Goal: Task Accomplishment & Management: Manage account settings

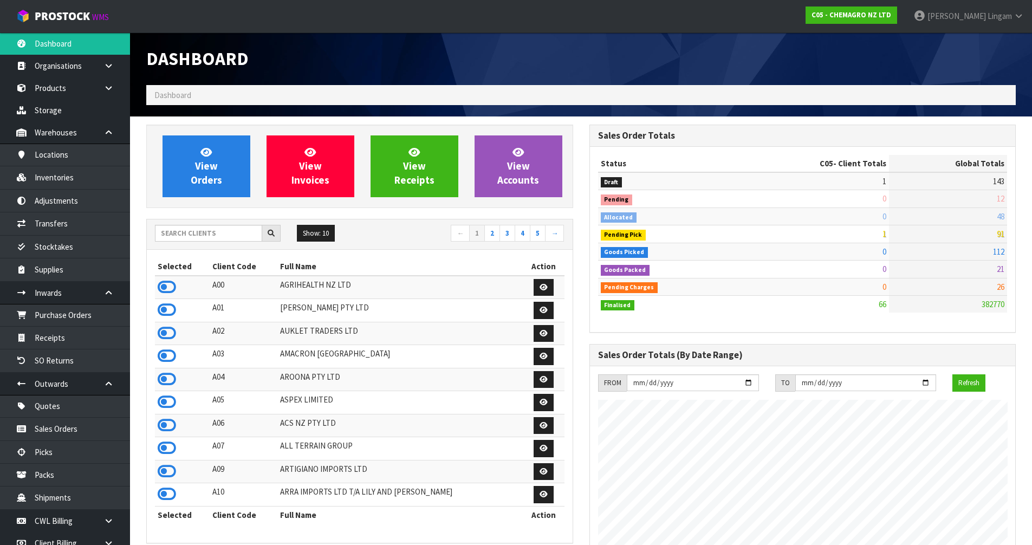
scroll to position [662, 443]
click at [228, 235] on input "text" at bounding box center [208, 233] width 107 height 17
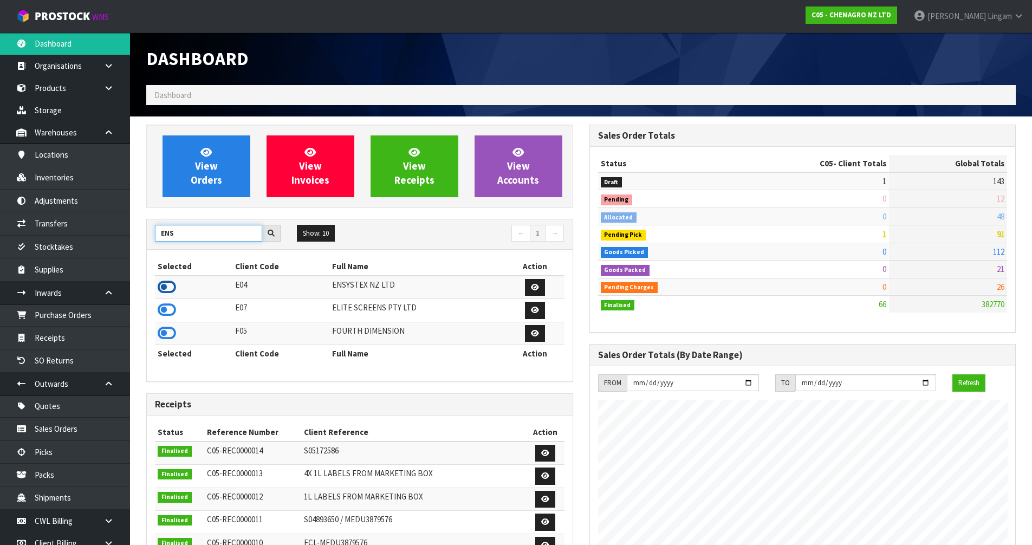
type input "ENS"
click at [172, 283] on icon at bounding box center [167, 287] width 18 height 16
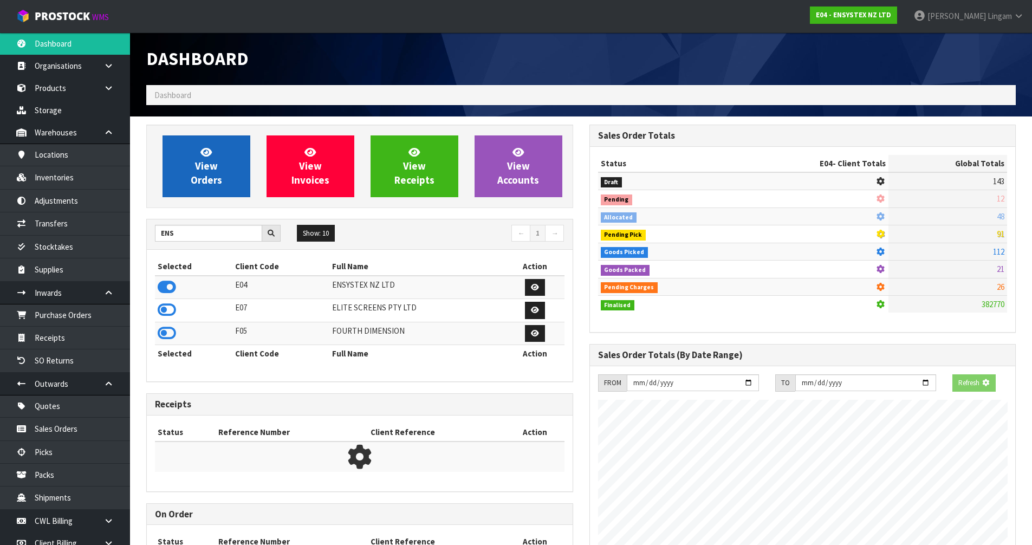
scroll to position [821, 443]
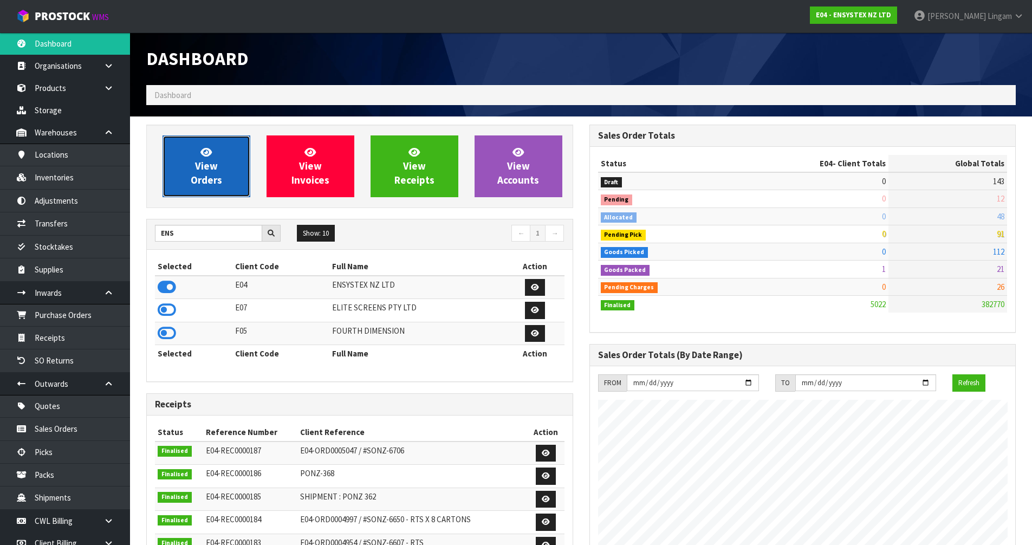
click at [214, 175] on span "View Orders" at bounding box center [206, 166] width 31 height 41
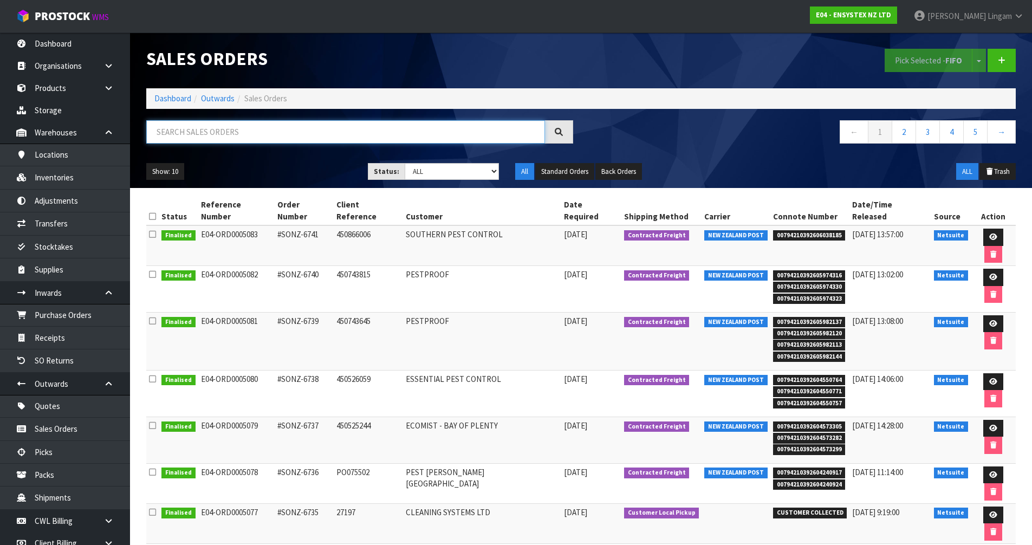
click at [413, 133] on input "text" at bounding box center [345, 131] width 399 height 23
paste input "ORD0005060"
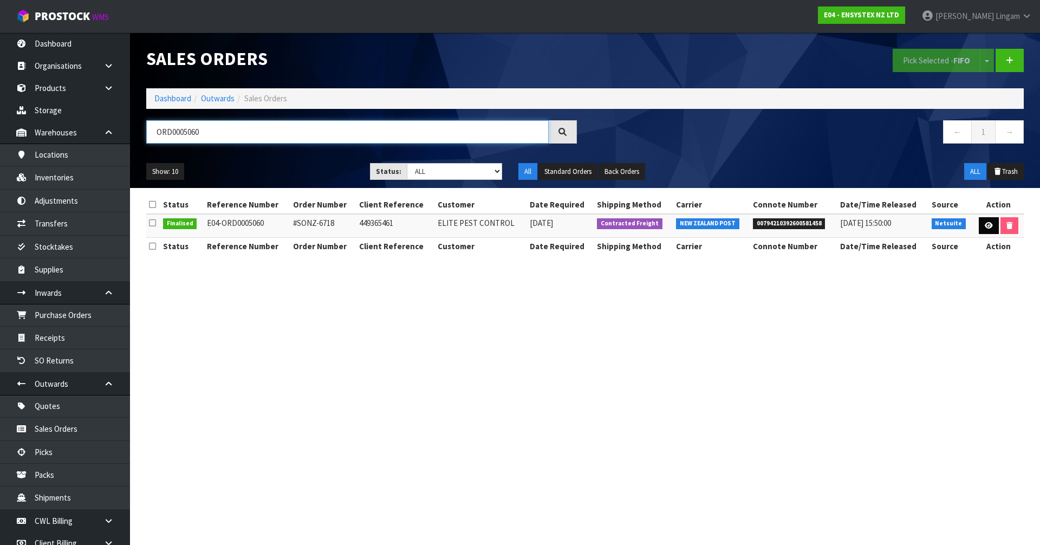
type input "ORD0005060"
click at [546, 223] on icon at bounding box center [989, 225] width 8 height 7
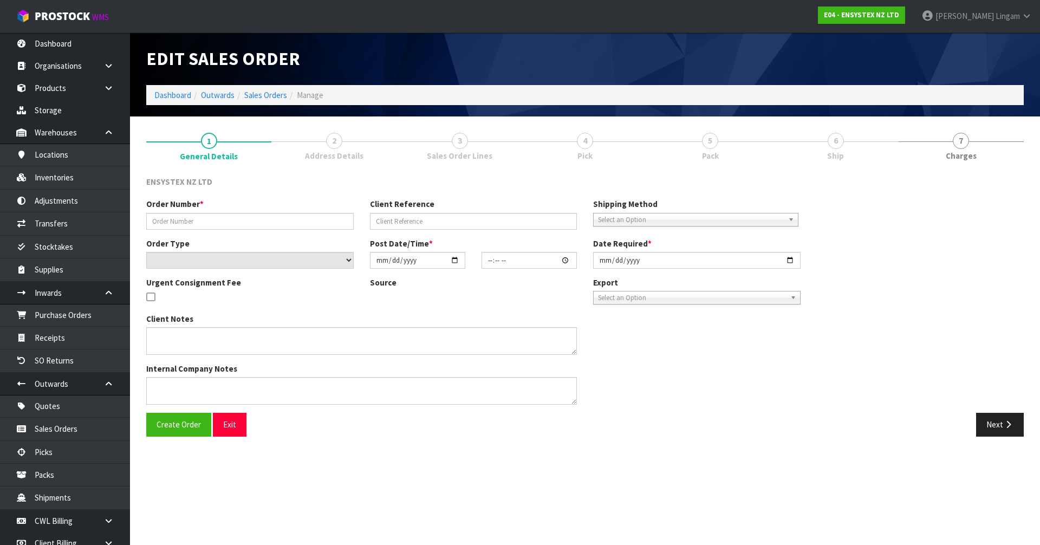
type input "#SONZ-6718"
type input "449365461"
select select "number:0"
type input "2025-09-15"
type input "15:15:18.000"
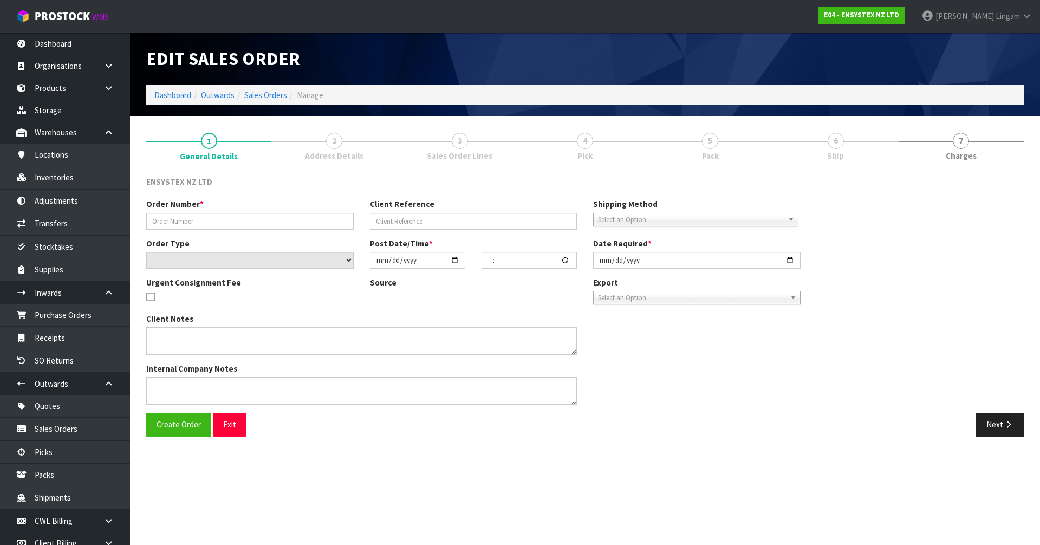
type input "2025-09-16"
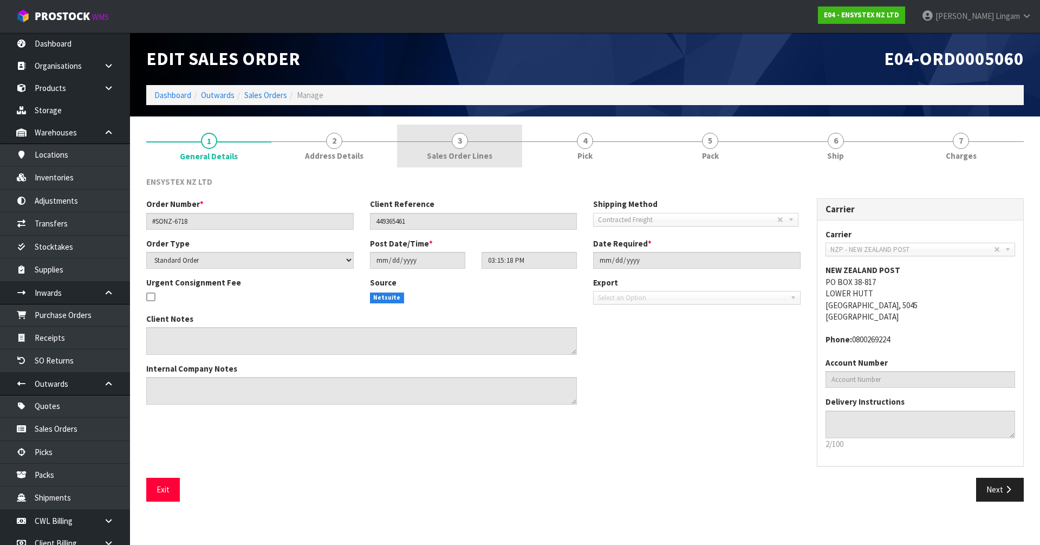
click at [472, 144] on link "3 Sales Order Lines" at bounding box center [459, 146] width 125 height 43
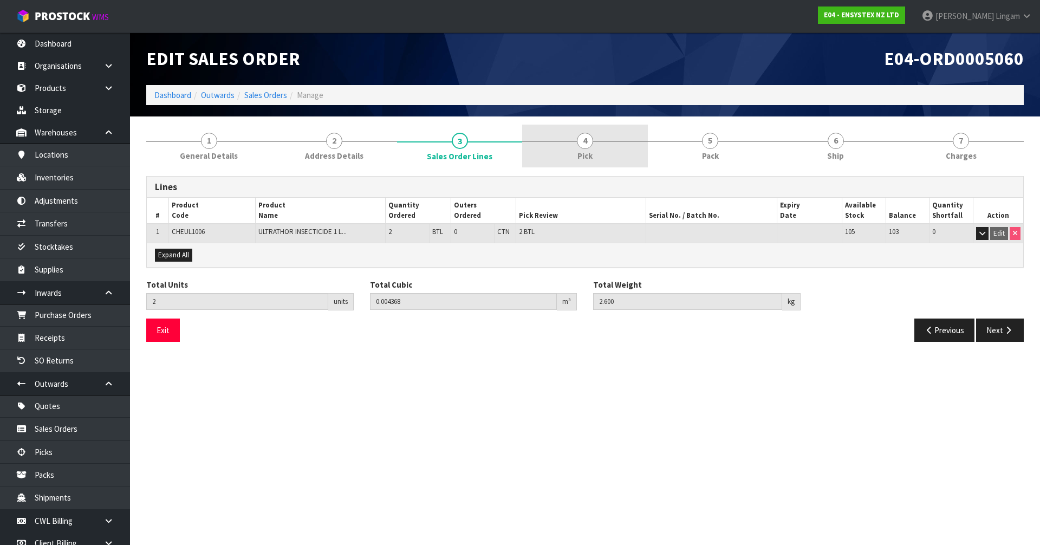
click at [546, 154] on link "4 Pick" at bounding box center [584, 146] width 125 height 43
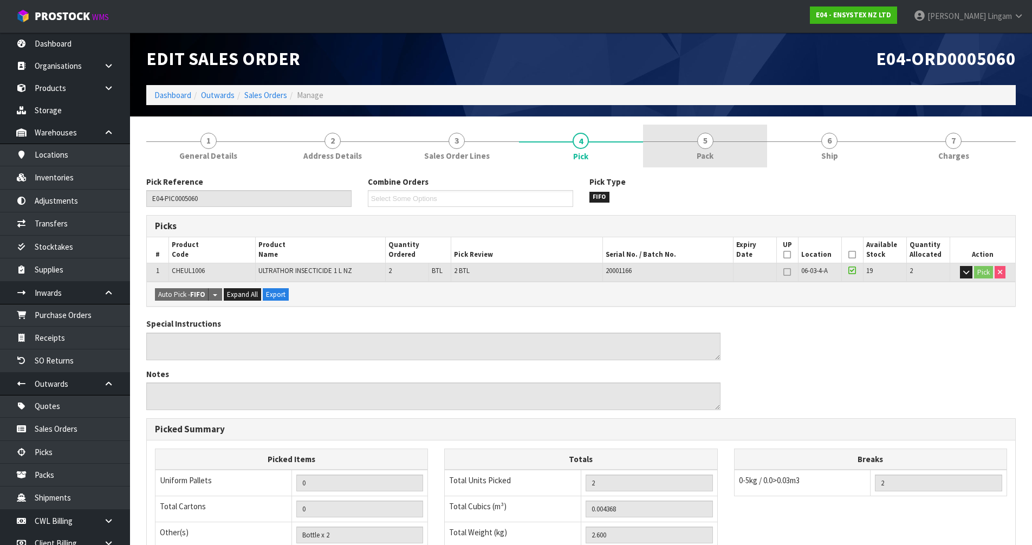
click at [546, 153] on link "5 Pack" at bounding box center [705, 146] width 124 height 43
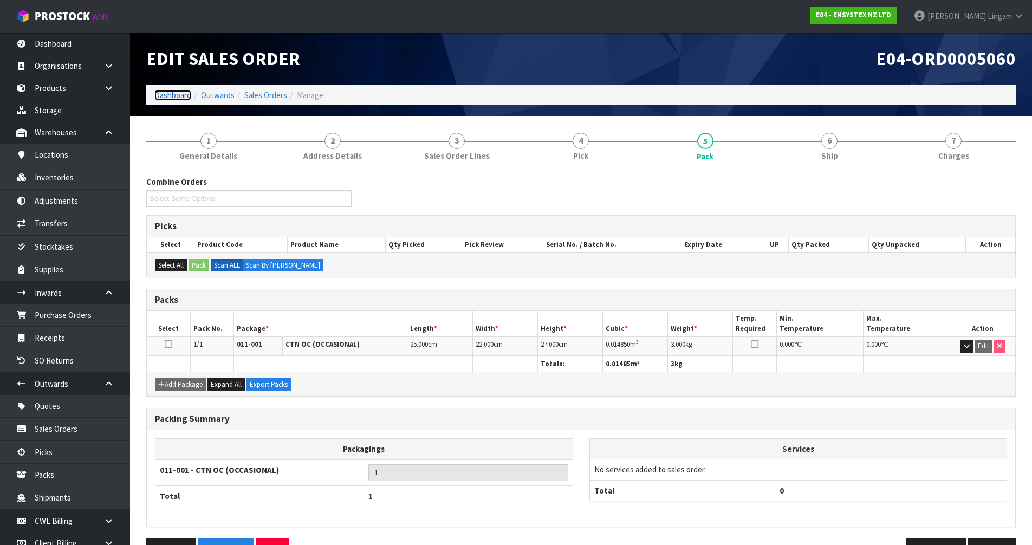
click at [167, 94] on link "Dashboard" at bounding box center [172, 95] width 37 height 10
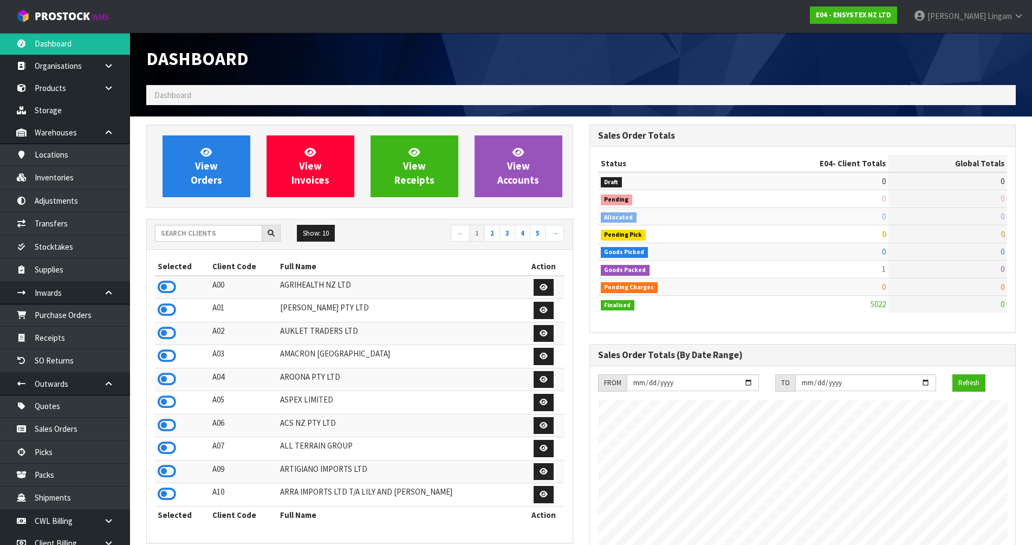
scroll to position [821, 443]
click at [213, 232] on input "text" at bounding box center [208, 233] width 107 height 17
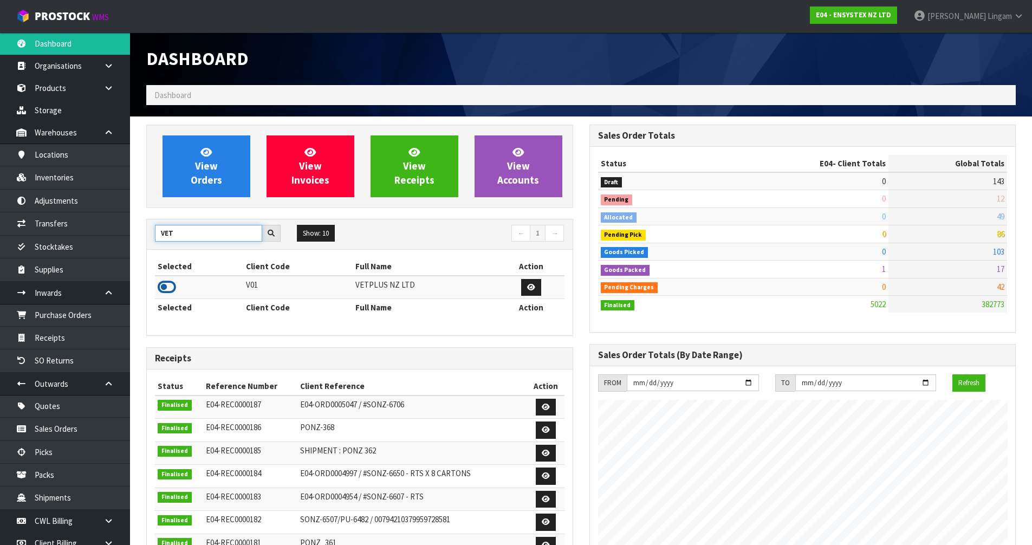
type input "VET"
click at [173, 287] on icon at bounding box center [167, 287] width 18 height 16
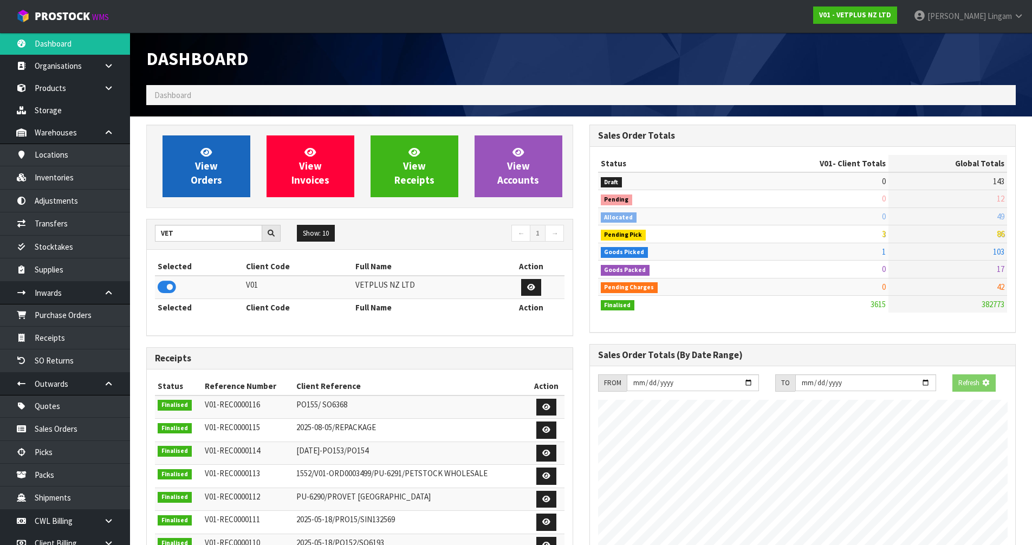
scroll to position [785, 443]
click at [212, 160] on span "View Orders" at bounding box center [206, 166] width 31 height 41
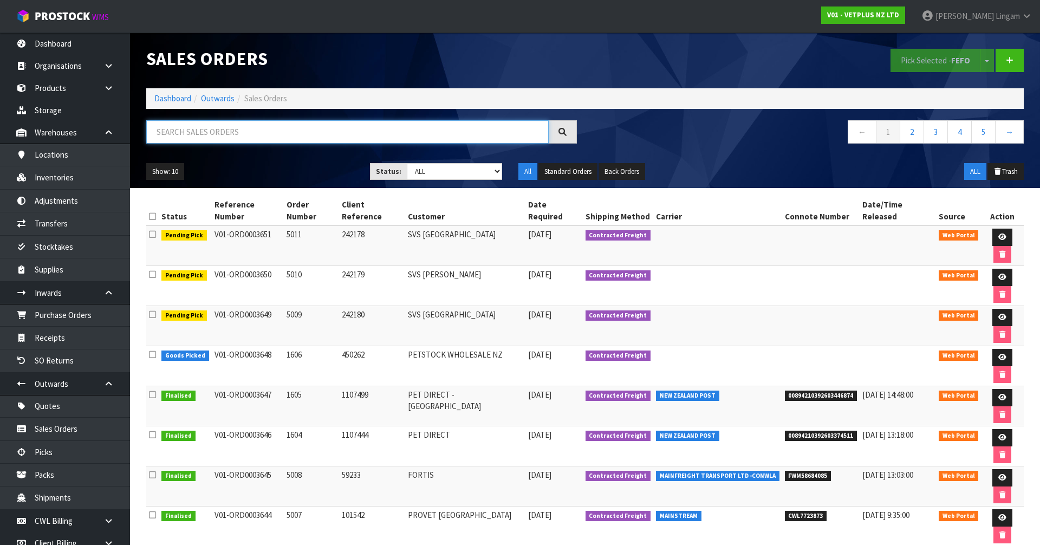
click at [424, 132] on input "text" at bounding box center [347, 131] width 402 height 23
paste input "50204"
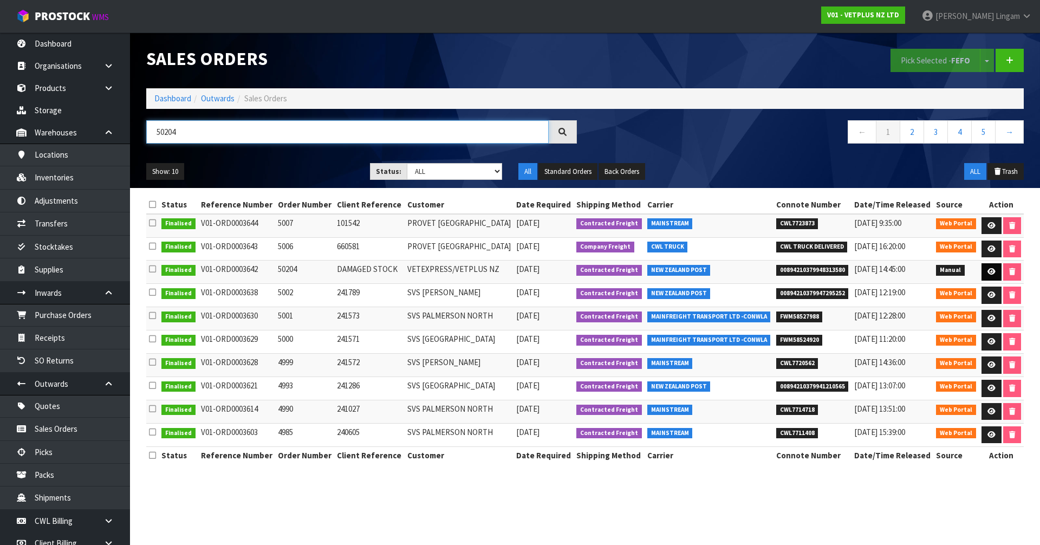
type input "50204"
click at [546, 269] on icon at bounding box center [991, 271] width 8 height 7
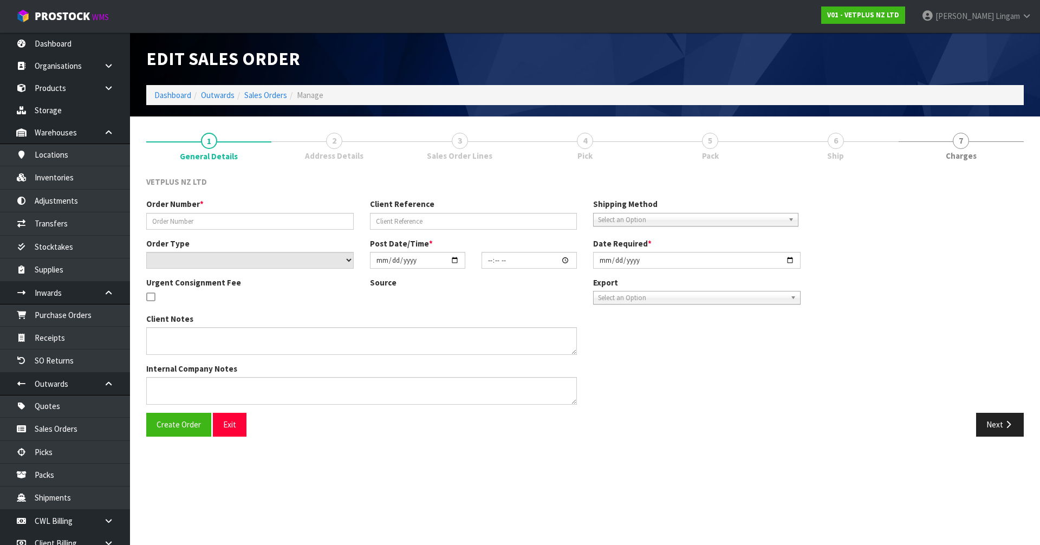
type input "50204"
type input "DAMAGED STOCK"
select select "number:0"
type input "[DATE]"
type input "12:45:00.000"
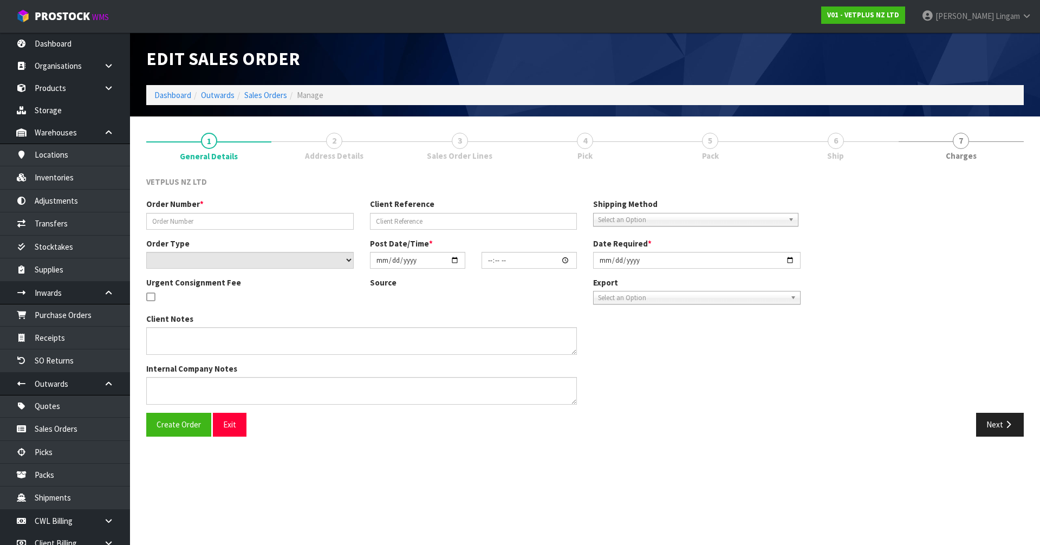
type input "2025-09-11"
type textarea "NO CHARGE CWL ERROR"
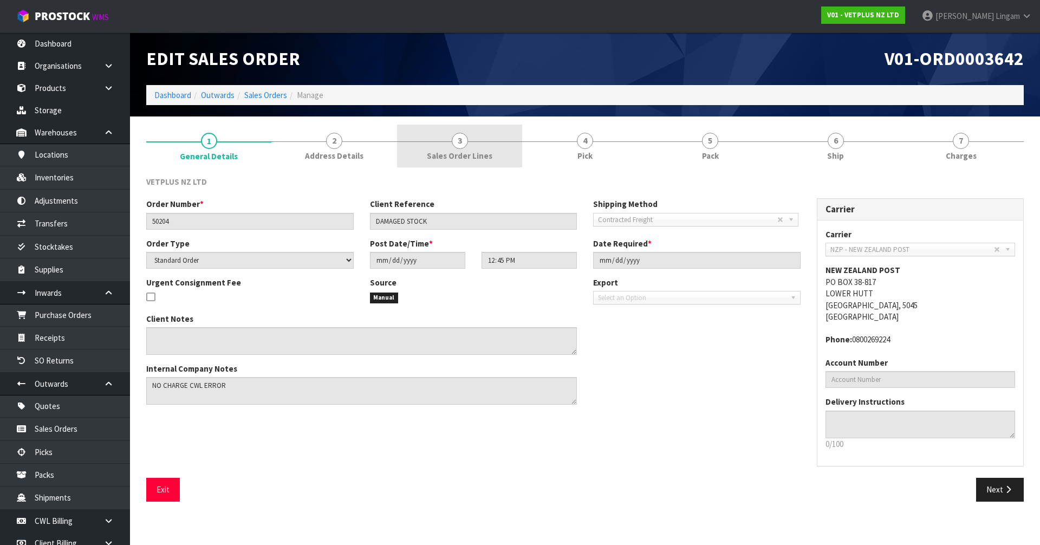
click at [476, 155] on span "Sales Order Lines" at bounding box center [460, 155] width 66 height 11
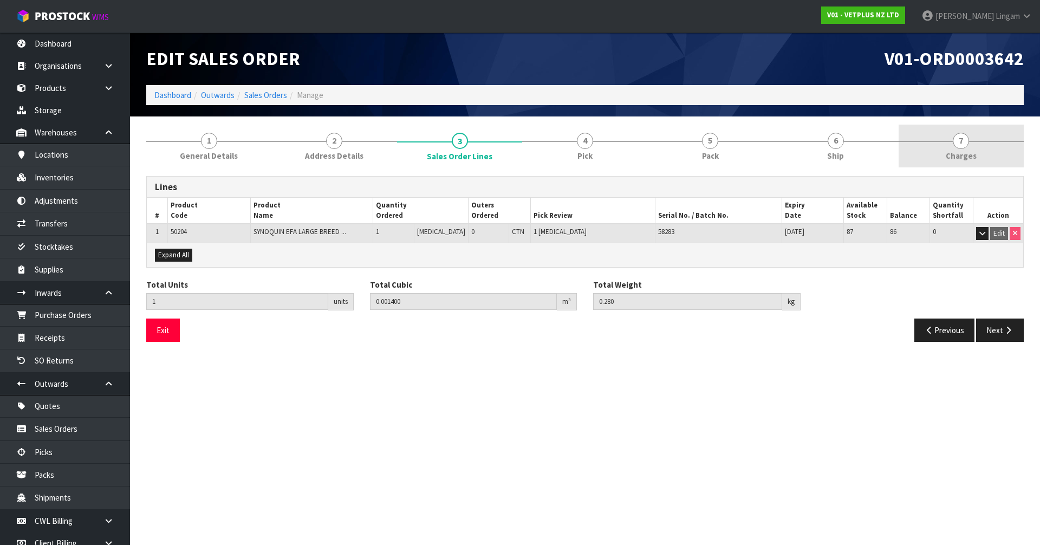
click at [546, 154] on span "Charges" at bounding box center [961, 155] width 31 height 11
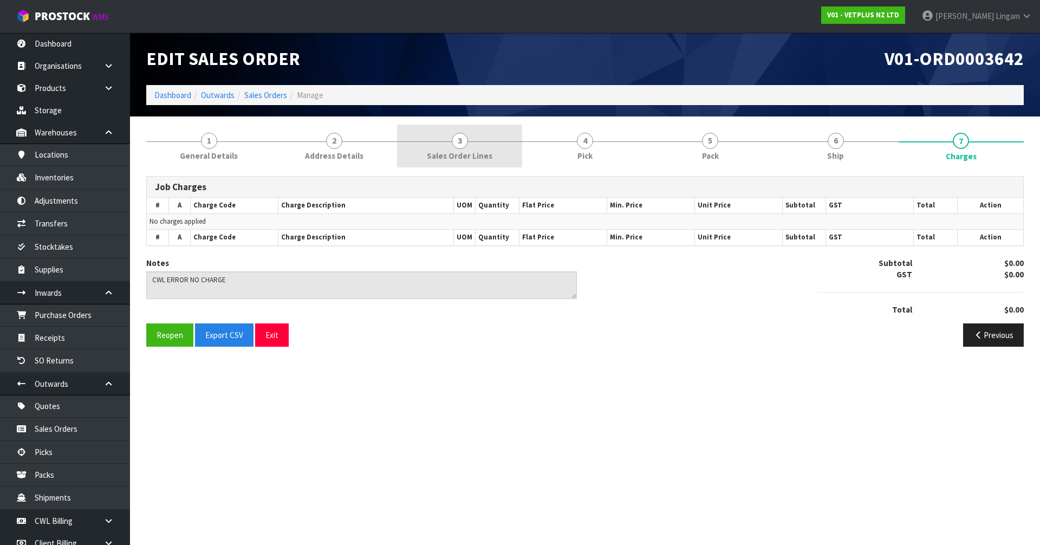
click at [443, 154] on span "Sales Order Lines" at bounding box center [460, 155] width 66 height 11
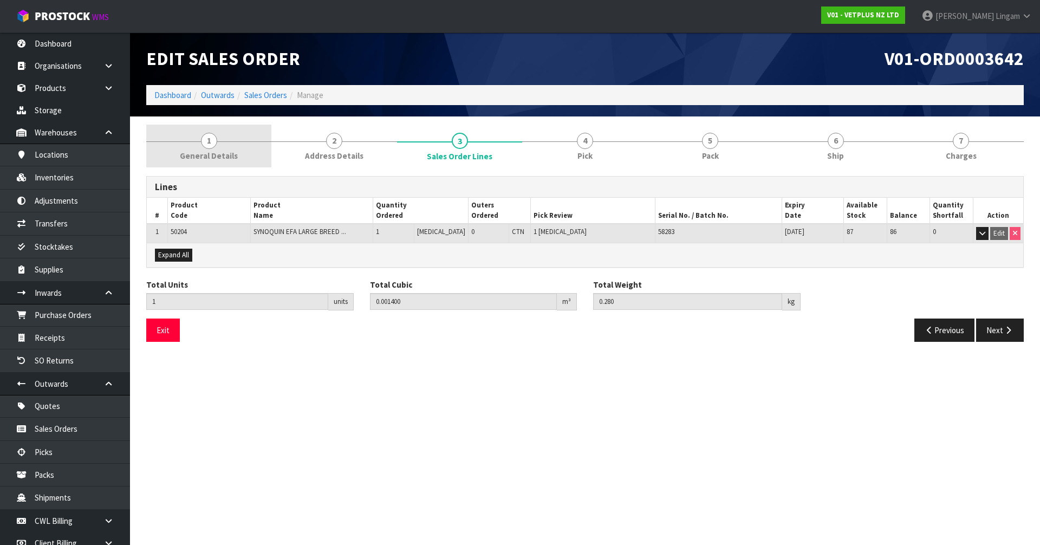
click at [223, 147] on link "1 General Details" at bounding box center [208, 146] width 125 height 43
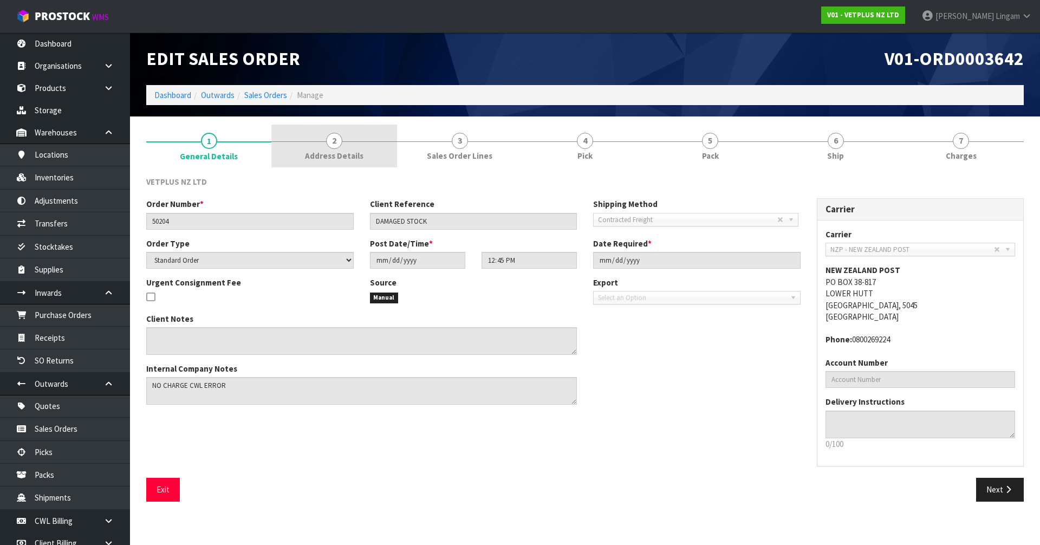
click at [353, 138] on link "2 Address Details" at bounding box center [333, 146] width 125 height 43
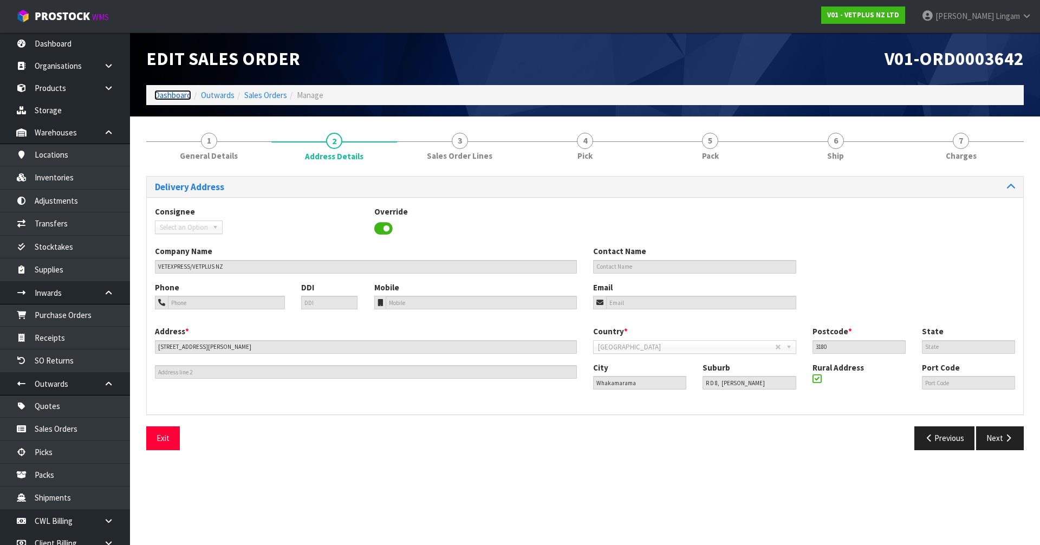
click at [172, 96] on link "Dashboard" at bounding box center [172, 95] width 37 height 10
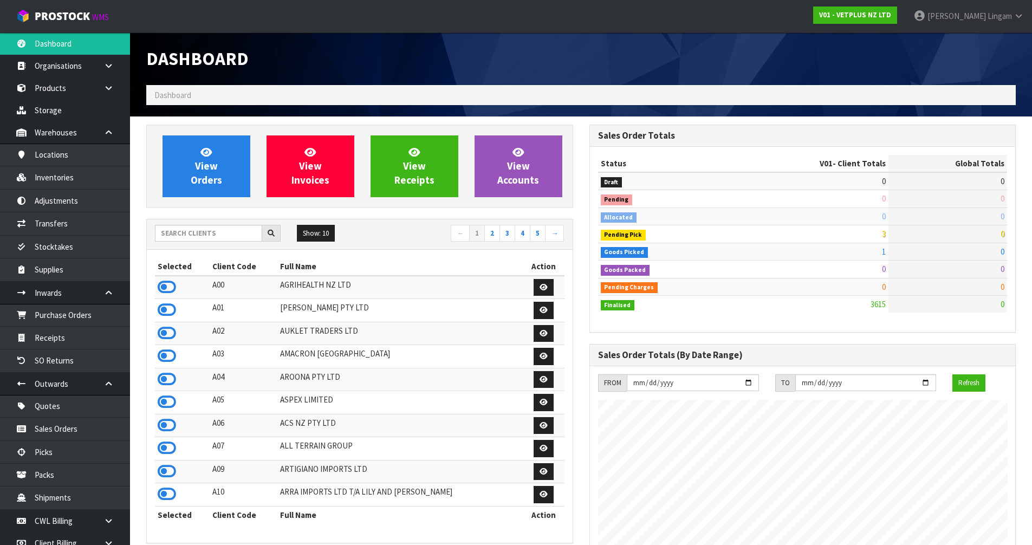
scroll to position [785, 443]
click at [206, 230] on input "text" at bounding box center [208, 233] width 107 height 17
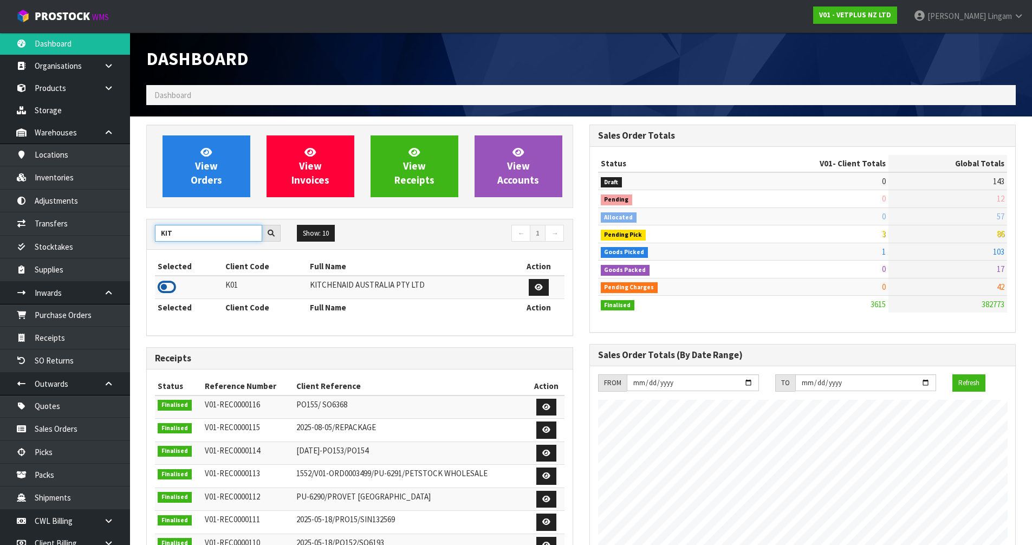
type input "KIT"
click at [168, 288] on icon at bounding box center [167, 287] width 18 height 16
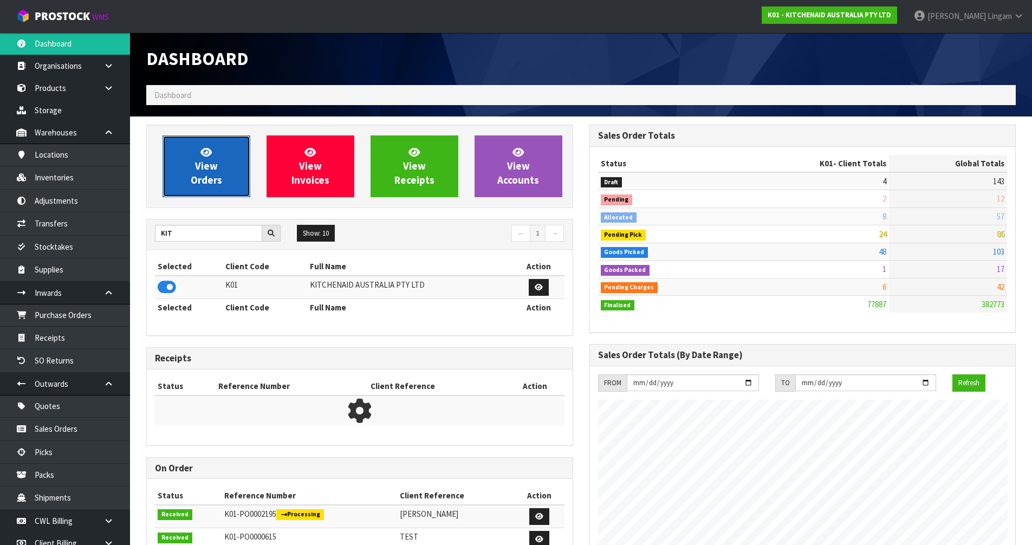
click at [224, 187] on link "View Orders" at bounding box center [206, 166] width 88 height 62
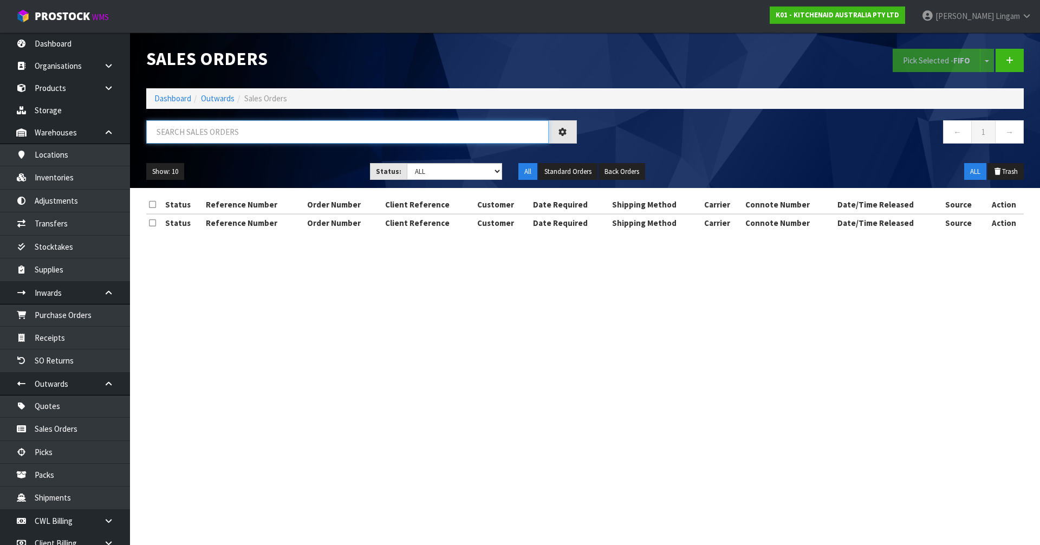
click at [443, 131] on input "text" at bounding box center [347, 131] width 402 height 23
paste input "1021589758"
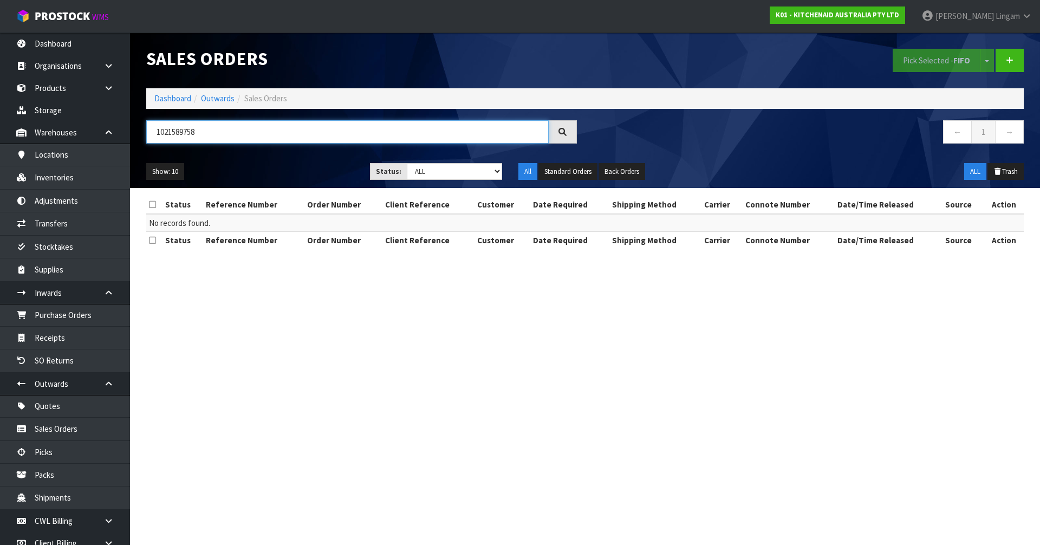
type input "1021589758"
click at [546, 350] on section "Sales Orders Pick Selected - FIFO Split button! FIFO - First In First Out FEFO …" at bounding box center [520, 272] width 1040 height 545
drag, startPoint x: 209, startPoint y: 127, endPoint x: 128, endPoint y: 130, distance: 80.8
click at [128, 130] on body "Toggle navigation ProStock WMS K01 - KITCHENAID AUSTRALIA PTY LTD Vineeta Linga…" at bounding box center [520, 272] width 1040 height 545
drag, startPoint x: 213, startPoint y: 132, endPoint x: 146, endPoint y: 136, distance: 66.7
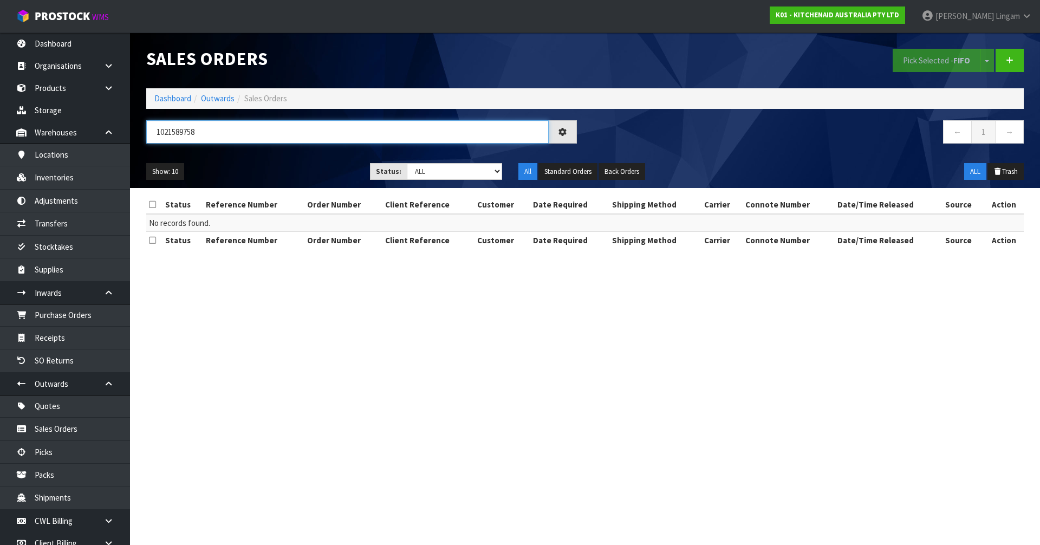
click at [146, 136] on input "1021589758" at bounding box center [347, 131] width 402 height 23
paste input "153878"
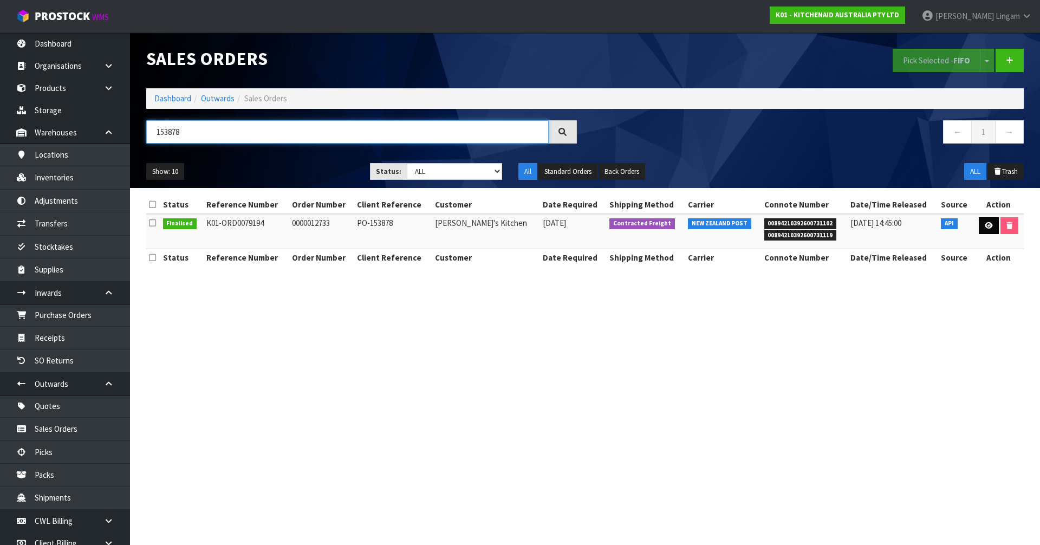
type input "153878"
click at [546, 226] on link at bounding box center [989, 225] width 20 height 17
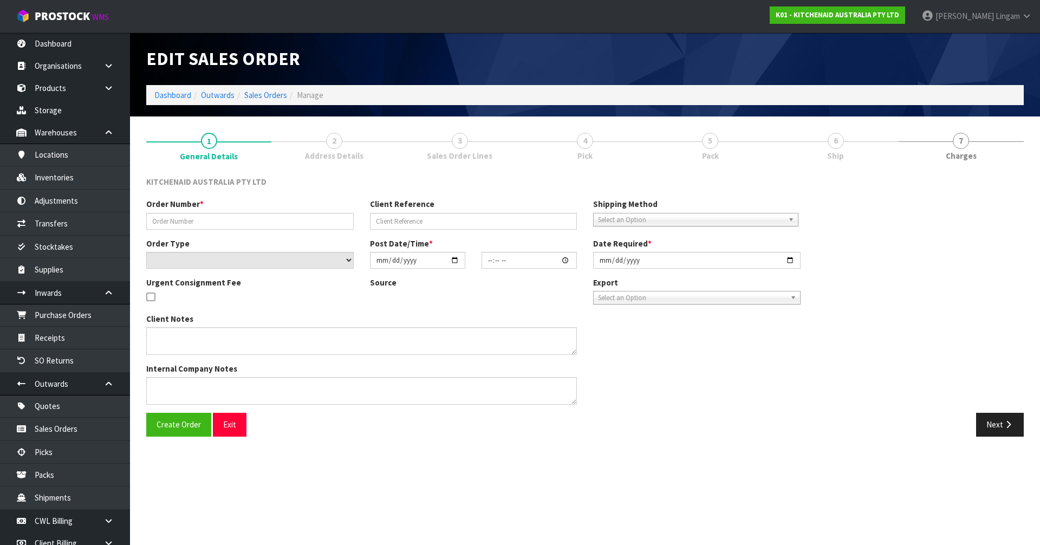
type input "0000012733"
type input "PO-153878"
select select "number:0"
type input "2025-09-15"
type input "13:32:22.000"
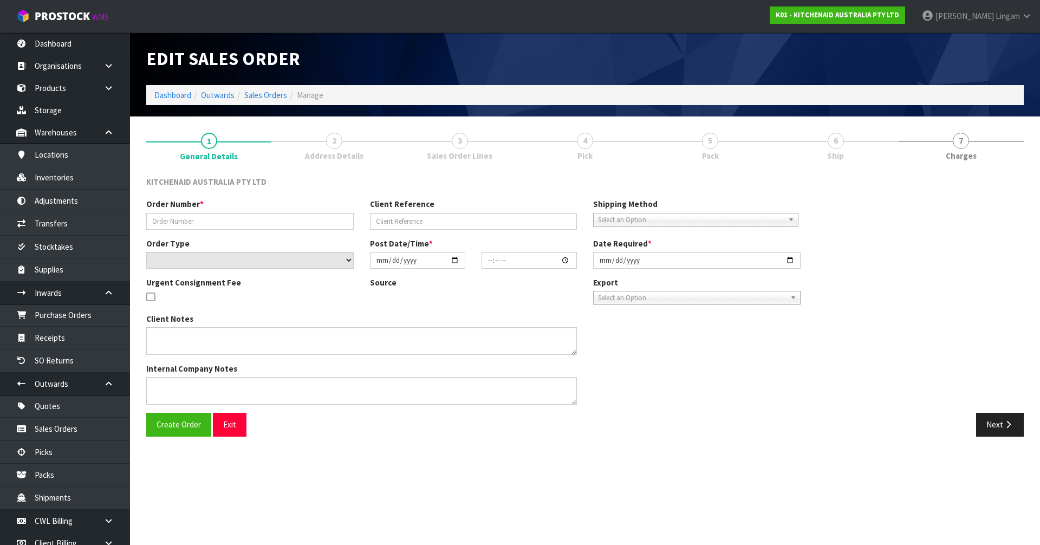
type input "2025-09-15"
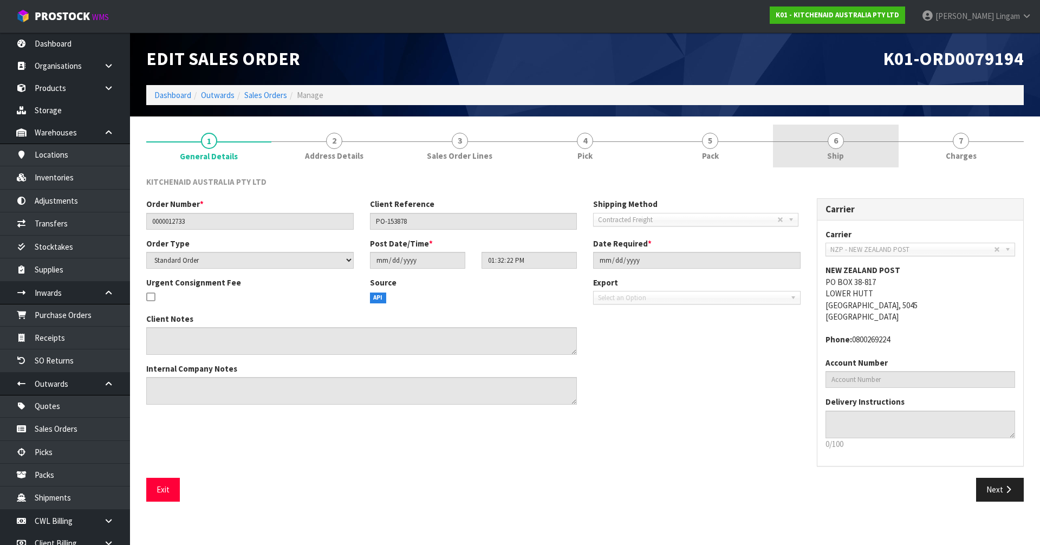
click at [546, 147] on link "6 Ship" at bounding box center [835, 146] width 125 height 43
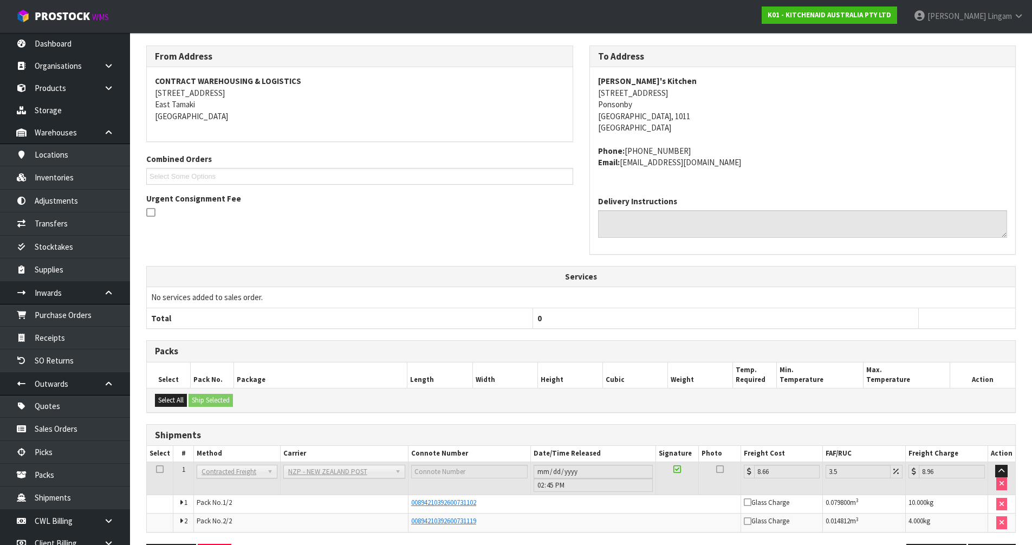
scroll to position [169, 0]
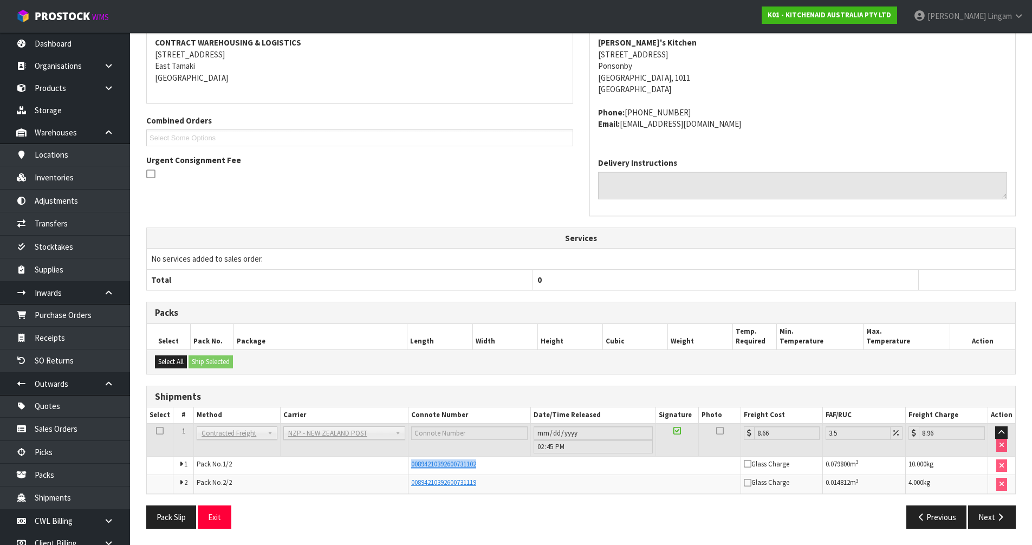
drag, startPoint x: 453, startPoint y: 469, endPoint x: 407, endPoint y: 467, distance: 45.6
click at [408, 375] on td "00894210392600731102" at bounding box center [574, 465] width 333 height 19
copy span "00894210392600731102"
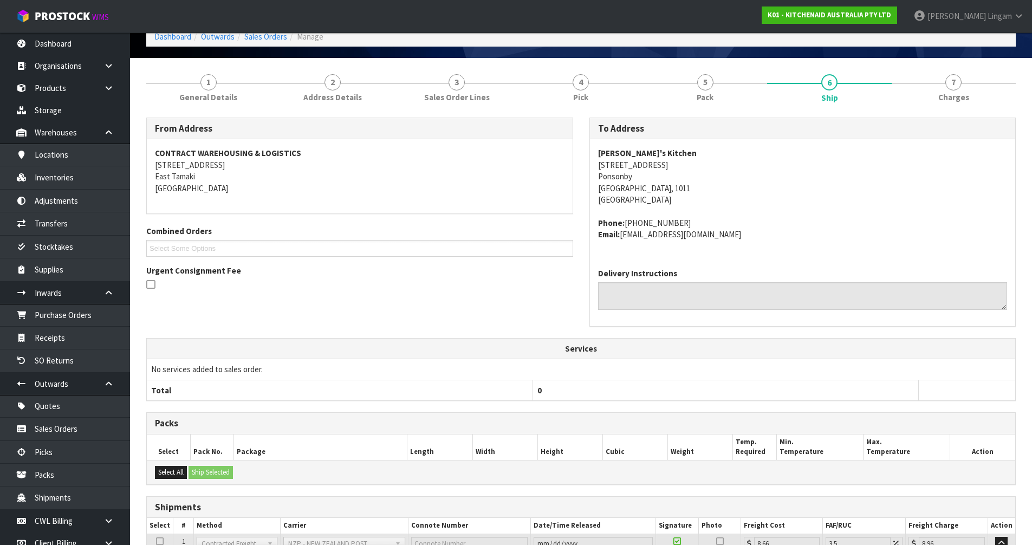
scroll to position [0, 0]
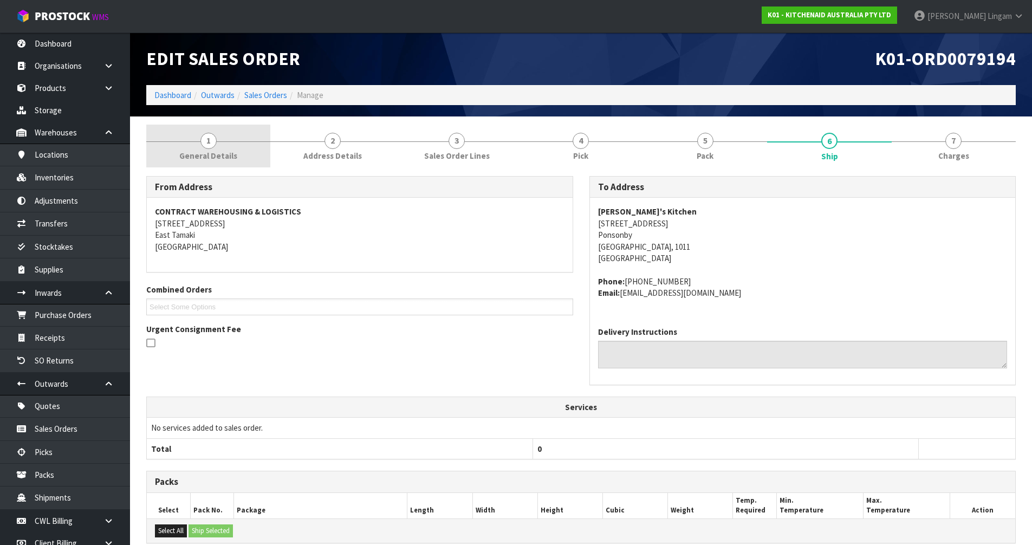
click at [243, 157] on link "1 General Details" at bounding box center [208, 146] width 124 height 43
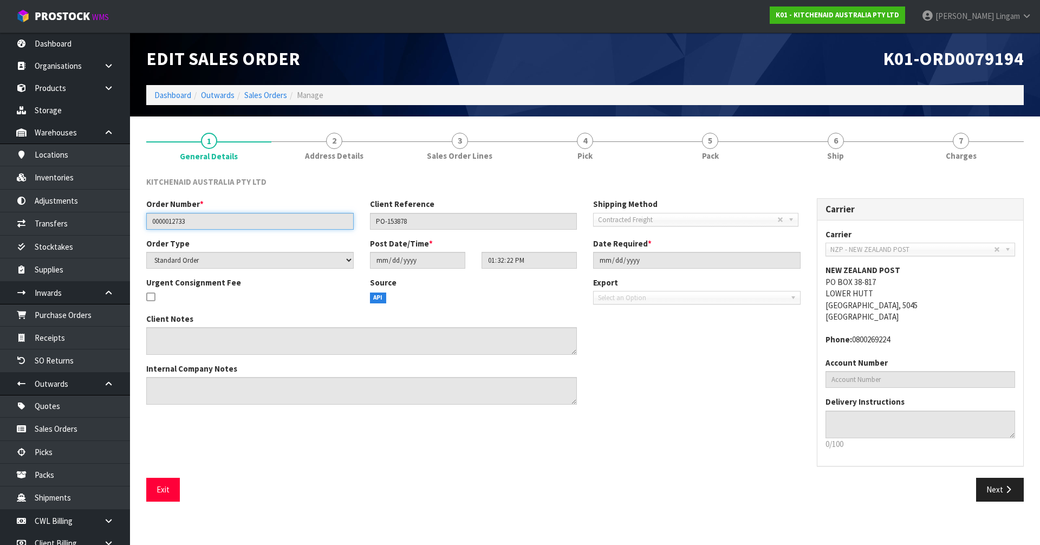
click at [180, 223] on input "0000012733" at bounding box center [249, 221] width 207 height 17
click at [269, 90] on link "Sales Orders" at bounding box center [265, 95] width 43 height 10
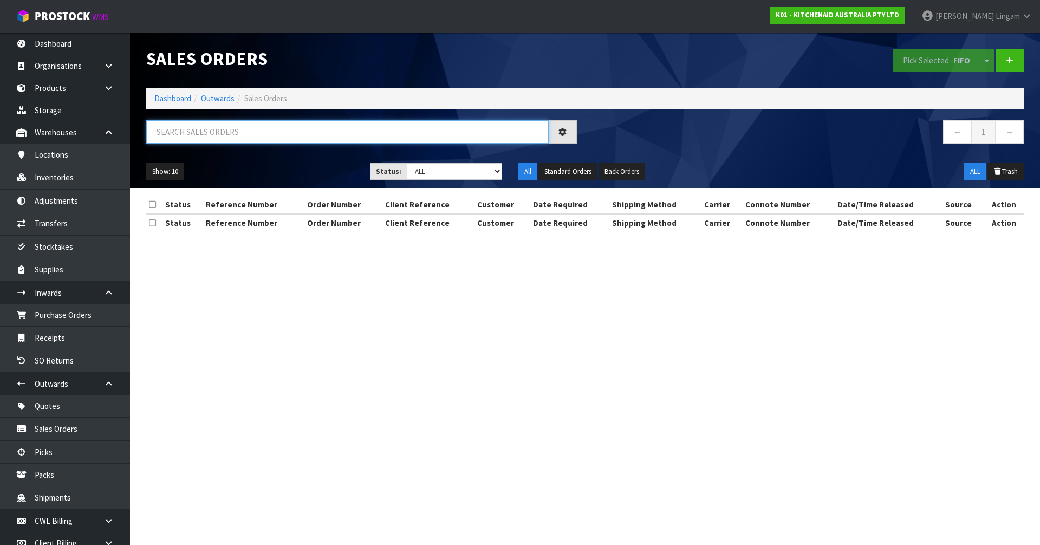
click at [426, 130] on input "text" at bounding box center [347, 131] width 402 height 23
paste input "0000012733"
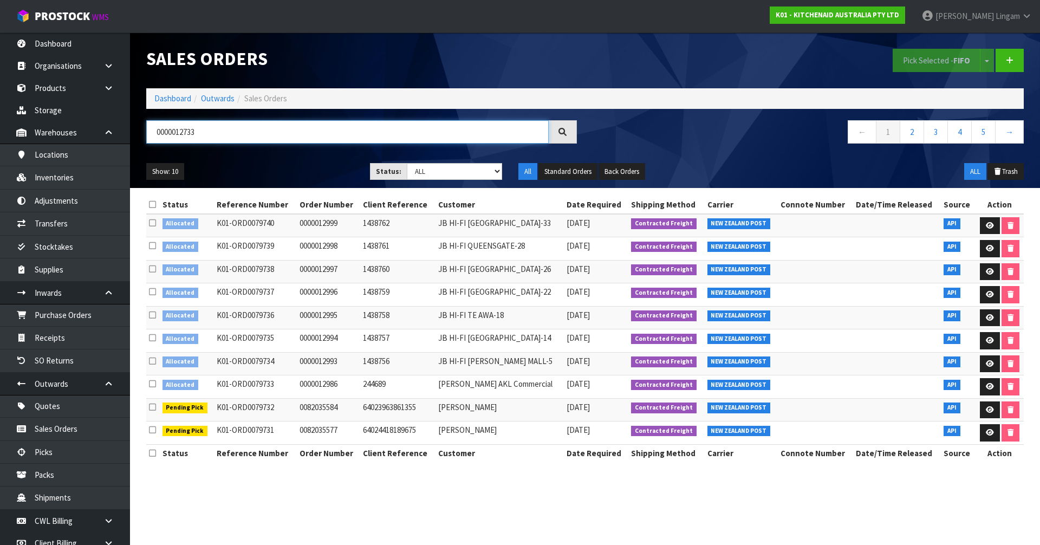
type input "0000012733"
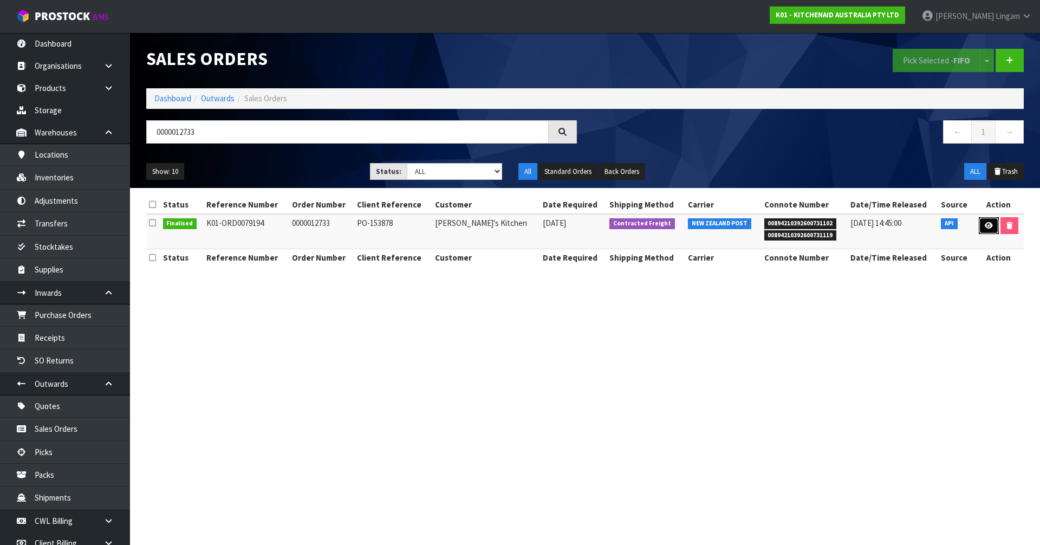
click at [546, 233] on link at bounding box center [989, 225] width 20 height 17
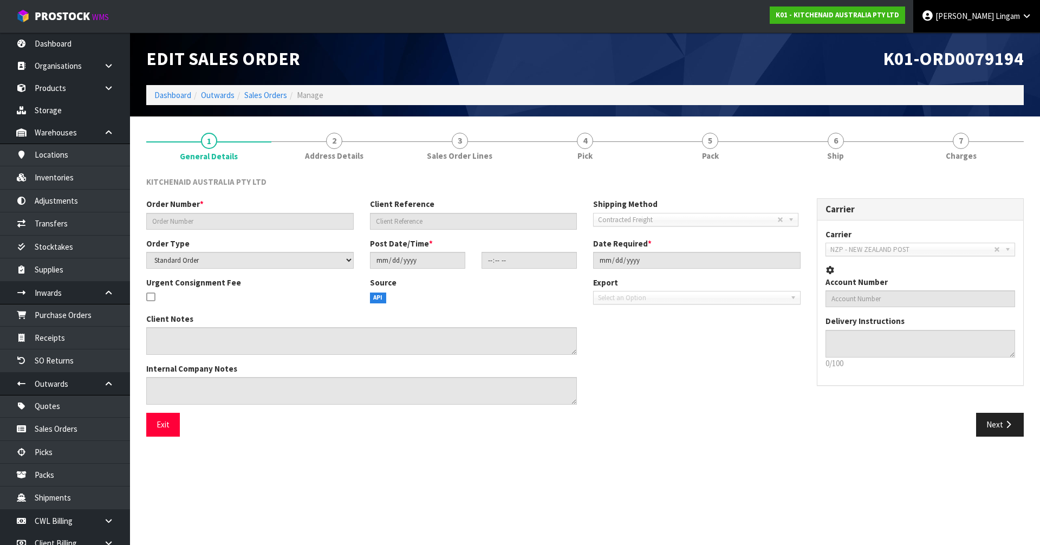
type input "0000012733"
type input "PO-153878"
select select "number:0"
type input "2025-09-15"
type input "13:32:22.000"
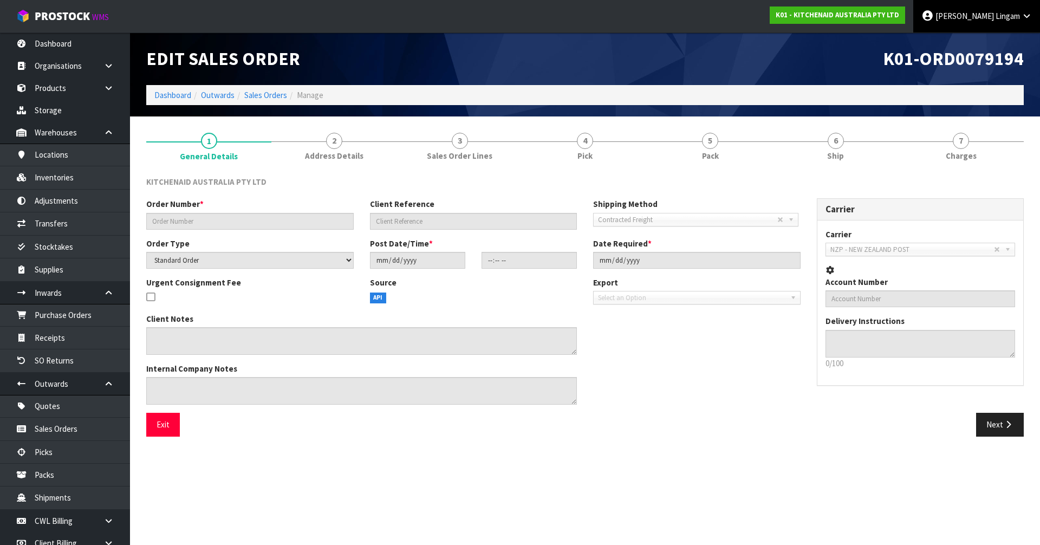
type input "2025-09-15"
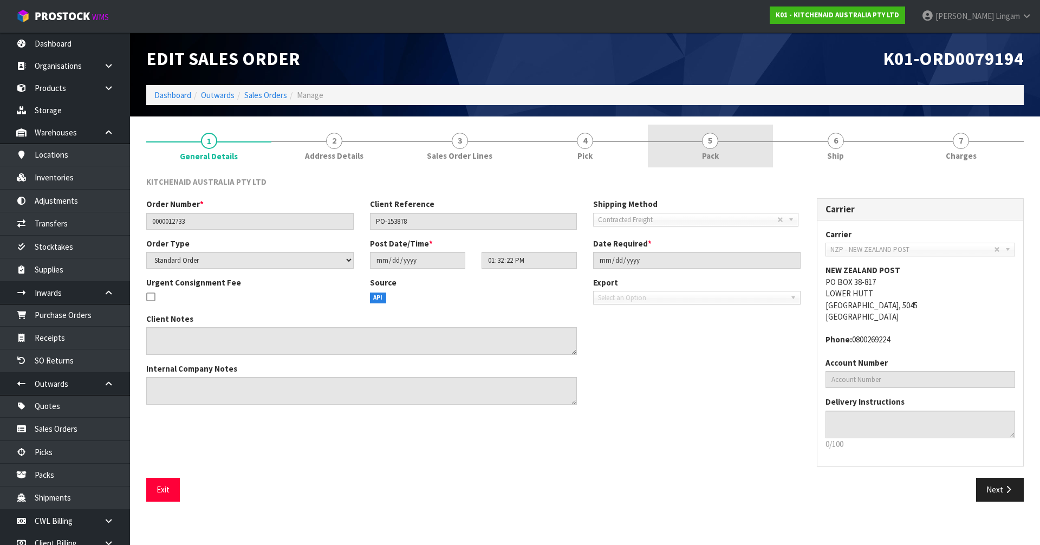
click at [546, 148] on link "5 Pack" at bounding box center [710, 146] width 125 height 43
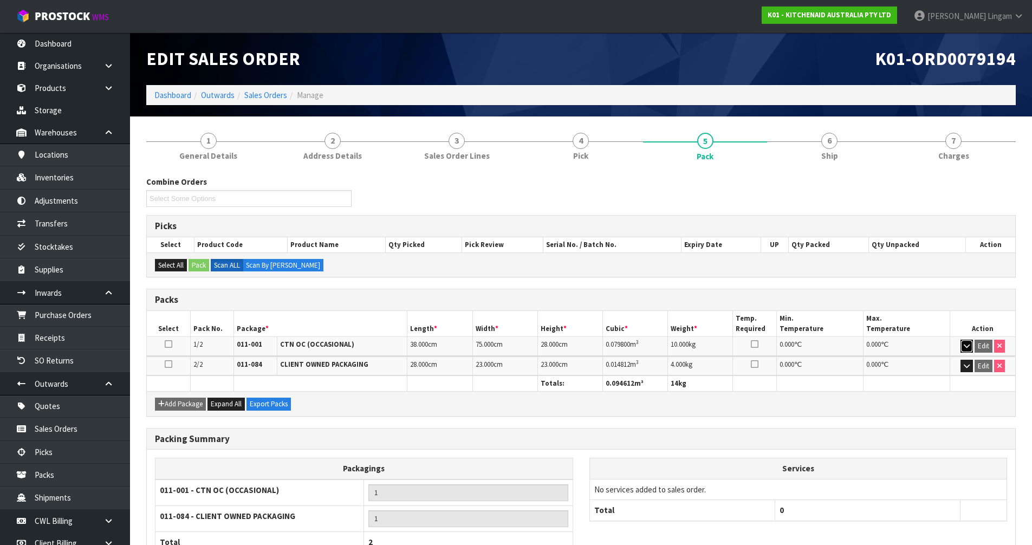
click at [546, 349] on icon "button" at bounding box center [967, 345] width 6 height 7
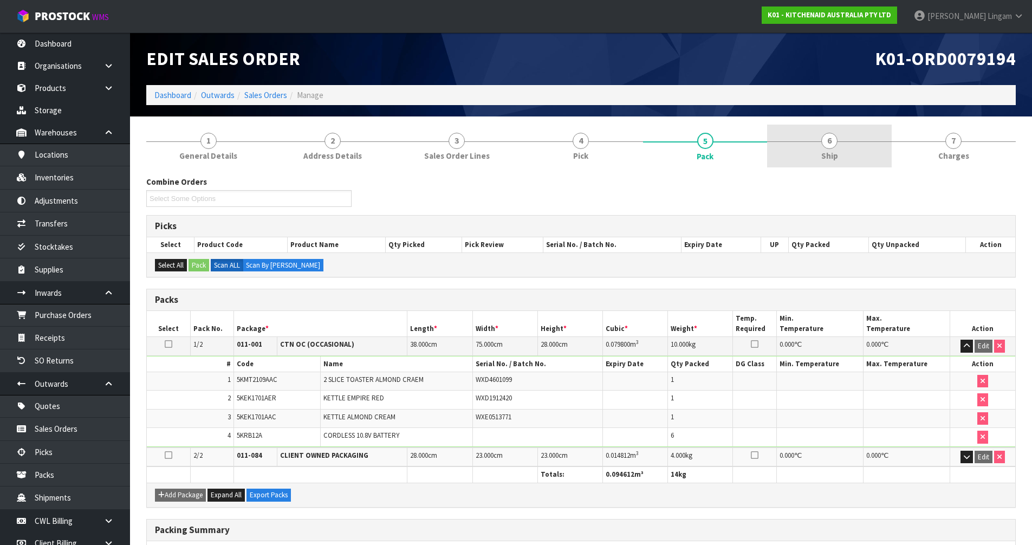
click at [546, 150] on link "6 Ship" at bounding box center [829, 146] width 124 height 43
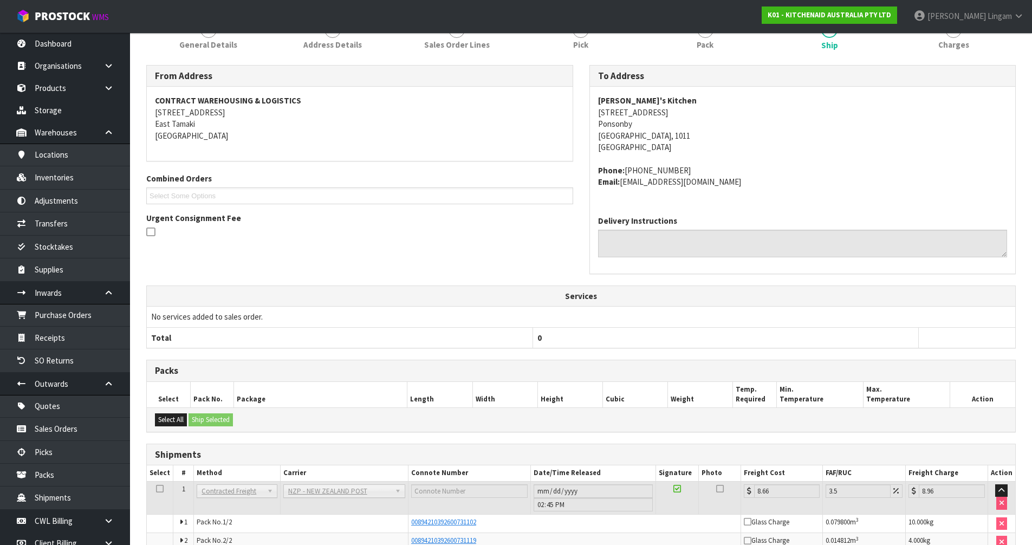
scroll to position [169, 0]
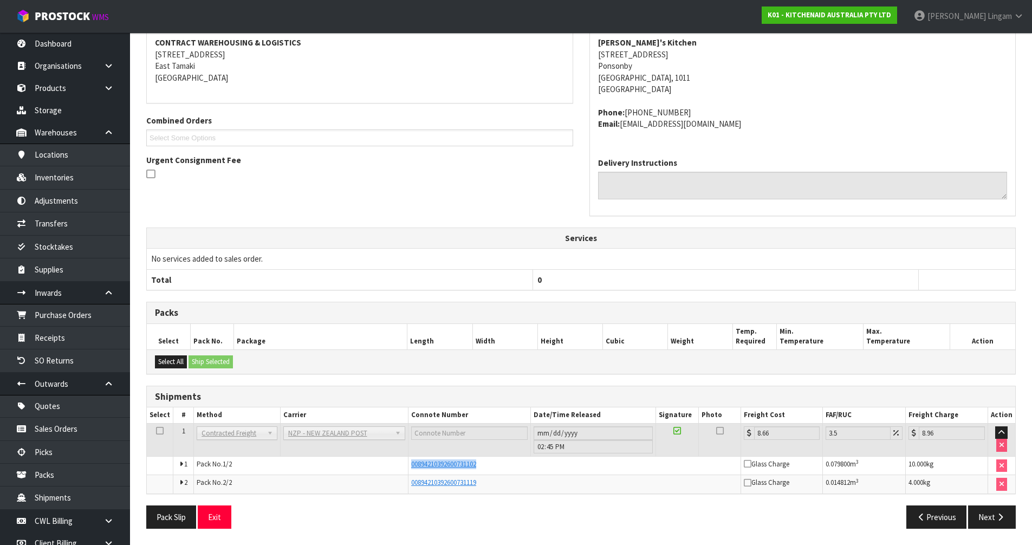
drag, startPoint x: 485, startPoint y: 462, endPoint x: 410, endPoint y: 473, distance: 75.5
click at [410, 375] on td "00894210392600731102" at bounding box center [574, 465] width 333 height 19
copy span "00894210392600731102"
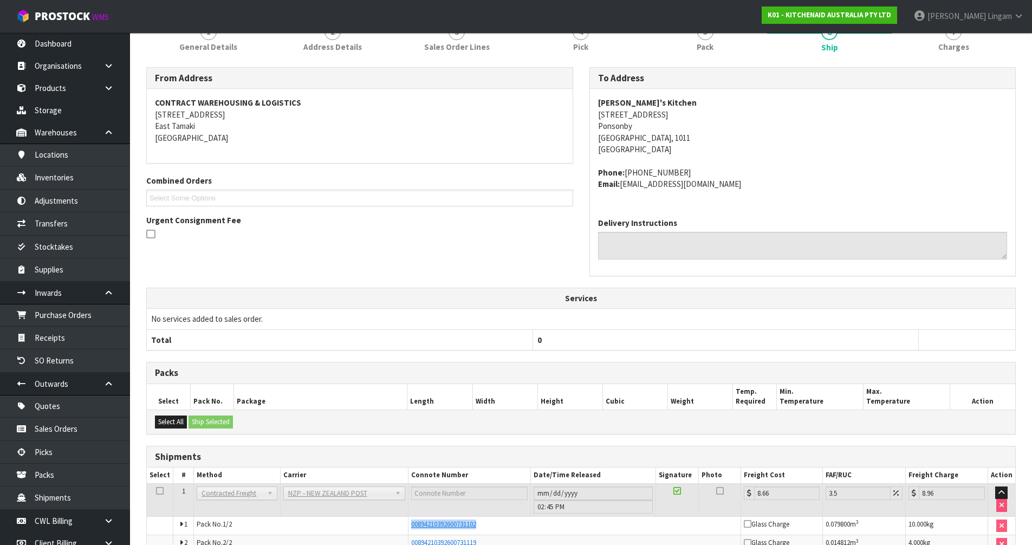
scroll to position [0, 0]
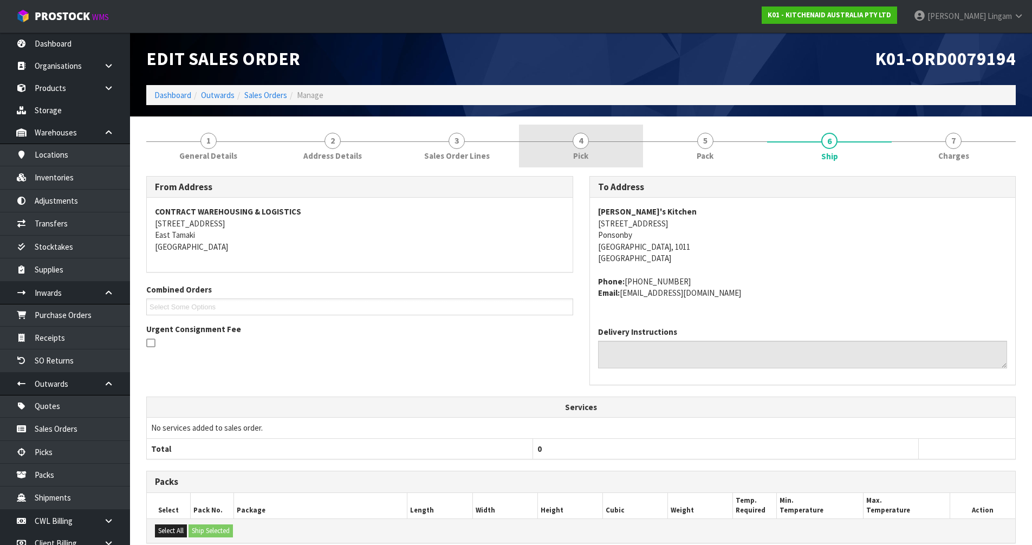
click at [546, 155] on link "4 Pick" at bounding box center [581, 146] width 124 height 43
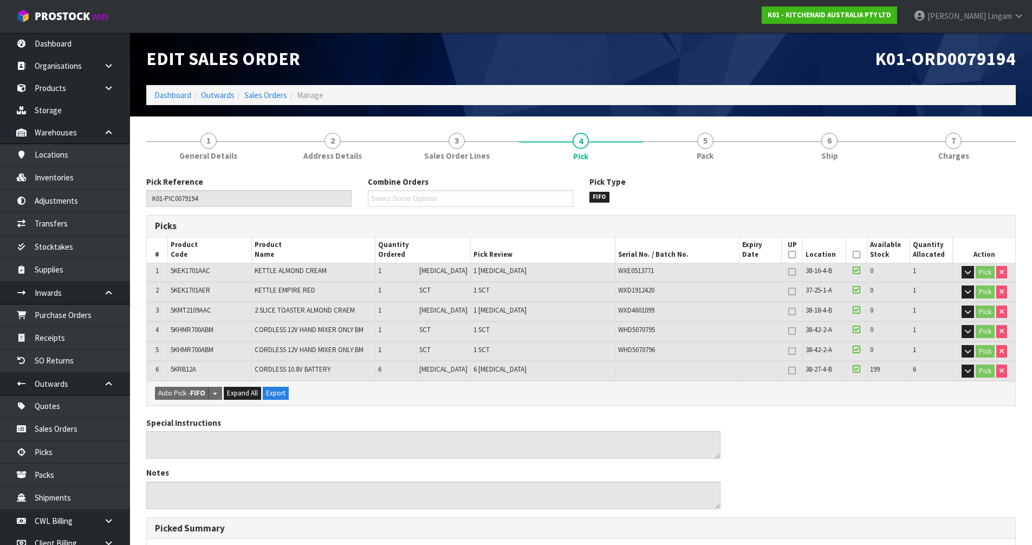
click at [199, 289] on span "5KEK1701AER" at bounding box center [191, 289] width 40 height 9
copy span "5KEK1701AER"
click at [180, 94] on link "Dashboard" at bounding box center [172, 95] width 37 height 10
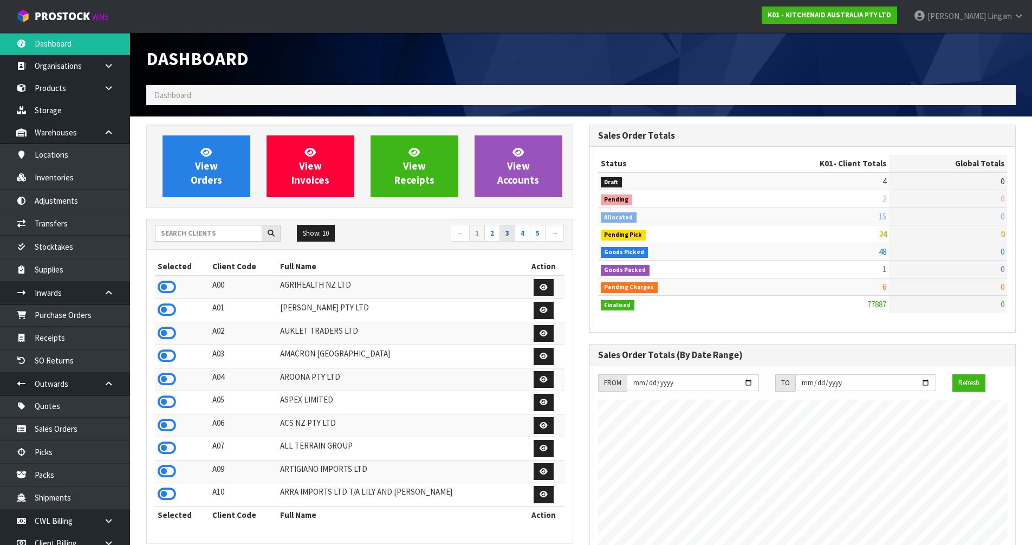
scroll to position [821, 443]
click at [496, 231] on link "2" at bounding box center [492, 233] width 16 height 17
click at [171, 338] on icon at bounding box center [167, 333] width 18 height 16
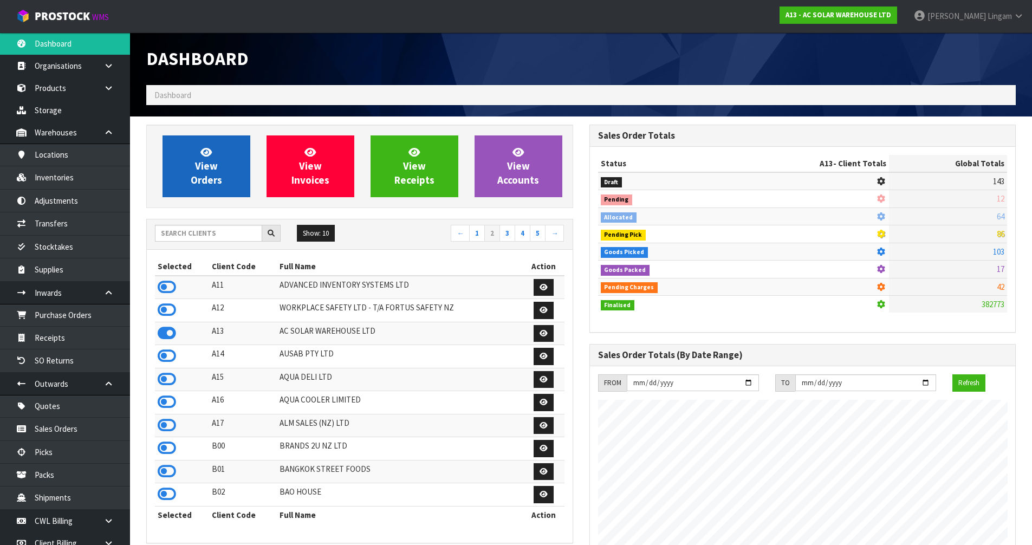
scroll to position [879, 443]
click at [226, 186] on link "View Orders" at bounding box center [206, 166] width 88 height 62
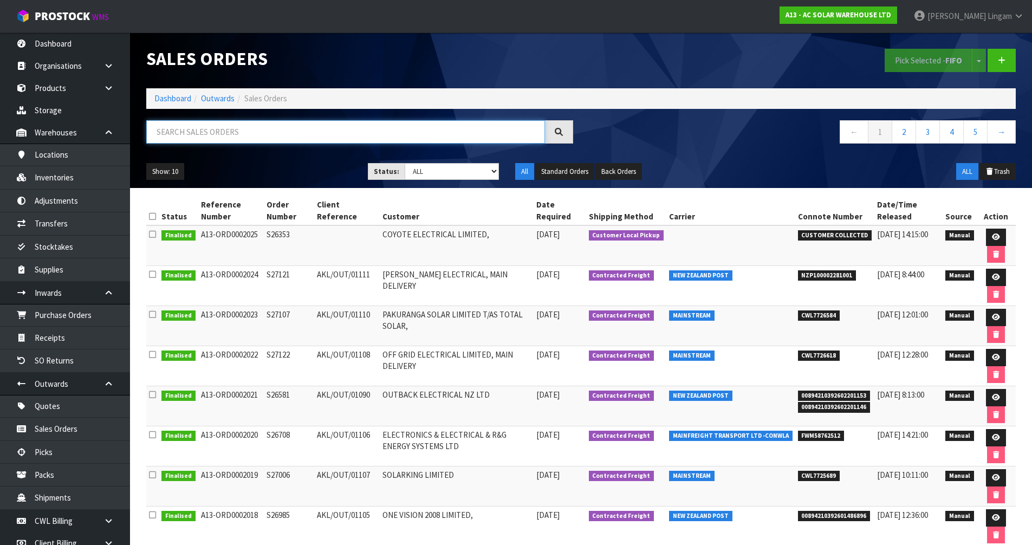
click at [445, 130] on input "text" at bounding box center [345, 131] width 399 height 23
paste input "S26456"
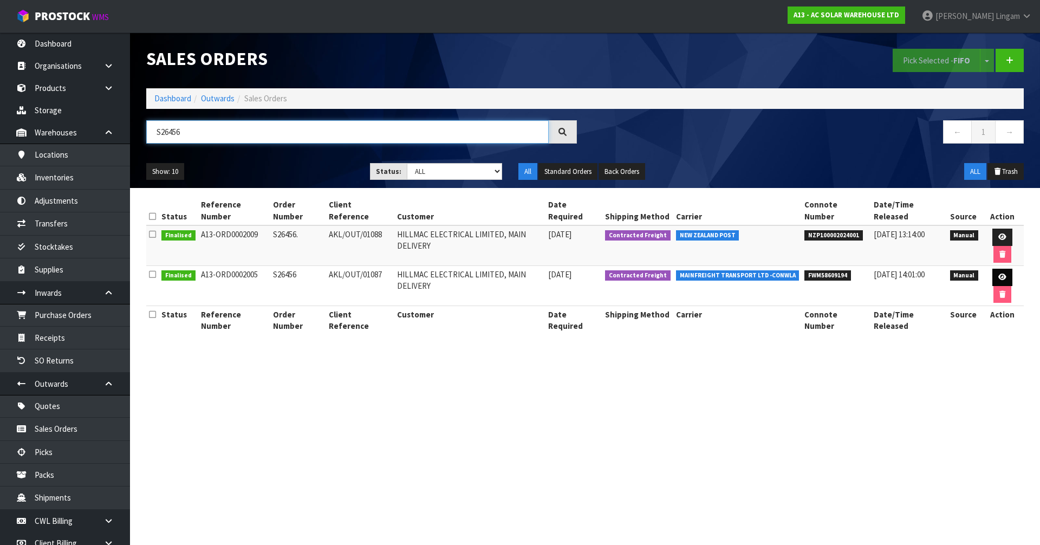
type input "S26456"
click at [546, 274] on icon at bounding box center [1002, 277] width 8 height 7
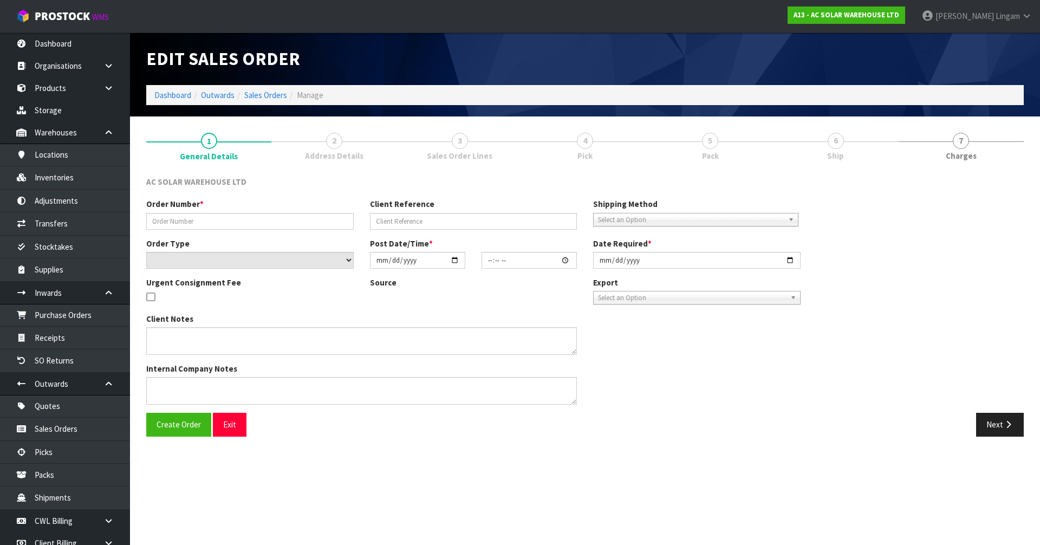
type input "S26456"
type input "AKL/OUT/01087"
select select "number:0"
type input "2025-09-09"
type input "08:36:00.000"
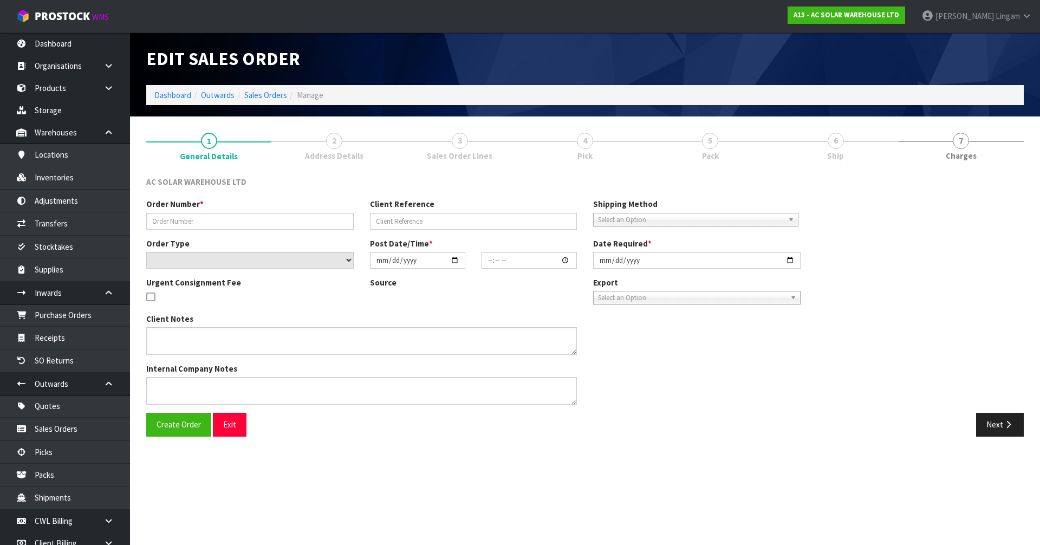
type input "2025-09-09"
type textarea "SEND WITH MAINFREIGHT"
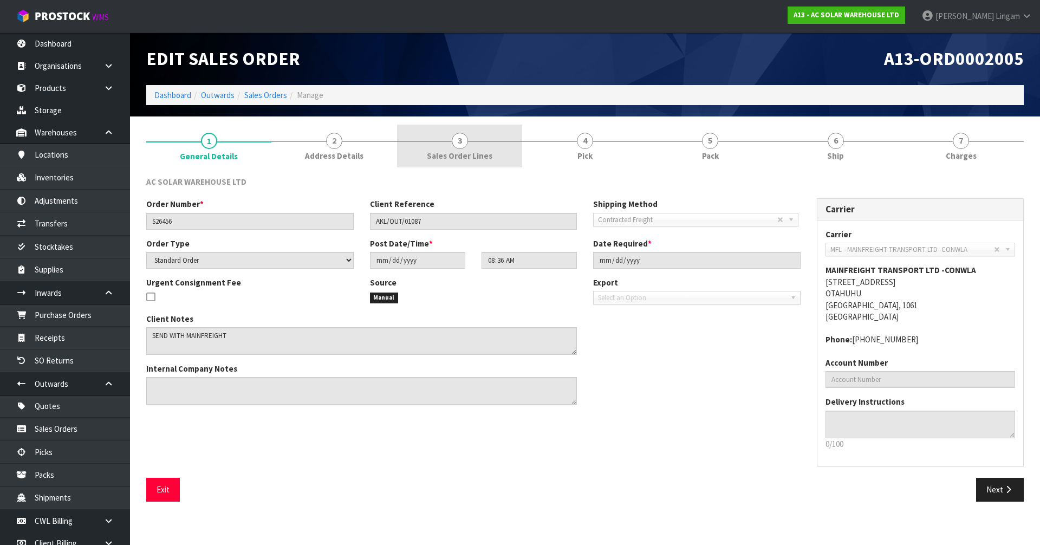
click at [490, 147] on link "3 Sales Order Lines" at bounding box center [459, 146] width 125 height 43
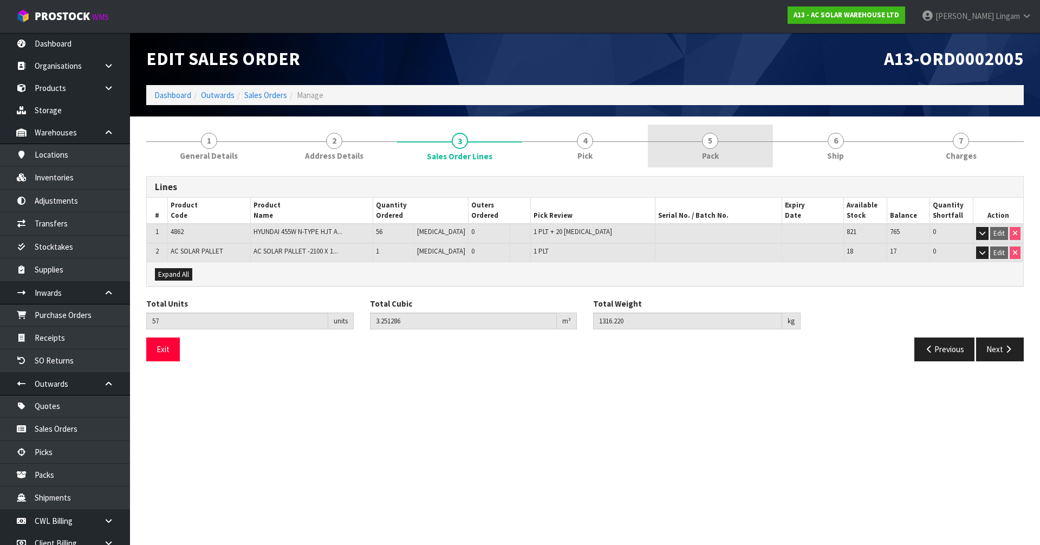
click at [546, 154] on link "5 Pack" at bounding box center [710, 146] width 125 height 43
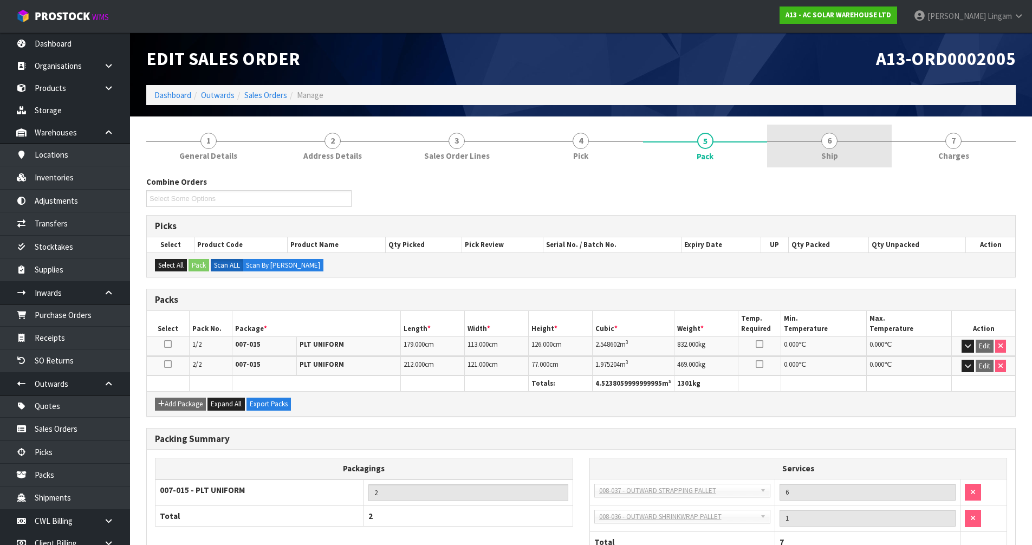
click at [546, 153] on link "6 Ship" at bounding box center [829, 146] width 124 height 43
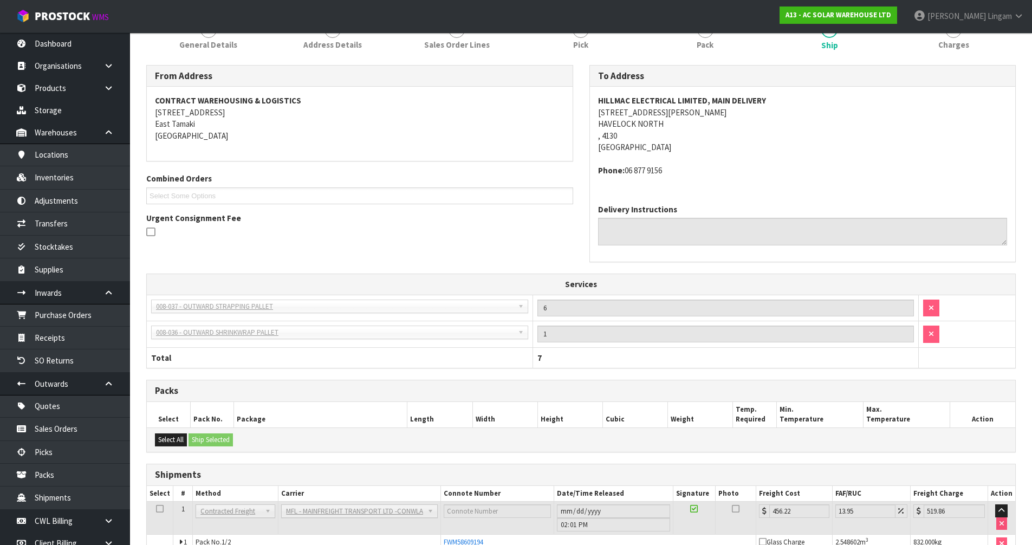
scroll to position [162, 0]
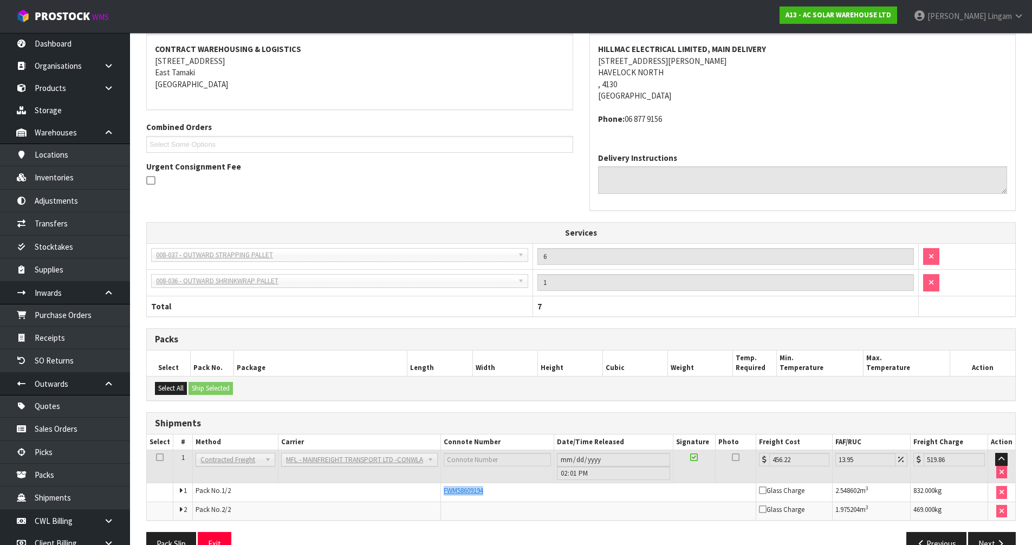
drag, startPoint x: 491, startPoint y: 492, endPoint x: 440, endPoint y: 495, distance: 51.0
click at [441, 375] on td "FWM58609194" at bounding box center [598, 492] width 315 height 19
copy span "FWM58609194"
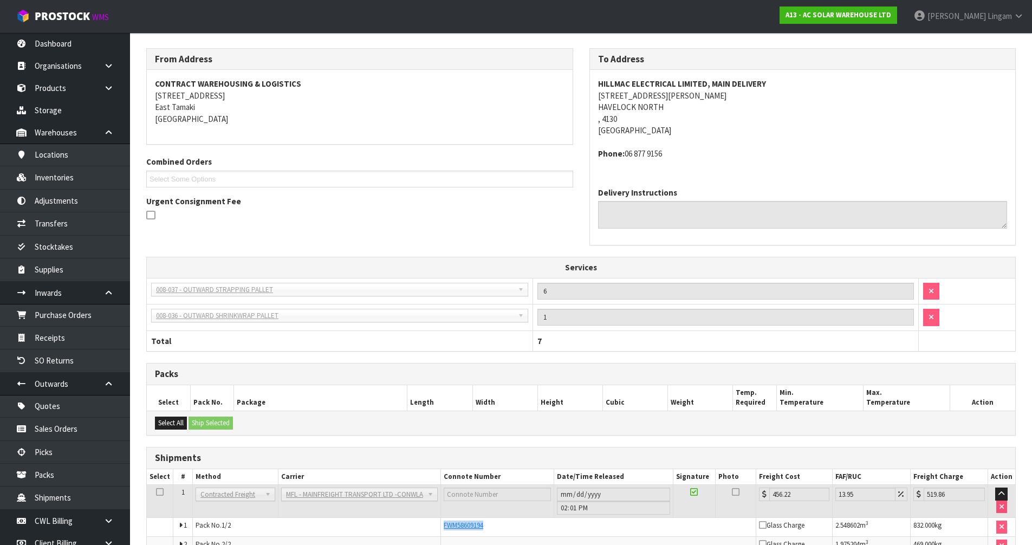
scroll to position [0, 0]
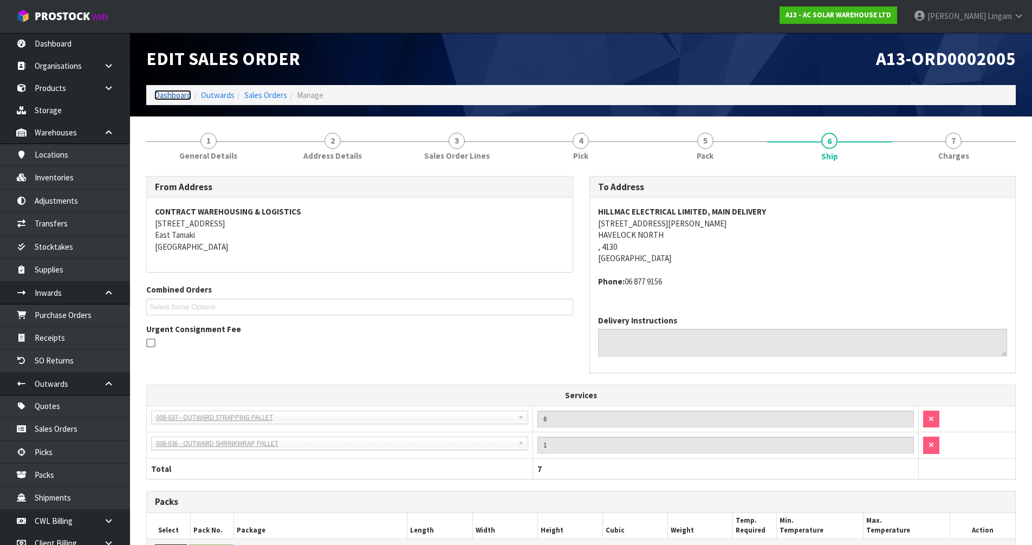
click at [187, 94] on link "Dashboard" at bounding box center [172, 95] width 37 height 10
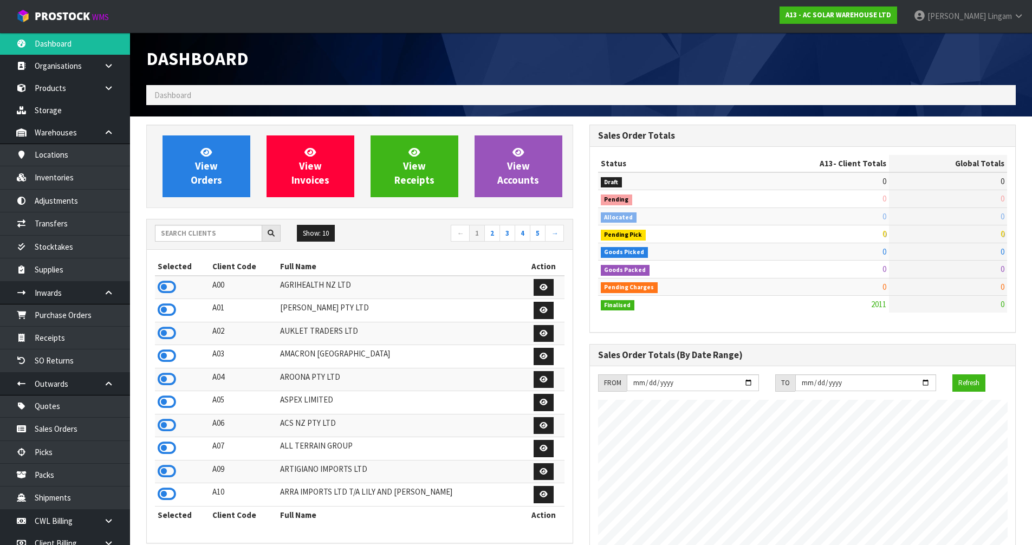
scroll to position [879, 443]
click at [213, 229] on input "text" at bounding box center [208, 233] width 107 height 17
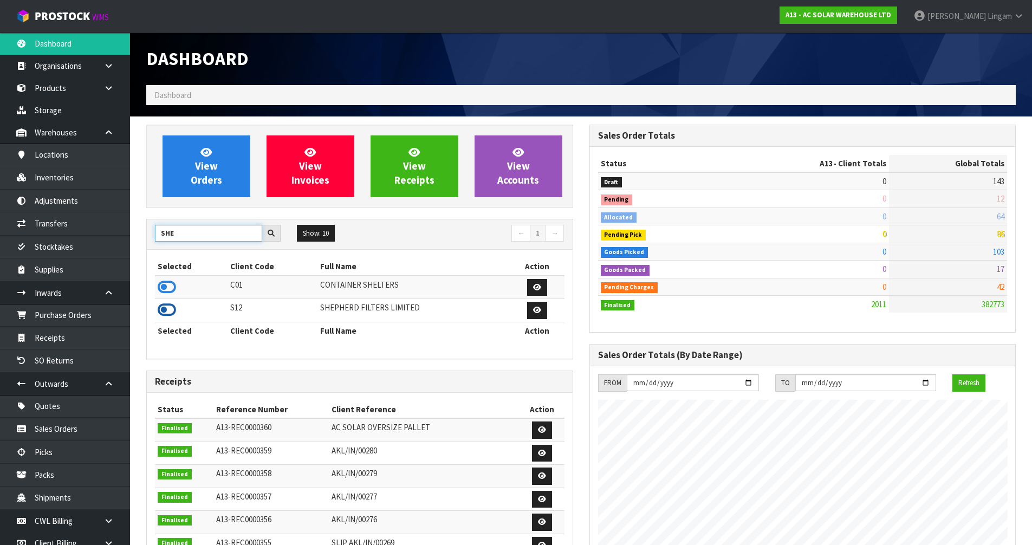
type input "SHE"
click at [168, 304] on icon at bounding box center [167, 310] width 18 height 16
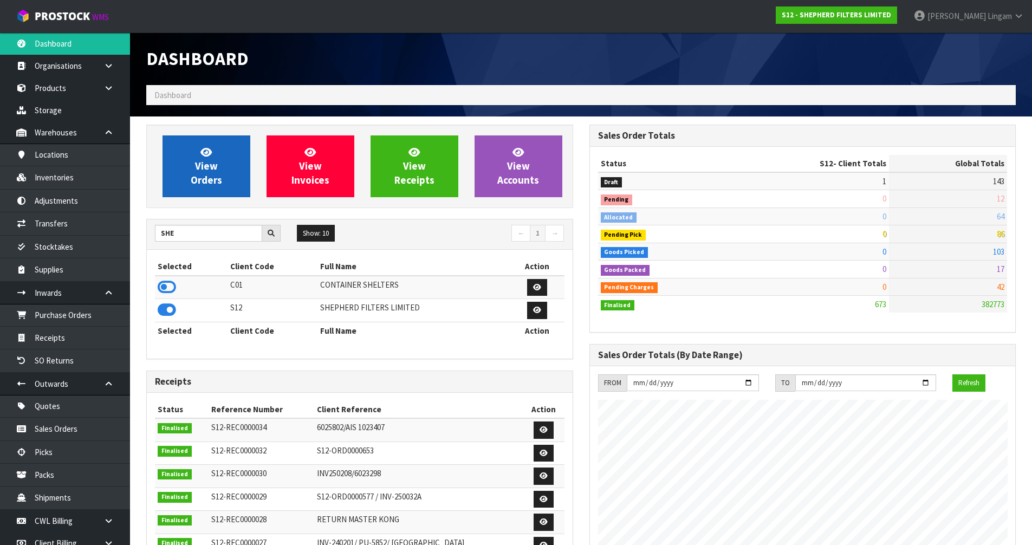
scroll to position [716, 443]
click at [220, 171] on link "View Orders" at bounding box center [206, 166] width 88 height 62
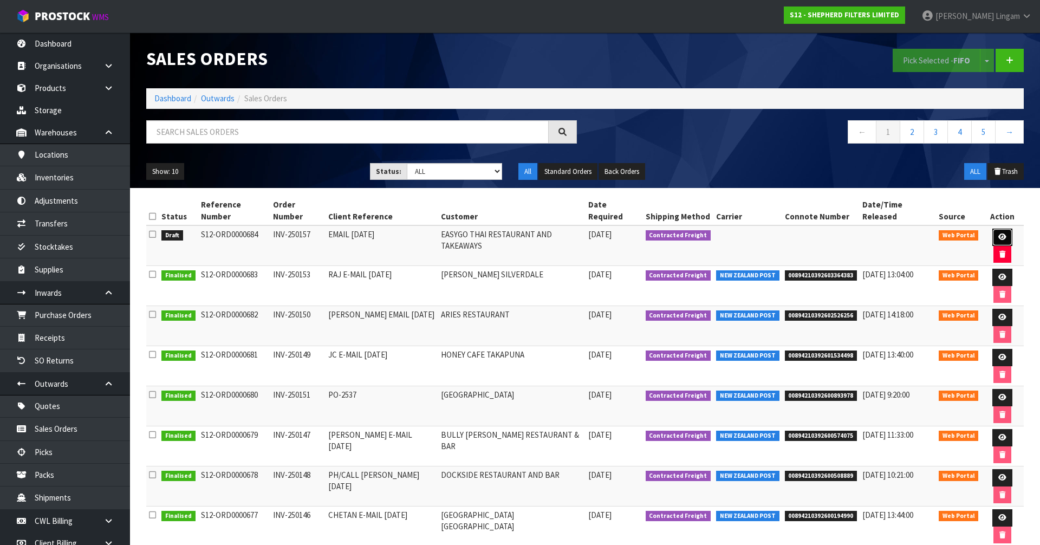
click at [546, 233] on icon at bounding box center [1002, 236] width 8 height 7
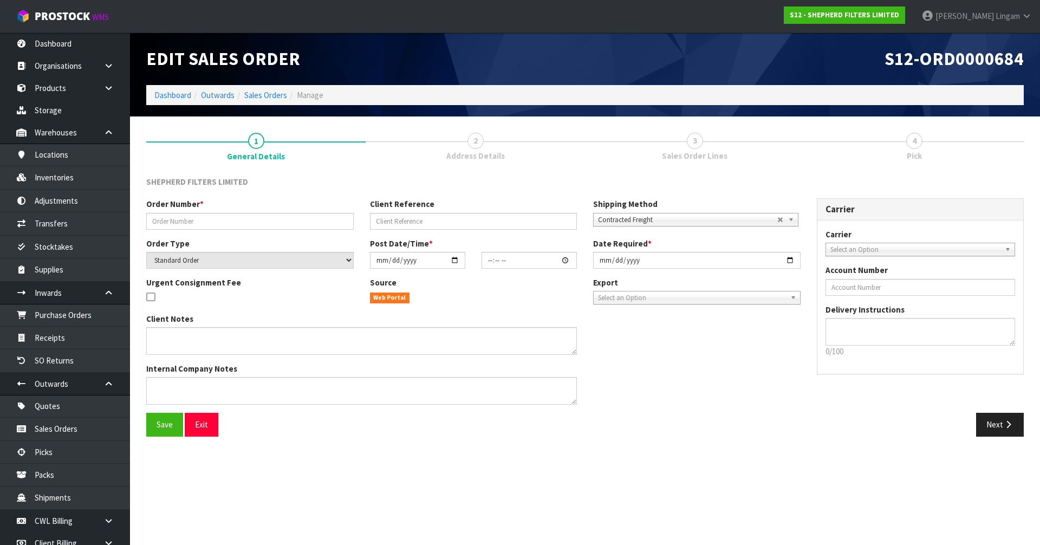
type input "INV-250157"
type input "EMAIL 24.09.25"
select select "number:0"
type input "[DATE]"
type input "22:46:00.000"
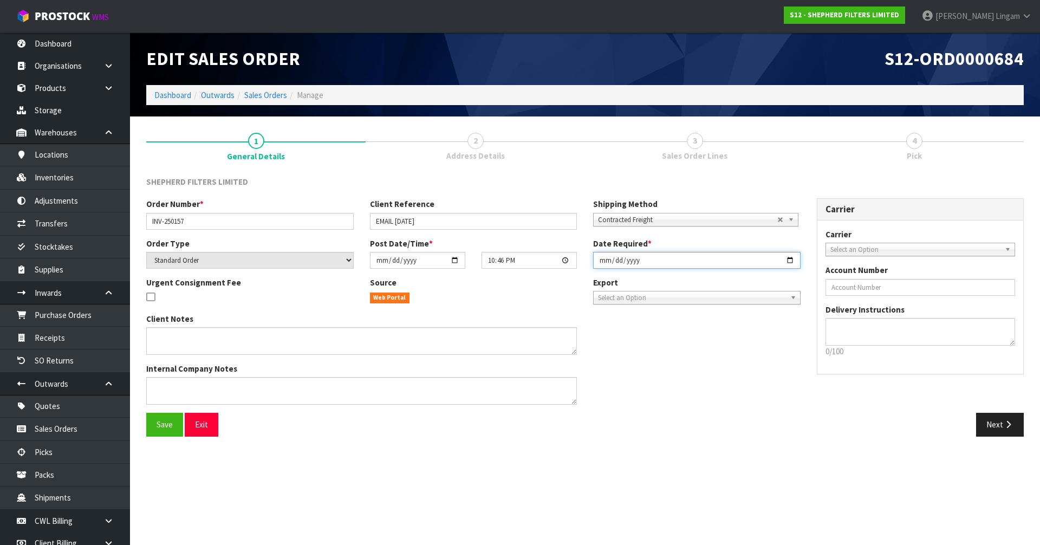
click at [546, 262] on input "[DATE]" at bounding box center [696, 260] width 207 height 17
type input "[DATE]"
click at [152, 375] on button "Save" at bounding box center [164, 424] width 37 height 23
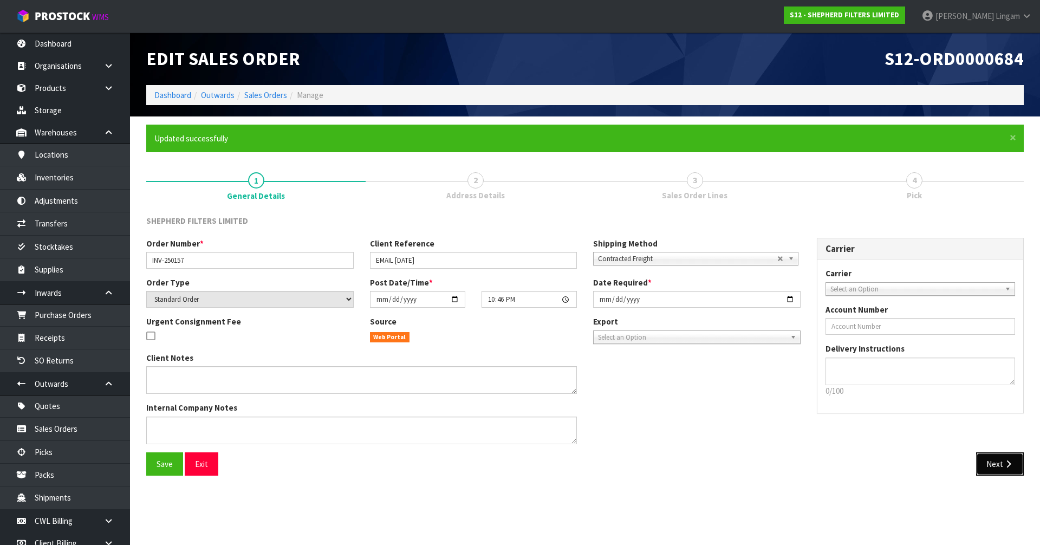
click at [546, 375] on button "Next" at bounding box center [1000, 463] width 48 height 23
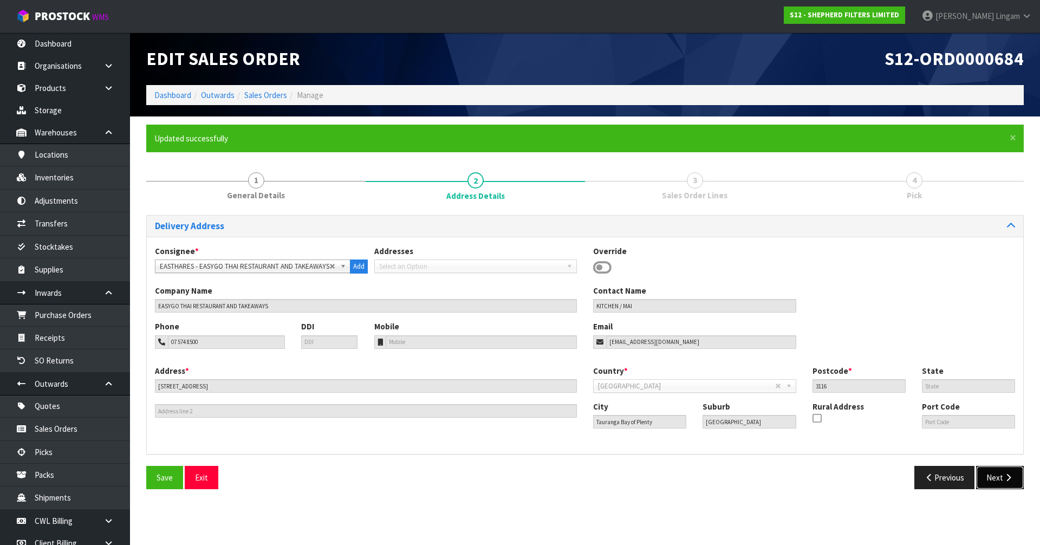
click at [546, 375] on button "Next" at bounding box center [1000, 477] width 48 height 23
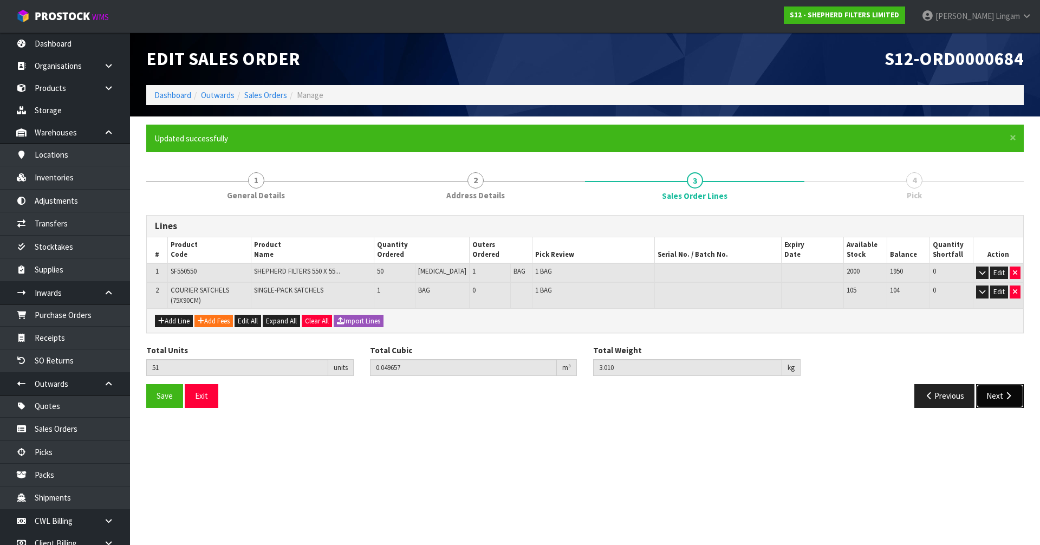
click at [546, 375] on button "Next" at bounding box center [1000, 395] width 48 height 23
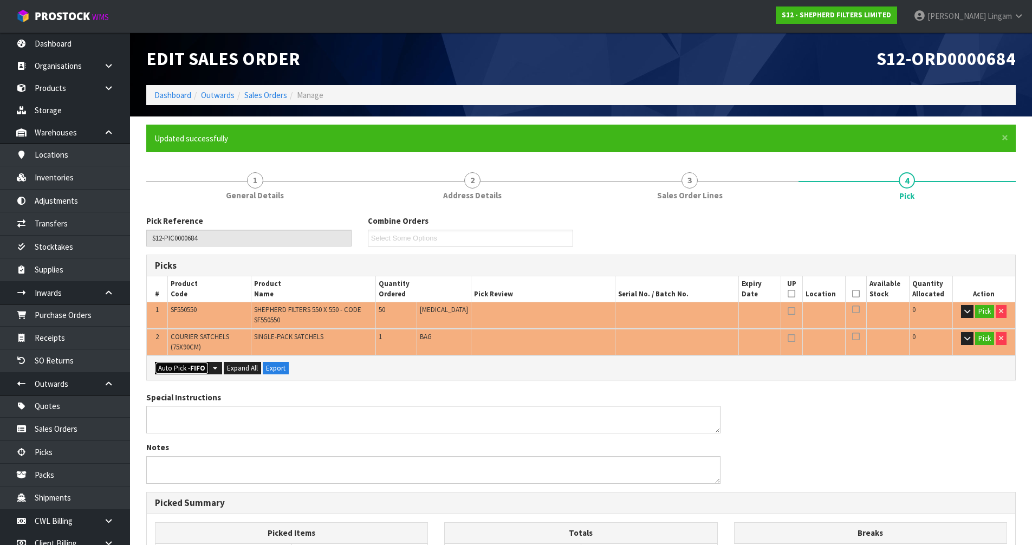
click at [180, 364] on button "Auto Pick - FIFO" at bounding box center [182, 368] width 54 height 13
type input "Bag x 2"
type input "51"
type input "0.049657"
type input "3.010"
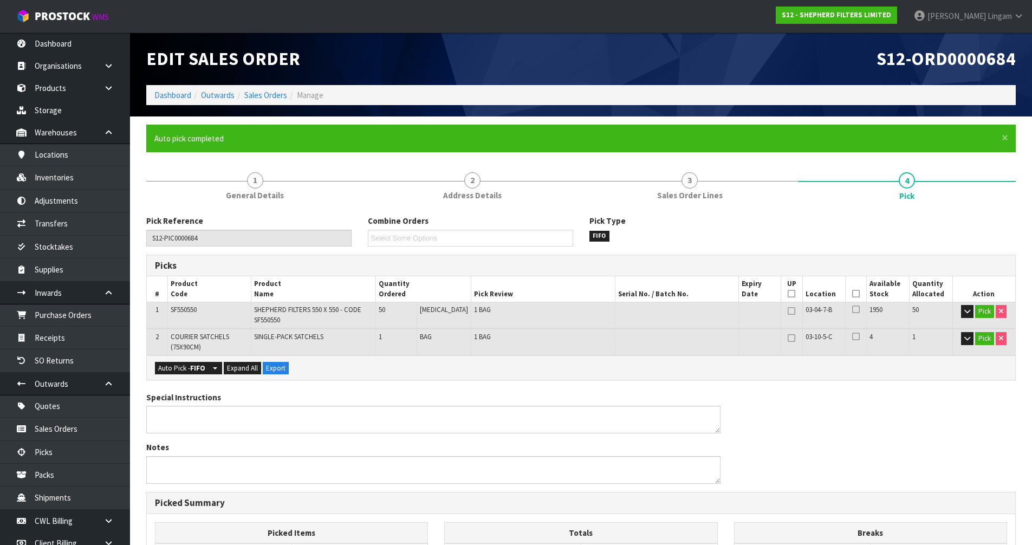
scroll to position [246, 0]
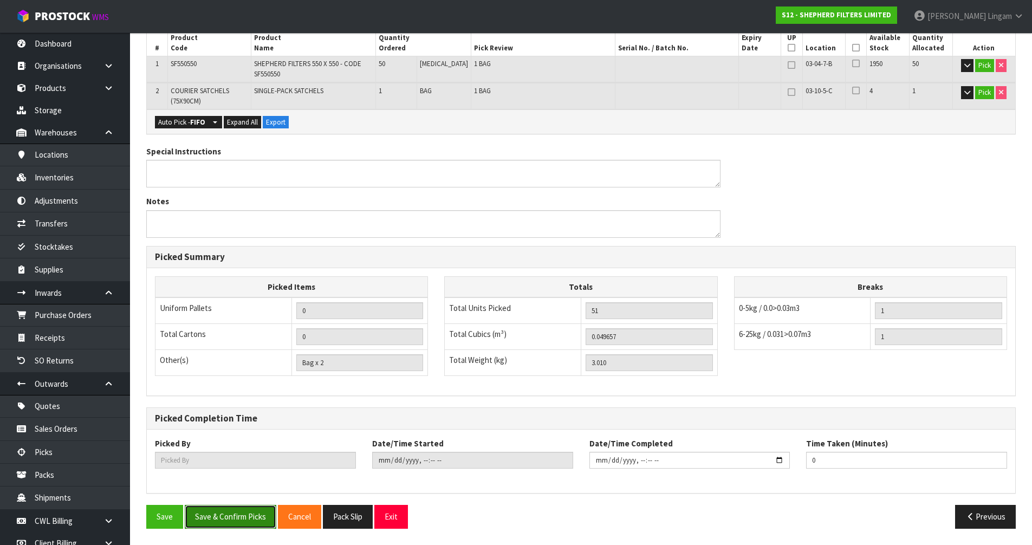
click at [240, 375] on button "Save & Confirm Picks" at bounding box center [231, 516] width 92 height 23
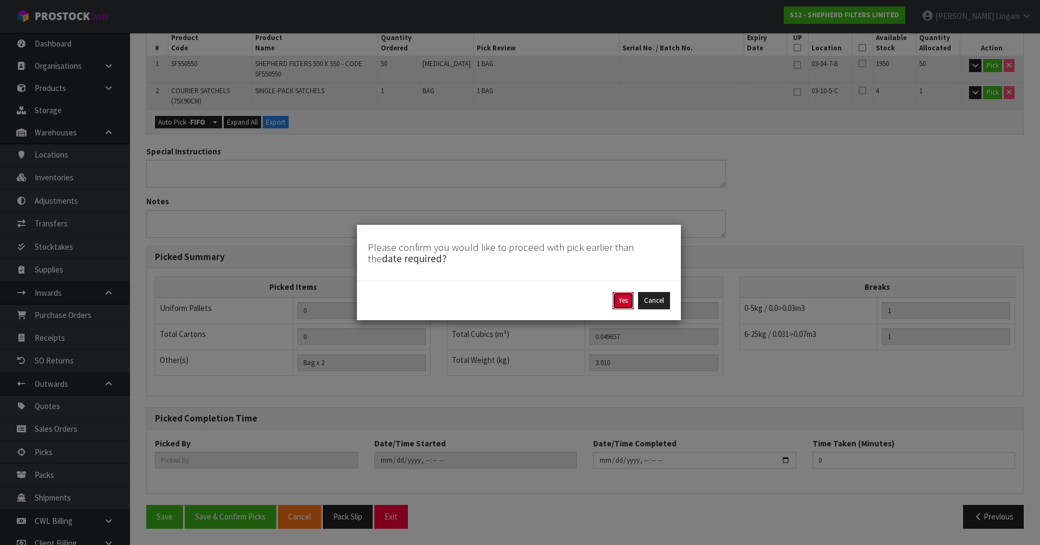
click at [546, 303] on button "Yes" at bounding box center [623, 300] width 21 height 17
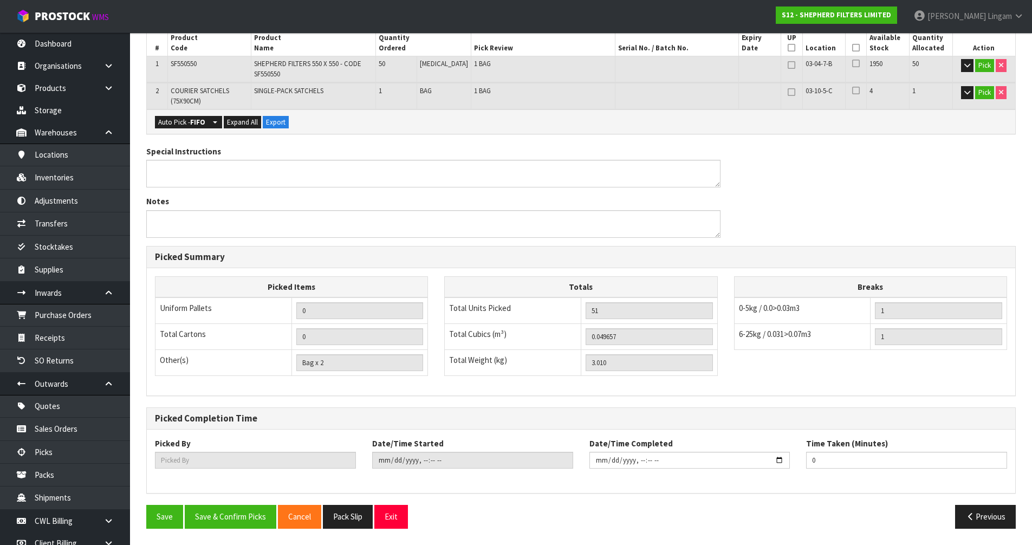
type input "[PERSON_NAME]"
type input "2025-09-24T17:59:06"
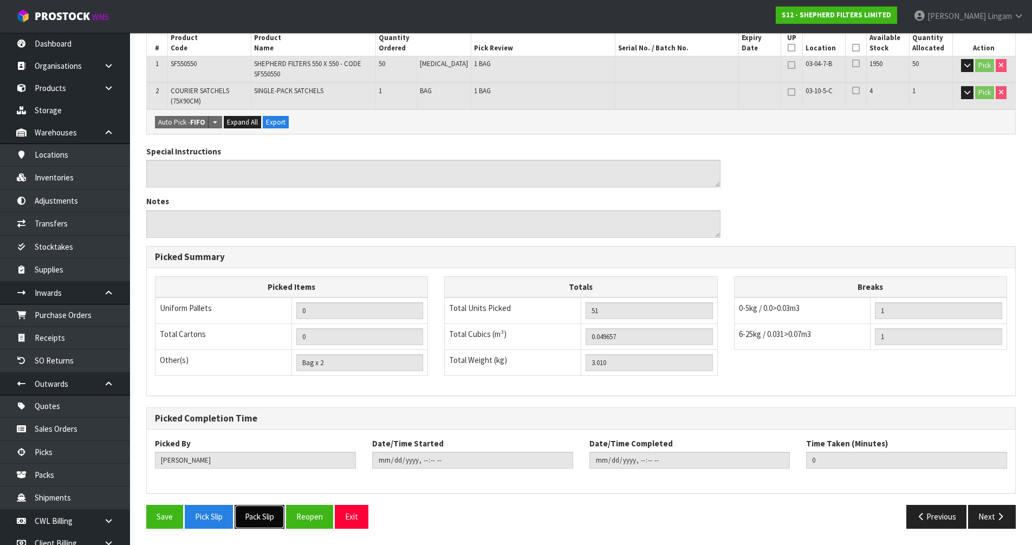
click at [265, 375] on button "Pack Slip" at bounding box center [260, 516] width 50 height 23
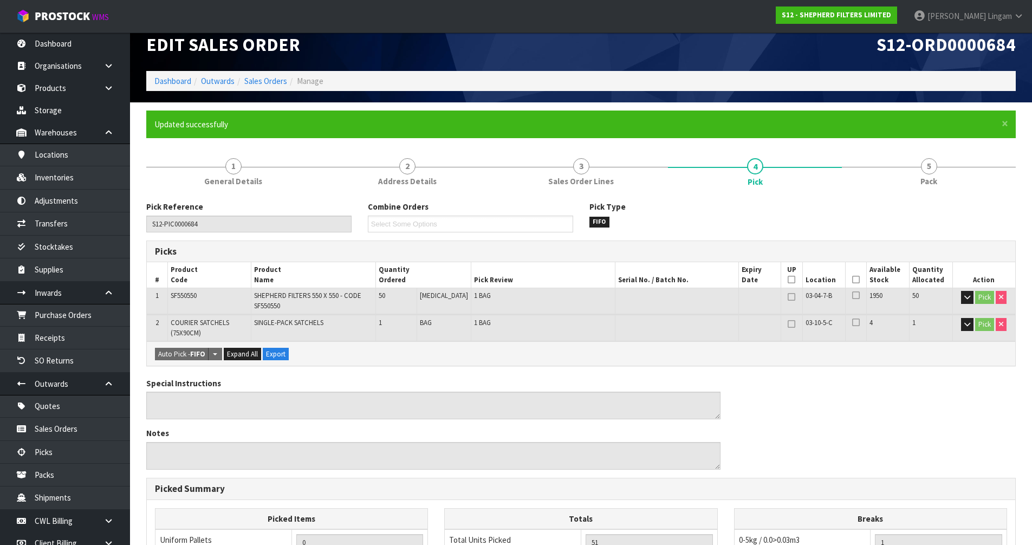
scroll to position [0, 0]
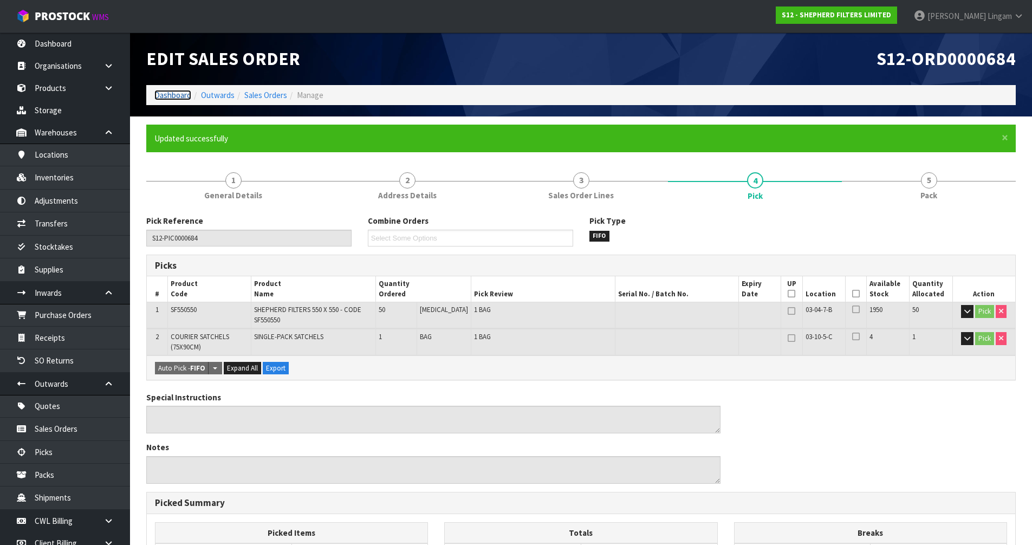
click at [166, 94] on link "Dashboard" at bounding box center [172, 95] width 37 height 10
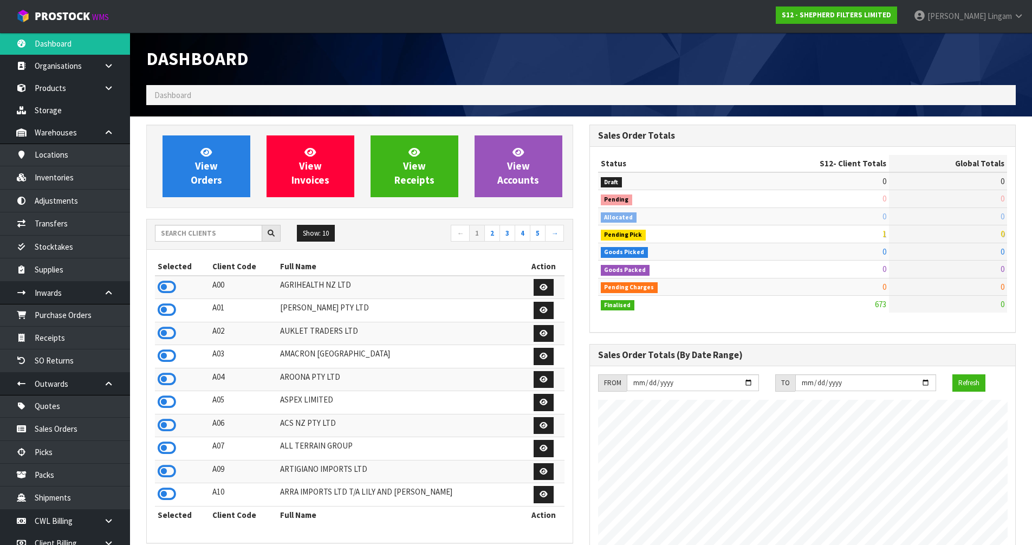
scroll to position [716, 443]
click at [165, 284] on icon at bounding box center [167, 287] width 18 height 16
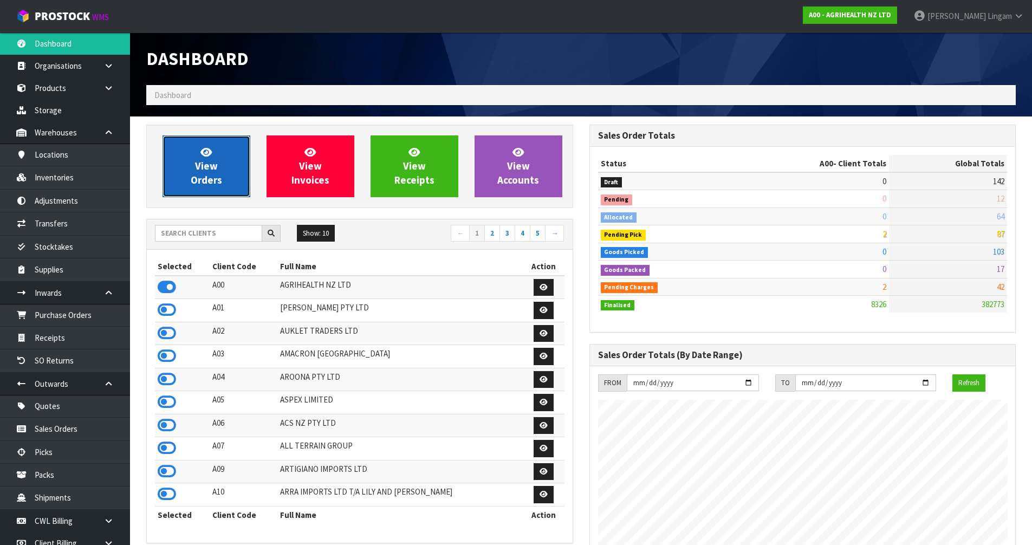
scroll to position [821, 443]
click at [209, 177] on span "View Orders" at bounding box center [206, 166] width 31 height 41
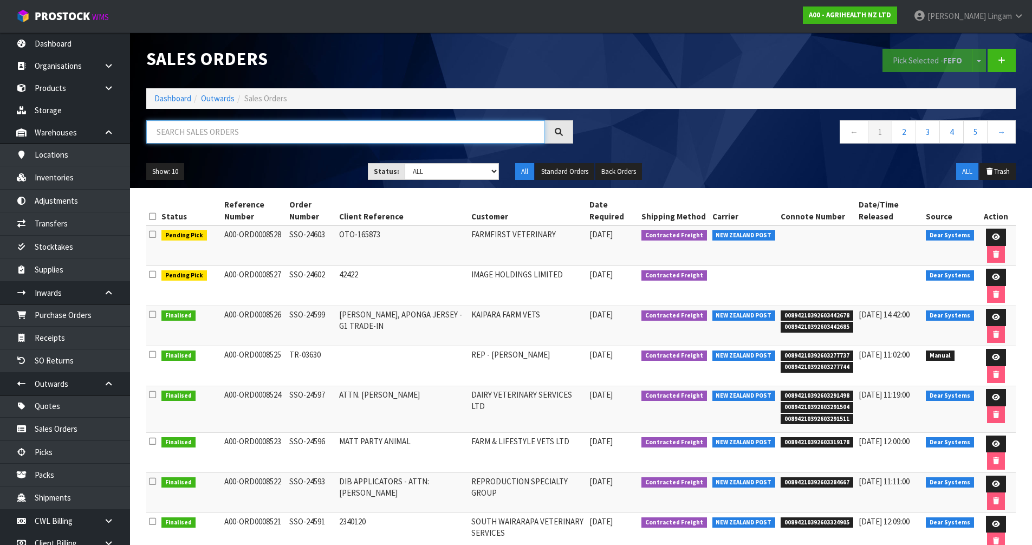
click at [469, 130] on input "text" at bounding box center [345, 131] width 399 height 23
paste input "24602"
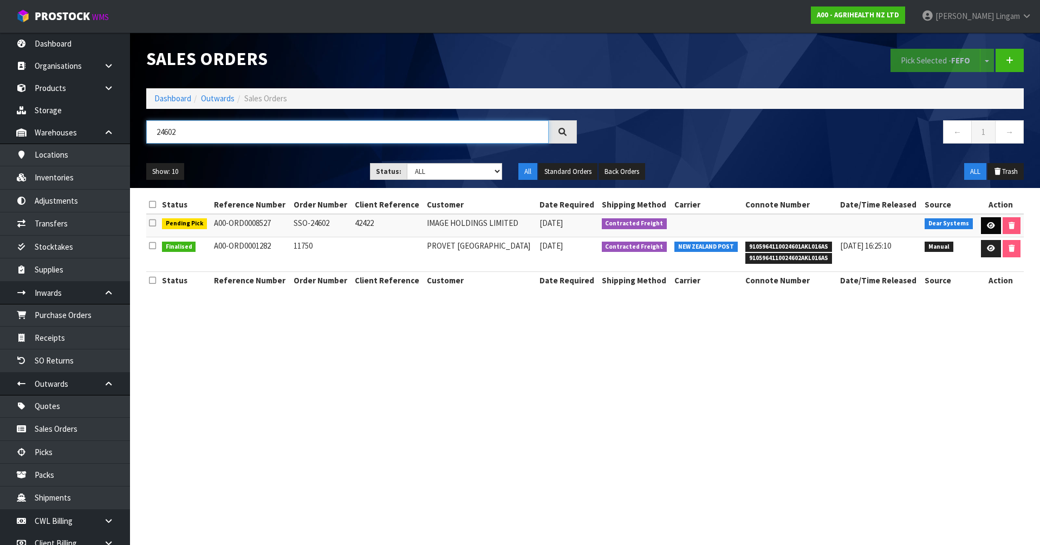
type input "24602"
click at [546, 227] on icon at bounding box center [991, 225] width 8 height 7
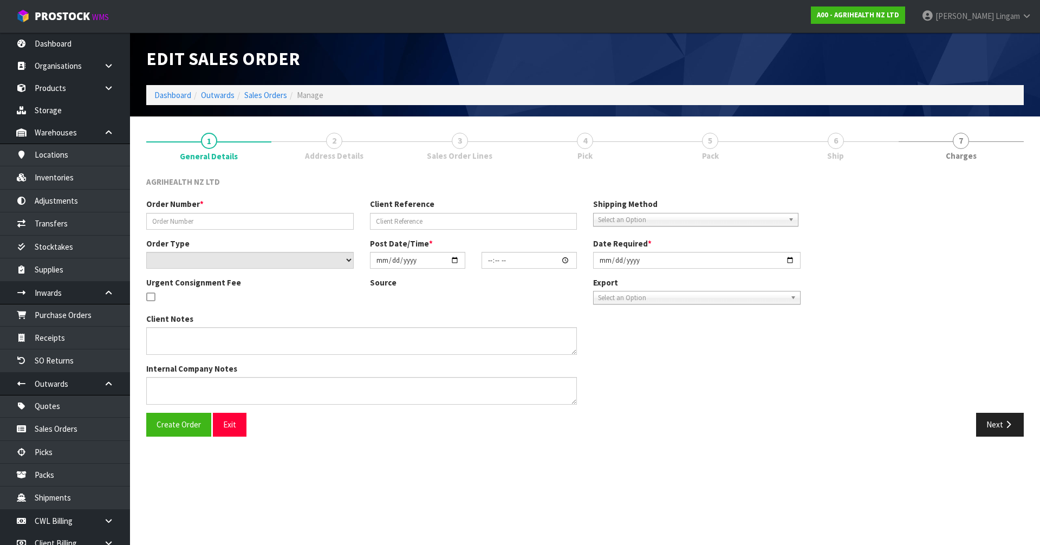
type input "SSO-24602"
type input "42422"
select select "number:0"
type input "[DATE]"
type input "12:16:37.000"
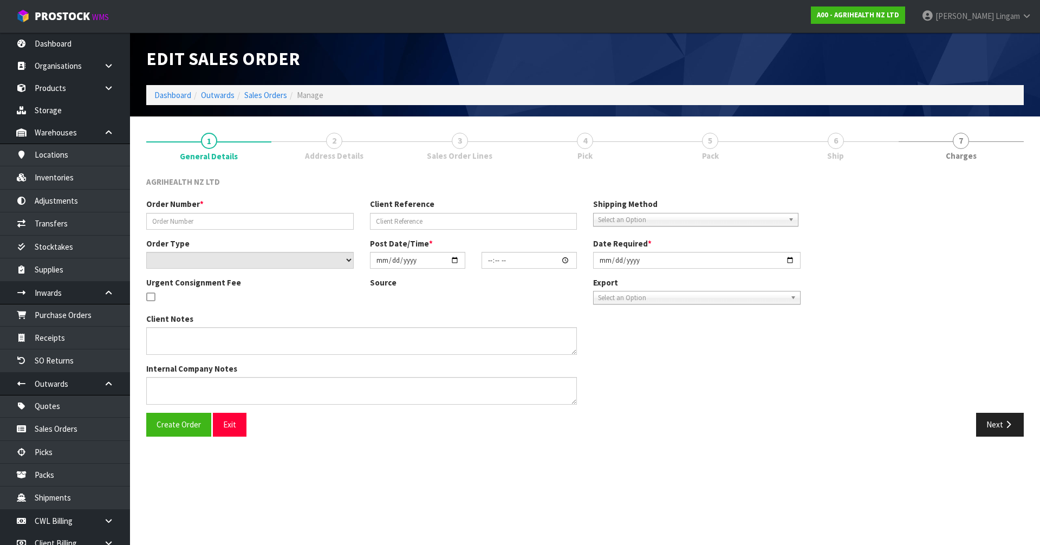
type input "[DATE]"
type textarea "SHIP BY: Freight"
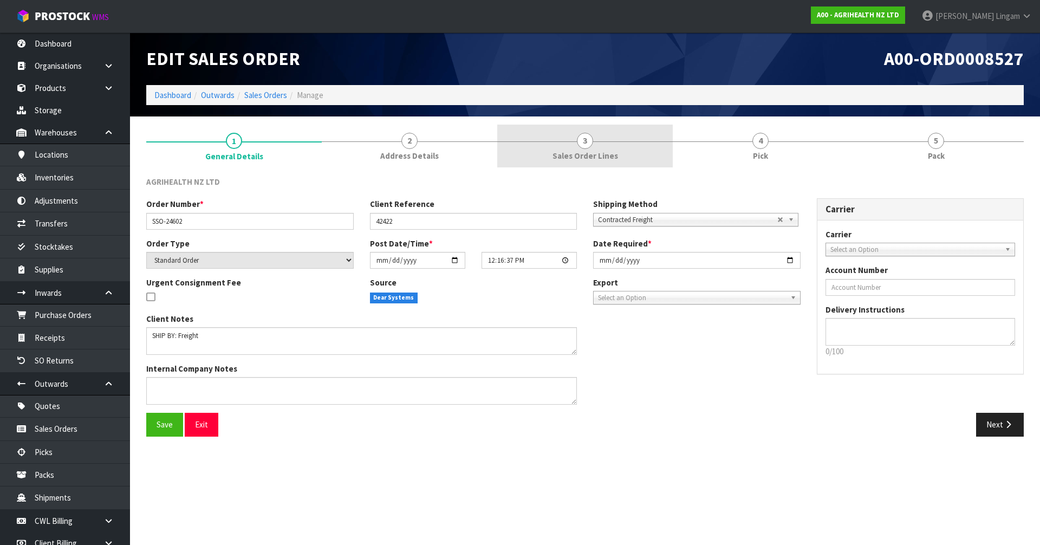
click at [546, 151] on span "Sales Order Lines" at bounding box center [585, 155] width 66 height 11
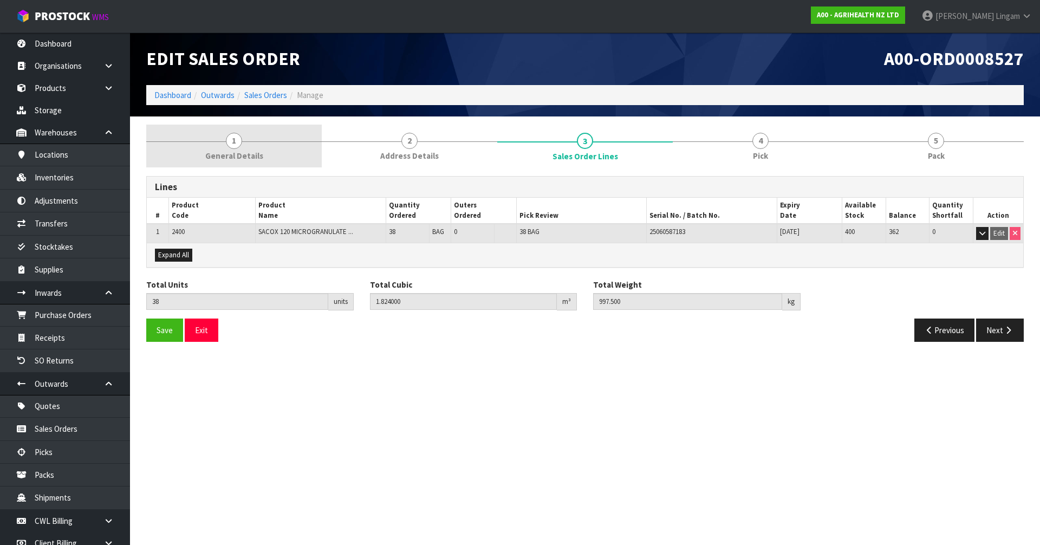
click at [284, 148] on link "1 General Details" at bounding box center [233, 146] width 175 height 43
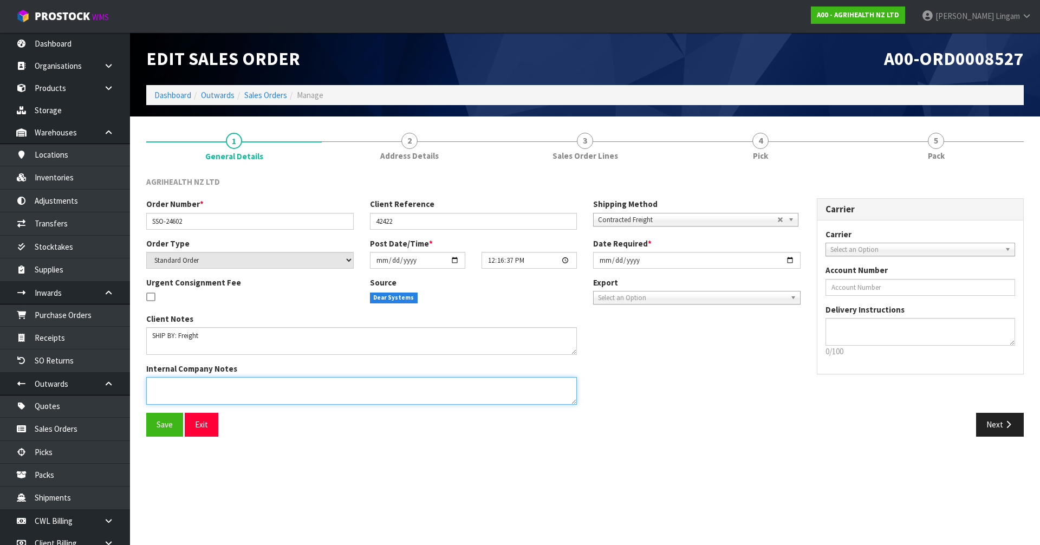
click at [171, 375] on textarea at bounding box center [361, 391] width 431 height 28
type textarea "AMENDING ORDER TO 42 BAGS"
click at [160, 375] on button "Save" at bounding box center [164, 424] width 37 height 23
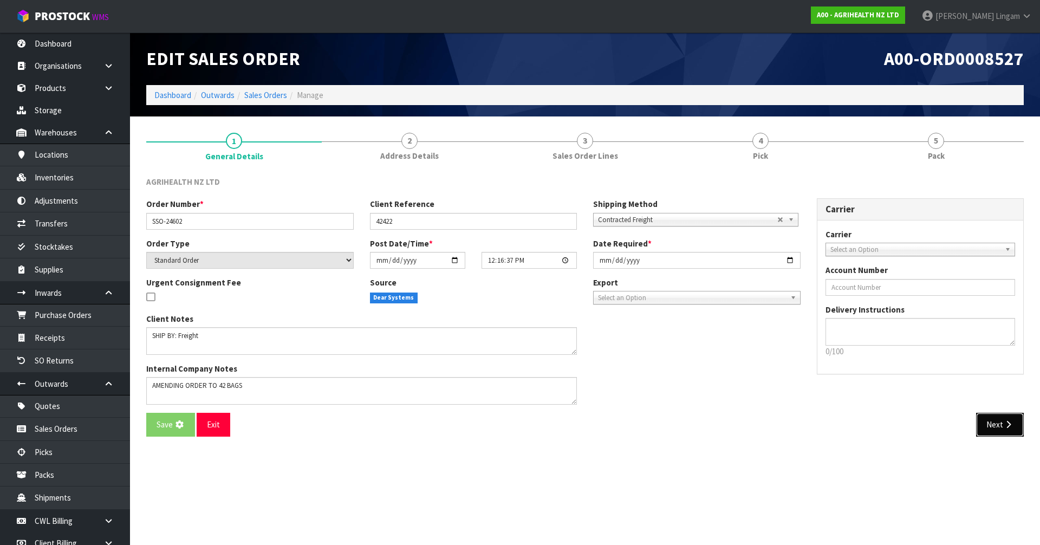
click at [546, 375] on button "Next" at bounding box center [1000, 424] width 48 height 23
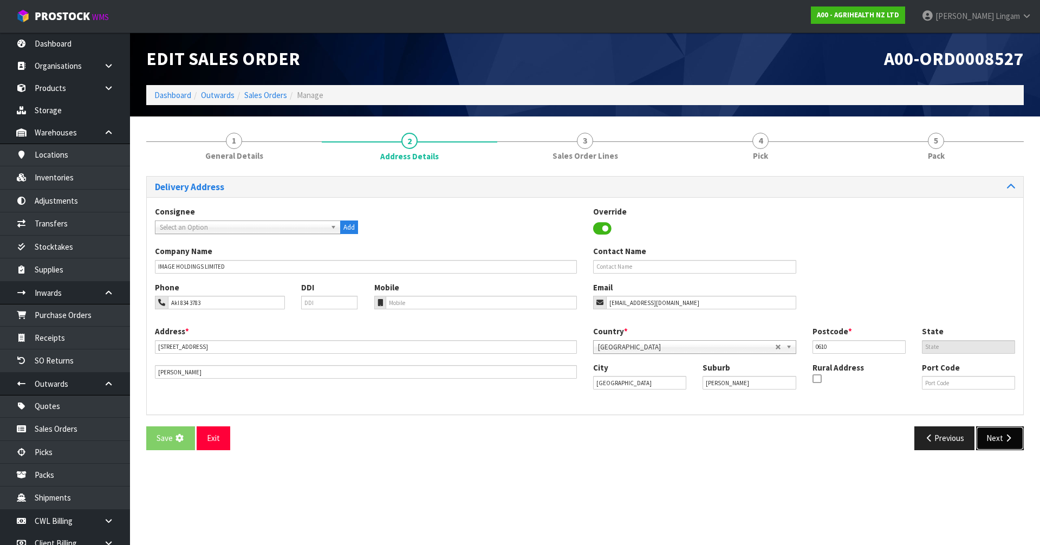
click at [546, 375] on button "Next" at bounding box center [1000, 437] width 48 height 23
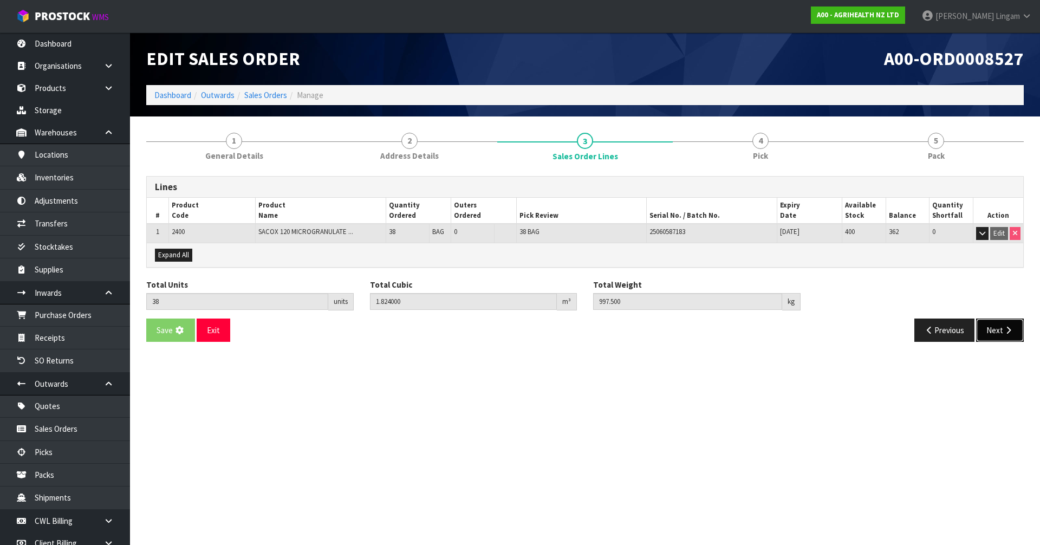
click at [546, 330] on button "Next" at bounding box center [1000, 329] width 48 height 23
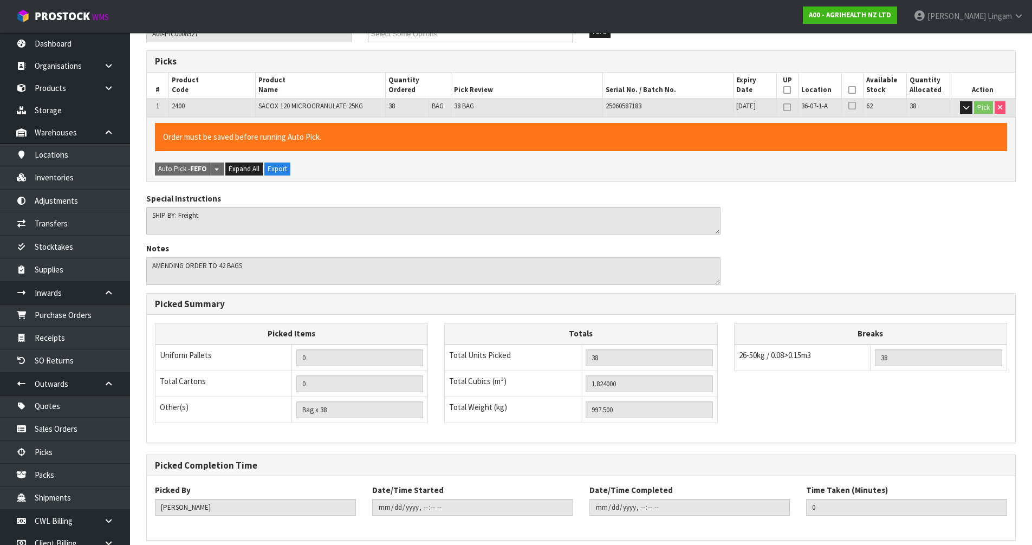
scroll to position [211, 0]
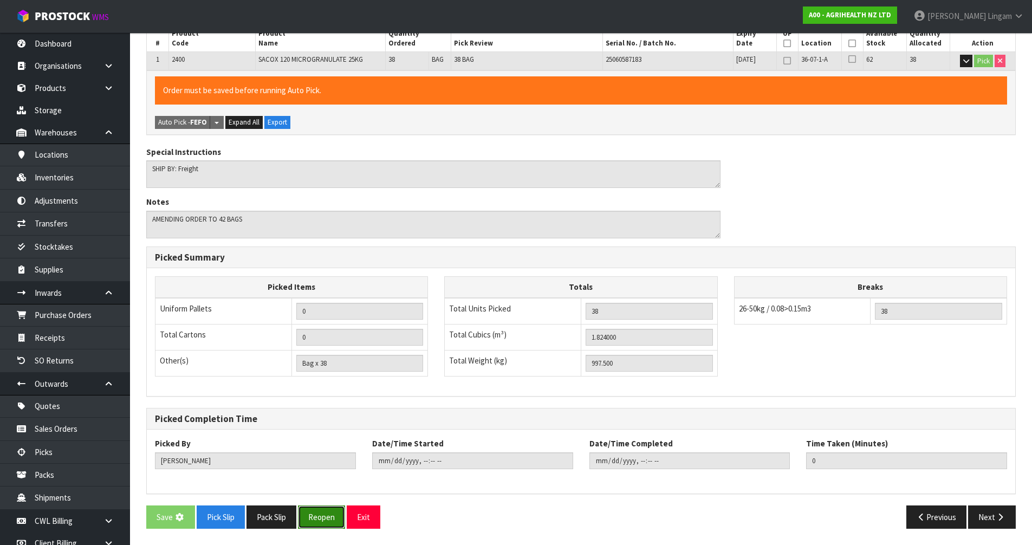
click at [316, 375] on button "Reopen" at bounding box center [321, 516] width 47 height 23
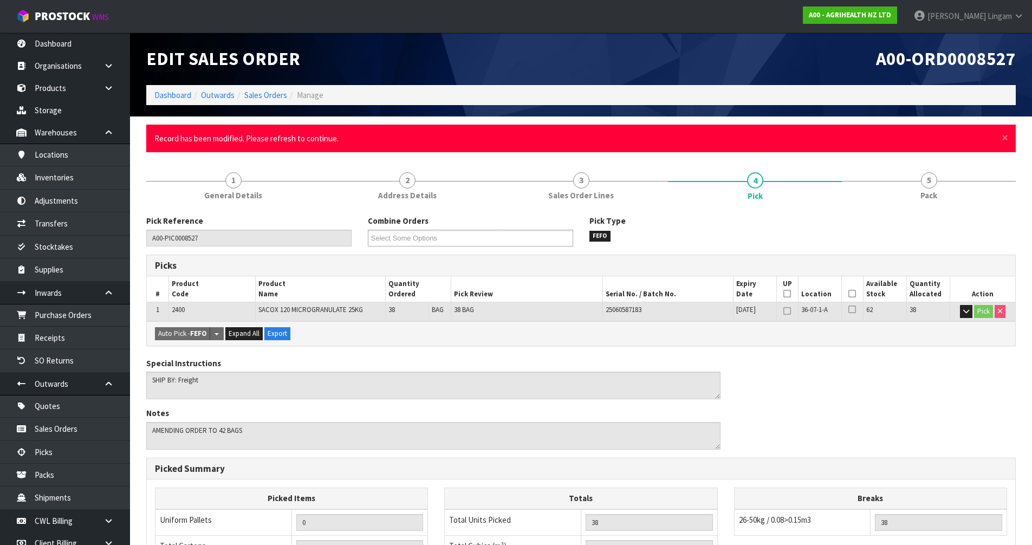
type input "[PERSON_NAME]"
type input "[DATE]T18:01:13"
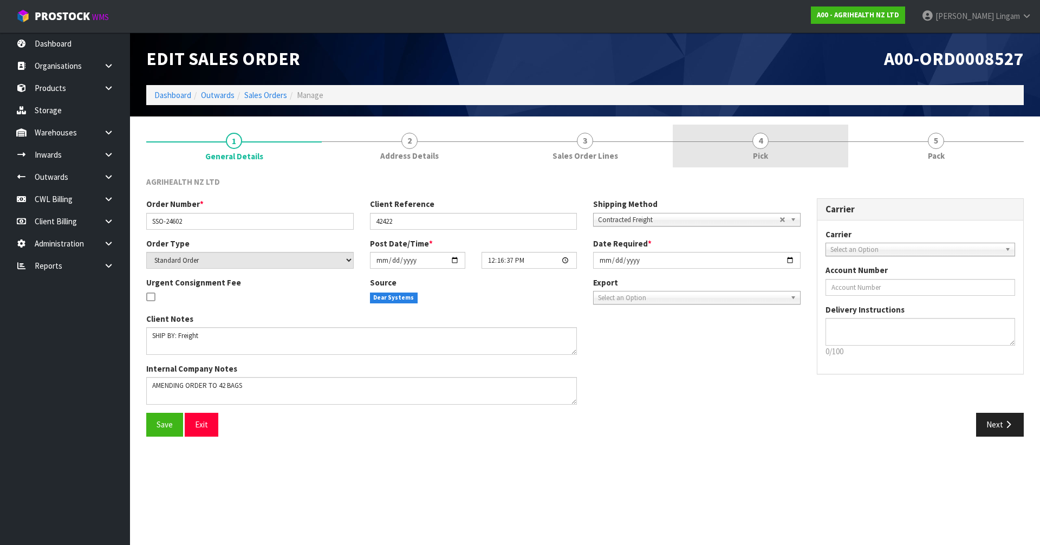
click at [788, 152] on link "4 Pick" at bounding box center [760, 146] width 175 height 43
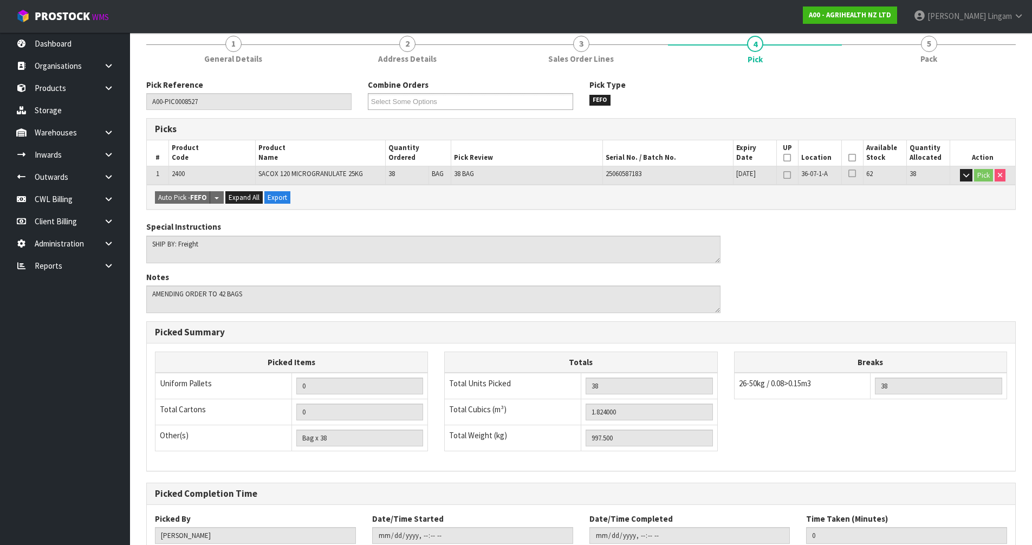
scroll to position [172, 0]
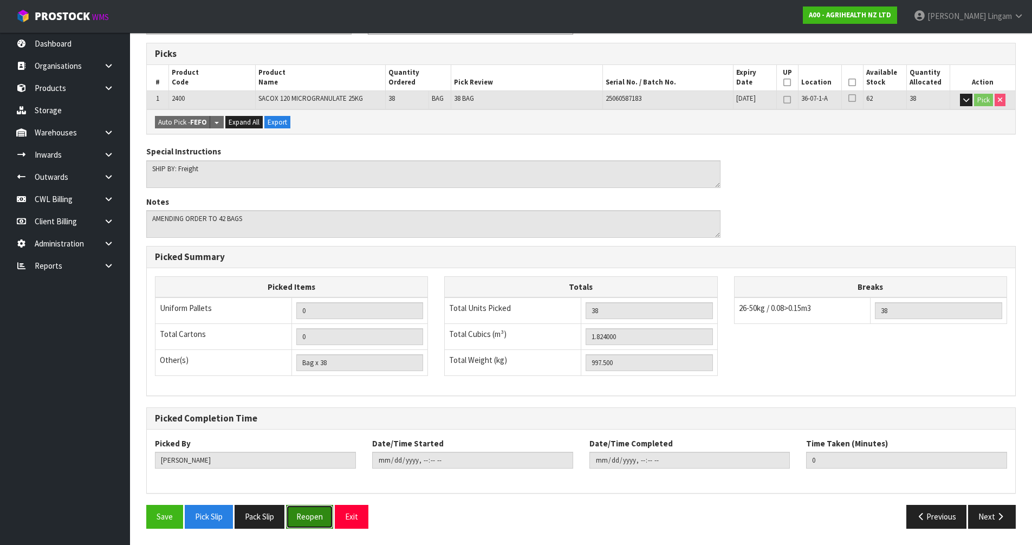
click at [315, 519] on button "Reopen" at bounding box center [309, 516] width 47 height 23
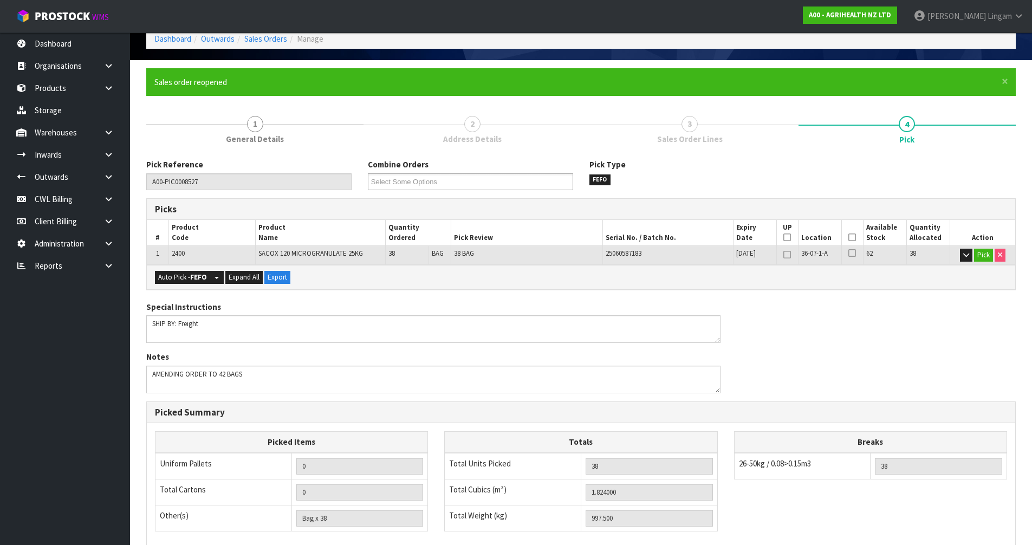
scroll to position [211, 0]
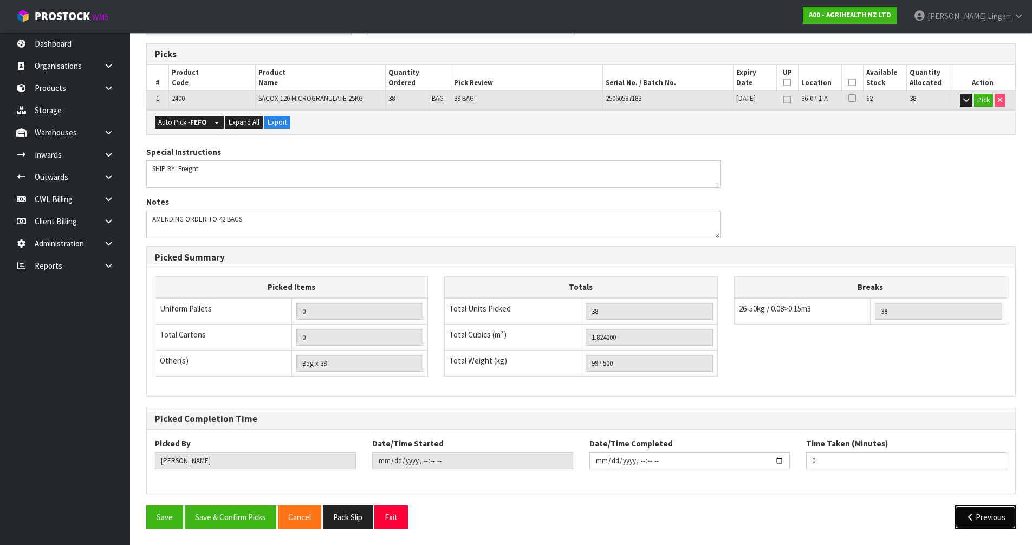
click at [976, 512] on button "Previous" at bounding box center [985, 516] width 61 height 23
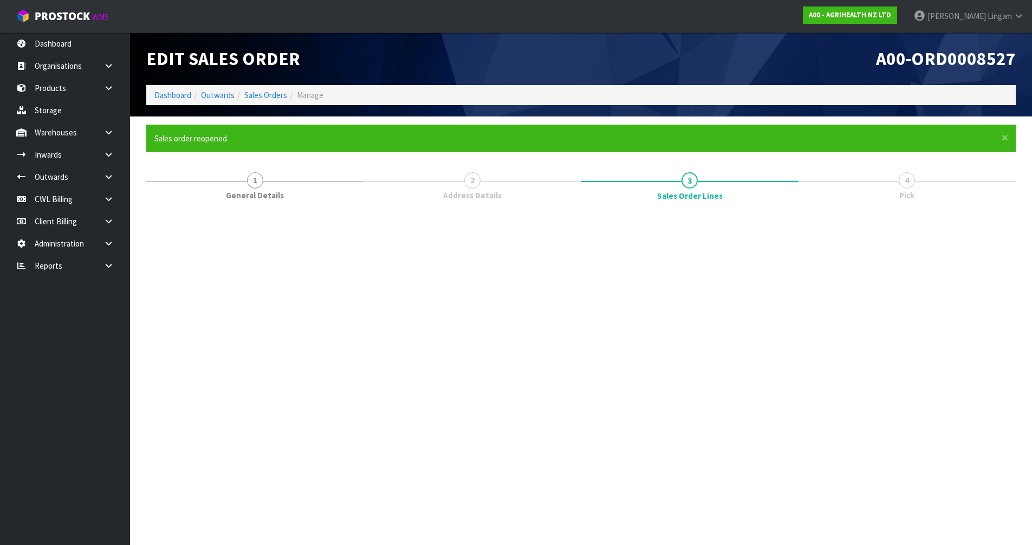
scroll to position [0, 0]
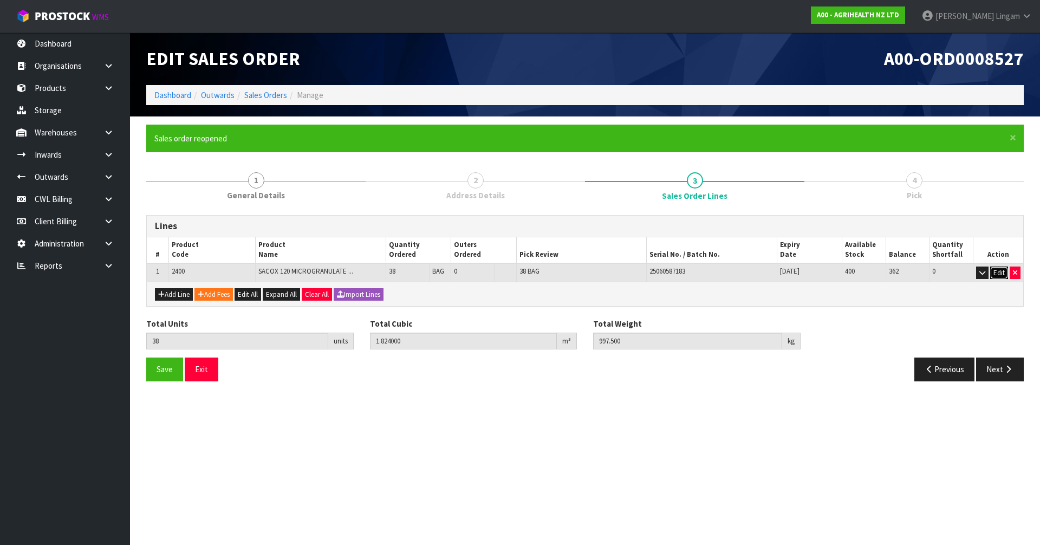
click at [994, 268] on button "Edit" at bounding box center [999, 272] width 18 height 13
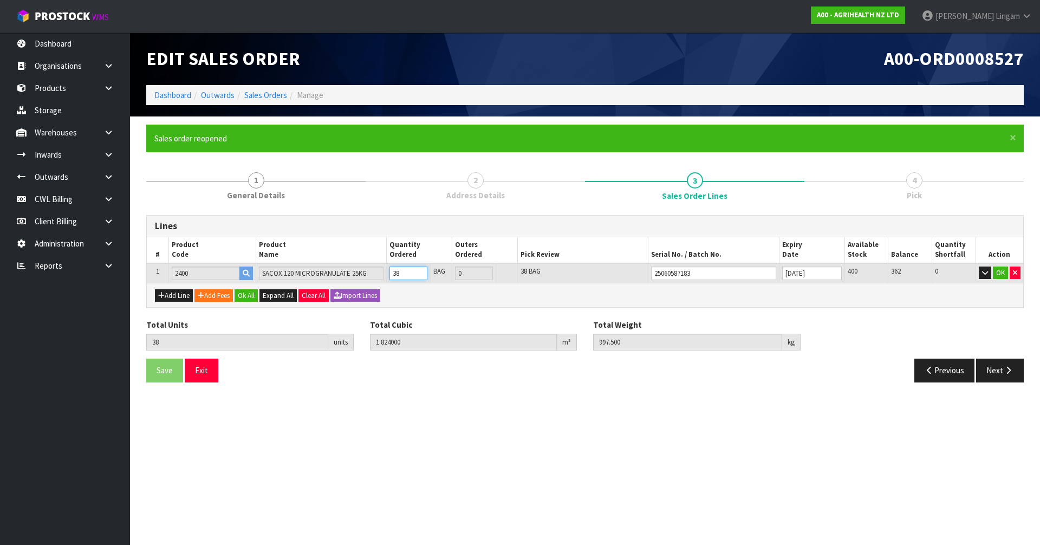
click at [370, 272] on tr "1 2400 SACOX 120 MICROGRANULATE 25KG 38 BAG 0 38 BAG 25060587183 [DATE] 400 362…" at bounding box center [585, 273] width 876 height 20
type input "4"
type input "0.192"
type input "105"
type input "4"
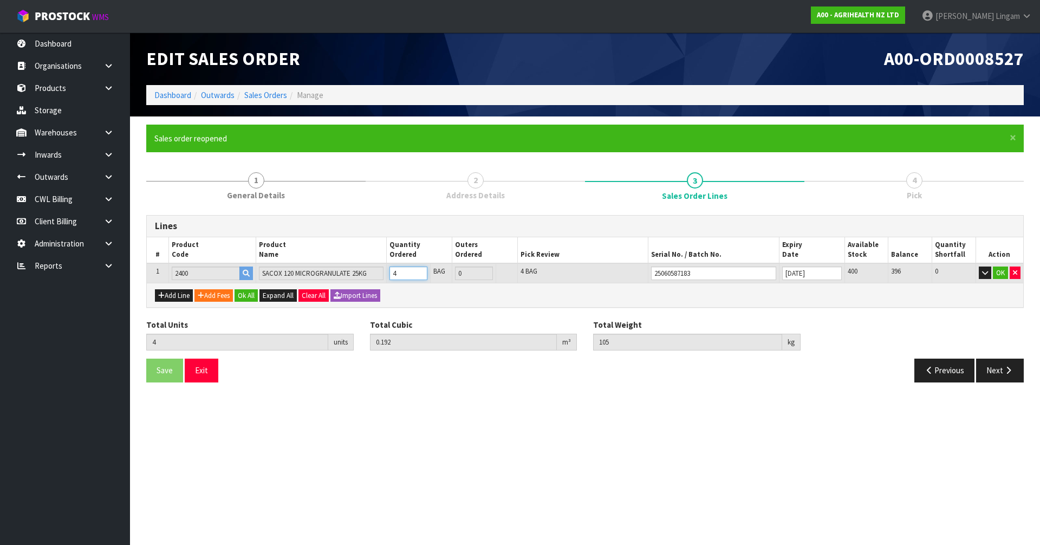
type input "42"
type input "2.016"
type input "1102.5"
type input "42"
click at [246, 297] on button "Ok All" at bounding box center [246, 295] width 23 height 13
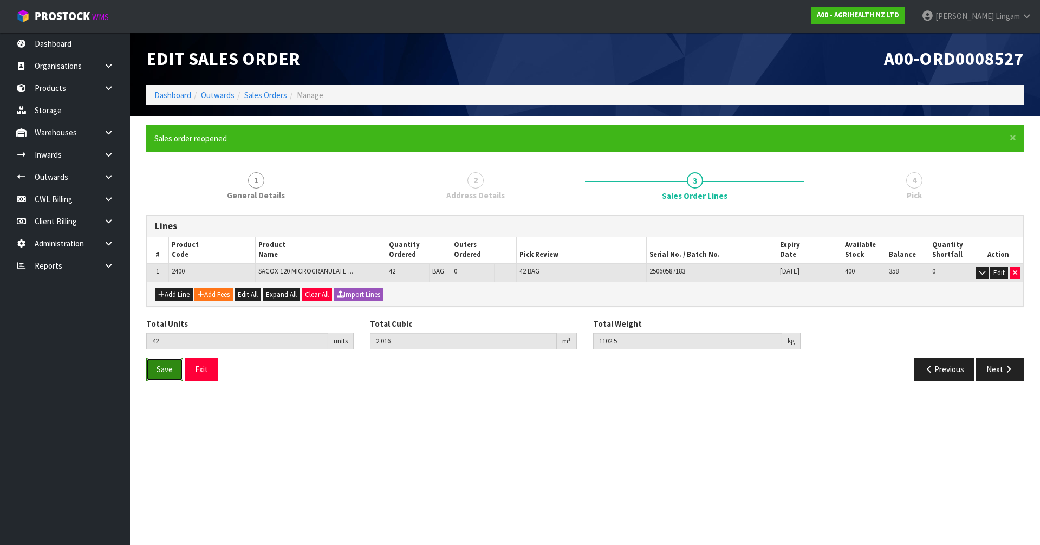
click at [168, 364] on span "Save" at bounding box center [165, 369] width 16 height 10
click at [980, 370] on button "Next" at bounding box center [1000, 368] width 48 height 23
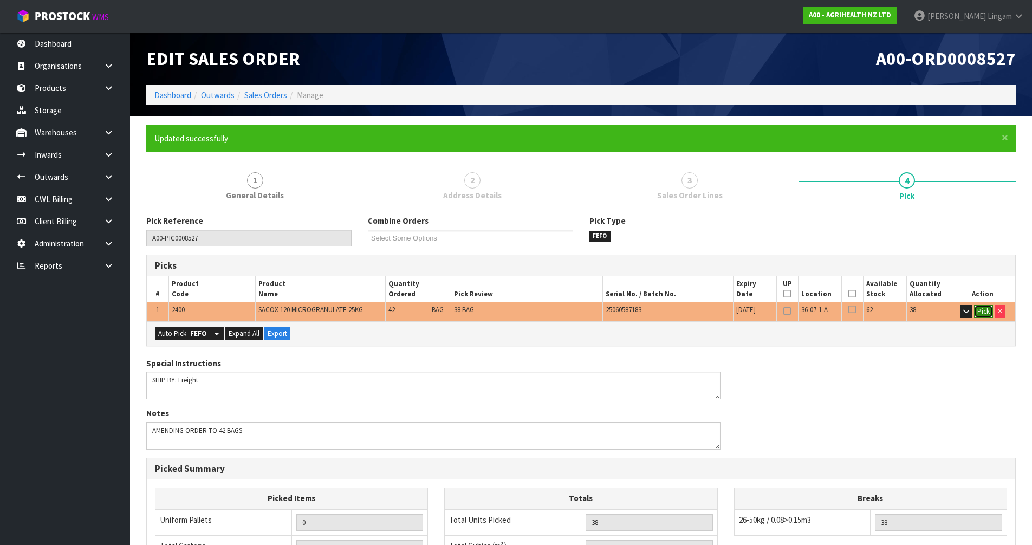
click at [985, 313] on button "Pick" at bounding box center [983, 311] width 19 height 13
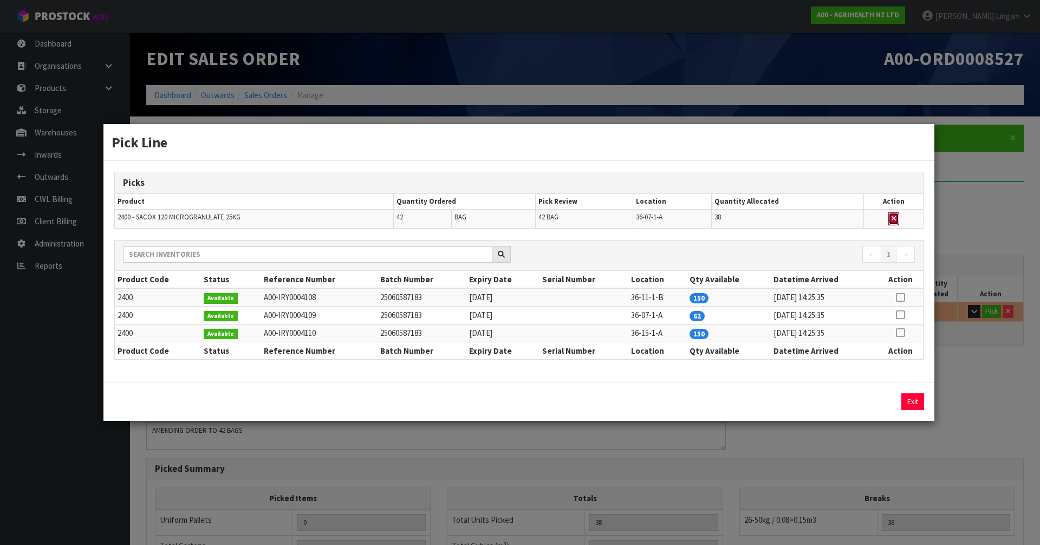
click at [893, 217] on icon "button" at bounding box center [894, 218] width 4 height 7
type input "Bag x 0"
type input "0"
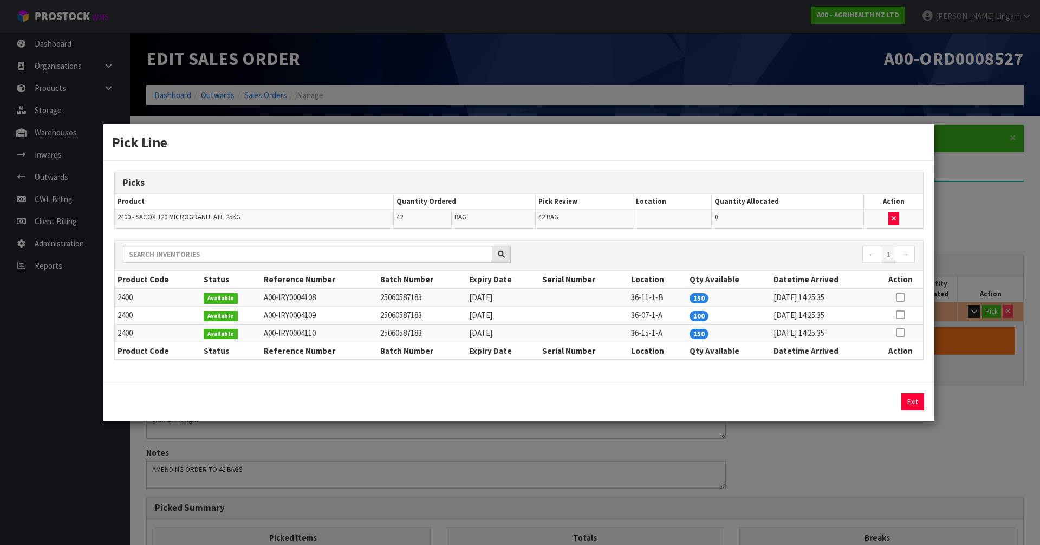
click at [901, 315] on icon at bounding box center [900, 315] width 9 height 1
click at [873, 401] on button "Assign Pick" at bounding box center [876, 401] width 44 height 17
type input "Bag x 42"
type input "42"
type input "2.016"
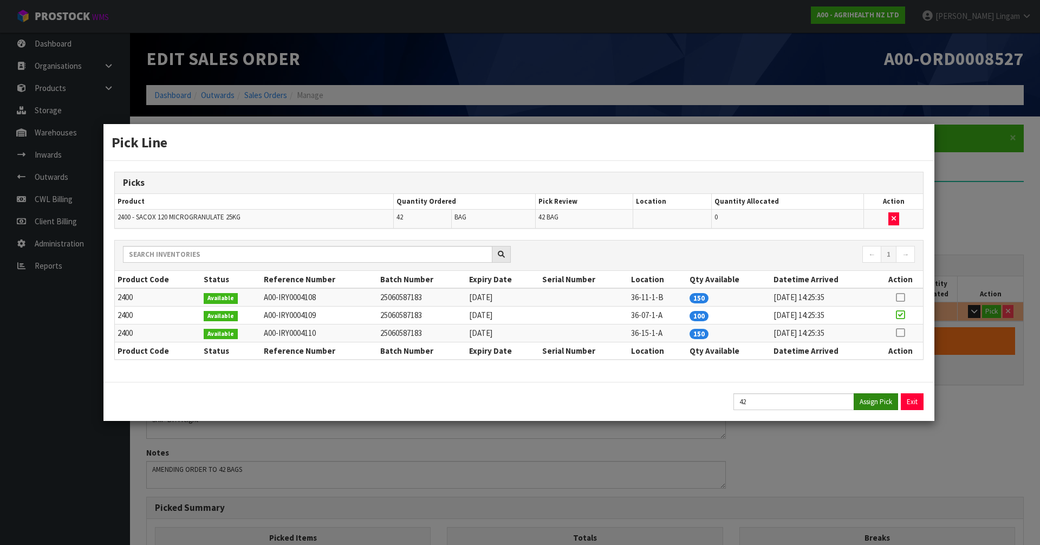
type input "1102.5"
click at [915, 401] on button "Exit" at bounding box center [912, 401] width 23 height 17
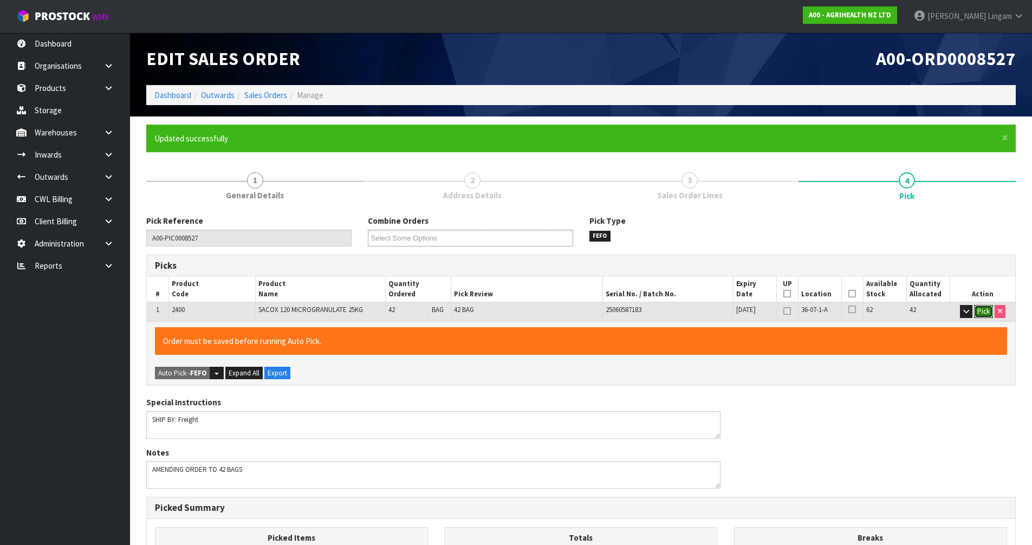
scroll to position [251, 0]
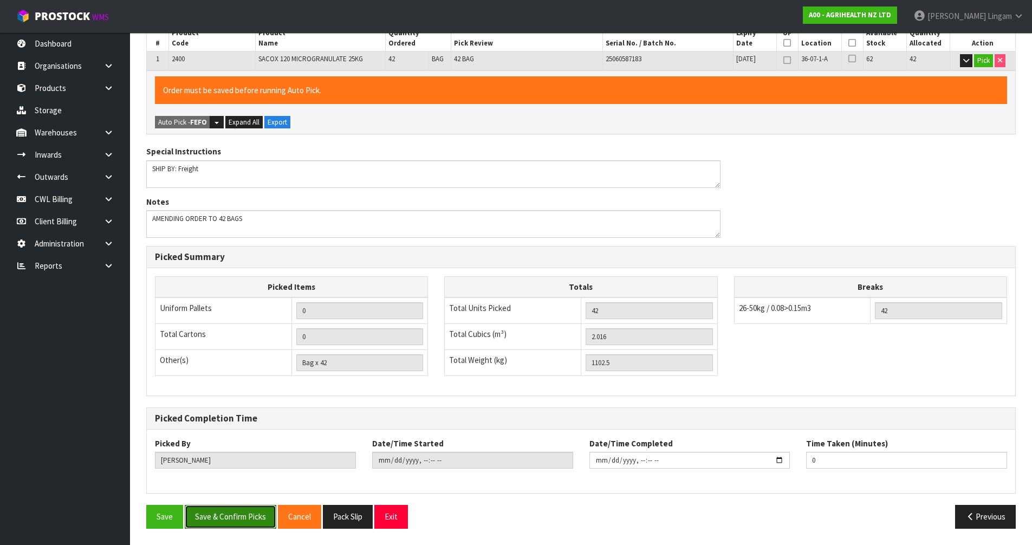
click at [230, 516] on button "Save & Confirm Picks" at bounding box center [231, 516] width 92 height 23
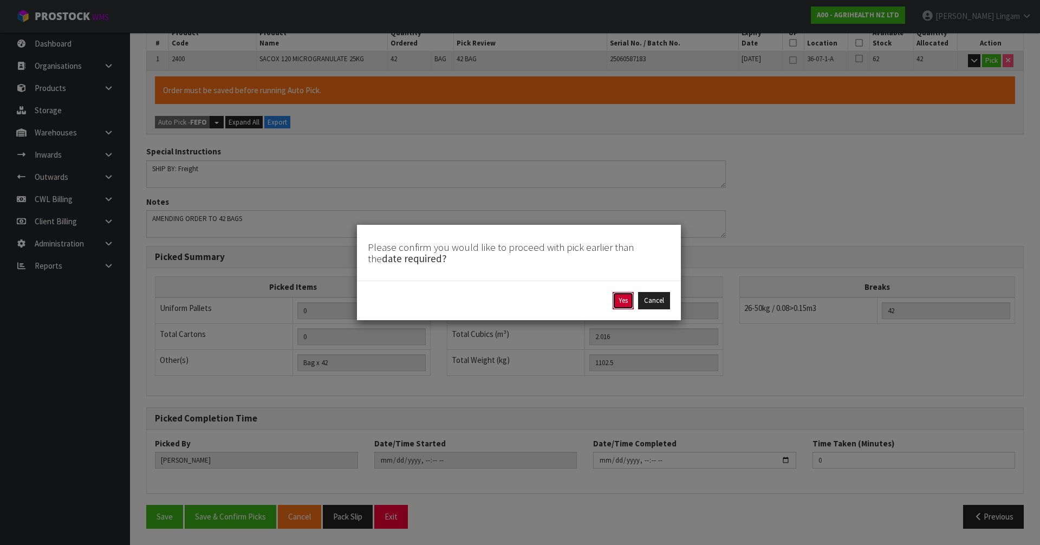
click at [622, 302] on button "Yes" at bounding box center [623, 300] width 21 height 17
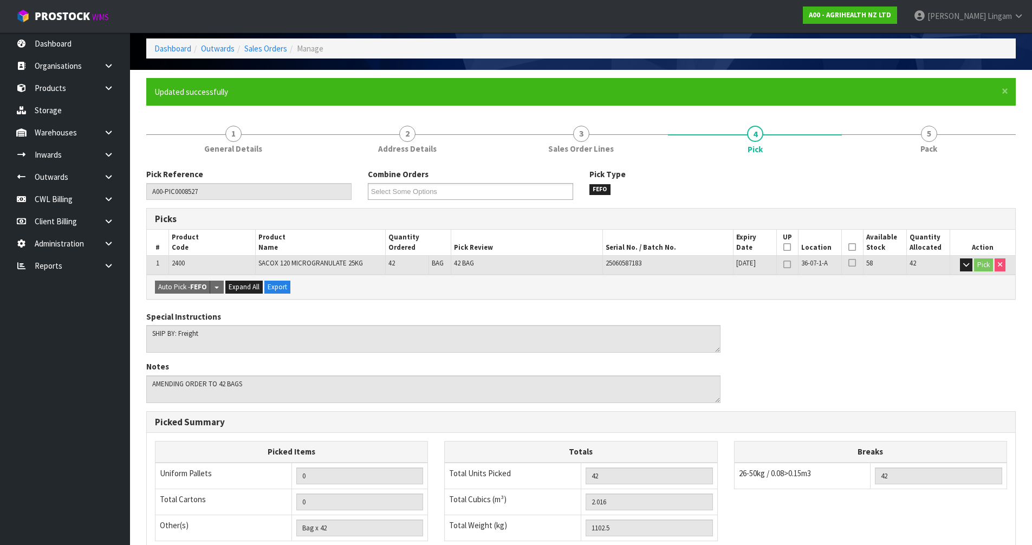
scroll to position [0, 0]
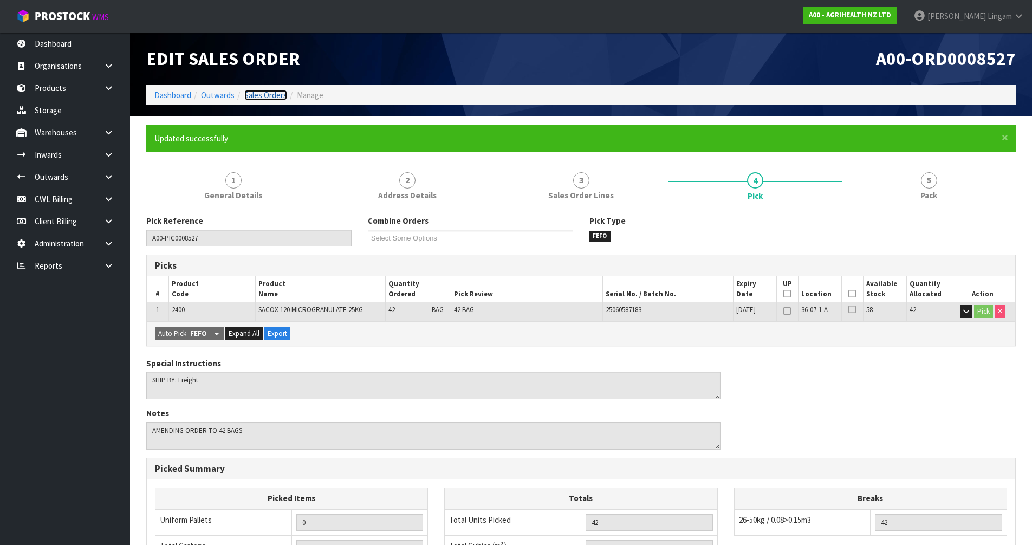
click at [271, 90] on link "Sales Orders" at bounding box center [265, 95] width 43 height 10
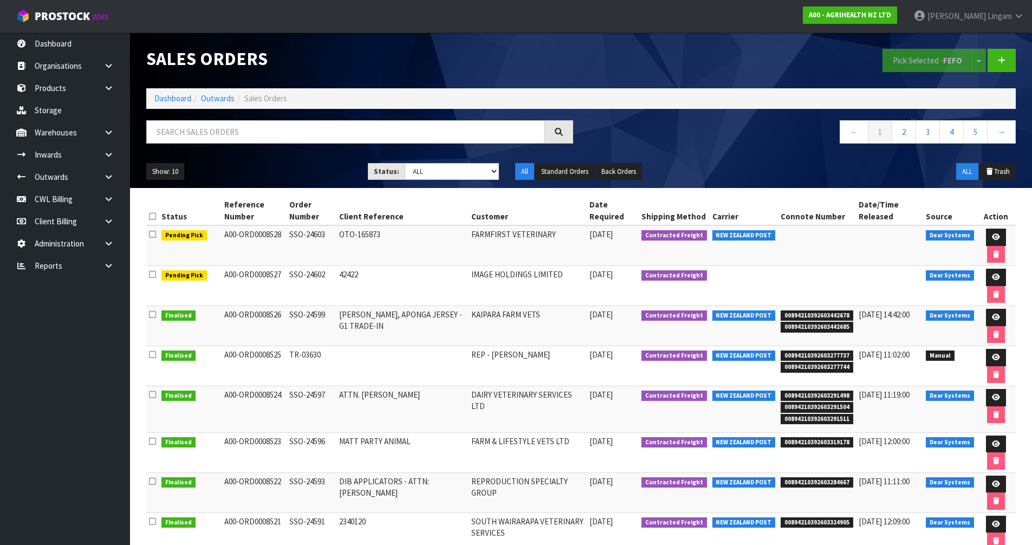
click at [907, 157] on div "Show: 10 5 10 25 50 Status: Draft Pending Allocated Pending Pick Goods Picked G…" at bounding box center [581, 172] width 886 height 34
click at [180, 98] on link "Dashboard" at bounding box center [172, 98] width 37 height 10
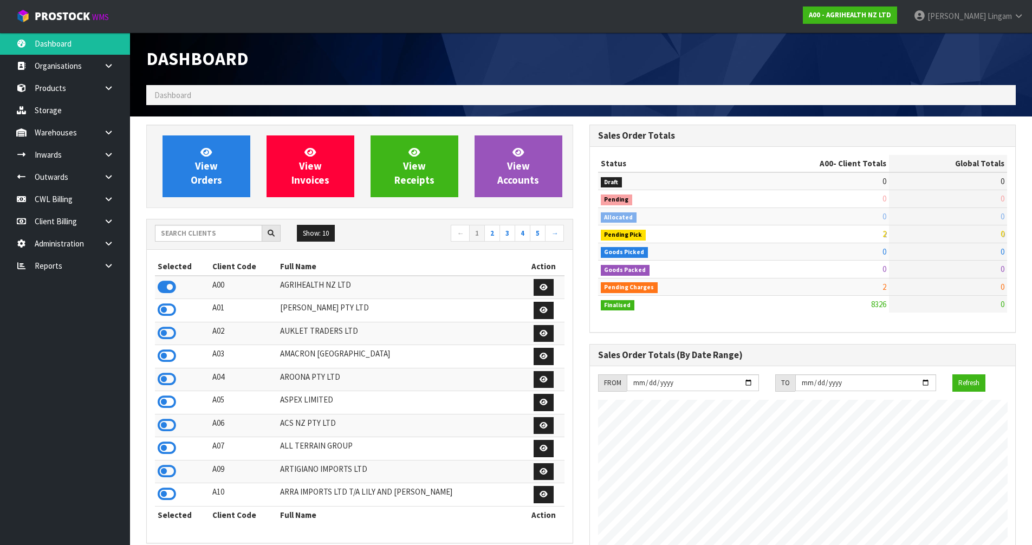
scroll to position [821, 443]
click at [204, 230] on input "text" at bounding box center [208, 233] width 107 height 17
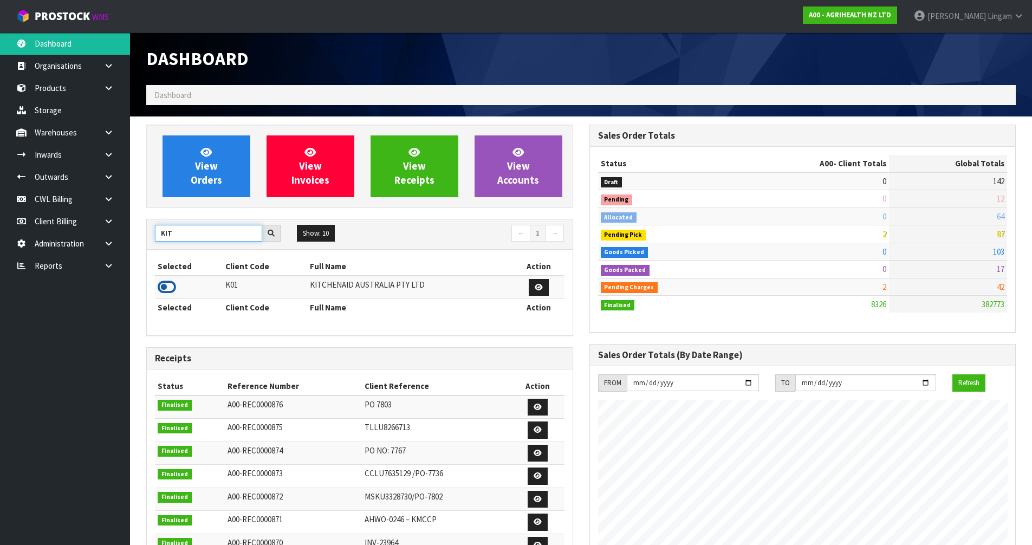
type input "KIT"
click at [170, 290] on icon at bounding box center [167, 287] width 18 height 16
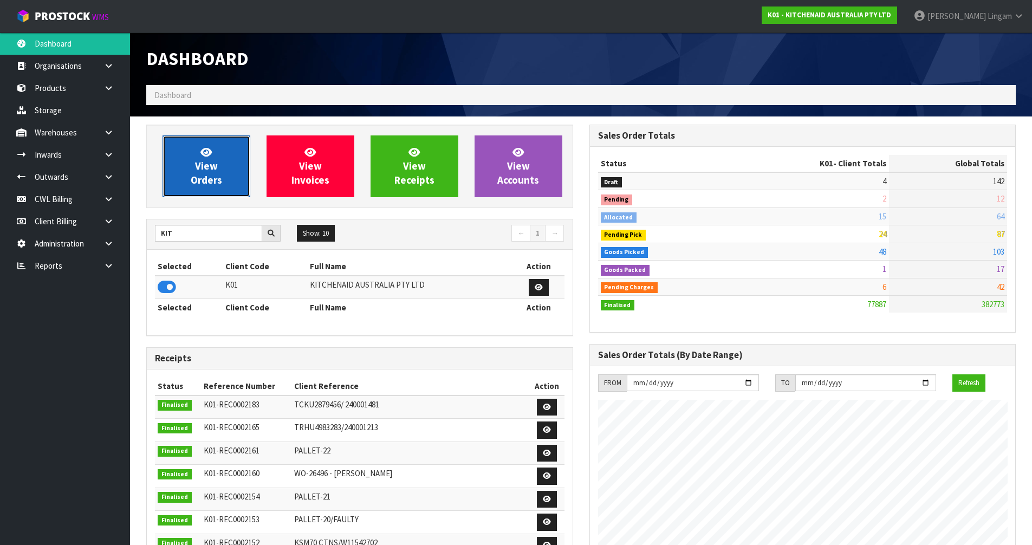
click at [216, 174] on span "View Orders" at bounding box center [206, 166] width 31 height 41
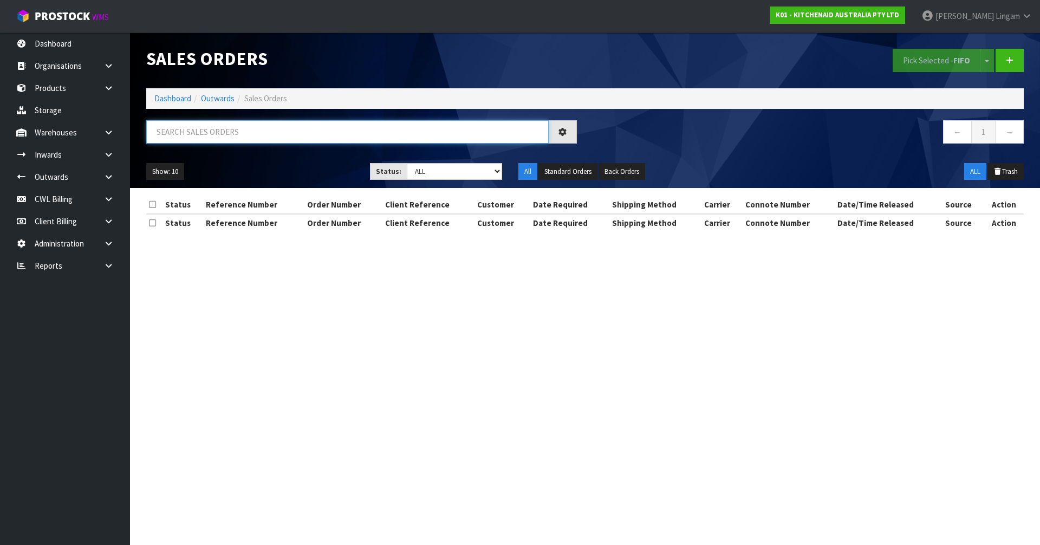
click at [516, 135] on input "text" at bounding box center [347, 131] width 402 height 23
paste input "64019093815659"
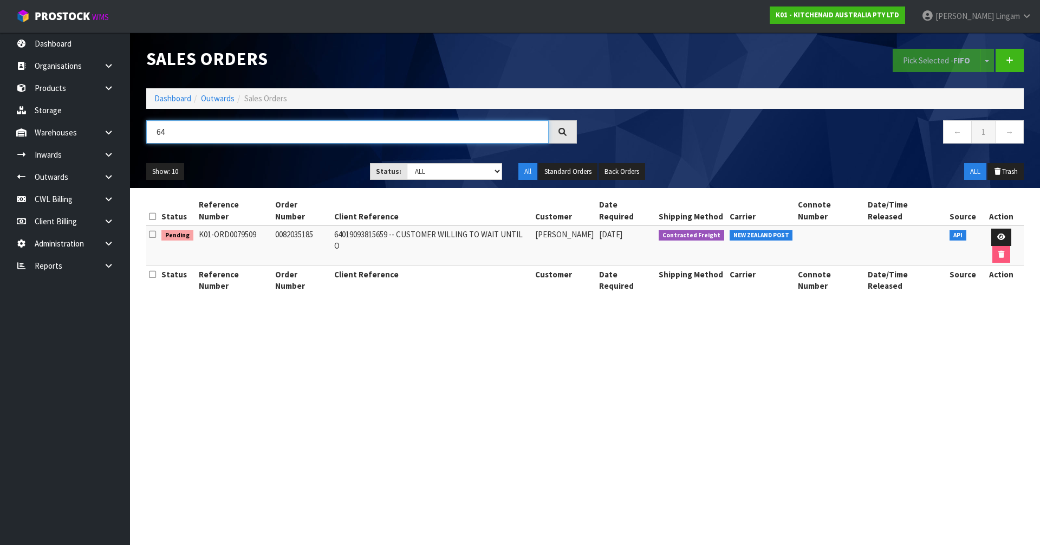
type input "6"
click at [483, 171] on select "Draft Pending Allocated Pending Pick Goods Picked Goods Packed Pending Charges …" at bounding box center [455, 171] width 96 height 17
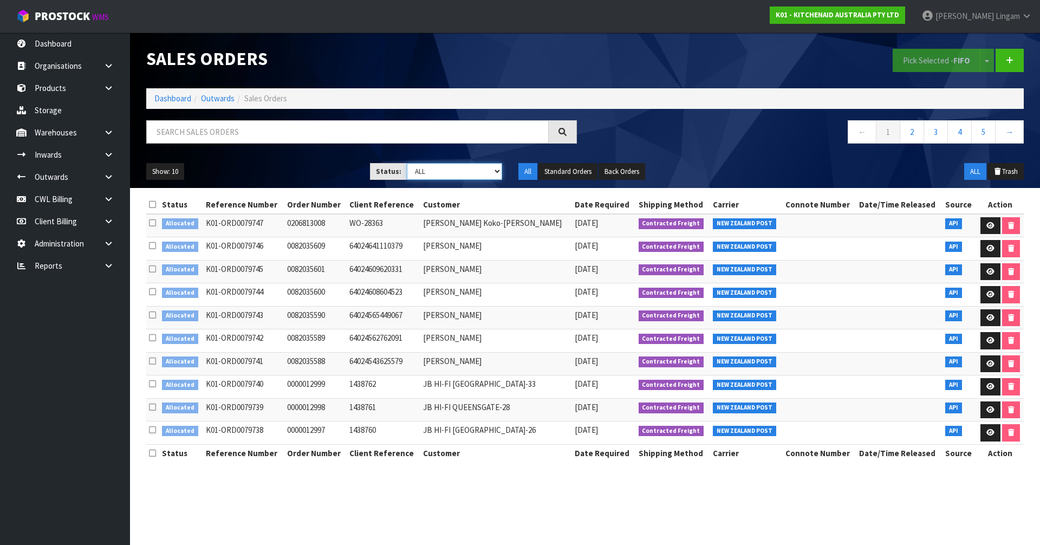
click at [450, 170] on select "Draft Pending Allocated Pending Pick Goods Picked Goods Packed Pending Charges …" at bounding box center [455, 171] width 96 height 17
select select "string:2"
click at [407, 163] on select "Draft Pending Allocated Pending Pick Goods Picked Goods Packed Pending Charges …" at bounding box center [455, 171] width 96 height 17
click at [987, 133] on link "2" at bounding box center [983, 131] width 24 height 23
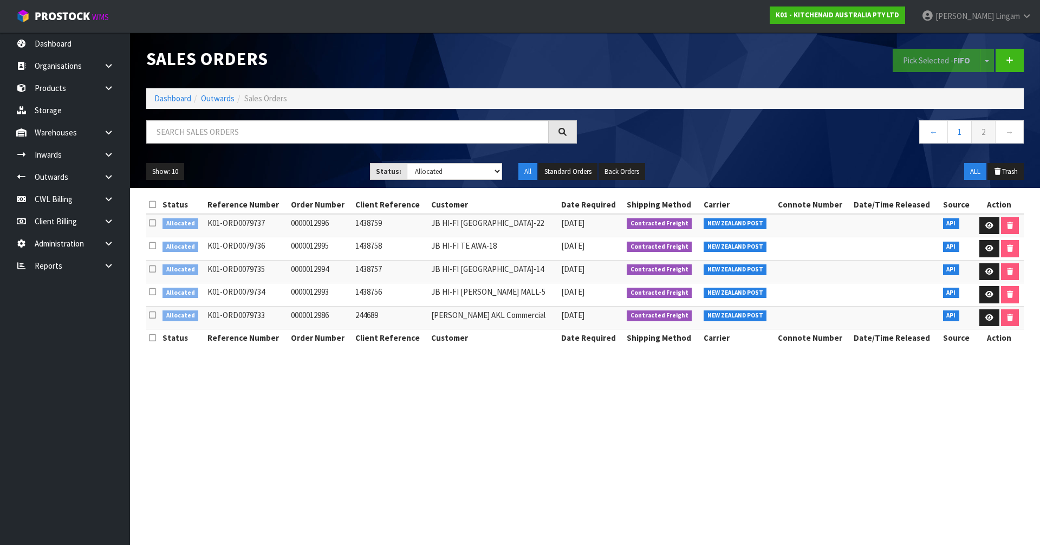
click at [155, 203] on icon at bounding box center [152, 204] width 7 height 8
click at [942, 56] on button "Pick Selected - FIFO" at bounding box center [937, 60] width 88 height 23
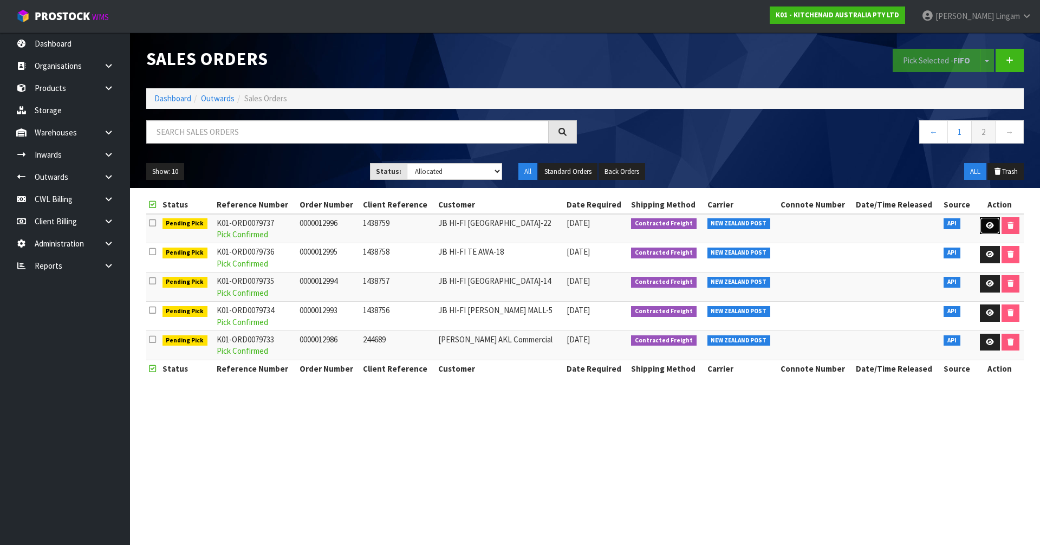
click at [984, 226] on link at bounding box center [990, 225] width 20 height 17
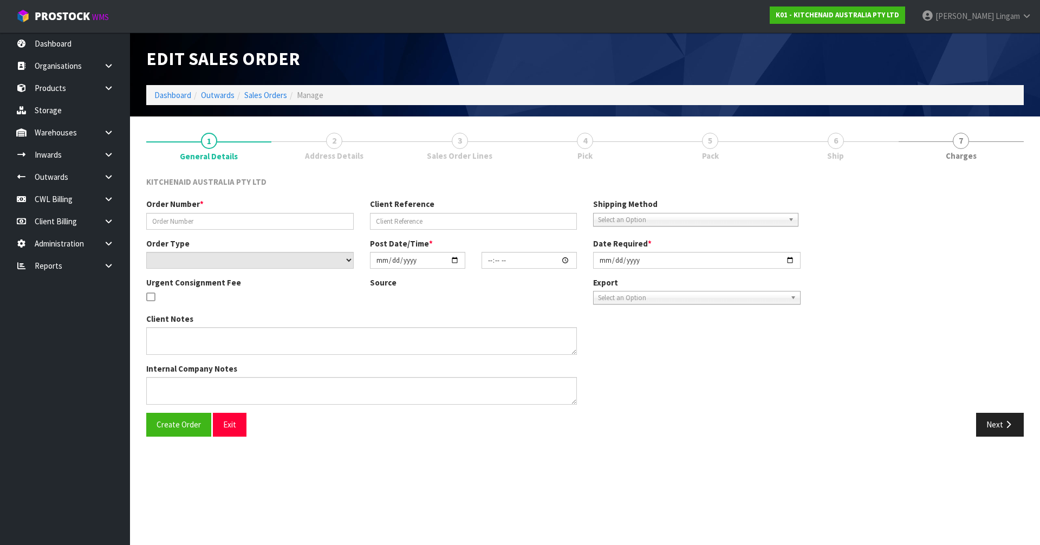
type input "0000012996"
type input "1438759"
select select "number:0"
type input "[DATE]"
type input "17:33:27.000"
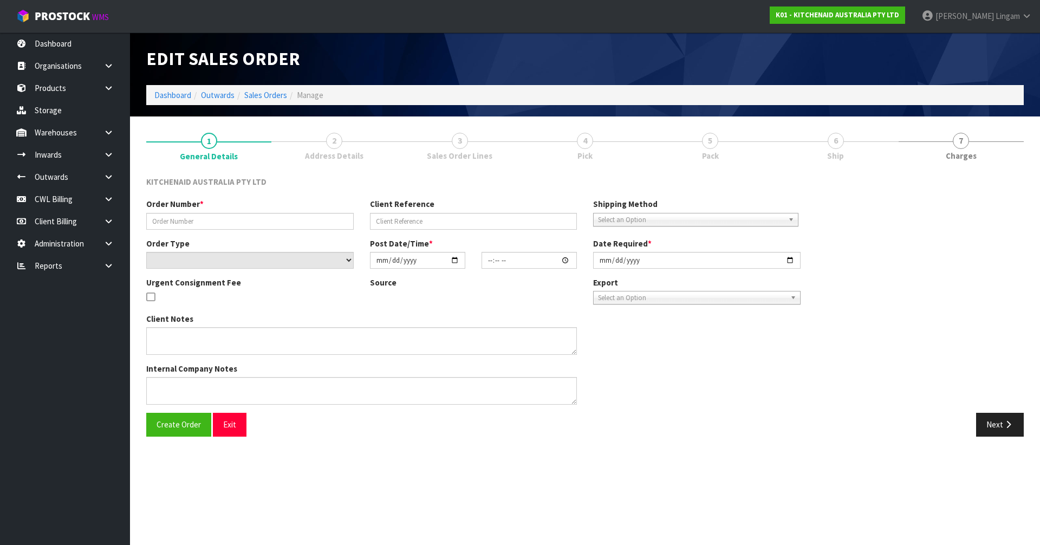
type input "[DATE]"
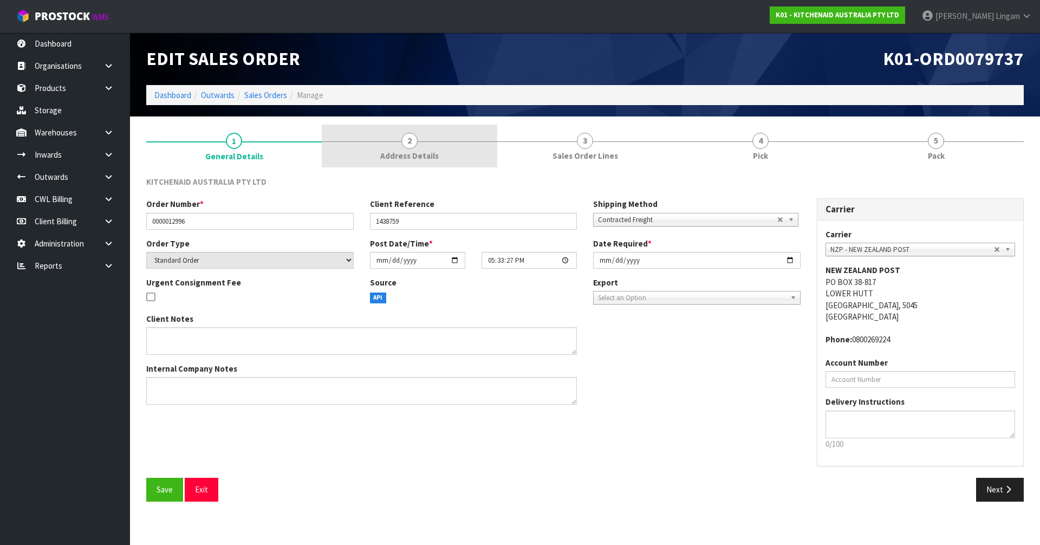
click at [437, 155] on span "Address Details" at bounding box center [409, 155] width 58 height 11
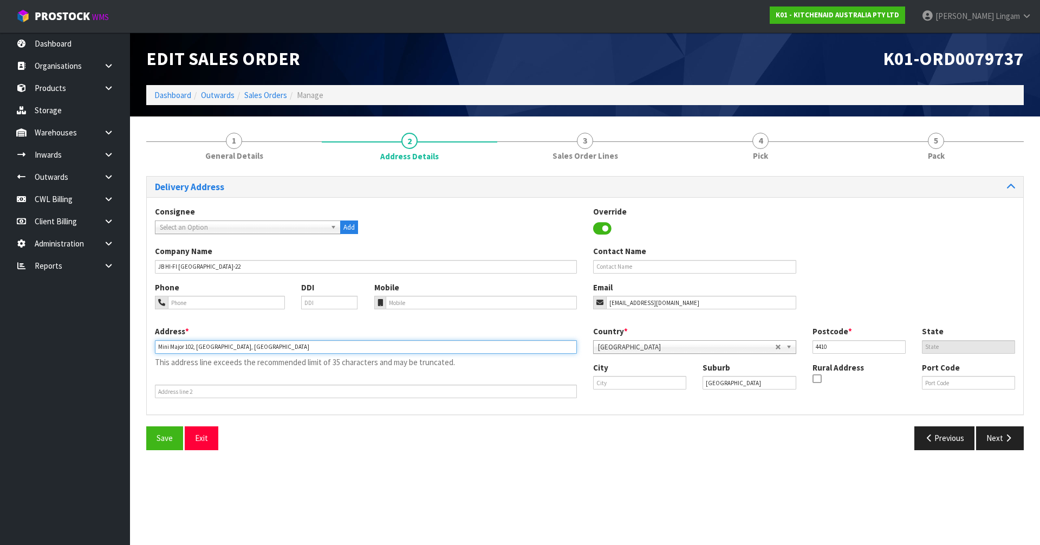
drag, startPoint x: 197, startPoint y: 346, endPoint x: 146, endPoint y: 351, distance: 50.7
click at [146, 351] on div "Delivery Address Consignee 000001.BAY MECHANICS - BAY MECHANICS 000001A - BRAKE…" at bounding box center [584, 295] width 877 height 239
type input "THE PLAZA, 84 THE SQUARE"
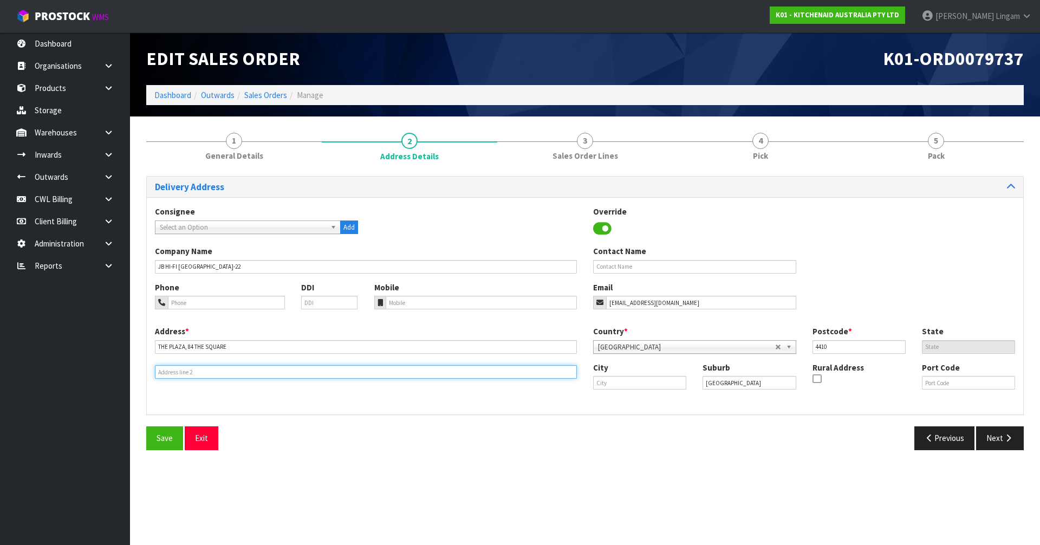
click at [196, 374] on input "text" at bounding box center [366, 372] width 422 height 14
paste input "MINI MAJOR 102,"
type input "MINI MAJOR 102,"
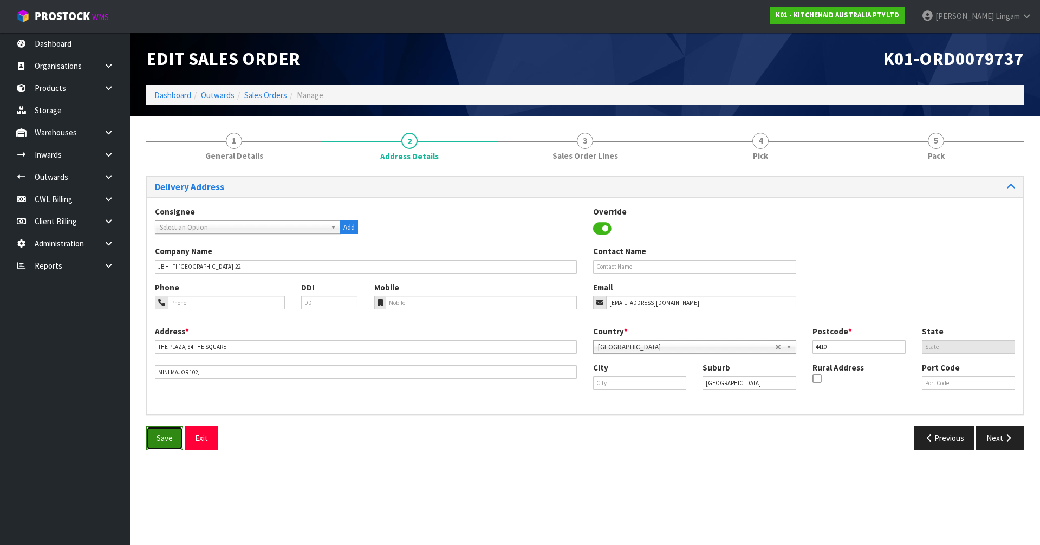
click at [155, 430] on button "Save" at bounding box center [164, 437] width 37 height 23
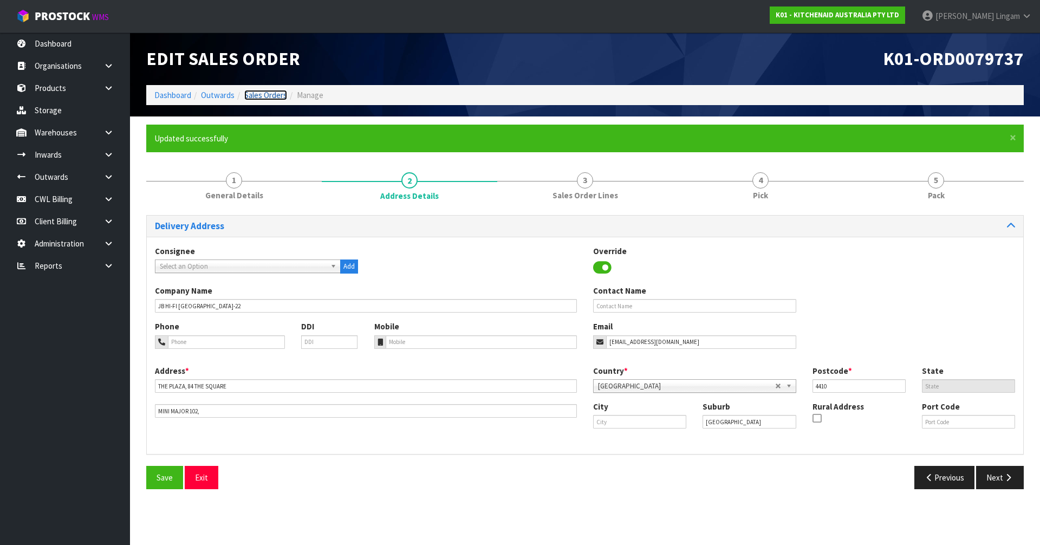
click at [258, 94] on link "Sales Orders" at bounding box center [265, 95] width 43 height 10
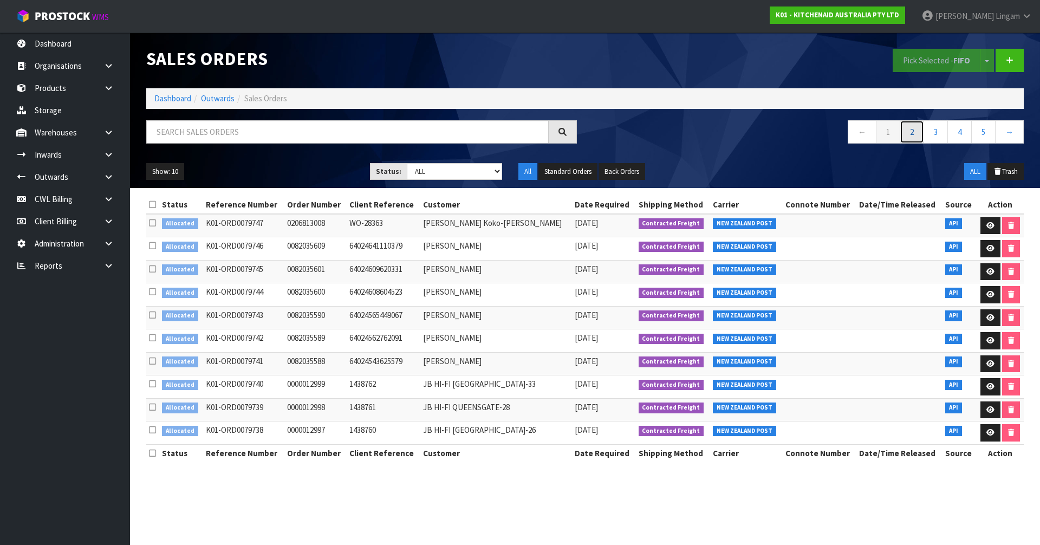
click at [909, 136] on link "2" at bounding box center [912, 131] width 24 height 23
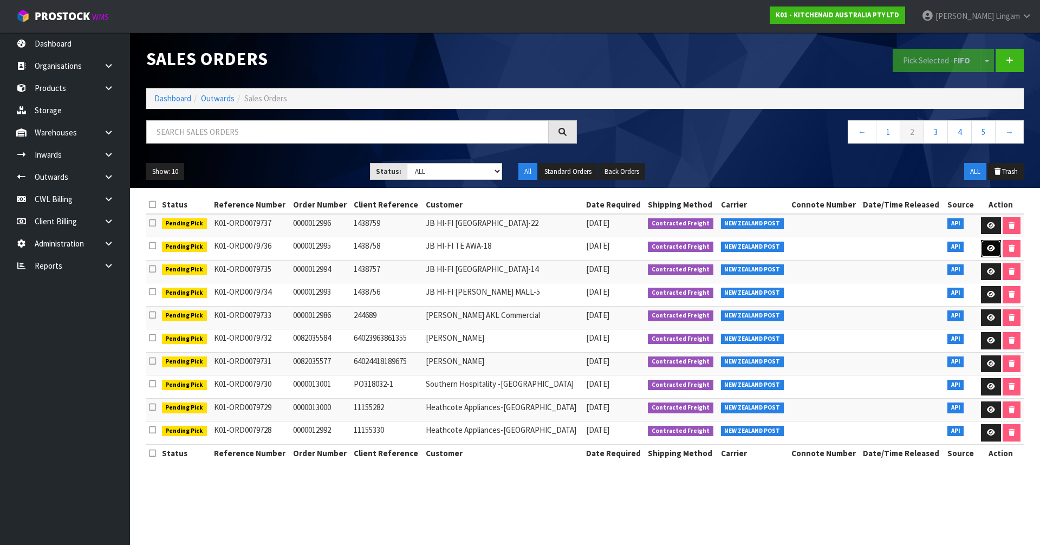
click at [983, 242] on link at bounding box center [991, 248] width 20 height 17
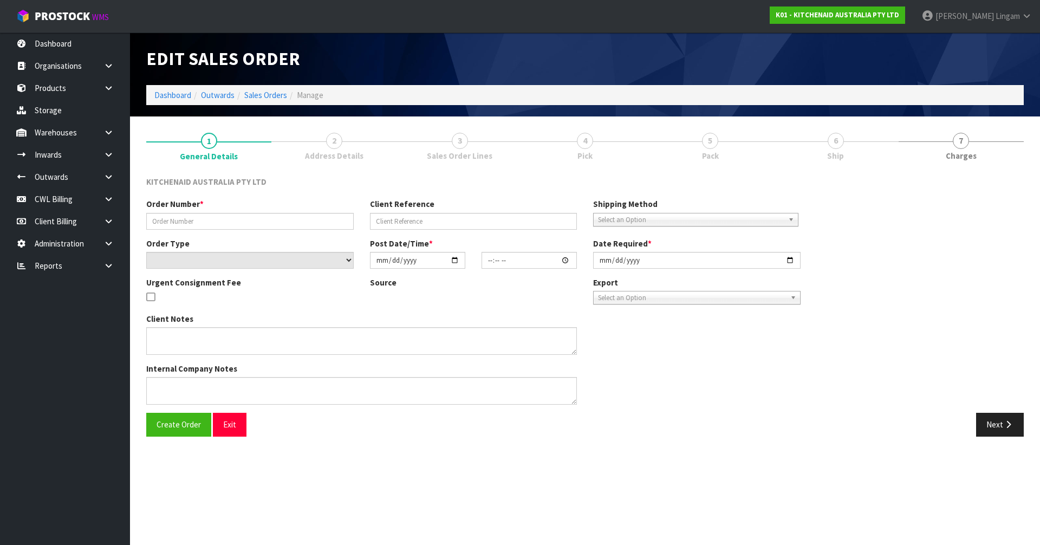
type input "0000012995"
type input "1438758"
select select "number:0"
type input "[DATE]"
type input "17:33:25.000"
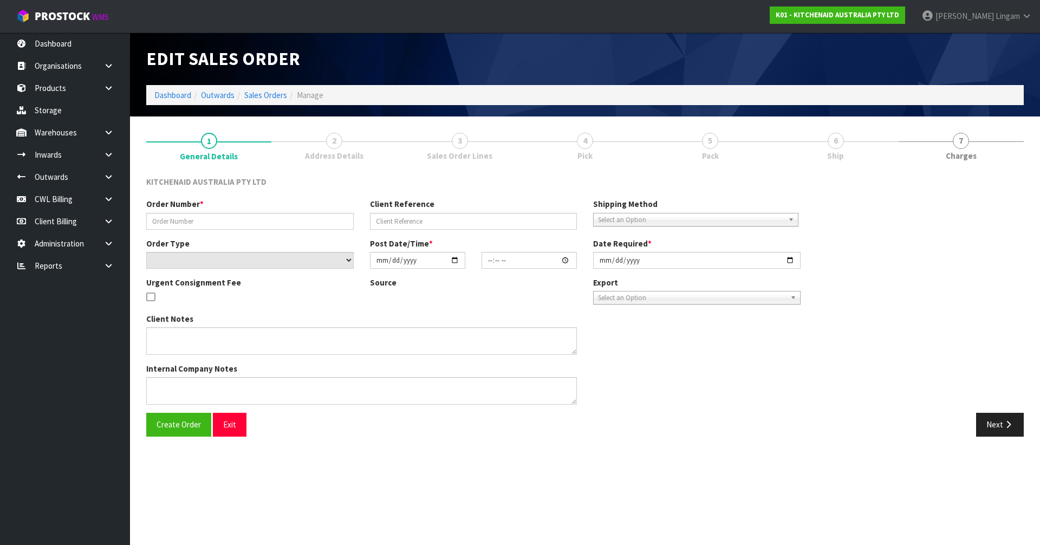
type input "[DATE]"
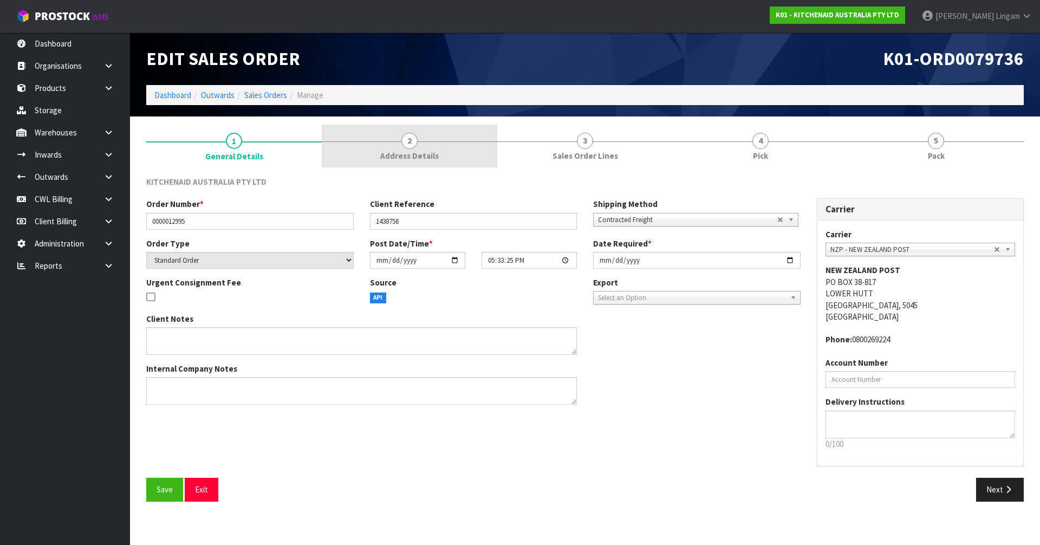
click at [414, 142] on span "2" at bounding box center [409, 141] width 16 height 16
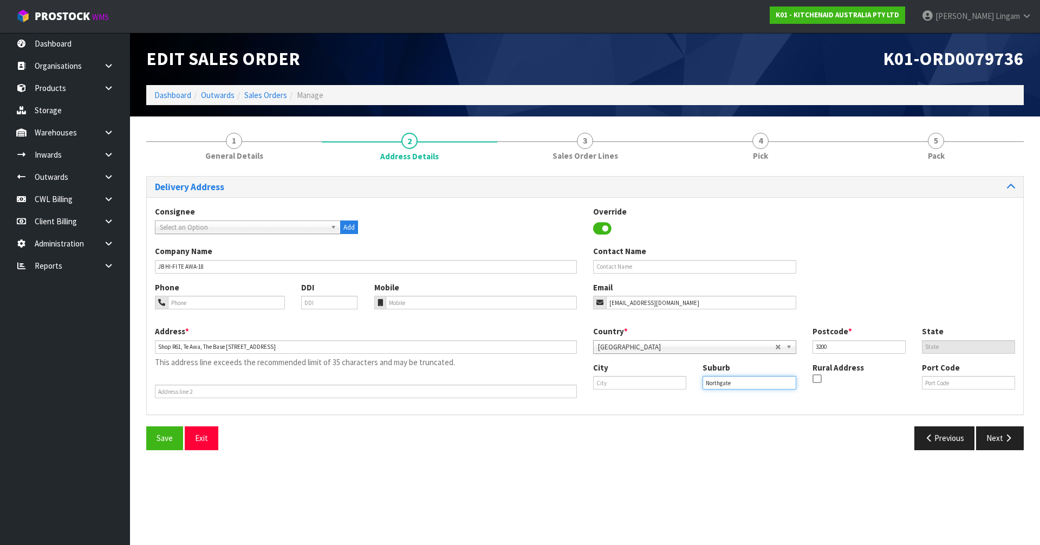
drag, startPoint x: 735, startPoint y: 384, endPoint x: 698, endPoint y: 387, distance: 36.9
click at [698, 387] on div "Suburb Northgate" at bounding box center [748, 376] width 109 height 28
type input "X"
click at [660, 386] on input "text" at bounding box center [639, 383] width 93 height 14
paste input "Northgate"
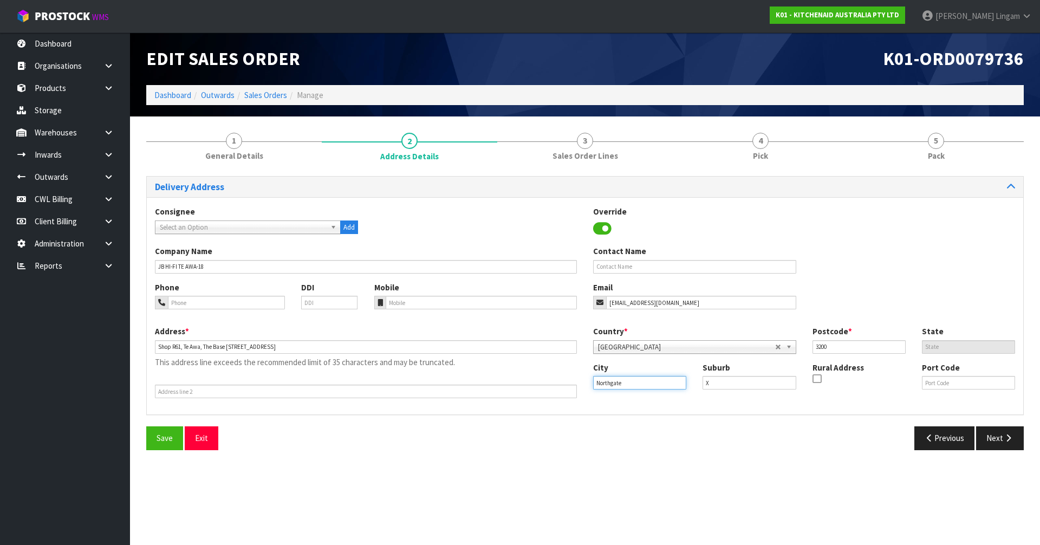
type input "Northgate"
drag, startPoint x: 204, startPoint y: 348, endPoint x: 183, endPoint y: 349, distance: 21.2
click at [183, 349] on input "Shop R61, Te Awa, The Base [STREET_ADDRESS]" at bounding box center [366, 347] width 422 height 14
type input "SHOP R61,X THE BASE 1 MAAHANGA DRIVE"
drag, startPoint x: 725, startPoint y: 384, endPoint x: 693, endPoint y: 387, distance: 32.1
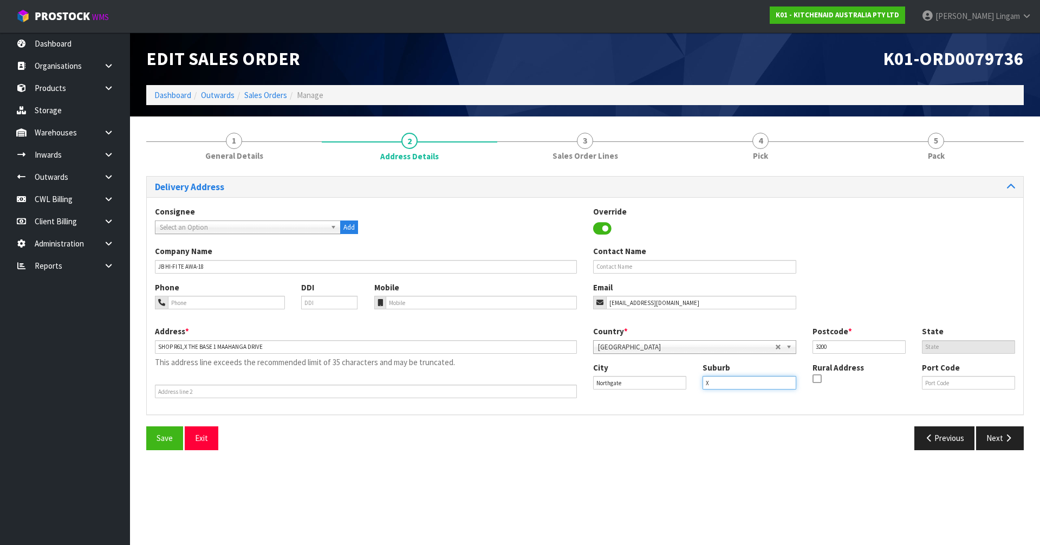
click at [693, 387] on div "City [GEOGRAPHIC_DATA] Suburb X Rural Address Port Code" at bounding box center [804, 380] width 438 height 37
paste input "TE AWA,"
type input "TE AWA,"
click at [188, 346] on input "SHOP R61,X THE BASE 1 MAAHANGA DRIVE" at bounding box center [366, 347] width 422 height 14
click at [347, 379] on div "Address * SHOP R61,THE [GEOGRAPHIC_DATA][STREET_ADDRESS] This address line exce…" at bounding box center [585, 366] width 876 height 81
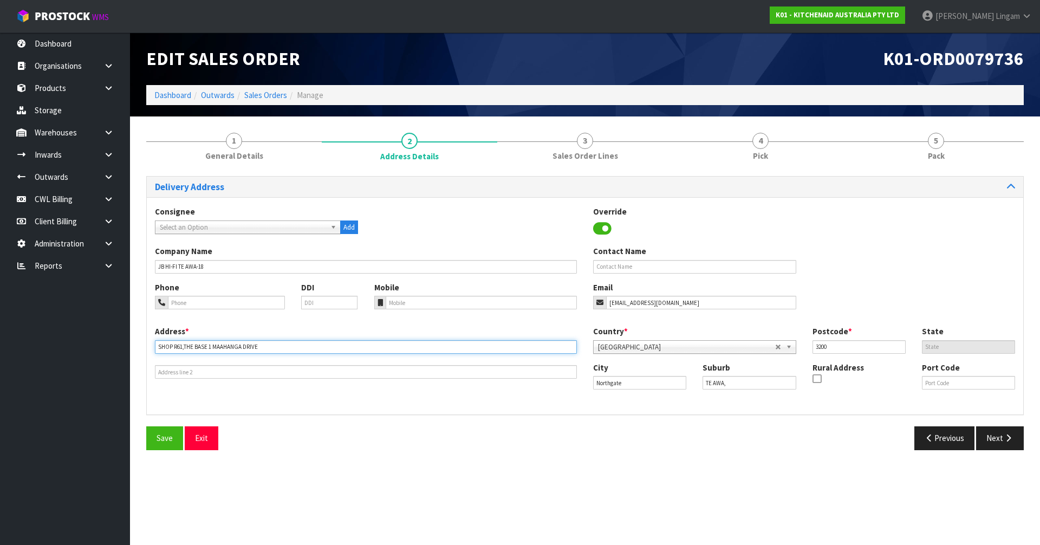
drag, startPoint x: 156, startPoint y: 346, endPoint x: 208, endPoint y: 346, distance: 52.0
click at [208, 346] on input "SHOP R61,THE BASE 1 MAAHANGA DRIVE" at bounding box center [366, 347] width 422 height 14
type input "[STREET_ADDRESS]"
click at [219, 379] on div "Address * [STREET_ADDRESS] This address line exceeds the recommended limit of 3…" at bounding box center [585, 366] width 876 height 81
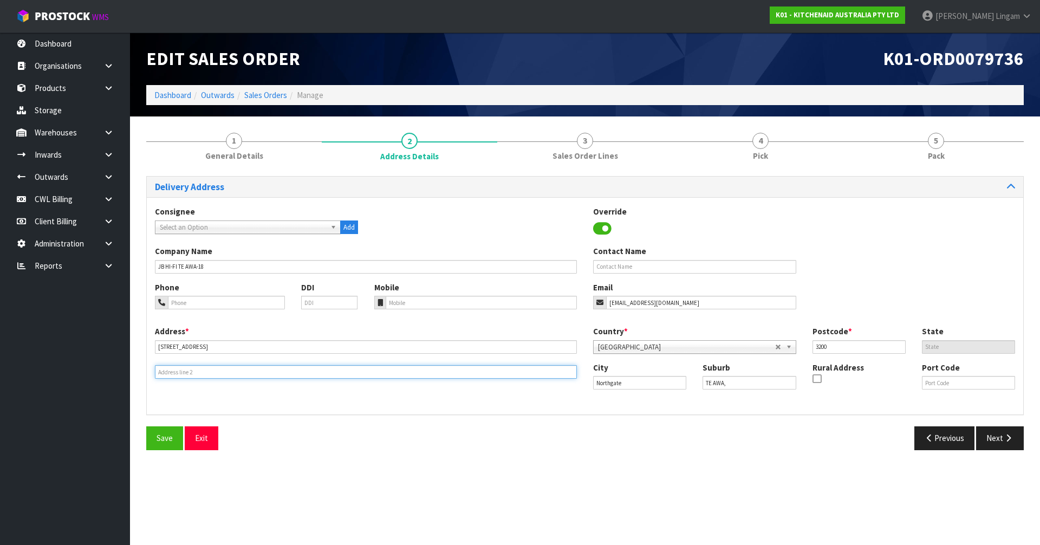
click at [221, 376] on input "text" at bounding box center [366, 372] width 422 height 14
paste input "SHOP R61,THE BASE"
drag, startPoint x: 181, startPoint y: 372, endPoint x: 150, endPoint y: 370, distance: 31.5
click at [150, 370] on div "Address * [STREET_ADDRESS] This address line exceeds the recommended limit of 3…" at bounding box center [366, 352] width 438 height 53
type input "SHOP R61,THE BASE"
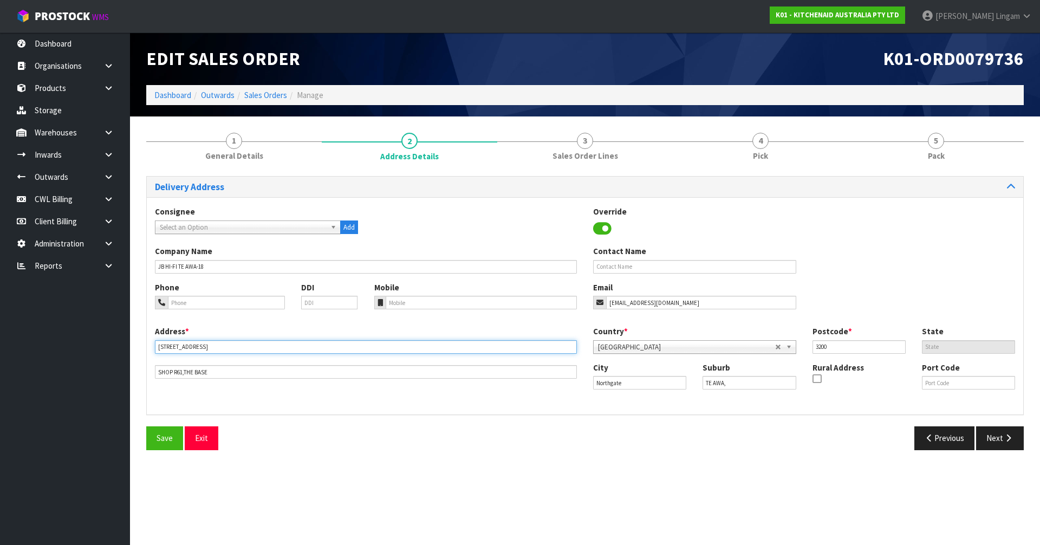
click at [160, 348] on input "[STREET_ADDRESS]" at bounding box center [366, 347] width 422 height 14
paste input "SHOP R6"
type input "SHOP R6,[STREET_ADDRESS]"
click at [165, 431] on button "Save" at bounding box center [164, 437] width 37 height 23
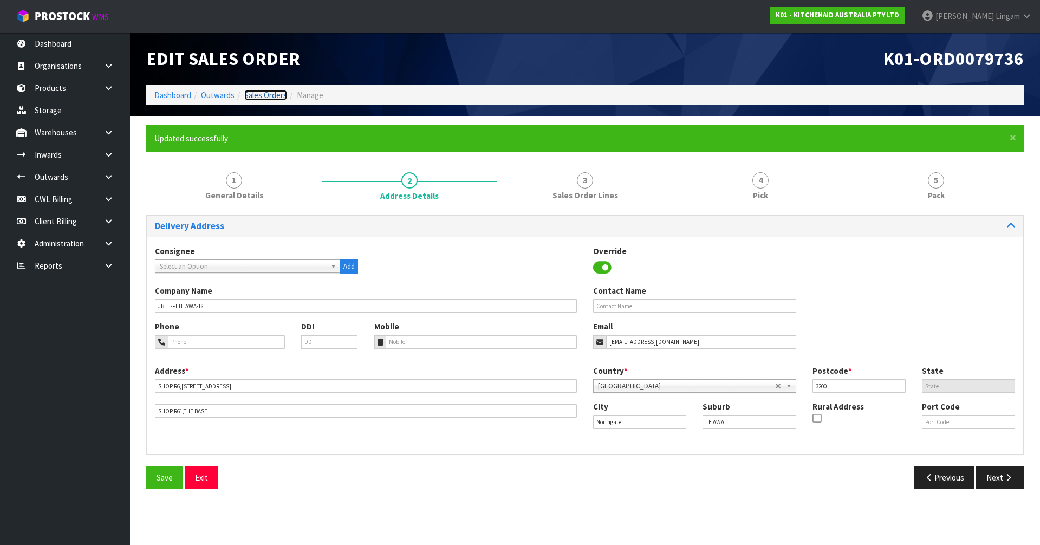
click at [272, 96] on link "Sales Orders" at bounding box center [265, 95] width 43 height 10
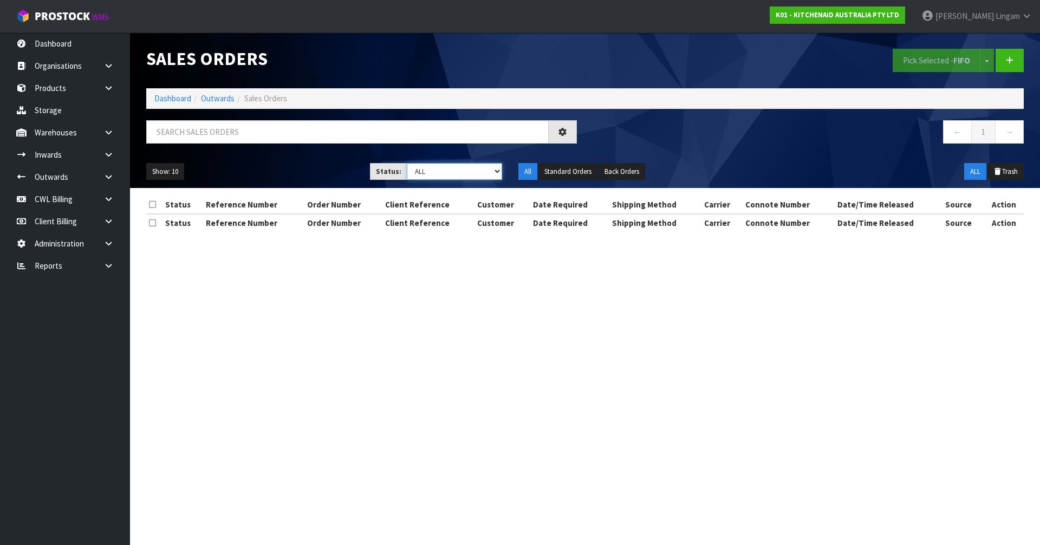
click at [484, 171] on select "Draft Pending Allocated Pending Pick Goods Picked Goods Packed Pending Charges …" at bounding box center [455, 171] width 96 height 17
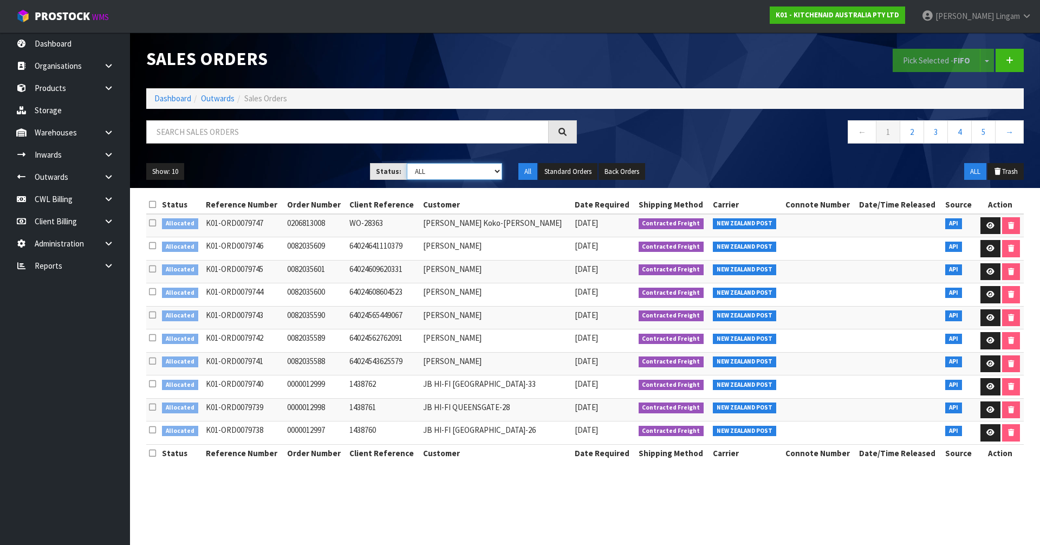
select select "string:2"
click at [407, 163] on select "Draft Pending Allocated Pending Pick Goods Picked Goods Packed Pending Charges …" at bounding box center [455, 171] width 96 height 17
click at [155, 201] on icon at bounding box center [152, 204] width 7 height 8
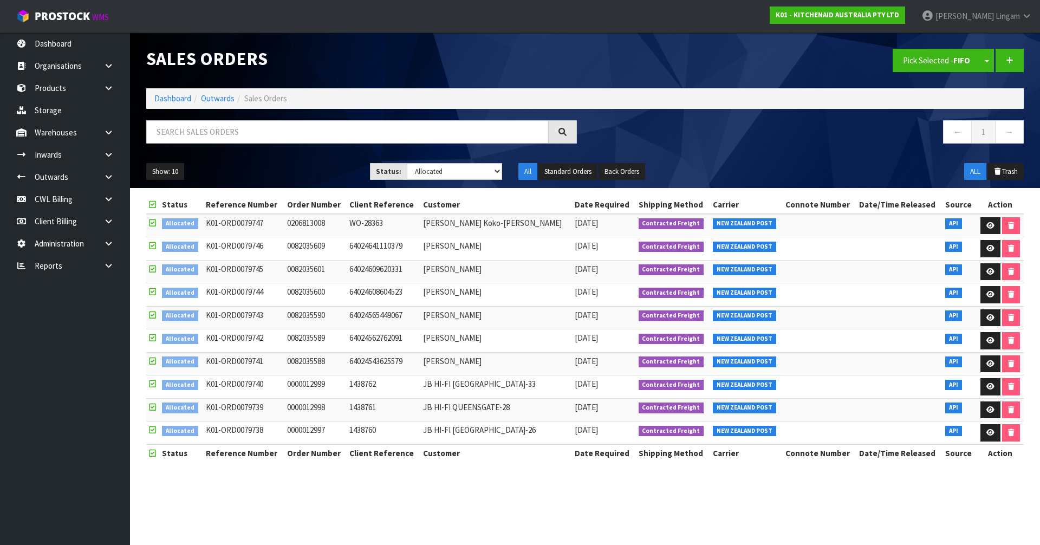
click at [155, 201] on icon at bounding box center [152, 204] width 7 height 8
click at [151, 384] on icon at bounding box center [152, 384] width 7 height 8
click at [0, 0] on input "checkbox" at bounding box center [0, 0] width 0 height 0
click at [151, 406] on icon at bounding box center [152, 407] width 7 height 8
click at [0, 0] on input "checkbox" at bounding box center [0, 0] width 0 height 0
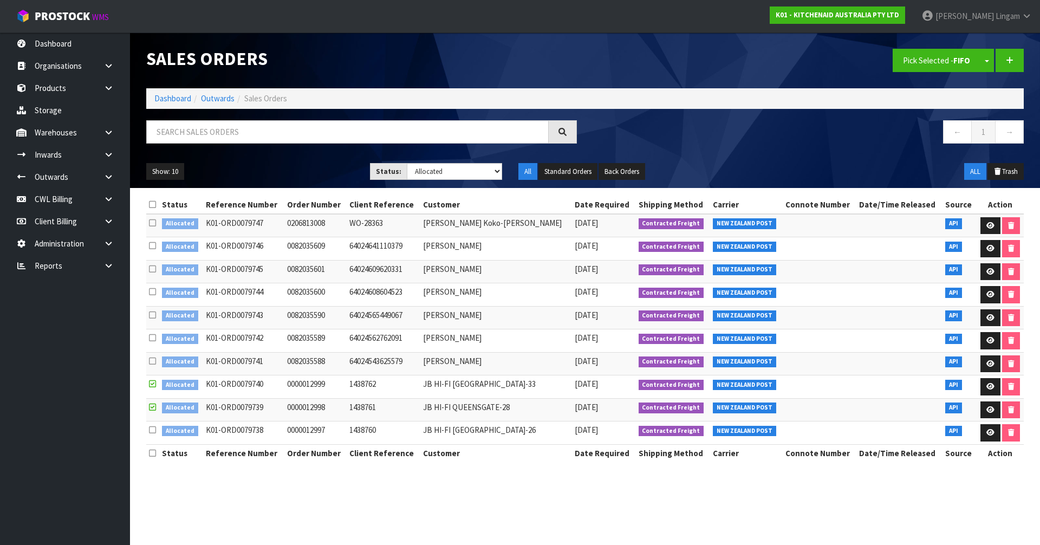
click at [154, 432] on icon at bounding box center [152, 430] width 7 height 8
click at [0, 0] on input "checkbox" at bounding box center [0, 0] width 0 height 0
click at [938, 65] on button "Pick Selected - FIFO" at bounding box center [937, 60] width 88 height 23
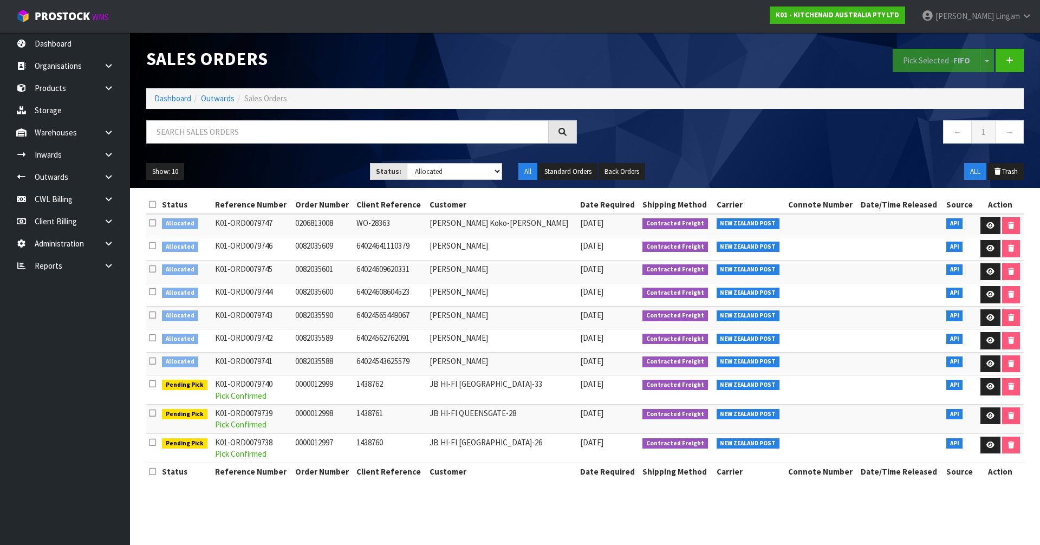
click at [151, 203] on icon at bounding box center [152, 204] width 7 height 8
click at [919, 61] on button "Pick Selected - FIFO" at bounding box center [937, 60] width 88 height 23
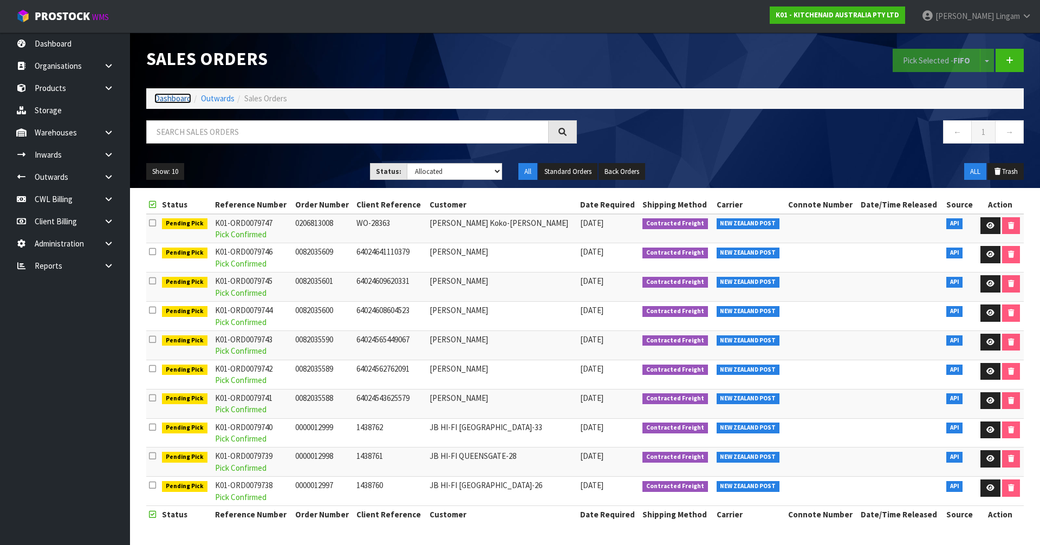
click at [179, 98] on link "Dashboard" at bounding box center [172, 98] width 37 height 10
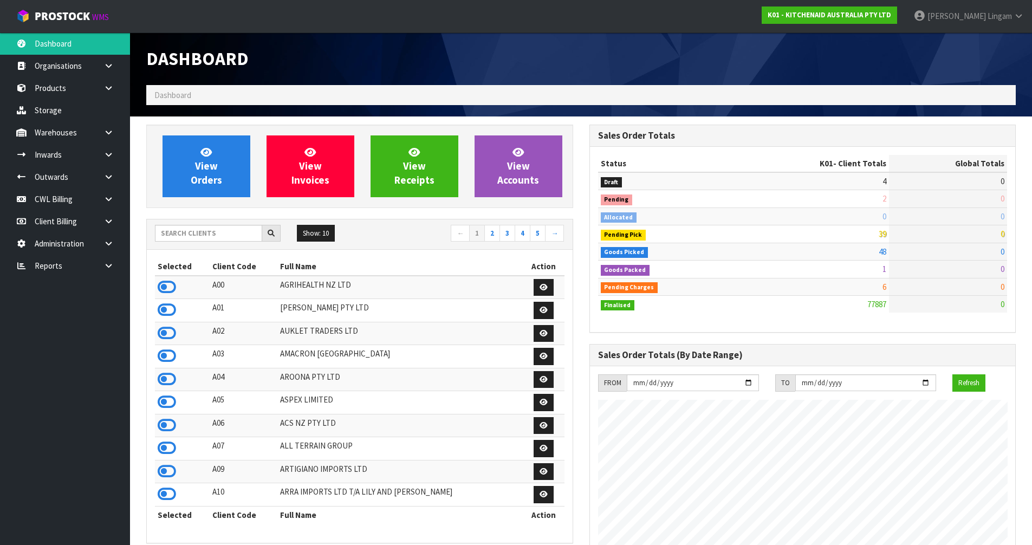
scroll to position [821, 443]
click at [230, 167] on link "View Orders" at bounding box center [206, 166] width 88 height 62
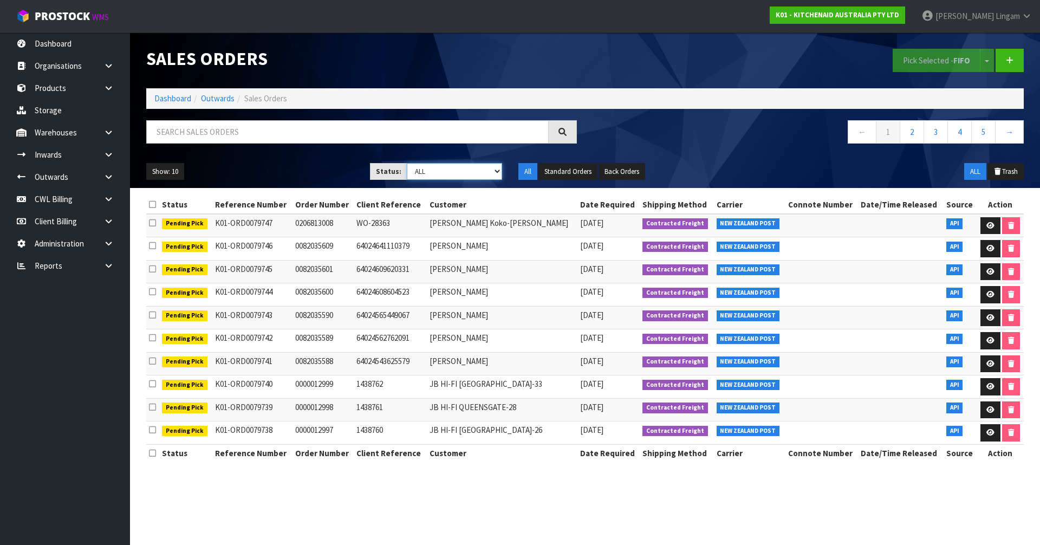
click at [482, 171] on select "Draft Pending Allocated Pending Pick Goods Picked Goods Packed Pending Charges …" at bounding box center [455, 171] width 96 height 17
select select "string:6"
click at [407, 163] on select "Draft Pending Allocated Pending Pick Goods Picked Goods Packed Pending Charges …" at bounding box center [455, 171] width 96 height 17
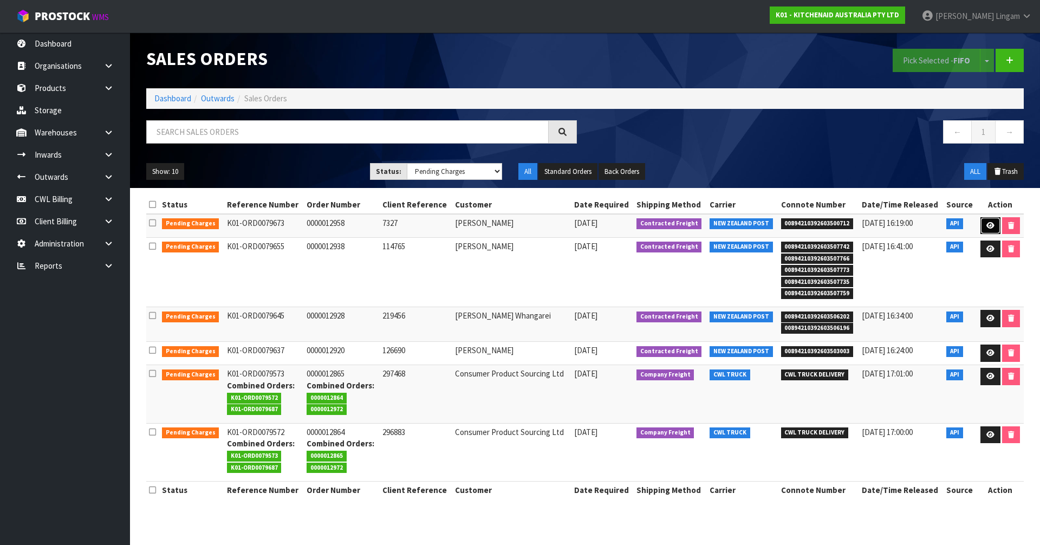
click at [991, 228] on icon at bounding box center [990, 225] width 8 height 7
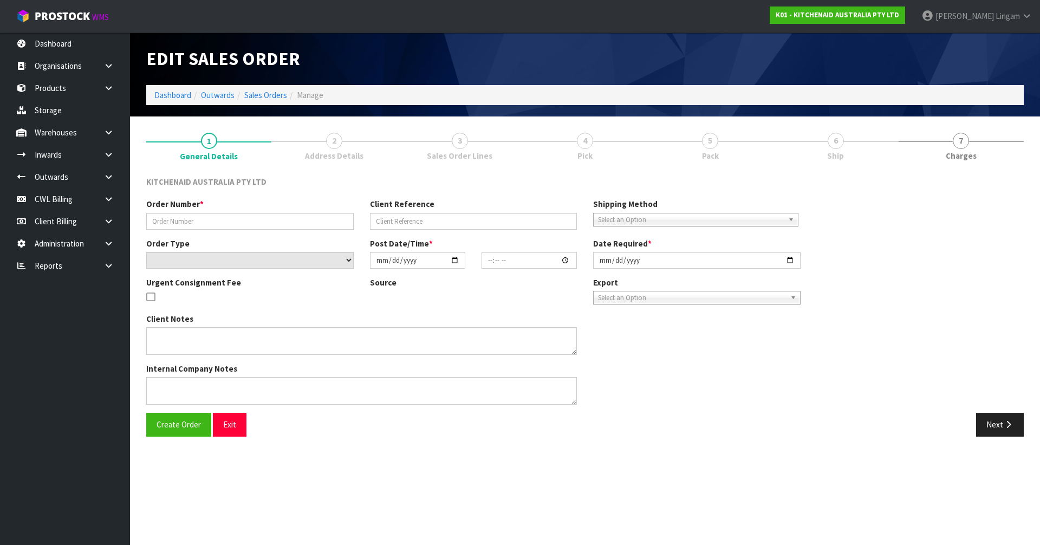
type input "0000012958"
type input "7327"
select select "number:0"
type input "[DATE]"
type input "17:35:04.000"
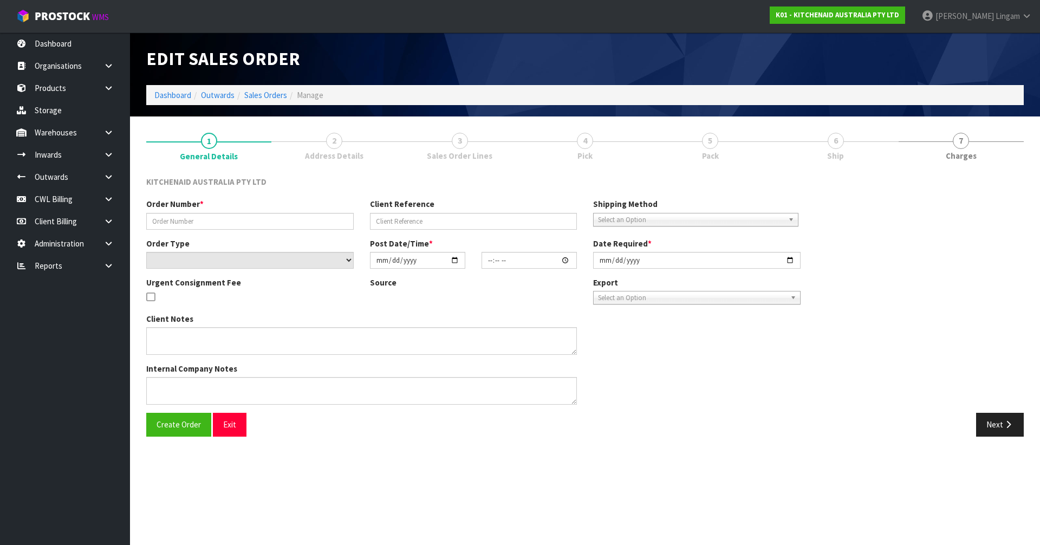
type input "[DATE]"
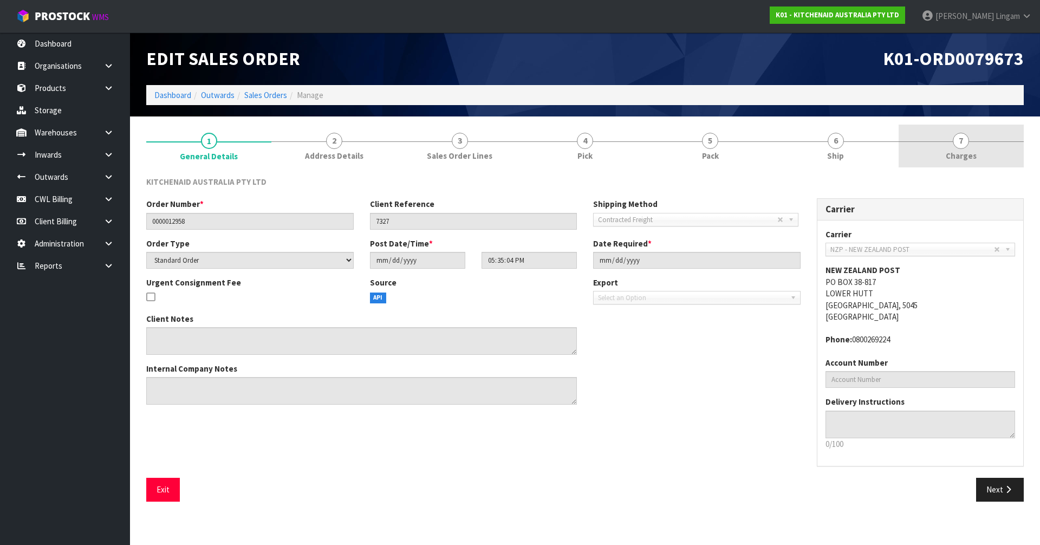
click at [985, 161] on link "7 [GEOGRAPHIC_DATA]" at bounding box center [961, 146] width 125 height 43
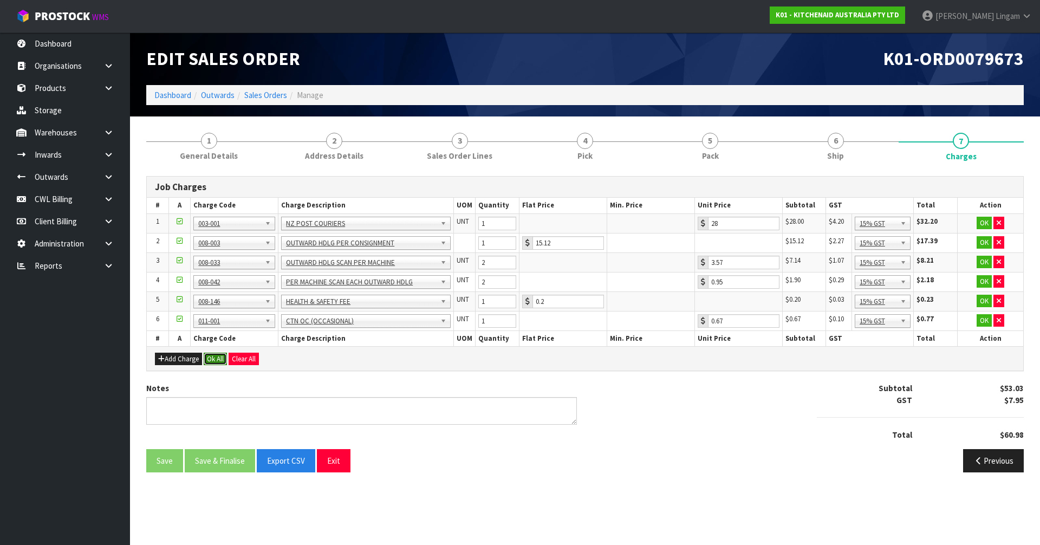
click at [218, 358] on button "Ok All" at bounding box center [215, 359] width 23 height 13
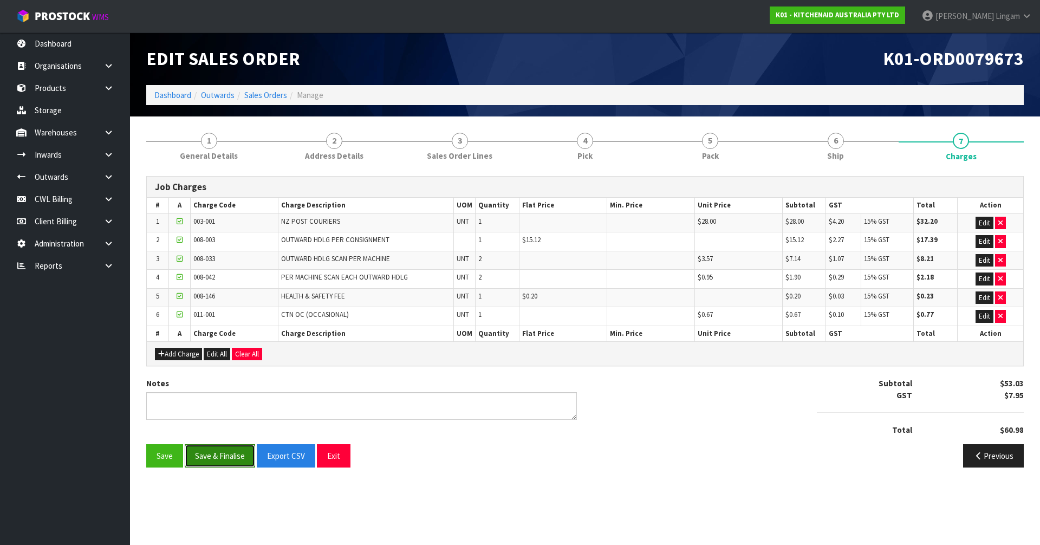
click at [229, 460] on button "Save & Finalise" at bounding box center [220, 455] width 70 height 23
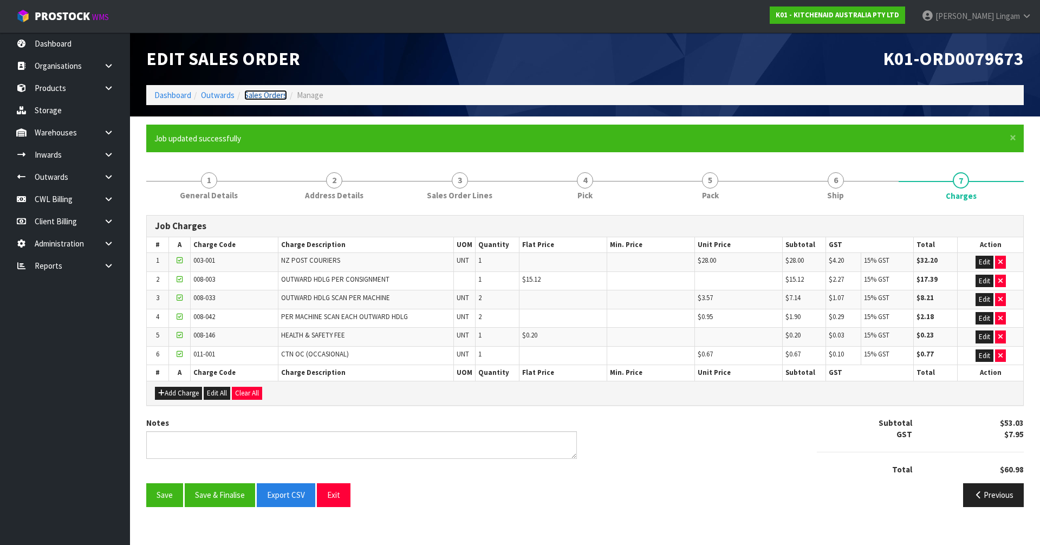
click at [274, 94] on link "Sales Orders" at bounding box center [265, 95] width 43 height 10
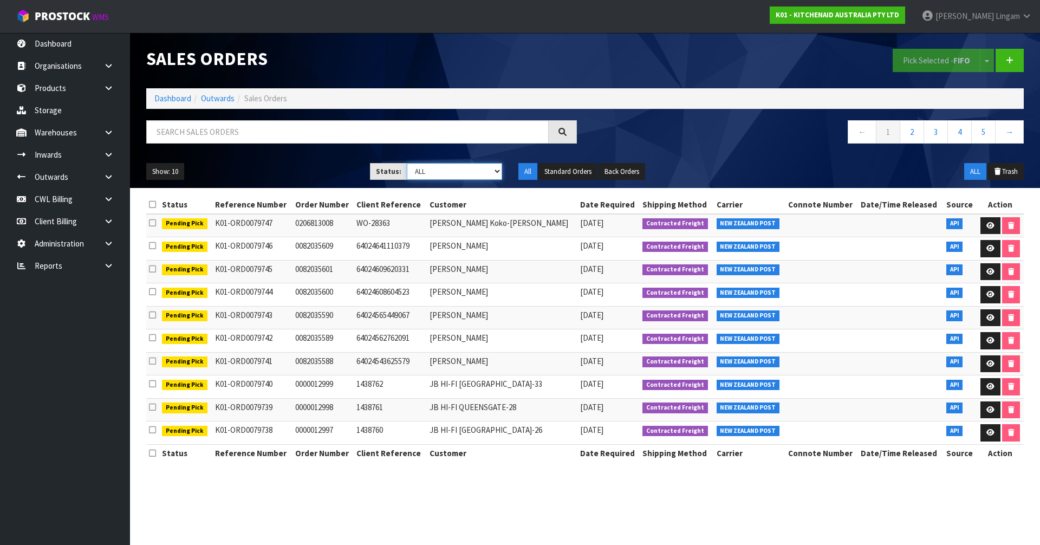
click at [479, 171] on select "Draft Pending Allocated Pending Pick Goods Picked Goods Packed Pending Charges …" at bounding box center [455, 171] width 96 height 17
select select "string:6"
click at [407, 163] on select "Draft Pending Allocated Pending Pick Goods Picked Goods Packed Pending Charges …" at bounding box center [455, 171] width 96 height 17
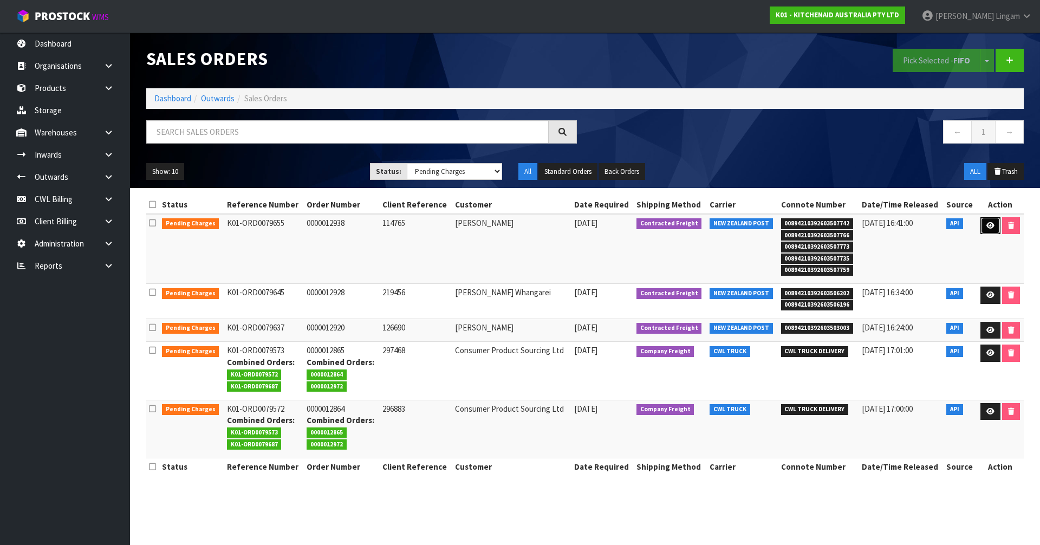
click at [984, 224] on link at bounding box center [990, 225] width 20 height 17
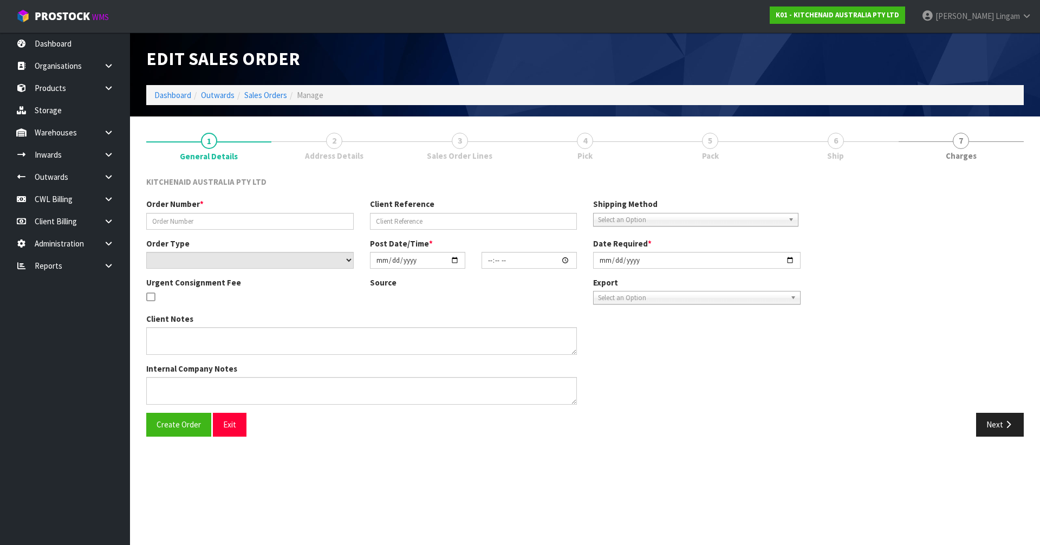
type input "0000012938"
type input "114765"
select select "number:0"
type input "[DATE]"
type input "17:34:26.000"
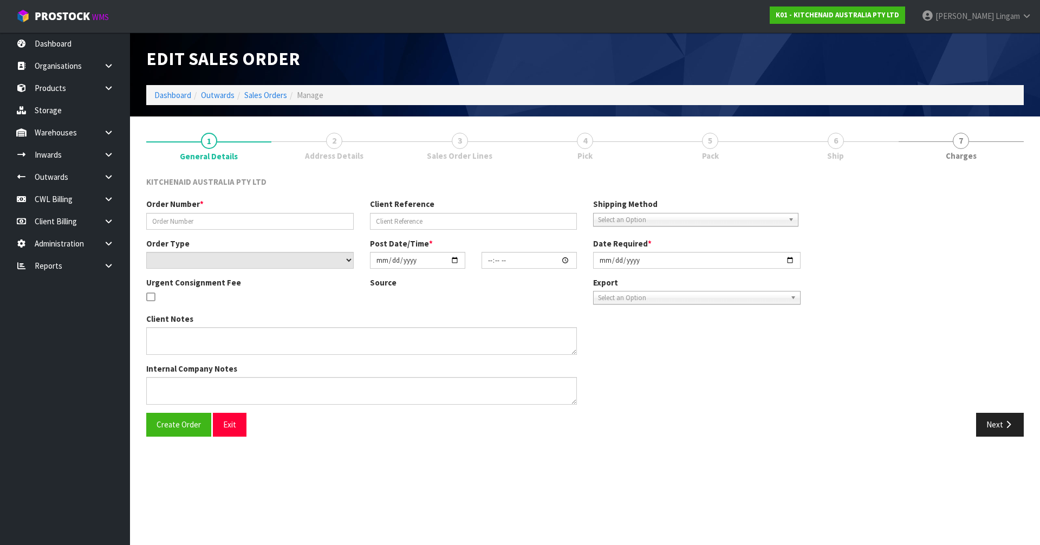
type input "[DATE]"
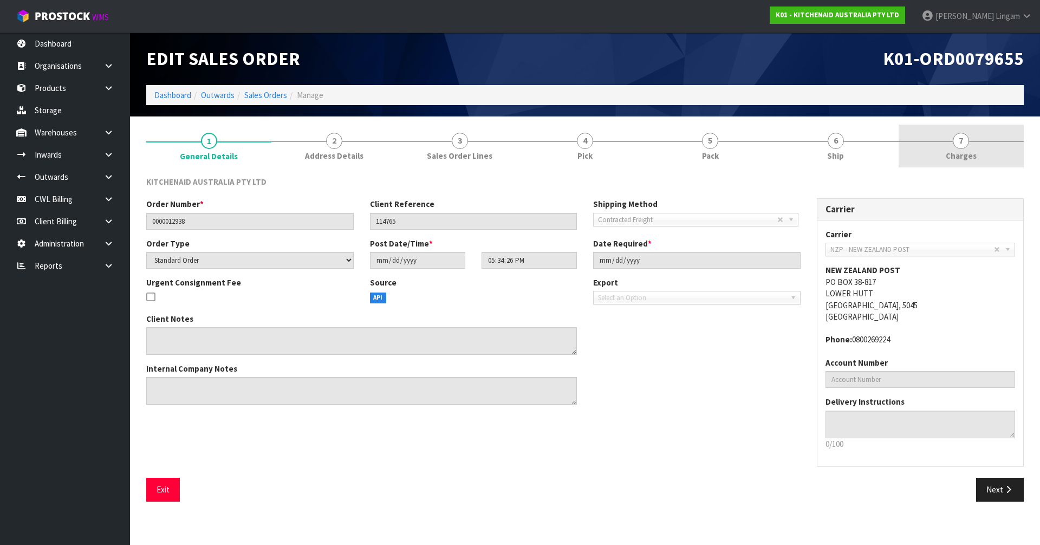
click at [975, 142] on link "7 [GEOGRAPHIC_DATA]" at bounding box center [961, 146] width 125 height 43
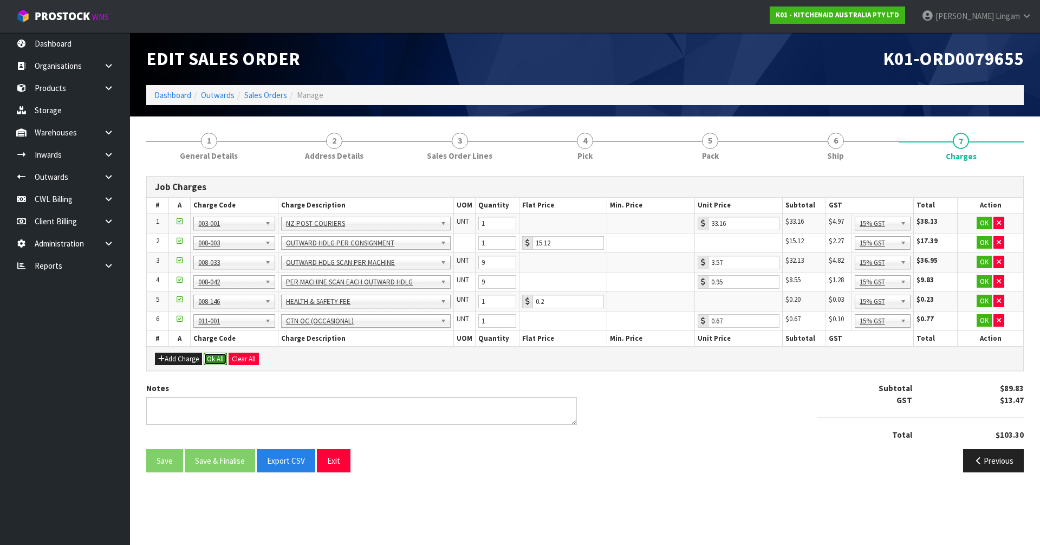
click at [215, 360] on button "Ok All" at bounding box center [215, 359] width 23 height 13
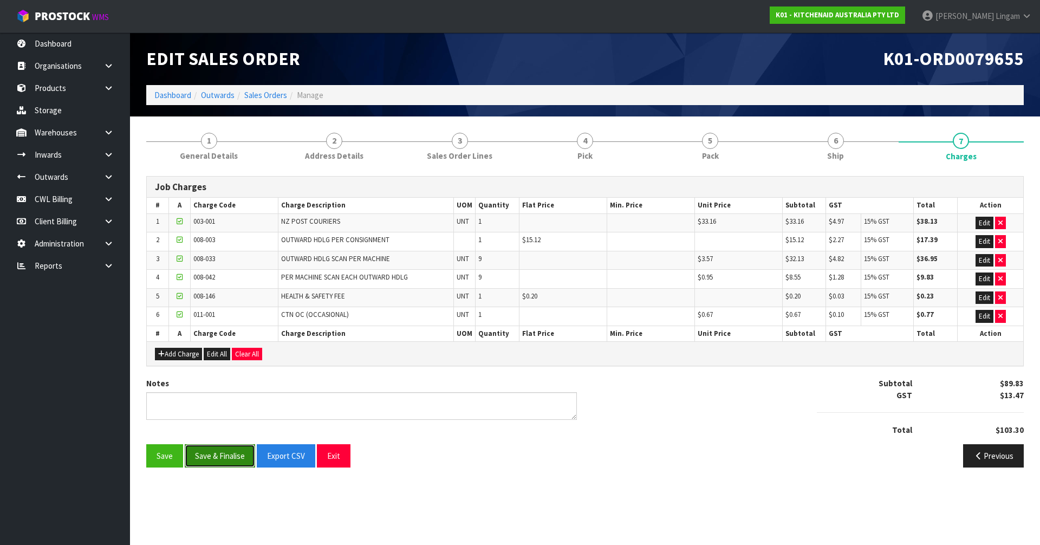
click at [231, 452] on button "Save & Finalise" at bounding box center [220, 455] width 70 height 23
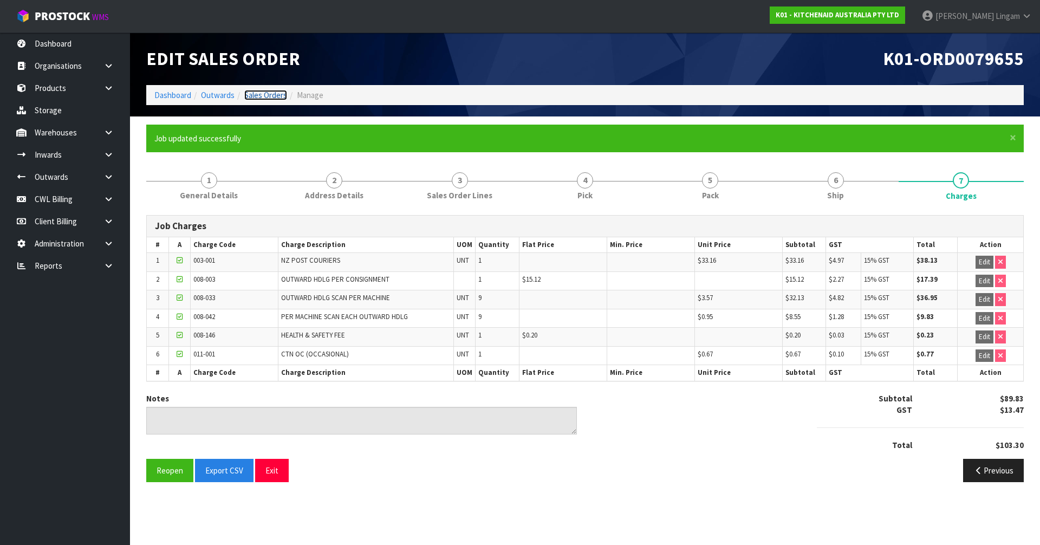
click at [280, 94] on link "Sales Orders" at bounding box center [265, 95] width 43 height 10
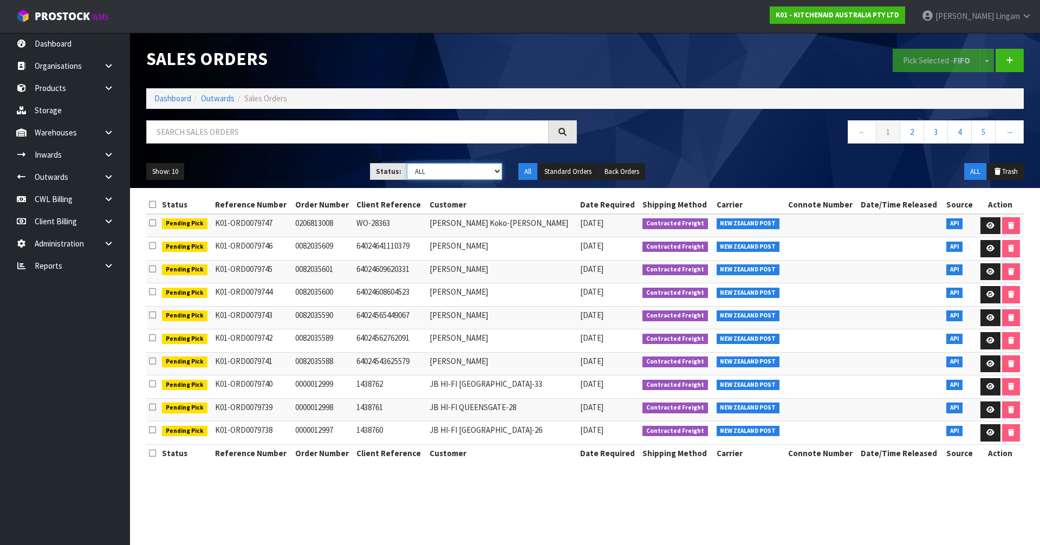
click at [476, 171] on select "Draft Pending Allocated Pending Pick Goods Picked Goods Packed Pending Charges …" at bounding box center [455, 171] width 96 height 17
select select "string:6"
click at [407, 163] on select "Draft Pending Allocated Pending Pick Goods Picked Goods Packed Pending Charges …" at bounding box center [455, 171] width 96 height 17
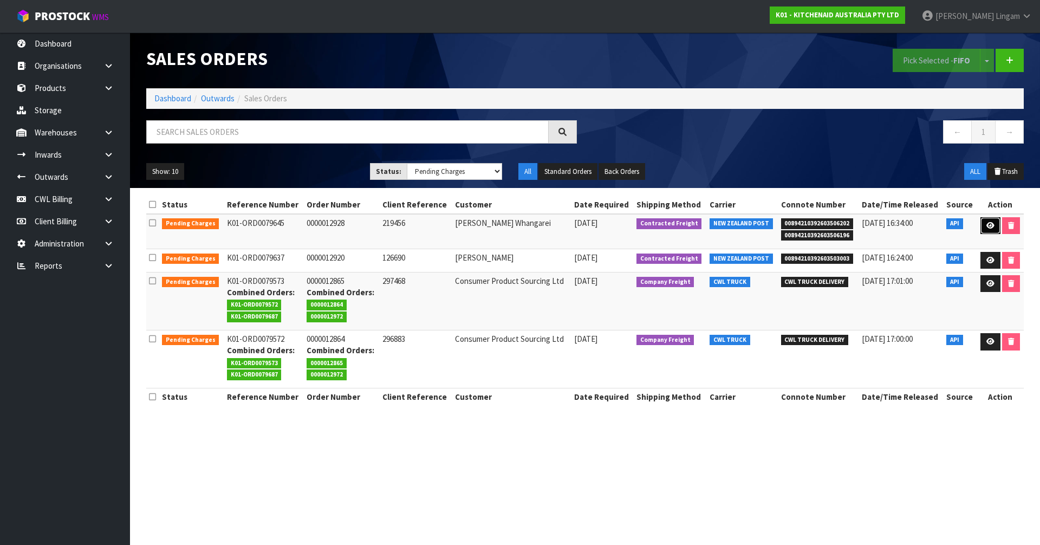
click at [986, 226] on icon at bounding box center [990, 225] width 8 height 7
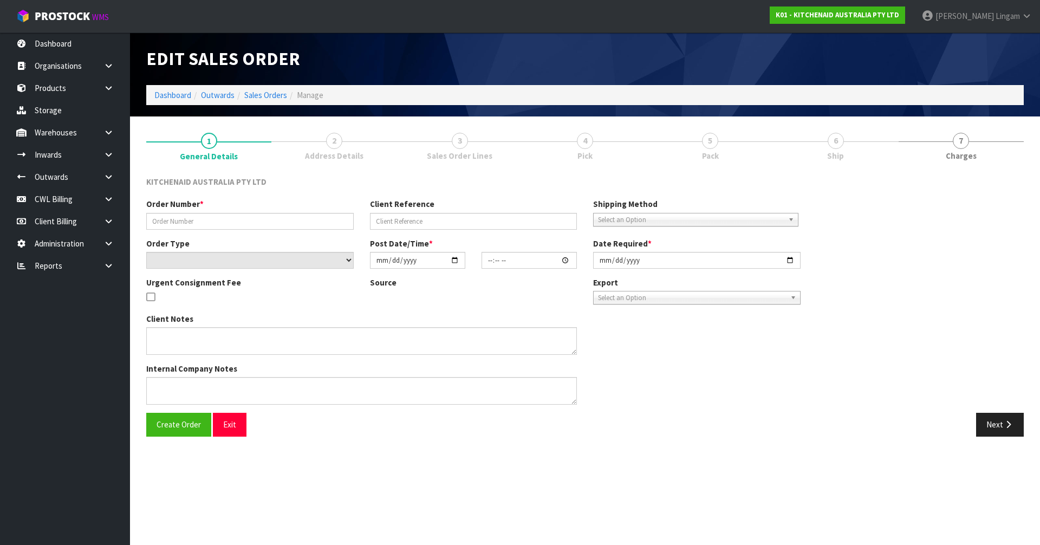
type input "0000012928"
type input "219456"
select select "number:0"
type input "[DATE]"
type input "17:34:04.000"
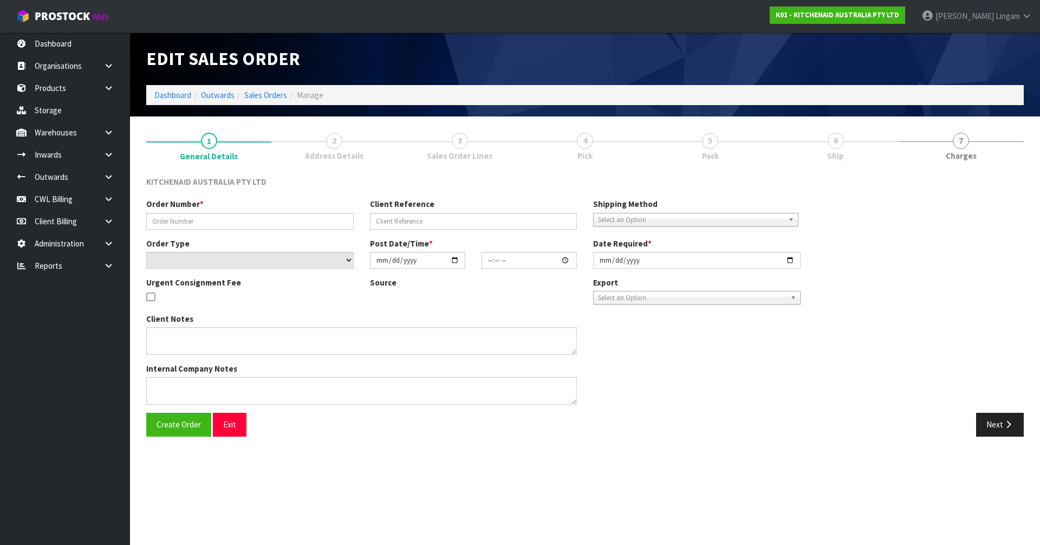
type input "[DATE]"
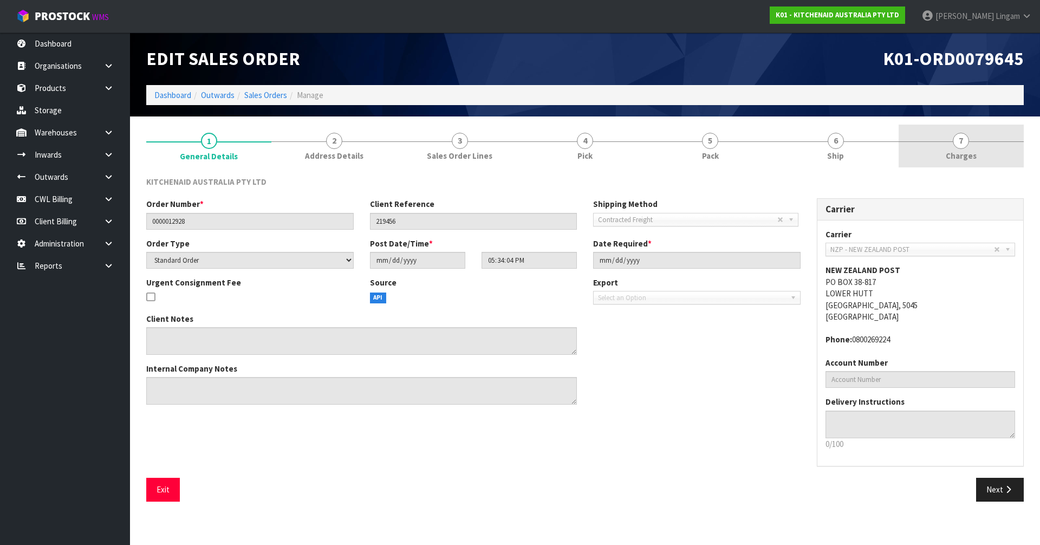
click at [981, 146] on link "7 [GEOGRAPHIC_DATA]" at bounding box center [961, 146] width 125 height 43
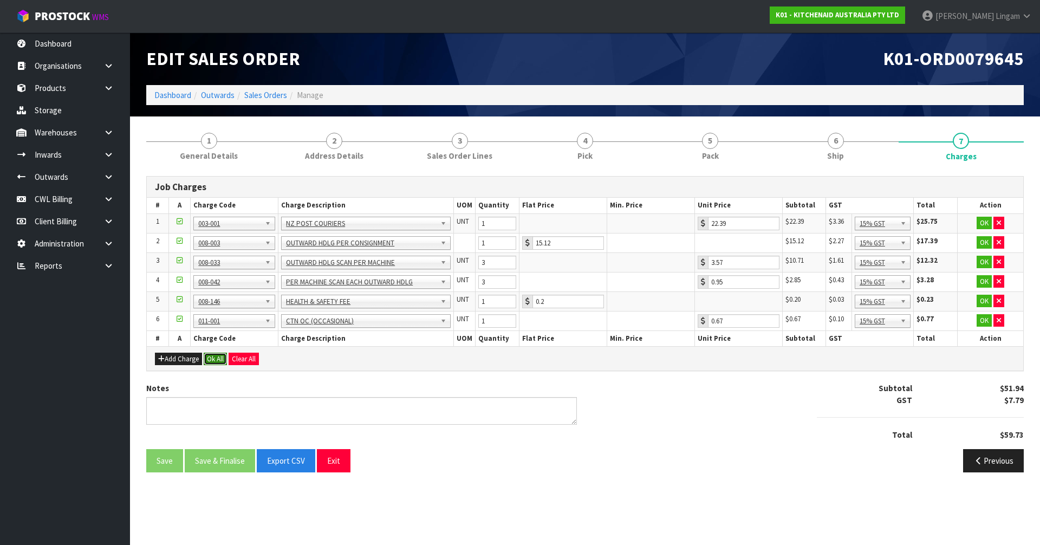
click at [220, 357] on button "Ok All" at bounding box center [215, 359] width 23 height 13
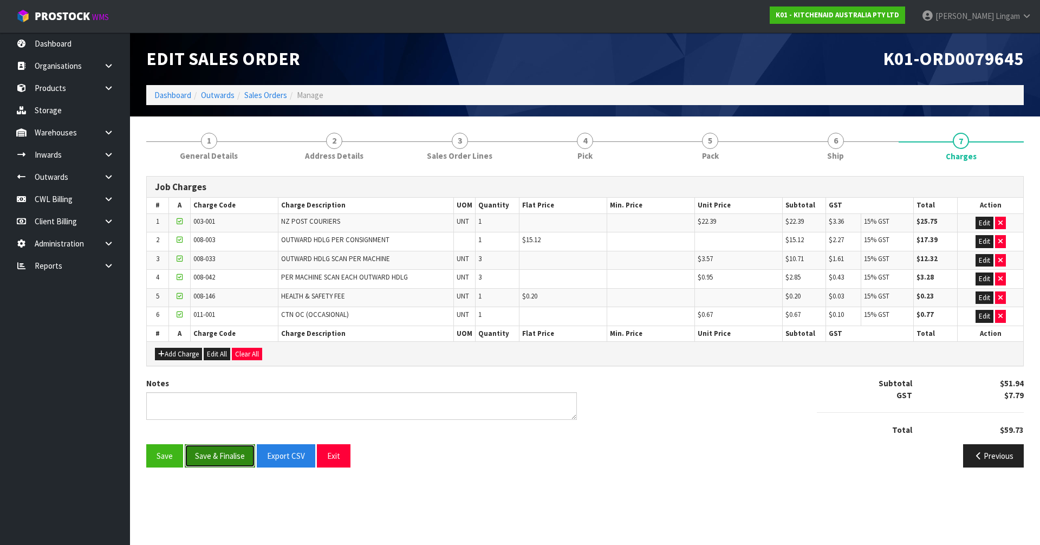
click at [236, 455] on button "Save & Finalise" at bounding box center [220, 455] width 70 height 23
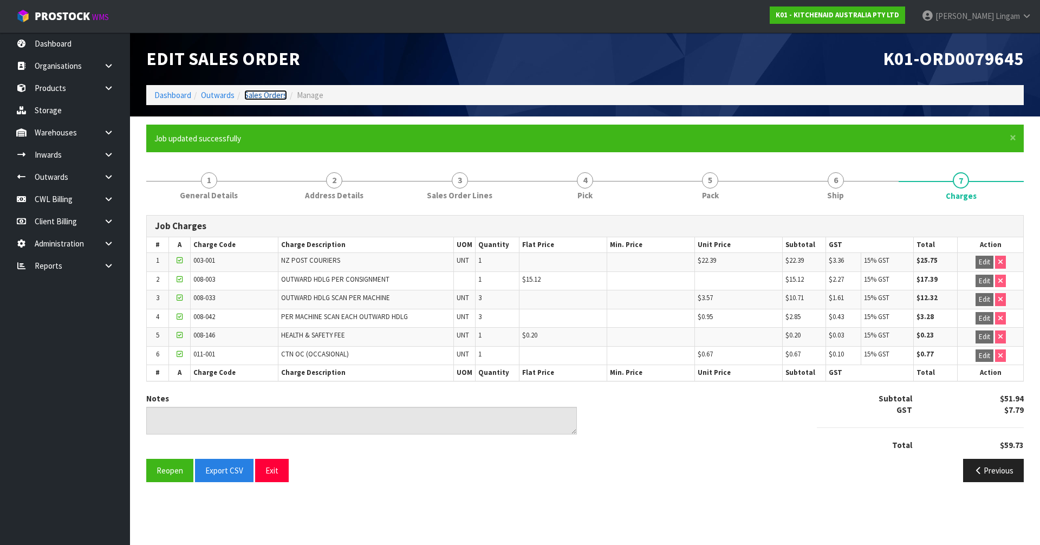
click at [275, 90] on link "Sales Orders" at bounding box center [265, 95] width 43 height 10
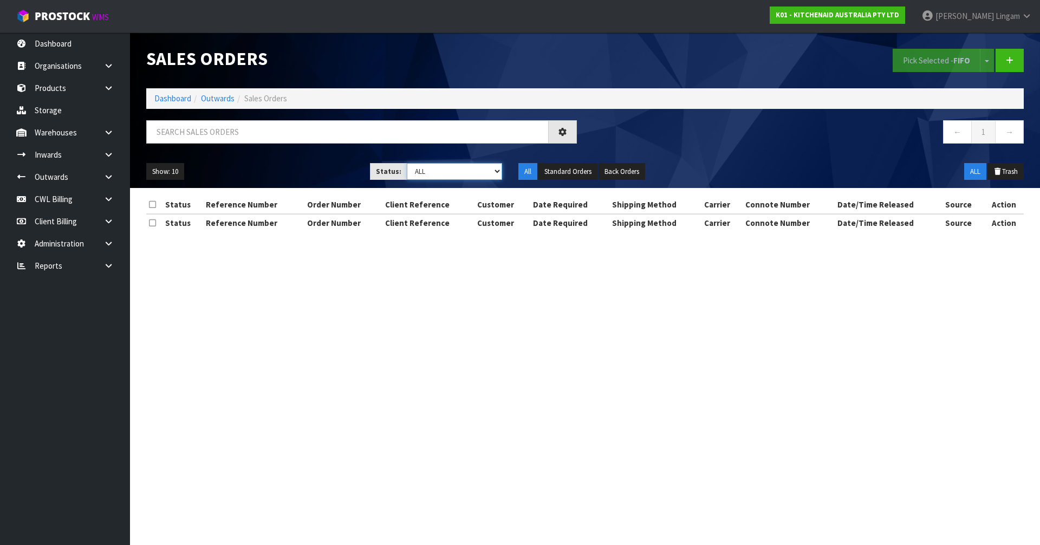
click at [480, 173] on select "Draft Pending Allocated Pending Pick Goods Picked Goods Packed Pending Charges …" at bounding box center [455, 171] width 96 height 17
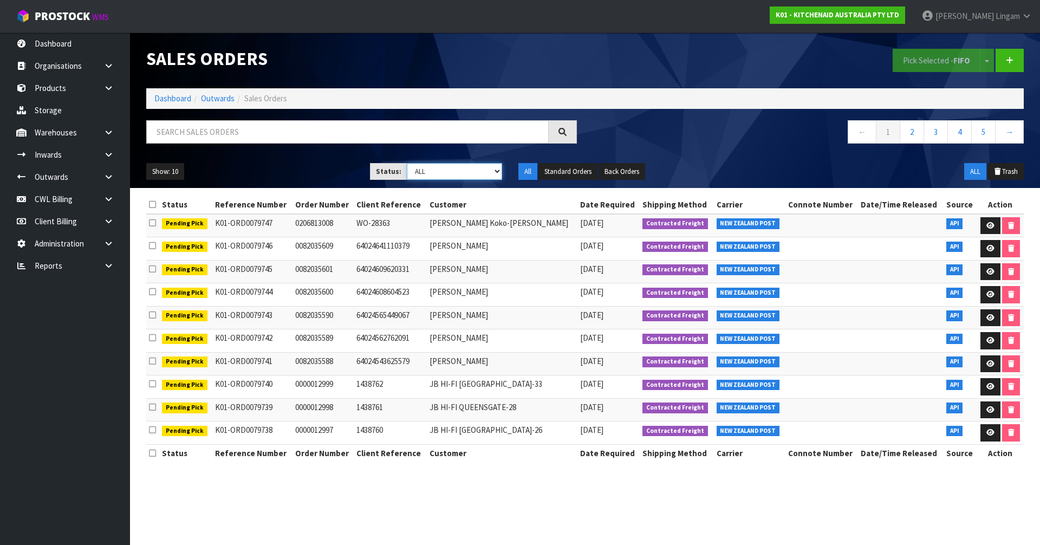
select select "string:6"
click at [407, 163] on select "Draft Pending Allocated Pending Pick Goods Picked Goods Packed Pending Charges …" at bounding box center [455, 171] width 96 height 17
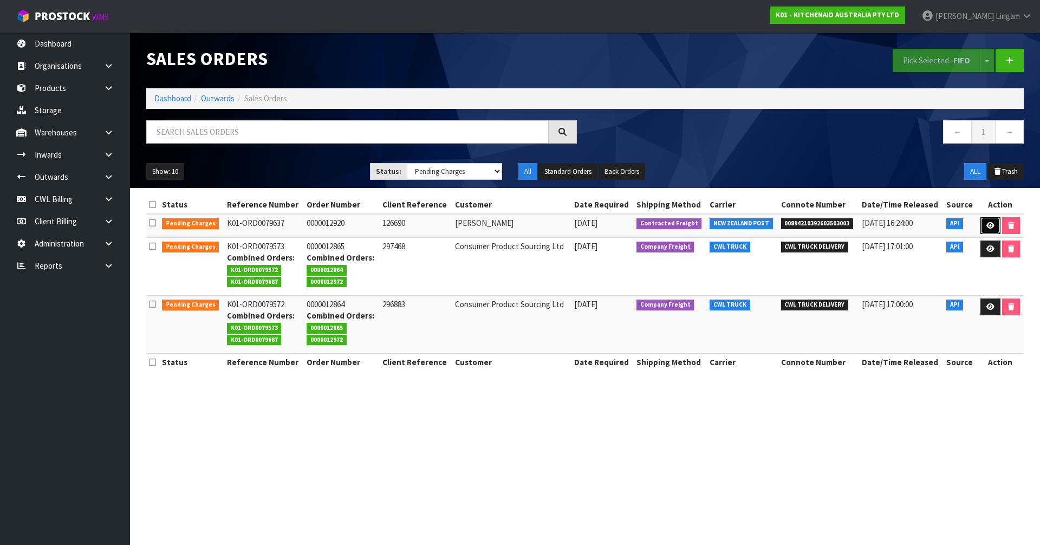
click at [988, 224] on icon at bounding box center [990, 225] width 8 height 7
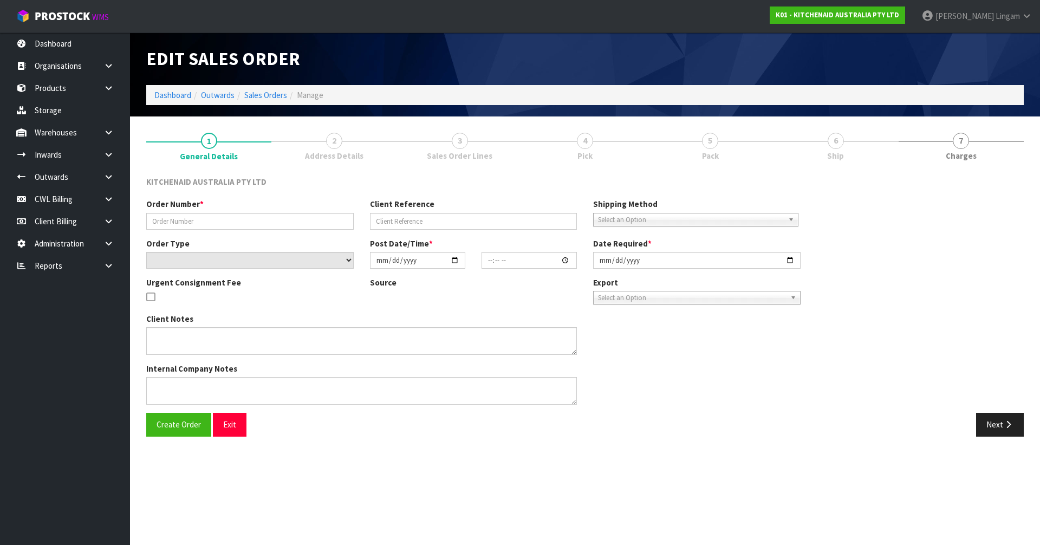
type input "0000012920"
type input "126690"
select select "number:0"
type input "[DATE]"
type input "17:33:41.000"
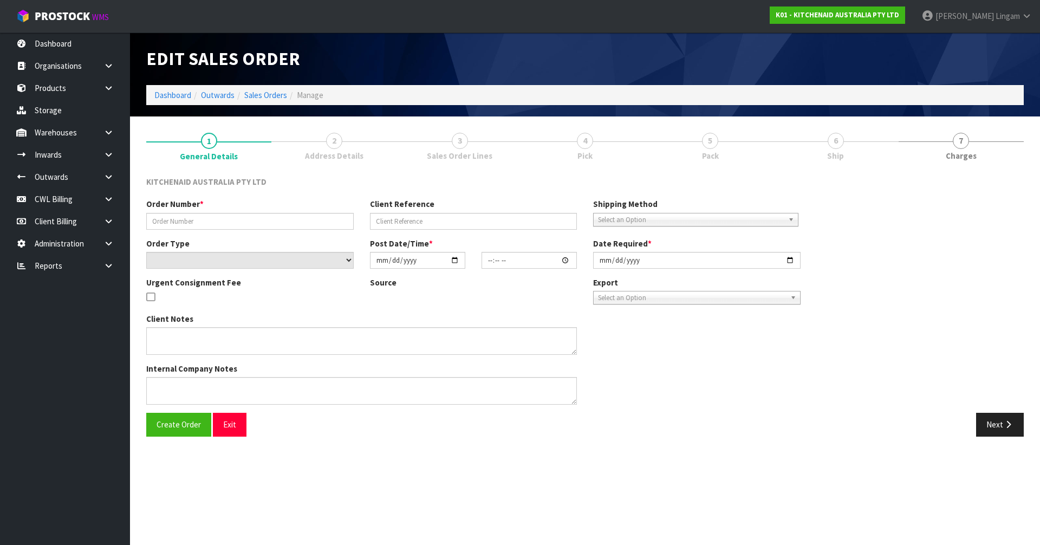
type input "[DATE]"
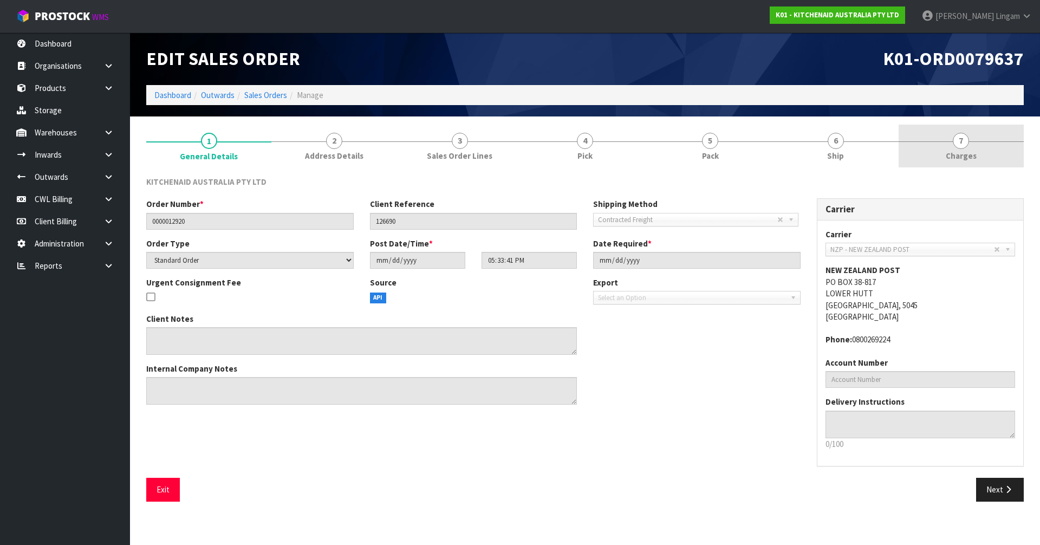
click at [988, 156] on link "7 [GEOGRAPHIC_DATA]" at bounding box center [961, 146] width 125 height 43
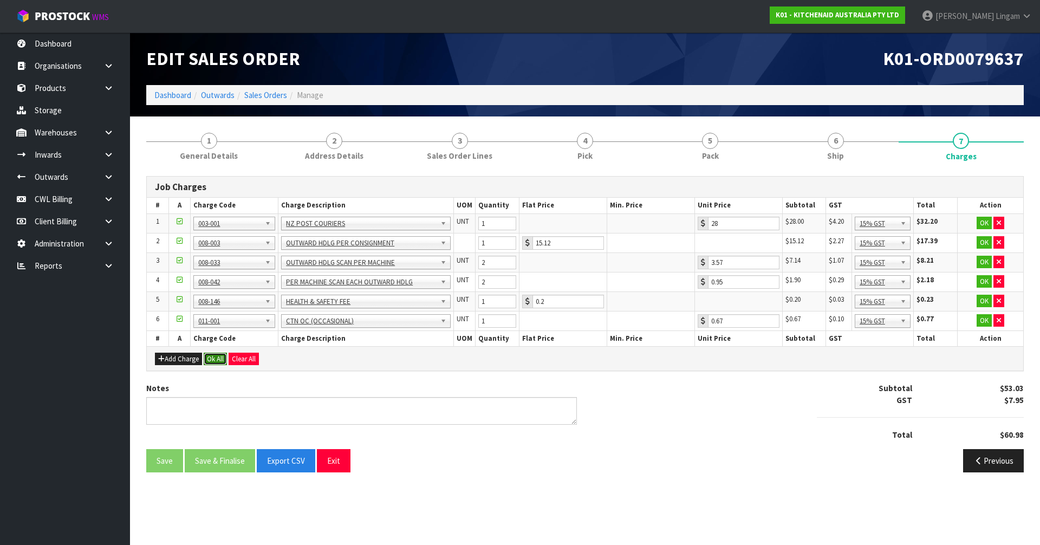
click at [213, 355] on button "Ok All" at bounding box center [215, 359] width 23 height 13
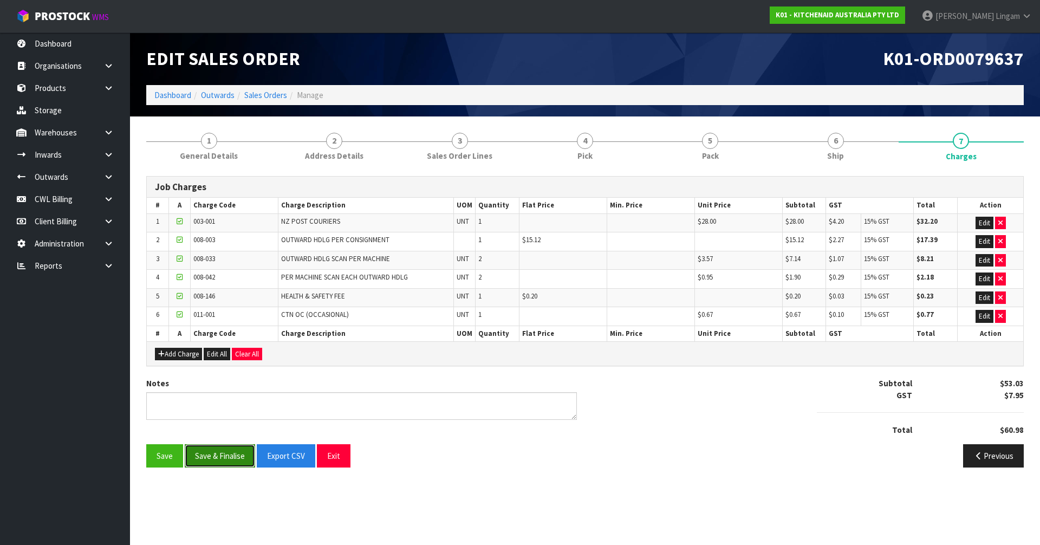
click at [225, 453] on button "Save & Finalise" at bounding box center [220, 455] width 70 height 23
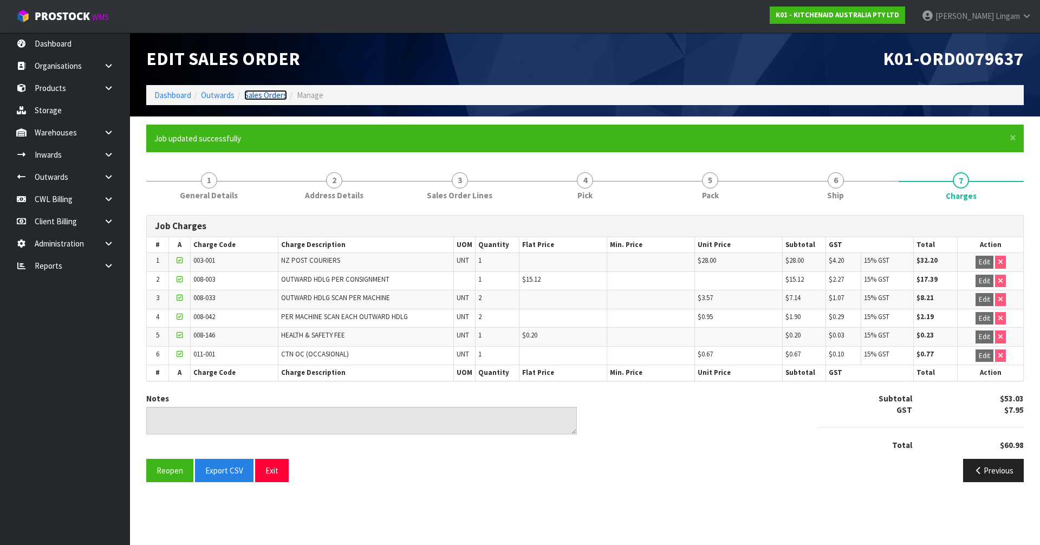
click at [272, 93] on link "Sales Orders" at bounding box center [265, 95] width 43 height 10
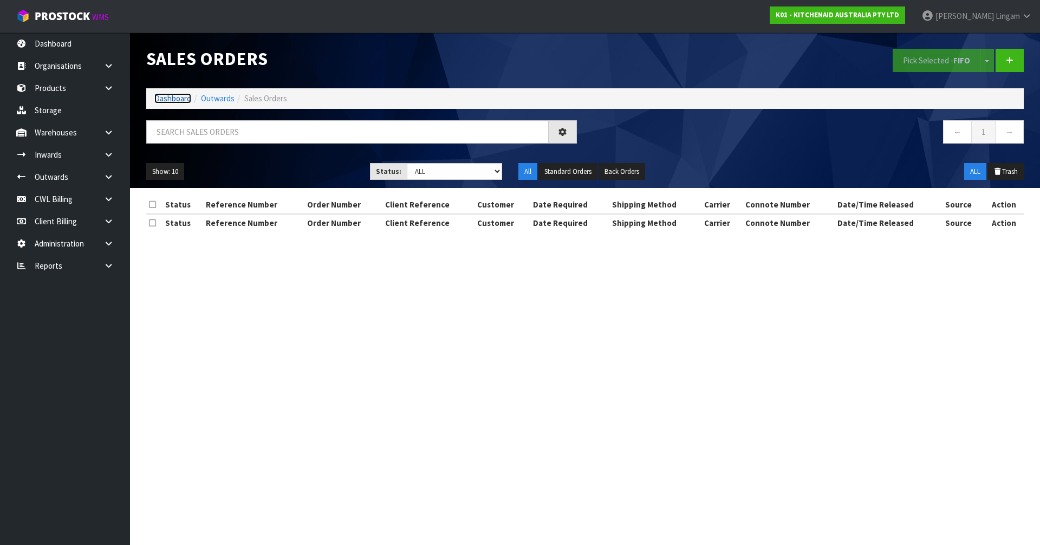
click at [174, 98] on link "Dashboard" at bounding box center [172, 98] width 37 height 10
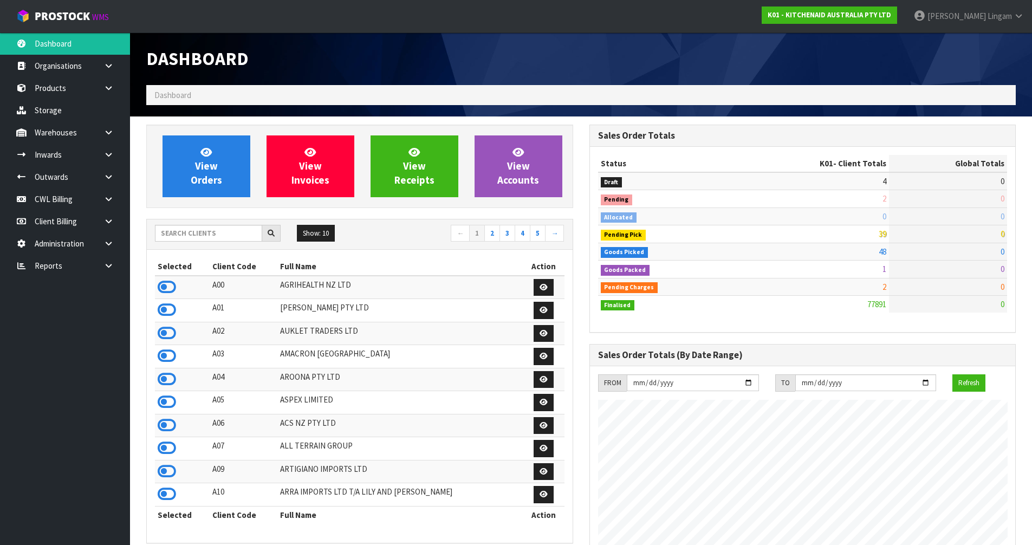
scroll to position [821, 443]
click at [227, 170] on link "View Orders" at bounding box center [206, 166] width 88 height 62
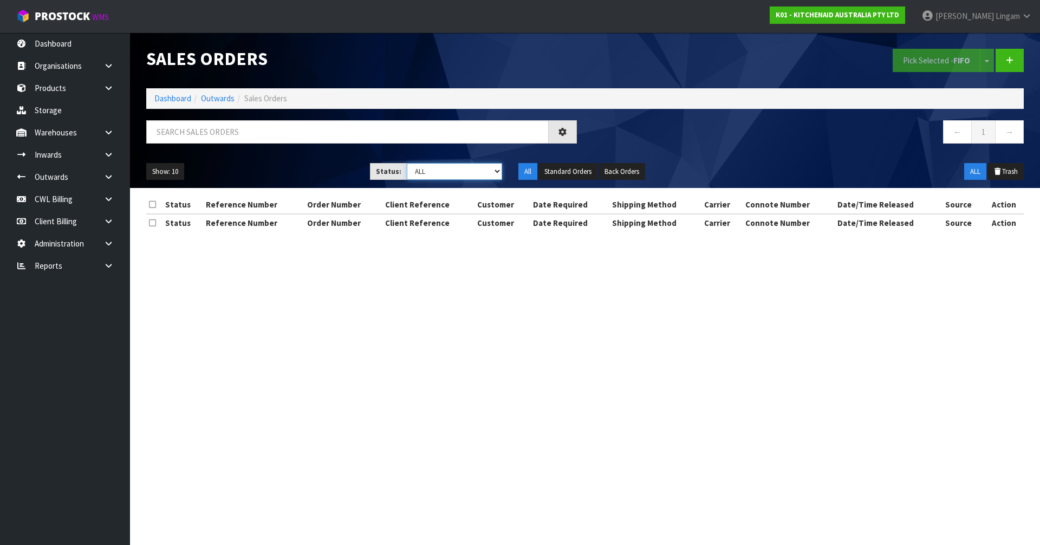
click at [489, 171] on select "Draft Pending Allocated Pending Pick Goods Picked Goods Packed Pending Charges …" at bounding box center [455, 171] width 96 height 17
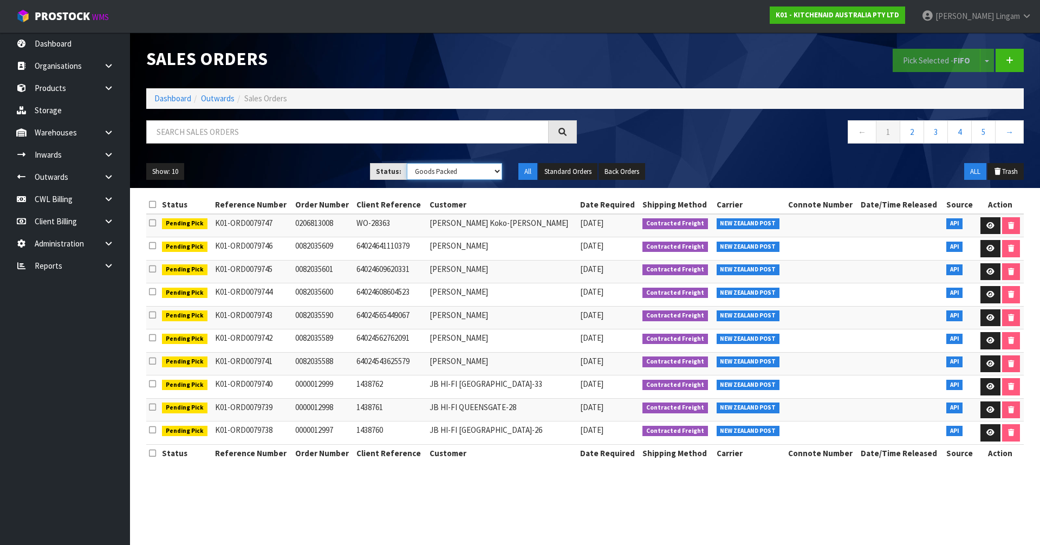
click at [407, 163] on select "Draft Pending Allocated Pending Pick Goods Picked Goods Packed Pending Charges …" at bounding box center [455, 171] width 96 height 17
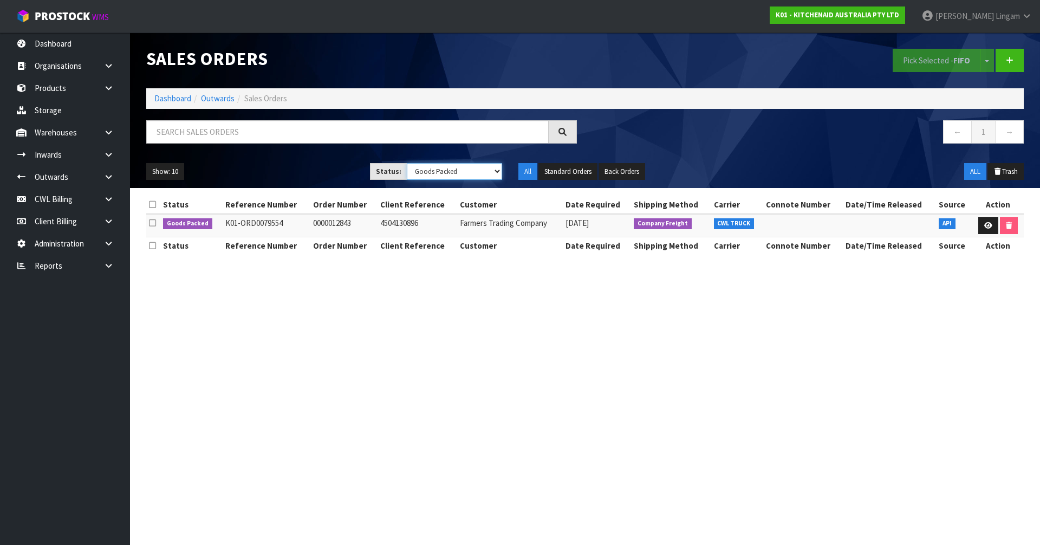
click at [481, 175] on select "Draft Pending Allocated Pending Pick Goods Picked Goods Packed Pending Charges …" at bounding box center [455, 171] width 96 height 17
click at [407, 163] on select "Draft Pending Allocated Pending Pick Goods Picked Goods Packed Pending Charges …" at bounding box center [455, 171] width 96 height 17
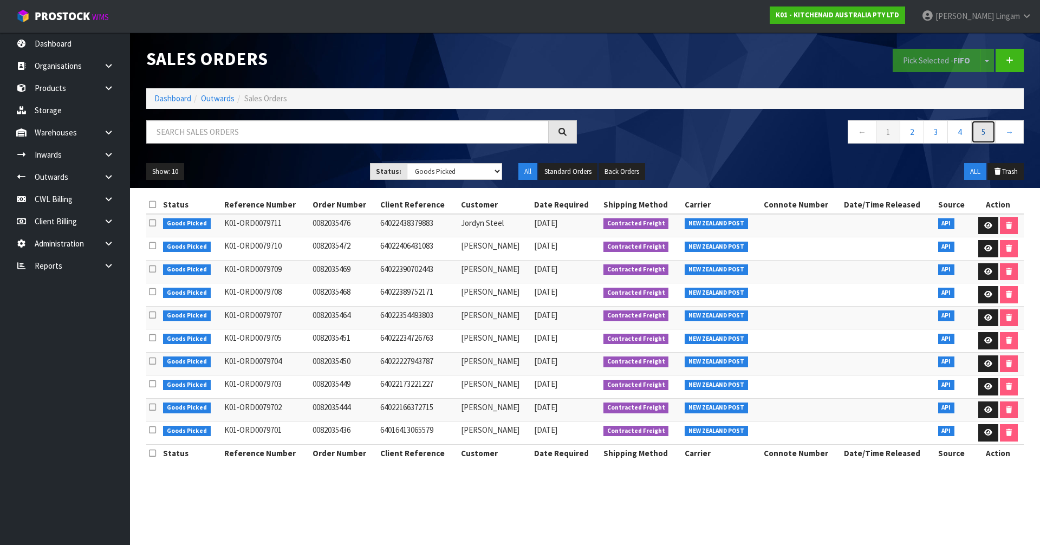
click at [986, 130] on link "5" at bounding box center [983, 131] width 24 height 23
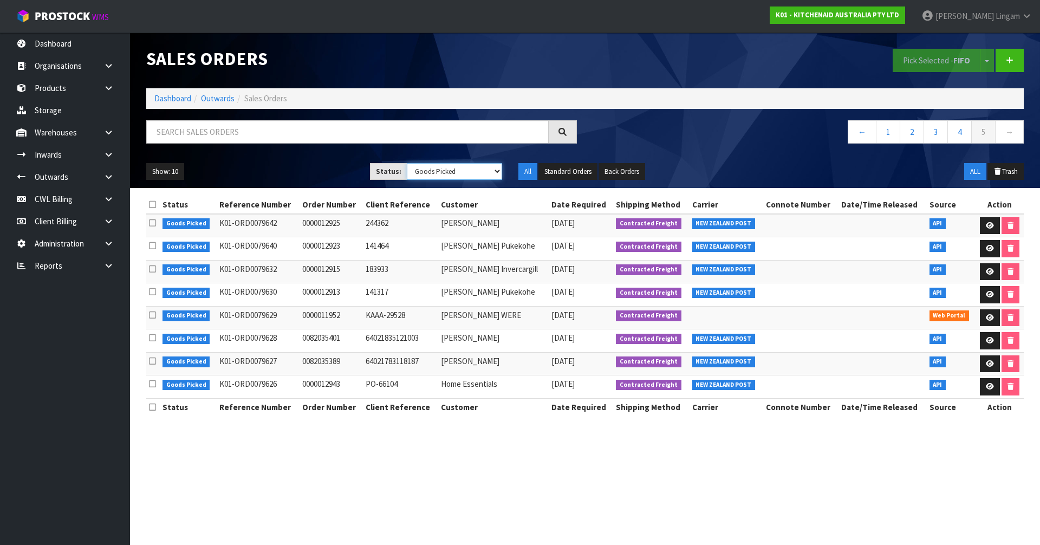
click at [482, 171] on select "Draft Pending Allocated Pending Pick Goods Picked Goods Packed Pending Charges …" at bounding box center [455, 171] width 96 height 17
select select "string:ALL"
click at [407, 163] on select "Draft Pending Allocated Pending Pick Goods Picked Goods Packed Pending Charges …" at bounding box center [455, 171] width 96 height 17
click at [387, 130] on input "text" at bounding box center [347, 131] width 402 height 23
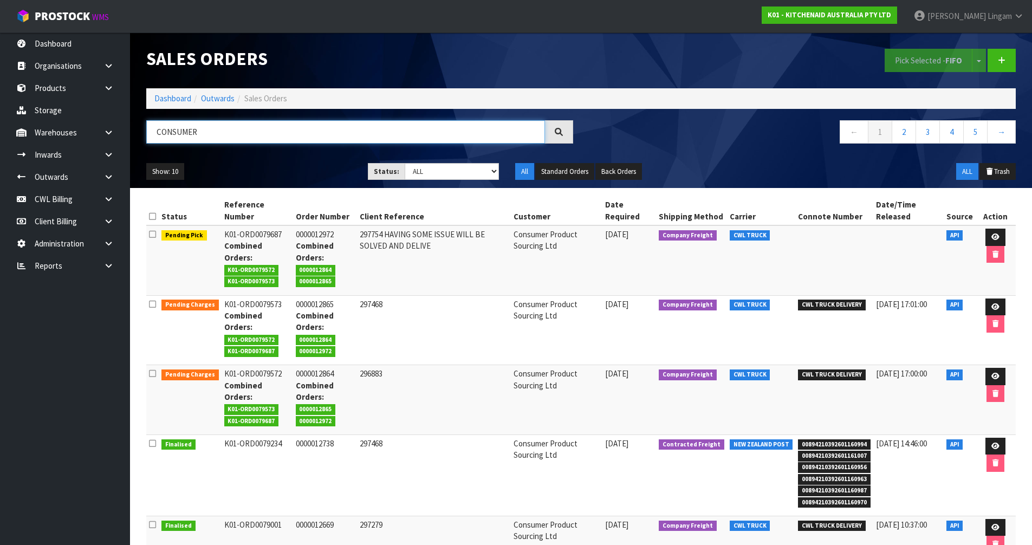
type input "CONSUMER"
click at [990, 300] on link at bounding box center [995, 306] width 20 height 17
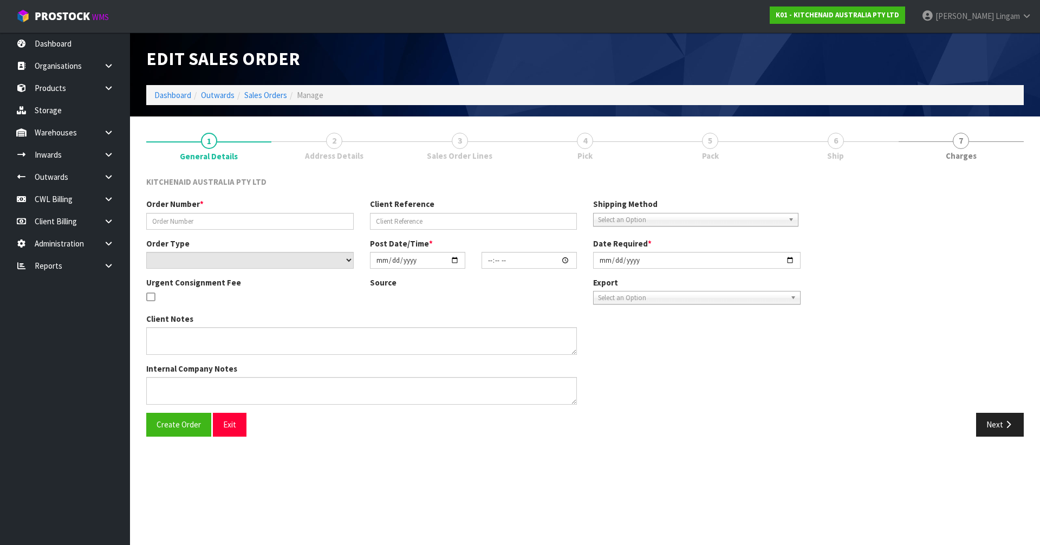
type input "0000012865"
type input "297468"
select select "number:0"
type input "[DATE]"
type input "11:33:28.000"
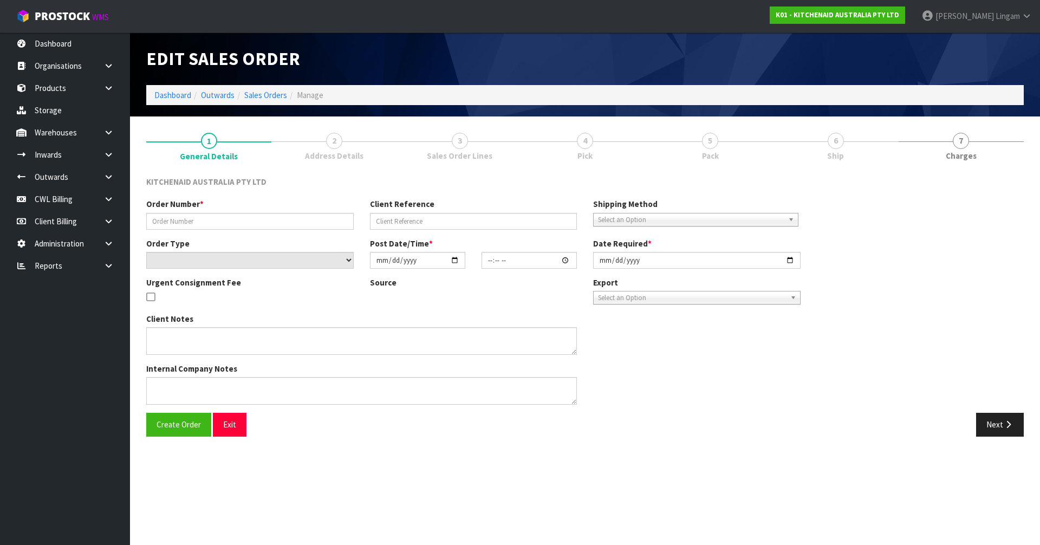
type input "[DATE]"
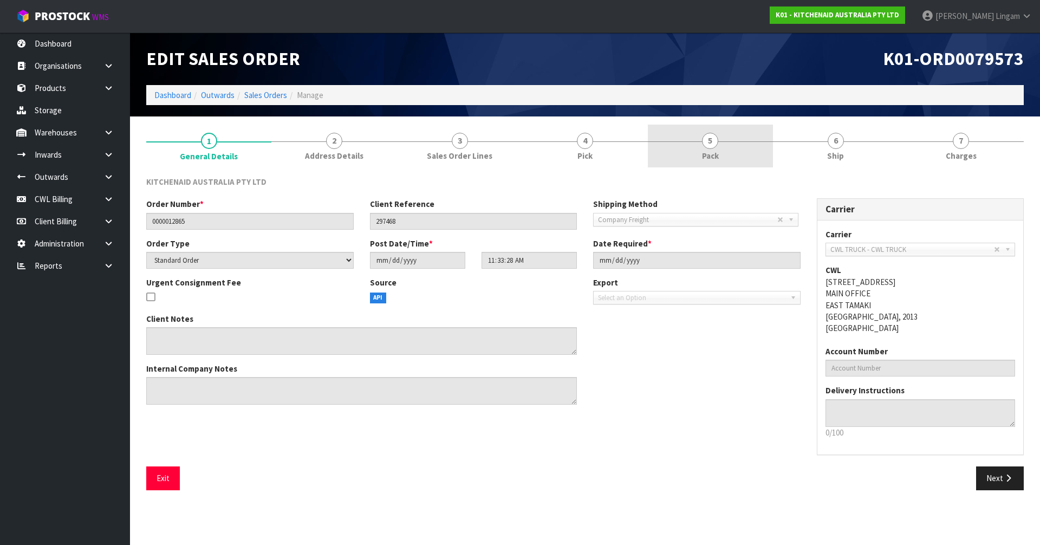
click at [711, 151] on span "Pack" at bounding box center [710, 155] width 17 height 11
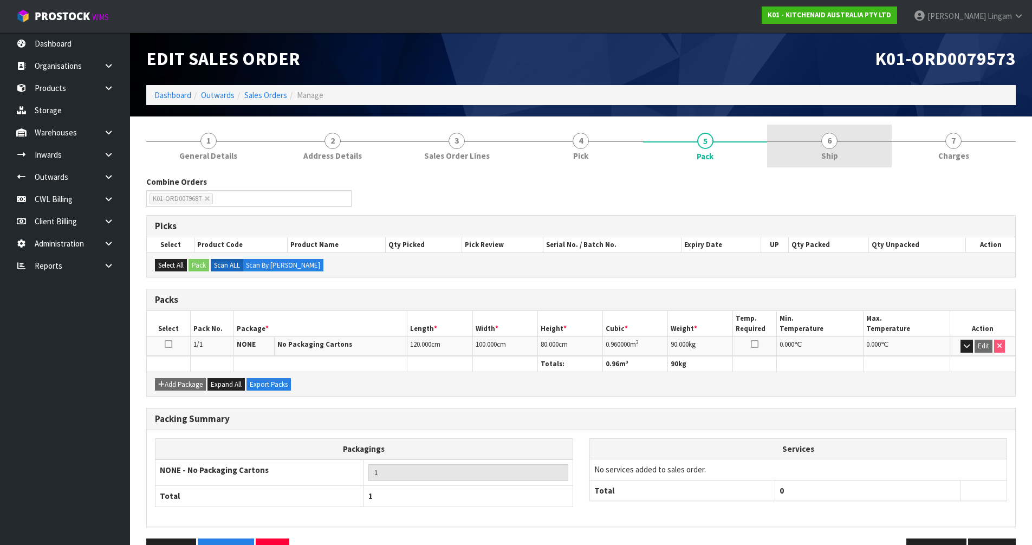
click at [841, 154] on link "6 Ship" at bounding box center [829, 146] width 124 height 43
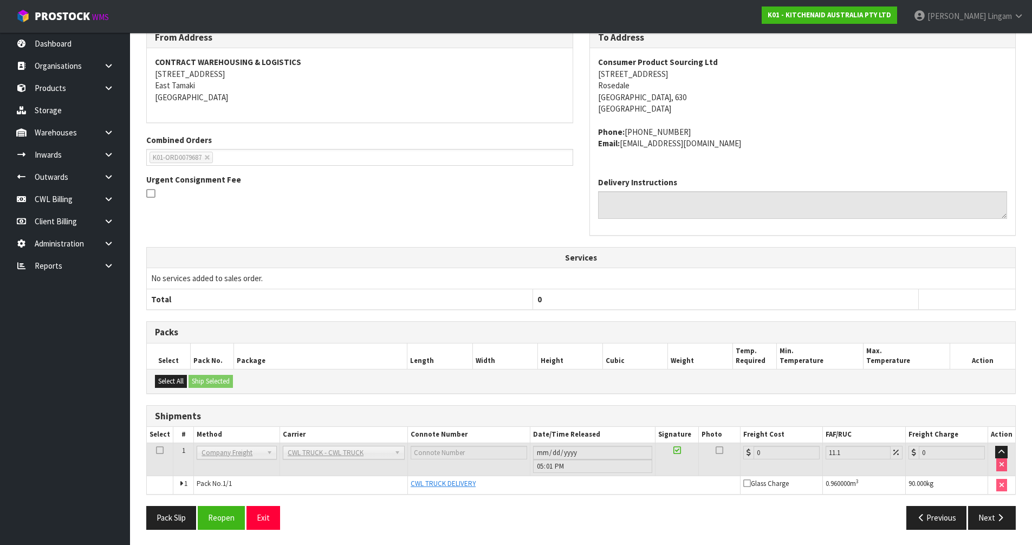
scroll to position [151, 0]
click at [230, 518] on button "Reopen" at bounding box center [221, 516] width 47 height 23
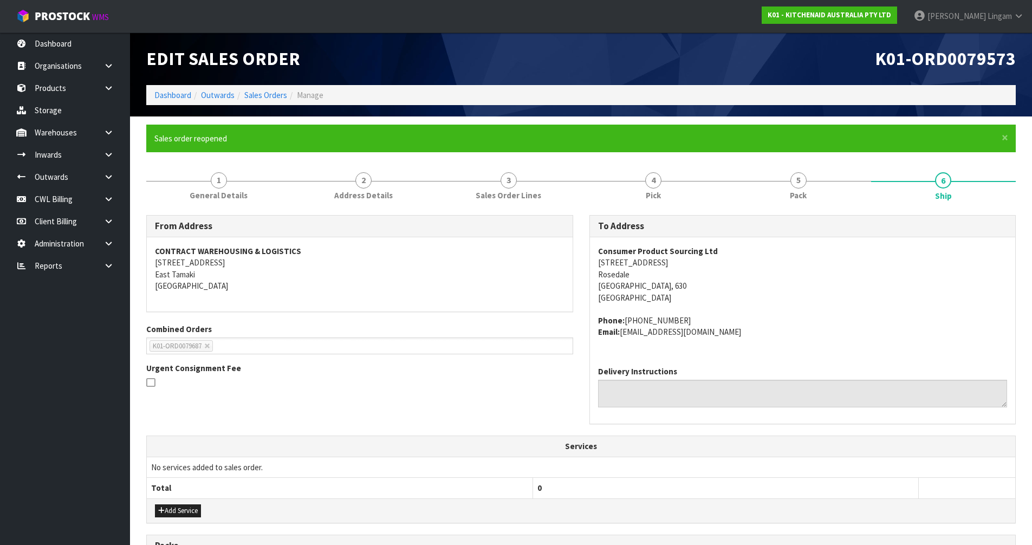
scroll to position [217, 0]
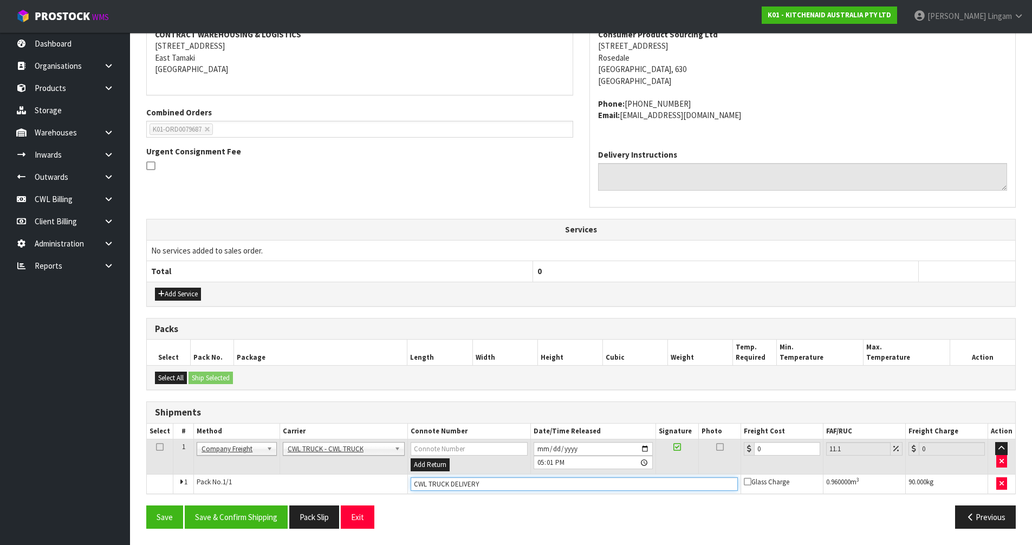
click at [497, 480] on input "CWL TRUCK DELIVERY" at bounding box center [574, 484] width 327 height 14
type input "CWL TRUCK DELIVERED"
click at [238, 522] on button "Save & Confirm Shipping" at bounding box center [236, 516] width 103 height 23
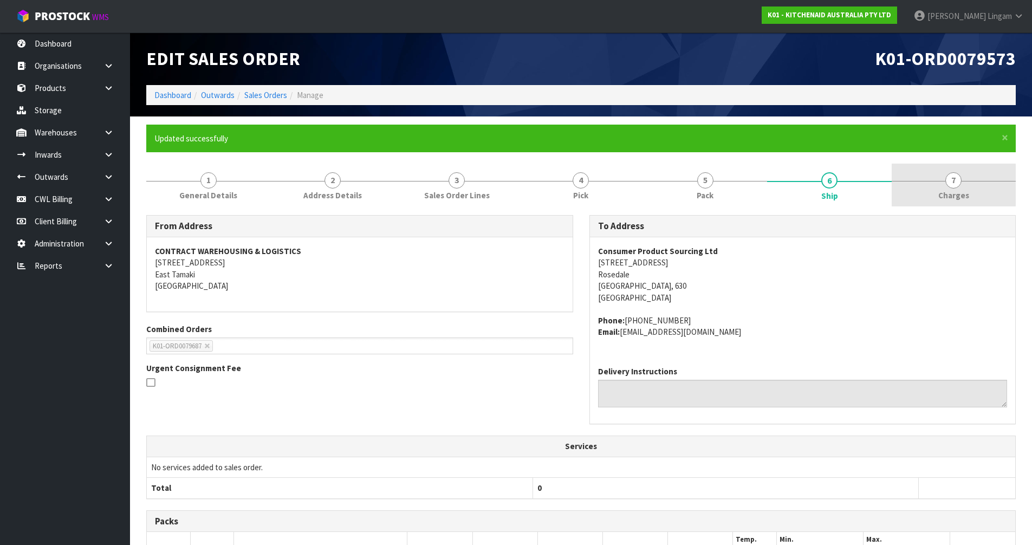
click at [941, 195] on span "Charges" at bounding box center [953, 195] width 31 height 11
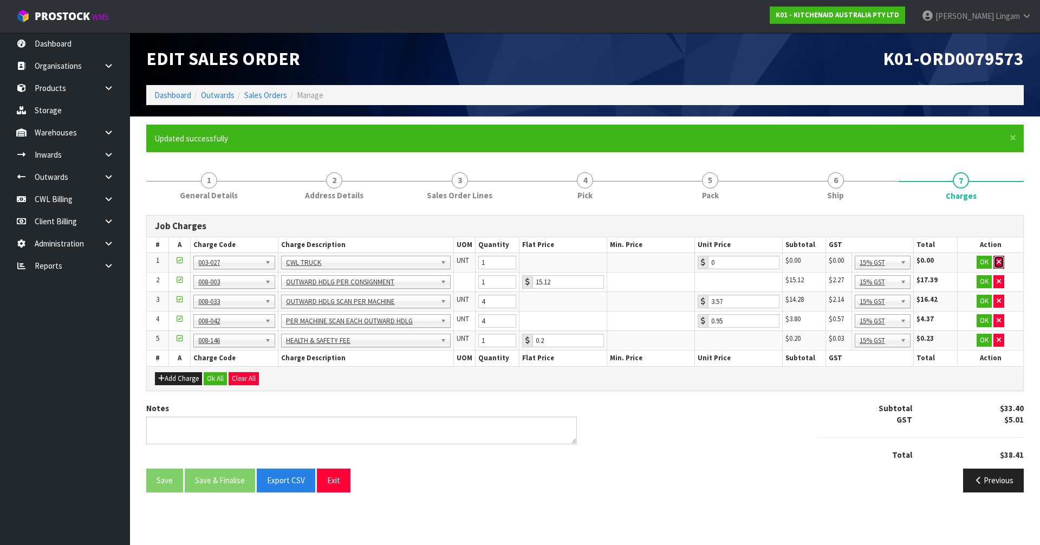
click at [998, 257] on button "button" at bounding box center [998, 262] width 11 height 13
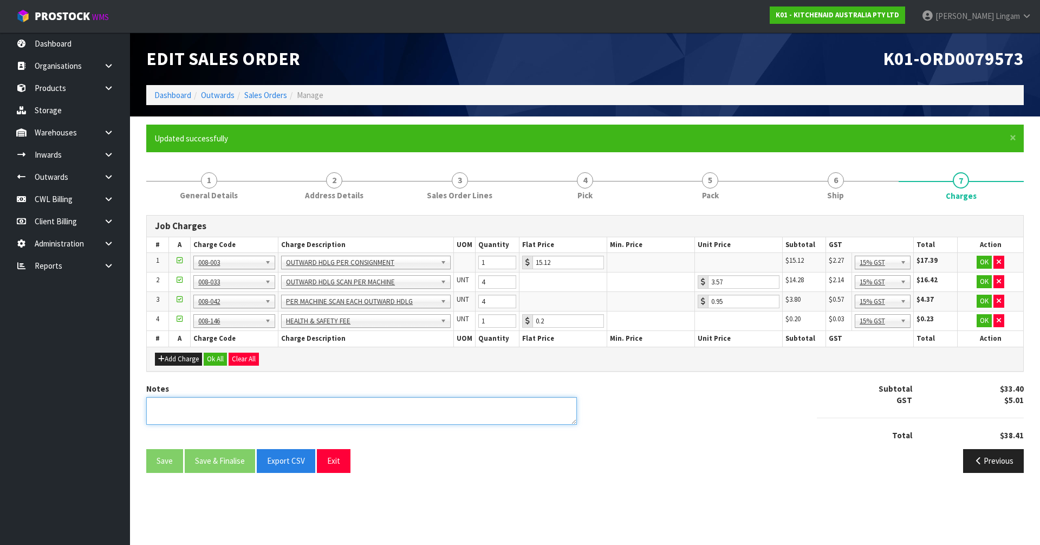
click at [400, 409] on textarea at bounding box center [361, 411] width 431 height 28
type textarea "COMBINE"
click at [221, 360] on button "Ok All" at bounding box center [215, 359] width 23 height 13
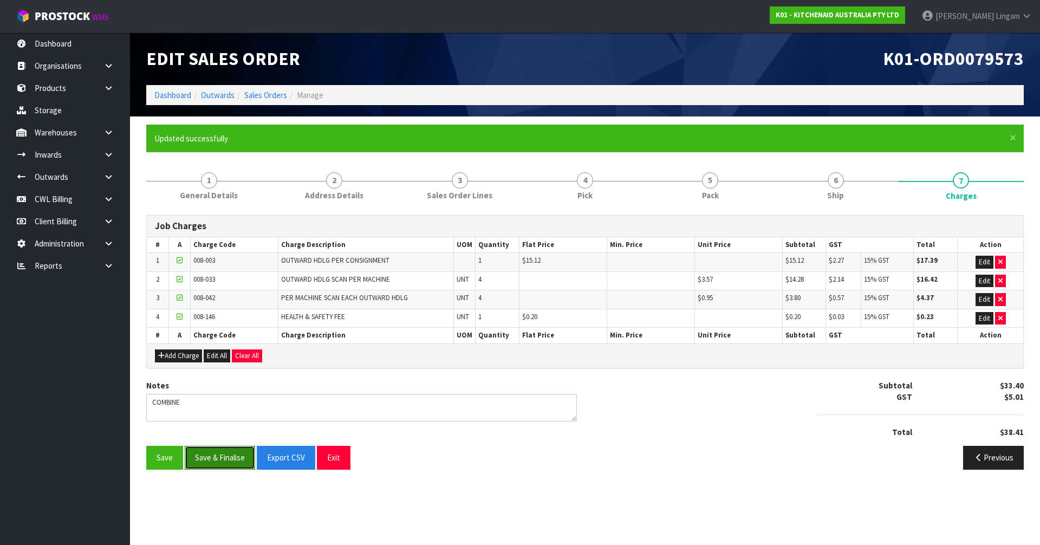
click at [240, 459] on button "Save & Finalise" at bounding box center [220, 457] width 70 height 23
click at [272, 92] on link "Sales Orders" at bounding box center [265, 95] width 43 height 10
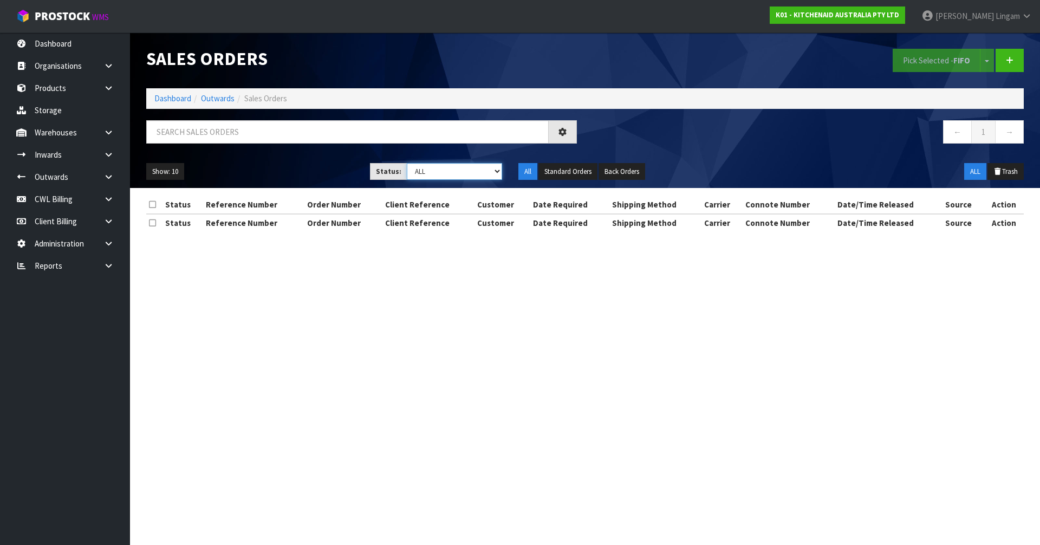
click at [483, 168] on select "Draft Pending Allocated Pending Pick Goods Picked Goods Packed Pending Charges …" at bounding box center [455, 171] width 96 height 17
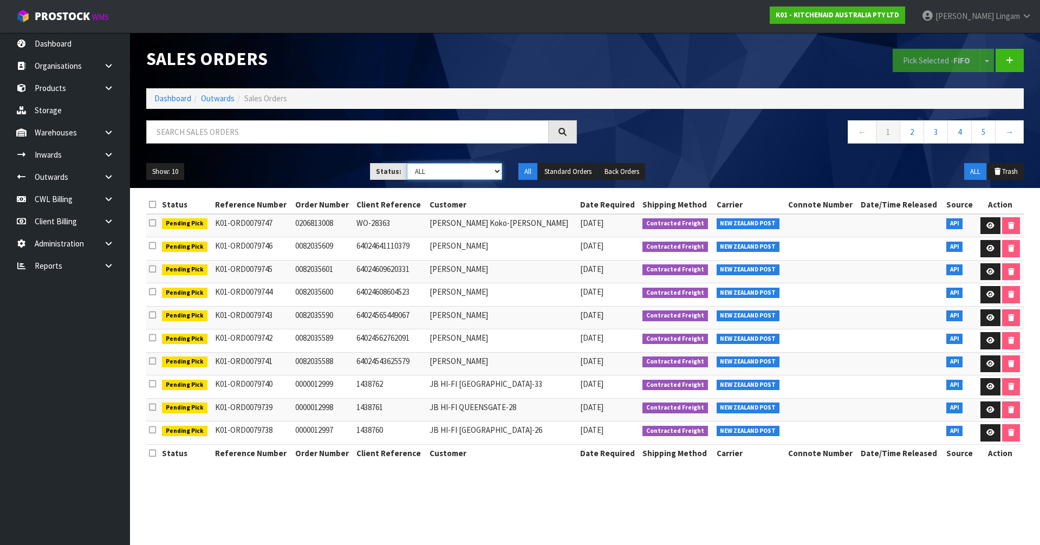
select select "string:6"
click at [407, 163] on select "Draft Pending Allocated Pending Pick Goods Picked Goods Packed Pending Charges …" at bounding box center [455, 171] width 96 height 17
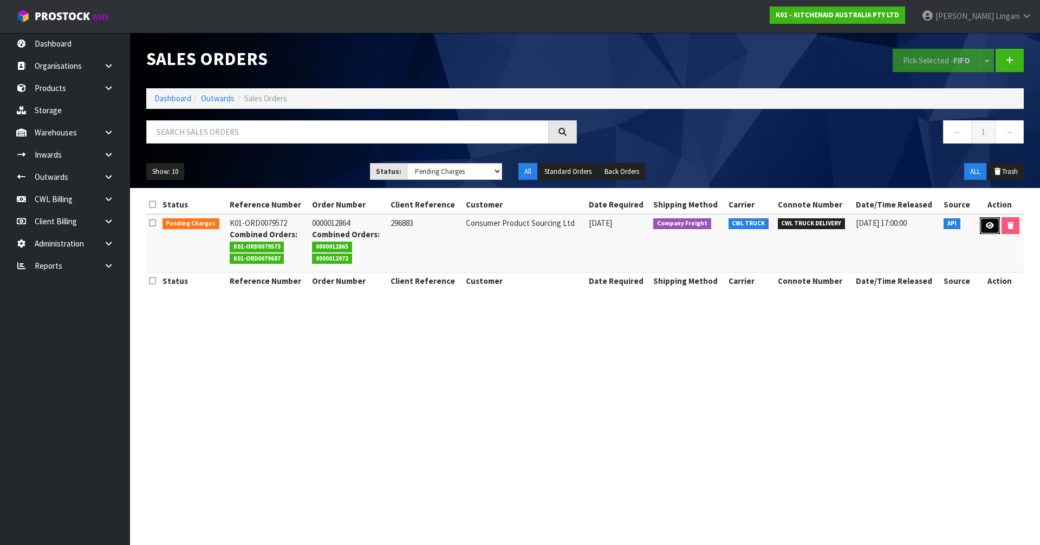
click at [987, 225] on icon at bounding box center [990, 225] width 8 height 7
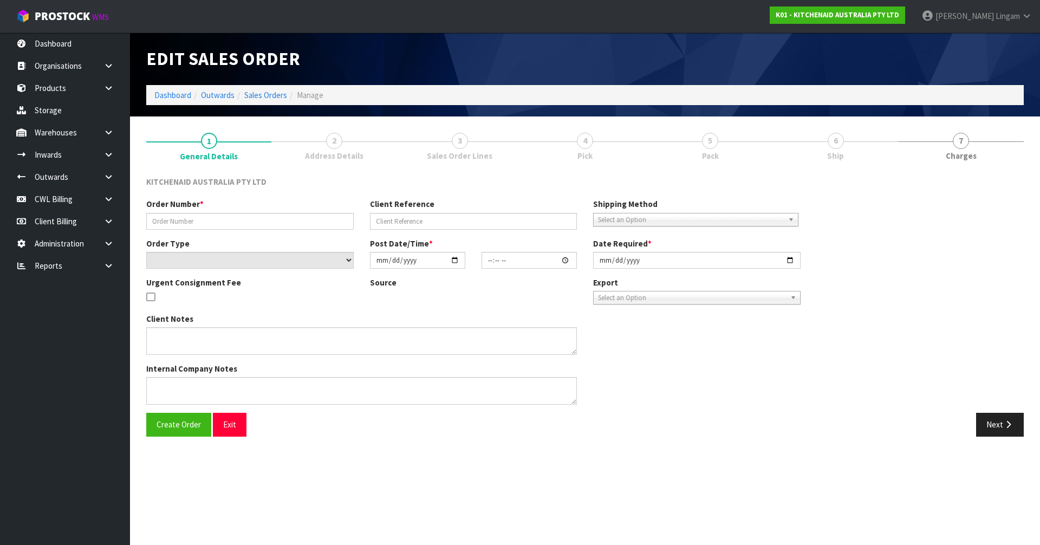
type input "0000012864"
type input "296883"
select select "number:0"
type input "[DATE]"
type input "11:33:24.000"
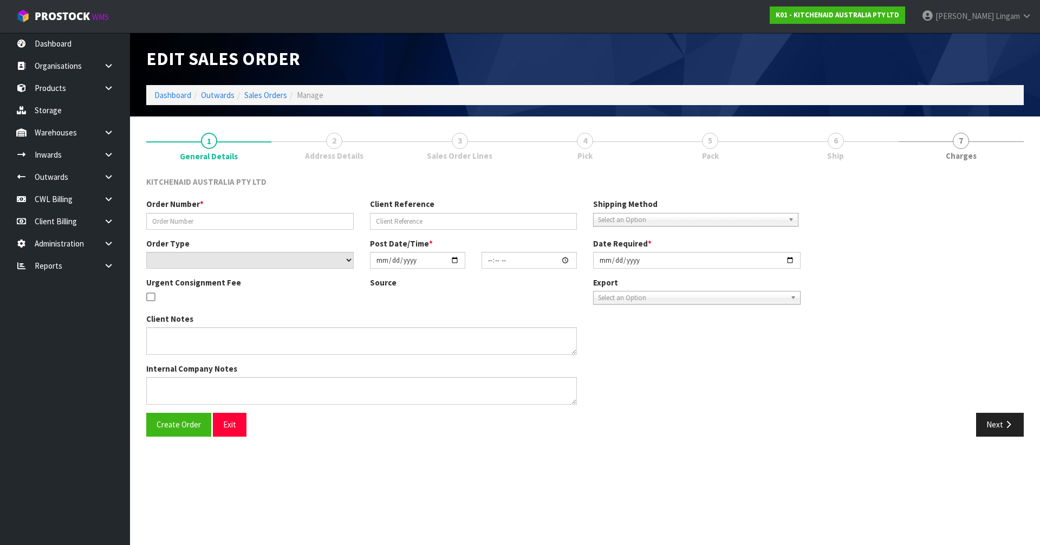
type input "[DATE]"
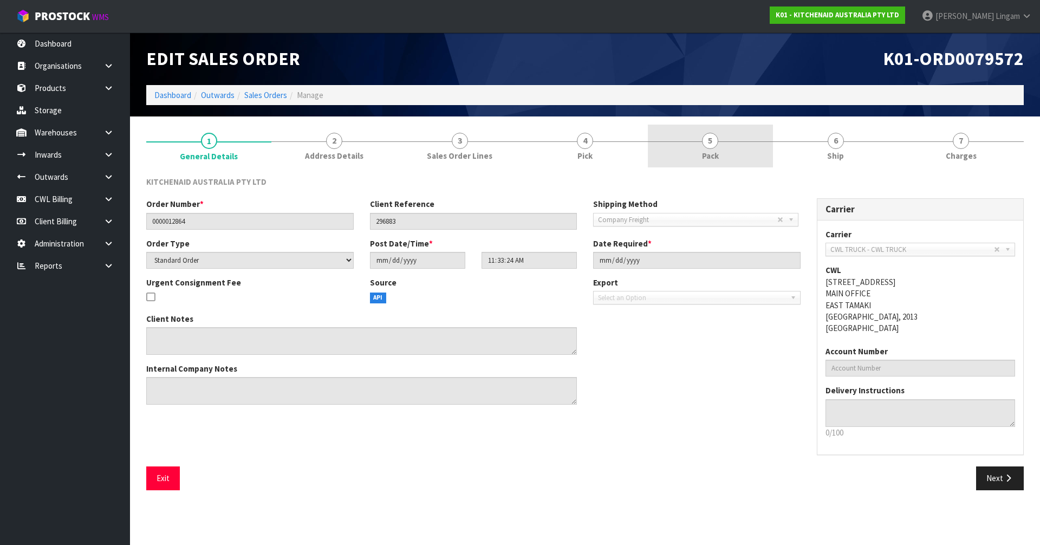
click at [711, 162] on link "5 Pack" at bounding box center [710, 146] width 125 height 43
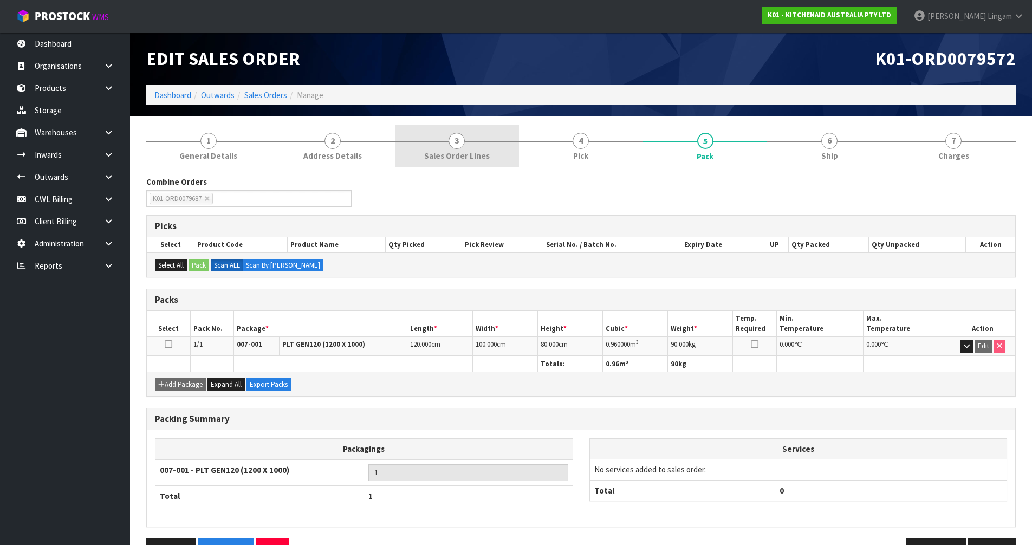
click at [497, 147] on link "3 Sales Order Lines" at bounding box center [457, 146] width 124 height 43
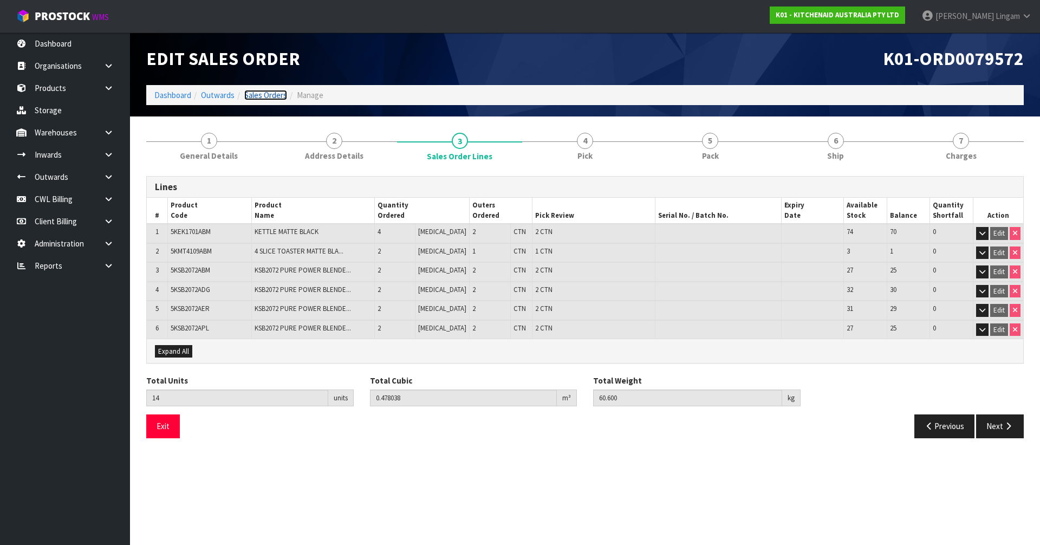
click at [270, 97] on link "Sales Orders" at bounding box center [265, 95] width 43 height 10
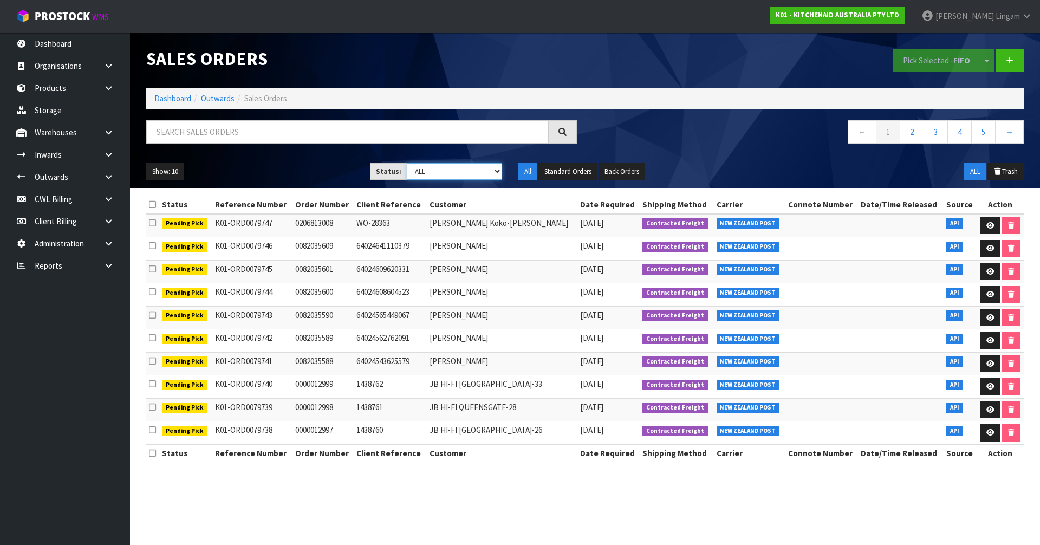
click at [473, 175] on select "Draft Pending Allocated Pending Pick Goods Picked Goods Packed Pending Charges …" at bounding box center [455, 171] width 96 height 17
select select "string:3"
click at [407, 163] on select "Draft Pending Allocated Pending Pick Goods Picked Goods Packed Pending Charges …" at bounding box center [455, 171] width 96 height 17
click at [988, 127] on link "4" at bounding box center [983, 131] width 24 height 23
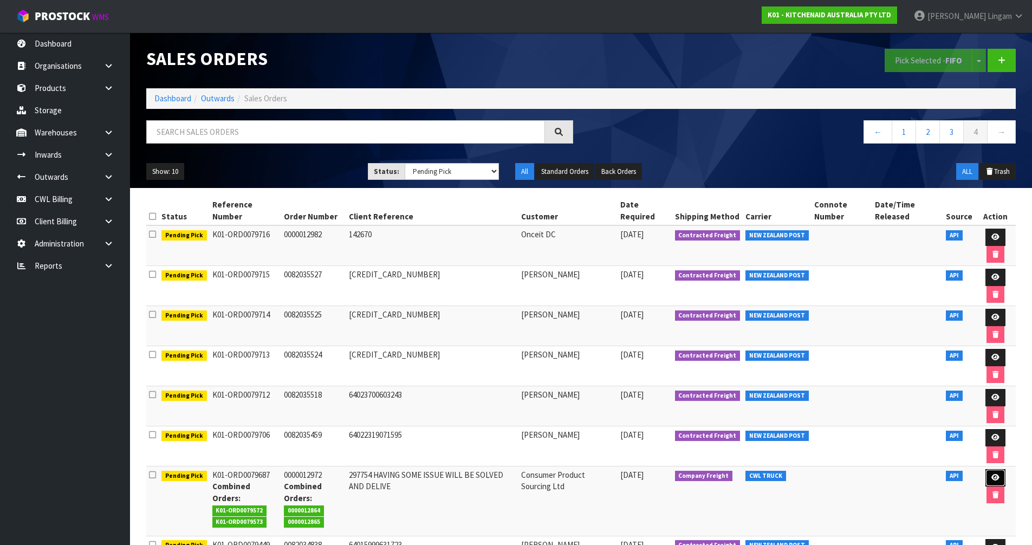
click at [995, 480] on icon at bounding box center [995, 477] width 8 height 7
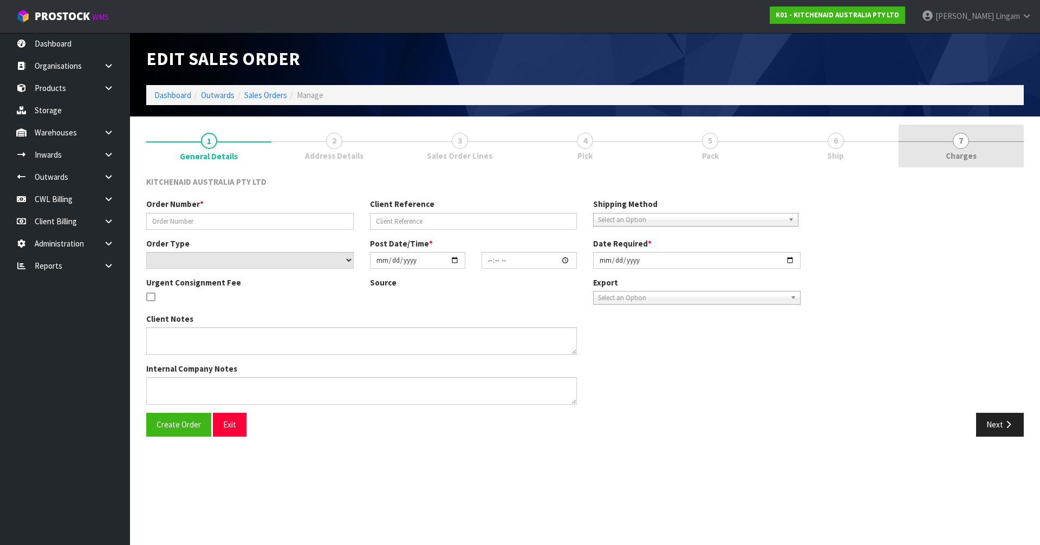
type input "0000012972"
type input "297754 HAVING SOME ISSUE WILL BE SOLVED AND DELIVE"
select select "number:0"
type input "[DATE]"
type input "17:35:37.000"
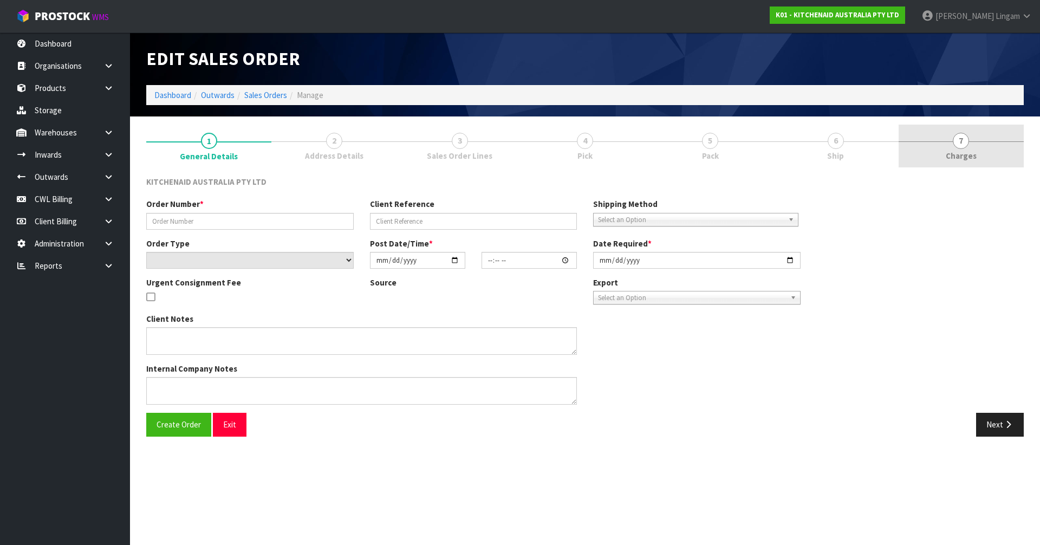
type input "[DATE]"
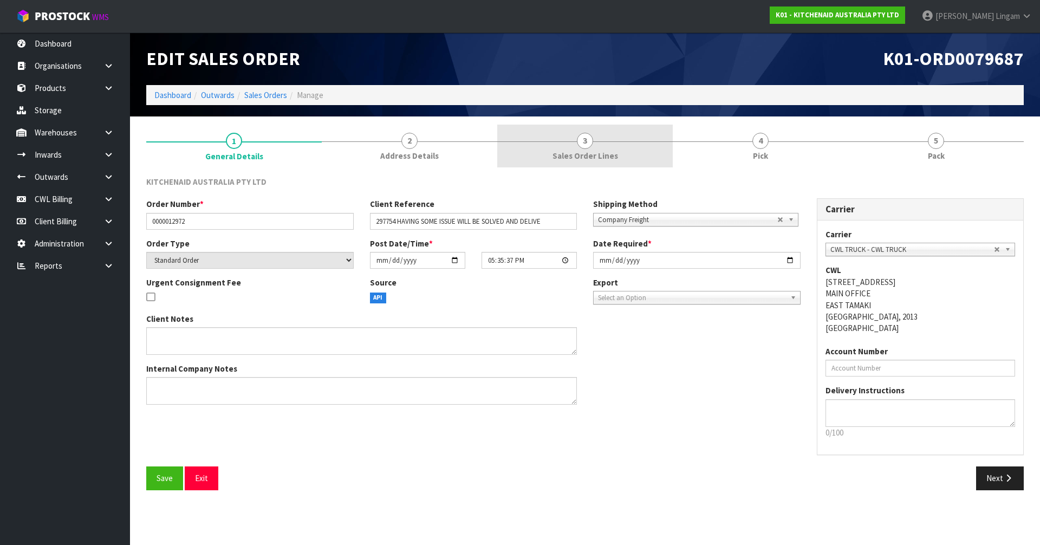
click at [601, 140] on link "3 Sales Order Lines" at bounding box center [584, 146] width 175 height 43
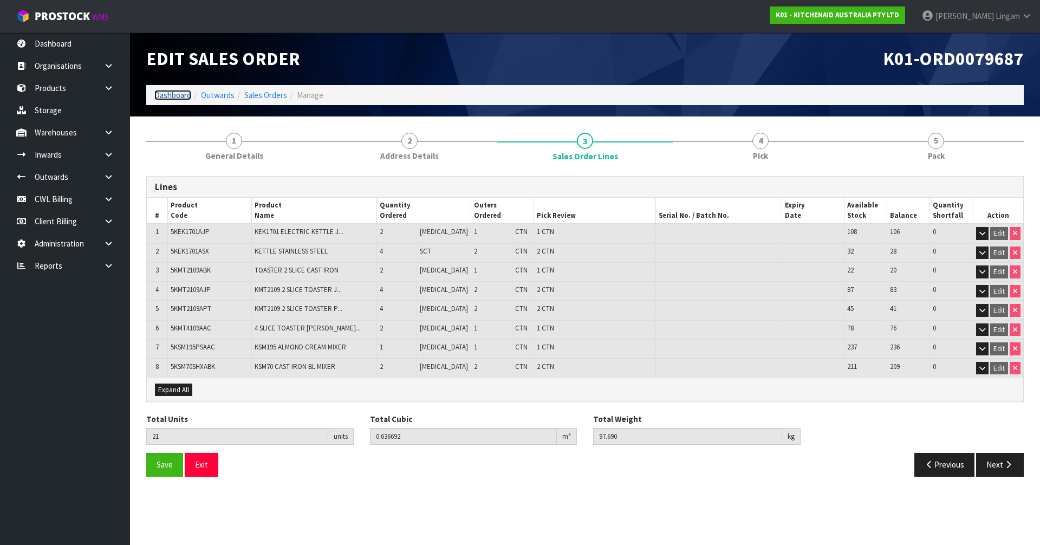
click at [168, 94] on link "Dashboard" at bounding box center [172, 95] width 37 height 10
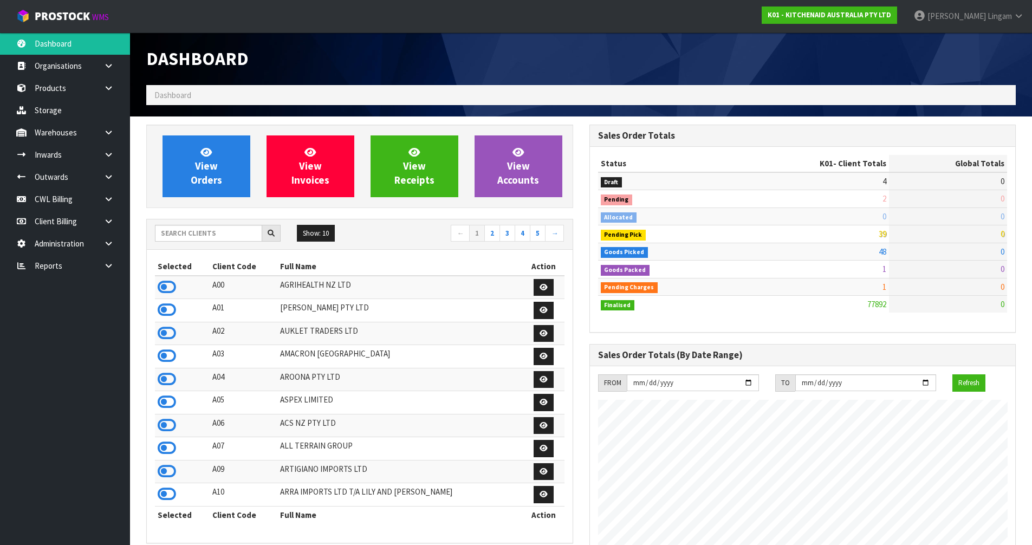
scroll to position [821, 443]
click at [207, 229] on input "text" at bounding box center [208, 233] width 107 height 17
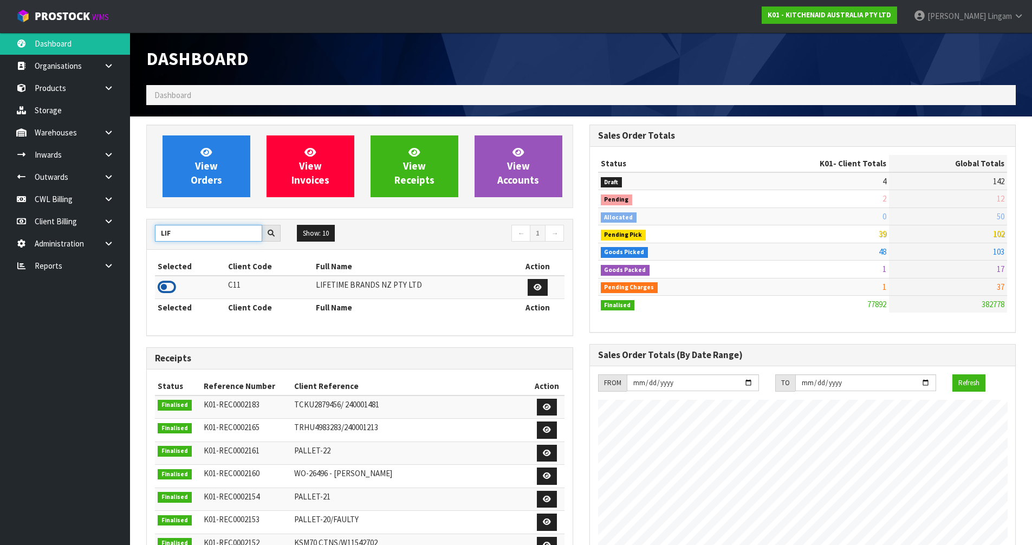
type input "LIF"
click at [165, 285] on icon at bounding box center [167, 287] width 18 height 16
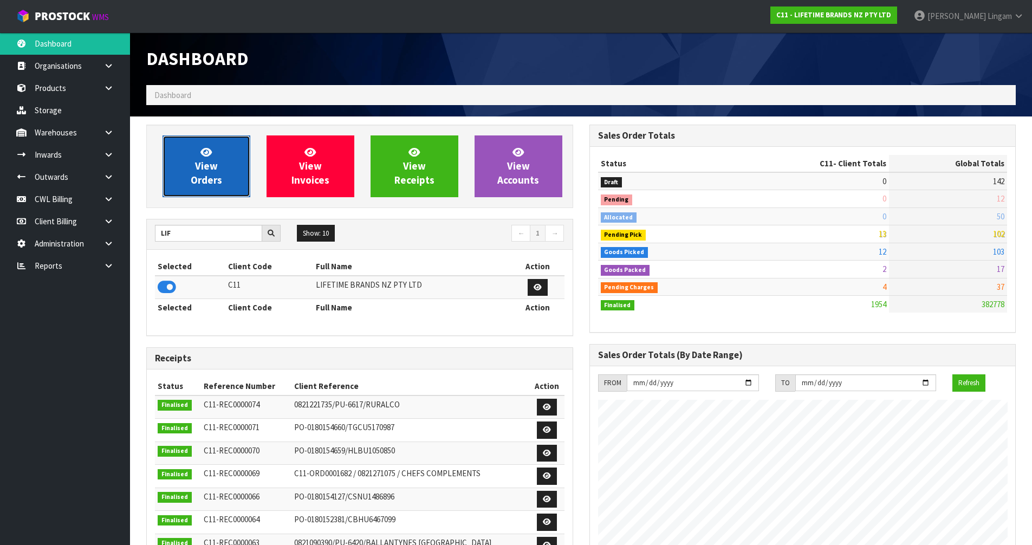
click at [239, 179] on link "View Orders" at bounding box center [206, 166] width 88 height 62
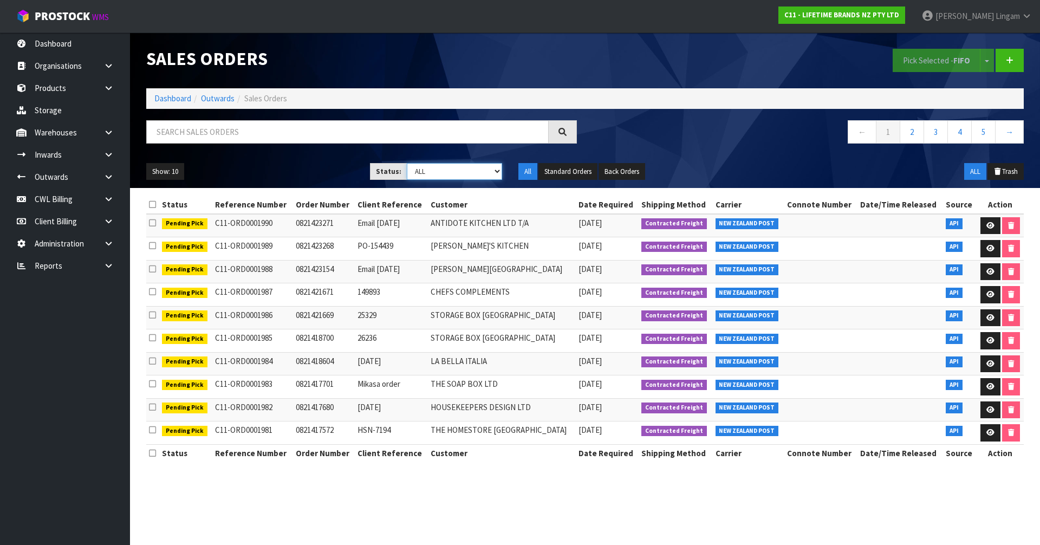
click at [465, 173] on select "Draft Pending Allocated Pending Pick Goods Picked Goods Packed Pending Charges …" at bounding box center [455, 171] width 96 height 17
select select "string:6"
click at [407, 163] on select "Draft Pending Allocated Pending Pick Goods Picked Goods Packed Pending Charges …" at bounding box center [455, 171] width 96 height 17
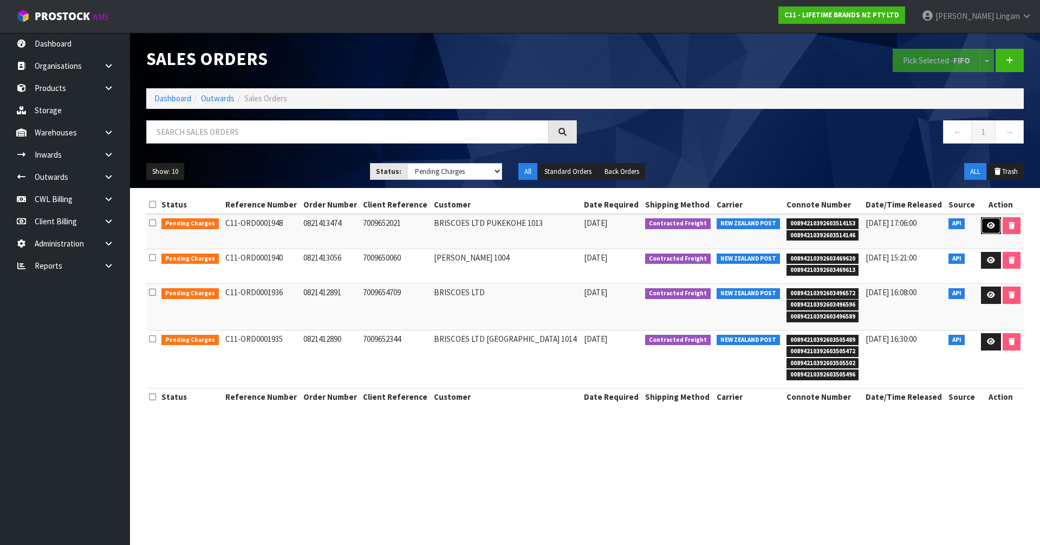
click at [990, 224] on icon at bounding box center [991, 225] width 8 height 7
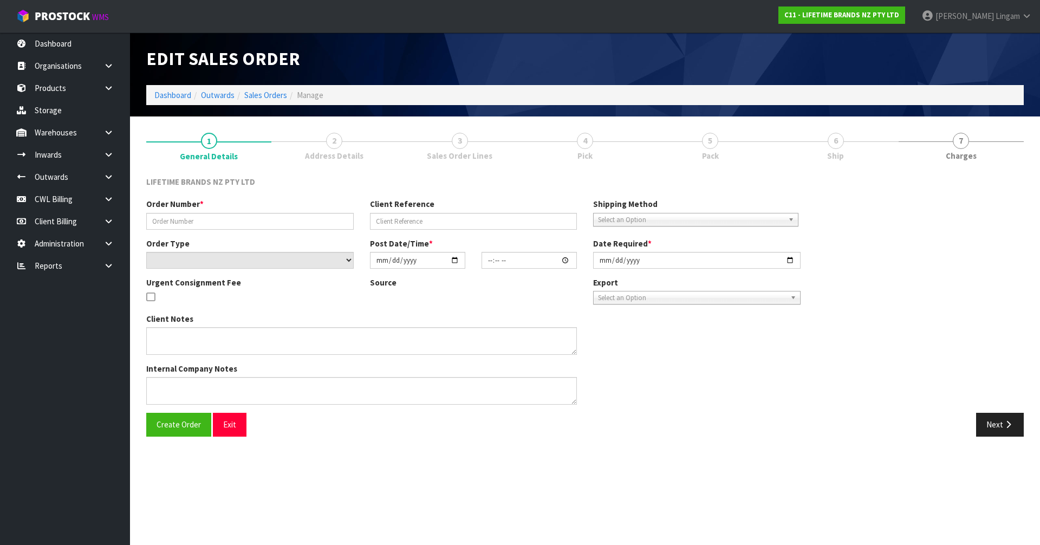
type input "0821413474"
type input "7009652021"
select select "number:0"
type input "[DATE]"
type input "12:19:18.000"
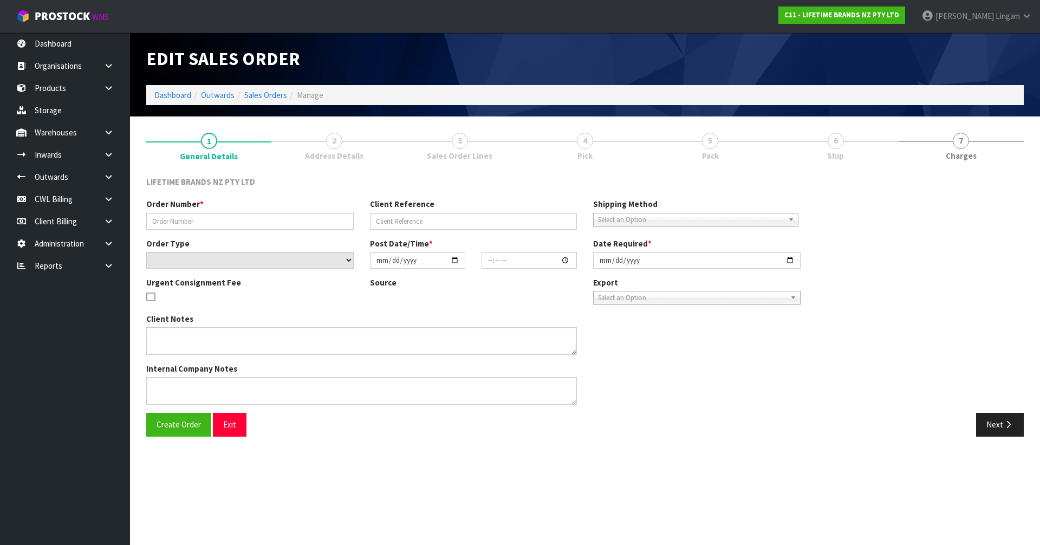
type input "[DATE]"
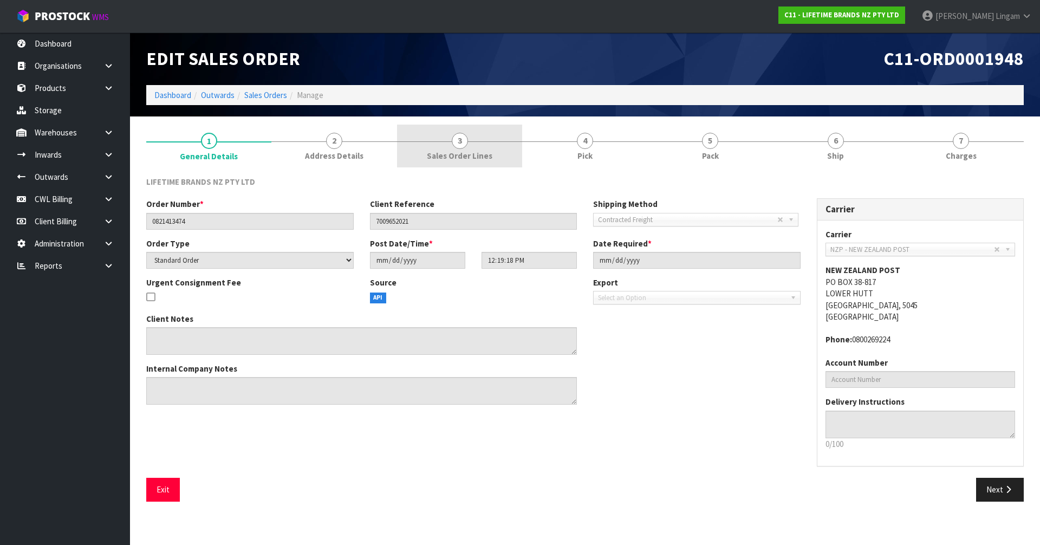
click at [464, 131] on link "3 Sales Order Lines" at bounding box center [459, 146] width 125 height 43
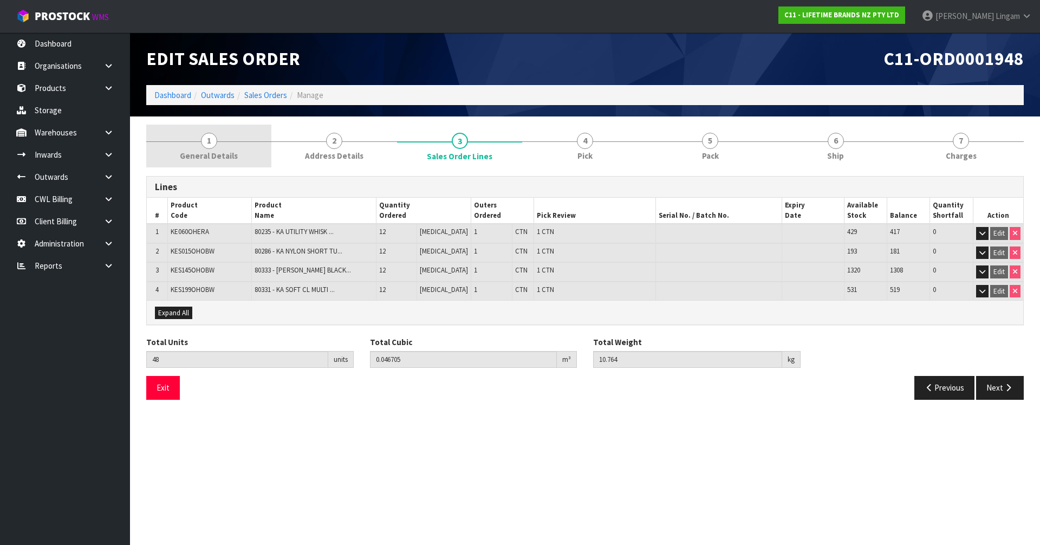
click at [260, 155] on link "1 General Details" at bounding box center [208, 146] width 125 height 43
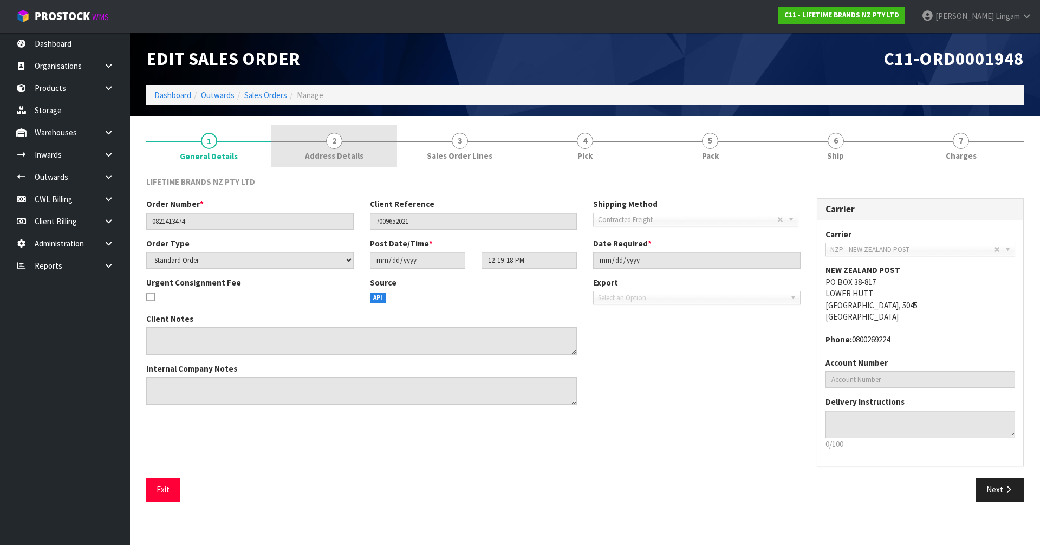
click at [347, 151] on span "Address Details" at bounding box center [334, 155] width 58 height 11
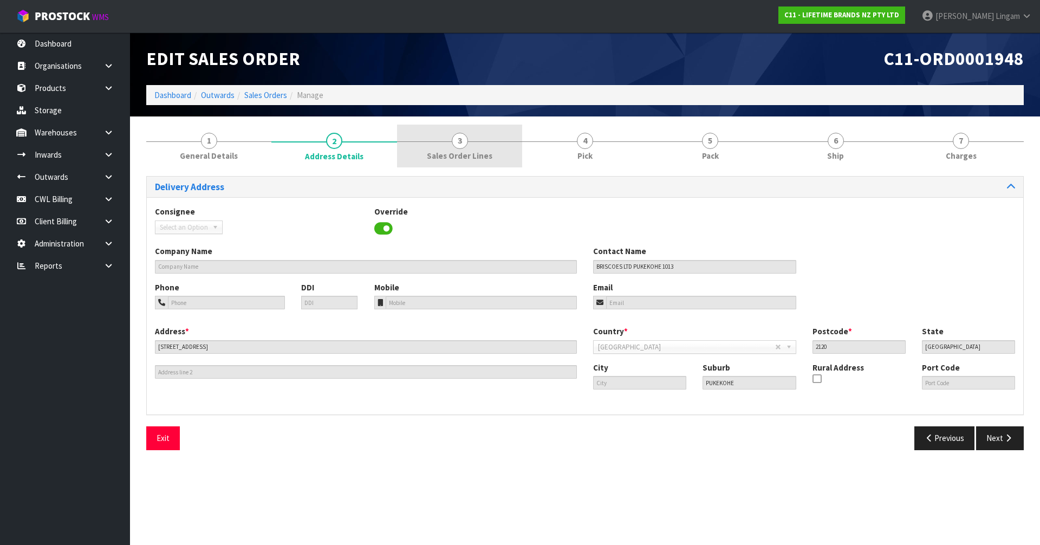
click at [471, 147] on link "3 Sales Order Lines" at bounding box center [459, 146] width 125 height 43
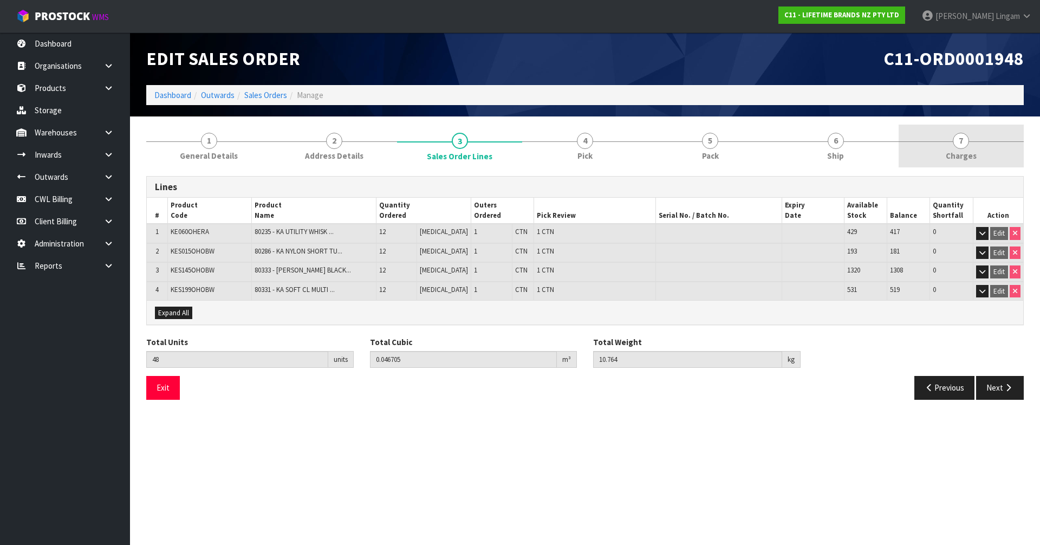
click at [1000, 158] on link "7 [GEOGRAPHIC_DATA]" at bounding box center [961, 146] width 125 height 43
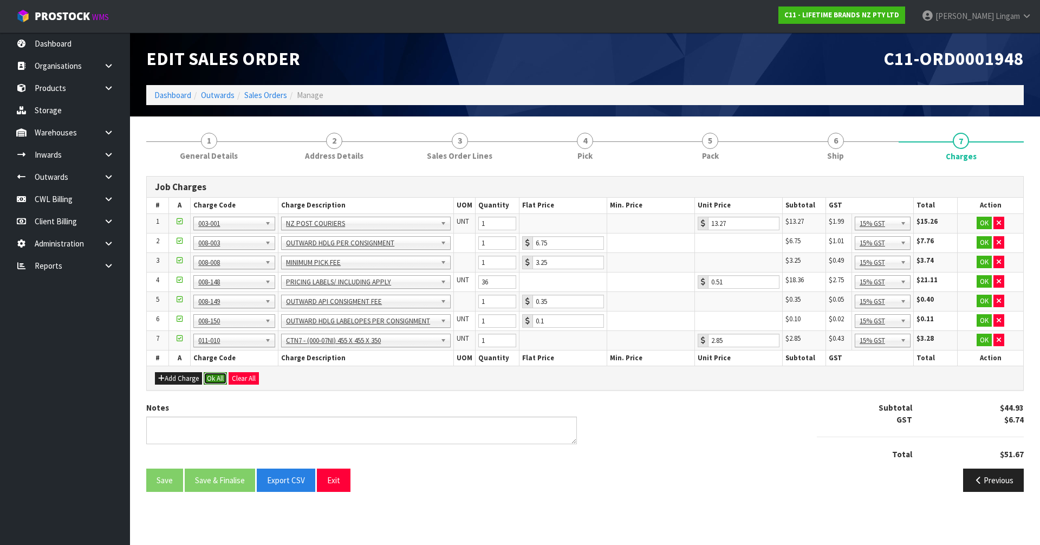
click at [212, 379] on button "Ok All" at bounding box center [215, 378] width 23 height 13
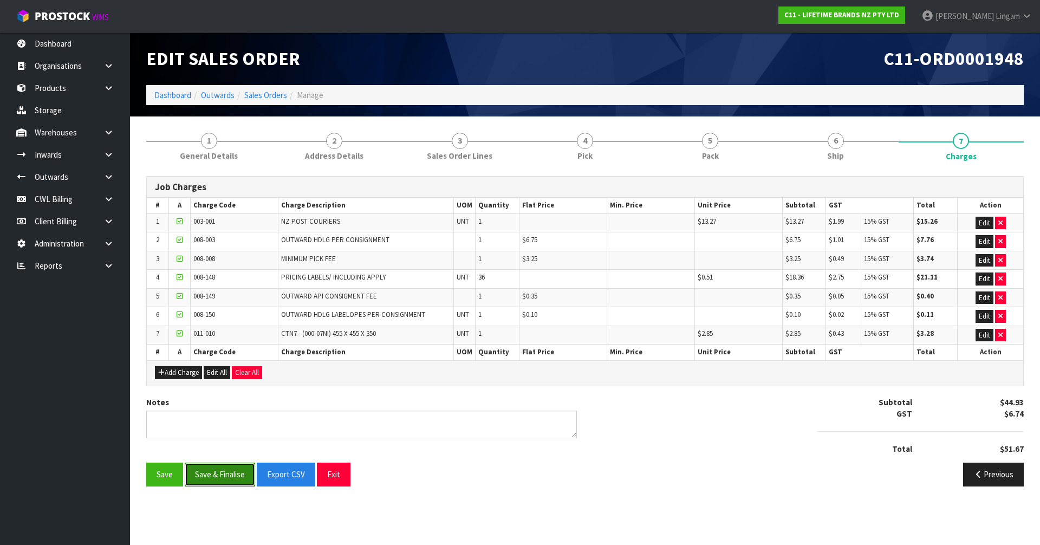
click at [218, 466] on button "Save & Finalise" at bounding box center [220, 474] width 70 height 23
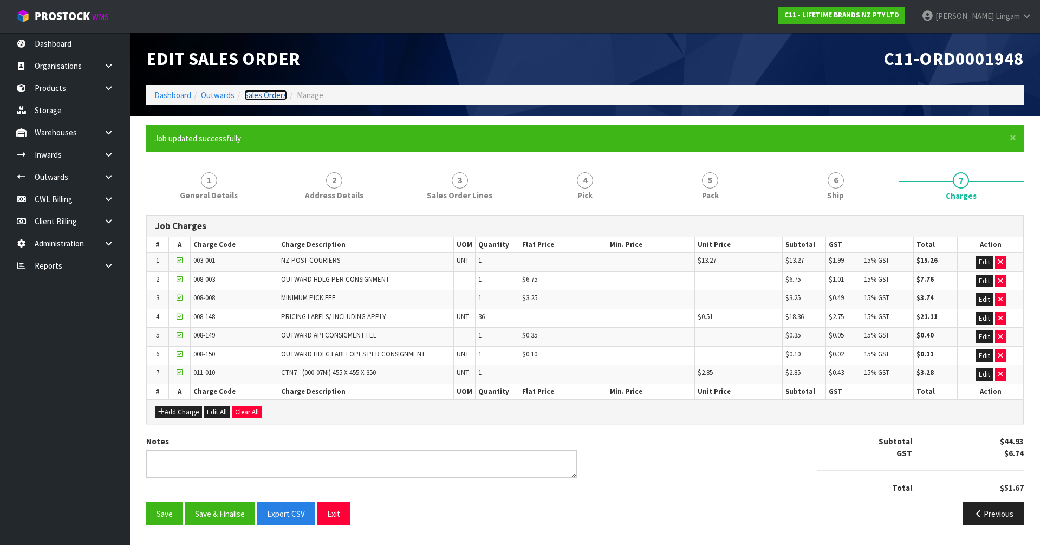
click at [282, 96] on link "Sales Orders" at bounding box center [265, 95] width 43 height 10
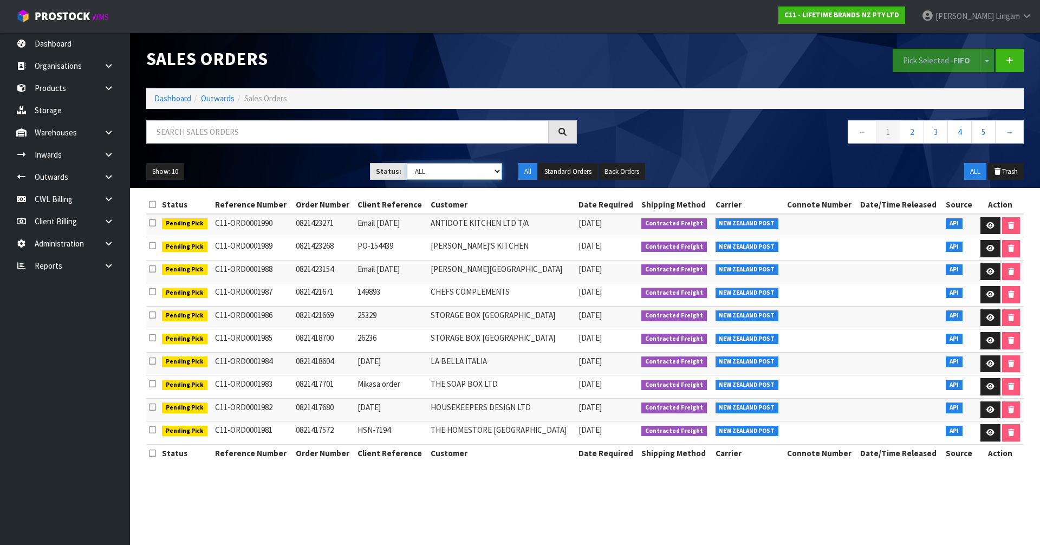
click at [484, 177] on select "Draft Pending Allocated Pending Pick Goods Picked Goods Packed Pending Charges …" at bounding box center [455, 171] width 96 height 17
select select "string:6"
click at [407, 163] on select "Draft Pending Allocated Pending Pick Goods Picked Goods Packed Pending Charges …" at bounding box center [455, 171] width 96 height 17
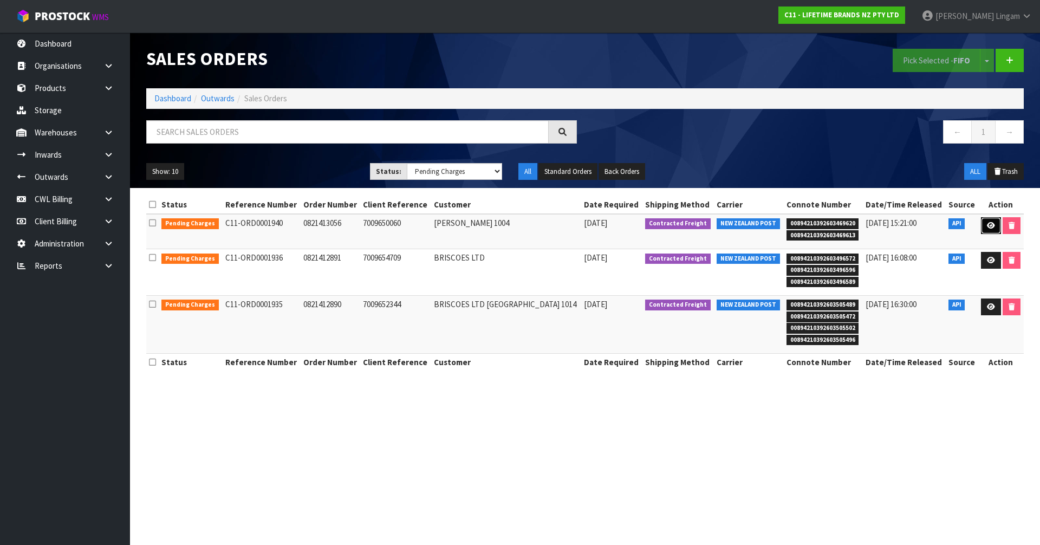
click at [981, 220] on link at bounding box center [991, 225] width 20 height 17
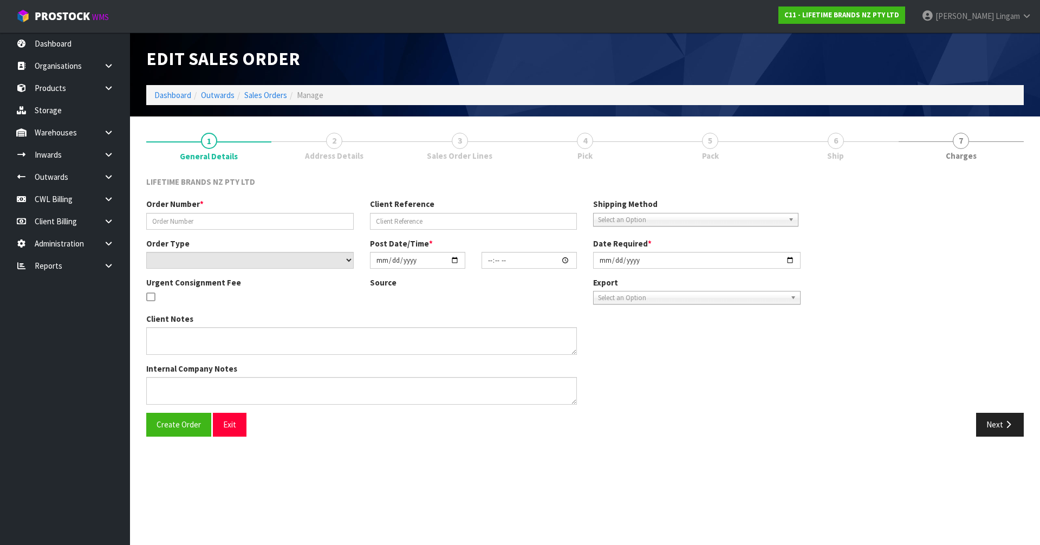
type input "0821413056"
type input "7009650060"
select select "number:0"
type input "[DATE]"
type input "11:19:22.000"
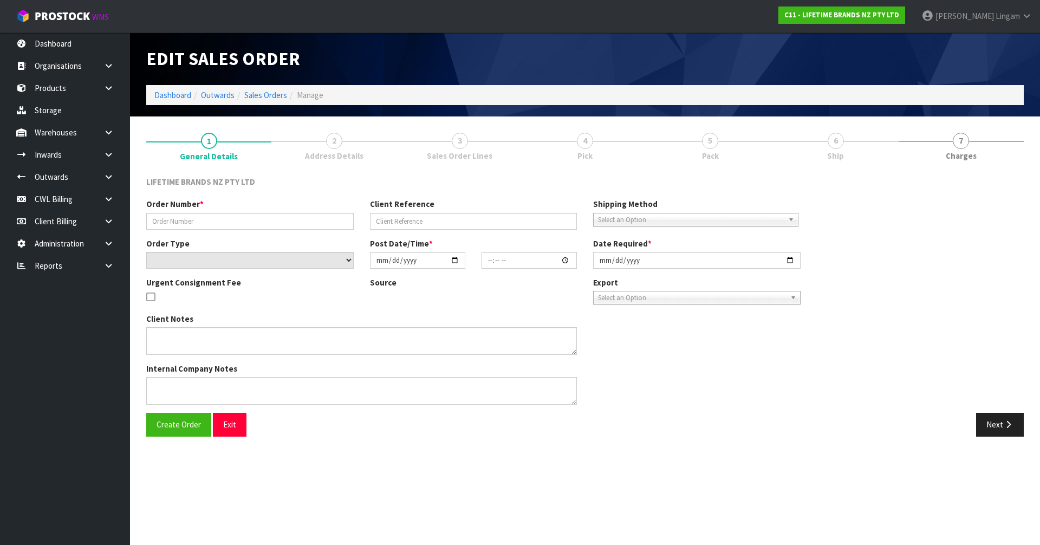
type input "[DATE]"
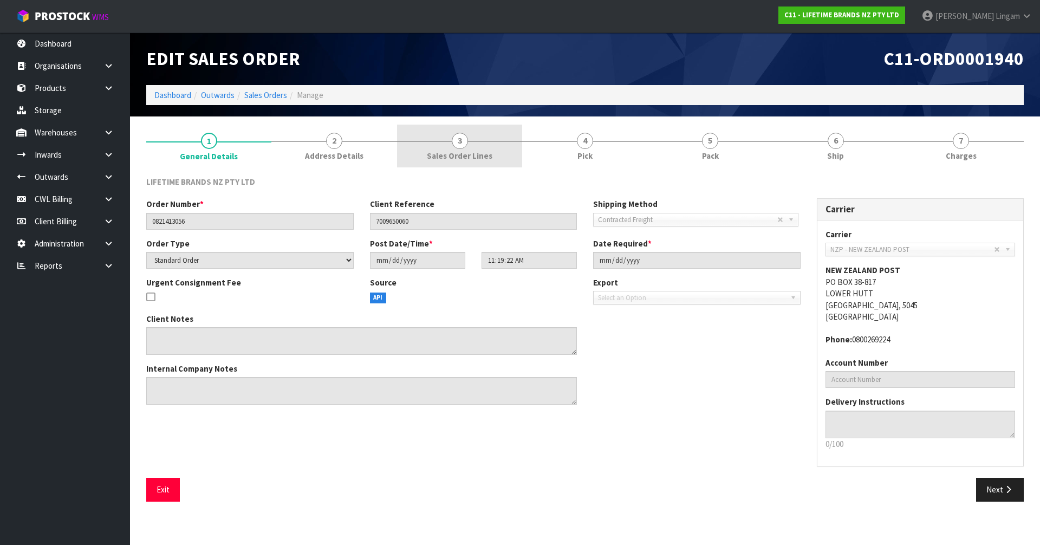
click at [474, 155] on span "Sales Order Lines" at bounding box center [460, 155] width 66 height 11
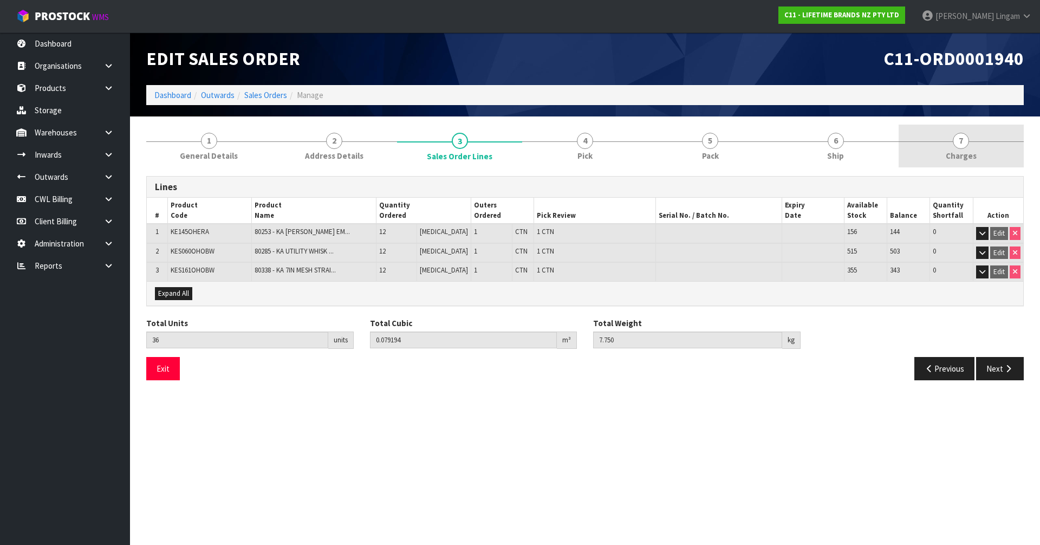
click at [992, 136] on link "7 [GEOGRAPHIC_DATA]" at bounding box center [961, 146] width 125 height 43
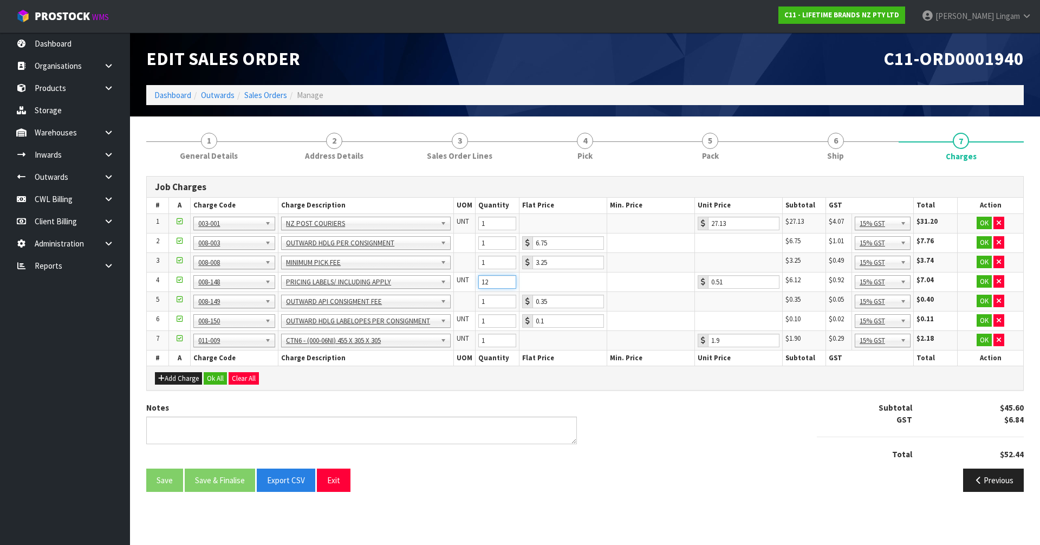
drag, startPoint x: 479, startPoint y: 278, endPoint x: 457, endPoint y: 281, distance: 22.9
click at [457, 281] on tr "4 001-001 001-002 001-003 001-004 001-005 001-006 001-007 001-008 001-009 001-0…" at bounding box center [585, 281] width 876 height 19
type input "24"
click at [220, 378] on button "Ok All" at bounding box center [215, 378] width 23 height 13
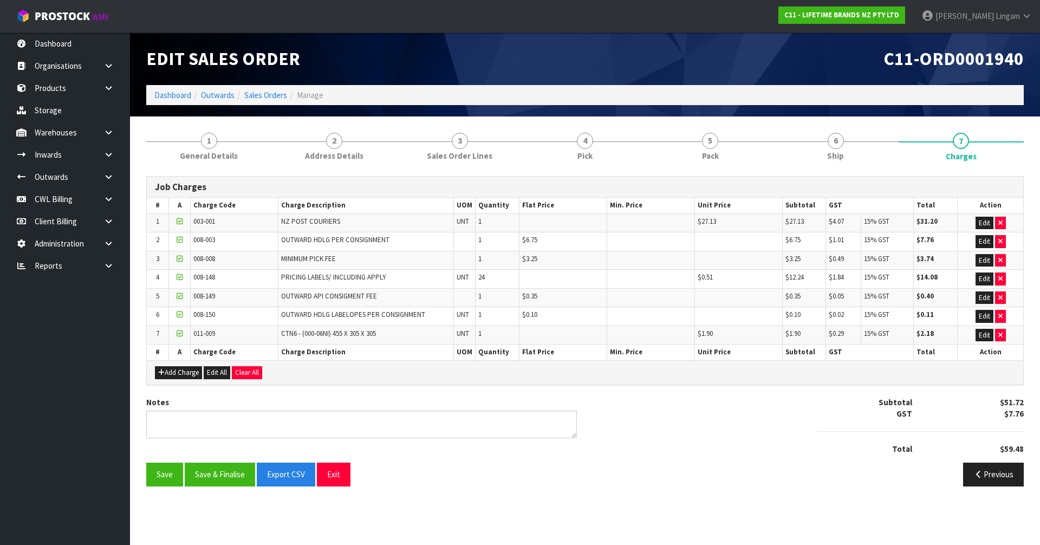
click at [230, 461] on div "Notes Subtotal $51.72 GST $7.76 Total $59.48" at bounding box center [585, 429] width 894 height 66
click at [224, 467] on button "Save & Finalise" at bounding box center [220, 474] width 70 height 23
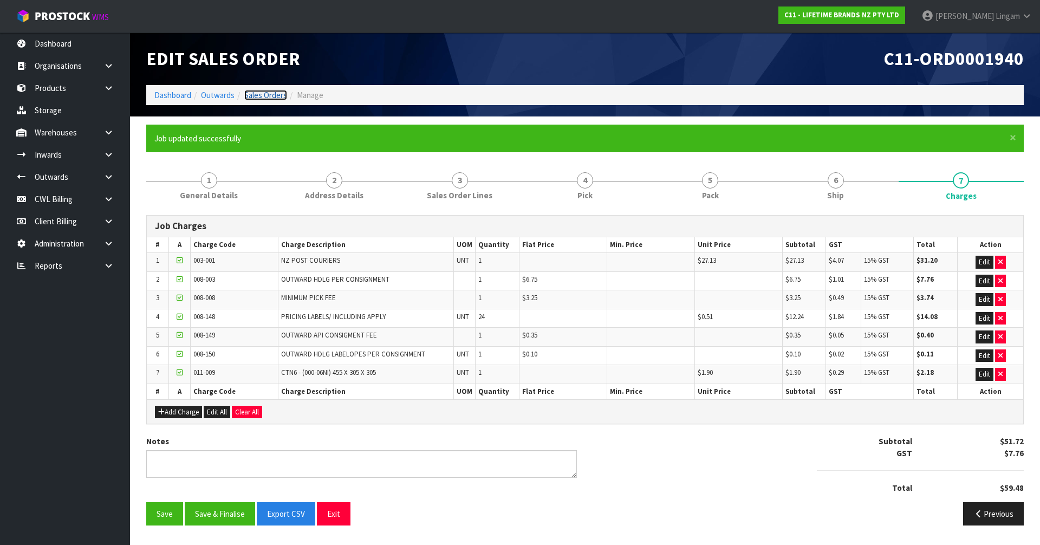
click at [277, 95] on link "Sales Orders" at bounding box center [265, 95] width 43 height 10
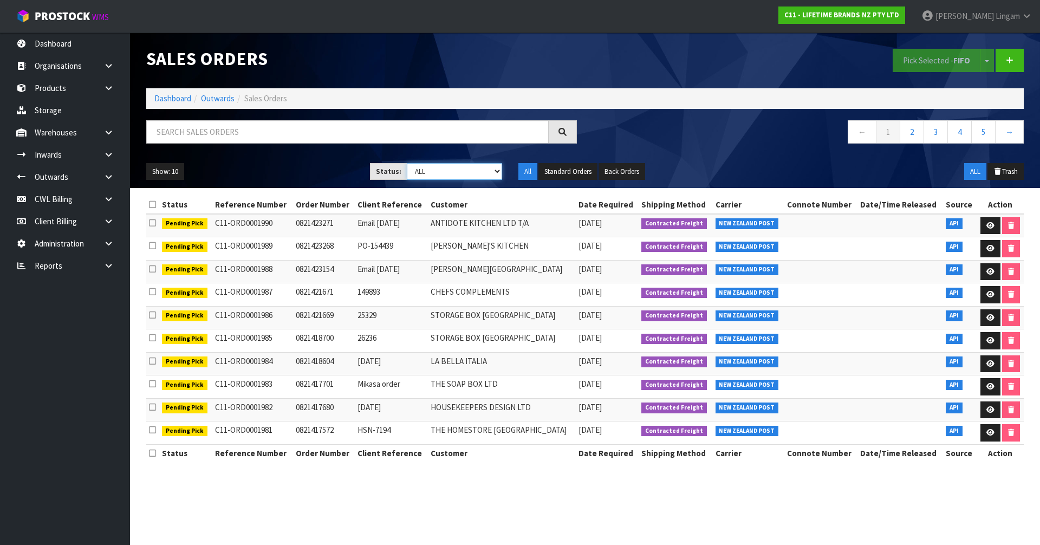
click at [491, 173] on select "Draft Pending Allocated Pending Pick Goods Picked Goods Packed Pending Charges …" at bounding box center [455, 171] width 96 height 17
select select "string:6"
click at [407, 163] on select "Draft Pending Allocated Pending Pick Goods Picked Goods Packed Pending Charges …" at bounding box center [455, 171] width 96 height 17
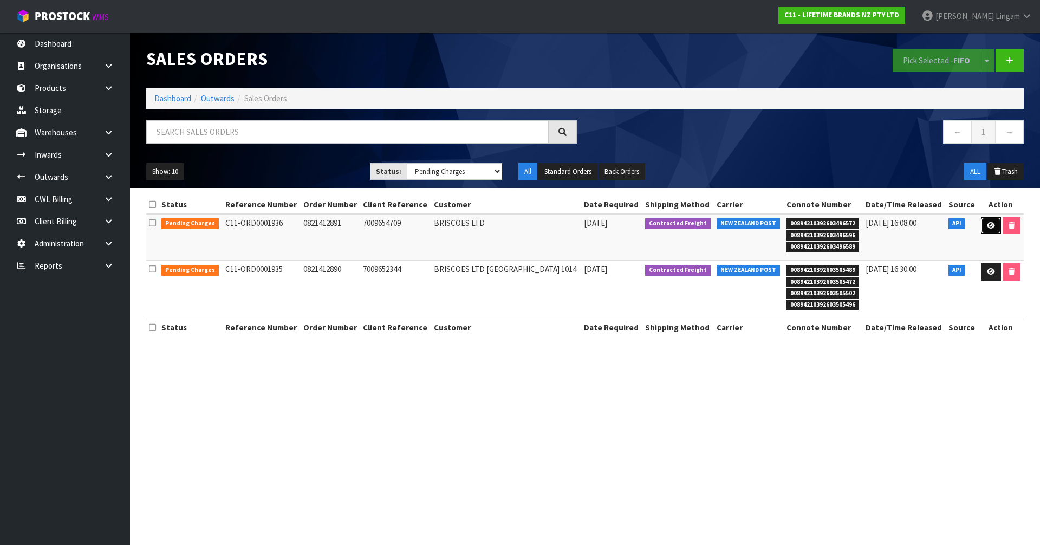
click at [984, 226] on link at bounding box center [991, 225] width 20 height 17
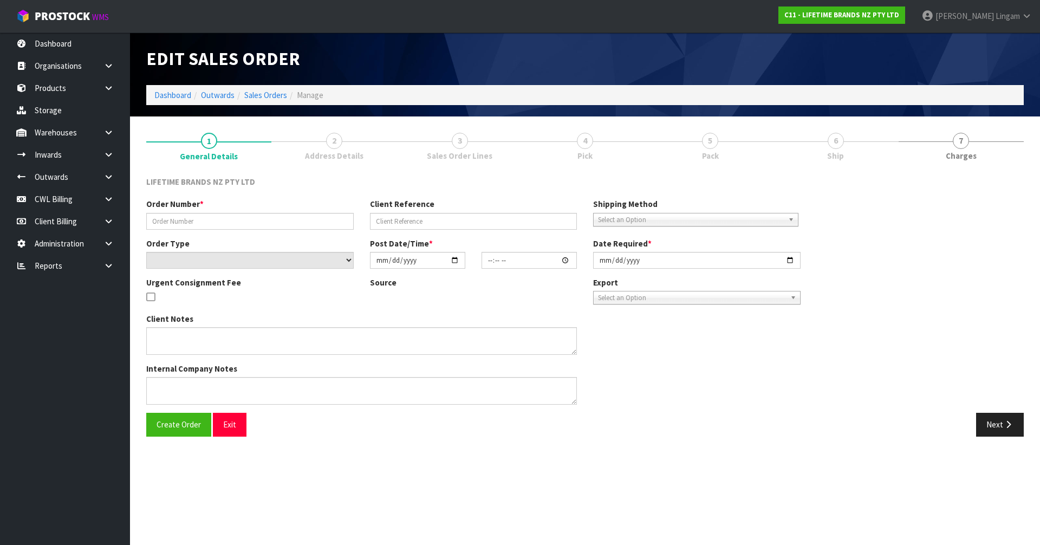
type input "0821412891"
type input "7009654709"
select select "number:0"
type input "[DATE]"
type input "10:14:19.000"
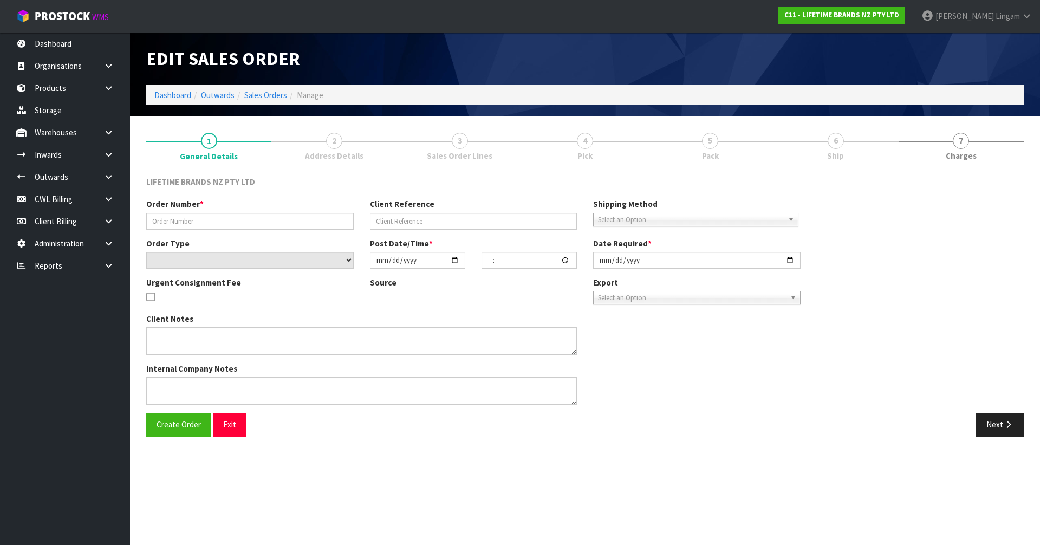
type input "[DATE]"
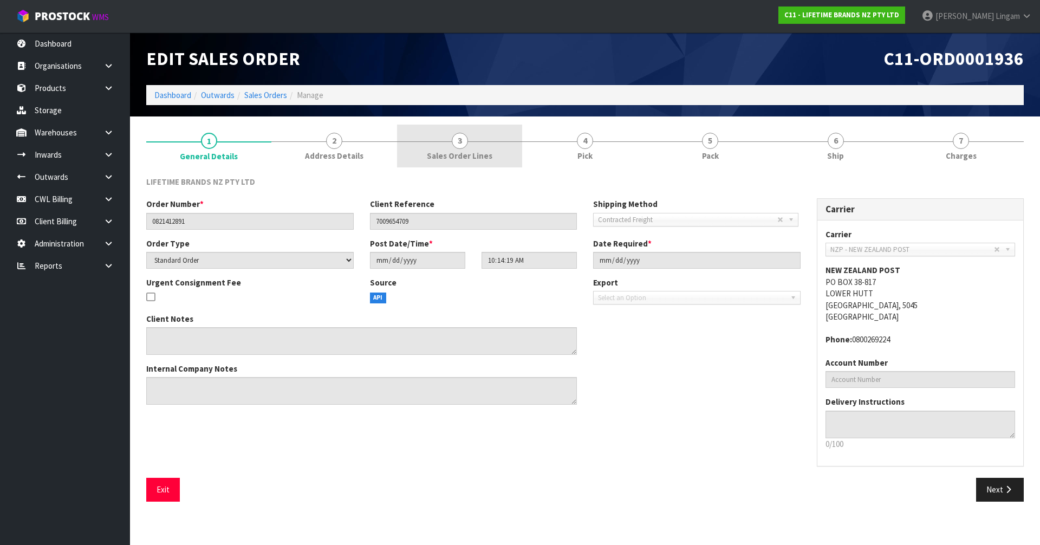
click at [483, 163] on link "3 Sales Order Lines" at bounding box center [459, 146] width 125 height 43
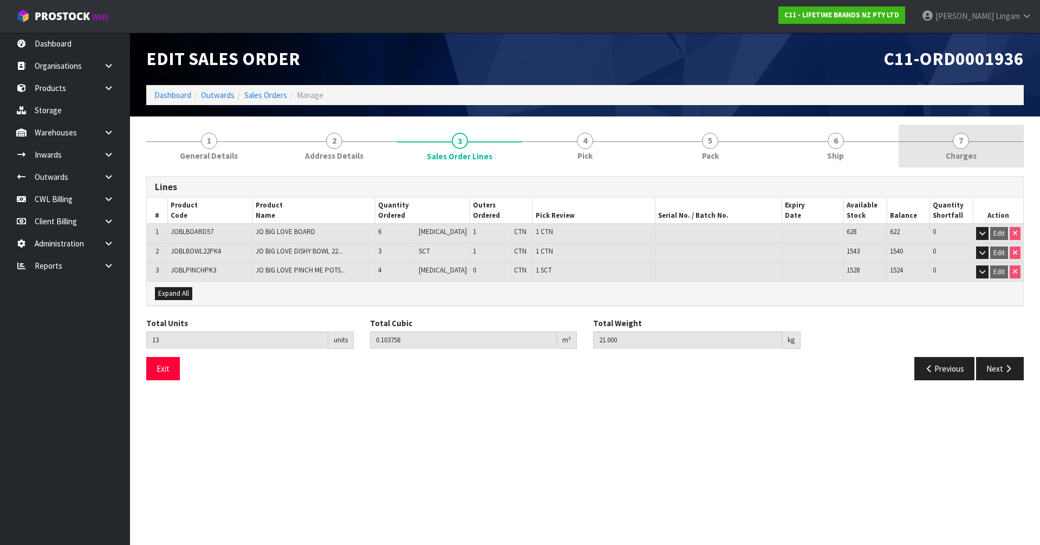
click at [983, 156] on link "7 [GEOGRAPHIC_DATA]" at bounding box center [961, 146] width 125 height 43
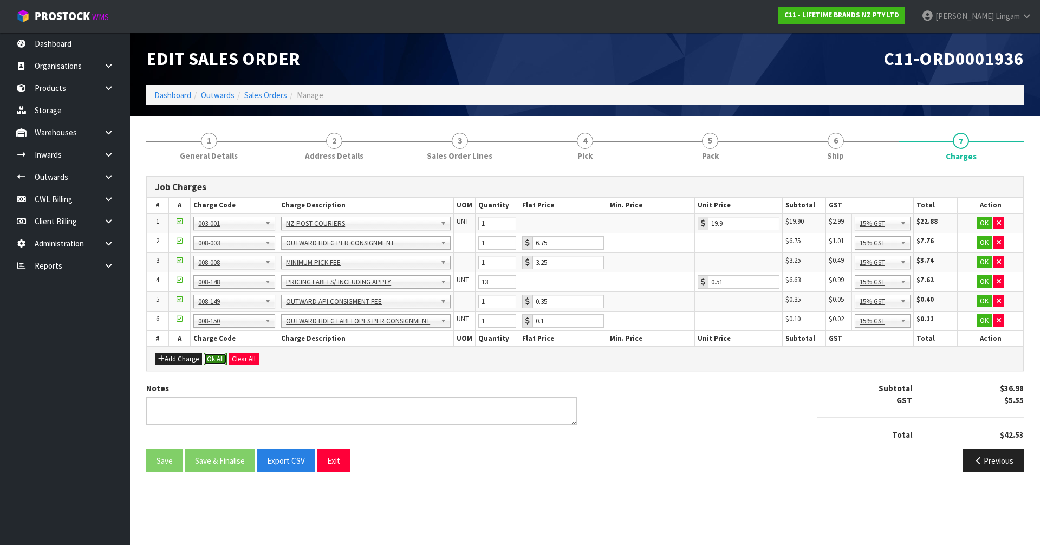
click at [215, 357] on button "Ok All" at bounding box center [215, 359] width 23 height 13
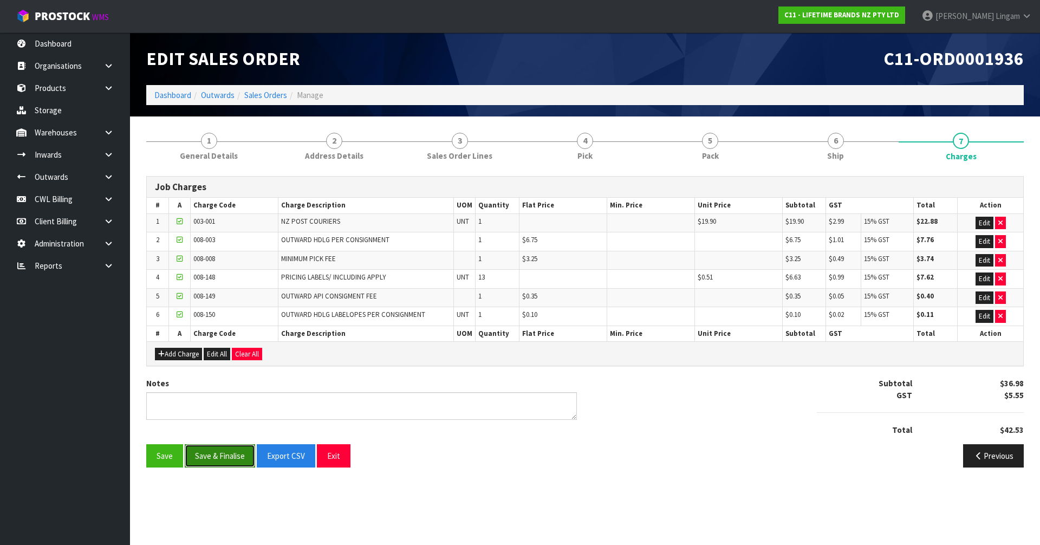
click at [213, 453] on button "Save & Finalise" at bounding box center [220, 455] width 70 height 23
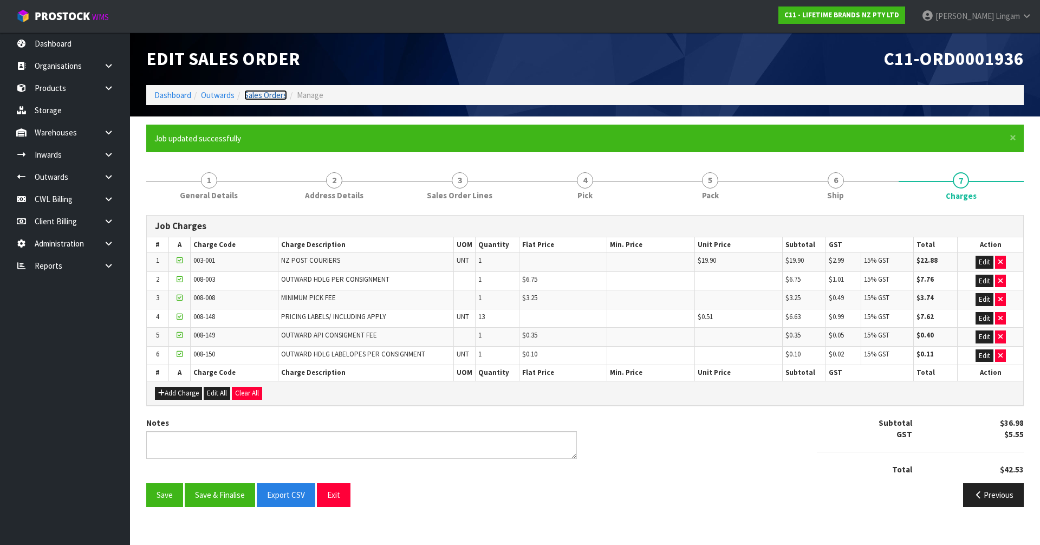
click at [260, 94] on link "Sales Orders" at bounding box center [265, 95] width 43 height 10
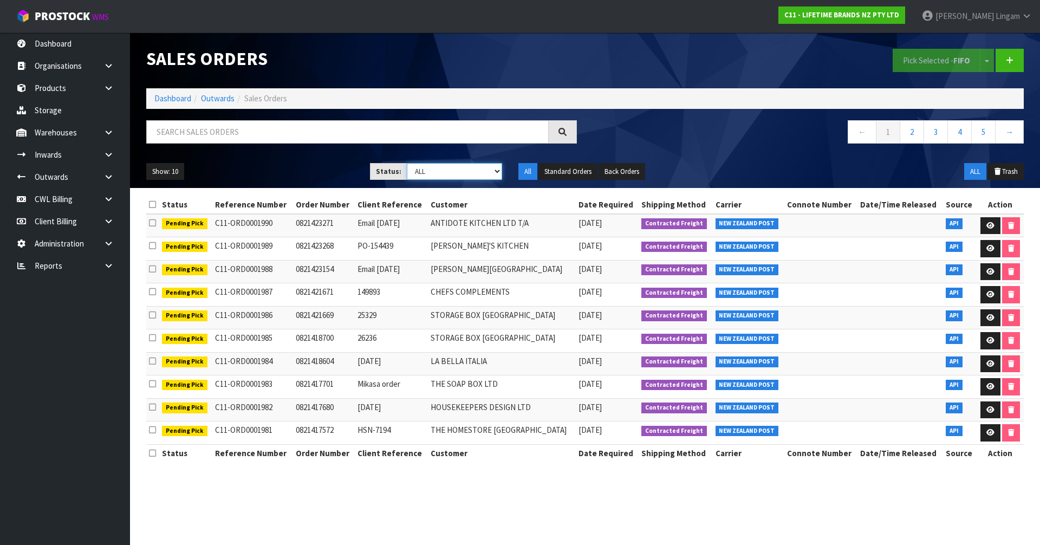
click at [479, 175] on select "Draft Pending Allocated Pending Pick Goods Picked Goods Packed Pending Charges …" at bounding box center [455, 171] width 96 height 17
select select "string:6"
click at [407, 163] on select "Draft Pending Allocated Pending Pick Goods Picked Goods Packed Pending Charges …" at bounding box center [455, 171] width 96 height 17
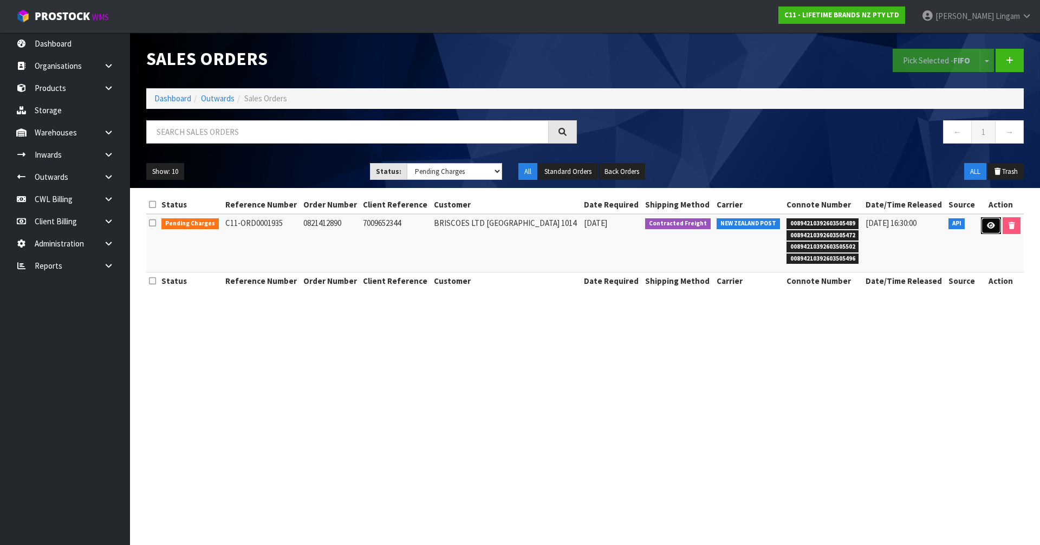
click at [987, 228] on icon at bounding box center [991, 225] width 8 height 7
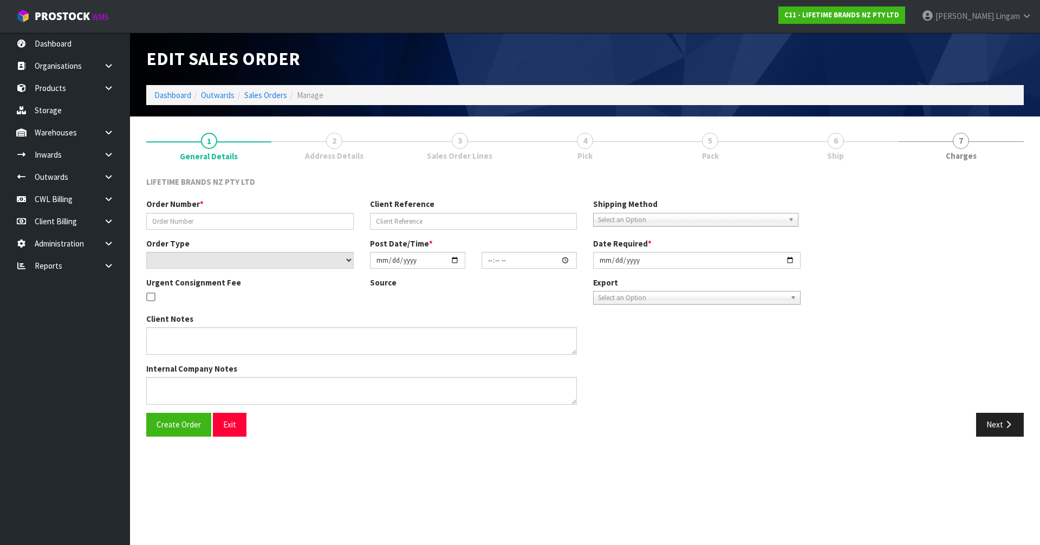
type input "0821412890"
type input "7009652344"
select select "number:0"
type input "[DATE]"
type input "09:44:21.000"
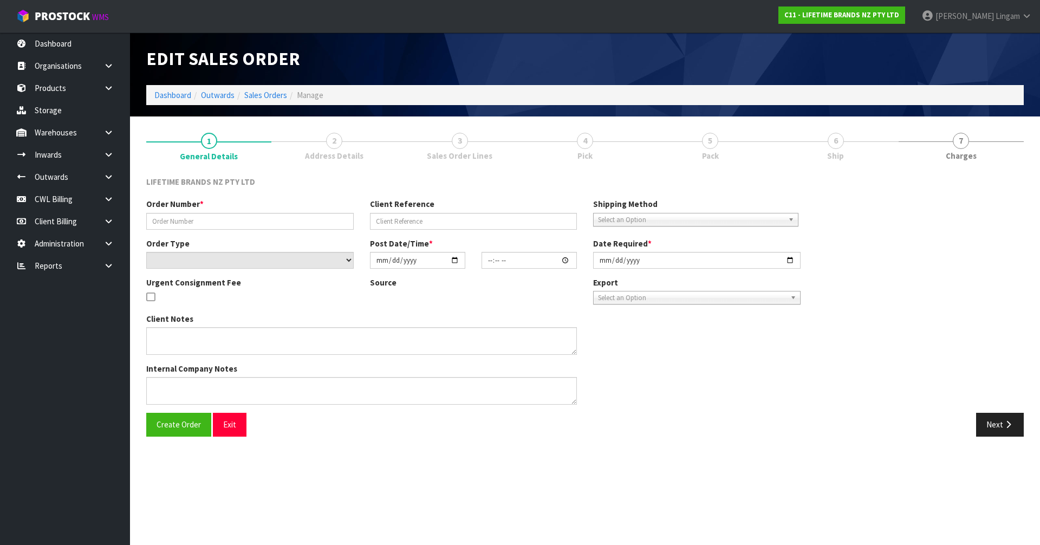
type input "[DATE]"
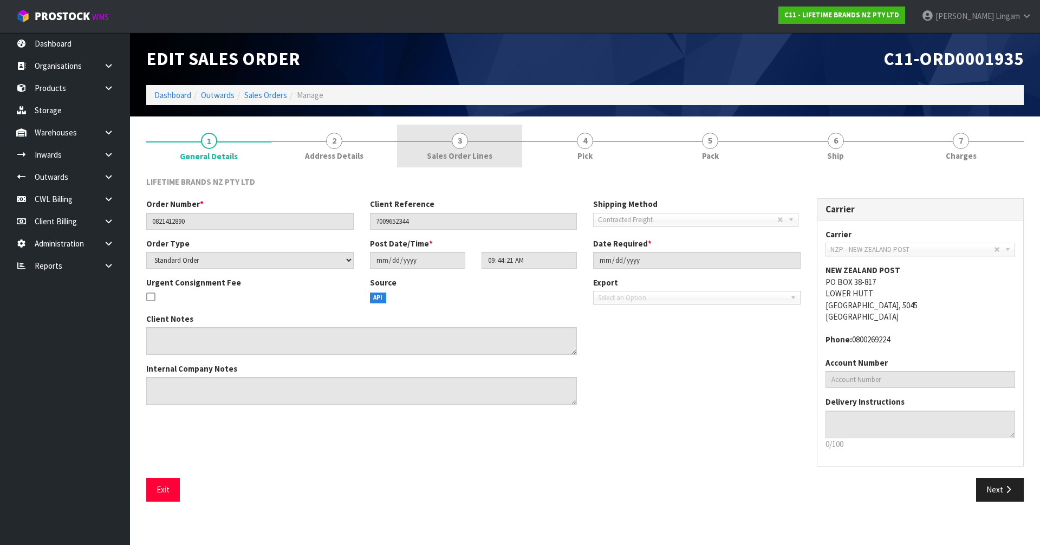
click at [510, 154] on link "3 Sales Order Lines" at bounding box center [459, 146] width 125 height 43
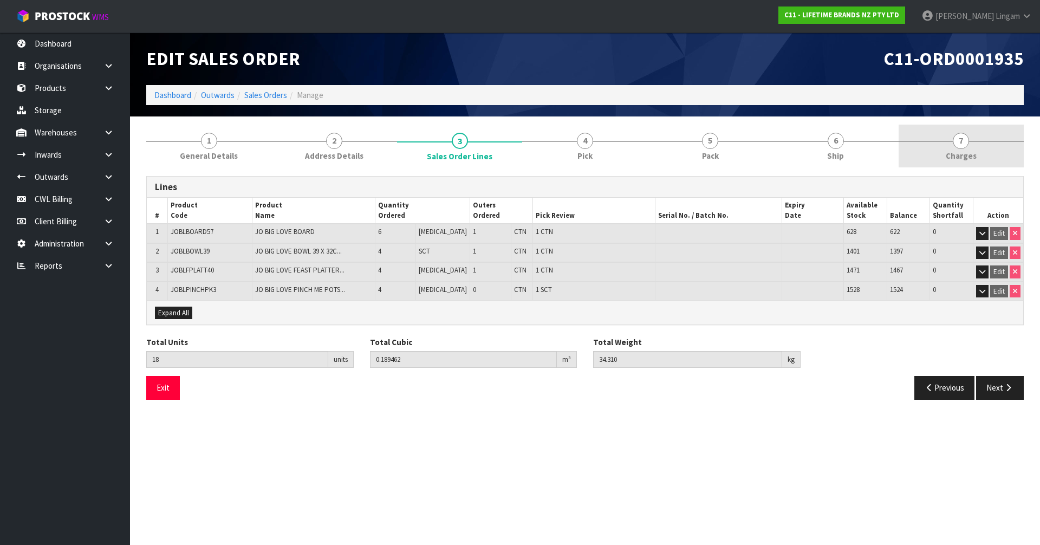
click at [967, 153] on span "Charges" at bounding box center [961, 155] width 31 height 11
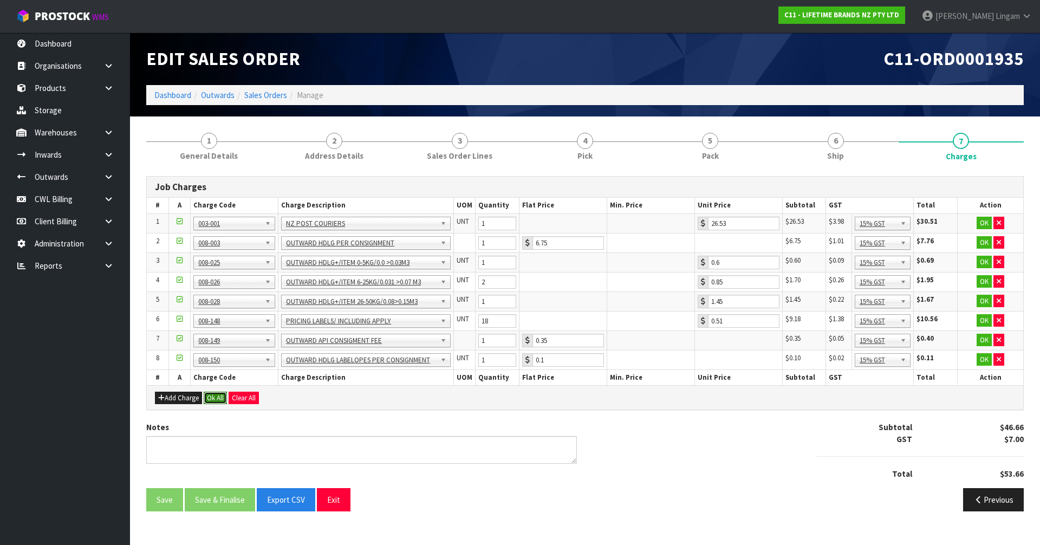
click at [219, 393] on button "Ok All" at bounding box center [215, 398] width 23 height 13
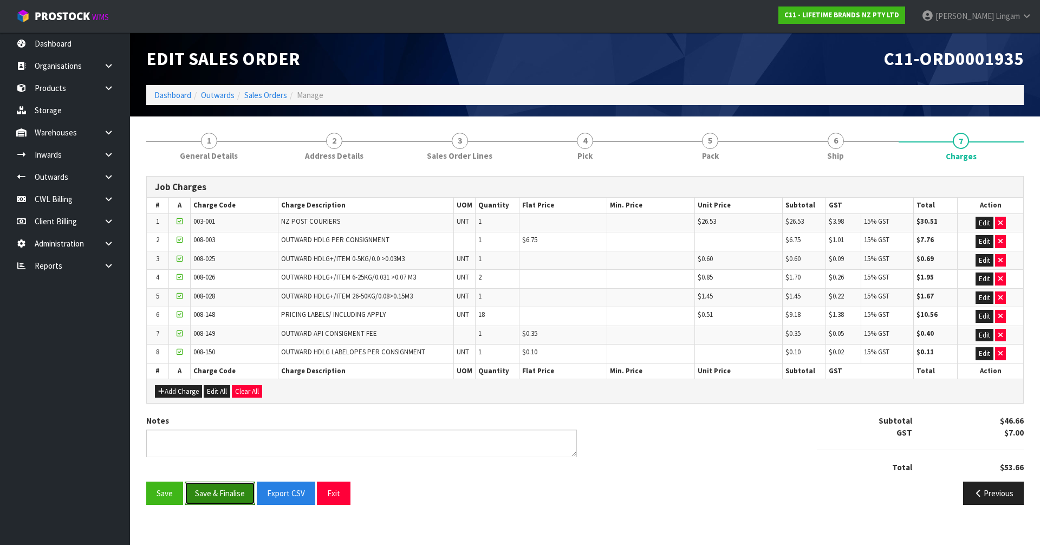
click at [210, 492] on button "Save & Finalise" at bounding box center [220, 493] width 70 height 23
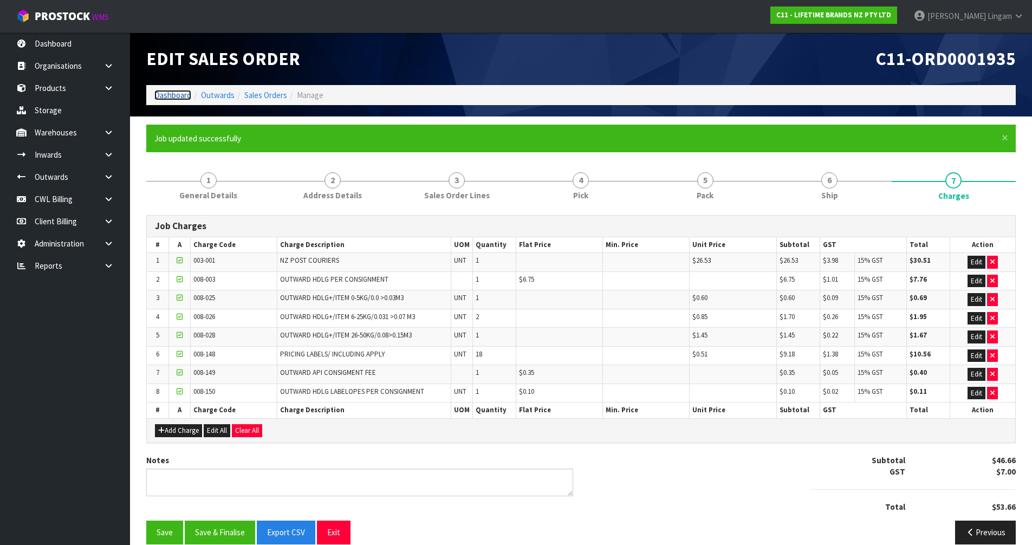
click at [177, 96] on link "Dashboard" at bounding box center [172, 95] width 37 height 10
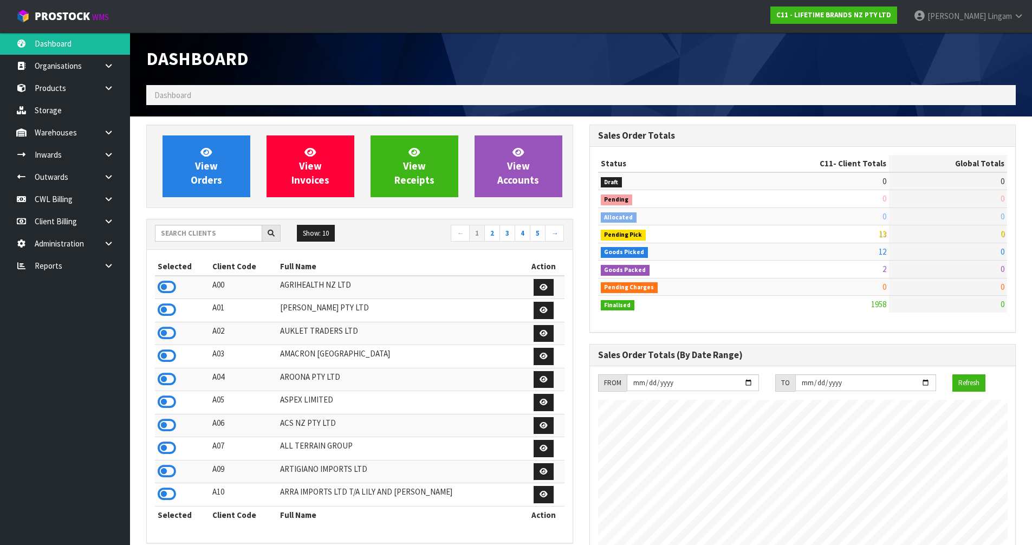
scroll to position [821, 443]
click at [207, 234] on input "text" at bounding box center [208, 233] width 107 height 17
click at [163, 279] on icon at bounding box center [167, 287] width 18 height 16
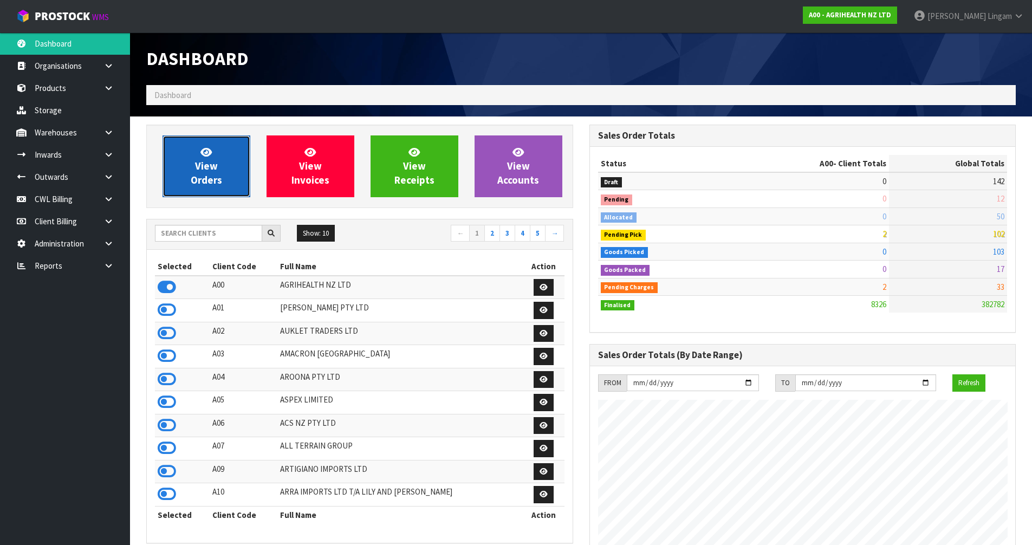
click at [205, 175] on span "View Orders" at bounding box center [206, 166] width 31 height 41
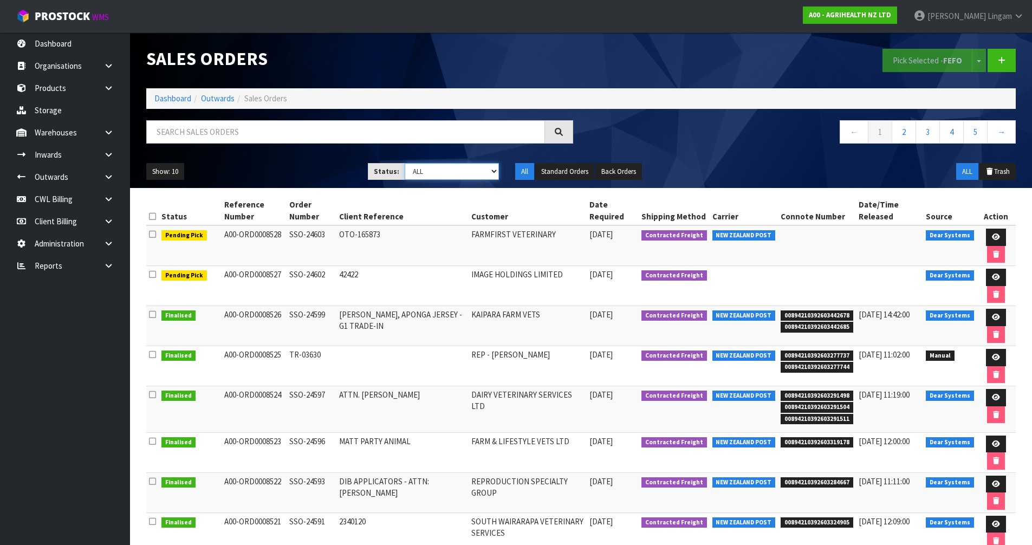
click at [479, 170] on select "Draft Pending Allocated Pending Pick Goods Picked Goods Packed Pending Charges …" at bounding box center [452, 171] width 94 height 17
select select "string:6"
click at [405, 163] on select "Draft Pending Allocated Pending Pick Goods Picked Goods Packed Pending Charges …" at bounding box center [452, 171] width 94 height 17
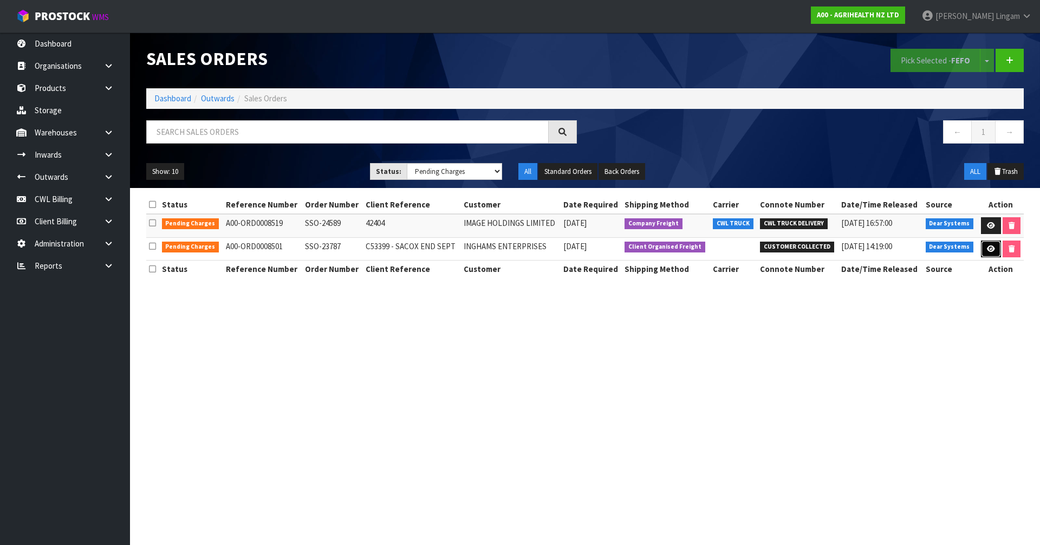
click at [988, 251] on icon at bounding box center [991, 248] width 8 height 7
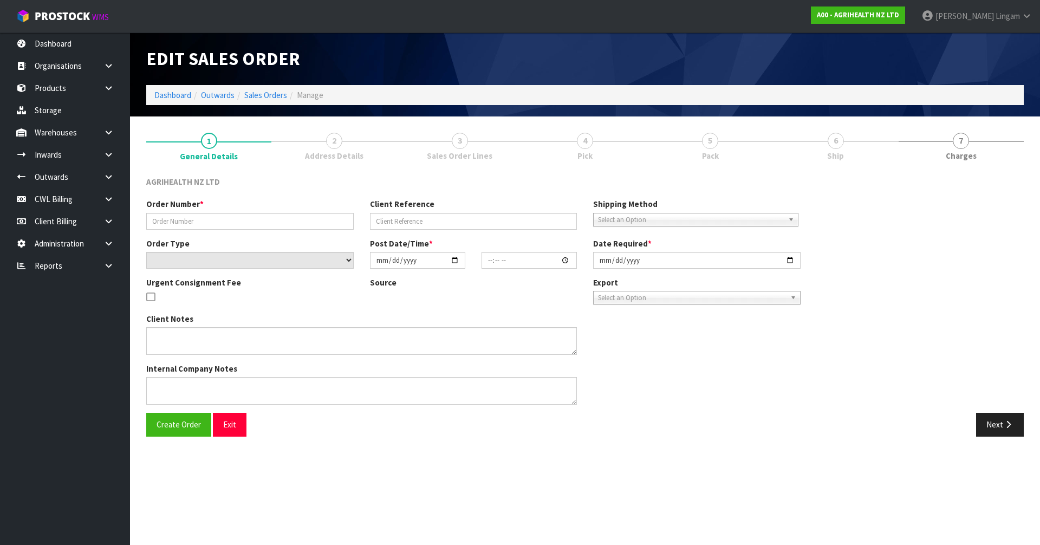
type input "SSO-23787"
type input "C53399 - SACOX END SEPT"
select select "number:0"
type input "[DATE]"
type input "10:15:14.000"
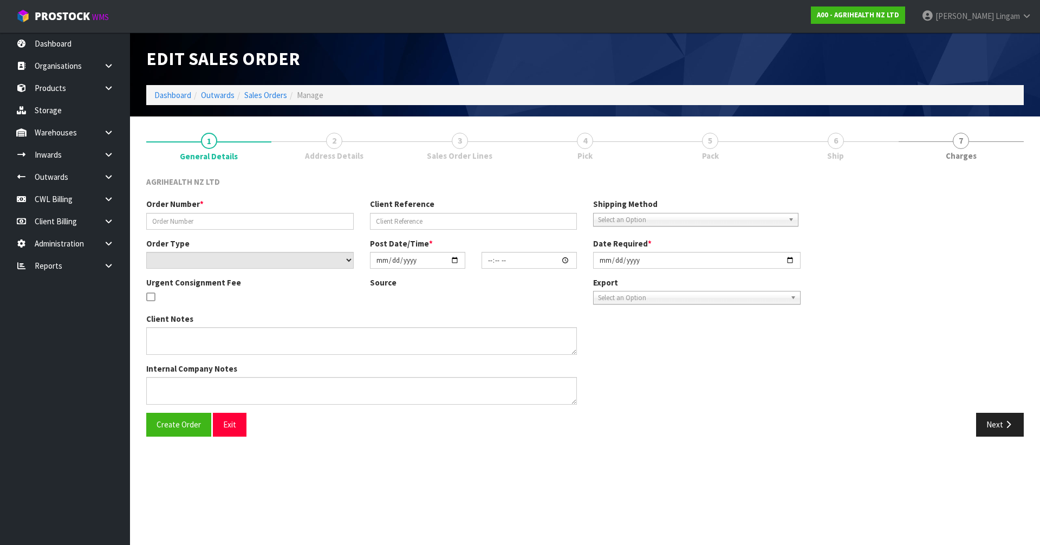
type input "[DATE]"
type textarea "SHIP BY: Sorensens Vendor # 96533 Original order 52 MT (1300 bags) 1st Draw Dow…"
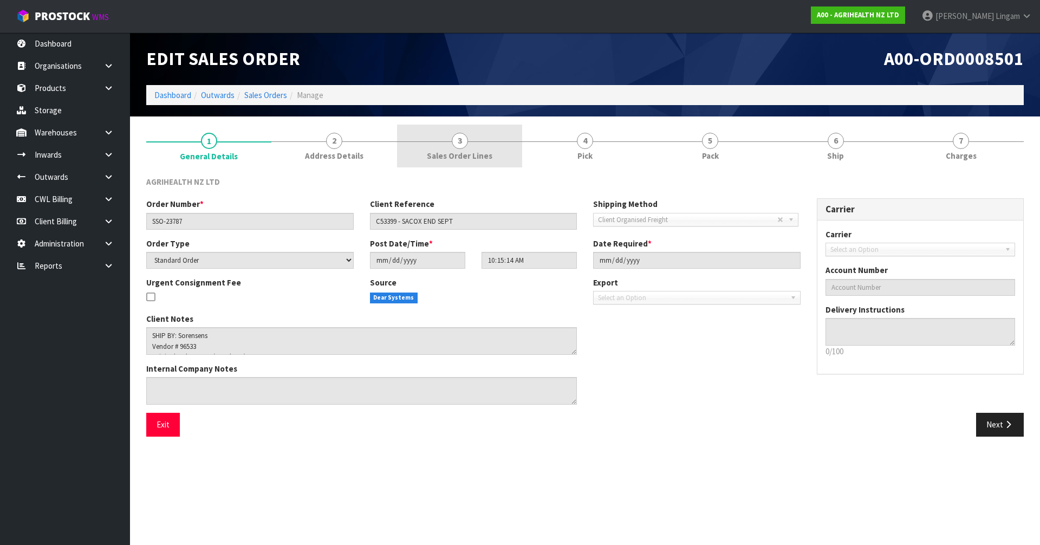
click at [486, 138] on link "3 Sales Order Lines" at bounding box center [459, 146] width 125 height 43
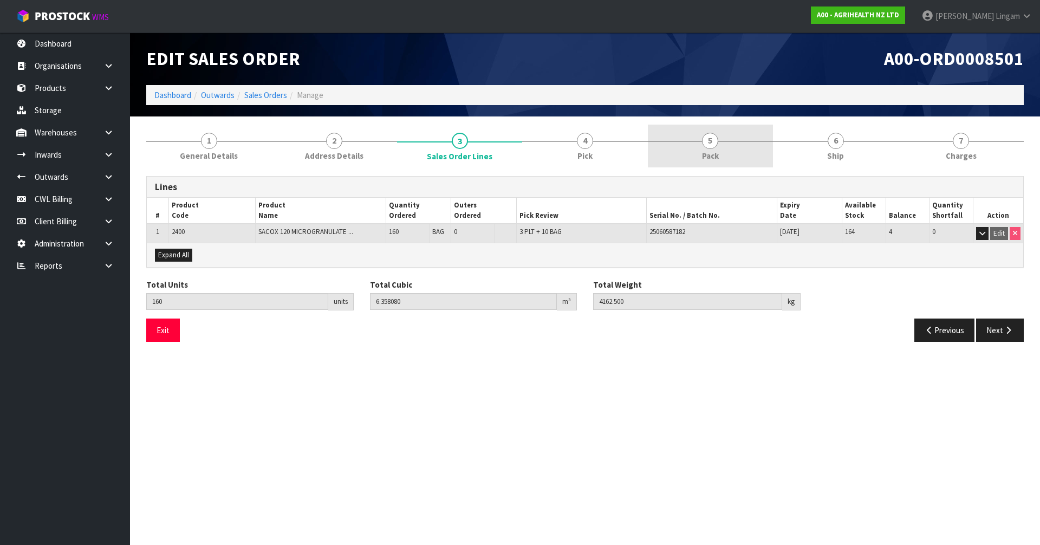
click at [711, 153] on span "Pack" at bounding box center [710, 155] width 17 height 11
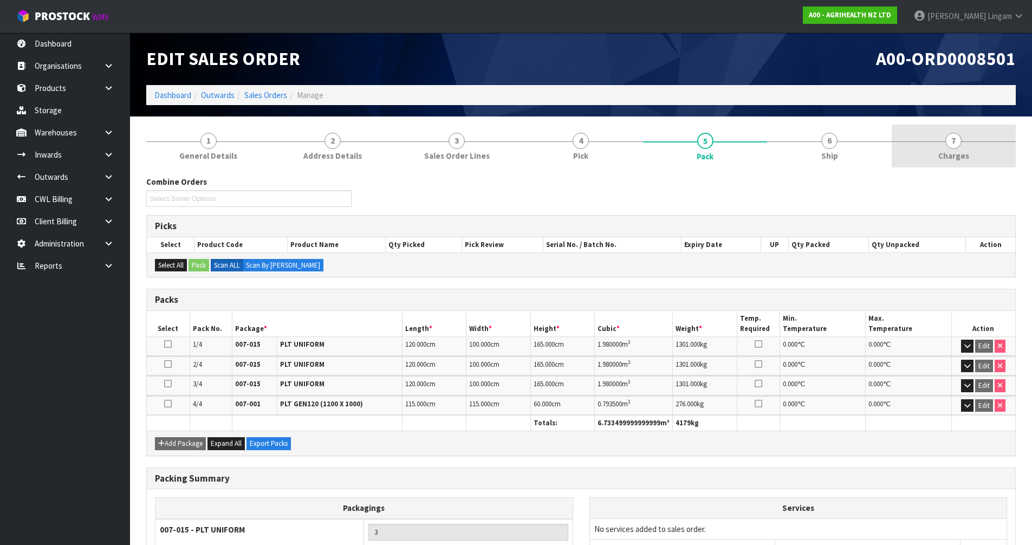
click at [996, 158] on link "7 [GEOGRAPHIC_DATA]" at bounding box center [954, 146] width 124 height 43
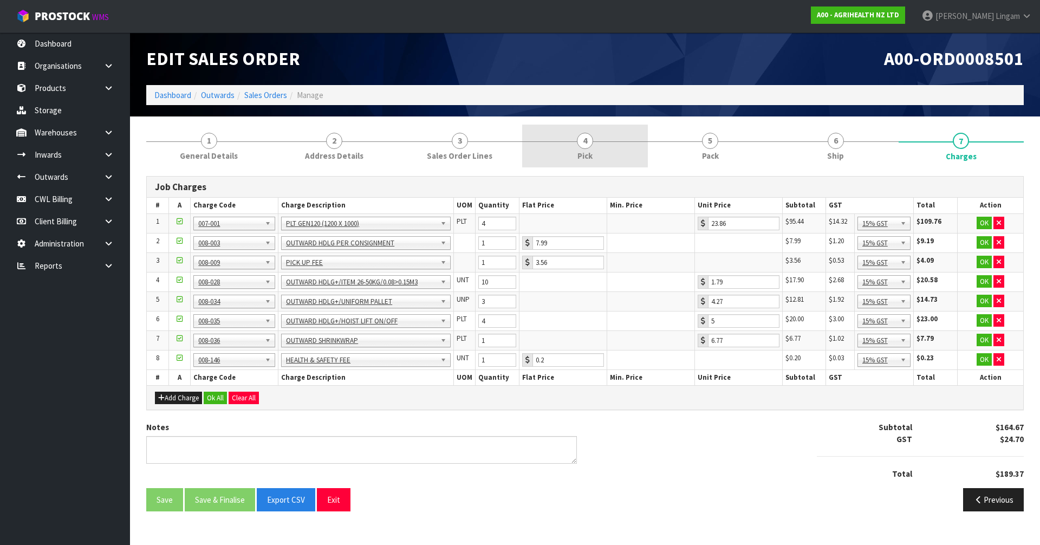
click at [593, 140] on link "4 Pick" at bounding box center [584, 146] width 125 height 43
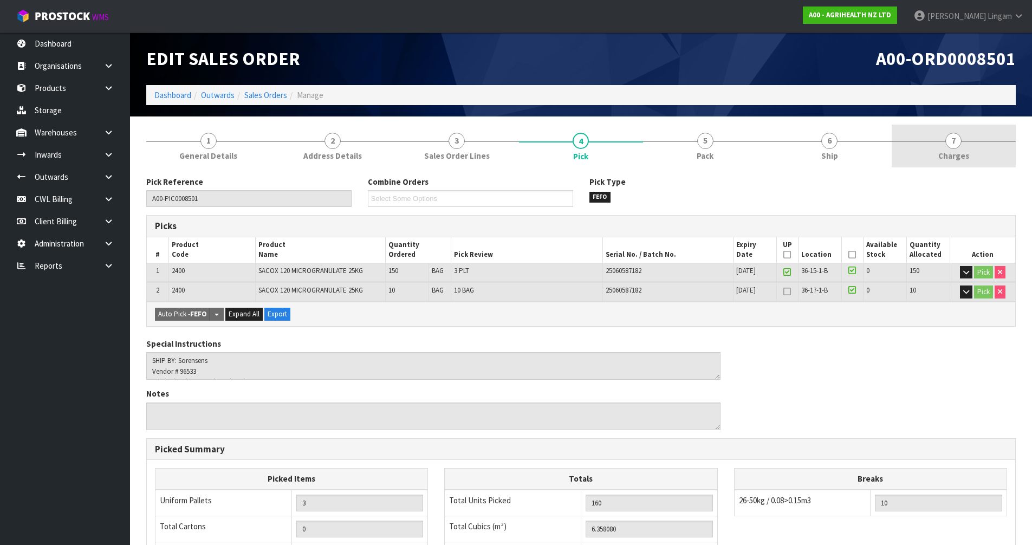
click at [975, 155] on link "7 [GEOGRAPHIC_DATA]" at bounding box center [954, 146] width 124 height 43
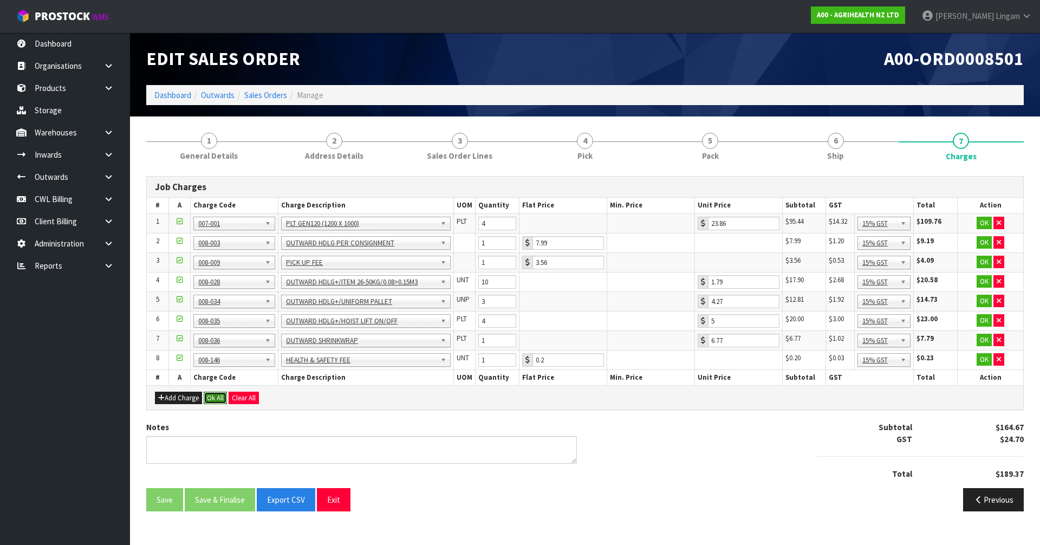
click at [213, 398] on button "Ok All" at bounding box center [215, 398] width 23 height 13
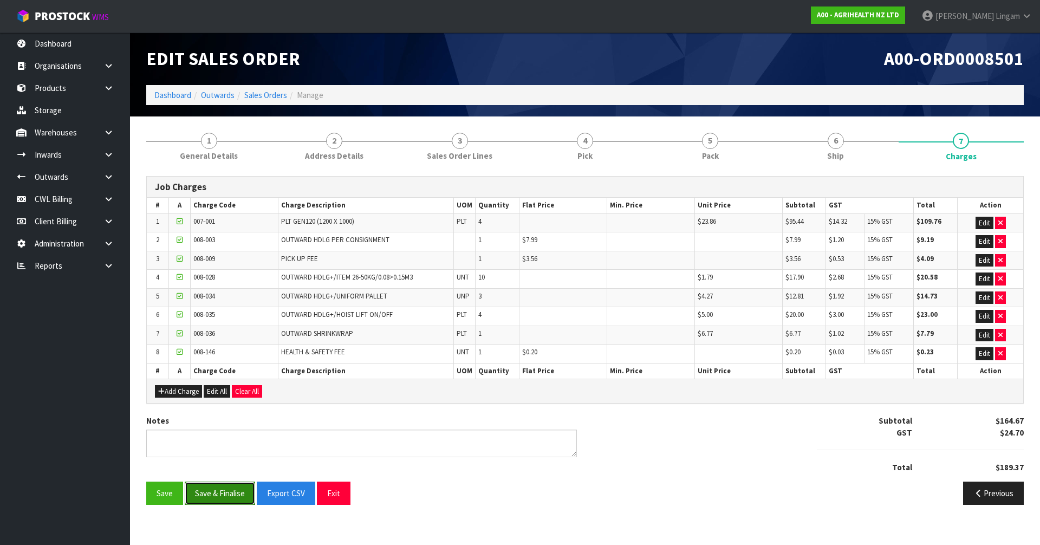
click at [218, 495] on button "Save & Finalise" at bounding box center [220, 493] width 70 height 23
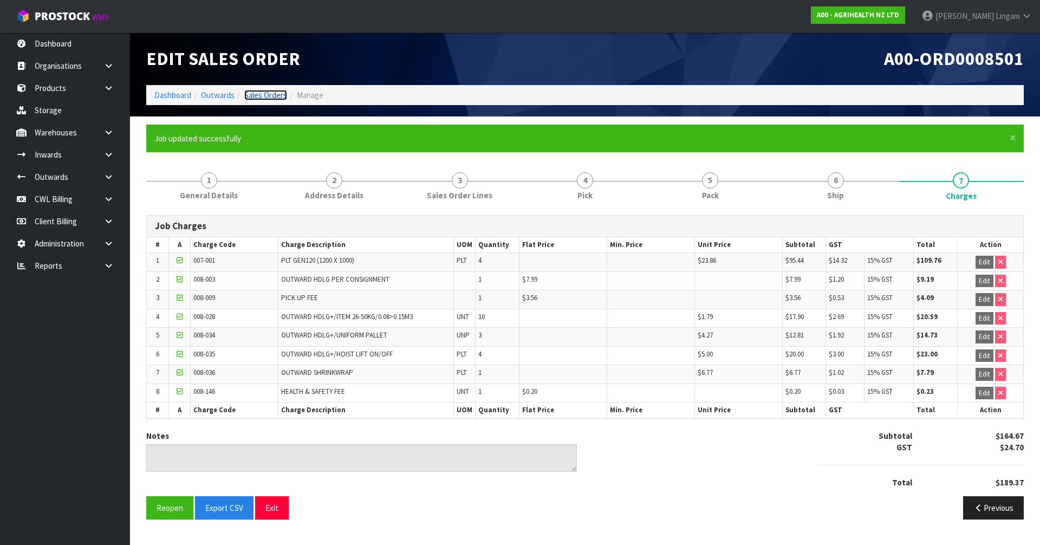
click at [265, 93] on link "Sales Orders" at bounding box center [265, 95] width 43 height 10
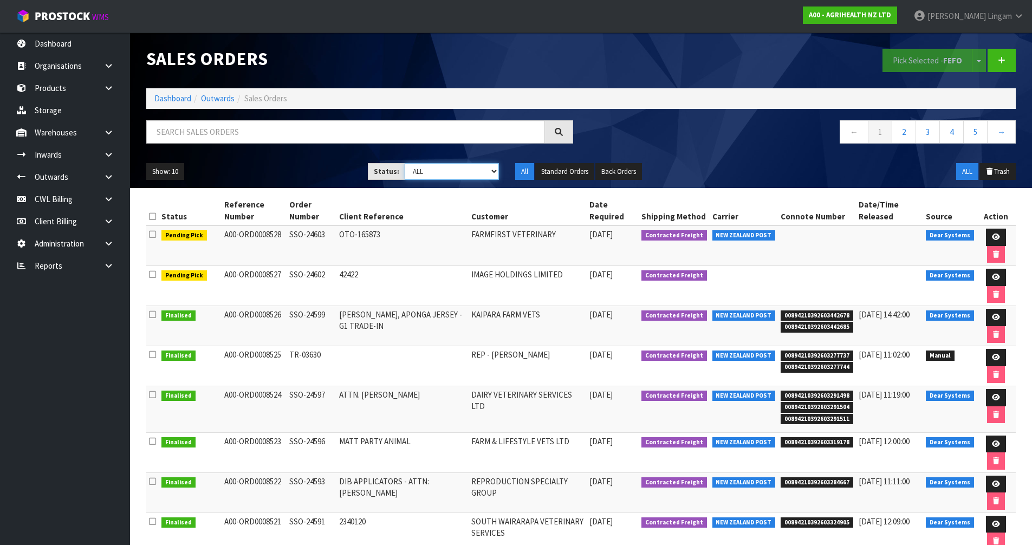
click at [478, 165] on select "Draft Pending Allocated Pending Pick Goods Picked Goods Packed Pending Charges …" at bounding box center [452, 171] width 94 height 17
select select "string:6"
click at [405, 163] on select "Draft Pending Allocated Pending Pick Goods Picked Goods Packed Pending Charges …" at bounding box center [452, 171] width 94 height 17
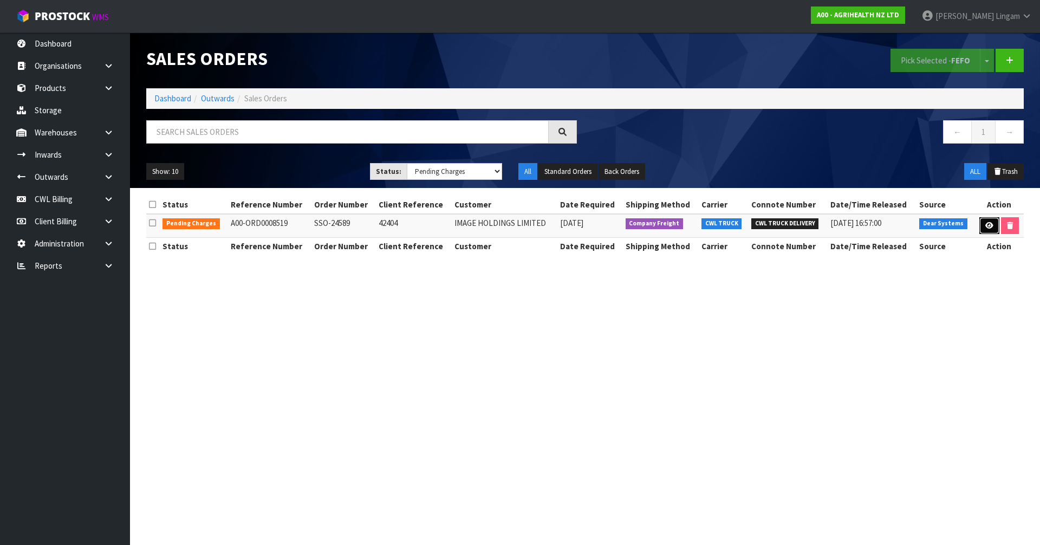
click at [990, 222] on icon at bounding box center [989, 225] width 8 height 7
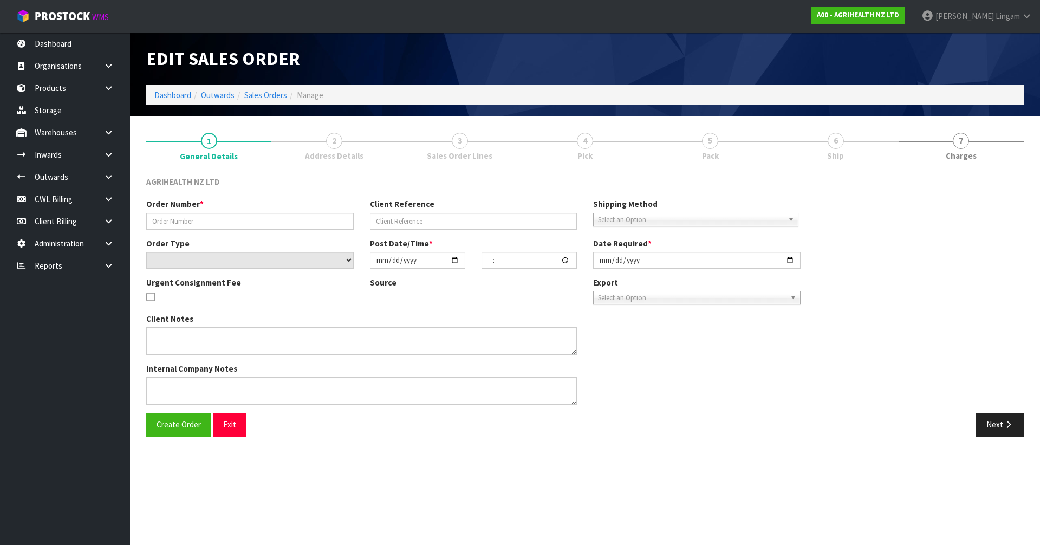
type input "SSO-24589"
type input "42404"
select select "number:0"
type input "[DATE]"
type input "14:33:32.000"
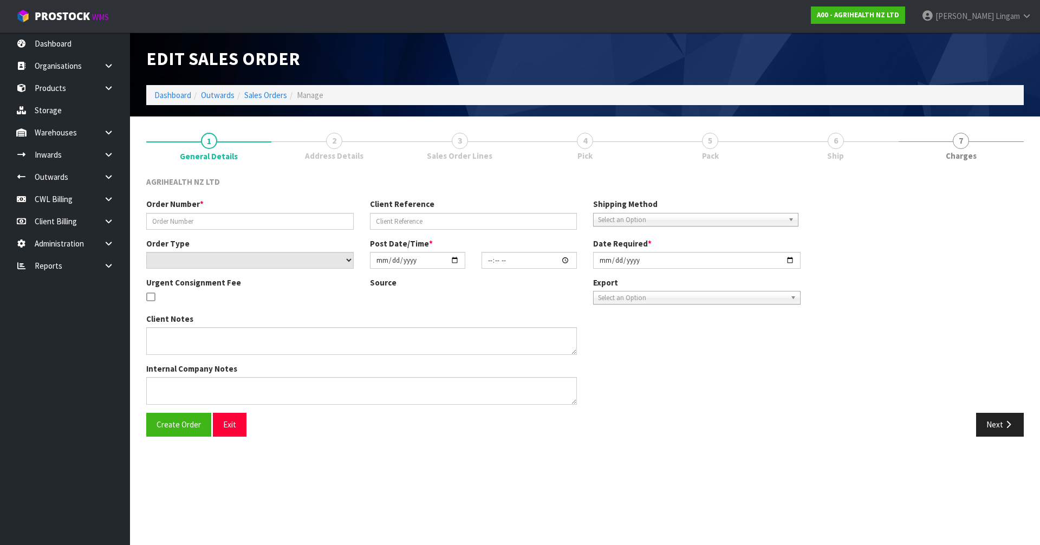
type input "[DATE]"
type textarea "SHIP BY: Freight"
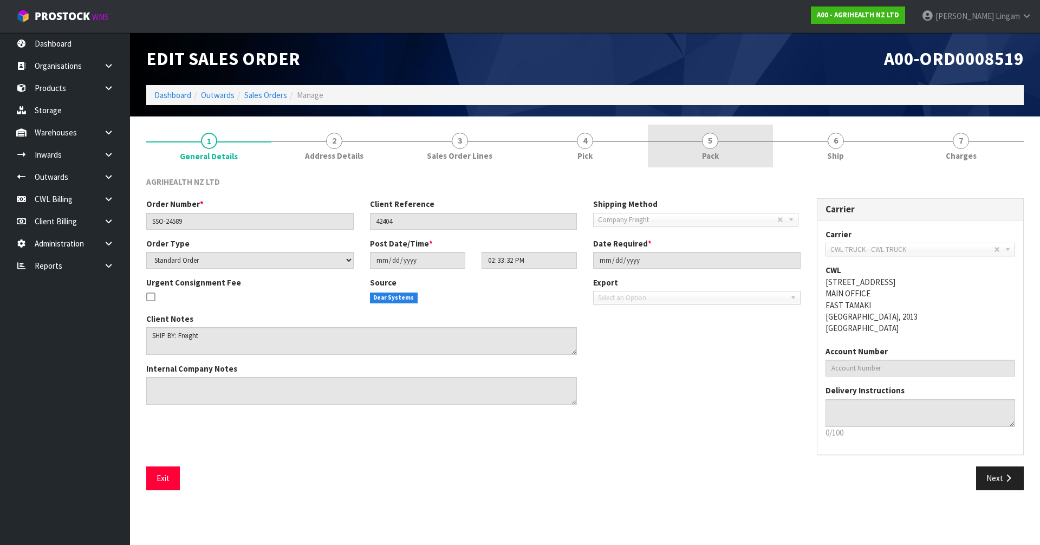
click at [727, 153] on link "5 Pack" at bounding box center [710, 146] width 125 height 43
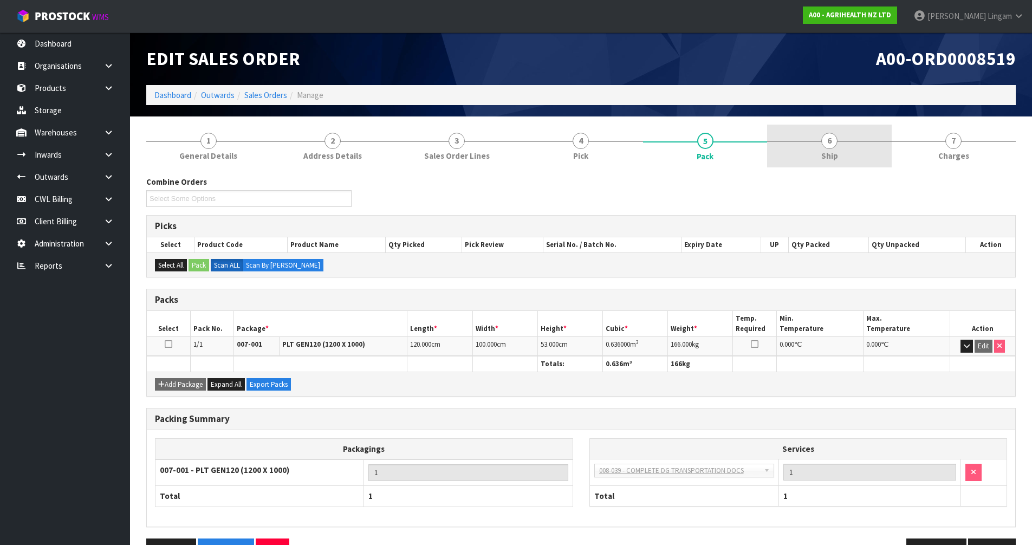
click at [824, 155] on span "Ship" at bounding box center [829, 155] width 17 height 11
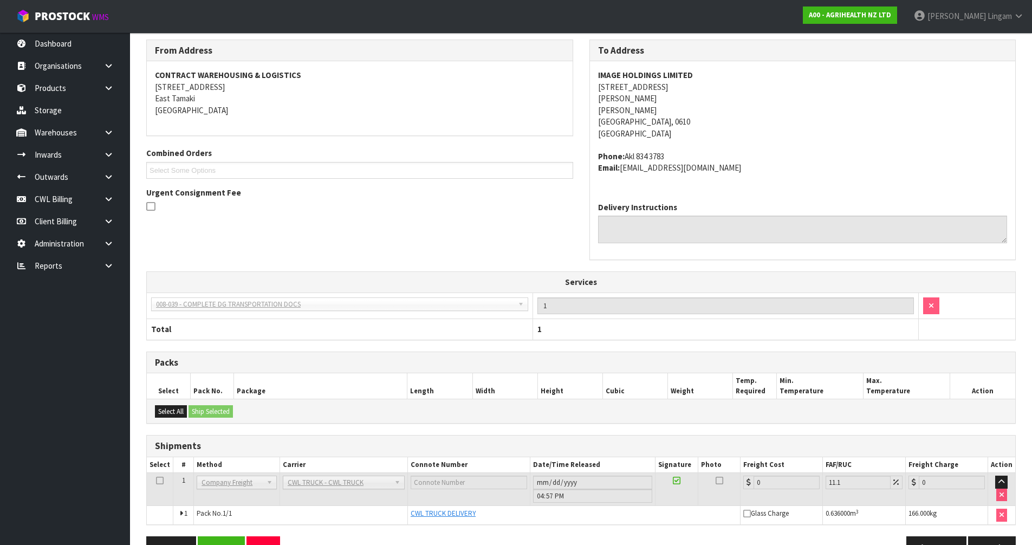
scroll to position [162, 0]
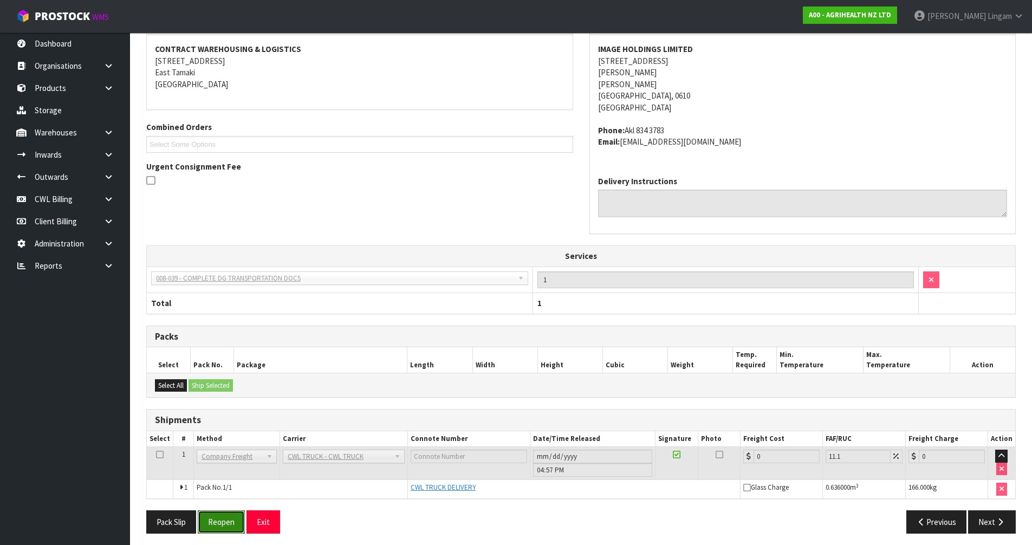
click at [230, 526] on button "Reopen" at bounding box center [221, 521] width 47 height 23
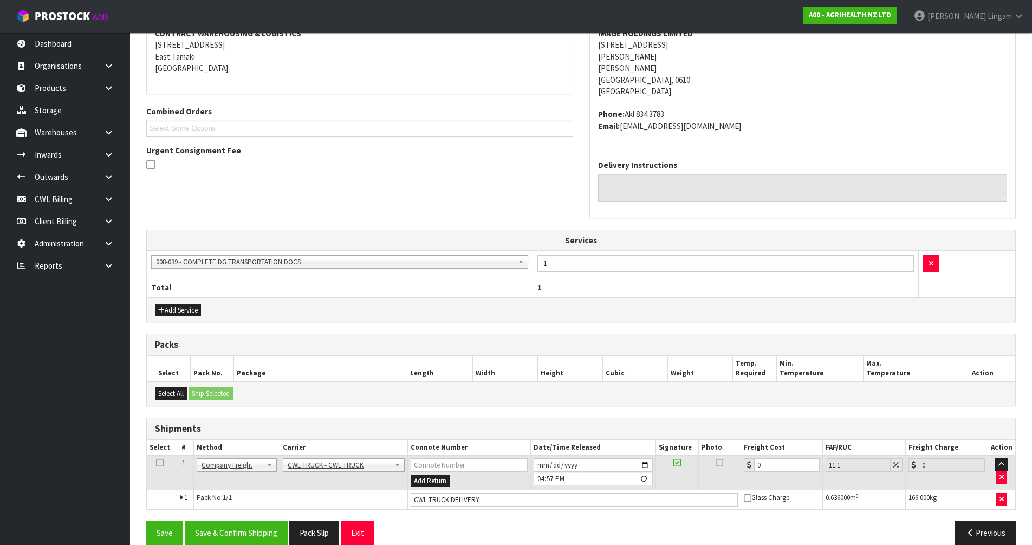
scroll to position [234, 0]
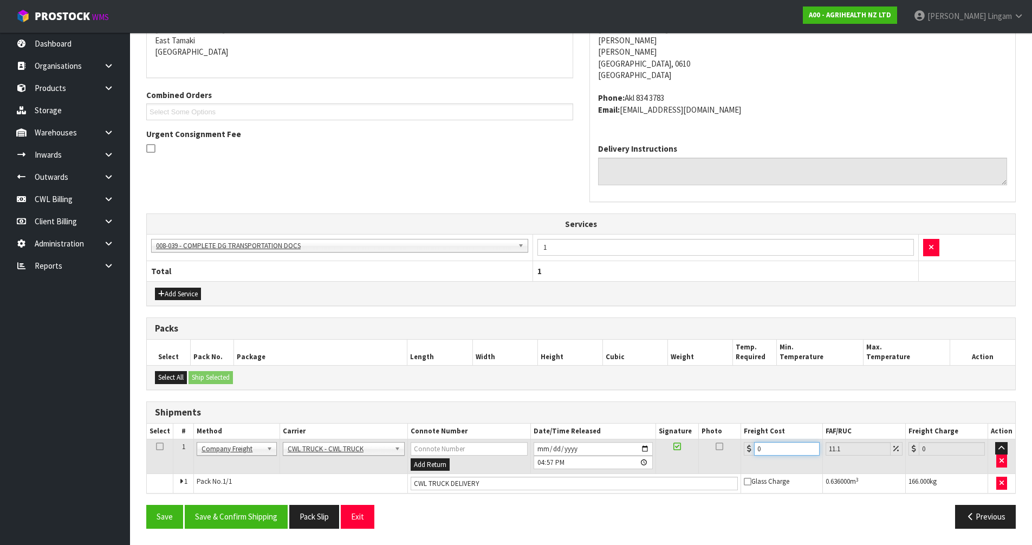
drag, startPoint x: 772, startPoint y: 450, endPoint x: 752, endPoint y: 453, distance: 20.8
click at [752, 452] on div "0" at bounding box center [782, 449] width 76 height 14
type input "8"
type input "8.89"
type input "81"
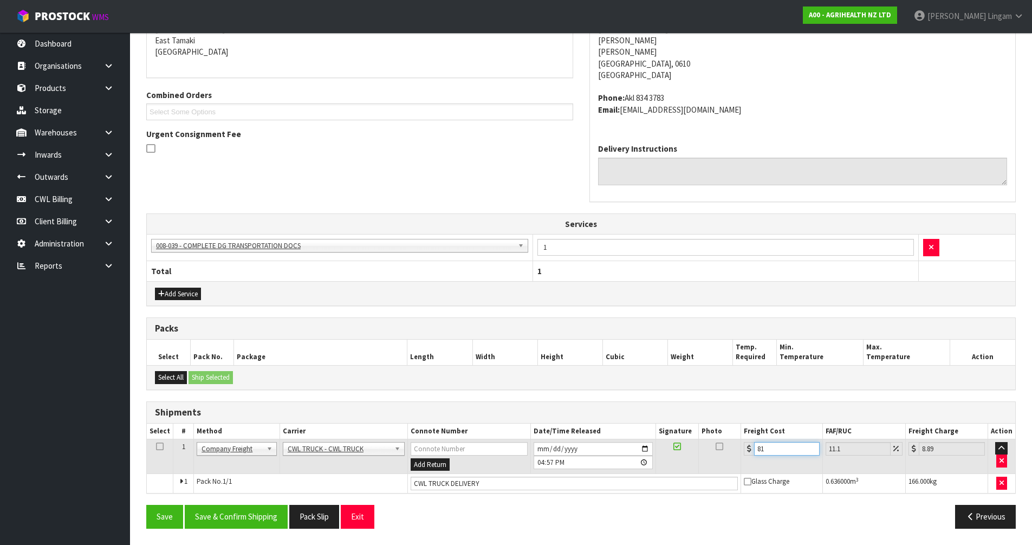
type input "89.99"
type input "81.5"
type input "90.55"
type input "81.59"
type input "90.65"
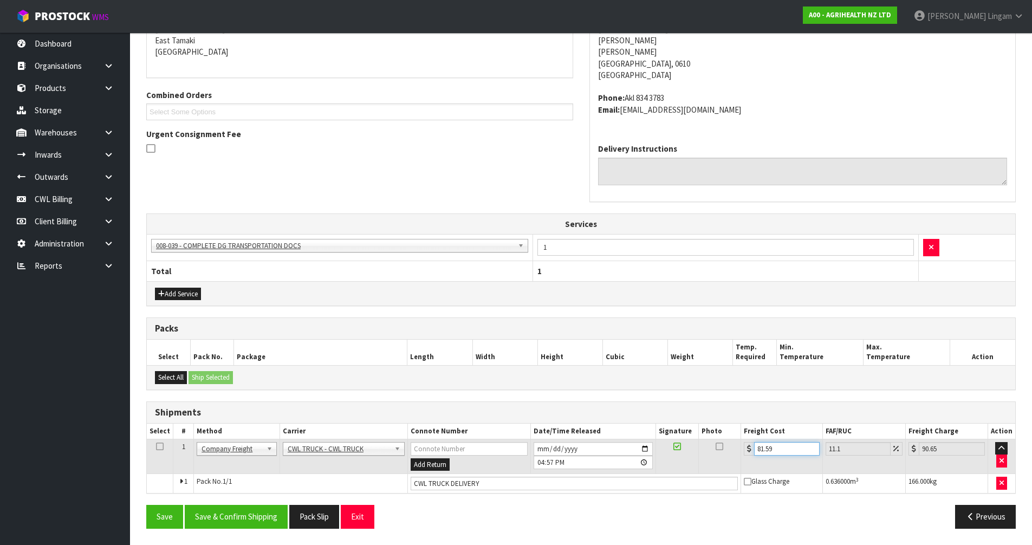
type input "81.59"
click at [491, 485] on input "CWL TRUCK DELIVERY" at bounding box center [574, 484] width 327 height 14
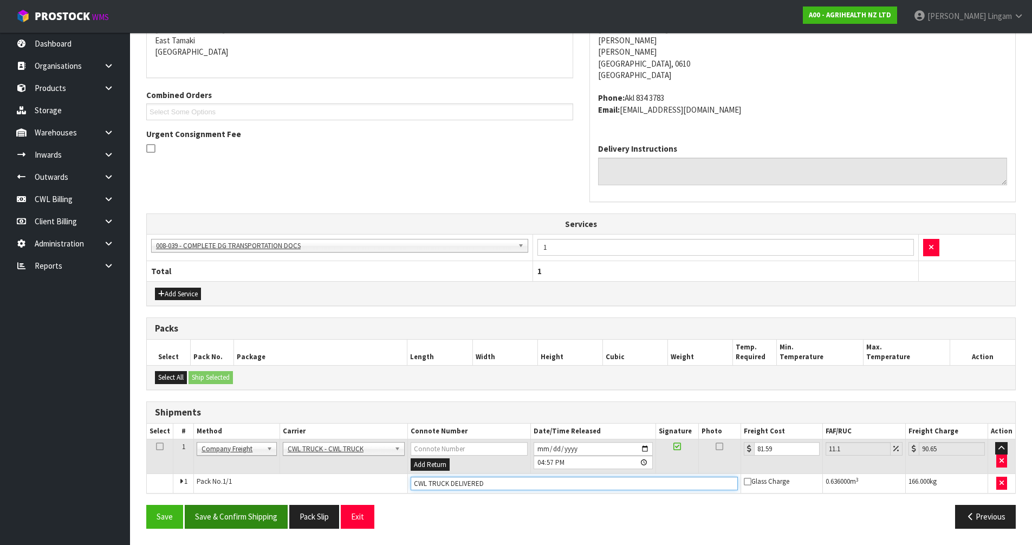
type input "CWL TRUCK DELIVERED"
click at [226, 507] on button "Save & Confirm Shipping" at bounding box center [236, 516] width 103 height 23
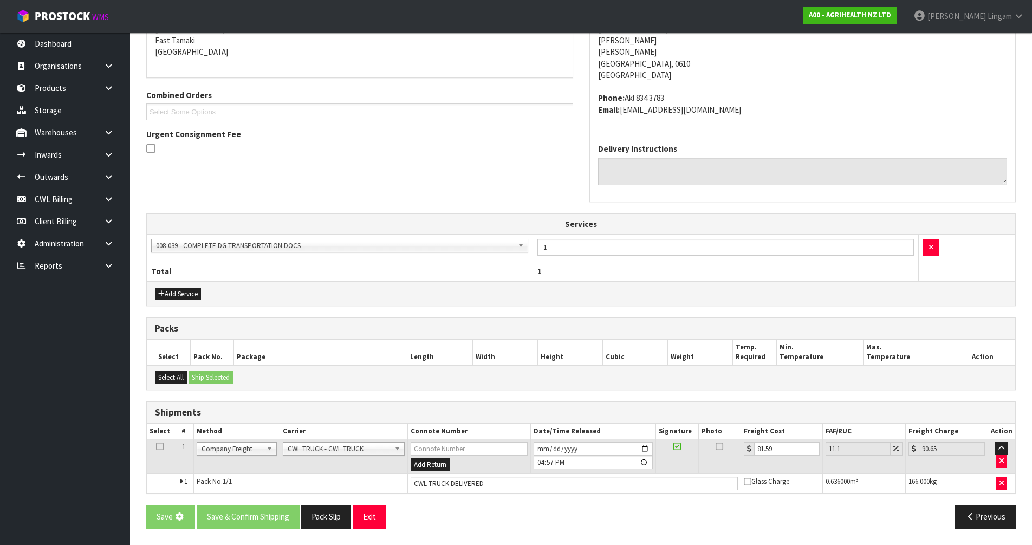
scroll to position [0, 0]
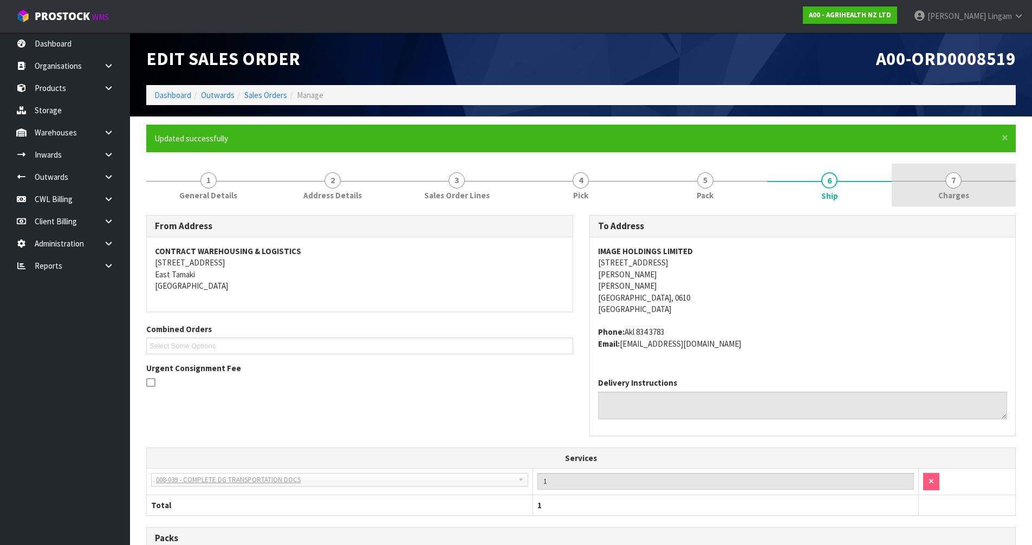
click at [951, 193] on span "Charges" at bounding box center [953, 195] width 31 height 11
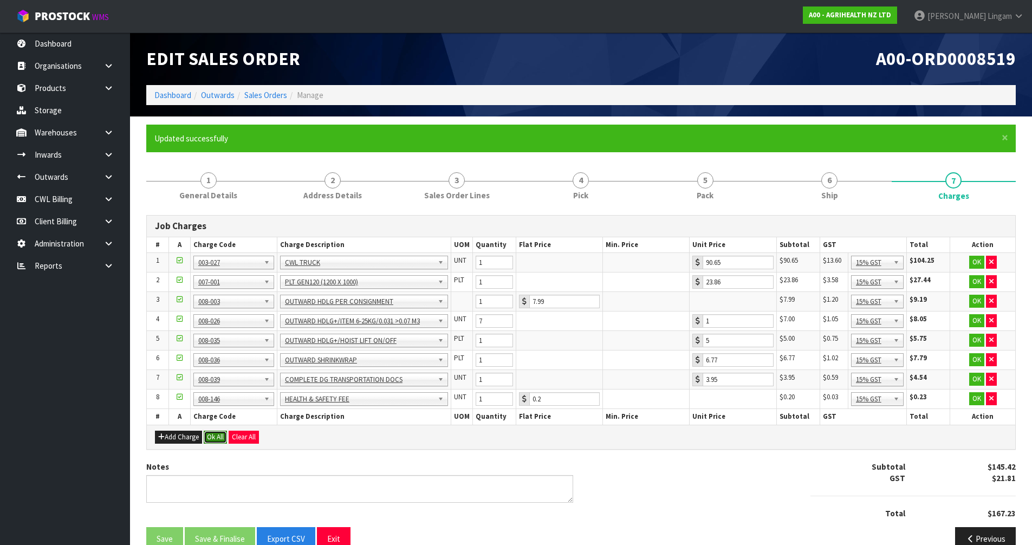
click at [206, 434] on button "Ok All" at bounding box center [215, 437] width 23 height 13
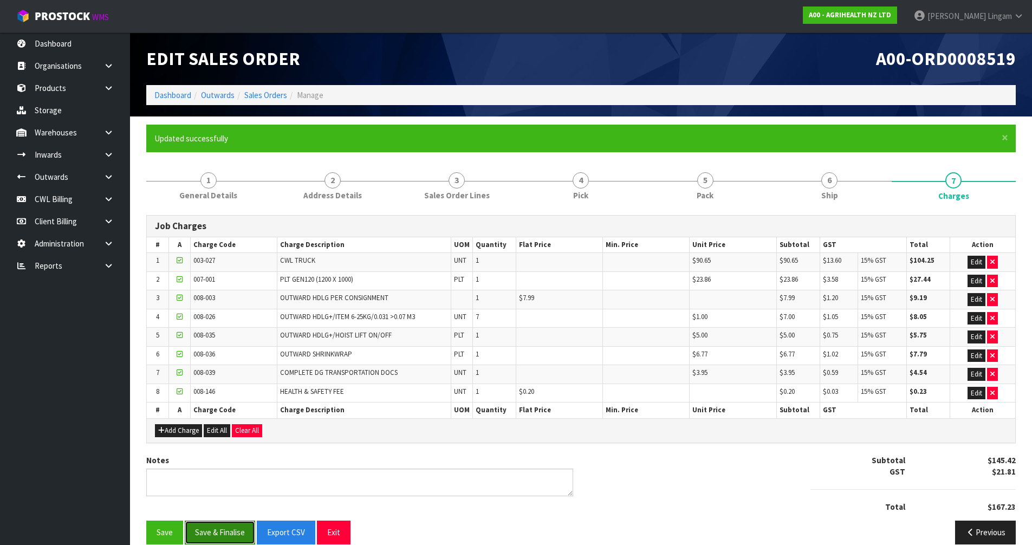
click at [210, 532] on button "Save & Finalise" at bounding box center [220, 532] width 70 height 23
click at [481, 195] on span "Sales Order Lines" at bounding box center [457, 195] width 66 height 11
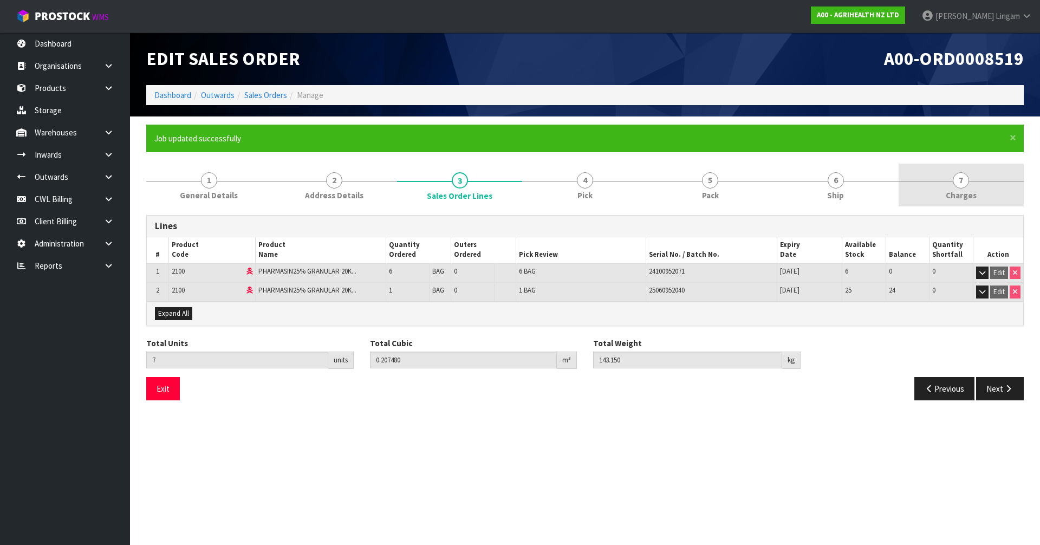
click at [976, 191] on link "7 [GEOGRAPHIC_DATA]" at bounding box center [961, 185] width 125 height 43
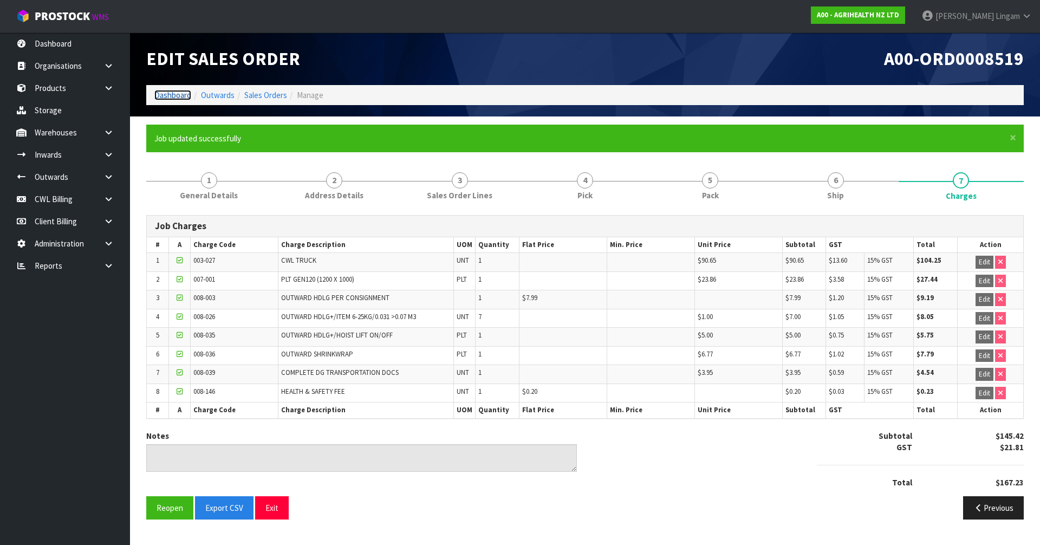
click at [179, 93] on link "Dashboard" at bounding box center [172, 95] width 37 height 10
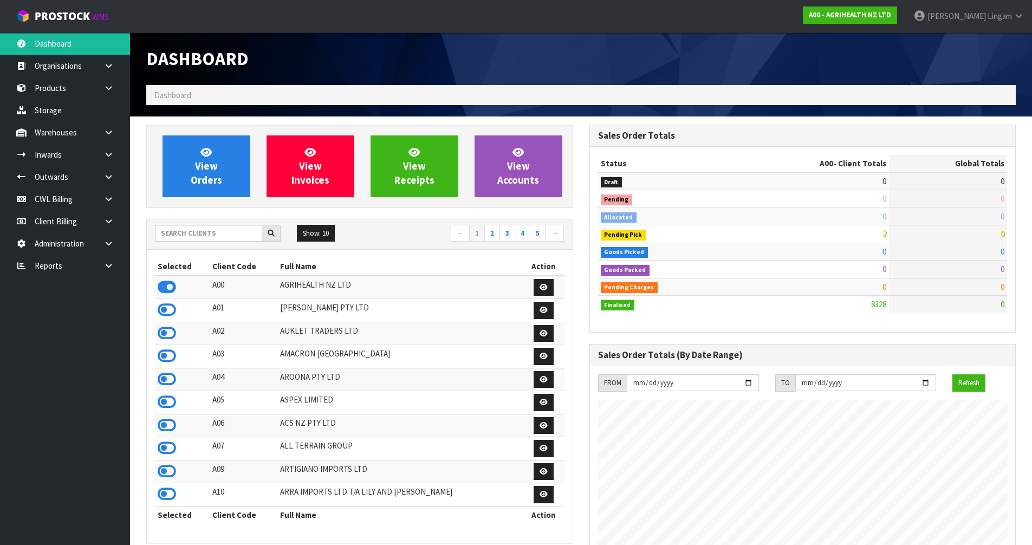
scroll to position [821, 443]
click at [220, 233] on input "text" at bounding box center [208, 233] width 107 height 17
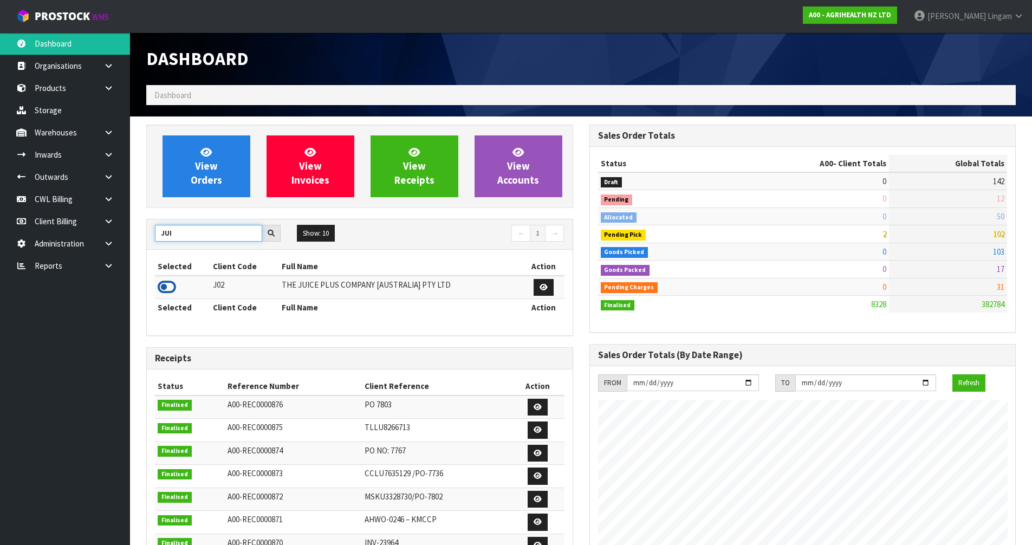
type input "JUI"
click at [168, 283] on icon at bounding box center [167, 287] width 18 height 16
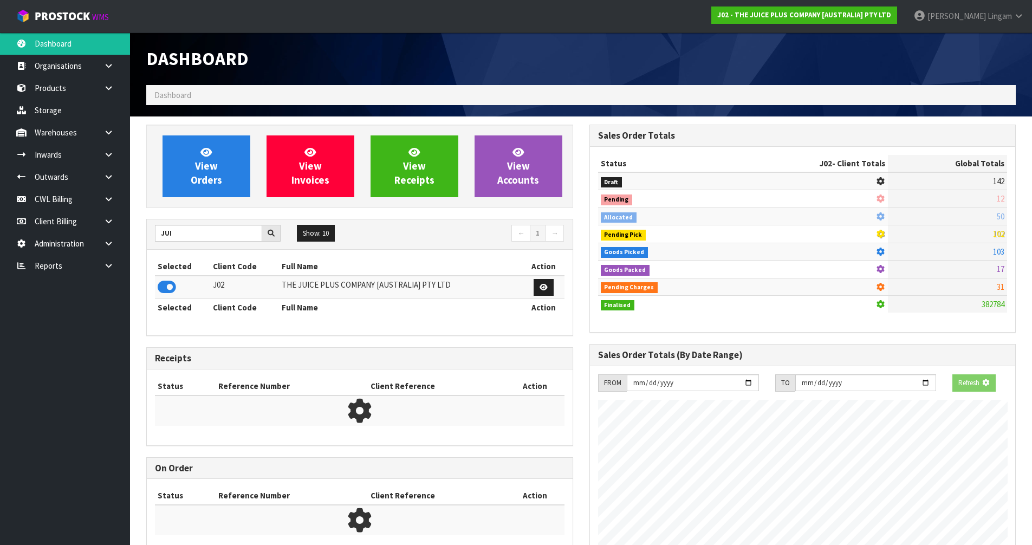
scroll to position [675, 443]
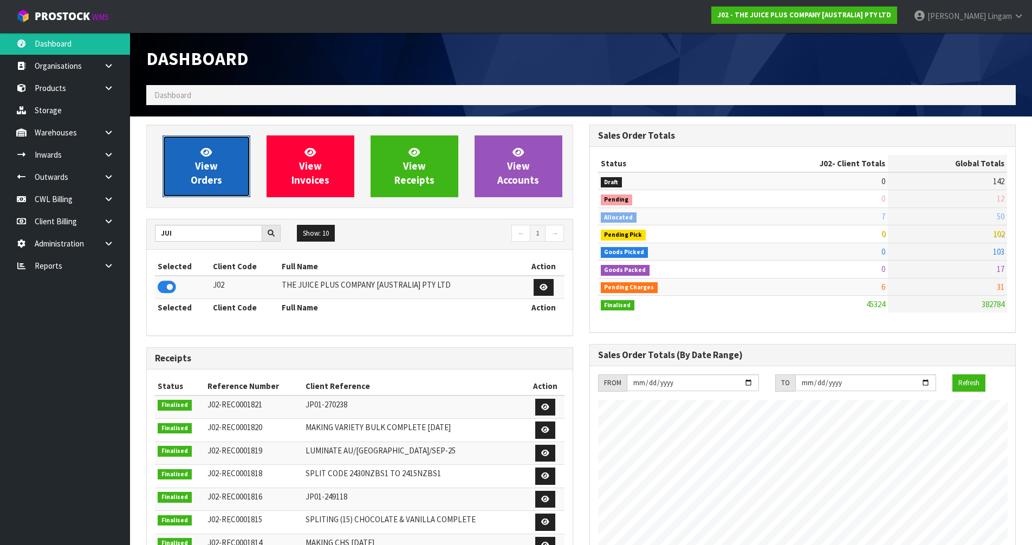
click at [222, 180] on link "View Orders" at bounding box center [206, 166] width 88 height 62
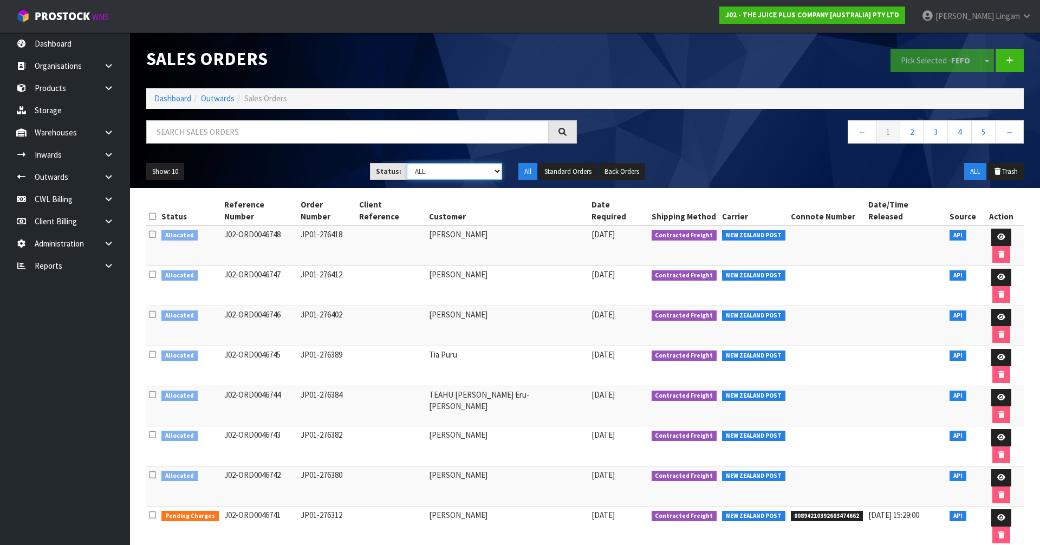
click at [480, 175] on select "Draft Pending Allocated Pending Pick Goods Picked Goods Packed Pending Charges …" at bounding box center [455, 171] width 96 height 17
select select "string:6"
click at [407, 163] on select "Draft Pending Allocated Pending Pick Goods Picked Goods Packed Pending Charges …" at bounding box center [455, 171] width 96 height 17
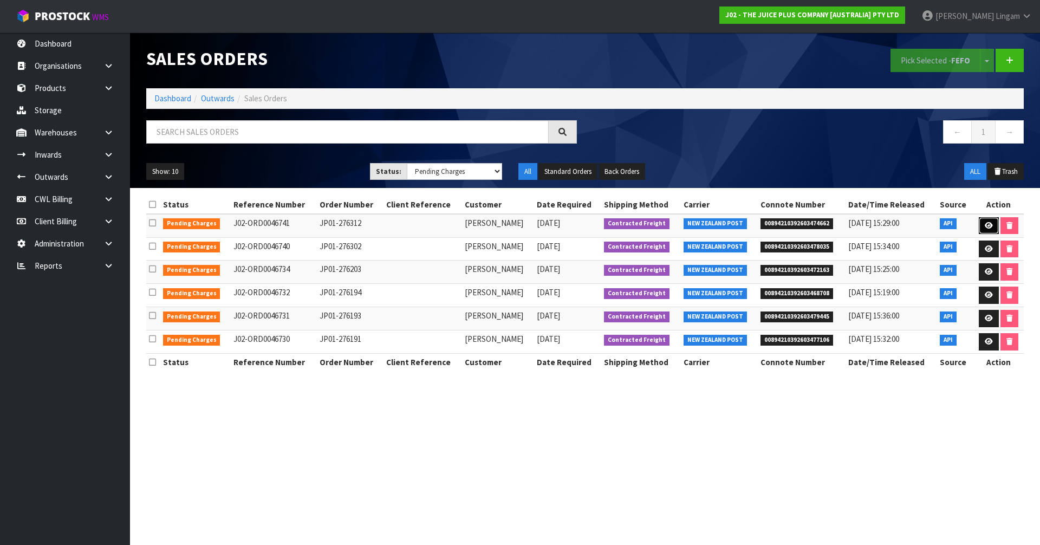
click at [979, 222] on link at bounding box center [989, 225] width 20 height 17
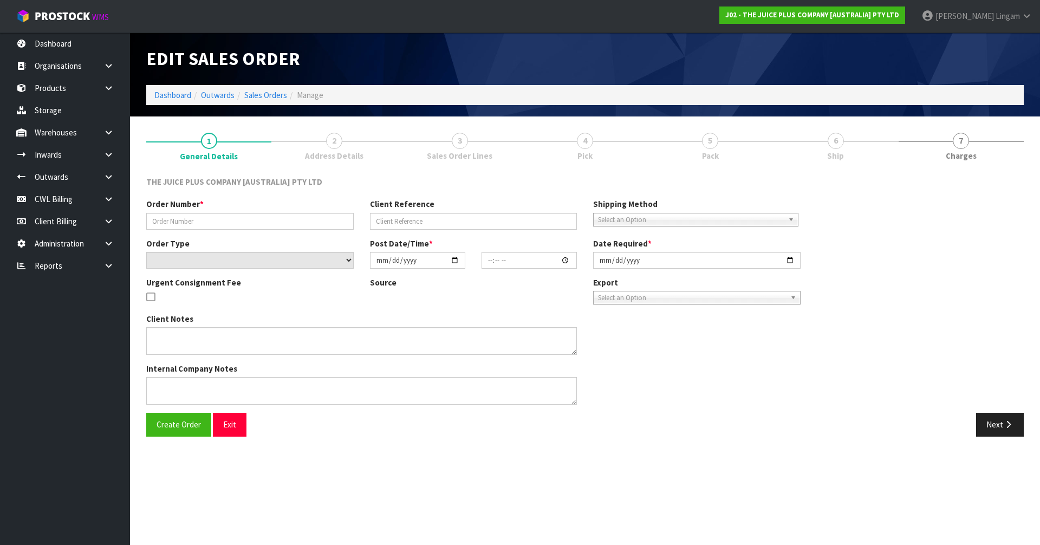
type input "JP01-276312"
select select "number:0"
type input "[DATE]"
type input "03:02:59.000"
type input "[DATE]"
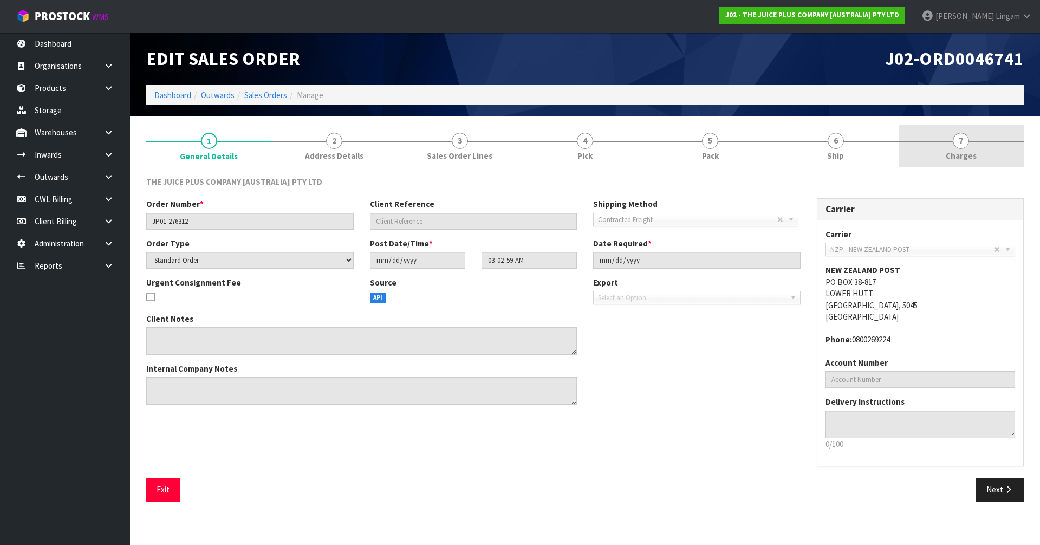
click at [985, 157] on link "7 [GEOGRAPHIC_DATA]" at bounding box center [961, 146] width 125 height 43
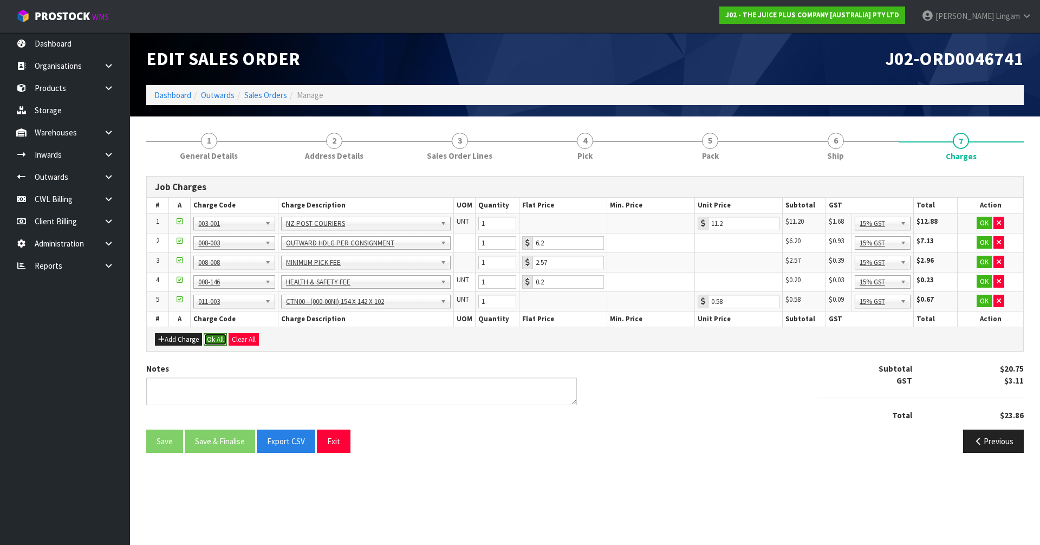
click at [217, 337] on button "Ok All" at bounding box center [215, 339] width 23 height 13
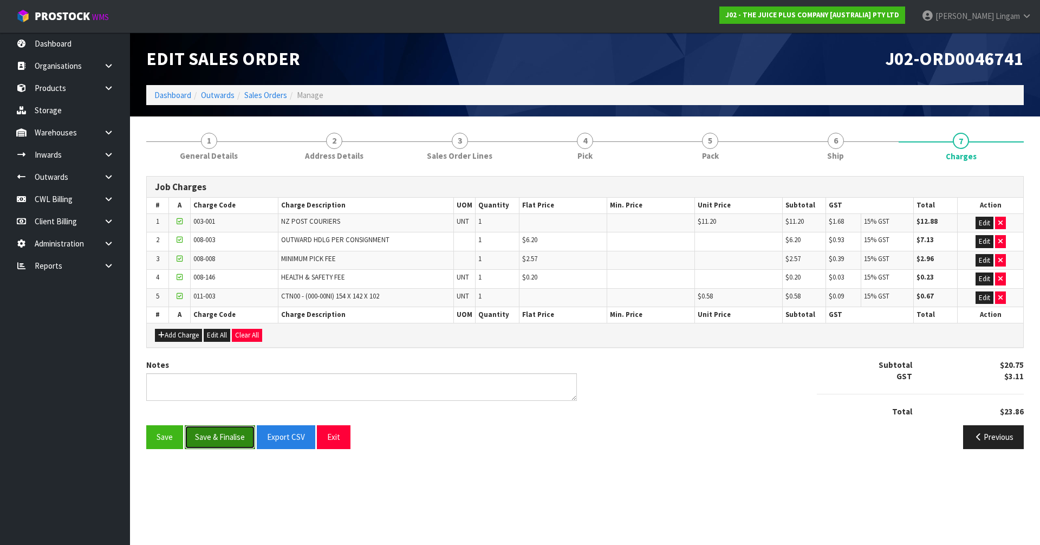
click at [237, 441] on button "Save & Finalise" at bounding box center [220, 436] width 70 height 23
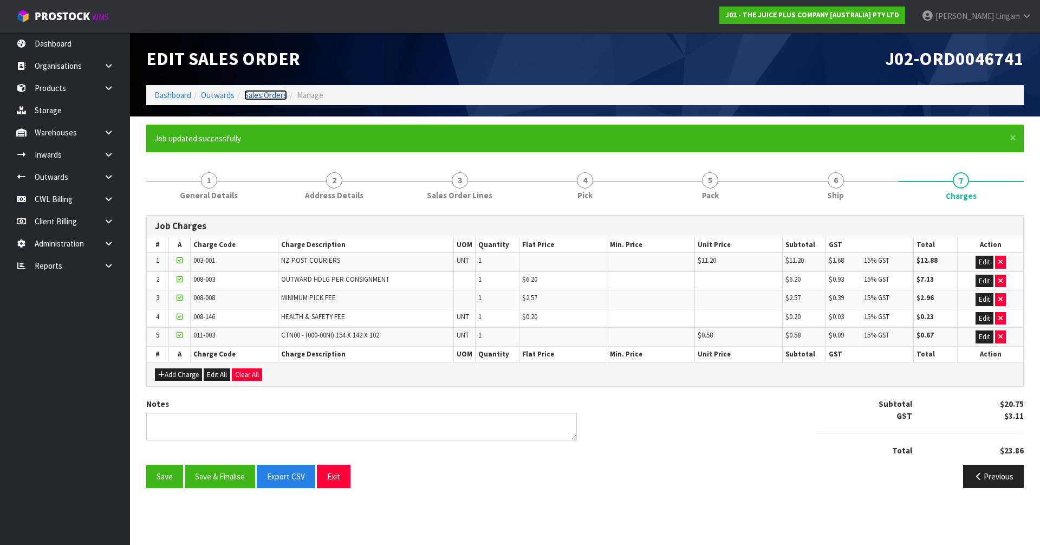
click at [268, 96] on link "Sales Orders" at bounding box center [265, 95] width 43 height 10
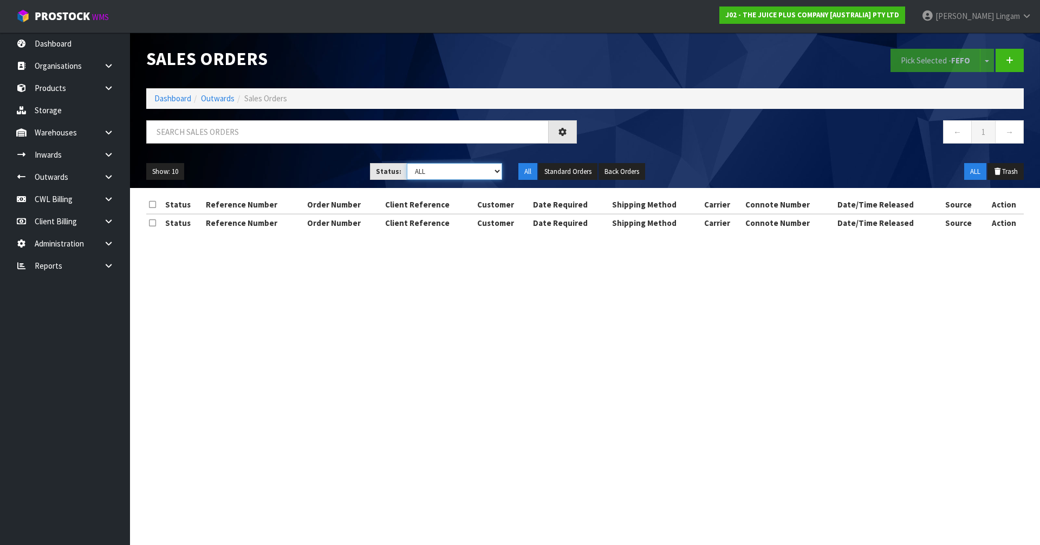
click at [479, 167] on select "Draft Pending Allocated Pending Pick Goods Picked Goods Packed Pending Charges …" at bounding box center [455, 171] width 96 height 17
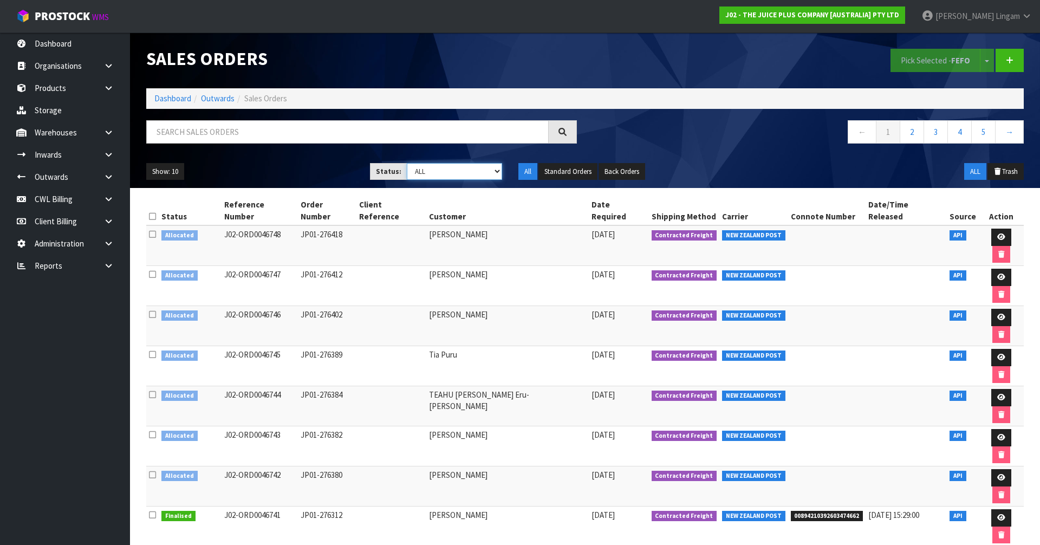
select select "string:6"
click at [407, 163] on select "Draft Pending Allocated Pending Pick Goods Picked Goods Packed Pending Charges …" at bounding box center [455, 171] width 96 height 17
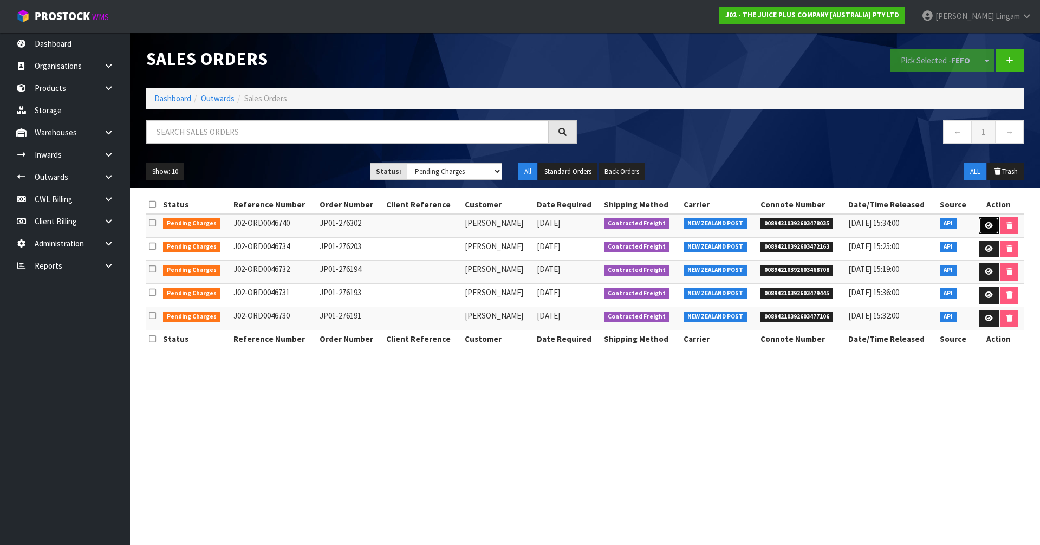
click at [989, 223] on icon at bounding box center [989, 225] width 8 height 7
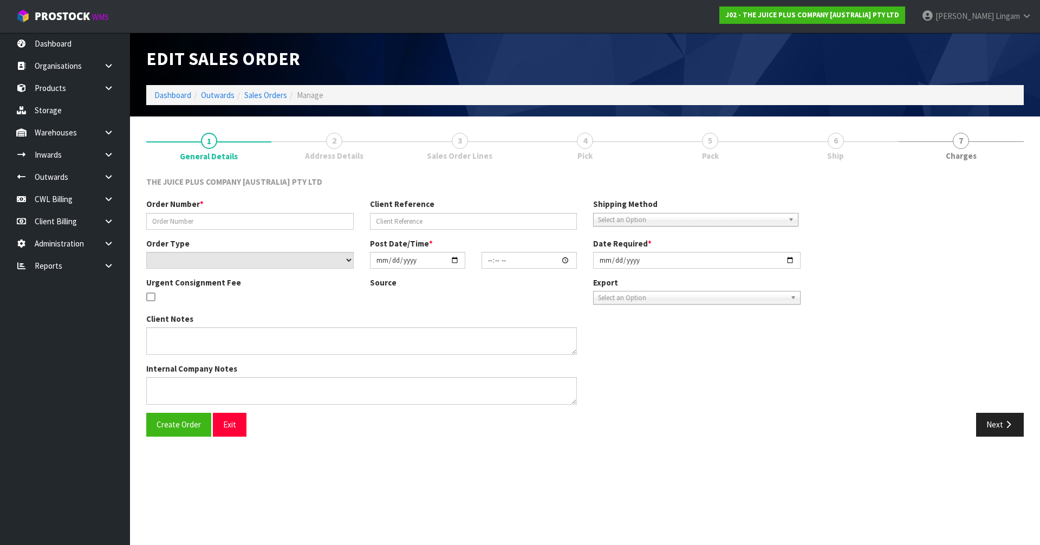
type input "JP01-276302"
select select "number:0"
type input "[DATE]"
type input "03:02:39.000"
type input "[DATE]"
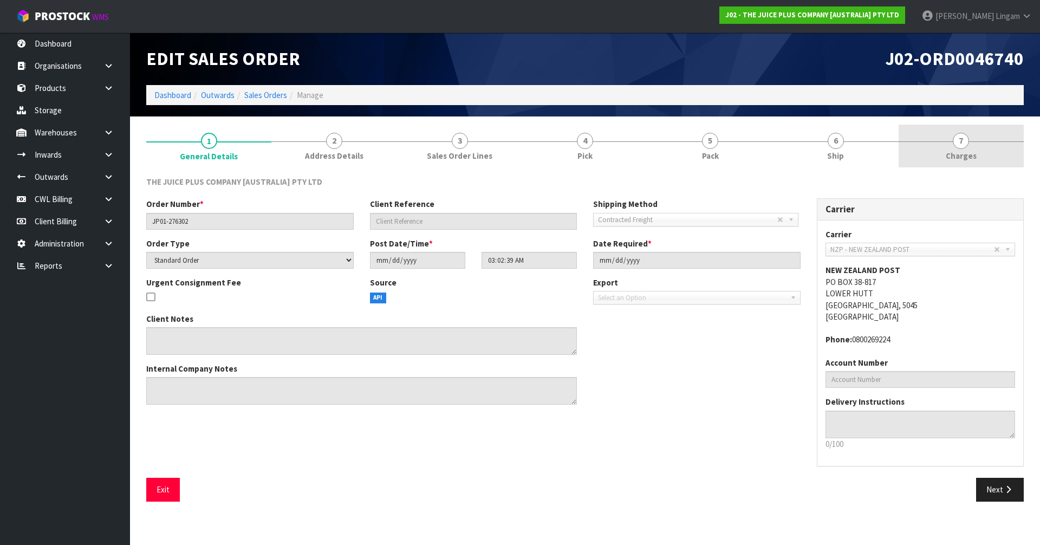
click at [999, 160] on link "7 [GEOGRAPHIC_DATA]" at bounding box center [961, 146] width 125 height 43
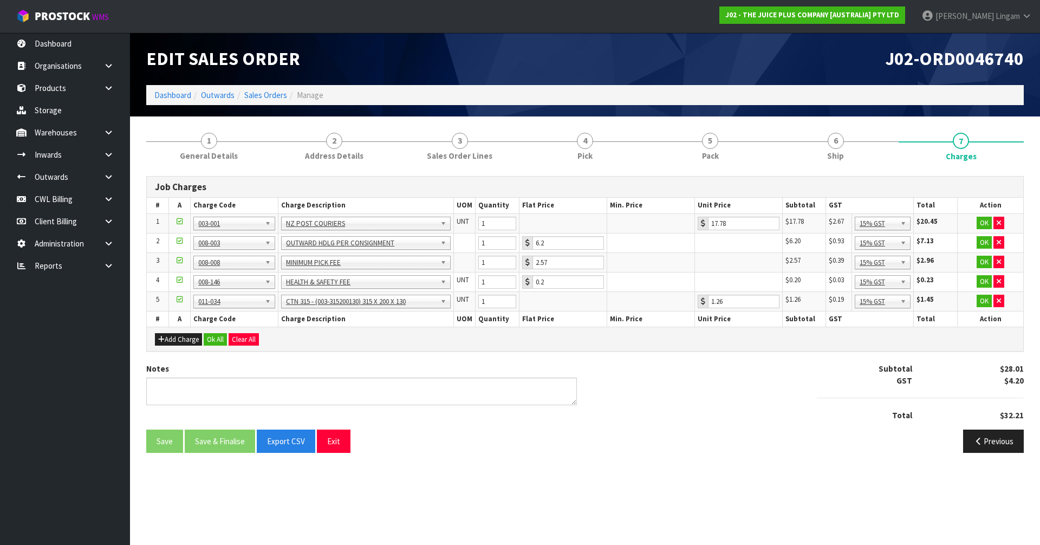
click at [212, 330] on div "Add Charge Ok All Clear All" at bounding box center [585, 339] width 876 height 24
click at [215, 341] on button "Ok All" at bounding box center [215, 339] width 23 height 13
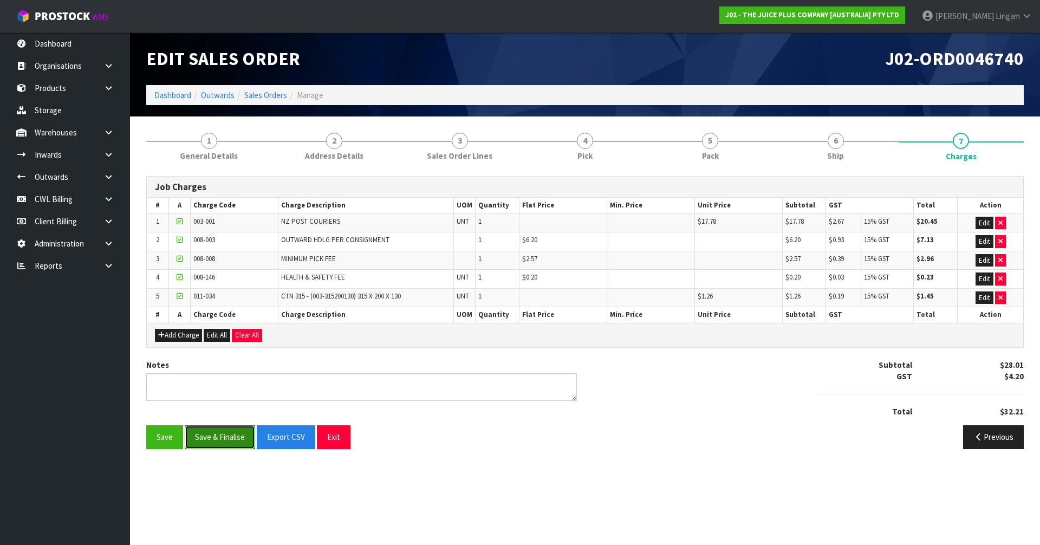
click at [221, 430] on button "Save & Finalise" at bounding box center [220, 436] width 70 height 23
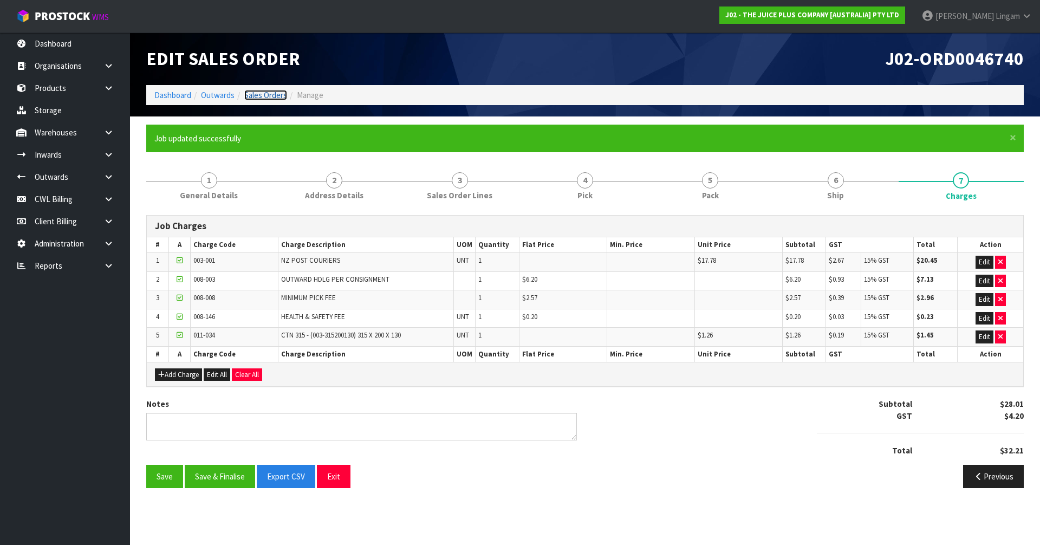
click at [274, 90] on link "Sales Orders" at bounding box center [265, 95] width 43 height 10
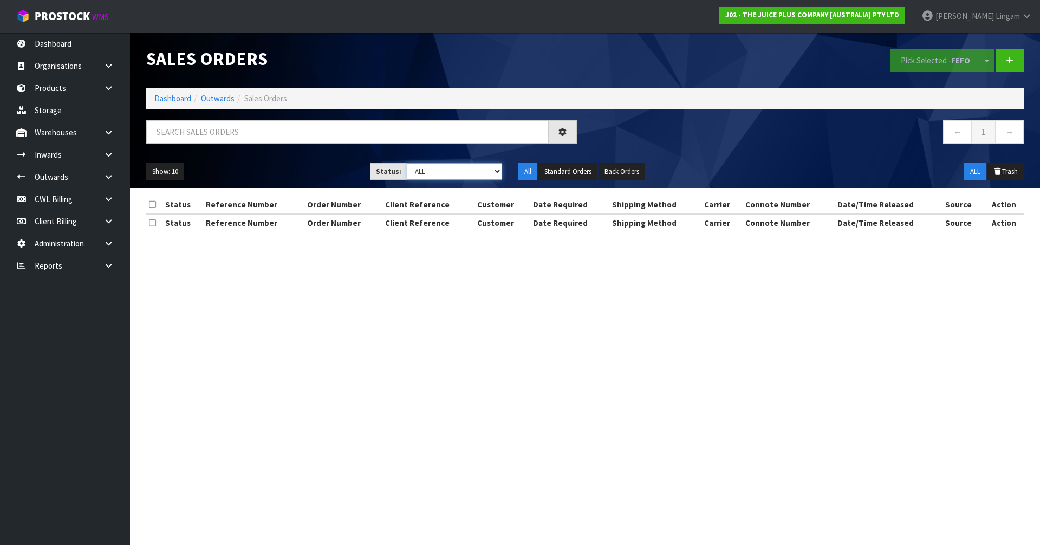
click at [482, 170] on select "Draft Pending Allocated Pending Pick Goods Picked Goods Packed Pending Charges …" at bounding box center [455, 171] width 96 height 17
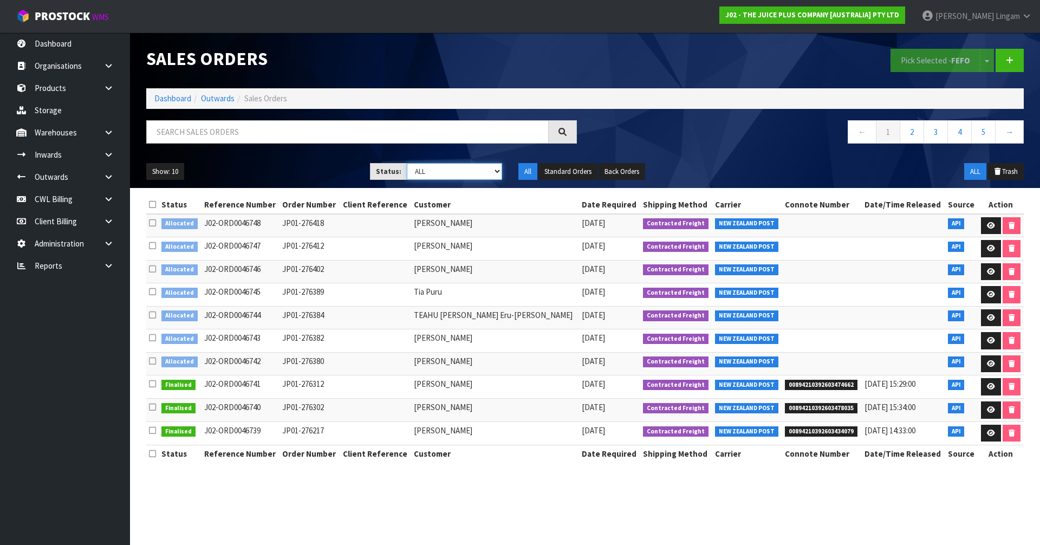
select select "string:6"
click at [407, 163] on select "Draft Pending Allocated Pending Pick Goods Picked Goods Packed Pending Charges …" at bounding box center [455, 171] width 96 height 17
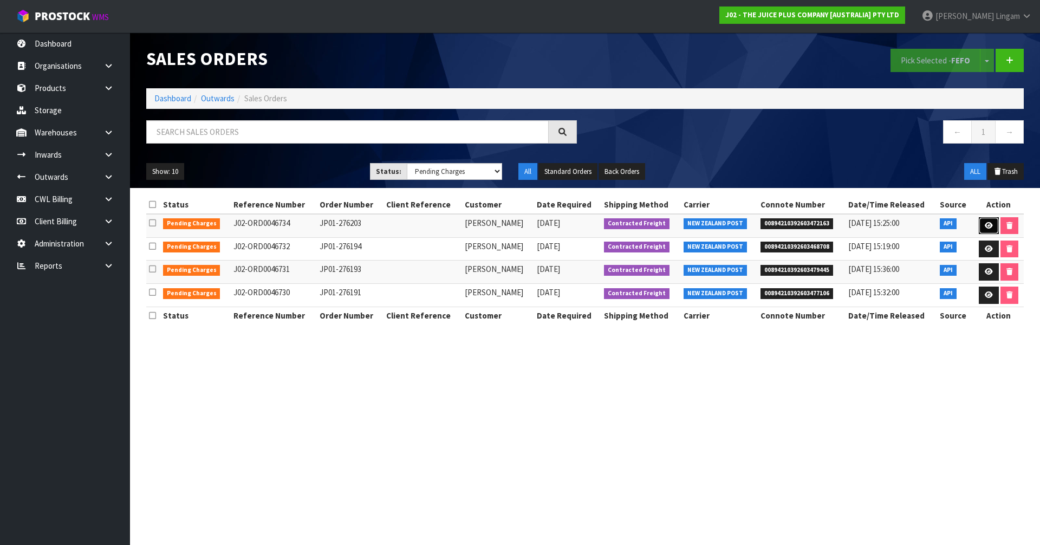
click at [986, 222] on icon at bounding box center [989, 225] width 8 height 7
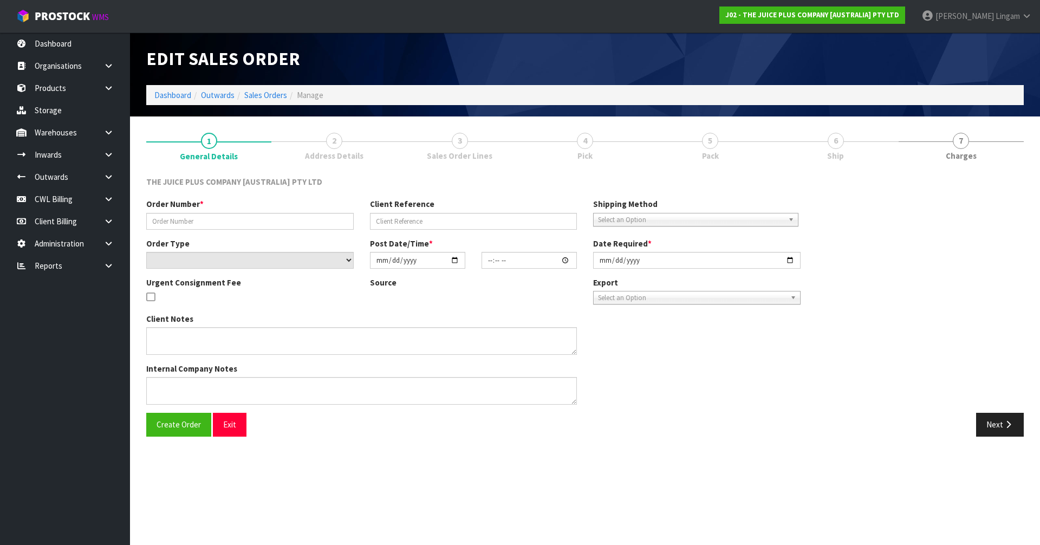
type input "JP01-276203"
select select "number:0"
type input "[DATE]"
type input "14:45:05.000"
type input "[DATE]"
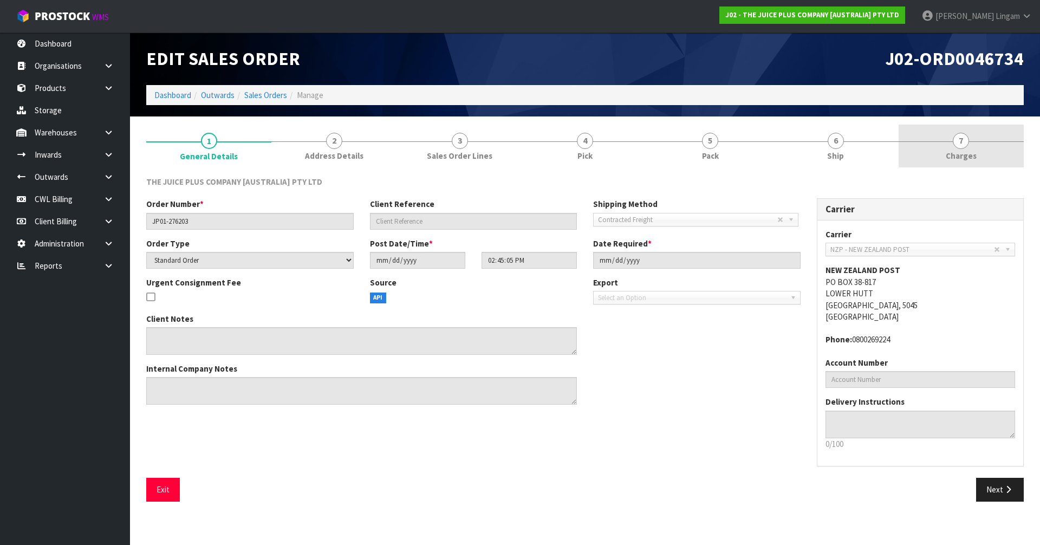
click at [999, 160] on link "7 [GEOGRAPHIC_DATA]" at bounding box center [961, 146] width 125 height 43
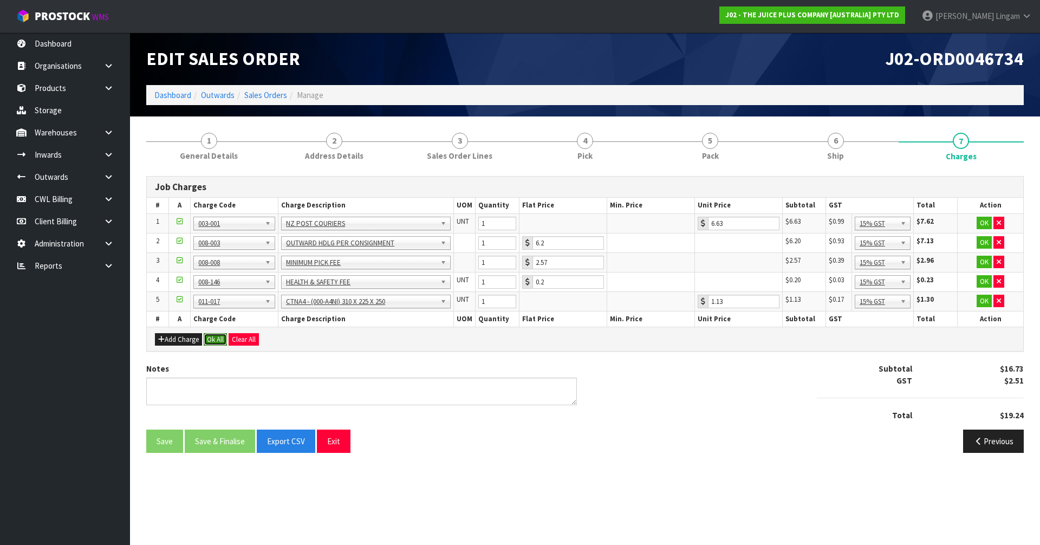
click at [208, 339] on button "Ok All" at bounding box center [215, 339] width 23 height 13
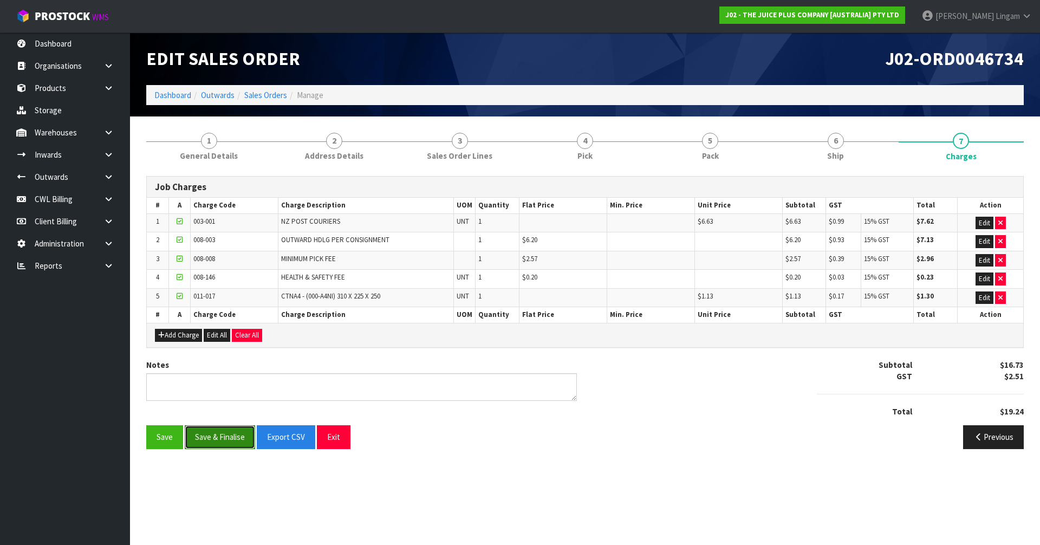
click at [225, 441] on button "Save & Finalise" at bounding box center [220, 436] width 70 height 23
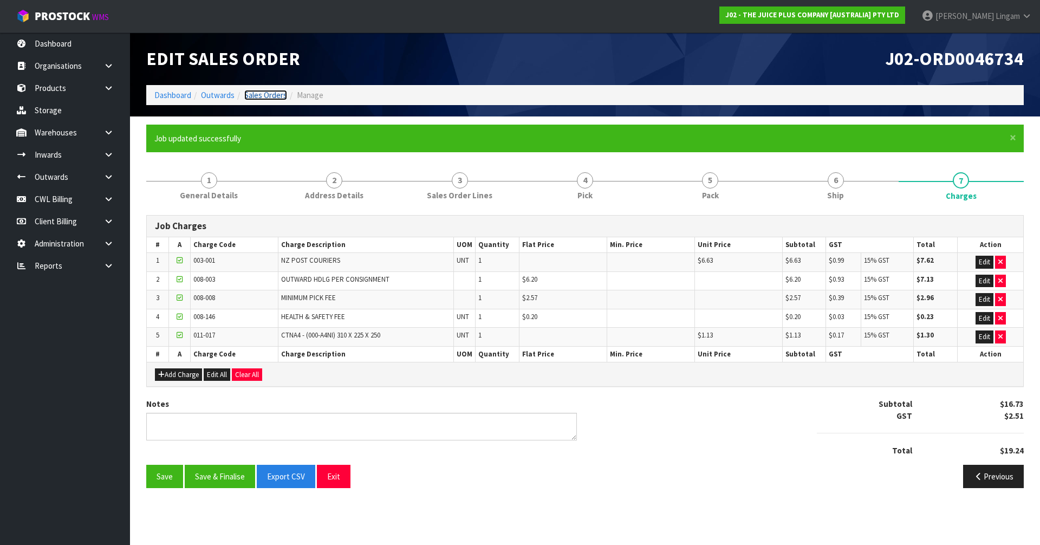
click at [272, 97] on link "Sales Orders" at bounding box center [265, 95] width 43 height 10
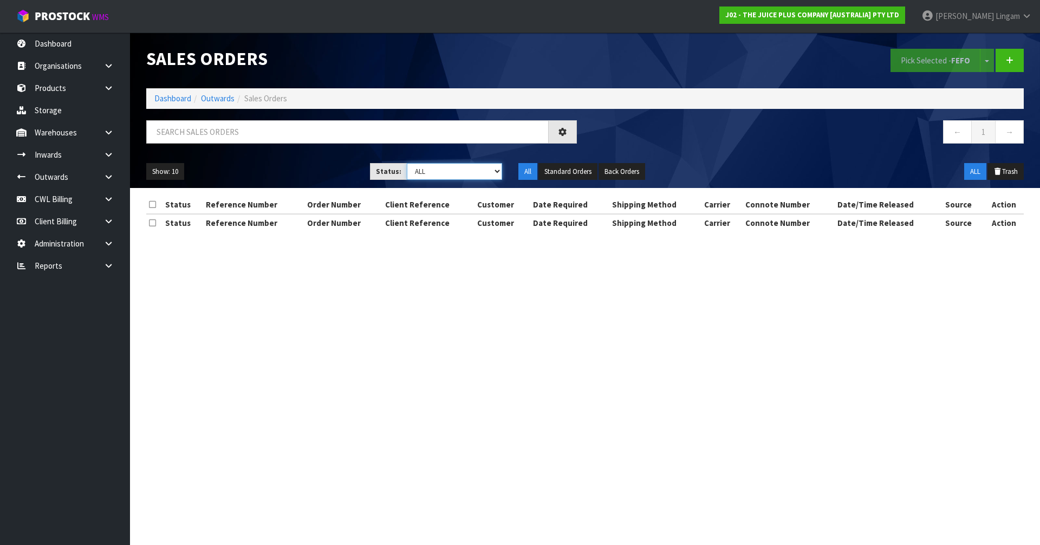
click at [479, 176] on select "Draft Pending Allocated Pending Pick Goods Picked Goods Packed Pending Charges …" at bounding box center [455, 171] width 96 height 17
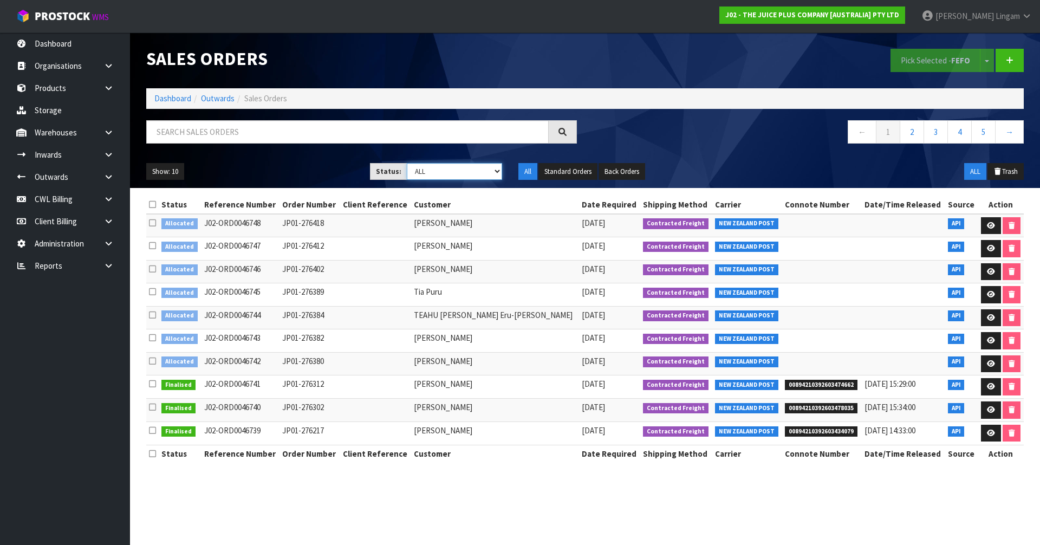
select select "string:6"
click at [407, 163] on select "Draft Pending Allocated Pending Pick Goods Picked Goods Packed Pending Charges …" at bounding box center [455, 171] width 96 height 17
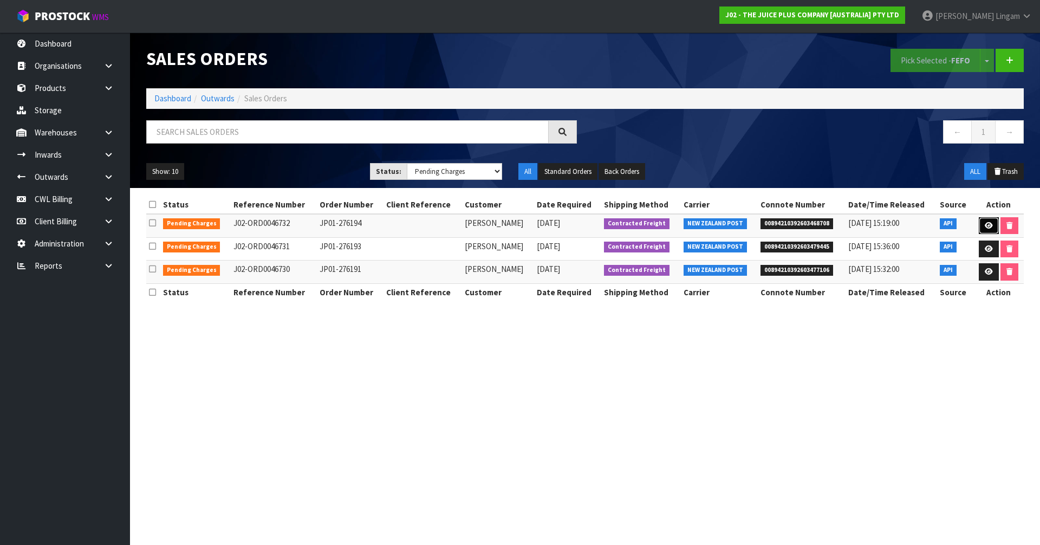
click at [987, 224] on icon at bounding box center [989, 225] width 8 height 7
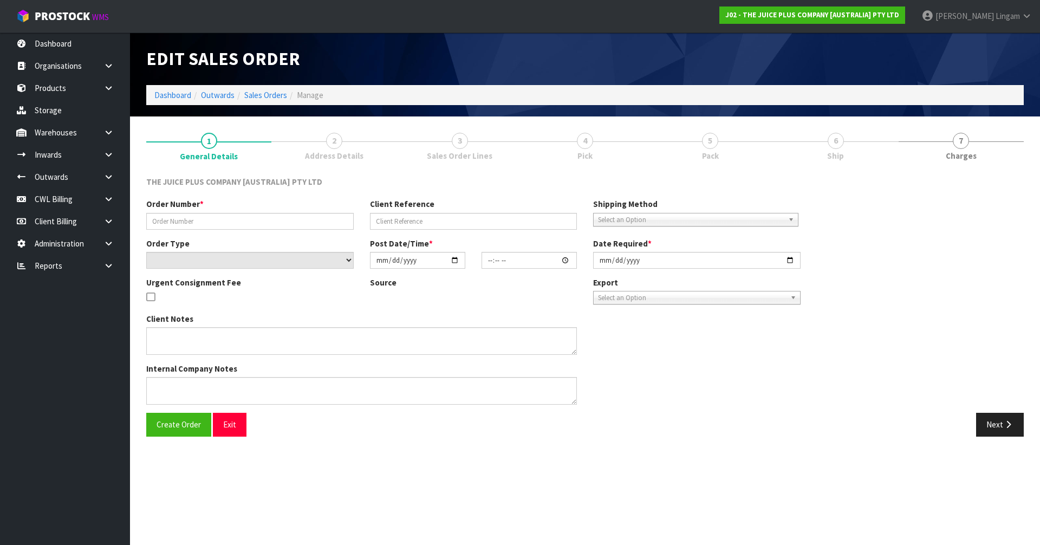
type input "JP01-276194"
select select "number:0"
type input "[DATE]"
type input "11:48:30.000"
type input "[DATE]"
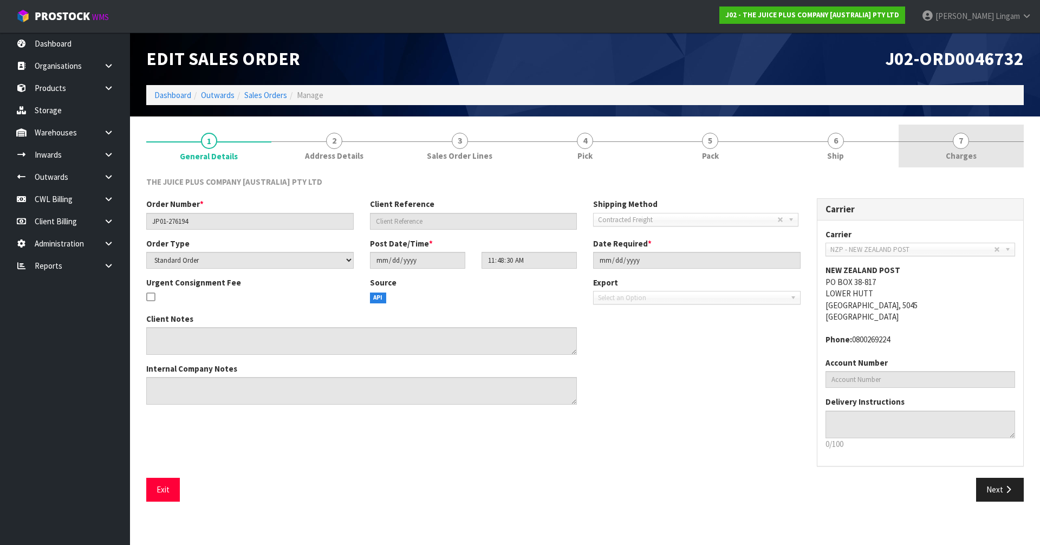
click at [995, 158] on link "7 [GEOGRAPHIC_DATA]" at bounding box center [961, 146] width 125 height 43
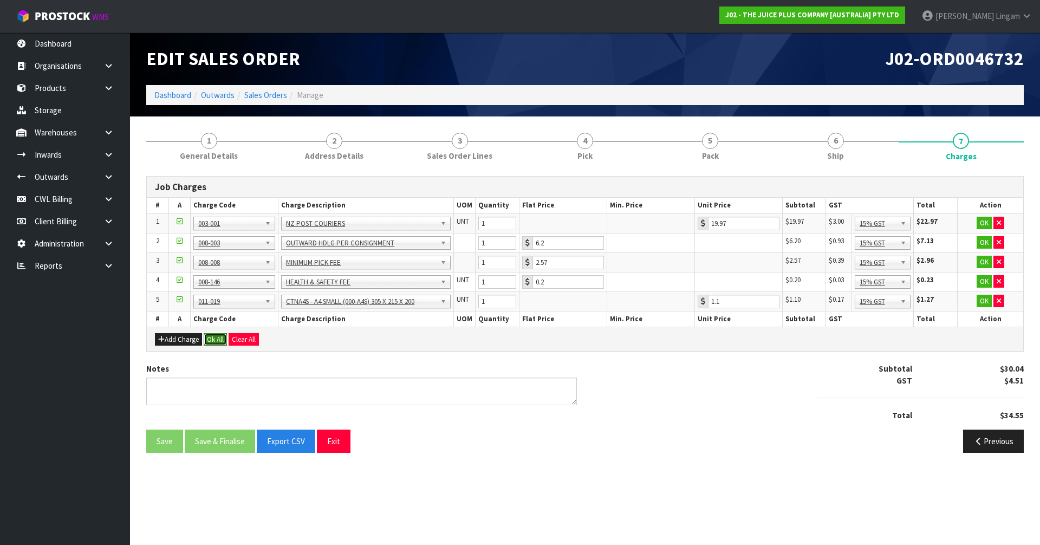
click at [207, 338] on button "Ok All" at bounding box center [215, 339] width 23 height 13
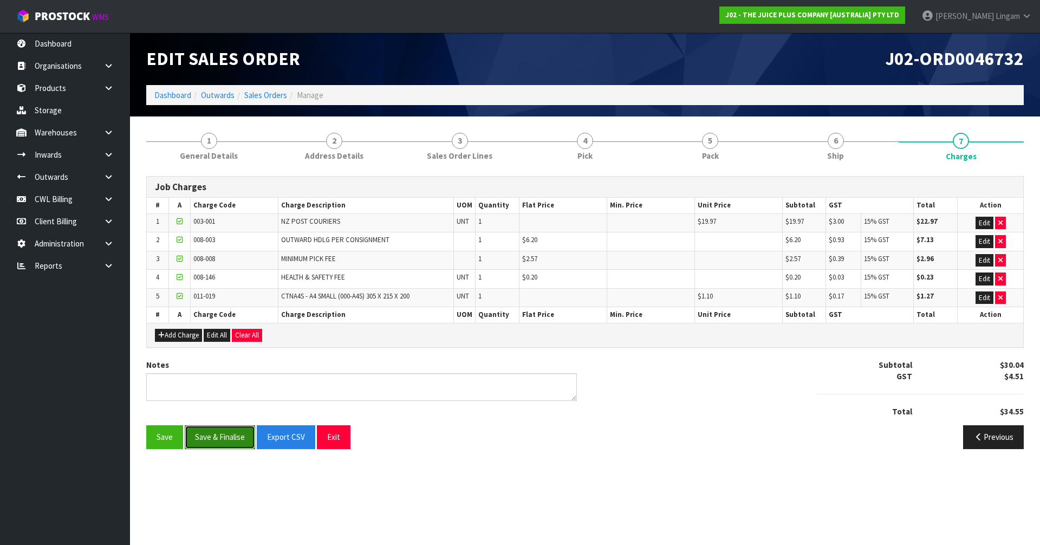
click at [223, 445] on button "Save & Finalise" at bounding box center [220, 436] width 70 height 23
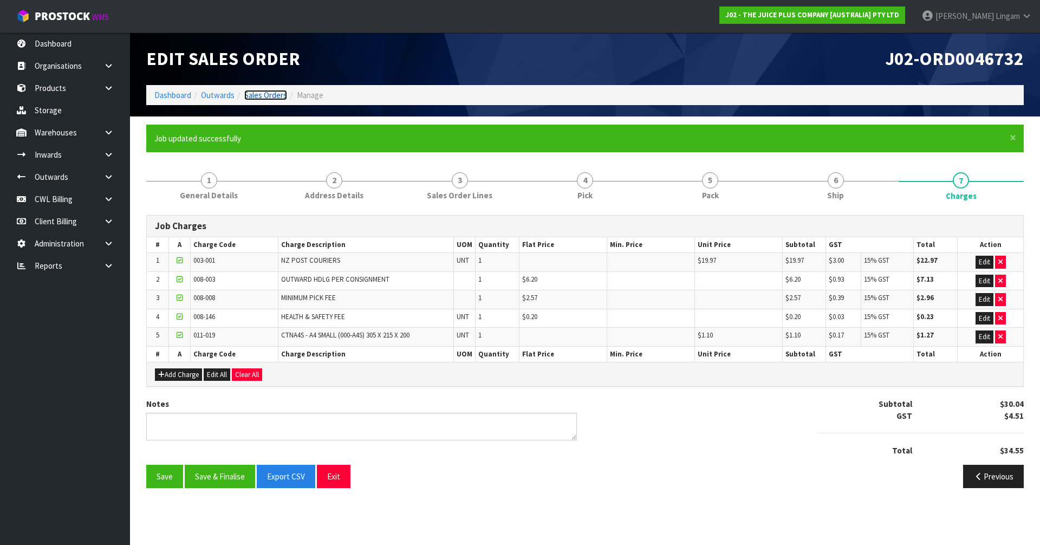
click at [272, 97] on link "Sales Orders" at bounding box center [265, 95] width 43 height 10
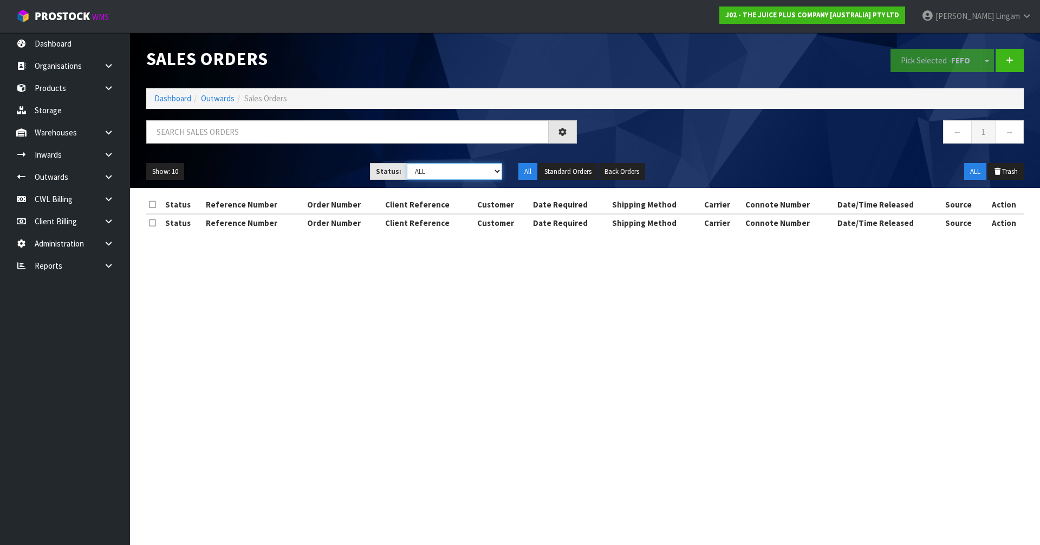
click at [483, 170] on select "Draft Pending Allocated Pending Pick Goods Picked Goods Packed Pending Charges …" at bounding box center [455, 171] width 96 height 17
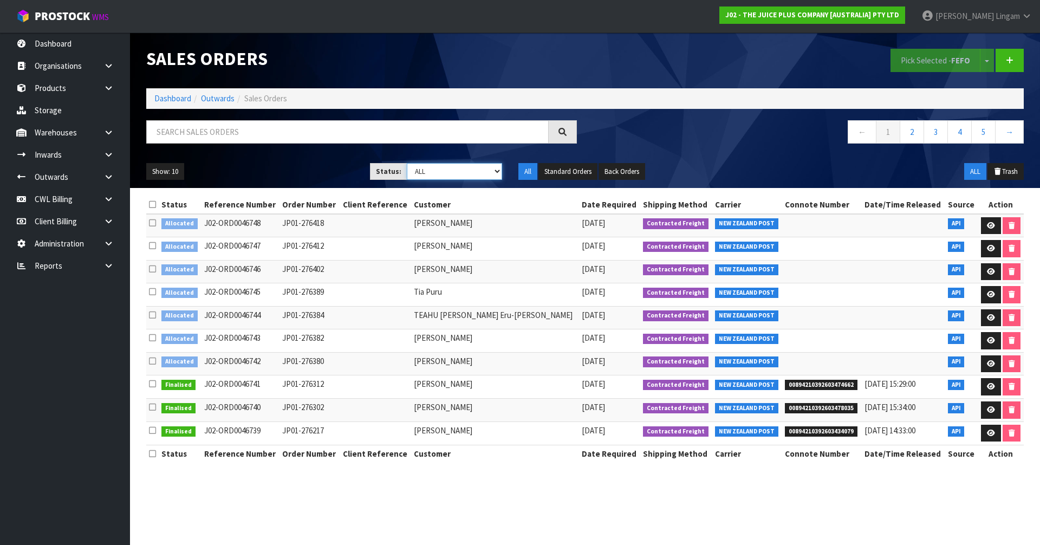
select select "string:6"
click at [407, 163] on select "Draft Pending Allocated Pending Pick Goods Picked Goods Packed Pending Charges …" at bounding box center [455, 171] width 96 height 17
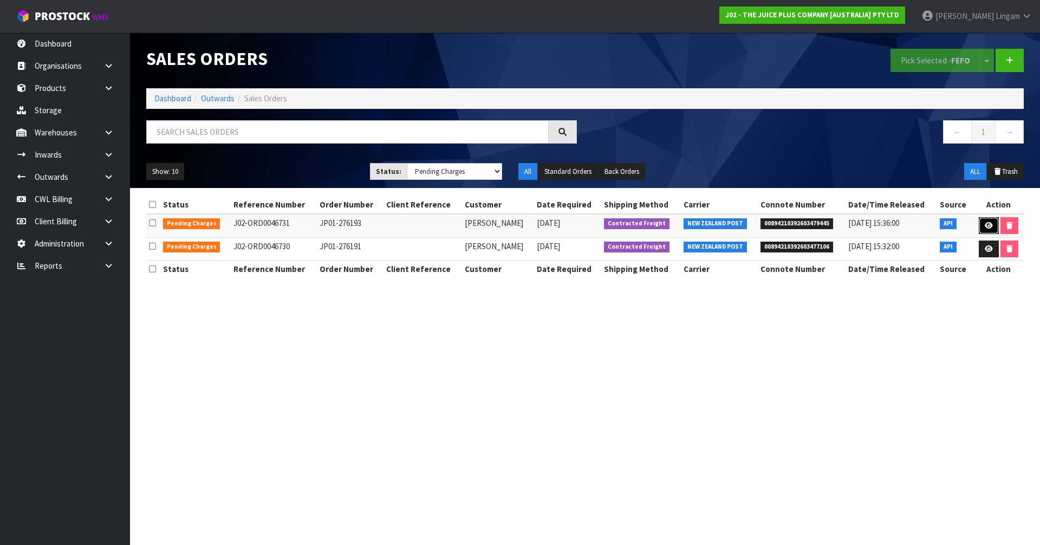
click at [980, 225] on link at bounding box center [989, 225] width 20 height 17
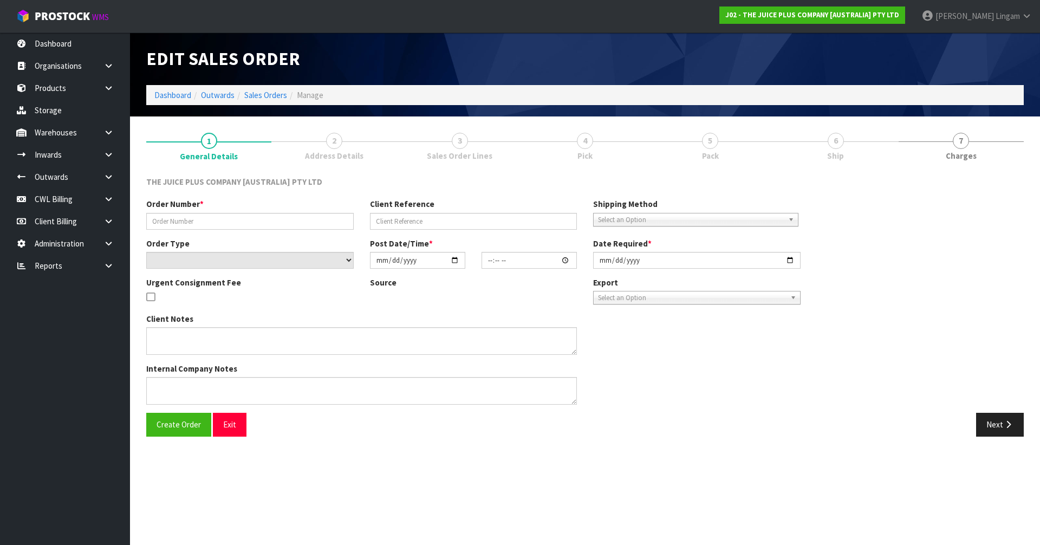
type input "JP01-276193"
select select "number:0"
type input "[DATE]"
type input "11:19:58.000"
type input "[DATE]"
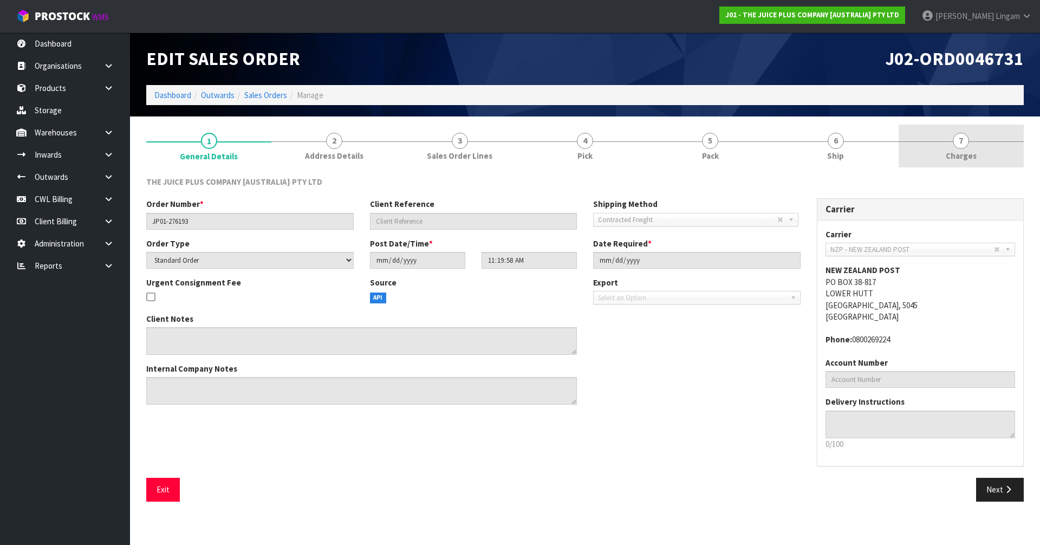
click at [984, 162] on link "7 [GEOGRAPHIC_DATA]" at bounding box center [961, 146] width 125 height 43
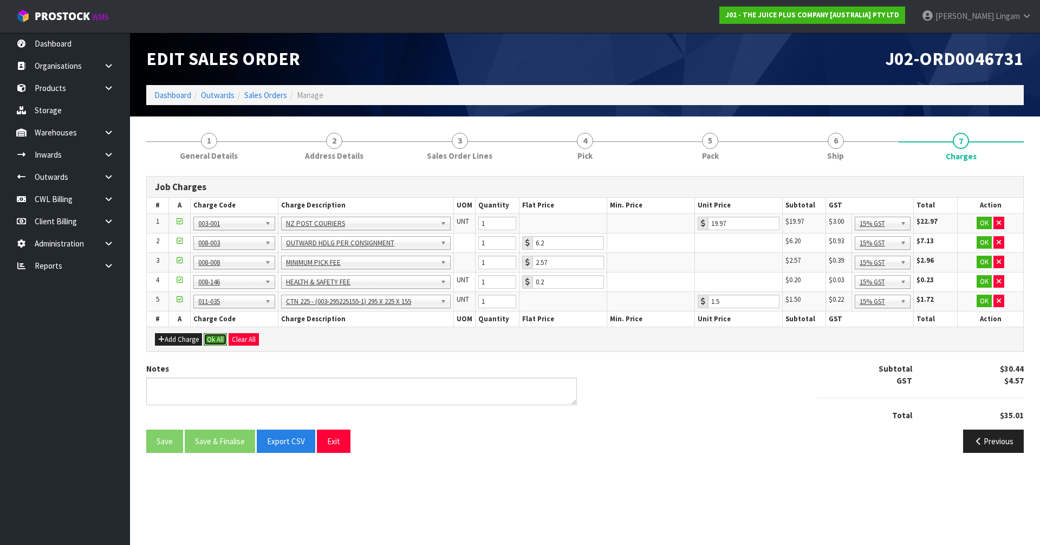
click at [214, 342] on button "Ok All" at bounding box center [215, 339] width 23 height 13
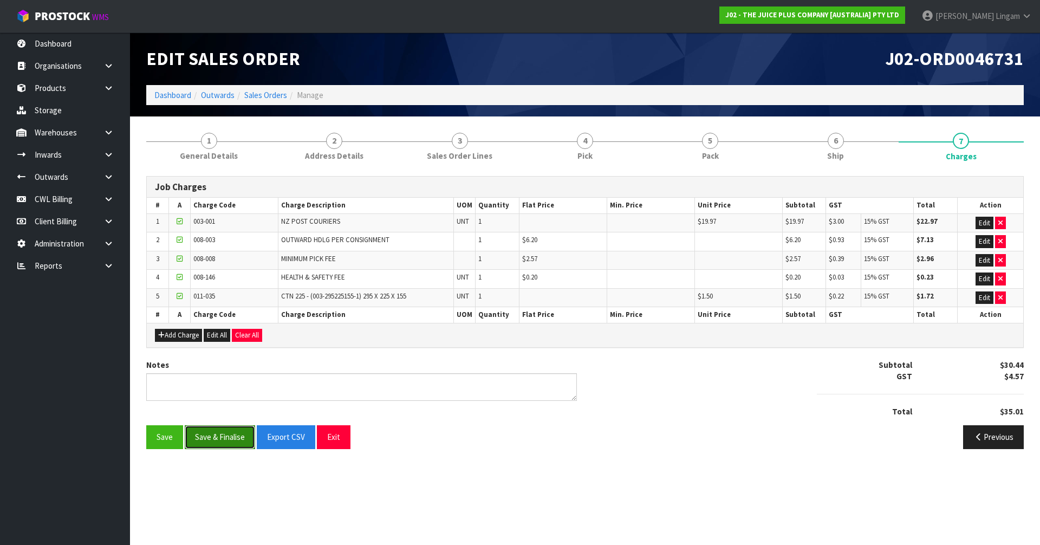
click at [221, 427] on button "Save & Finalise" at bounding box center [220, 436] width 70 height 23
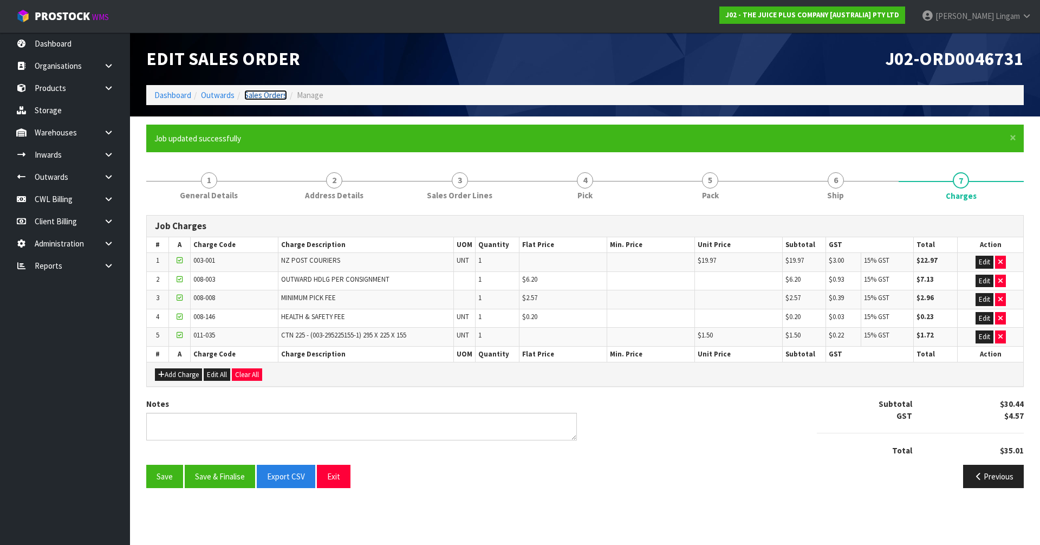
click at [271, 96] on link "Sales Orders" at bounding box center [265, 95] width 43 height 10
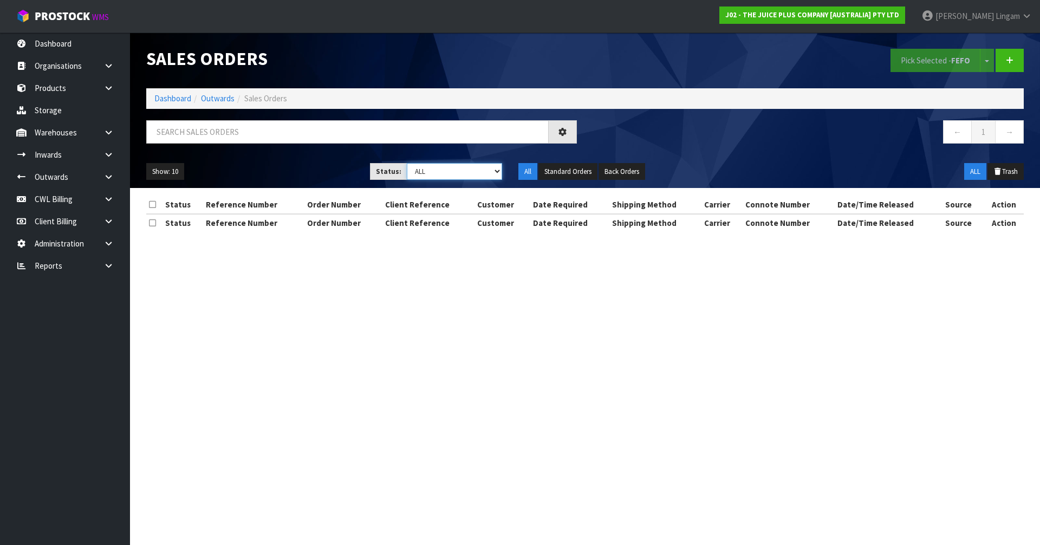
click at [485, 168] on select "Draft Pending Allocated Pending Pick Goods Picked Goods Packed Pending Charges …" at bounding box center [455, 171] width 96 height 17
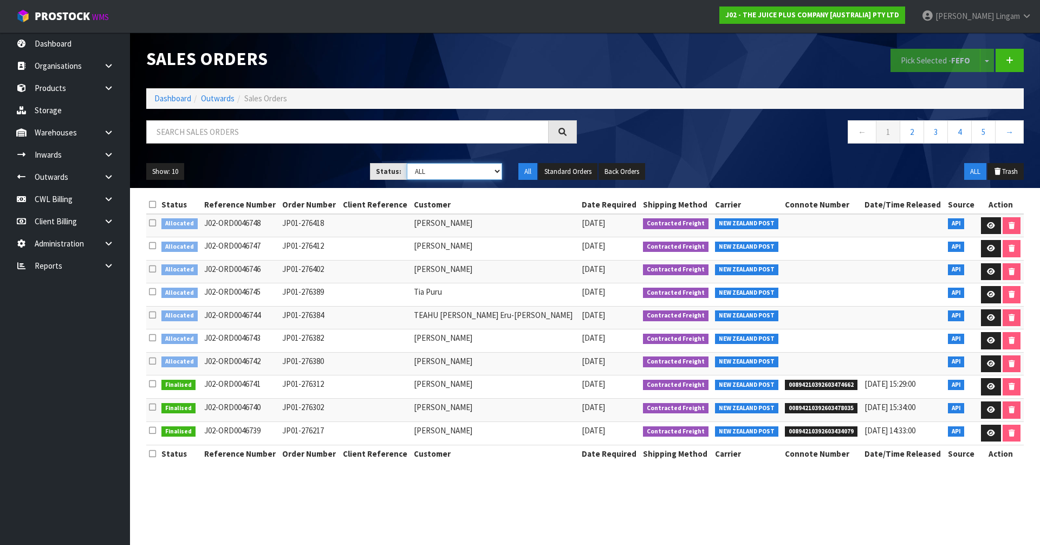
select select "string:6"
click at [407, 163] on select "Draft Pending Allocated Pending Pick Goods Picked Goods Packed Pending Charges …" at bounding box center [455, 171] width 96 height 17
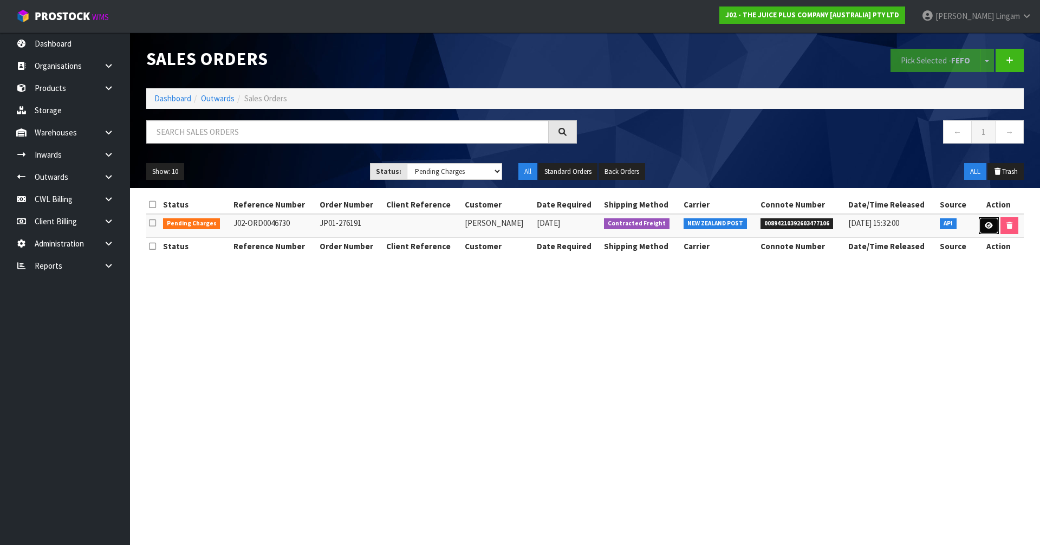
click at [985, 223] on icon at bounding box center [989, 225] width 8 height 7
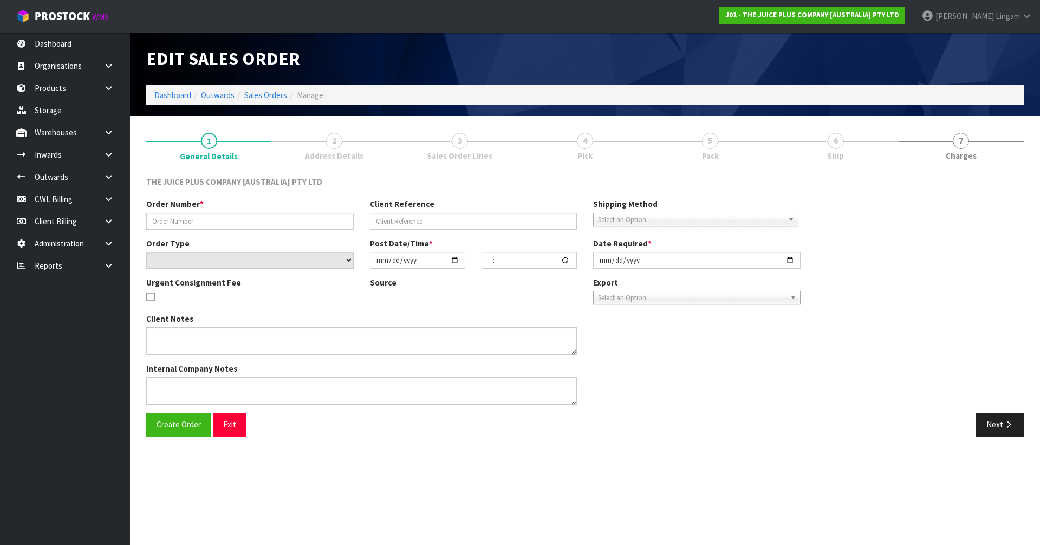
type input "JP01-276191"
select select "number:0"
type input "[DATE]"
type input "10:21:41.000"
type input "[DATE]"
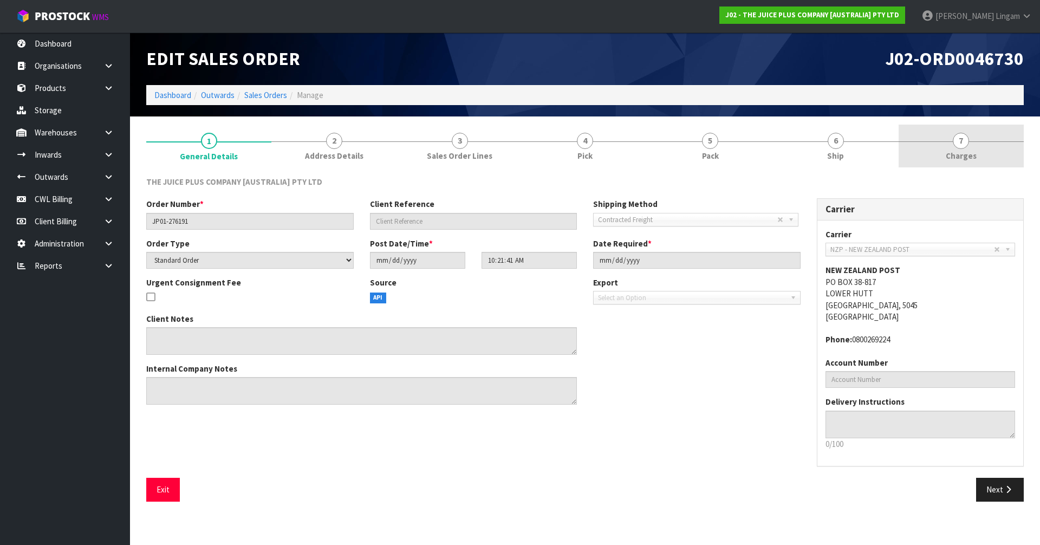
click at [1000, 162] on link "7 [GEOGRAPHIC_DATA]" at bounding box center [961, 146] width 125 height 43
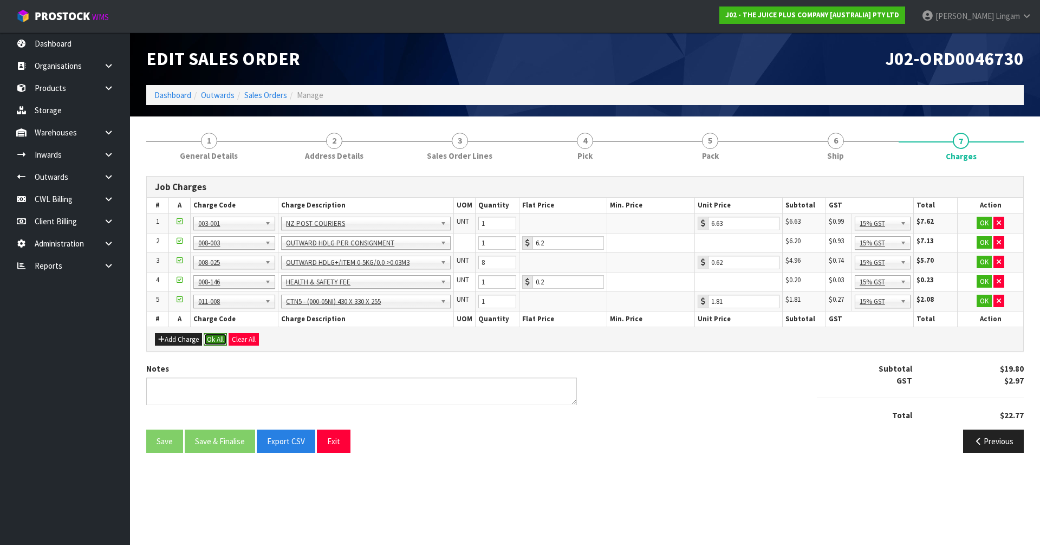
click at [212, 339] on button "Ok All" at bounding box center [215, 339] width 23 height 13
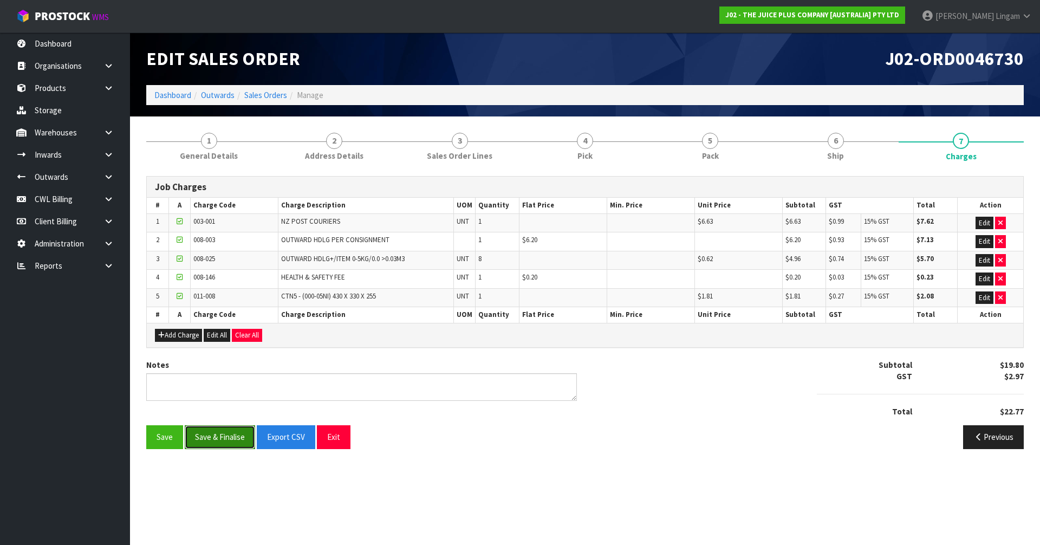
click at [224, 435] on button "Save & Finalise" at bounding box center [220, 436] width 70 height 23
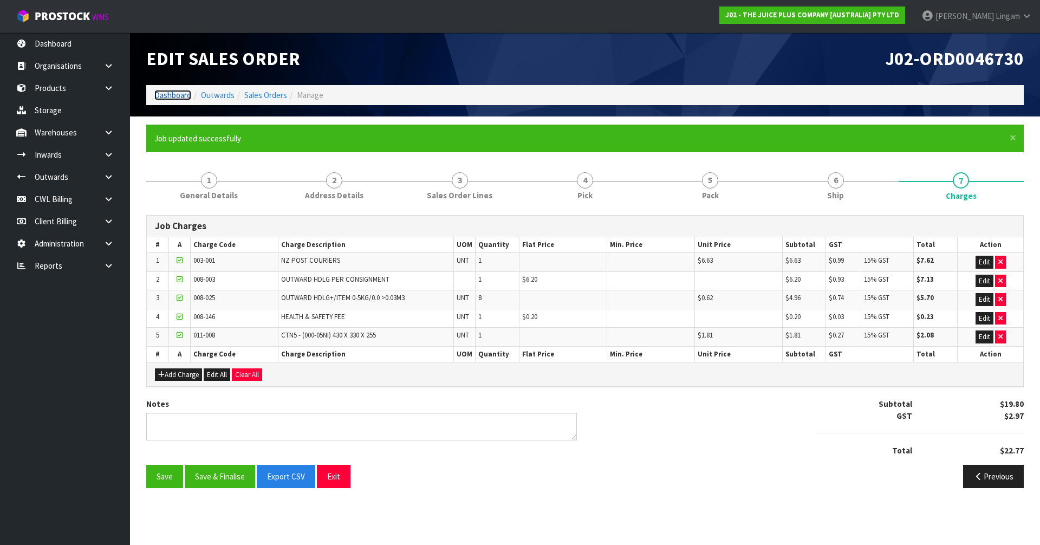
click at [160, 92] on link "Dashboard" at bounding box center [172, 95] width 37 height 10
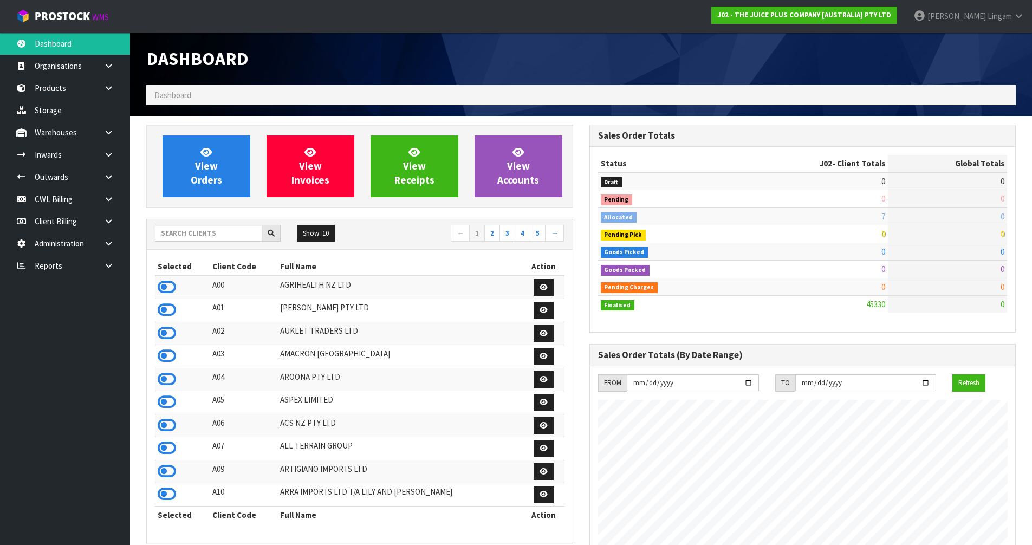
scroll to position [821, 443]
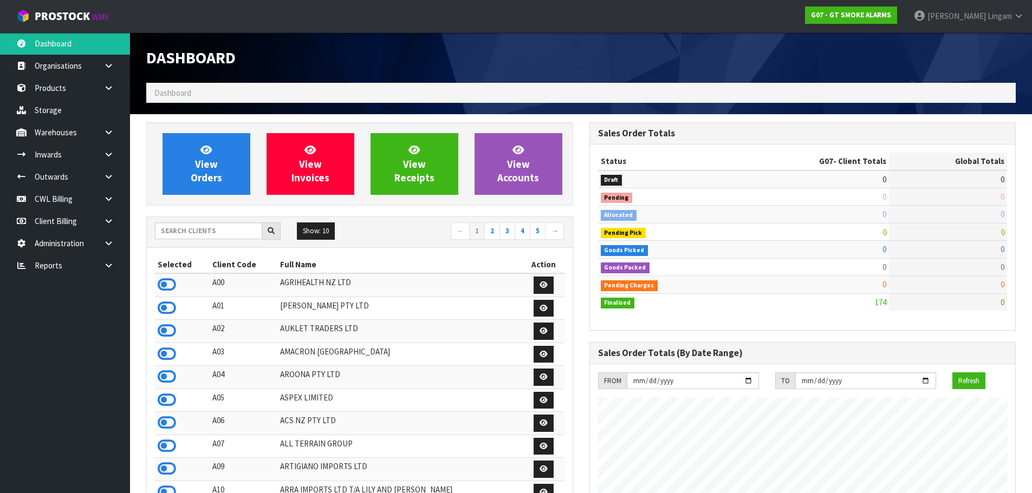
scroll to position [680, 443]
click at [109, 268] on icon at bounding box center [108, 266] width 10 height 8
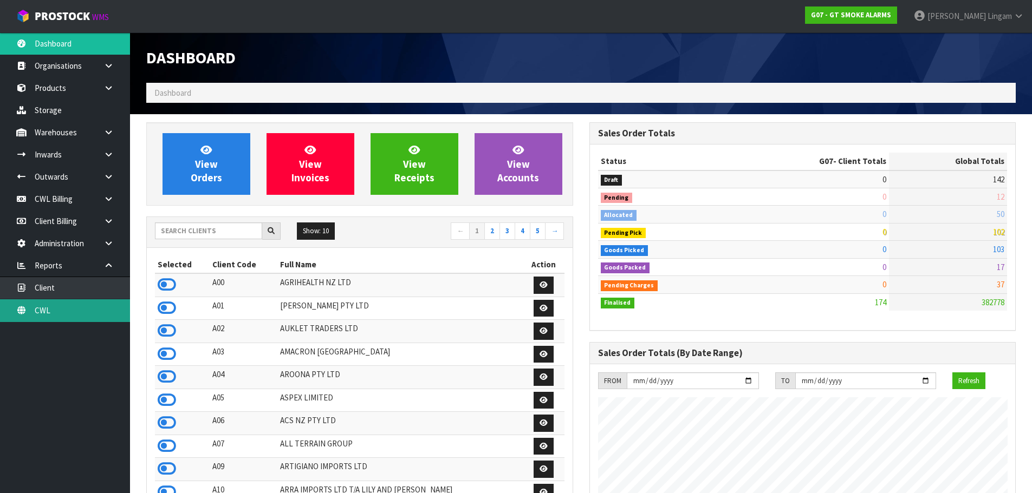
click at [107, 308] on link "CWL" at bounding box center [65, 311] width 130 height 22
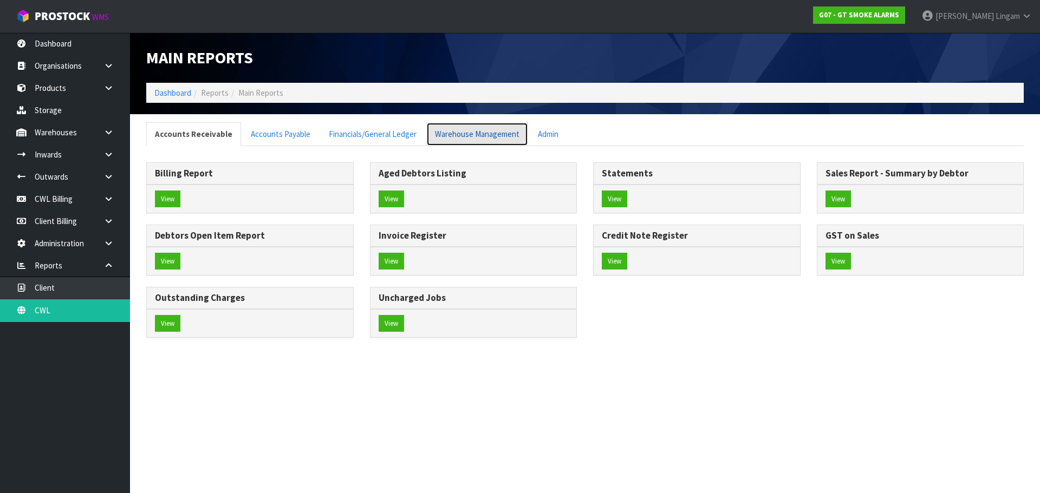
click at [457, 135] on link "Warehouse Management" at bounding box center [477, 133] width 102 height 23
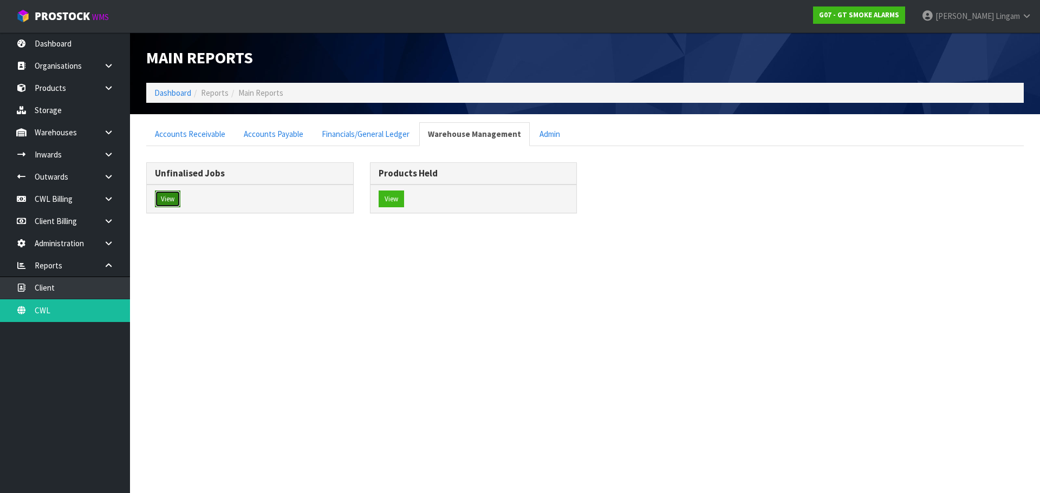
click at [168, 203] on button "View" at bounding box center [167, 199] width 25 height 17
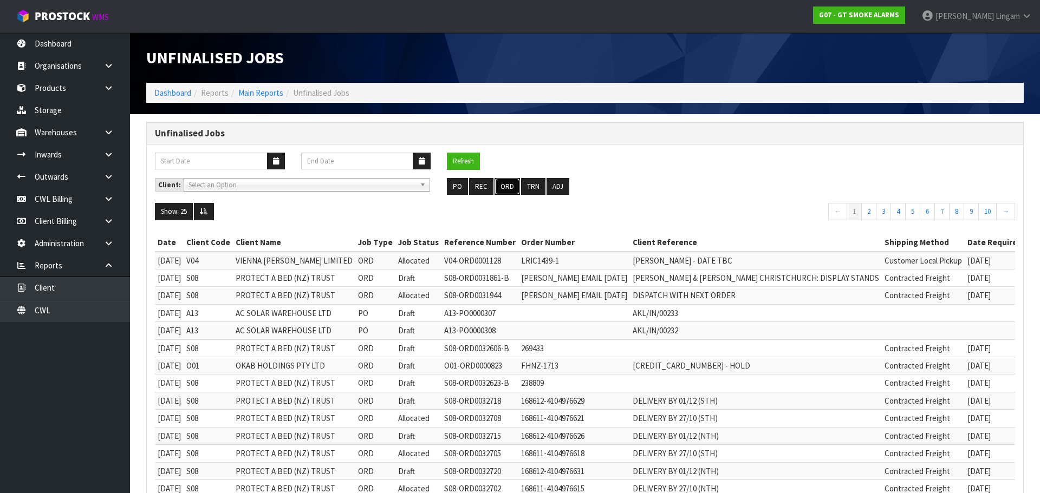
click at [499, 183] on button "ORD" at bounding box center [507, 186] width 25 height 17
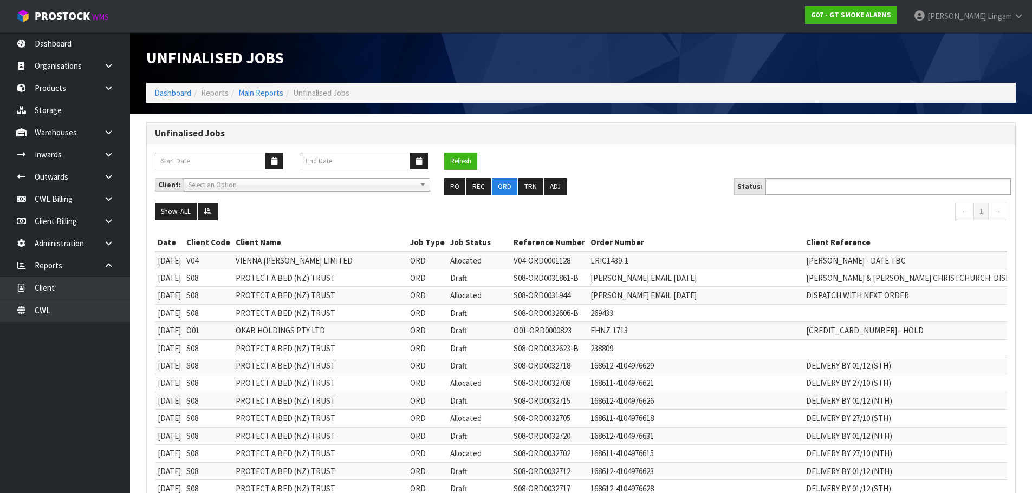
click at [788, 191] on input "text" at bounding box center [809, 187] width 80 height 14
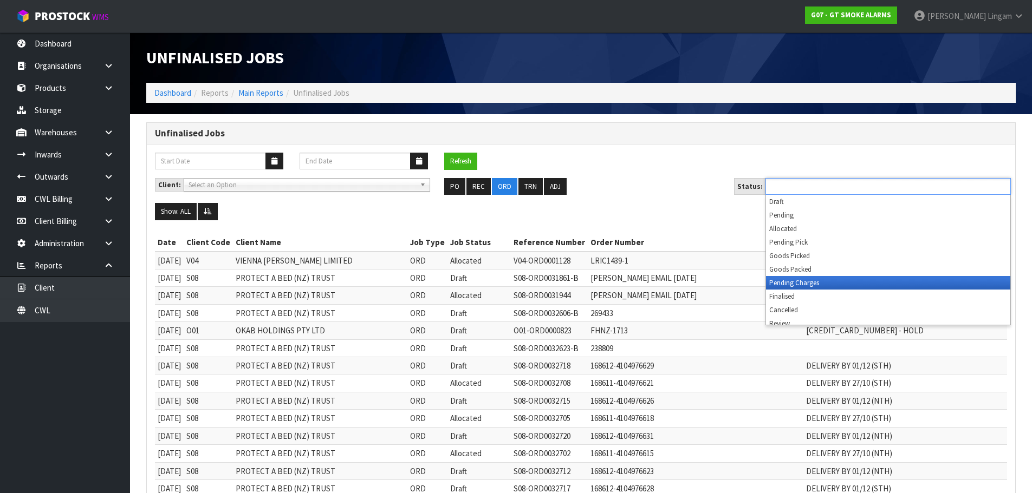
click at [788, 285] on li "Pending Charges" at bounding box center [888, 283] width 244 height 14
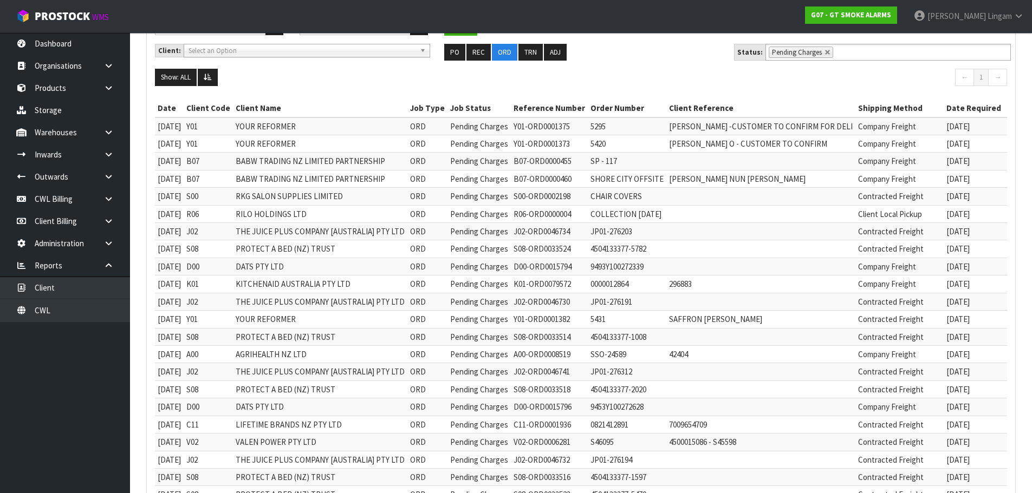
scroll to position [122, 0]
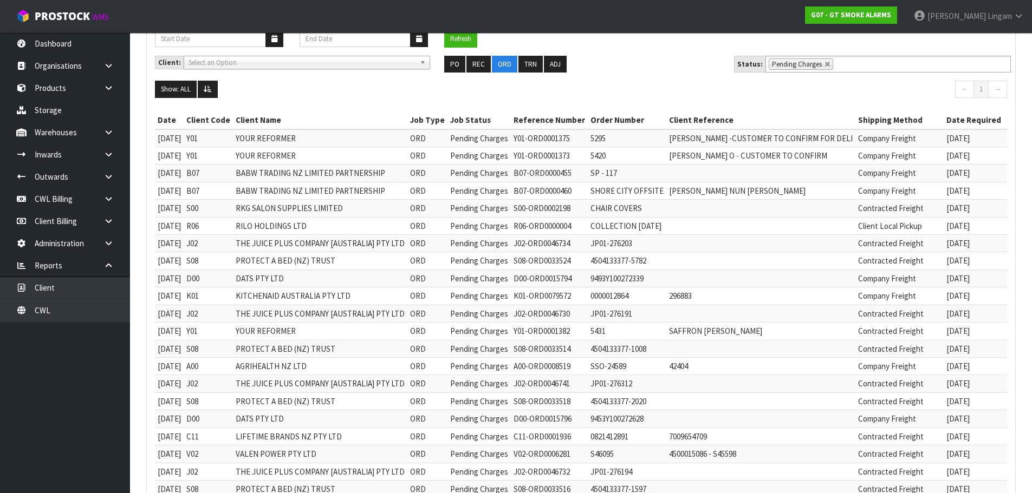
click at [626, 70] on ul "PO REC ORD TRN ADJ" at bounding box center [580, 64] width 273 height 17
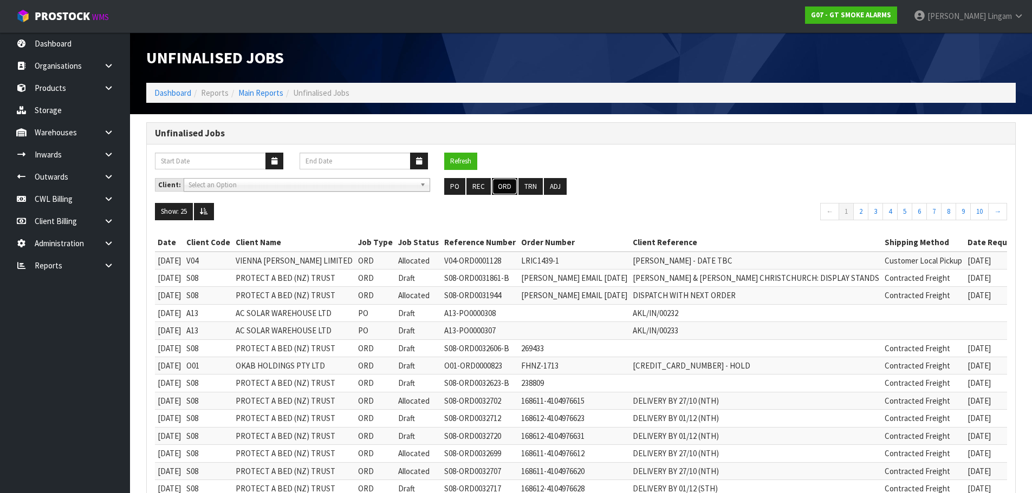
drag, startPoint x: 497, startPoint y: 186, endPoint x: 597, endPoint y: 183, distance: 100.3
click at [497, 186] on button "ORD" at bounding box center [504, 186] width 25 height 17
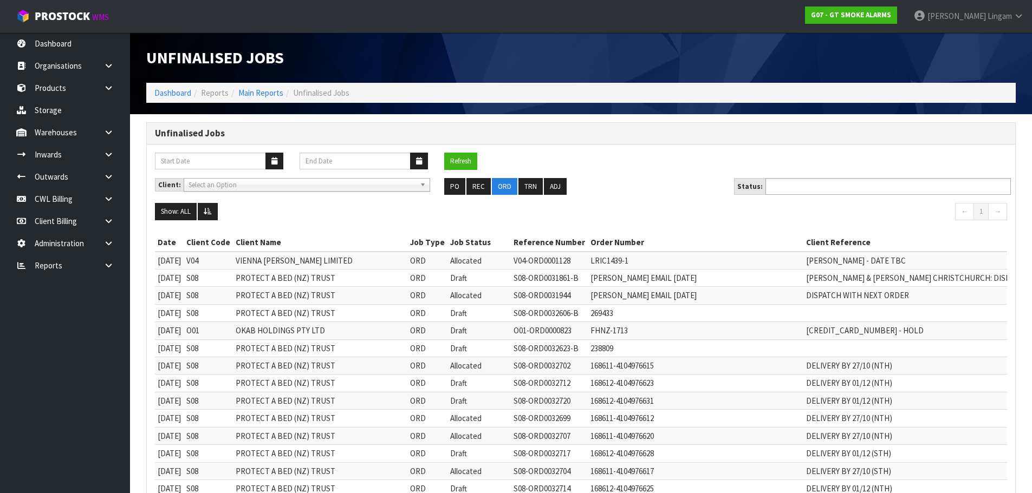
click at [844, 184] on input "text" at bounding box center [809, 187] width 80 height 14
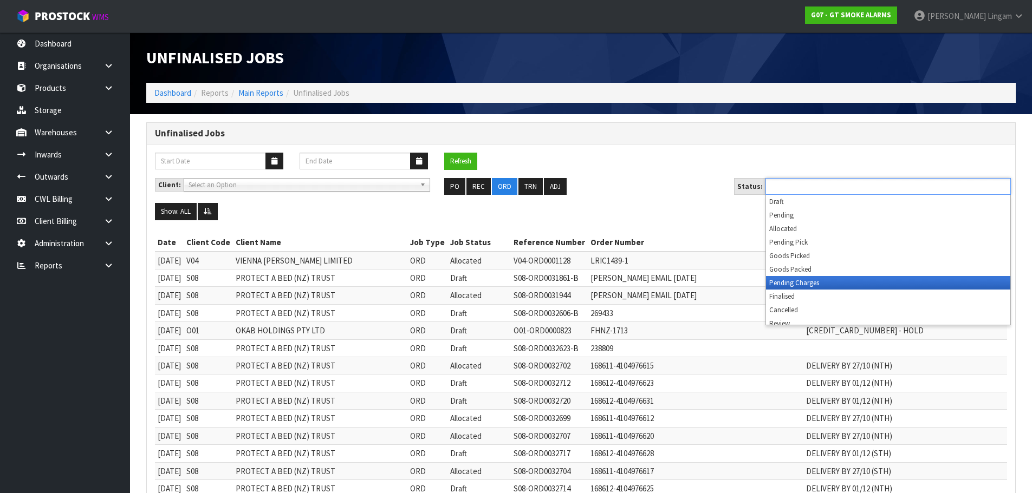
click at [846, 283] on li "Pending Charges" at bounding box center [888, 283] width 244 height 14
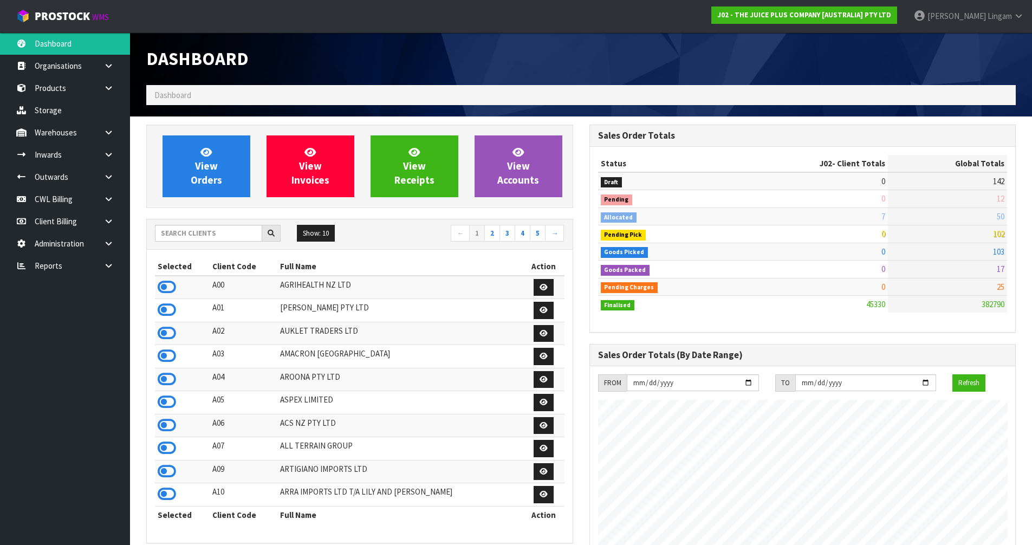
click at [229, 235] on input "text" at bounding box center [208, 233] width 107 height 17
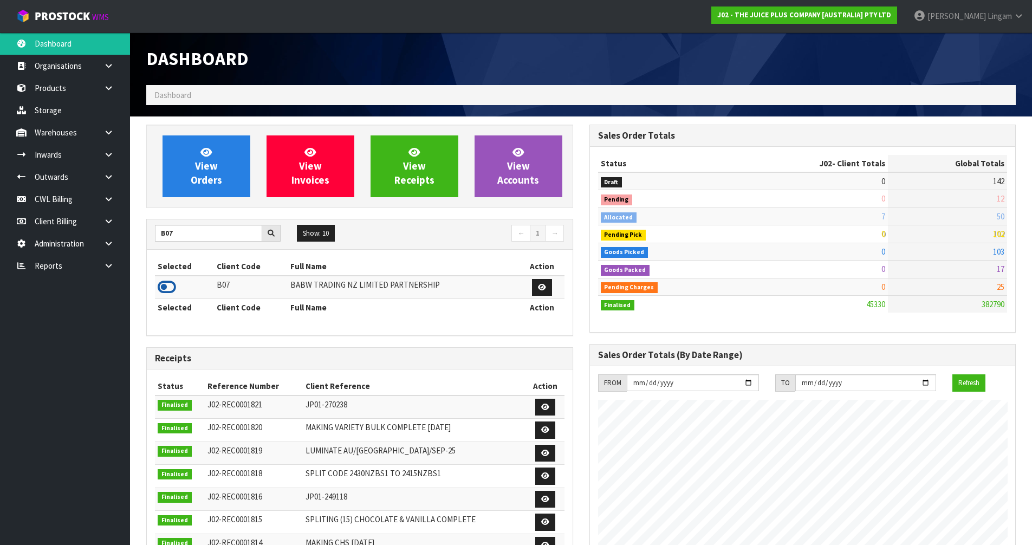
type input "B07"
click at [168, 285] on icon at bounding box center [167, 287] width 18 height 16
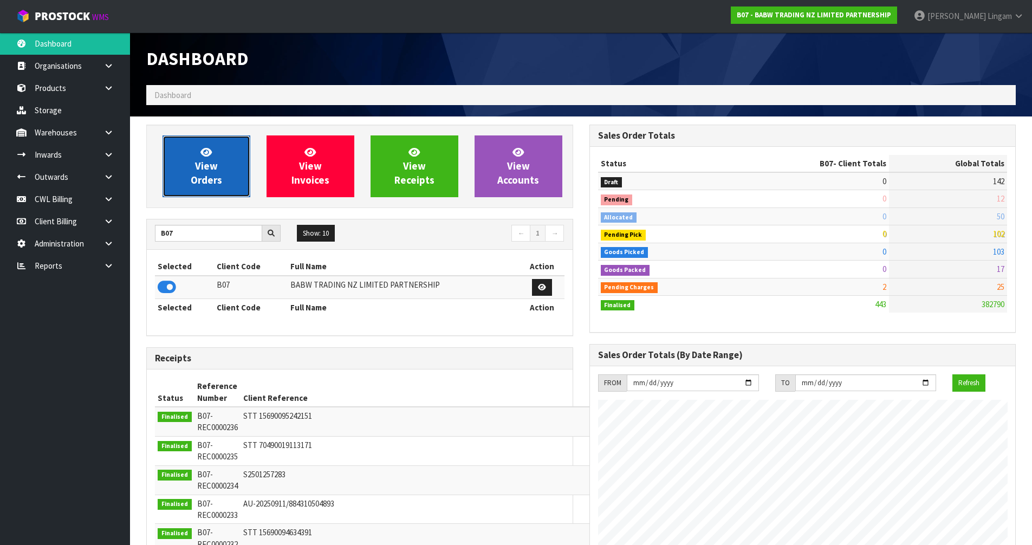
click at [223, 168] on link "View Orders" at bounding box center [206, 166] width 88 height 62
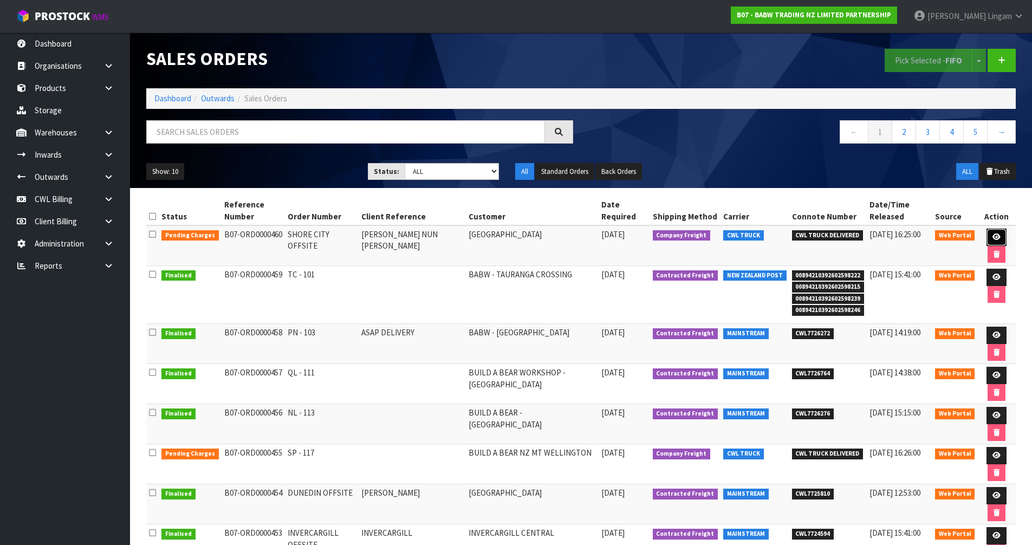
click at [994, 235] on icon at bounding box center [996, 236] width 8 height 7
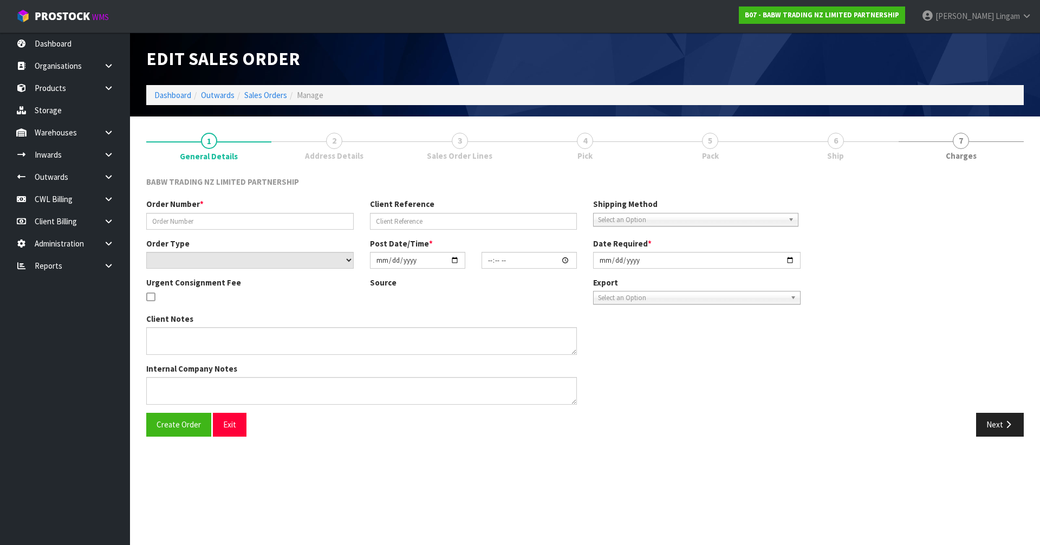
type input "SHORE CITY OFFSITE"
type input "[PERSON_NAME] NUN [PERSON_NAME]"
select select "number:0"
type input "[DATE]"
type input "13:07:00.000"
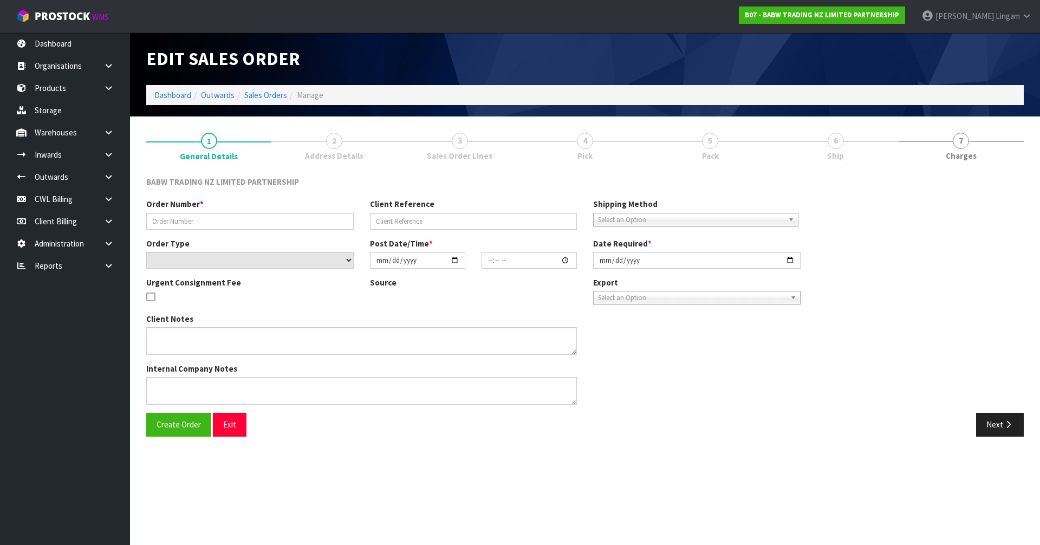
type input "[DATE]"
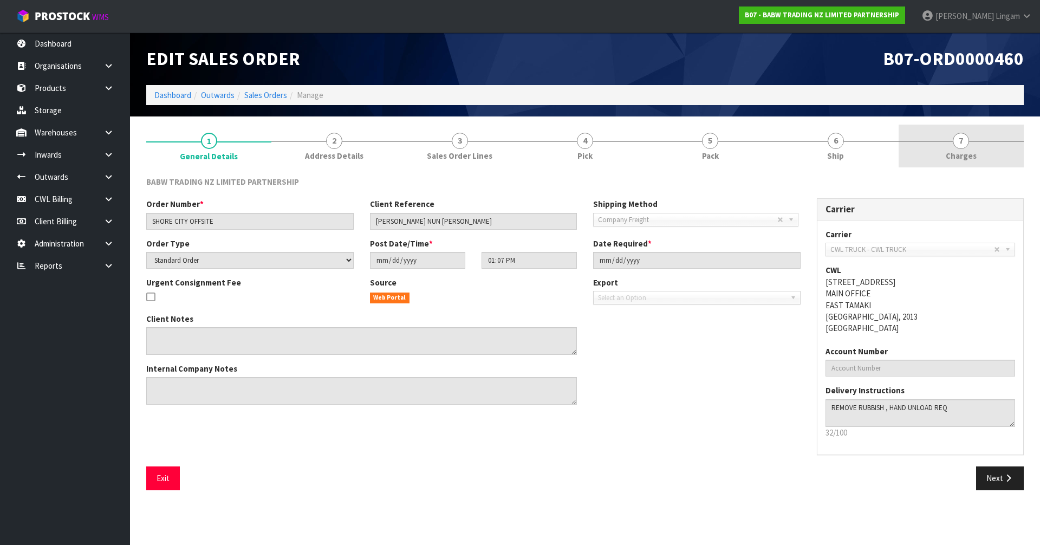
click at [966, 146] on span "7" at bounding box center [961, 141] width 16 height 16
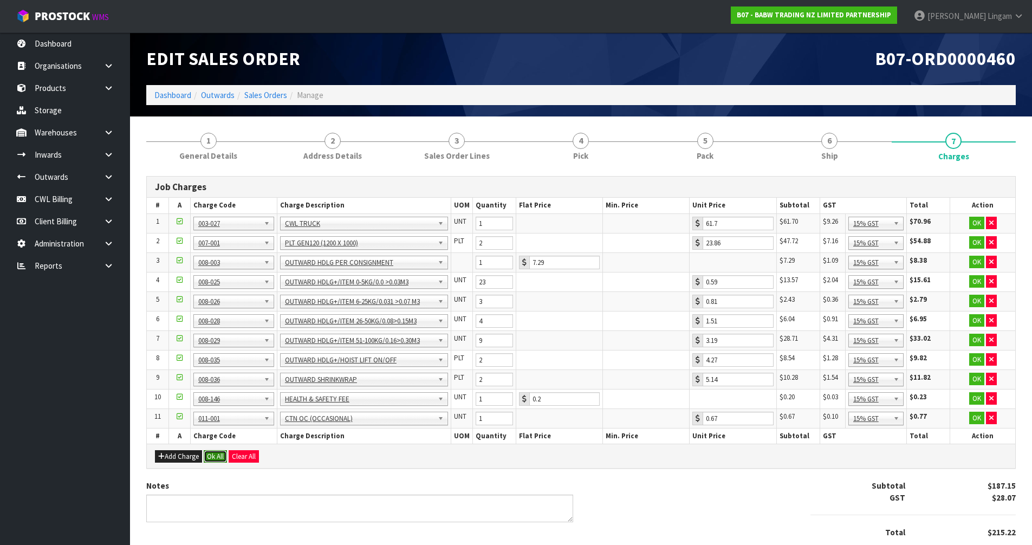
click at [213, 455] on button "Ok All" at bounding box center [215, 456] width 23 height 13
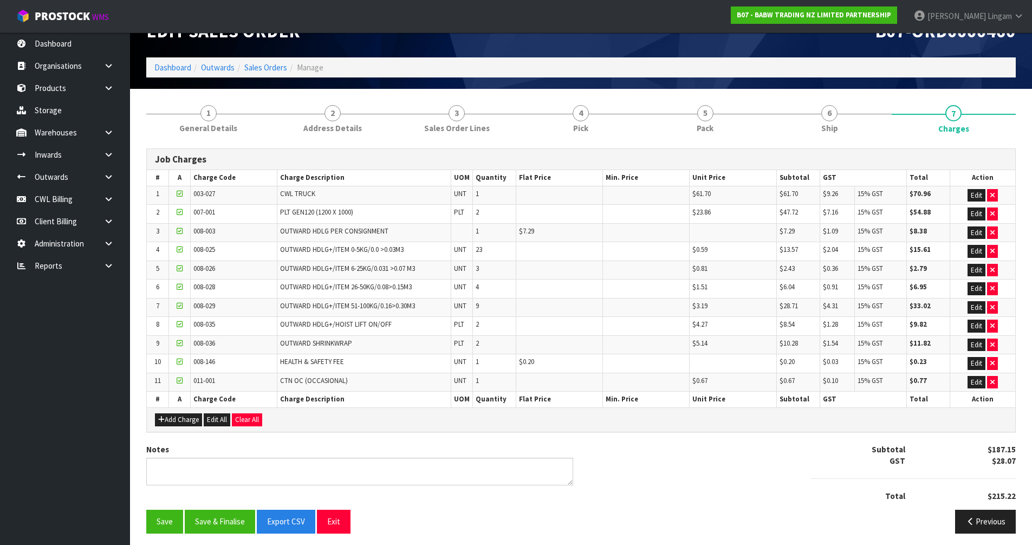
scroll to position [32, 0]
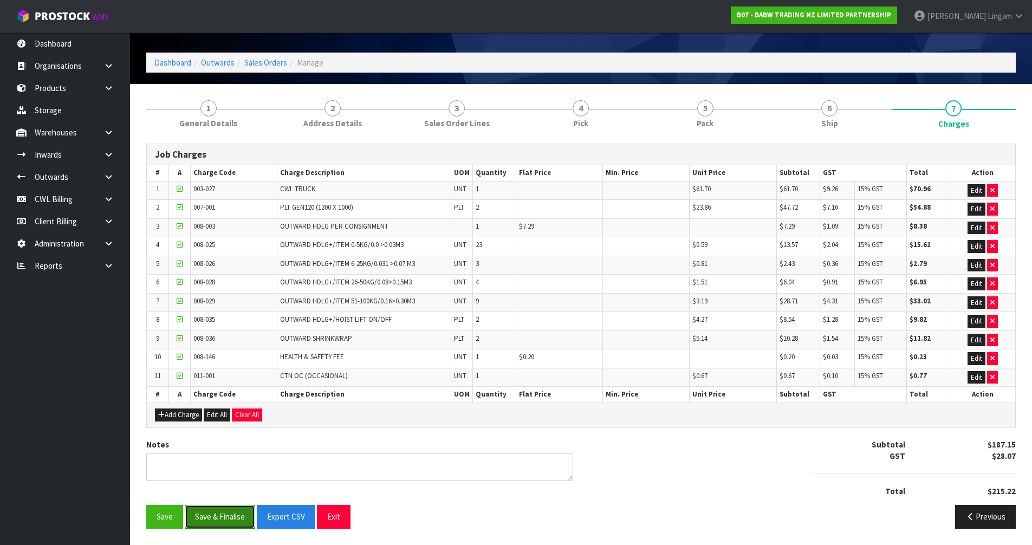
click at [227, 517] on button "Save & Finalise" at bounding box center [220, 516] width 70 height 23
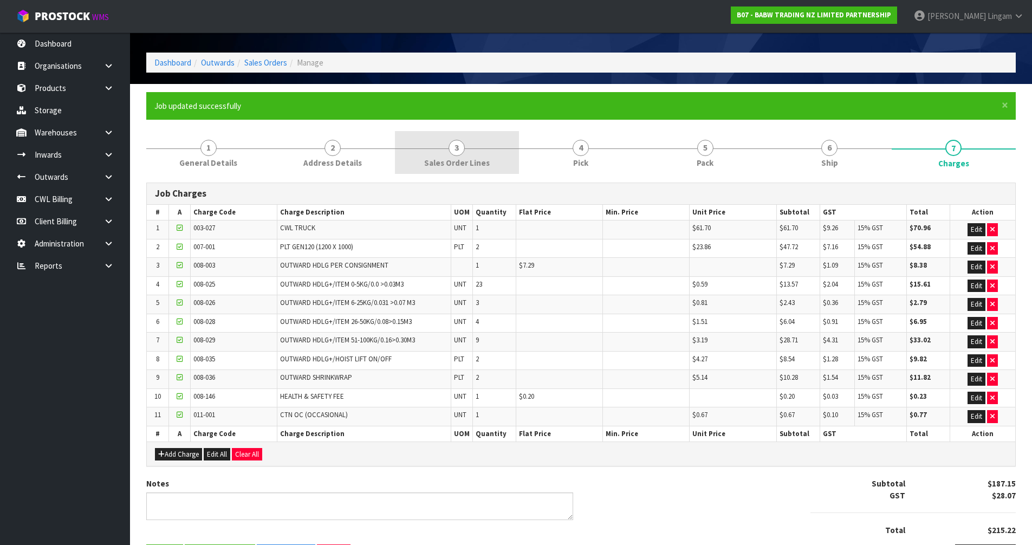
scroll to position [0, 0]
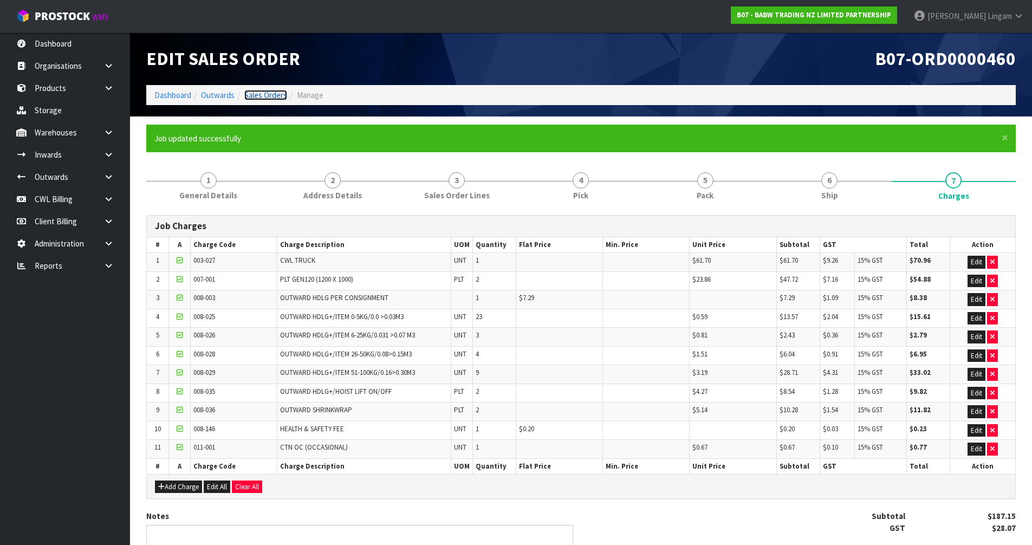
click at [264, 97] on link "Sales Orders" at bounding box center [265, 95] width 43 height 10
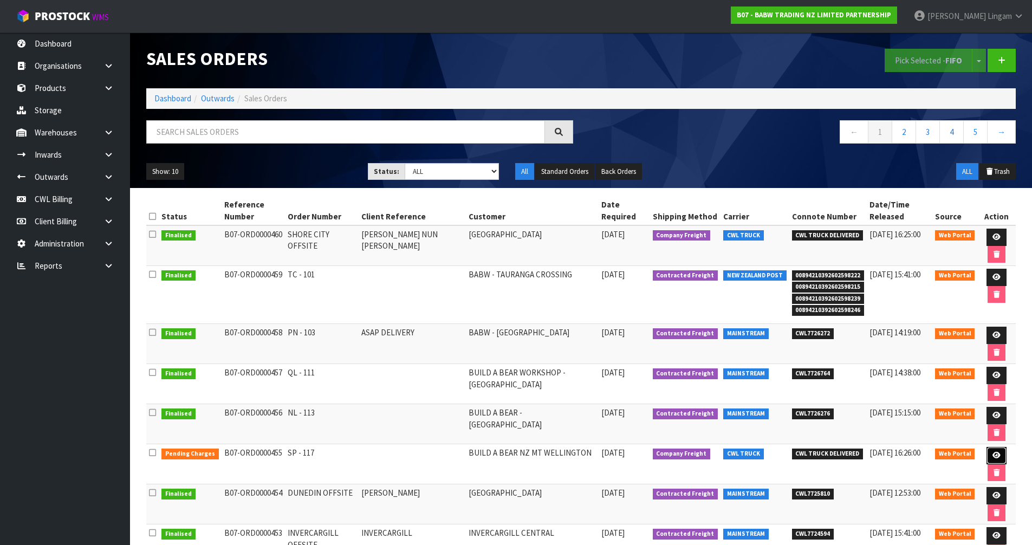
click at [992, 456] on icon at bounding box center [996, 455] width 8 height 7
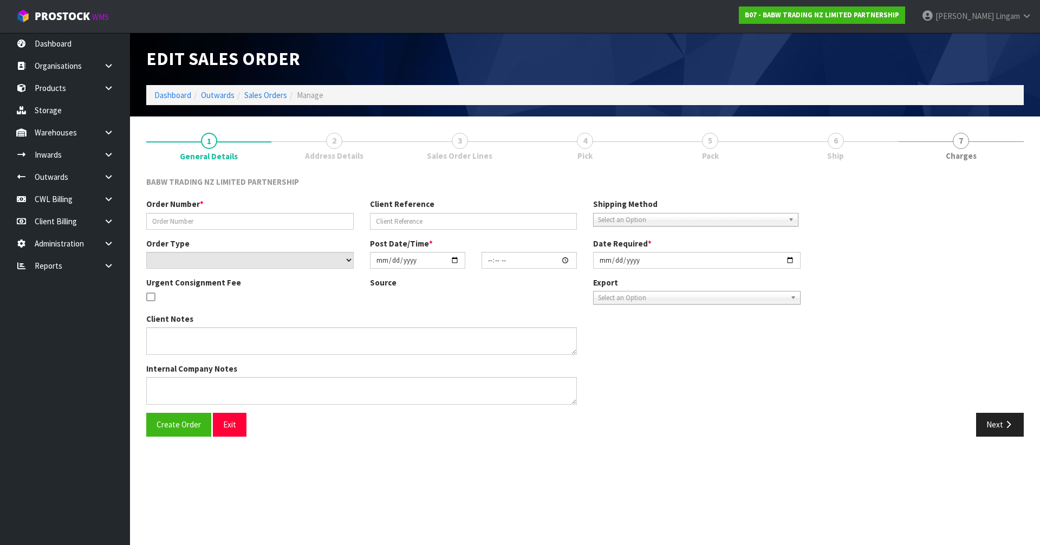
type input "SP - 117"
select select "number:0"
type input "[DATE]"
type input "13:19:00.000"
type input "[DATE]"
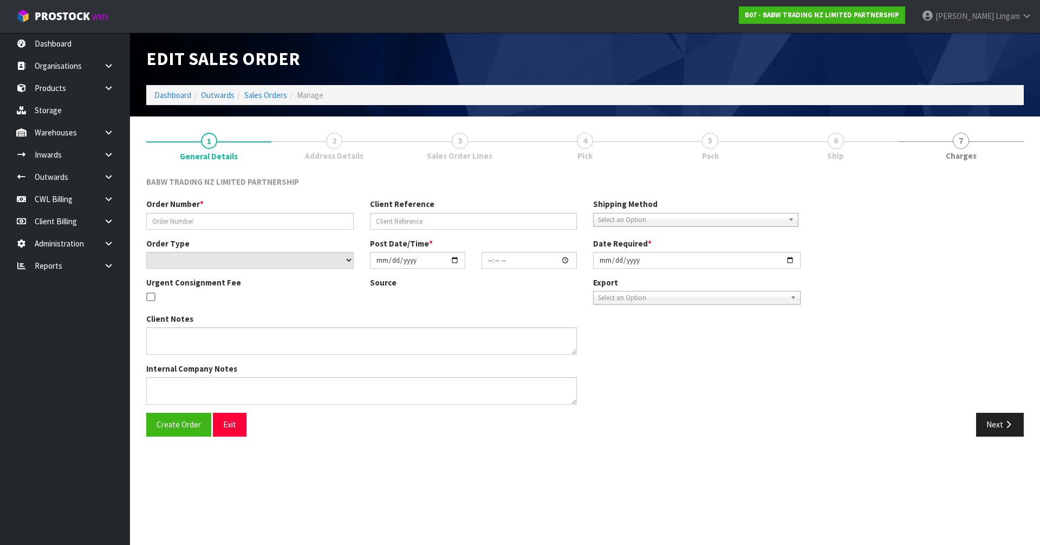
type textarea "CALL/MESSGAE AFTERNOON PRIOR TO MORNING DELIVERY - FRANKI 0273810540, TO MAKE S…"
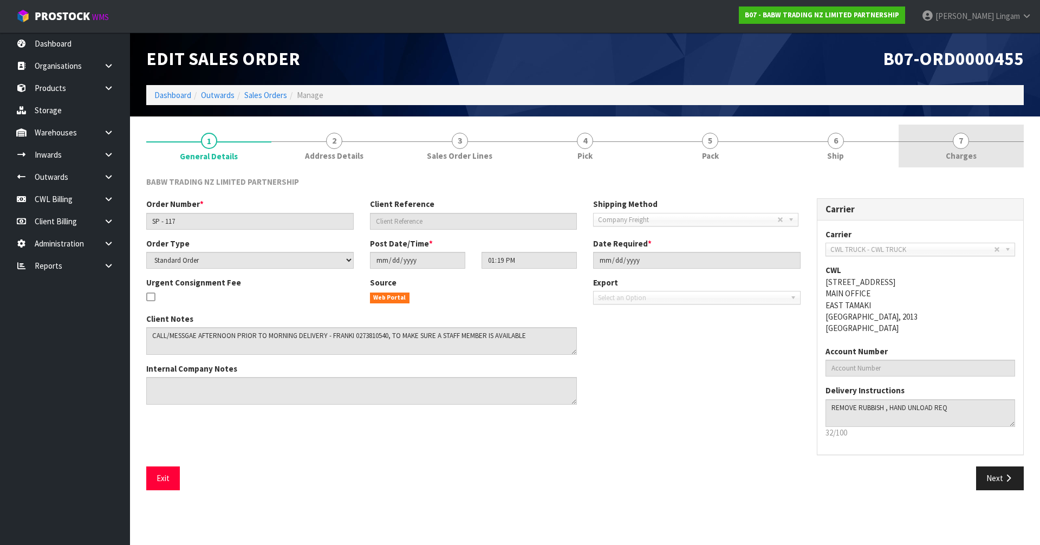
click at [963, 158] on span "Charges" at bounding box center [961, 155] width 31 height 11
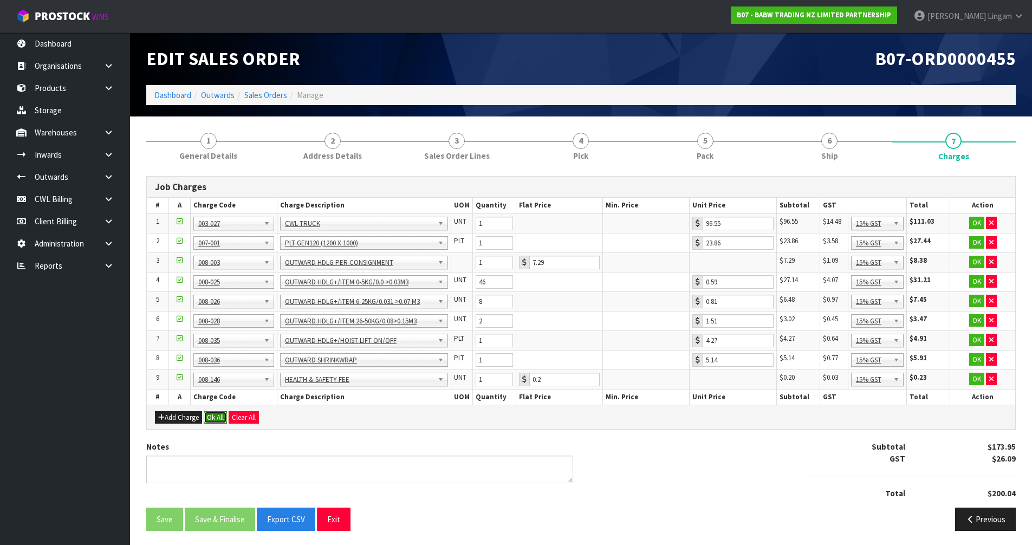
click at [209, 416] on button "Ok All" at bounding box center [215, 417] width 23 height 13
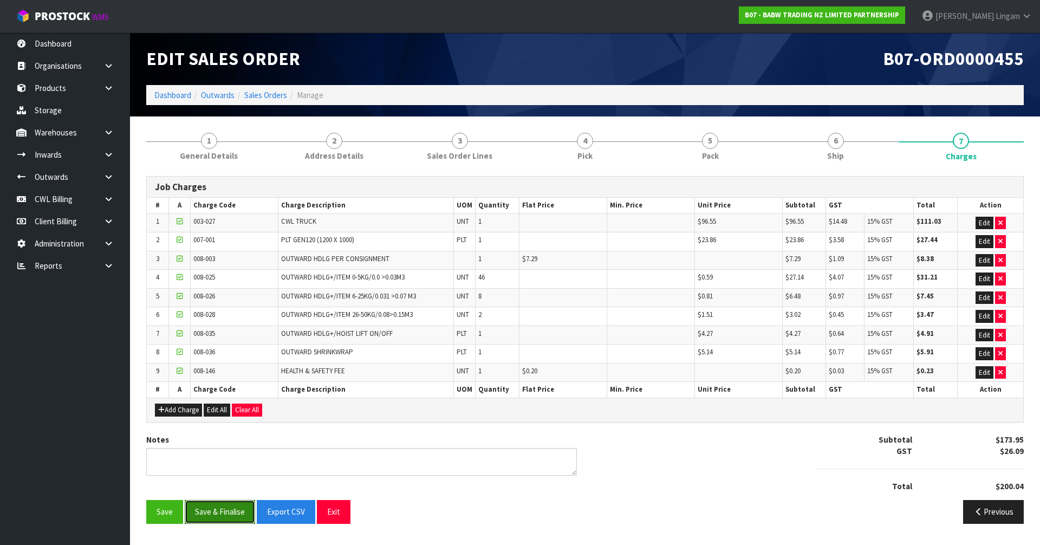
click at [231, 505] on button "Save & Finalise" at bounding box center [220, 511] width 70 height 23
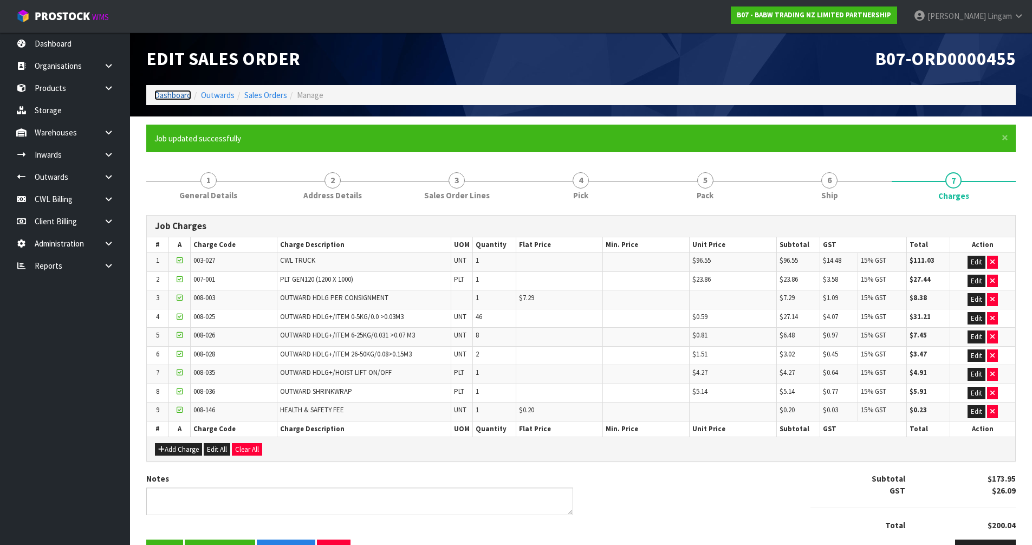
click at [185, 97] on link "Dashboard" at bounding box center [172, 95] width 37 height 10
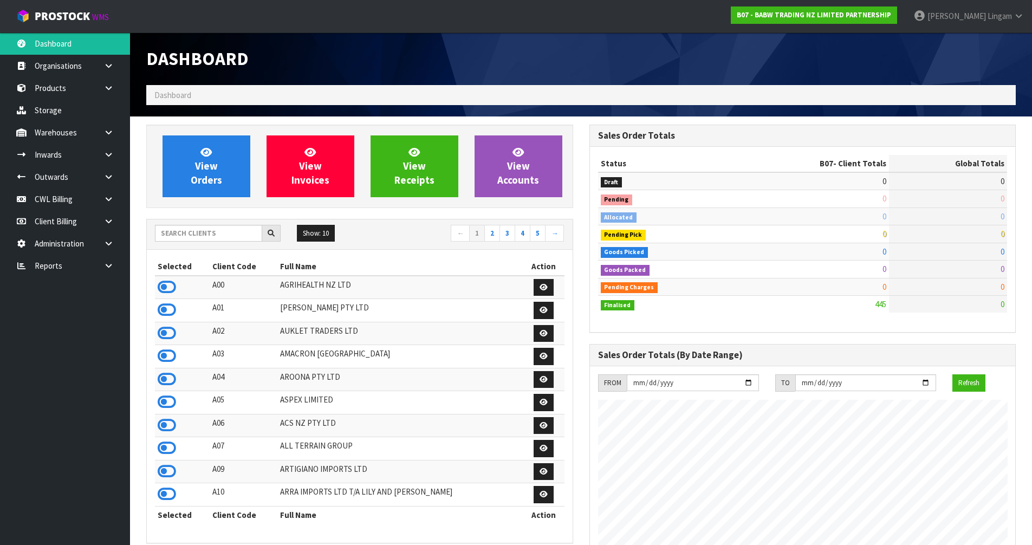
scroll to position [821, 443]
click at [237, 236] on input "text" at bounding box center [208, 233] width 107 height 17
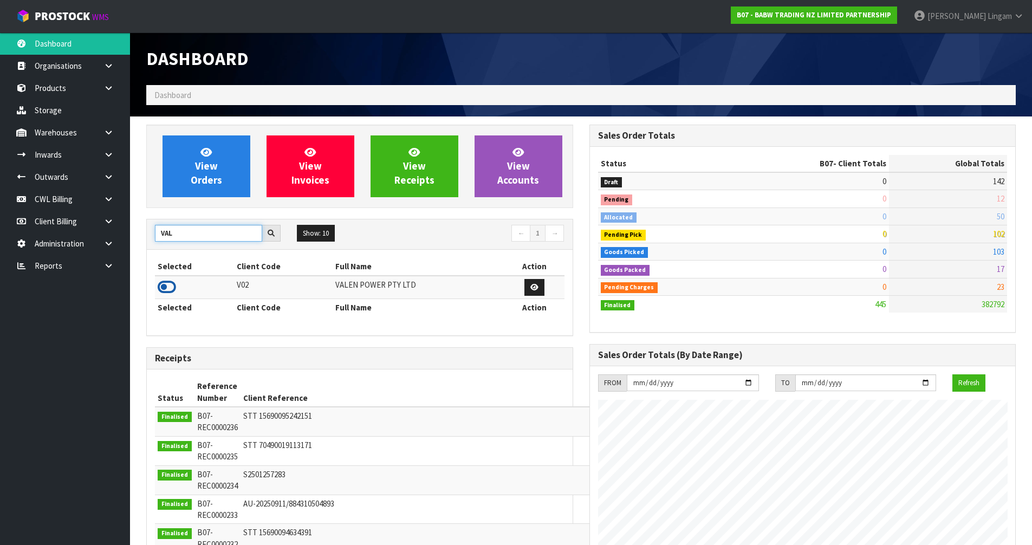
type input "VAL"
click at [161, 288] on icon at bounding box center [167, 287] width 18 height 16
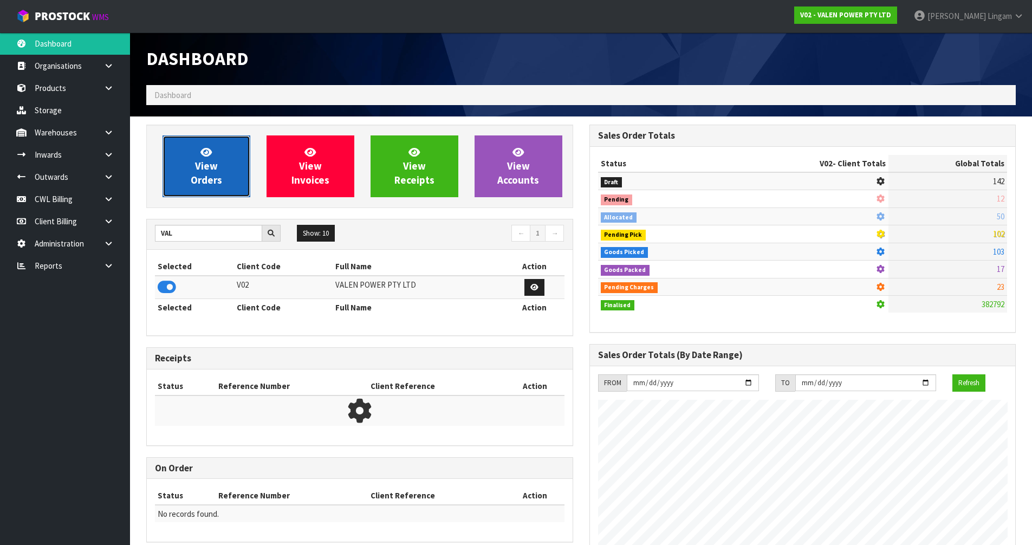
scroll to position [844, 443]
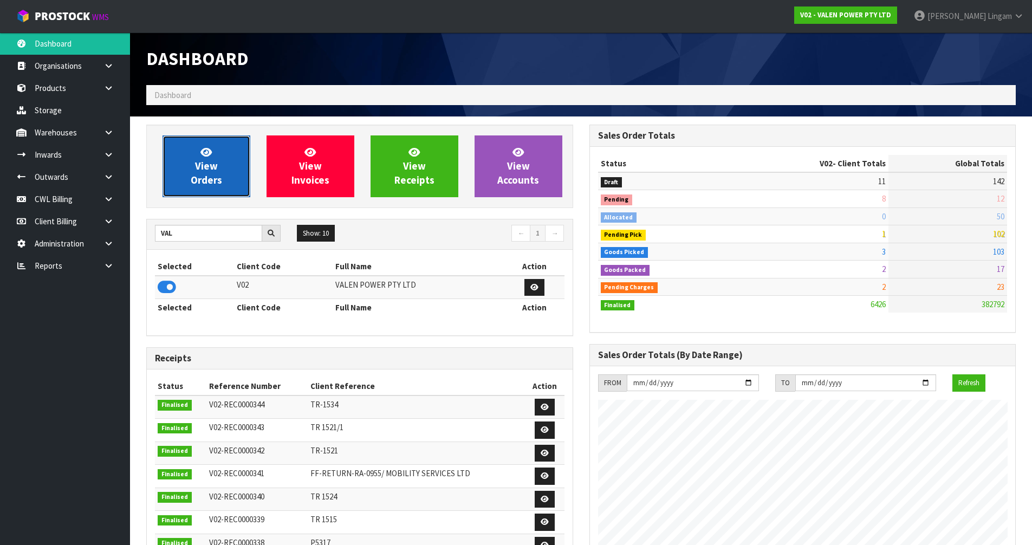
click at [225, 178] on link "View Orders" at bounding box center [206, 166] width 88 height 62
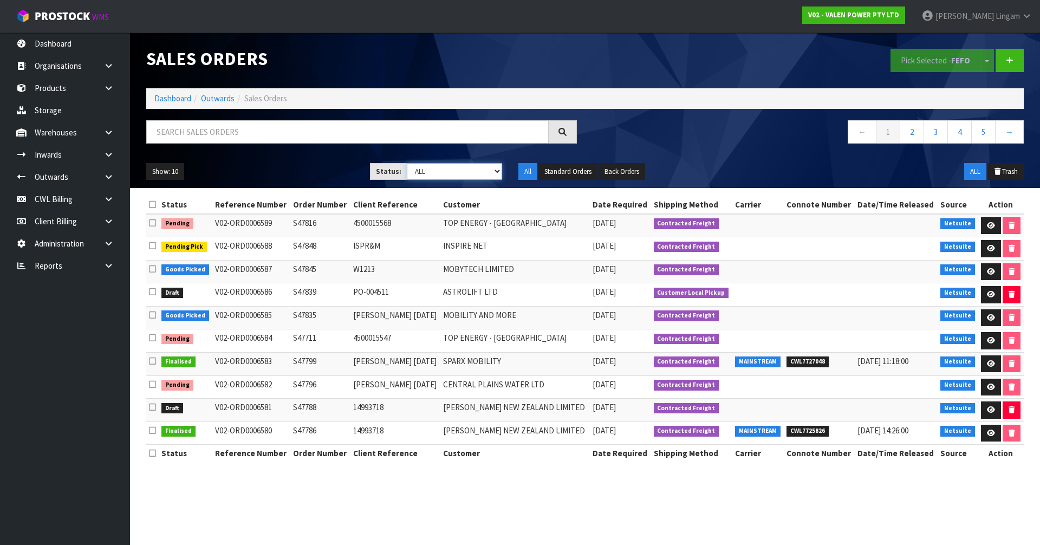
drag, startPoint x: 466, startPoint y: 170, endPoint x: 465, endPoint y: 179, distance: 8.8
click at [466, 170] on select "Draft Pending Allocated Pending Pick Goods Picked Goods Packed Pending Charges …" at bounding box center [455, 171] width 96 height 17
select select "string:6"
click at [407, 163] on select "Draft Pending Allocated Pending Pick Goods Picked Goods Packed Pending Charges …" at bounding box center [455, 171] width 96 height 17
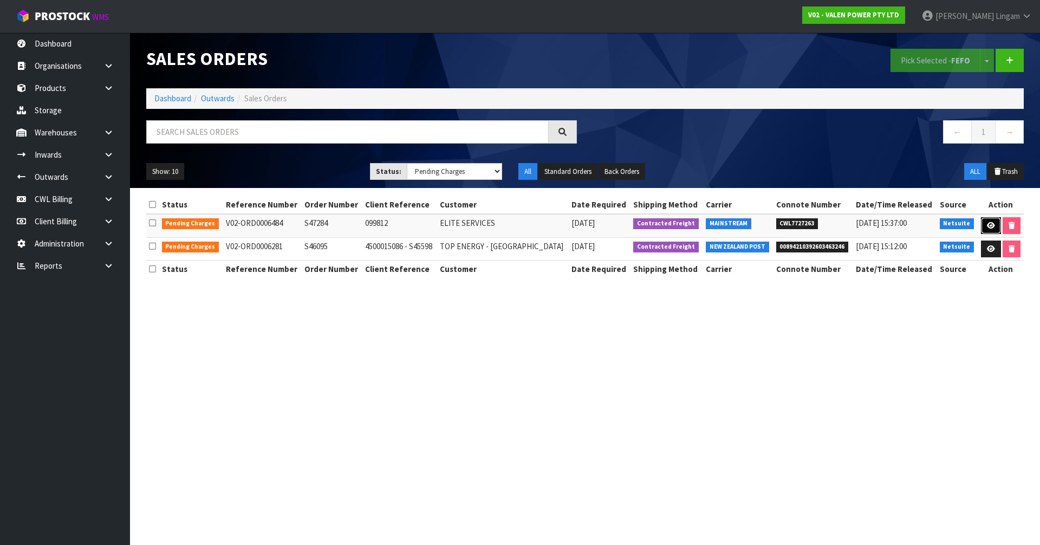
click at [984, 226] on link at bounding box center [991, 225] width 20 height 17
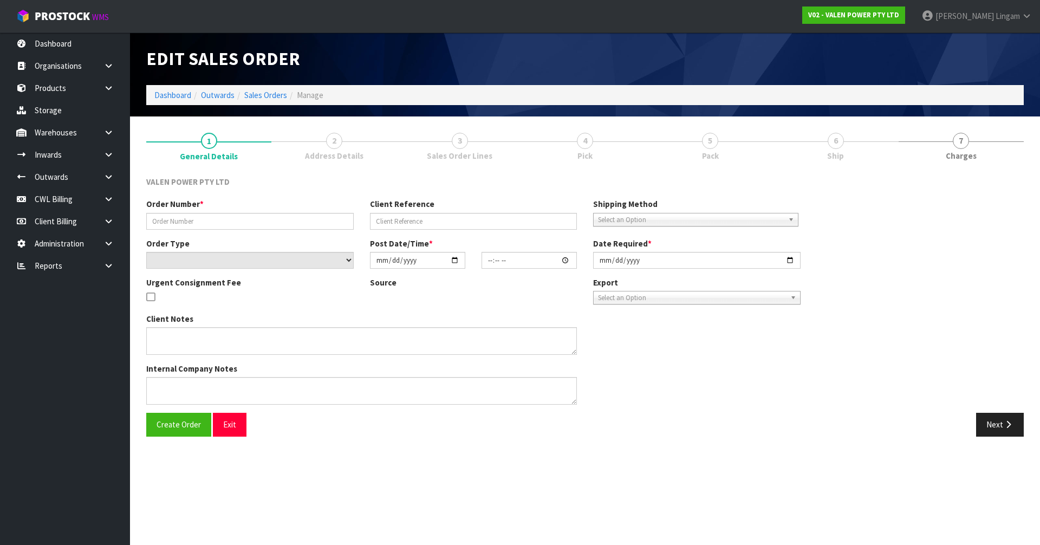
type input "S47284"
type input "099812"
select select "number:0"
type input "[DATE]"
type input "16:00:11.000"
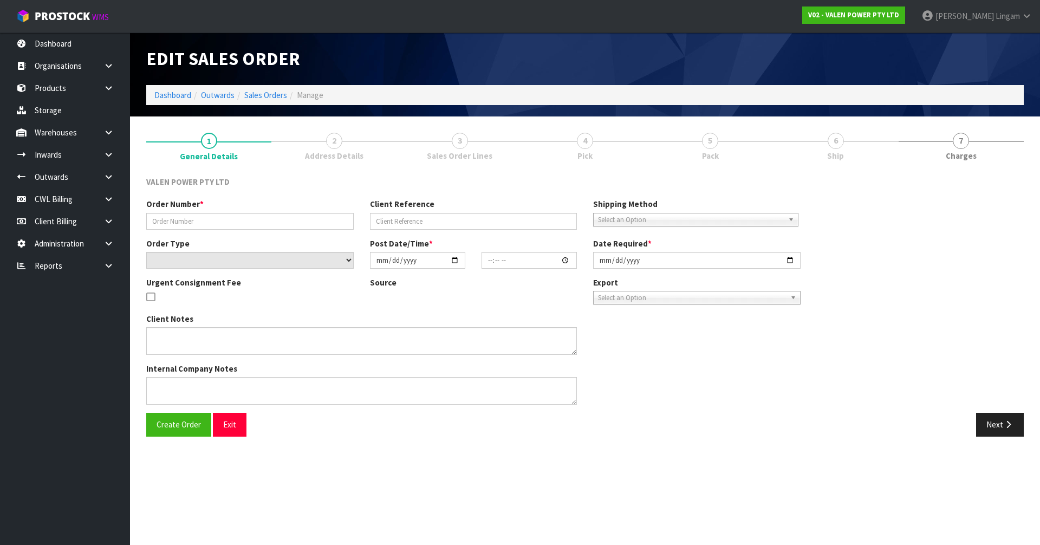
type input "[DATE]"
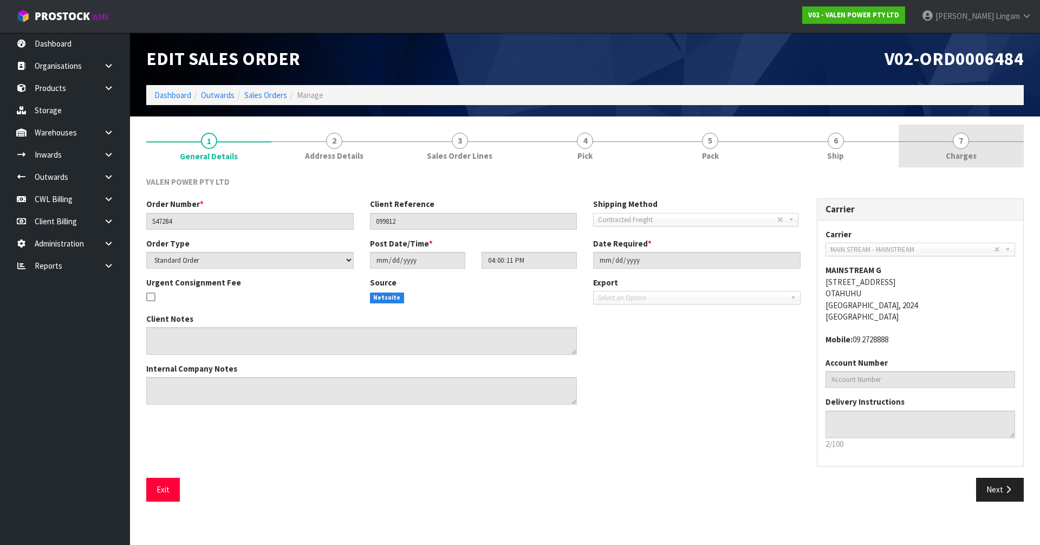
click at [989, 162] on link "7 [GEOGRAPHIC_DATA]" at bounding box center [961, 146] width 125 height 43
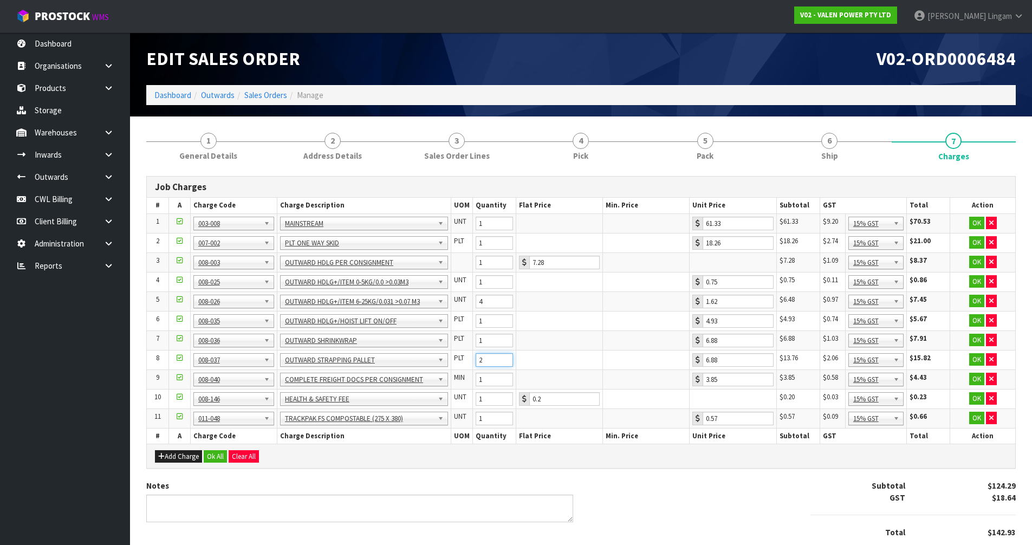
type input "2"
click at [504, 356] on input "2" at bounding box center [494, 360] width 37 height 14
click at [213, 456] on button "Ok All" at bounding box center [215, 456] width 23 height 13
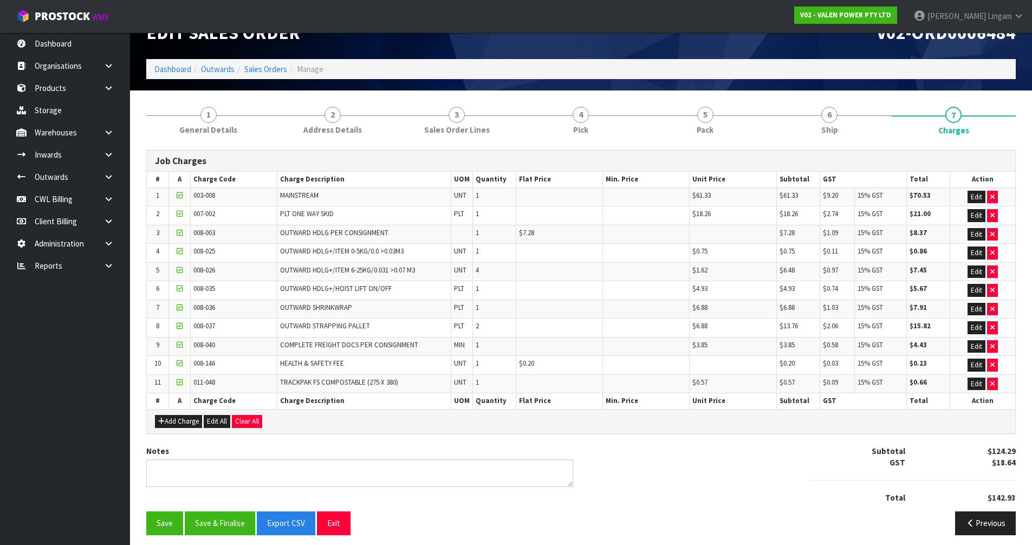
scroll to position [32, 0]
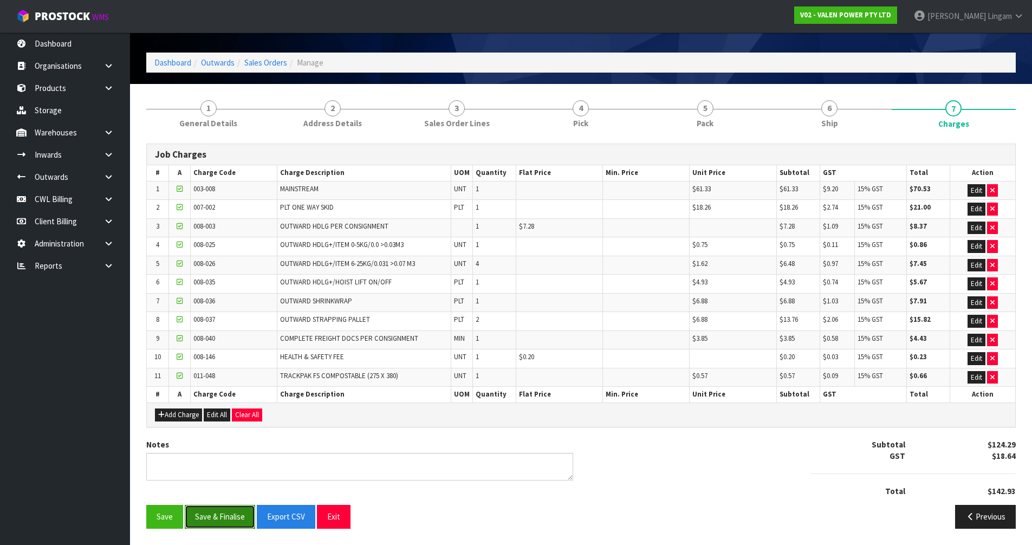
click at [224, 513] on button "Save & Finalise" at bounding box center [220, 516] width 70 height 23
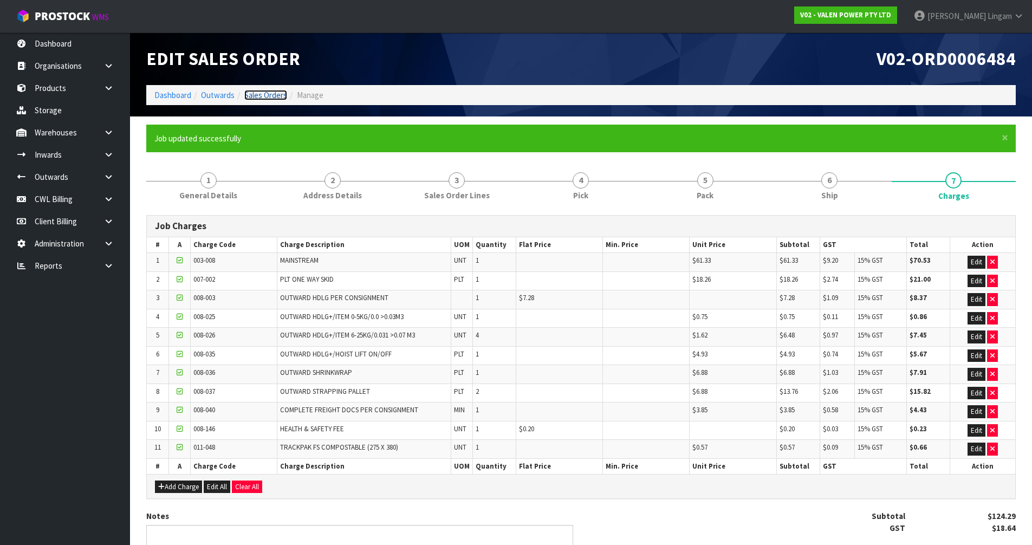
click at [278, 97] on link "Sales Orders" at bounding box center [265, 95] width 43 height 10
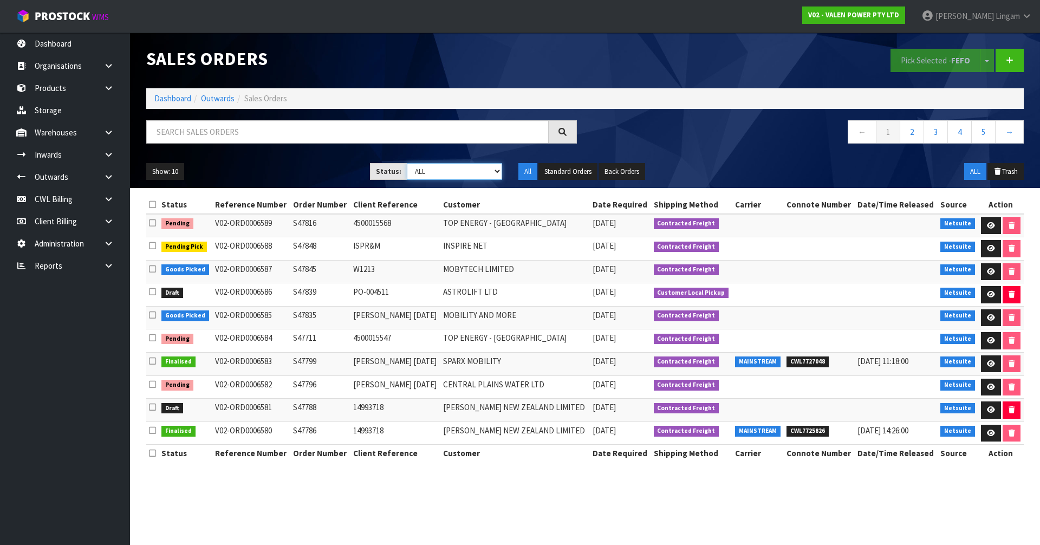
click at [491, 166] on select "Draft Pending Allocated Pending Pick Goods Picked Goods Packed Pending Charges …" at bounding box center [455, 171] width 96 height 17
select select "string:6"
click at [407, 163] on select "Draft Pending Allocated Pending Pick Goods Picked Goods Packed Pending Charges …" at bounding box center [455, 171] width 96 height 17
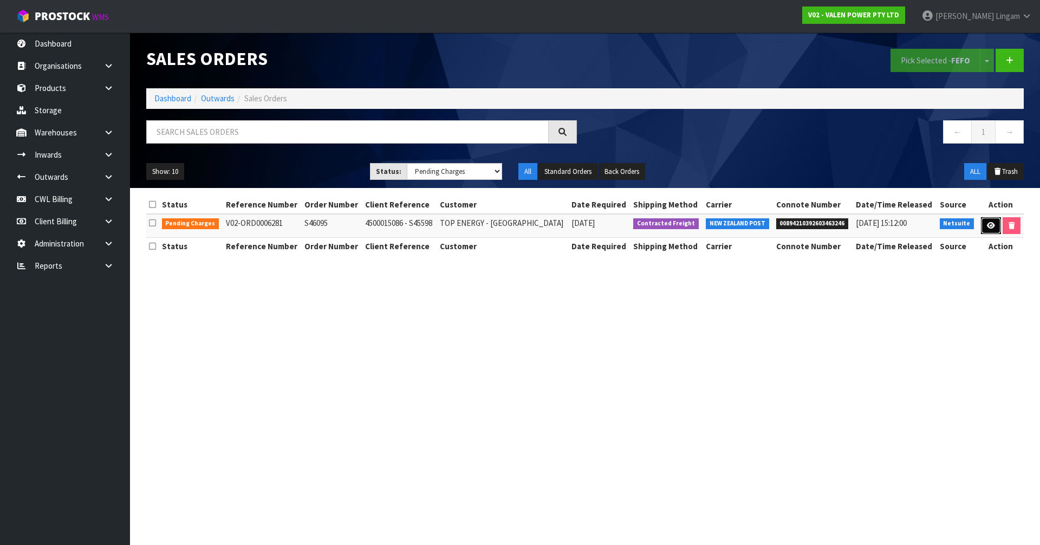
click at [987, 223] on icon at bounding box center [991, 225] width 8 height 7
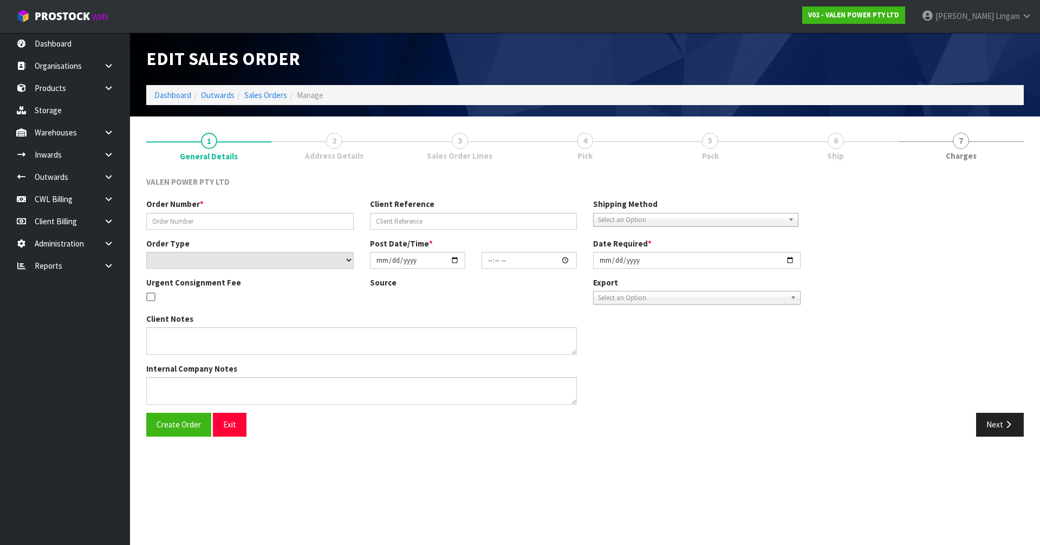
type input "S46095"
type input "4500015086 - S45598"
select select "number:0"
type input "2025-06-03"
type input "12:00:07.000"
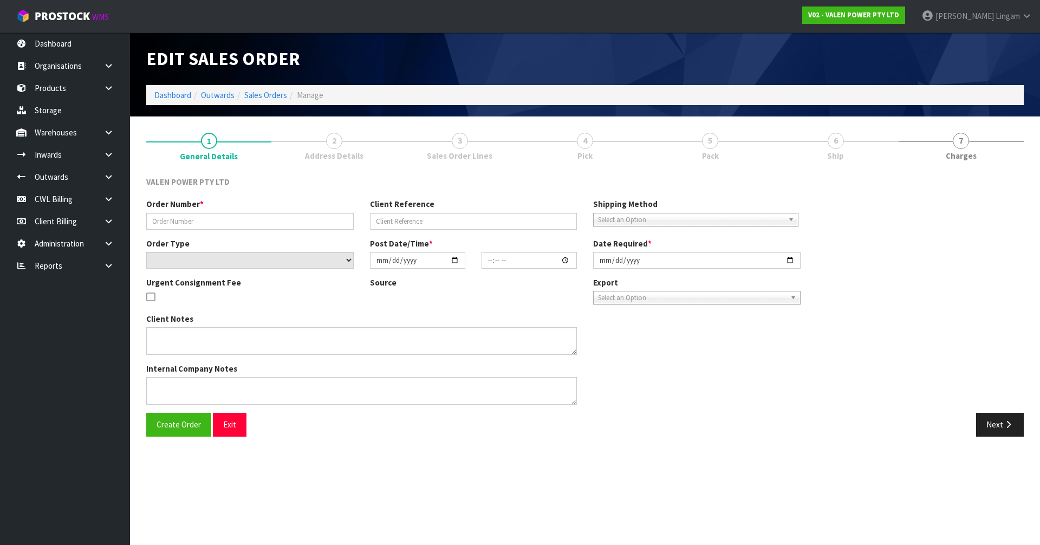
type input "[DATE]"
type textarea "Balance of S45598"
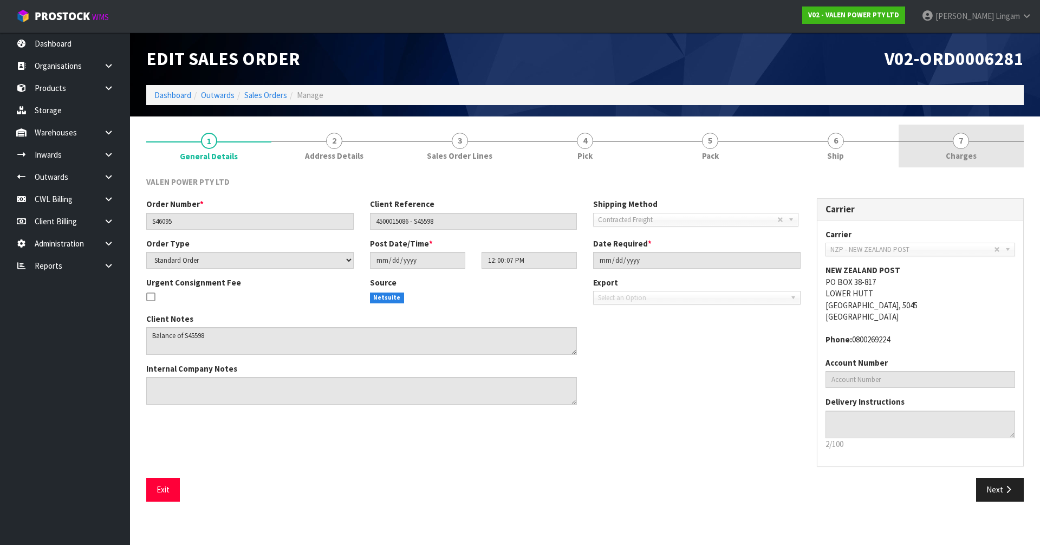
click at [991, 155] on link "7 [GEOGRAPHIC_DATA]" at bounding box center [961, 146] width 125 height 43
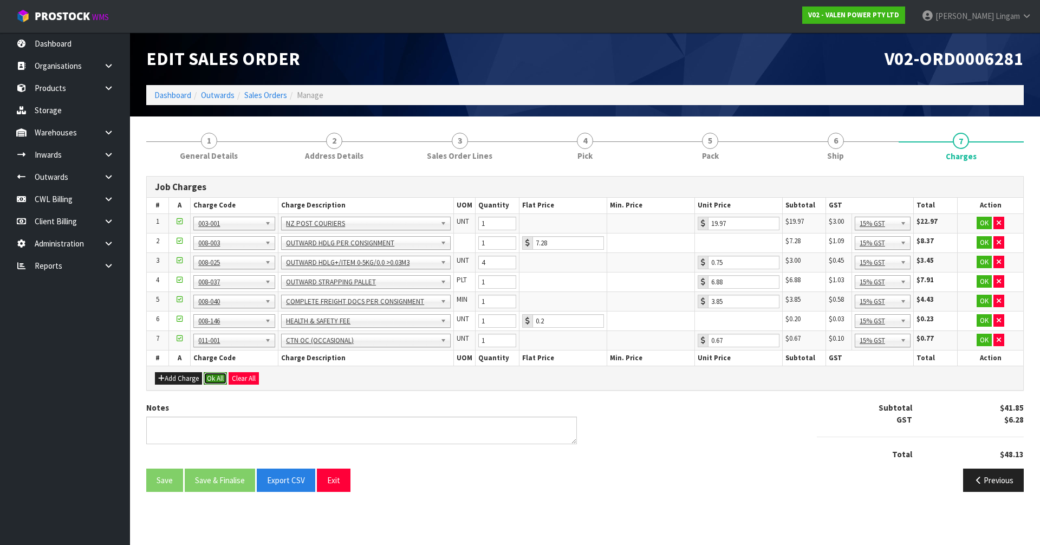
click at [218, 378] on button "Ok All" at bounding box center [215, 378] width 23 height 13
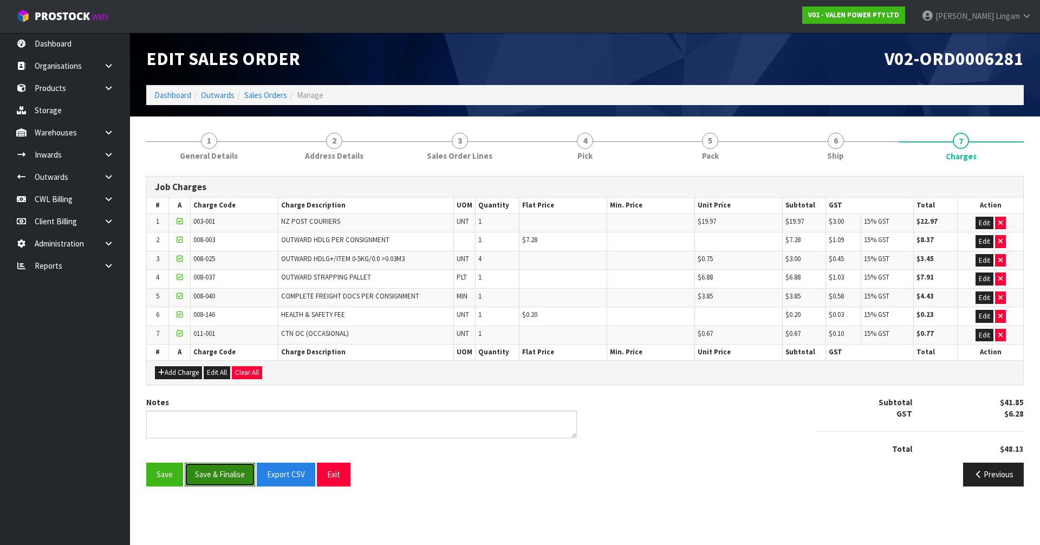
click at [226, 477] on button "Save & Finalise" at bounding box center [220, 474] width 70 height 23
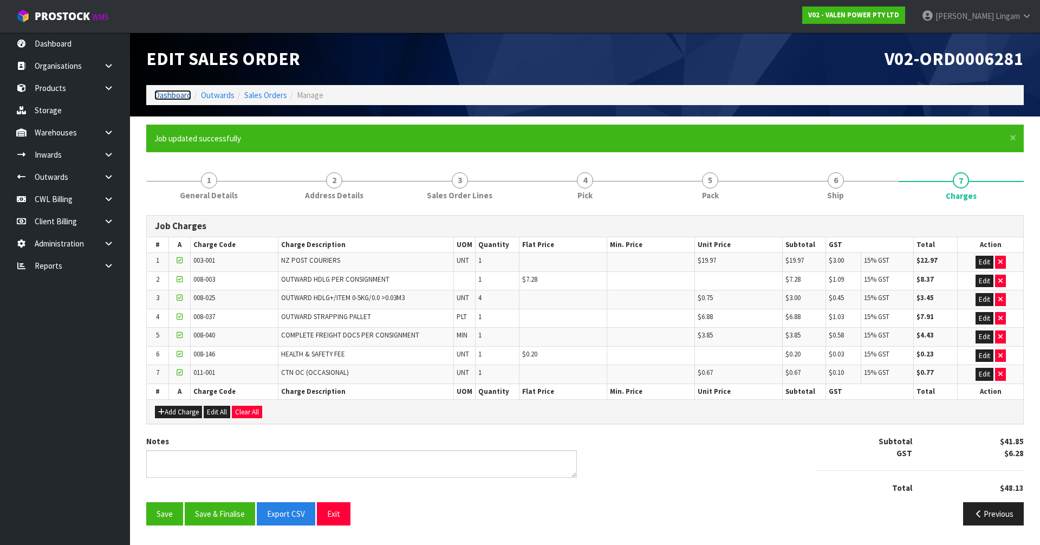
click at [178, 94] on link "Dashboard" at bounding box center [172, 95] width 37 height 10
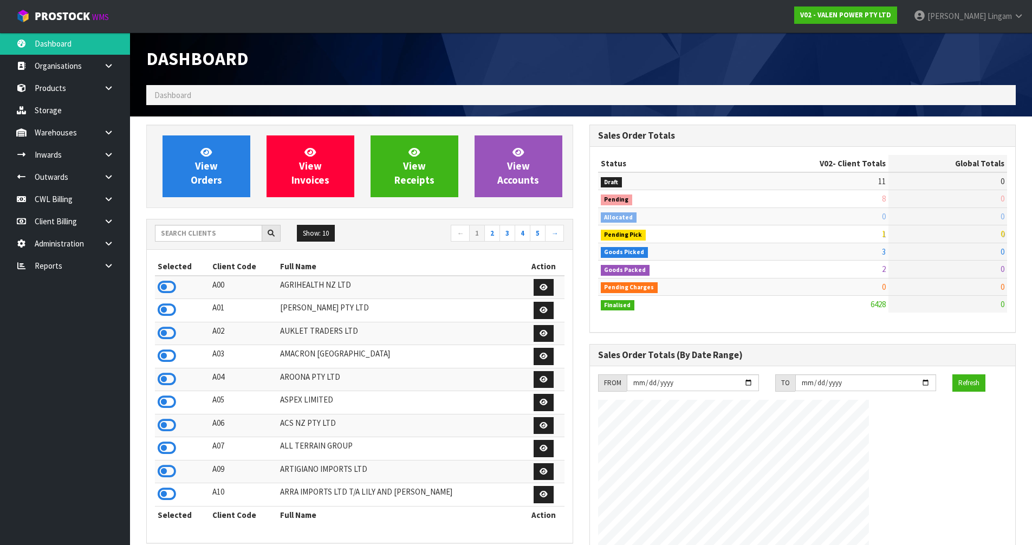
scroll to position [844, 443]
click at [246, 235] on input "text" at bounding box center [208, 233] width 107 height 17
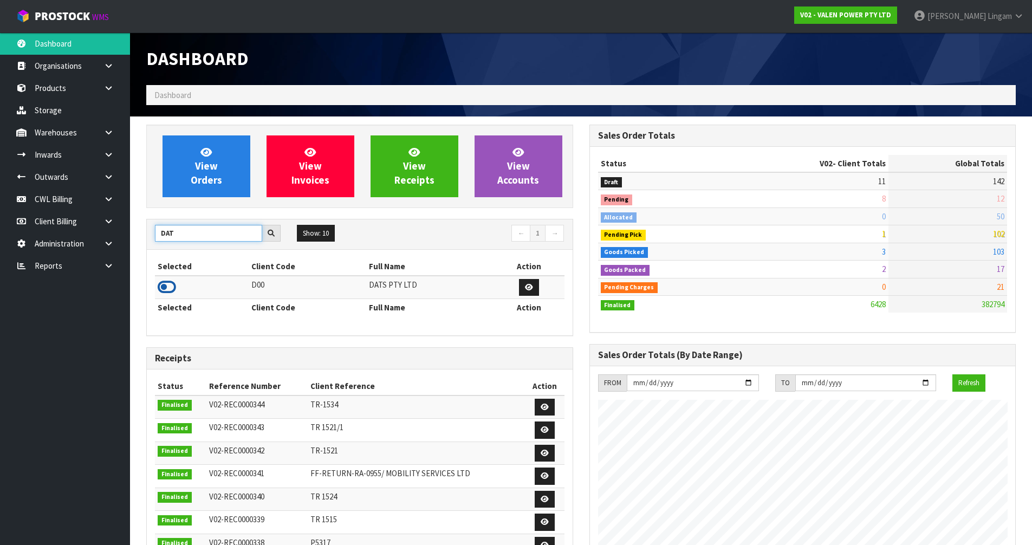
type input "DAT"
click at [171, 288] on icon at bounding box center [167, 287] width 18 height 16
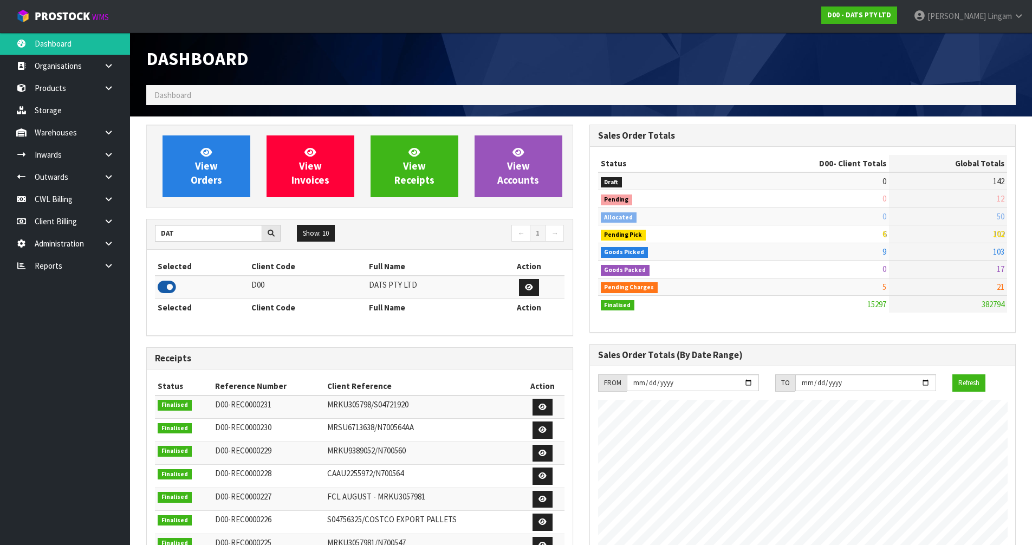
scroll to position [821, 443]
click at [208, 179] on span "View Orders" at bounding box center [206, 166] width 31 height 41
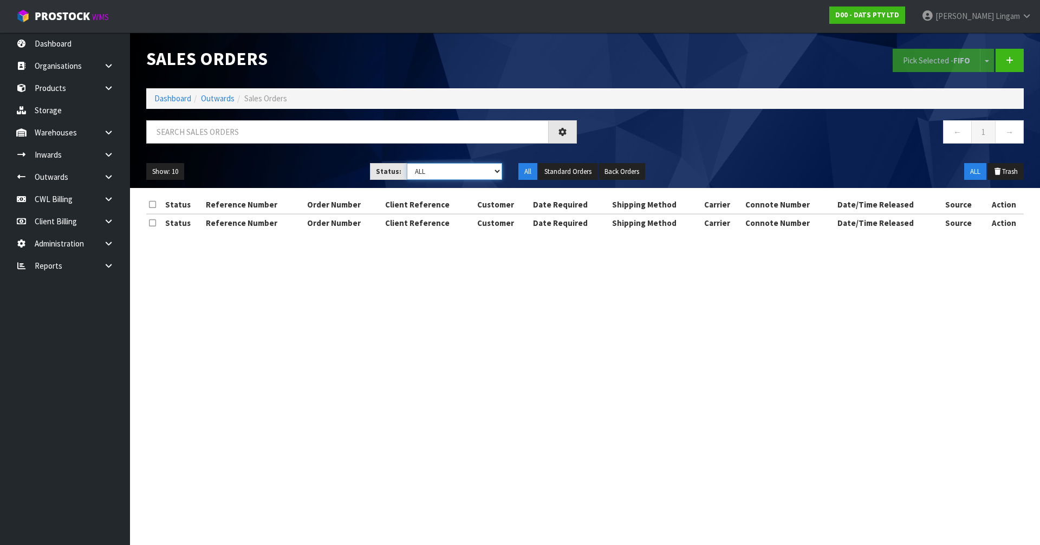
click at [487, 171] on select "Draft Pending Allocated Pending Pick Goods Picked Goods Packed Pending Charges …" at bounding box center [455, 171] width 96 height 17
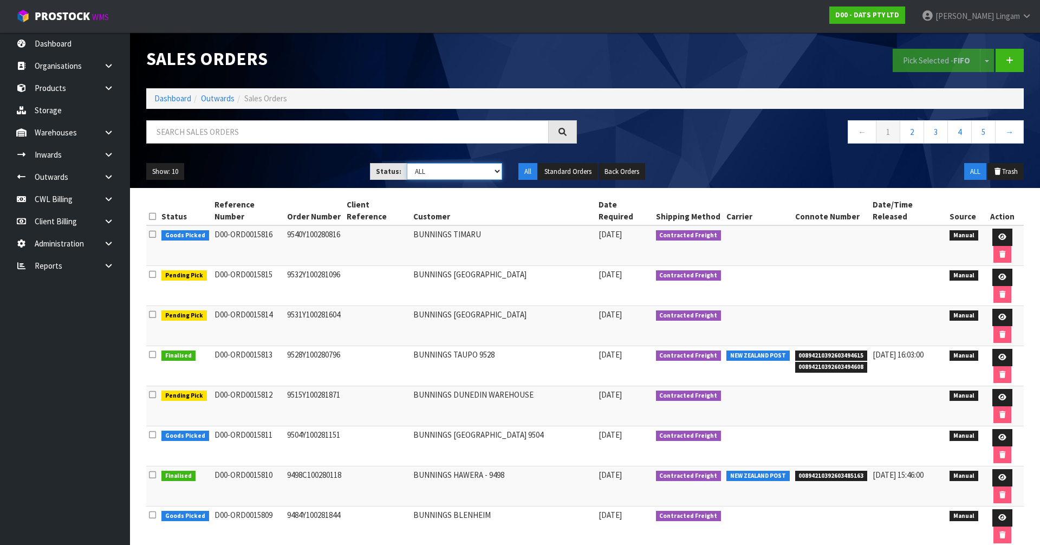
select select "string:6"
click at [407, 163] on select "Draft Pending Allocated Pending Pick Goods Picked Goods Packed Pending Charges …" at bounding box center [455, 171] width 96 height 17
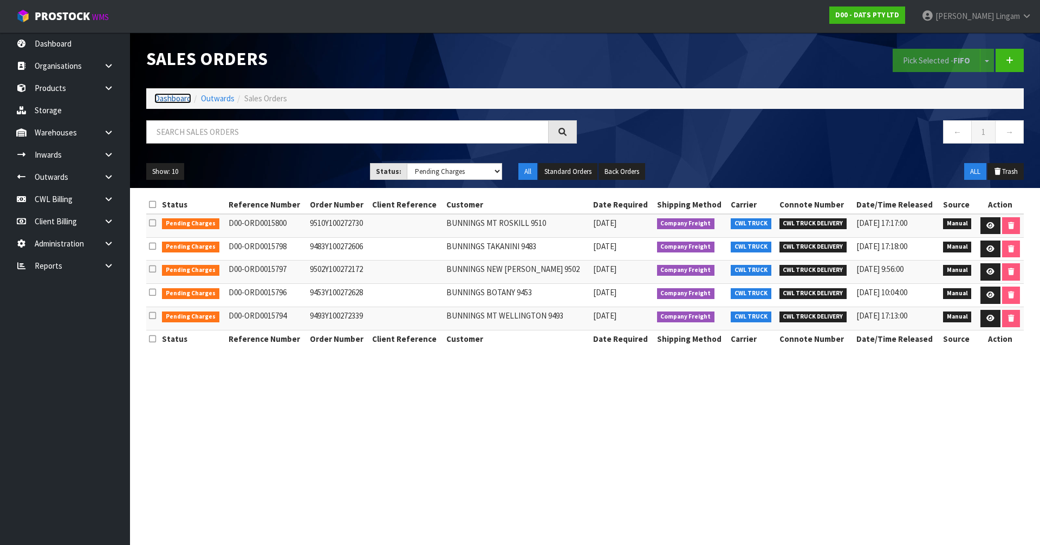
click at [185, 98] on link "Dashboard" at bounding box center [172, 98] width 37 height 10
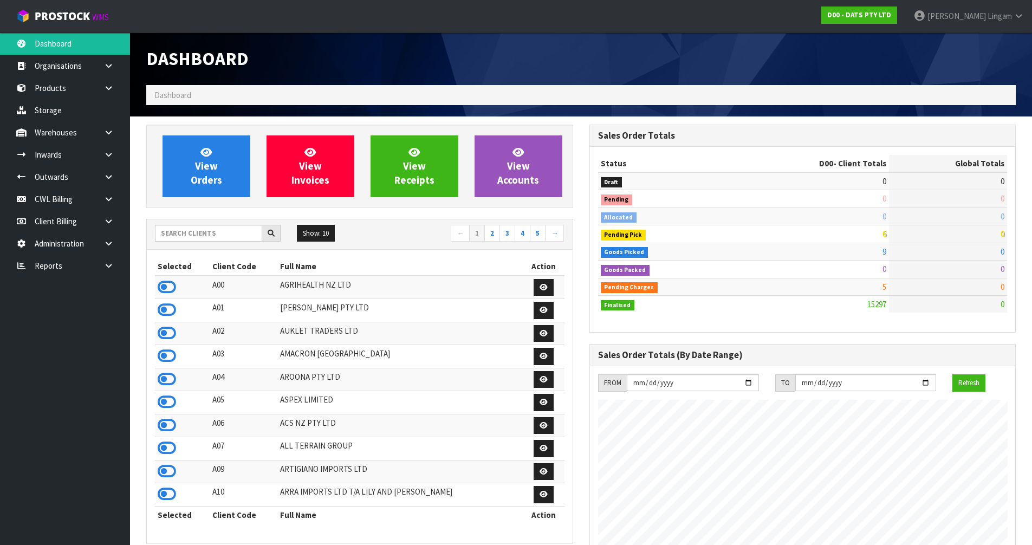
scroll to position [821, 443]
click at [233, 237] on input "text" at bounding box center [208, 233] width 107 height 17
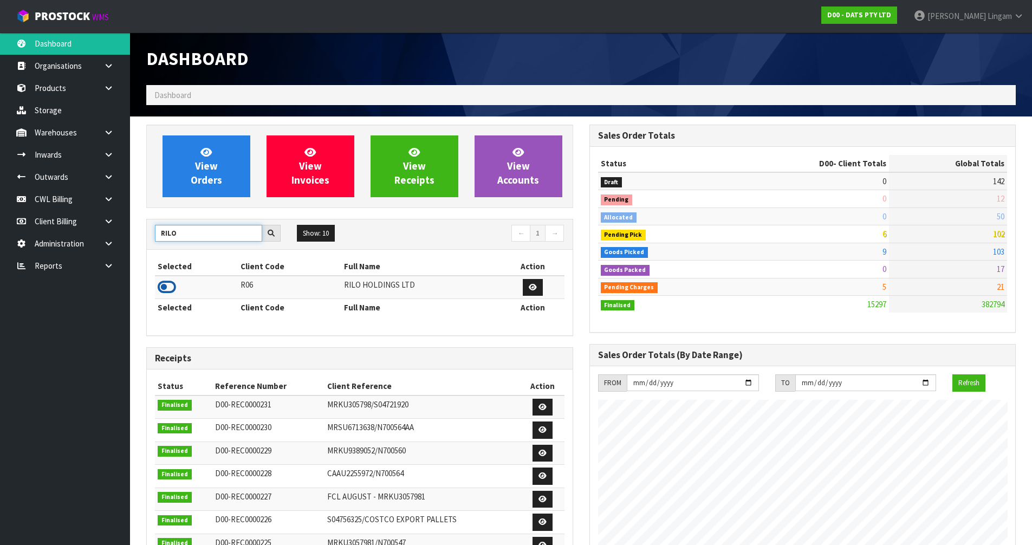
type input "RILO"
click at [170, 289] on icon at bounding box center [167, 287] width 18 height 16
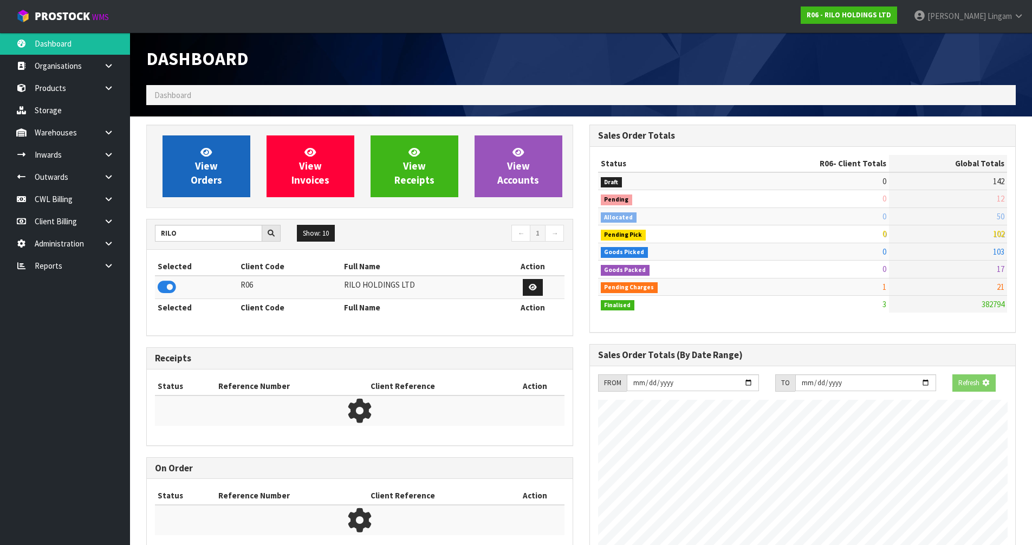
scroll to position [540986, 541205]
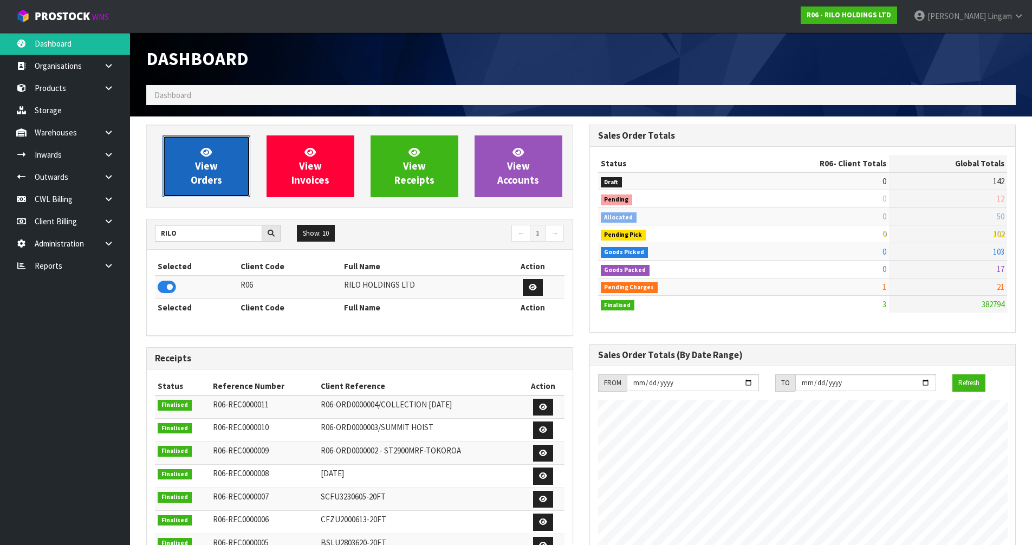
click at [226, 174] on link "View Orders" at bounding box center [206, 166] width 88 height 62
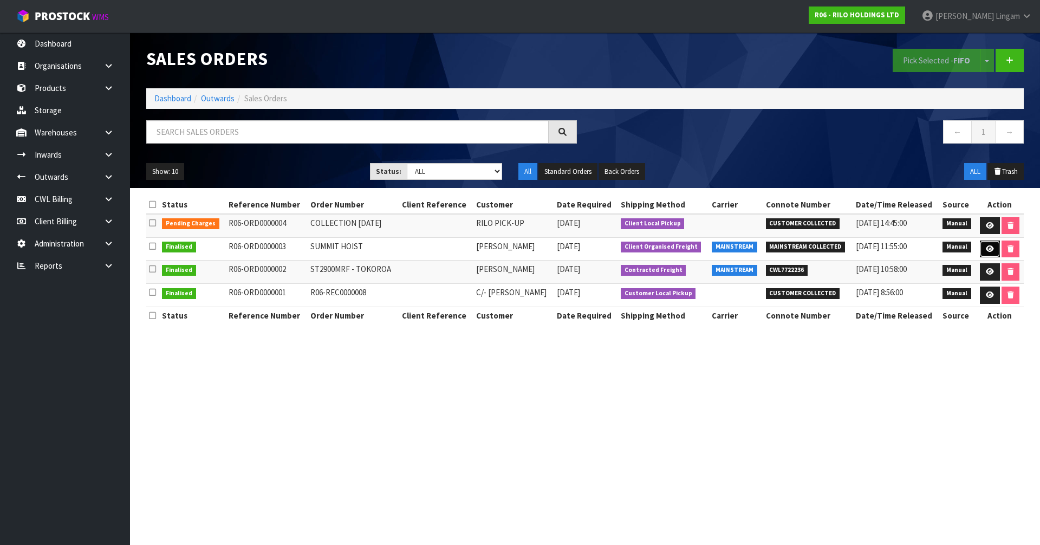
click at [985, 253] on link at bounding box center [990, 248] width 20 height 17
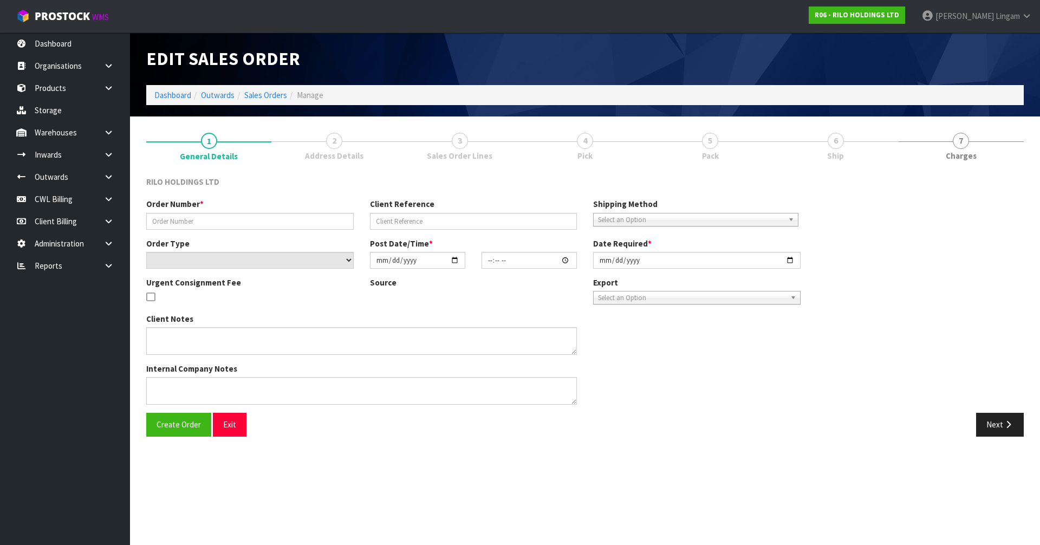
type input "SUMMIT HOIST"
select select "number:0"
type input "2025-09-10"
type input "10:21:00.000"
type input "2025-09-12"
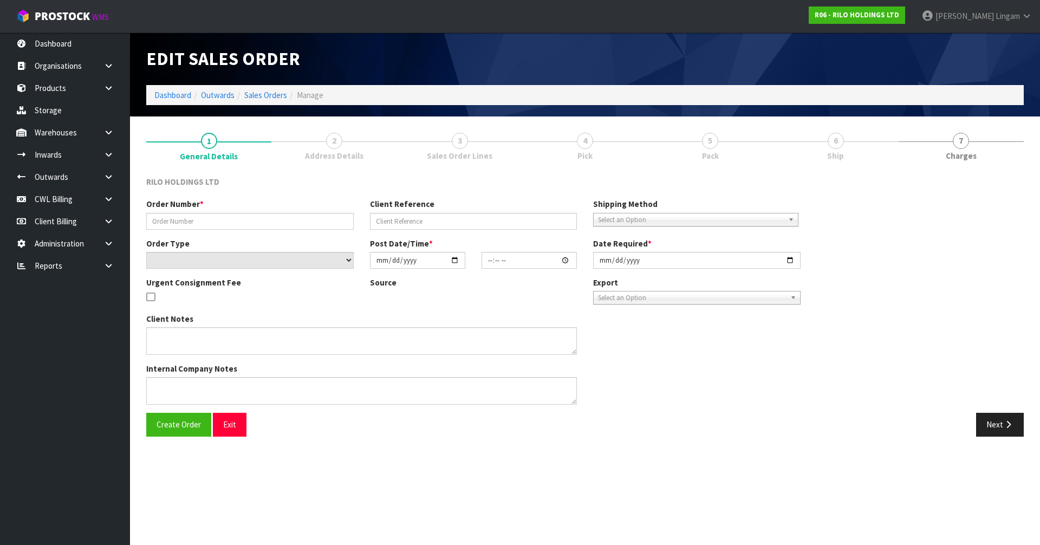
type textarea "PICKUP DATE: AFTER 12TH SEPTEMBER ITEM: SUMMIT HOIST (WILL BE READY IN YOUR WAR…"
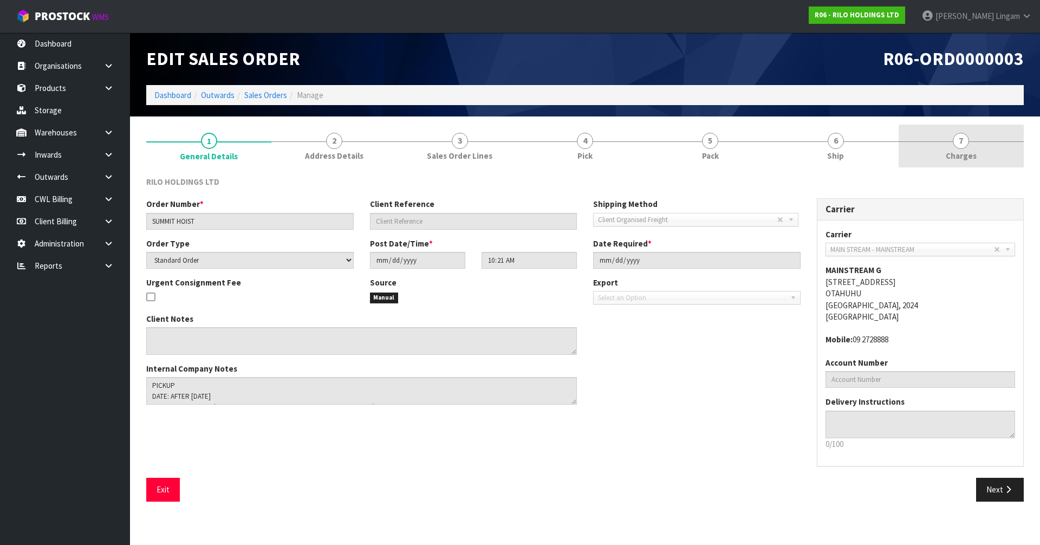
click at [966, 158] on span "Charges" at bounding box center [961, 155] width 31 height 11
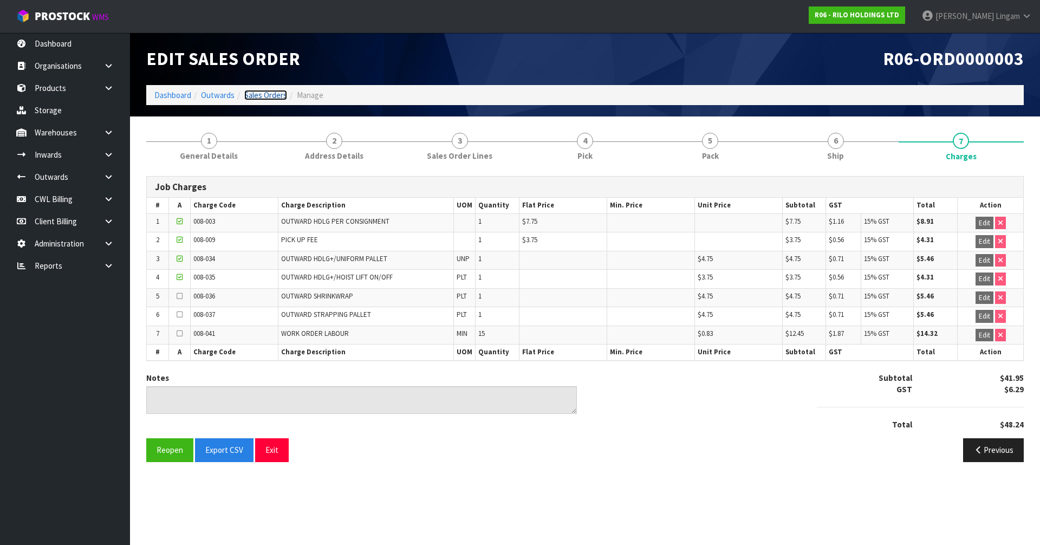
click at [277, 93] on link "Sales Orders" at bounding box center [265, 95] width 43 height 10
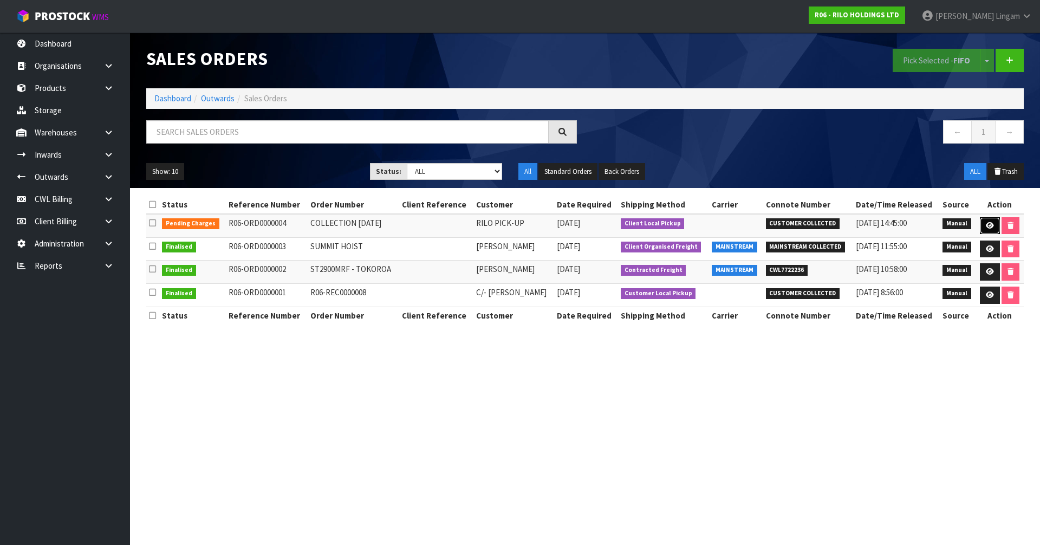
click at [984, 222] on link at bounding box center [990, 225] width 20 height 17
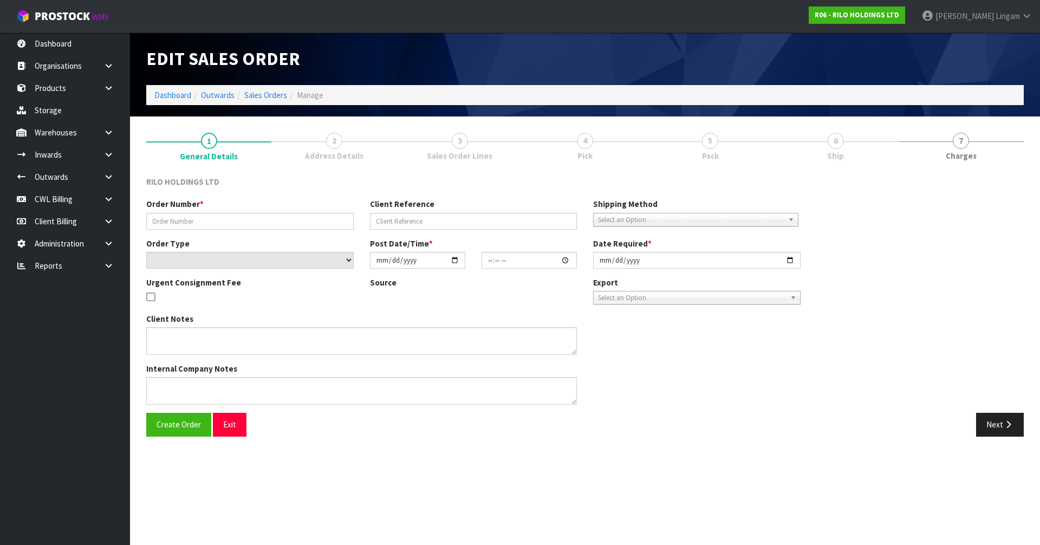
type input "COLLECTION 22.09.25"
select select "number:0"
type input "[DATE]"
type input "12:40:00.000"
type input "[DATE]"
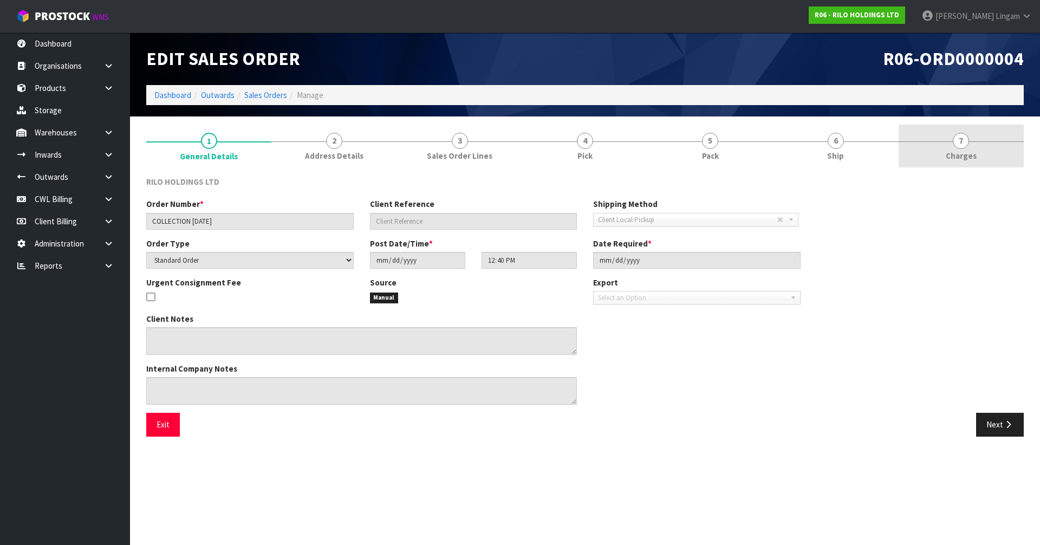
click at [990, 152] on link "7 [GEOGRAPHIC_DATA]" at bounding box center [961, 146] width 125 height 43
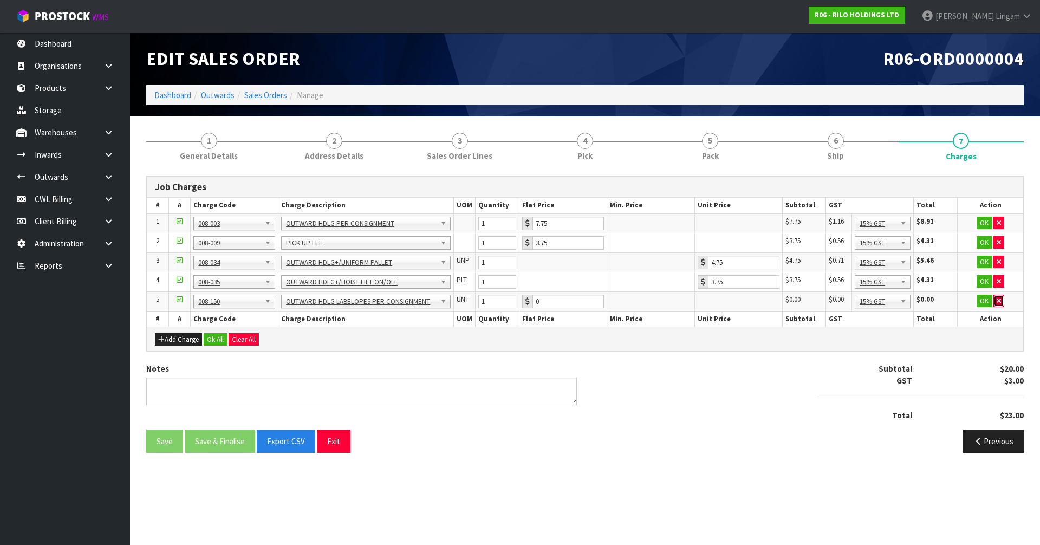
click at [999, 301] on icon "button" at bounding box center [999, 300] width 4 height 7
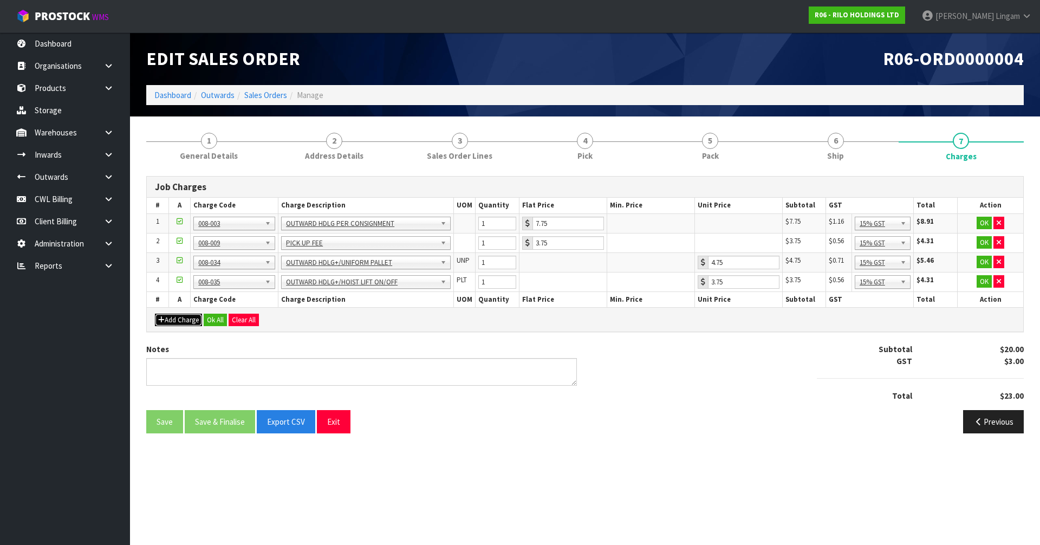
click at [171, 322] on button "Add Charge" at bounding box center [178, 320] width 47 height 13
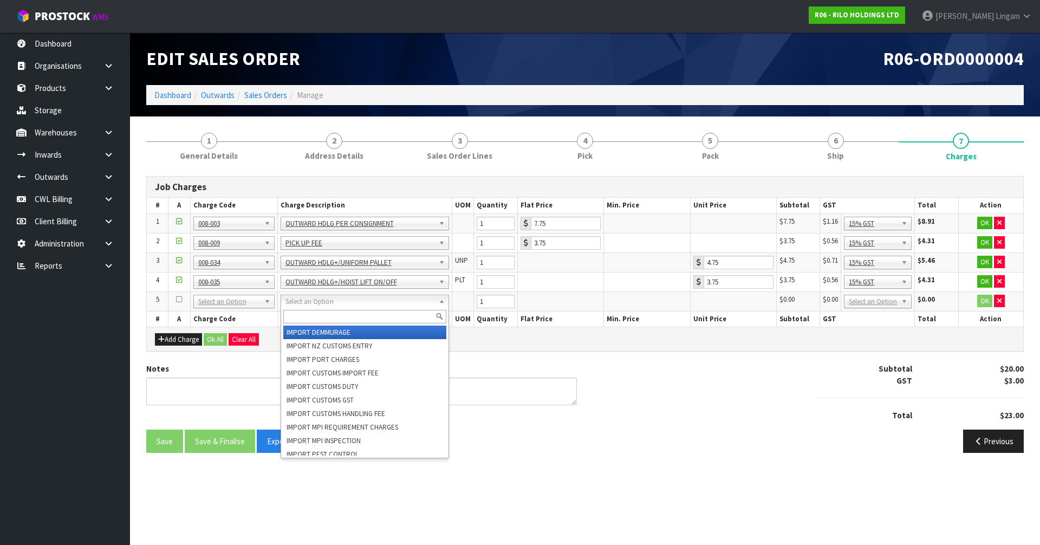
click at [296, 313] on input "text" at bounding box center [364, 317] width 163 height 14
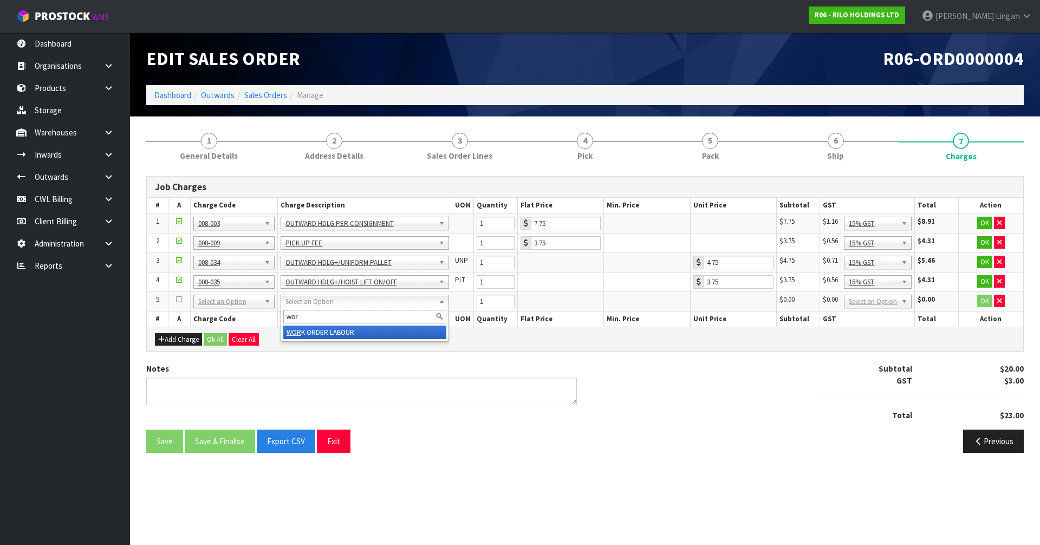
type input "wor"
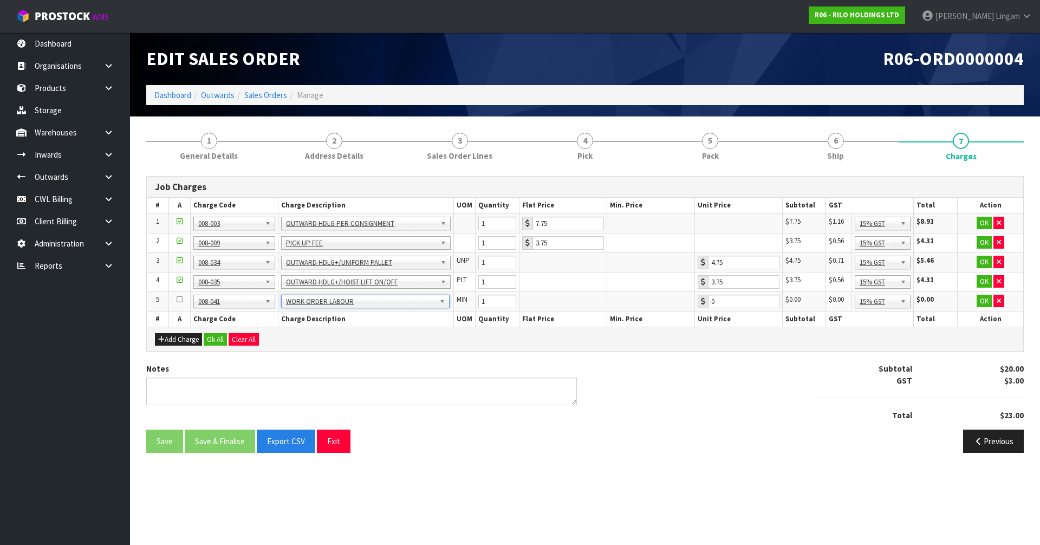
type input "0.83"
click at [486, 298] on input "1" at bounding box center [497, 302] width 38 height 14
type input "15"
click at [212, 337] on button "Ok All" at bounding box center [215, 339] width 23 height 13
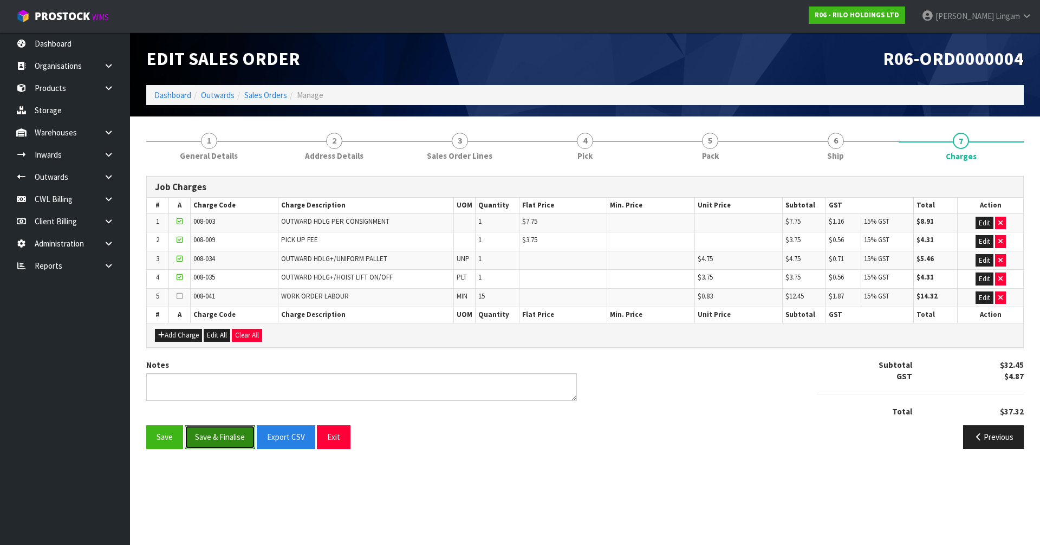
click at [236, 437] on button "Save & Finalise" at bounding box center [220, 436] width 70 height 23
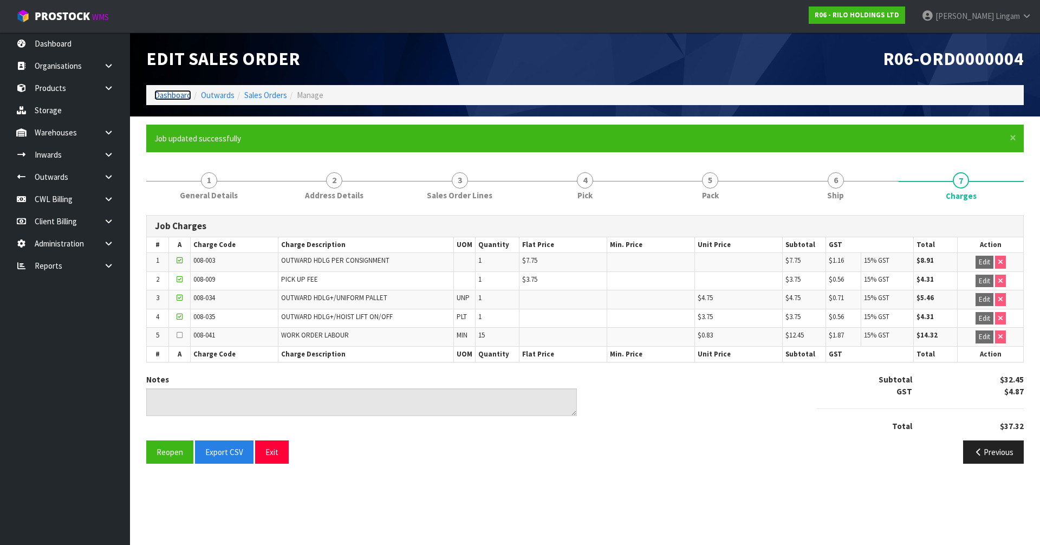
click at [172, 92] on link "Dashboard" at bounding box center [172, 95] width 37 height 10
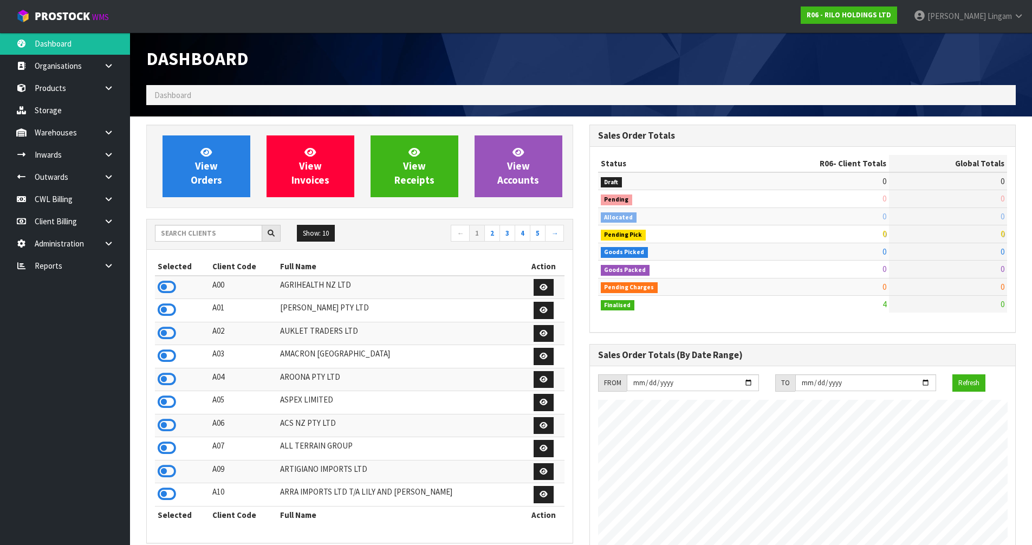
scroll to position [662, 443]
click at [235, 237] on input "text" at bounding box center [208, 233] width 107 height 17
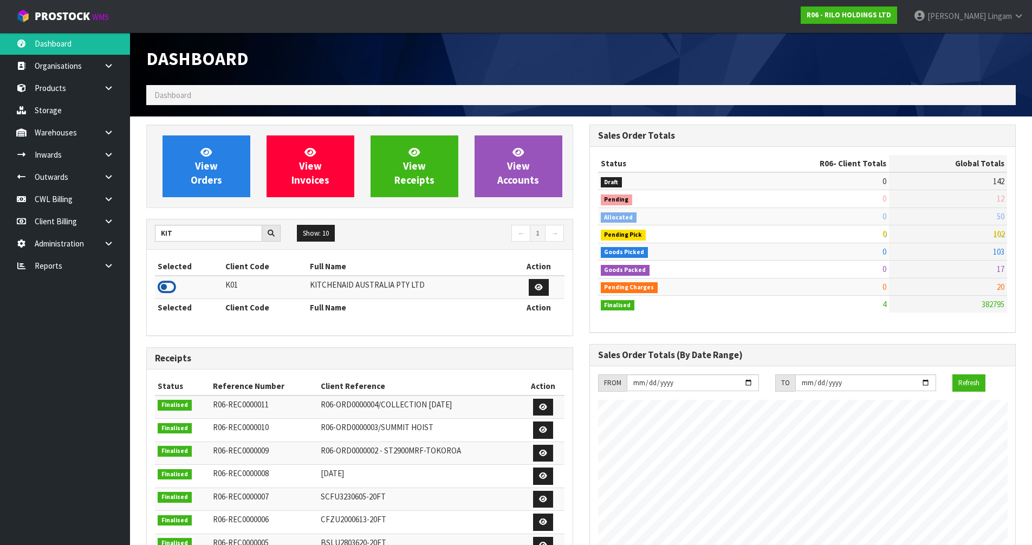
click at [171, 291] on icon at bounding box center [167, 287] width 18 height 16
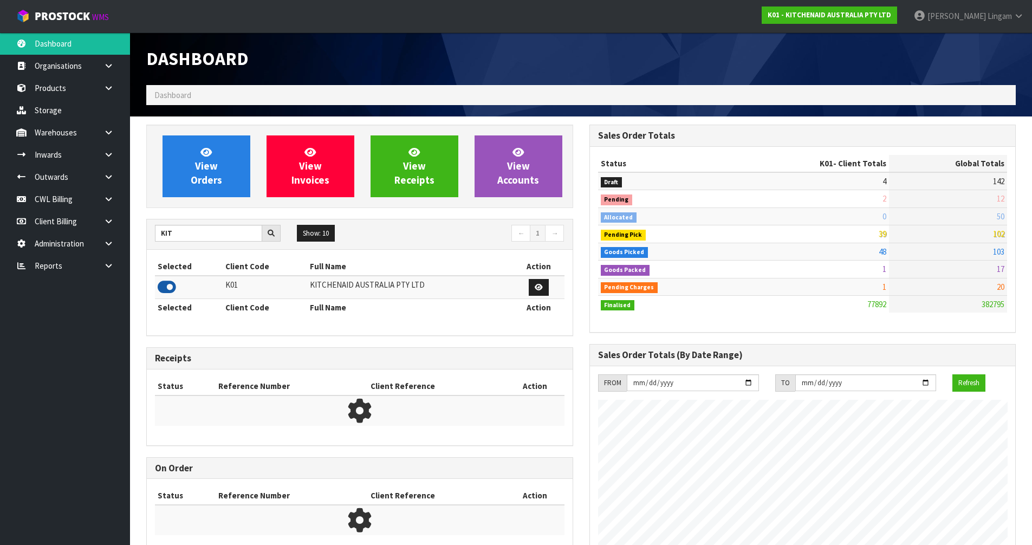
scroll to position [821, 443]
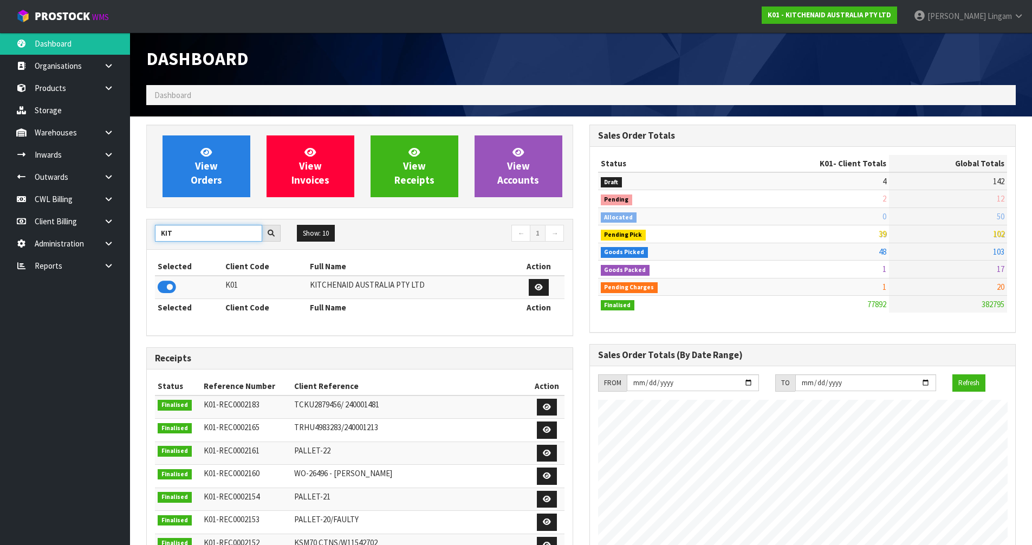
drag, startPoint x: 177, startPoint y: 234, endPoint x: 140, endPoint y: 239, distance: 37.2
click at [140, 239] on div "View Orders View Invoices View Receipts View Accounts KIT Show: 10 5 10 25 50 ←…" at bounding box center [359, 454] width 443 height 658
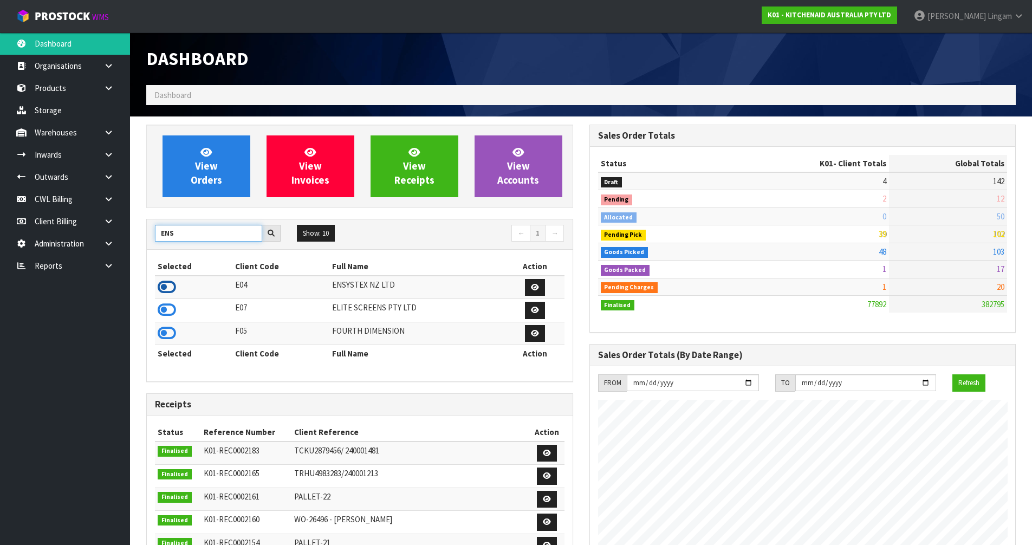
type input "ENS"
click at [161, 283] on icon at bounding box center [167, 287] width 18 height 16
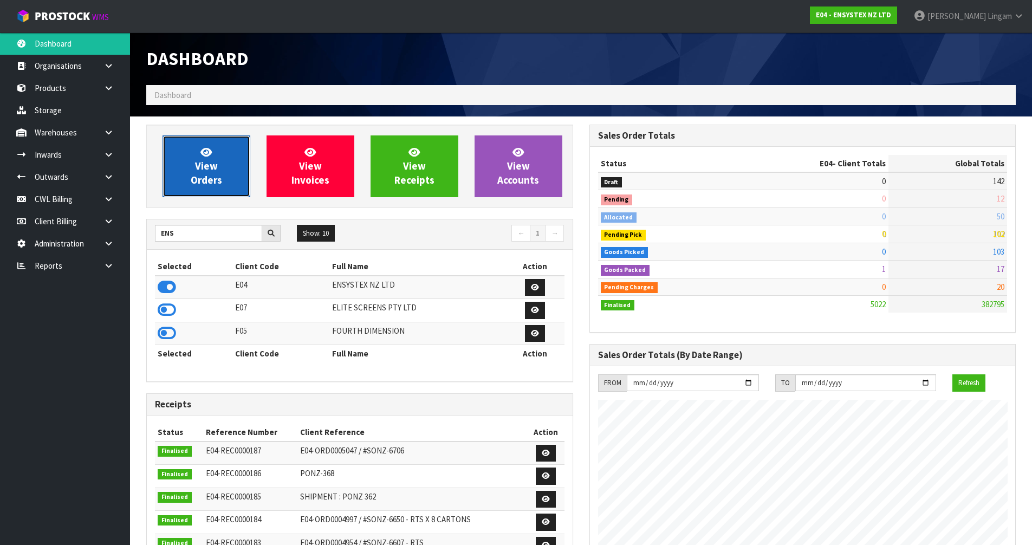
click at [197, 181] on span "View Orders" at bounding box center [206, 166] width 31 height 41
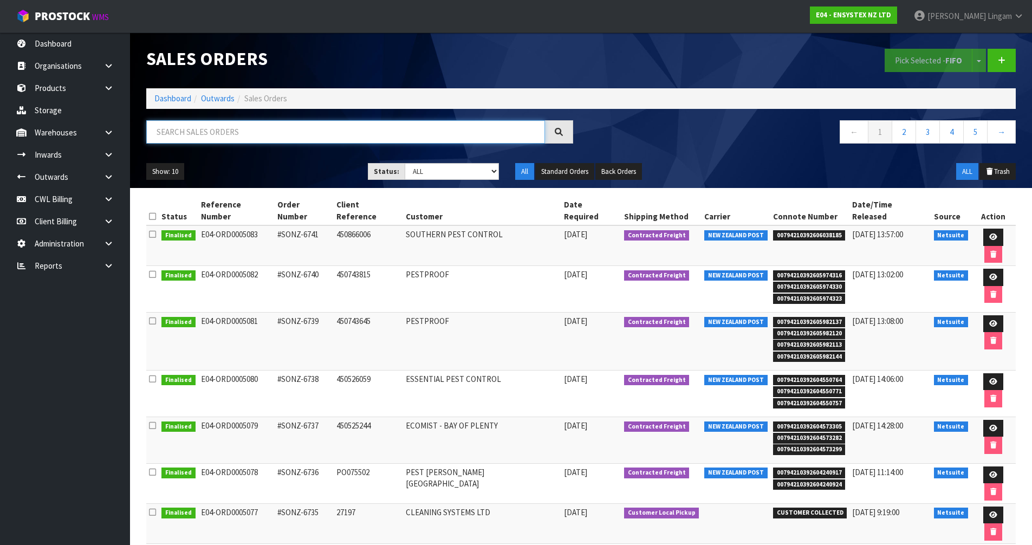
click at [375, 122] on input "text" at bounding box center [345, 131] width 399 height 23
click at [374, 126] on input "text" at bounding box center [345, 131] width 399 height 23
paste input "6736"
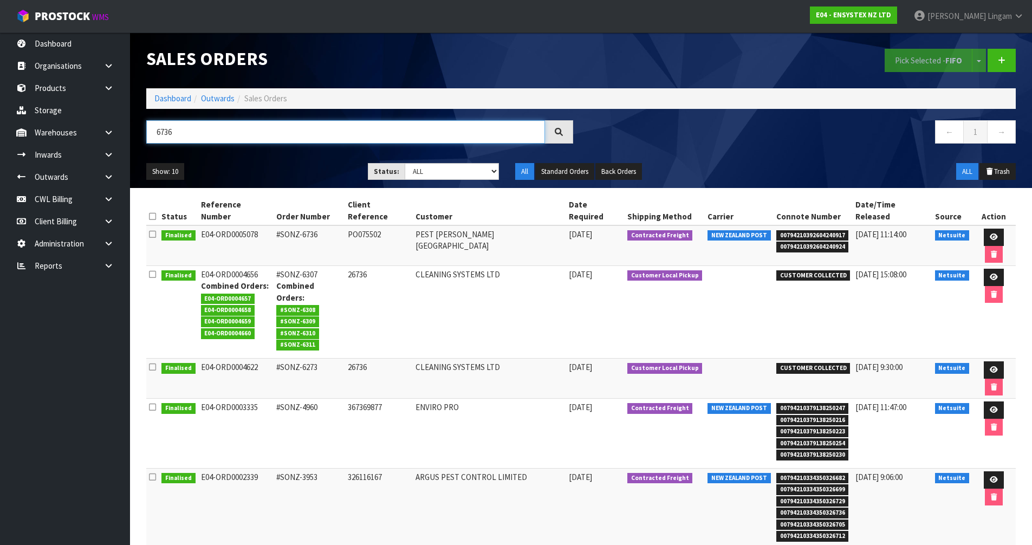
type input "6736"
click at [168, 100] on link "Dashboard" at bounding box center [172, 98] width 37 height 10
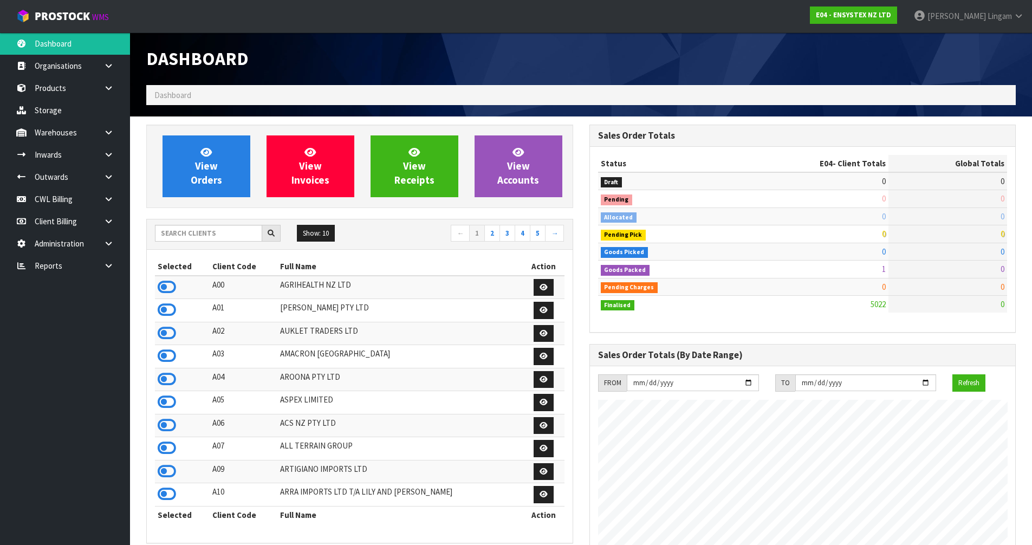
scroll to position [821, 443]
click at [228, 237] on input "text" at bounding box center [208, 233] width 107 height 17
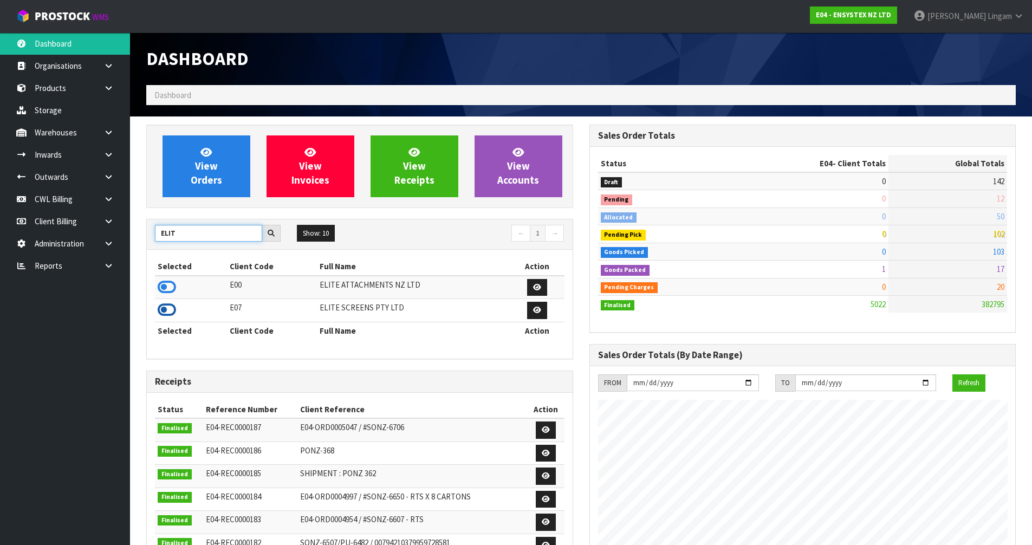
type input "ELIT"
click at [168, 315] on icon at bounding box center [167, 310] width 18 height 16
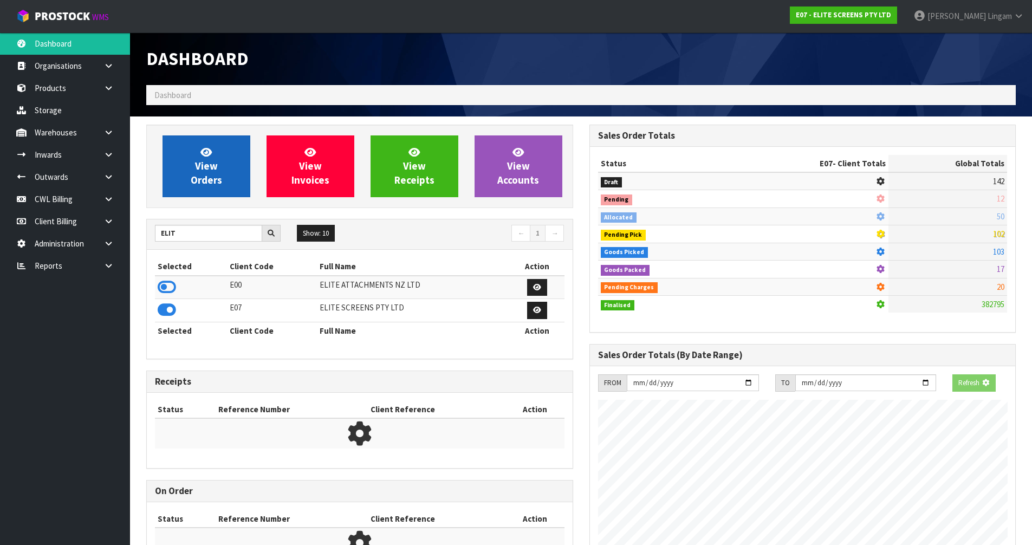
scroll to position [680, 443]
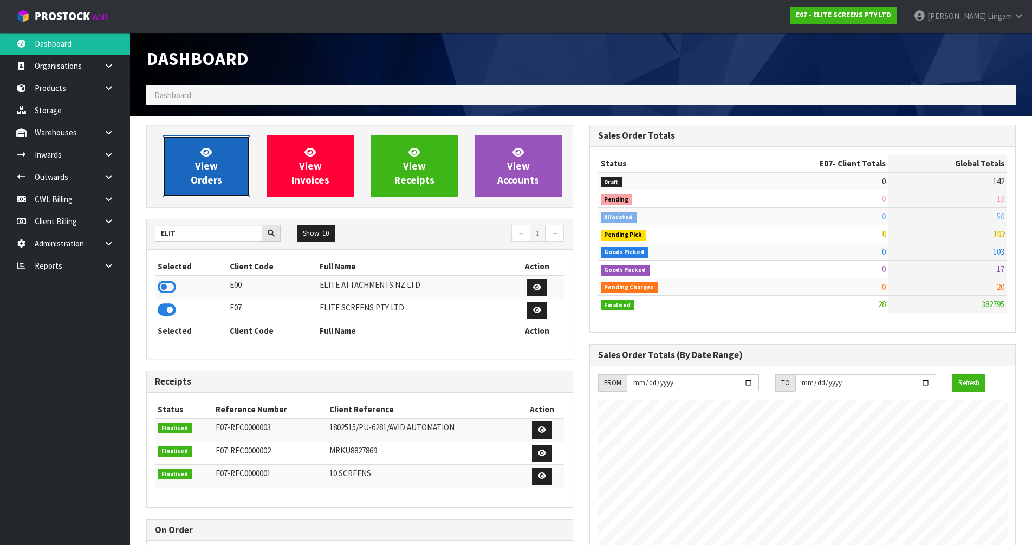
click at [215, 173] on link "View Orders" at bounding box center [206, 166] width 88 height 62
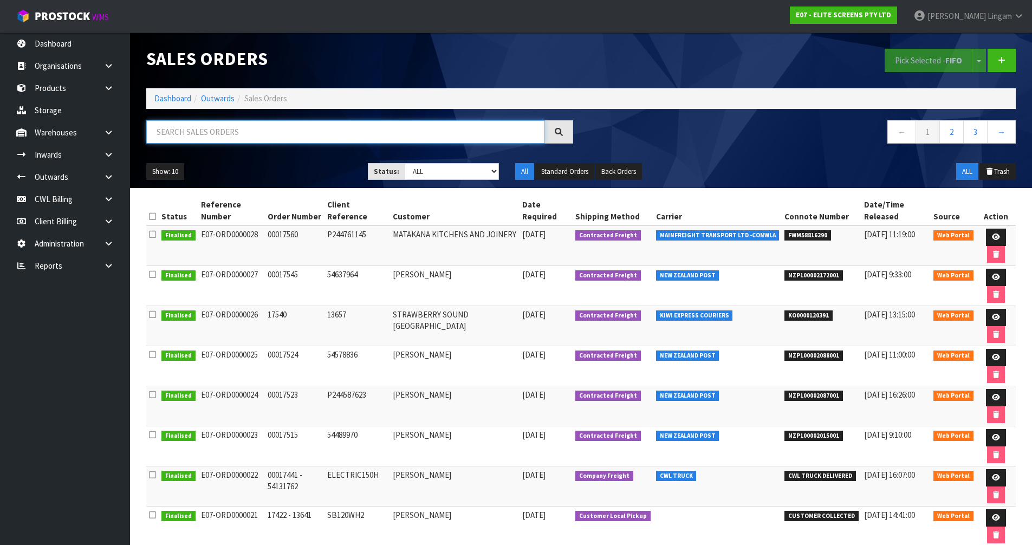
click at [428, 135] on input "text" at bounding box center [345, 131] width 399 height 23
paste input "ORD0000028"
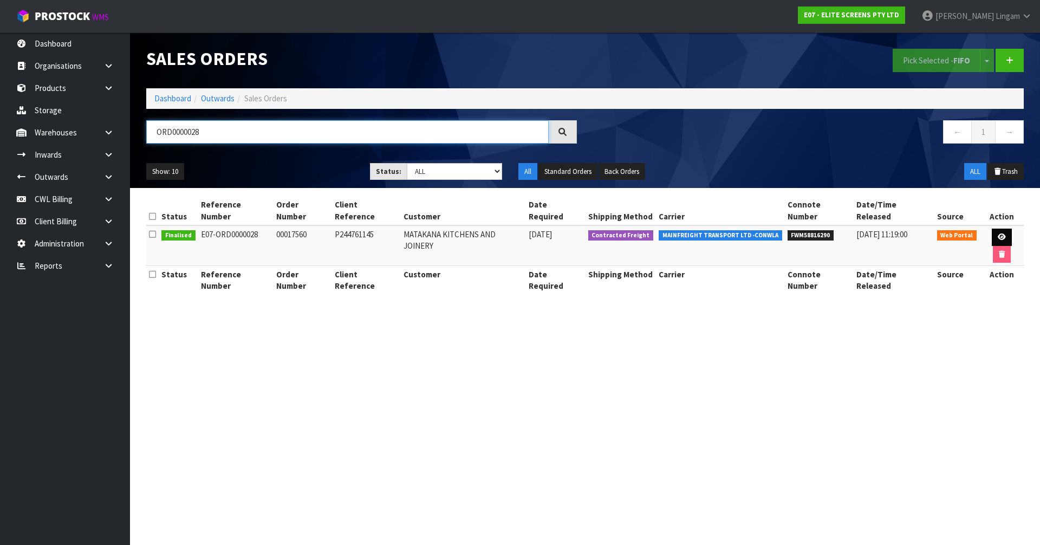
type input "ORD0000028"
click at [992, 229] on link at bounding box center [1002, 237] width 20 height 17
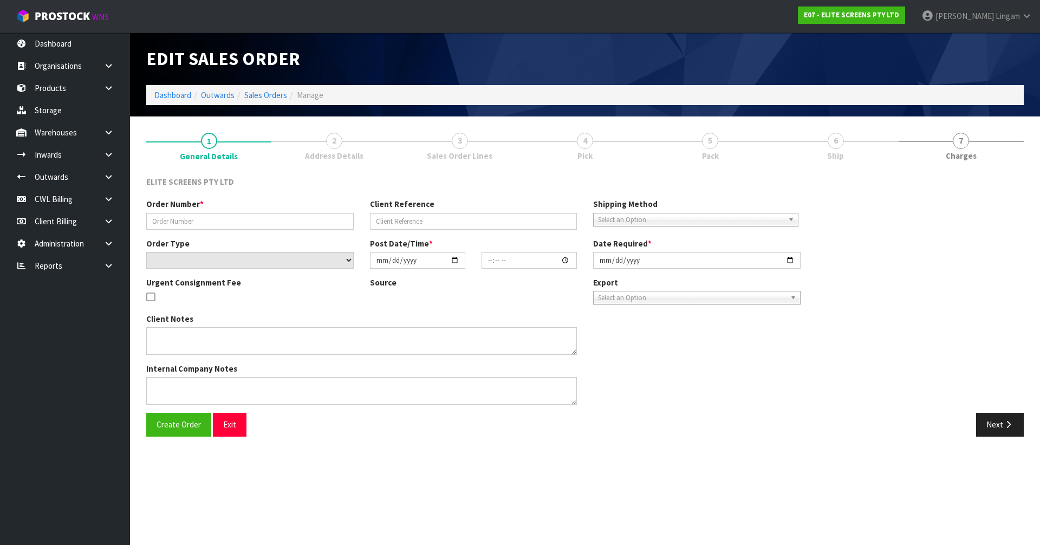
type input "00017560"
type input "P244761145"
select select "number:0"
type input "[DATE]"
type input "10:41:00.000"
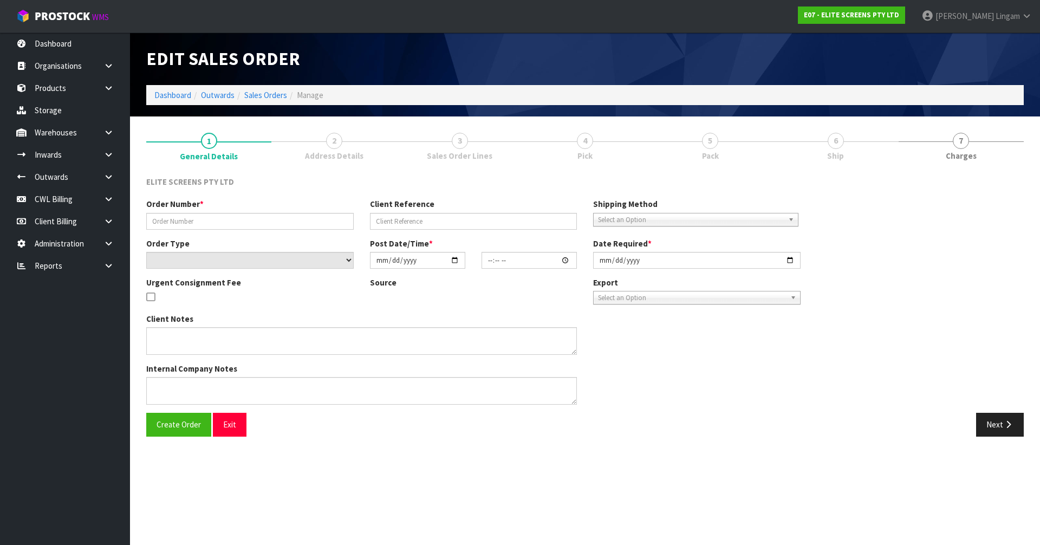
type input "[DATE]"
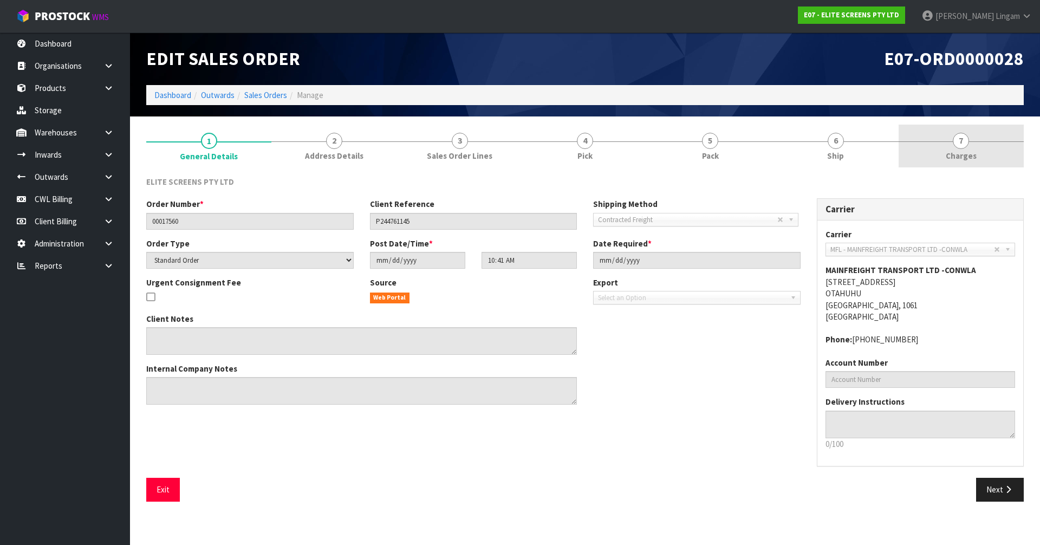
click at [993, 149] on link "7 [GEOGRAPHIC_DATA]" at bounding box center [961, 146] width 125 height 43
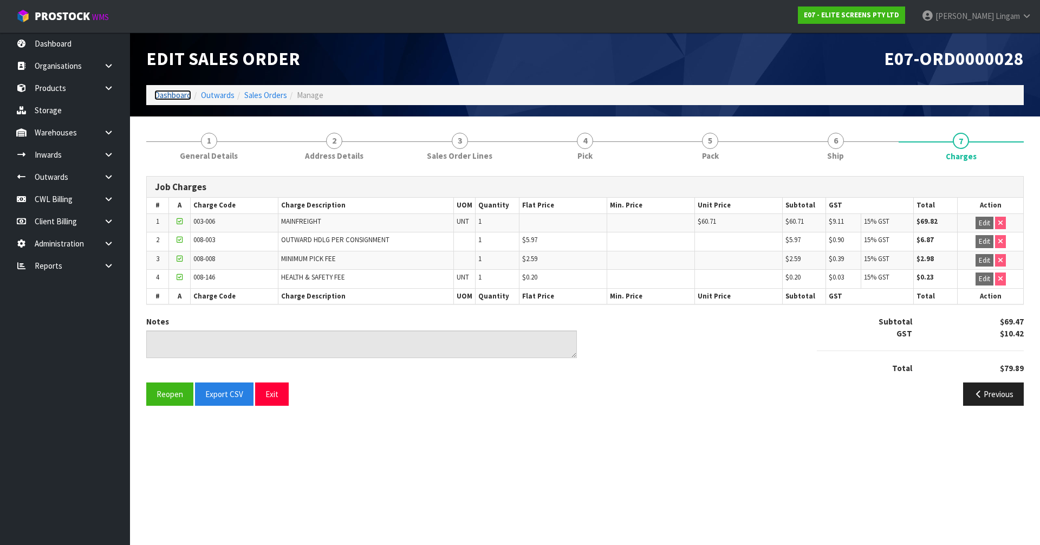
click at [177, 97] on link "Dashboard" at bounding box center [172, 95] width 37 height 10
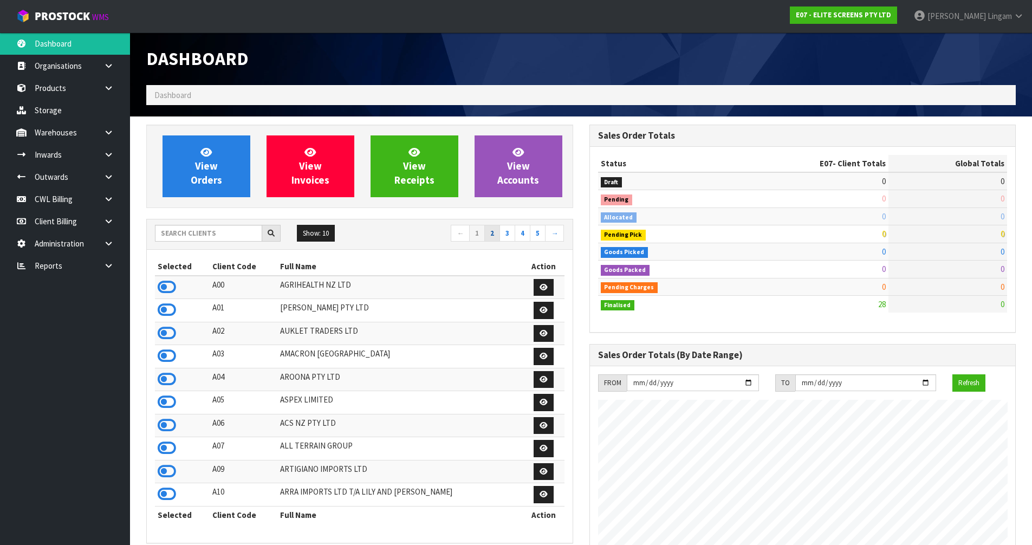
scroll to position [680, 443]
click at [493, 235] on link "2" at bounding box center [492, 233] width 16 height 17
click at [168, 335] on icon at bounding box center [167, 333] width 18 height 16
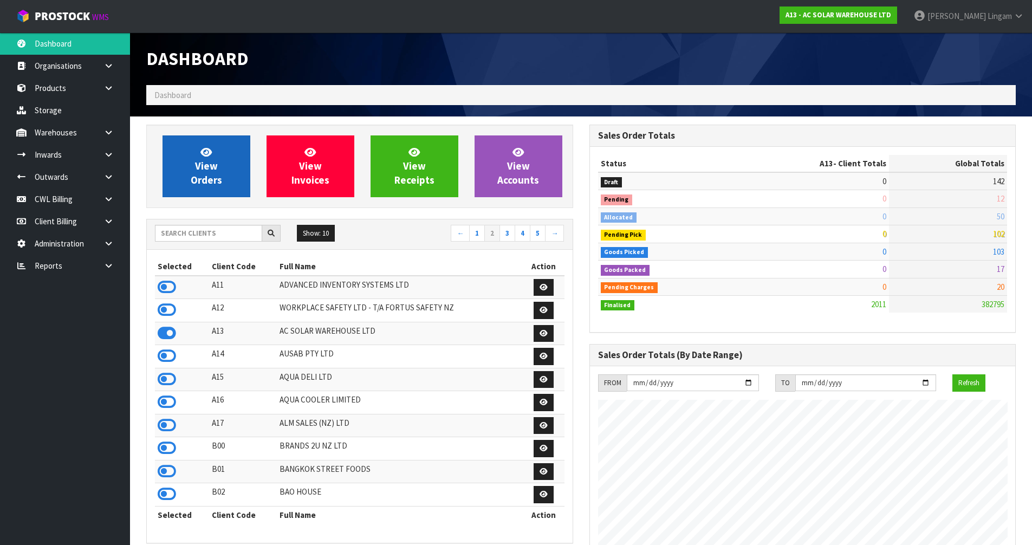
scroll to position [879, 443]
click at [221, 166] on link "View Orders" at bounding box center [206, 166] width 88 height 62
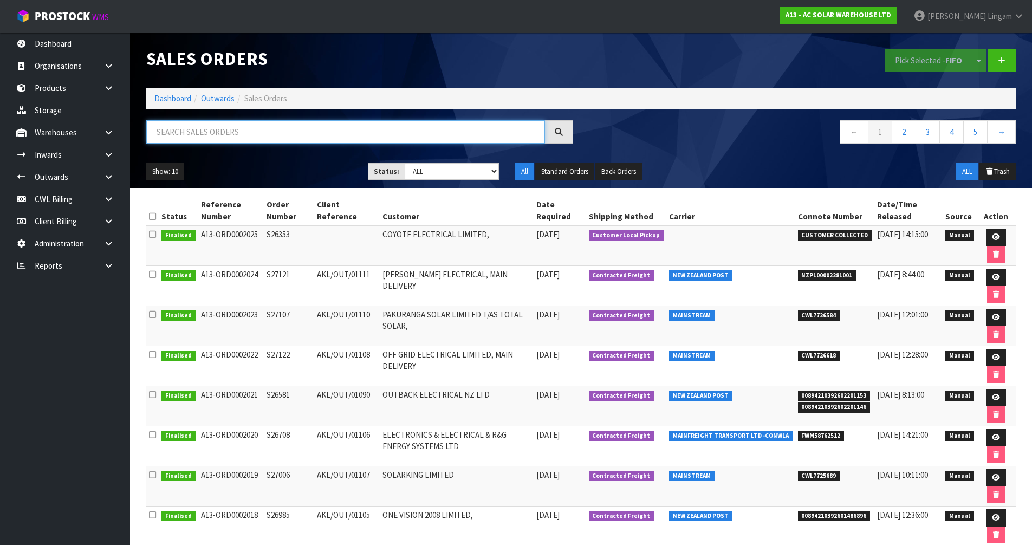
click at [392, 133] on input "text" at bounding box center [345, 131] width 399 height 23
paste input "CWL7726584"
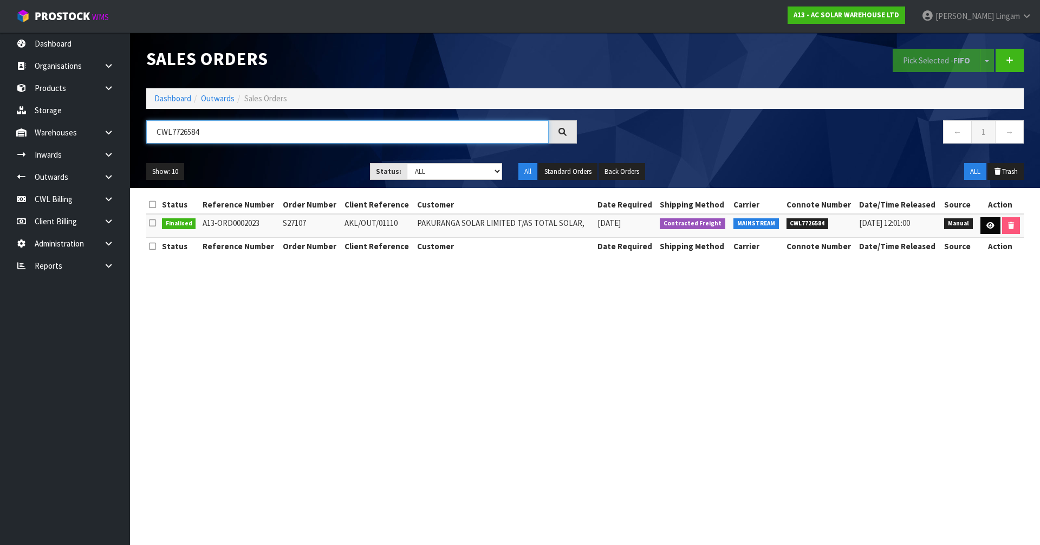
type input "CWL7726584"
click at [987, 221] on link at bounding box center [990, 225] width 20 height 17
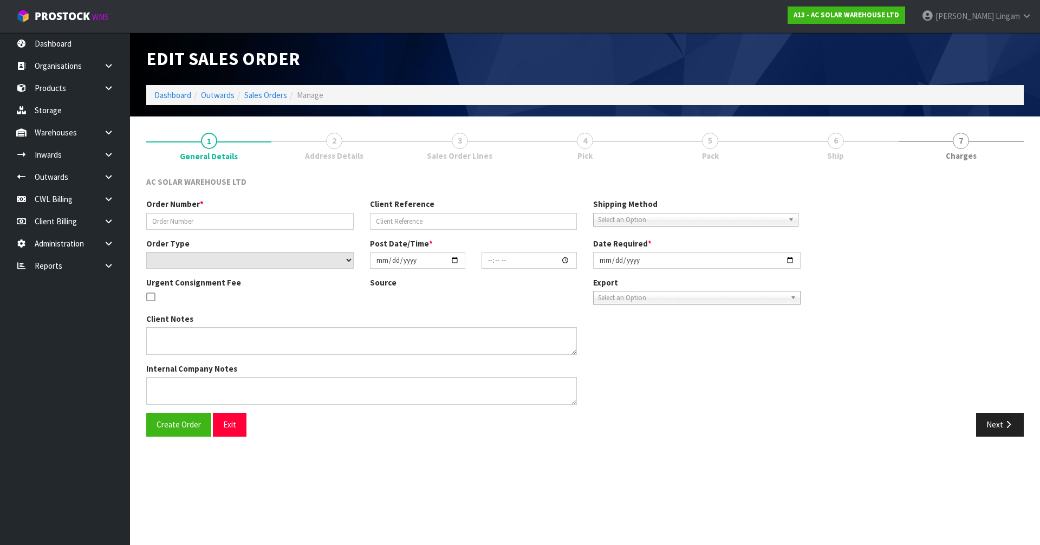
type input "S27107"
type input "AKL/OUT/01110"
select select "number:0"
type input "[DATE]"
type input "10:05:00.000"
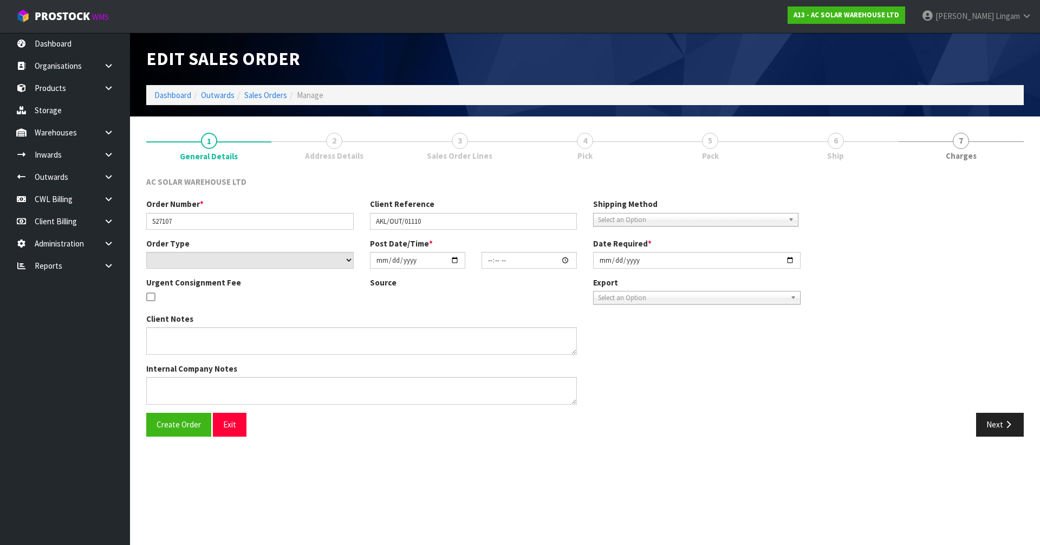
type input "[DATE]"
type textarea "SEND WITH MAINSTREAM"
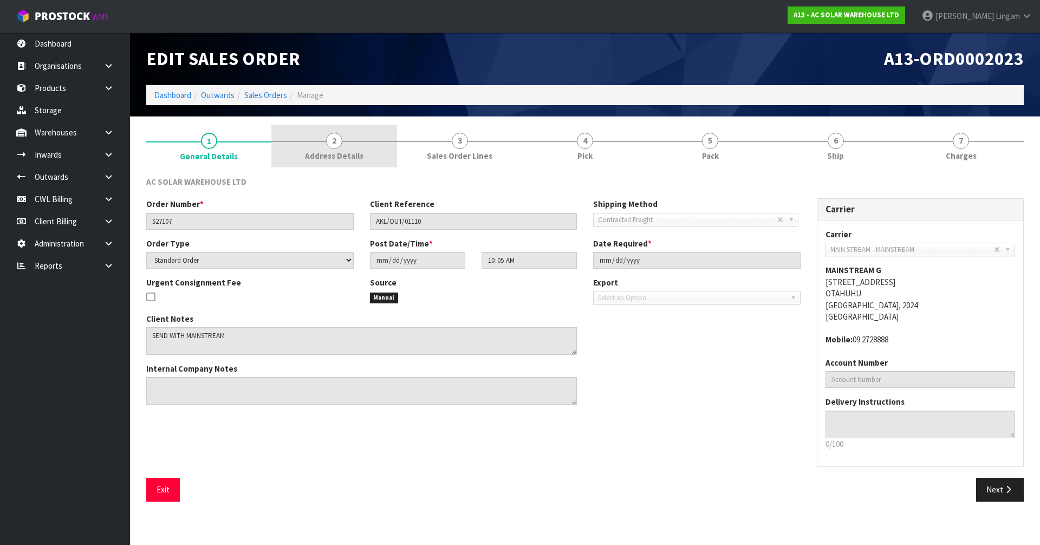
click at [365, 149] on link "2 Address Details" at bounding box center [333, 146] width 125 height 43
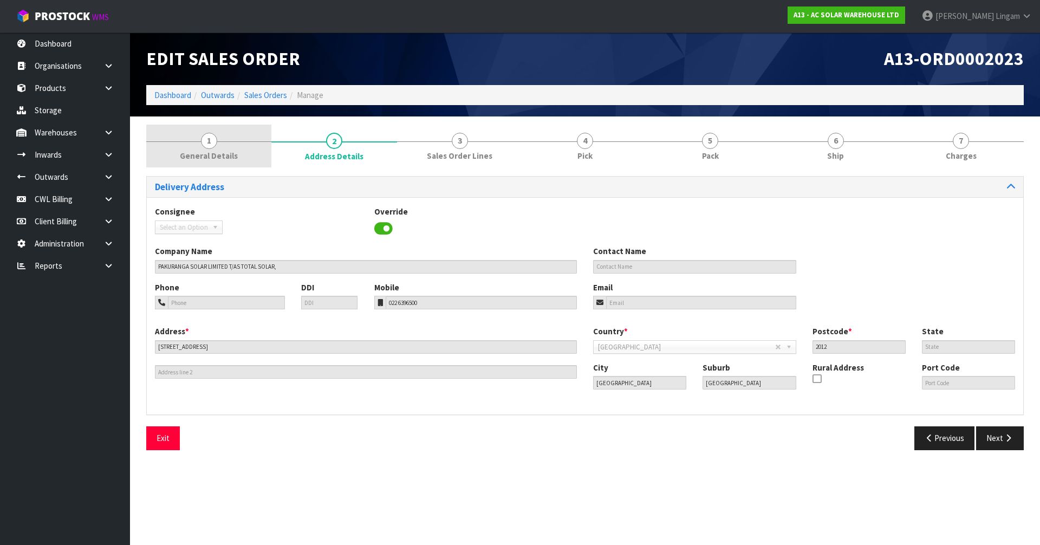
click at [204, 155] on span "General Details" at bounding box center [209, 155] width 58 height 11
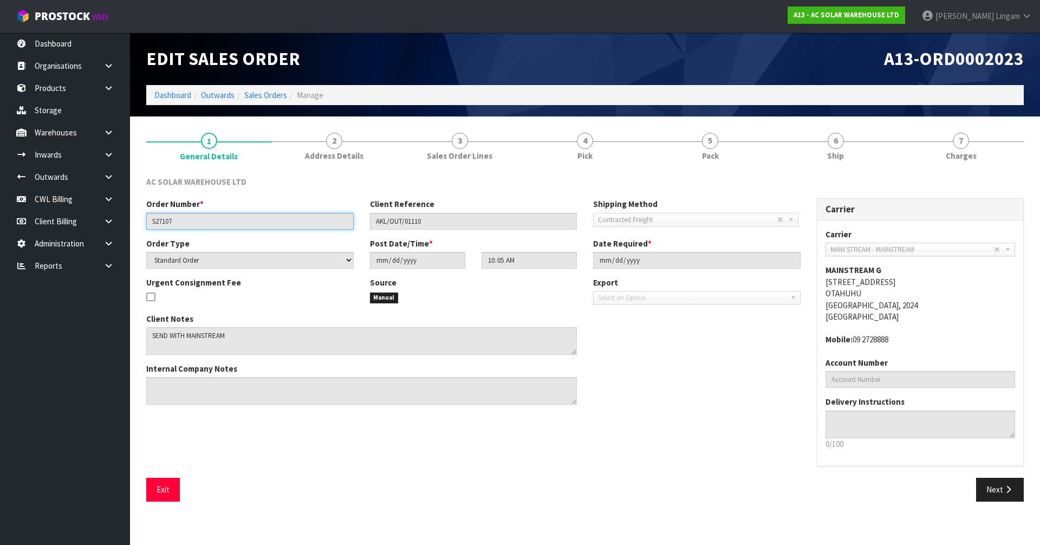
click at [159, 222] on input "S27107" at bounding box center [249, 221] width 207 height 17
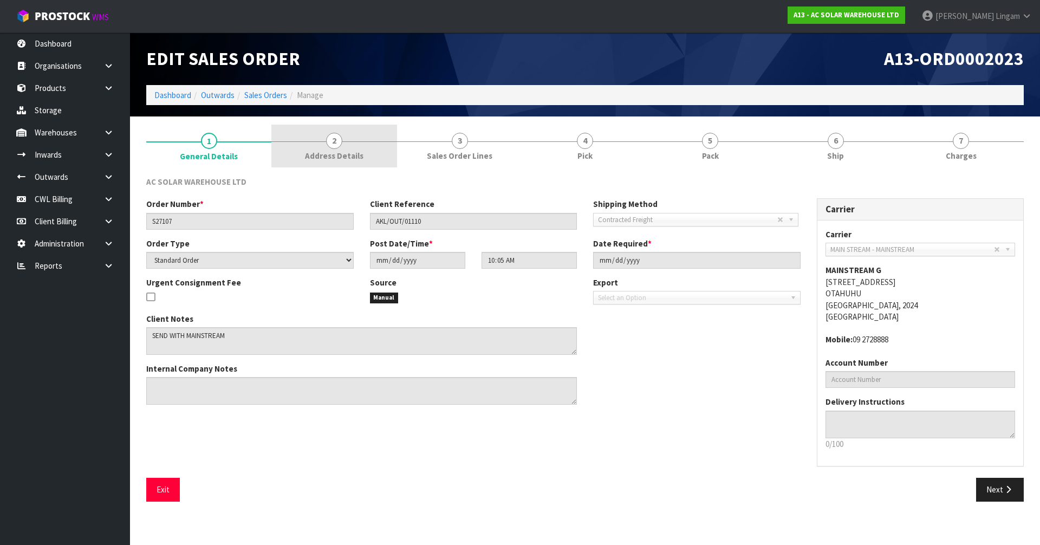
click at [345, 141] on link "2 Address Details" at bounding box center [333, 146] width 125 height 43
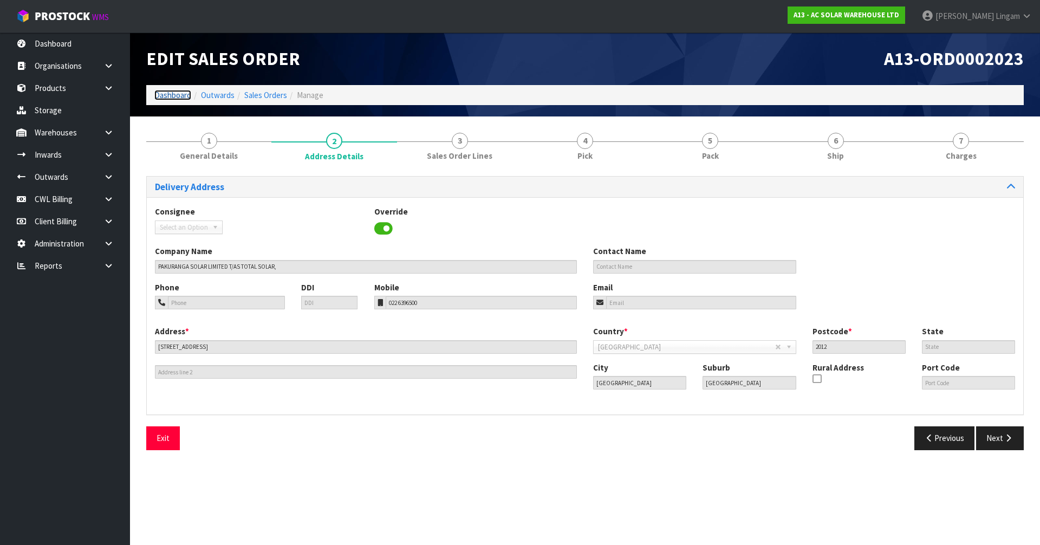
click at [168, 96] on link "Dashboard" at bounding box center [172, 95] width 37 height 10
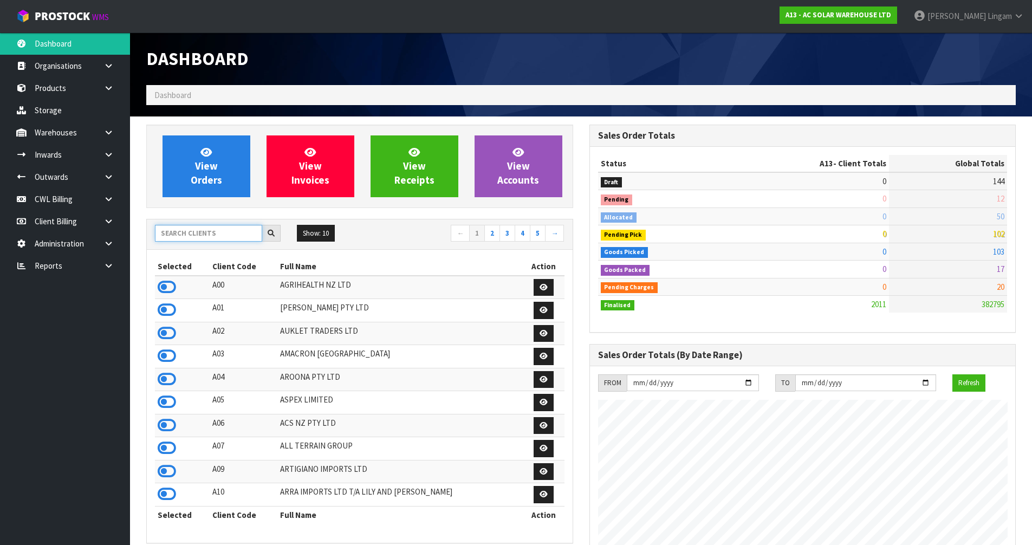
scroll to position [879, 443]
click at [236, 235] on input "text" at bounding box center [208, 233] width 107 height 17
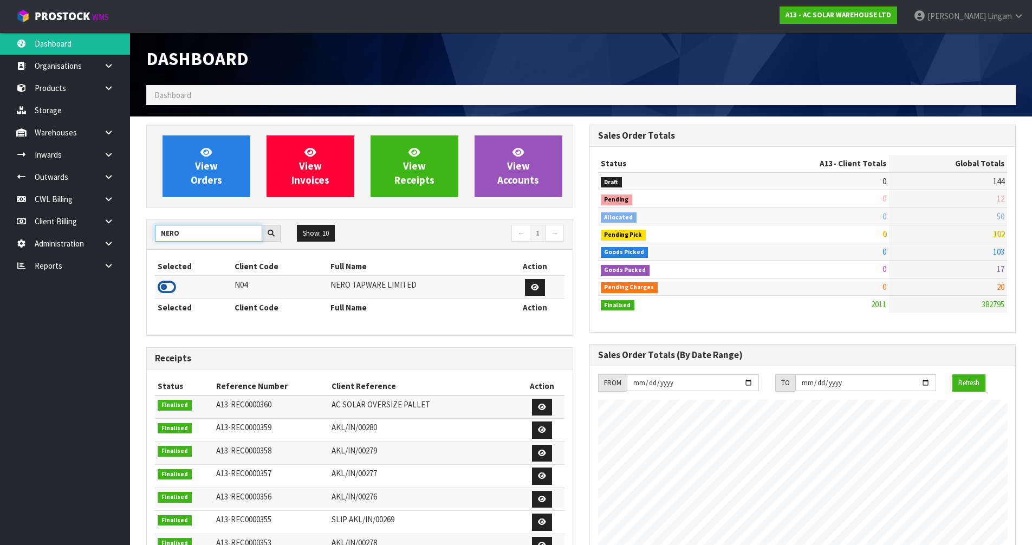
type input "NERO"
click at [167, 290] on icon at bounding box center [167, 287] width 18 height 16
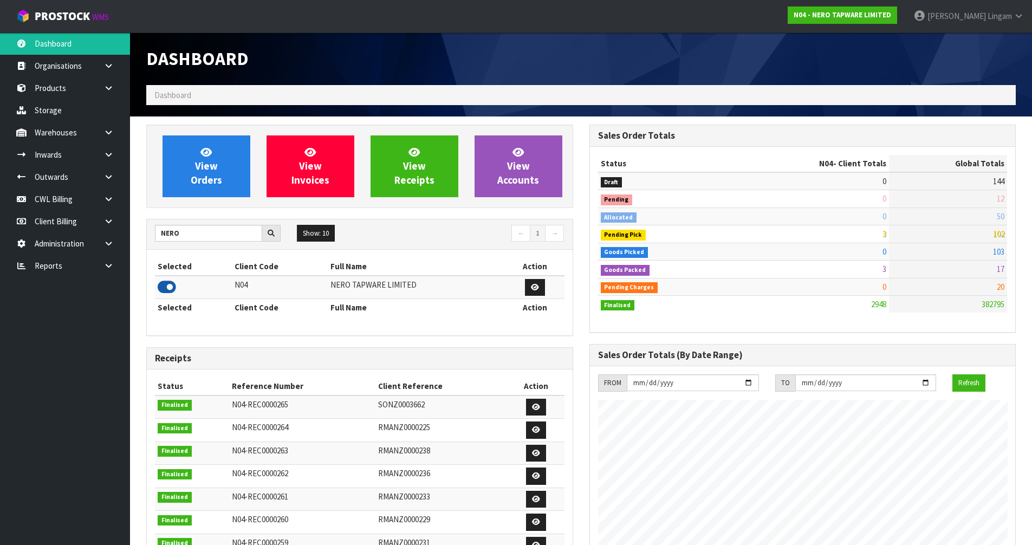
scroll to position [821, 443]
click at [68, 87] on link "Products" at bounding box center [65, 88] width 130 height 22
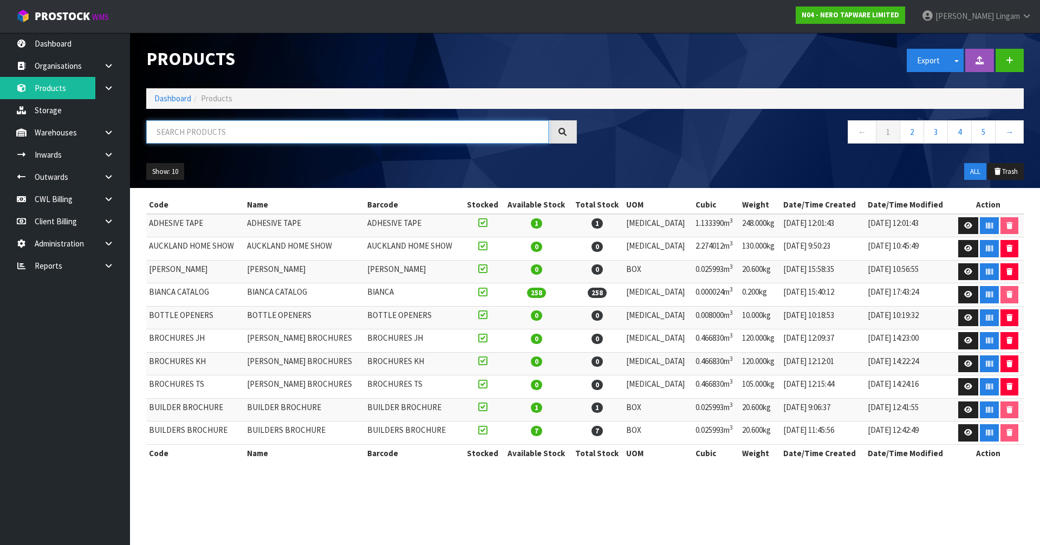
click at [355, 129] on input "text" at bounding box center [347, 131] width 402 height 23
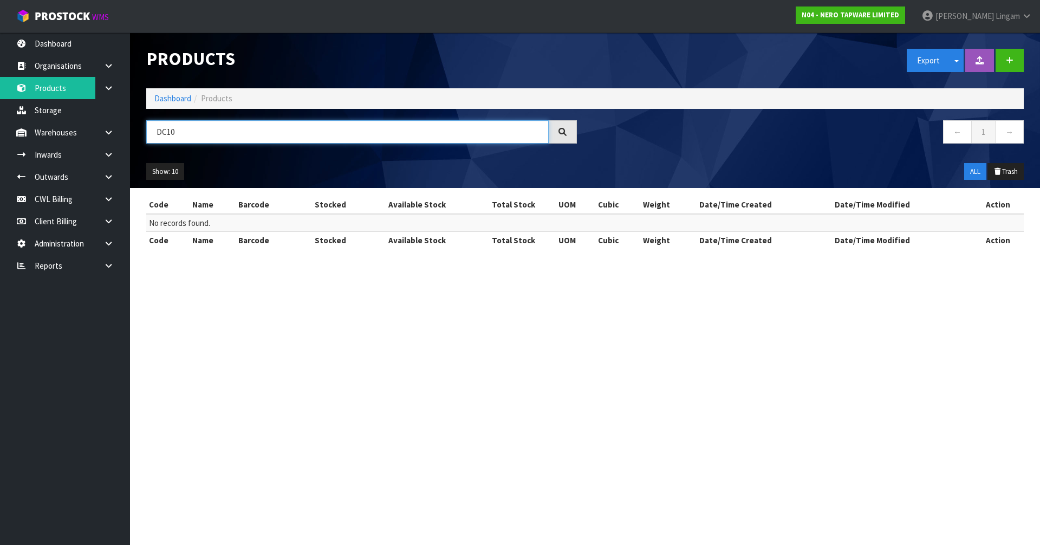
type input "DC10"
click at [183, 97] on link "Dashboard" at bounding box center [172, 98] width 37 height 10
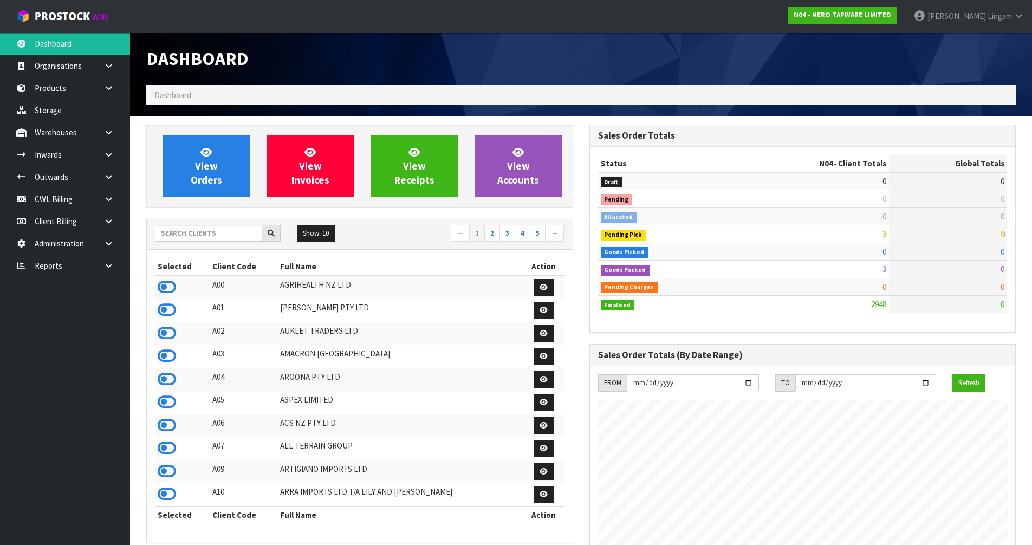
scroll to position [821, 443]
click at [185, 228] on input "text" at bounding box center [208, 233] width 107 height 17
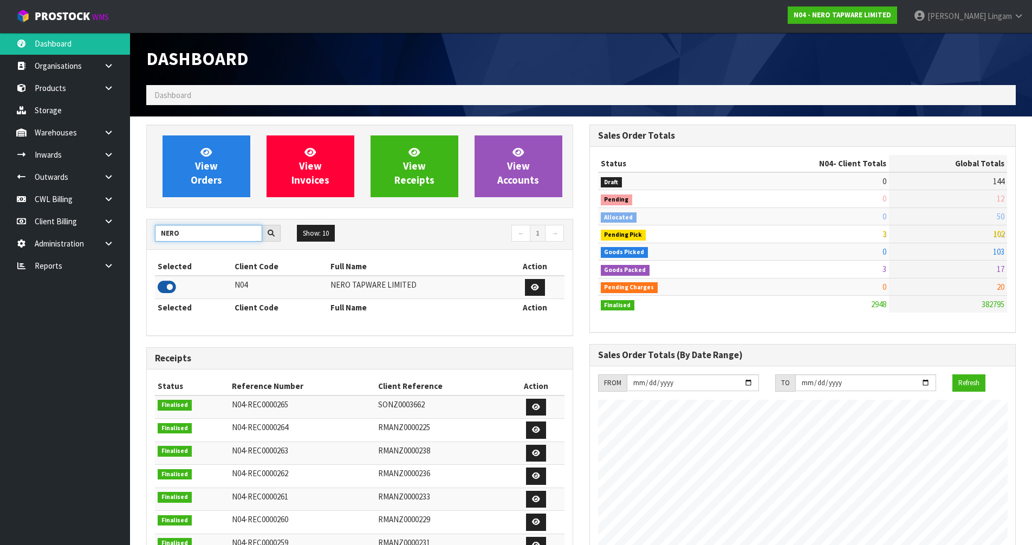
type input "NERO"
click at [162, 285] on icon at bounding box center [167, 287] width 18 height 16
click at [114, 159] on link at bounding box center [112, 155] width 35 height 22
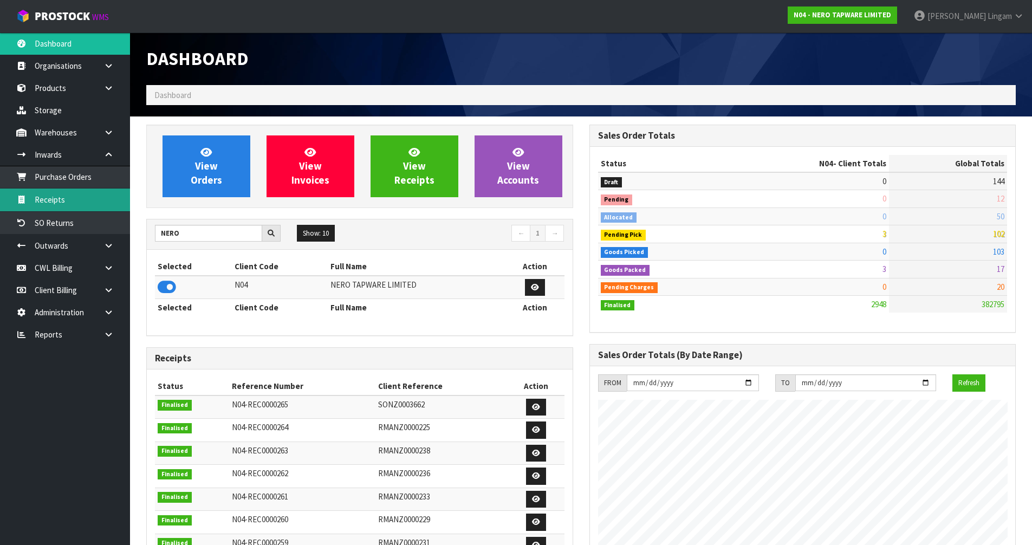
click at [72, 196] on link "Receipts" at bounding box center [65, 199] width 130 height 22
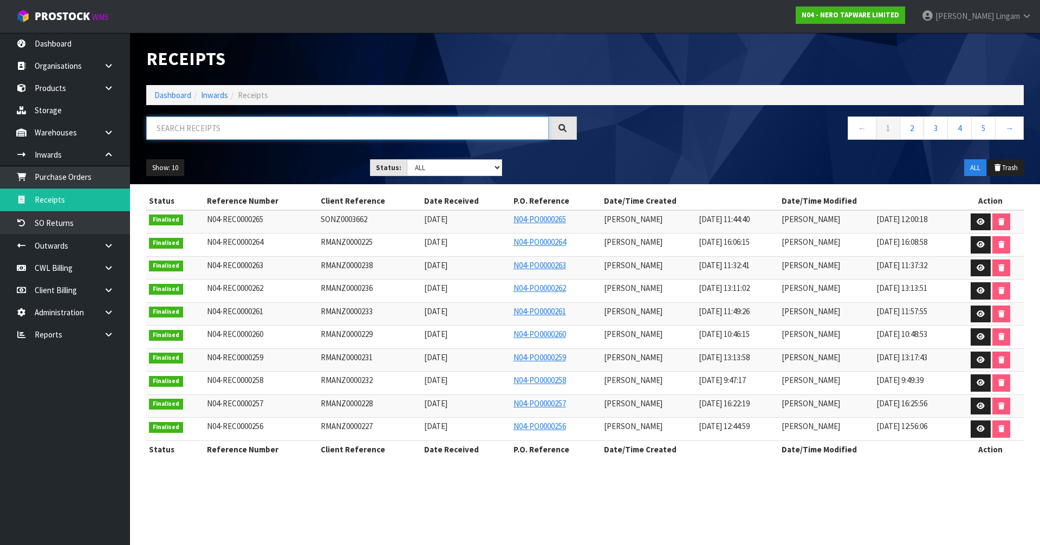
click at [260, 129] on input "text" at bounding box center [347, 127] width 402 height 23
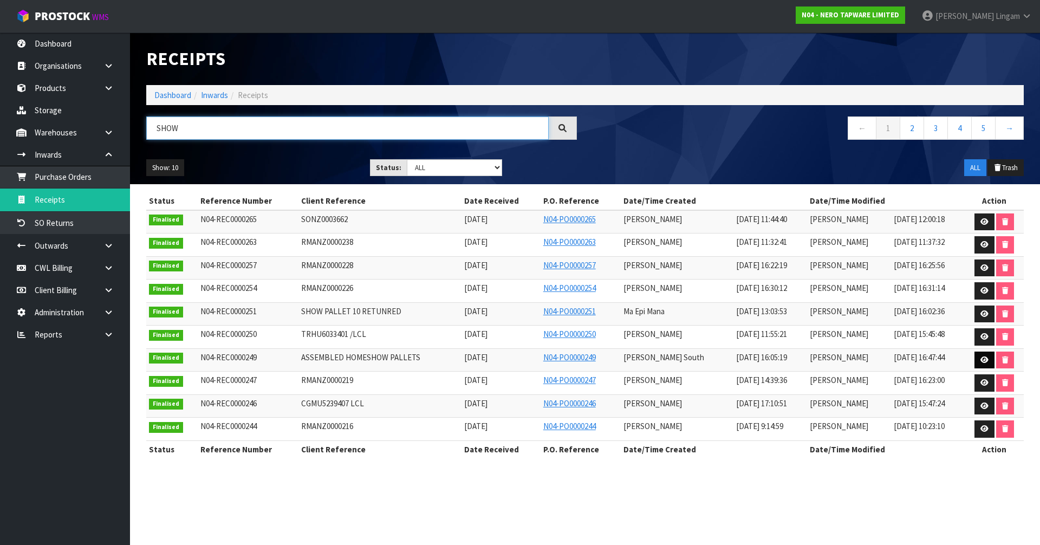
type input "SHOW"
click at [978, 355] on link at bounding box center [984, 360] width 20 height 17
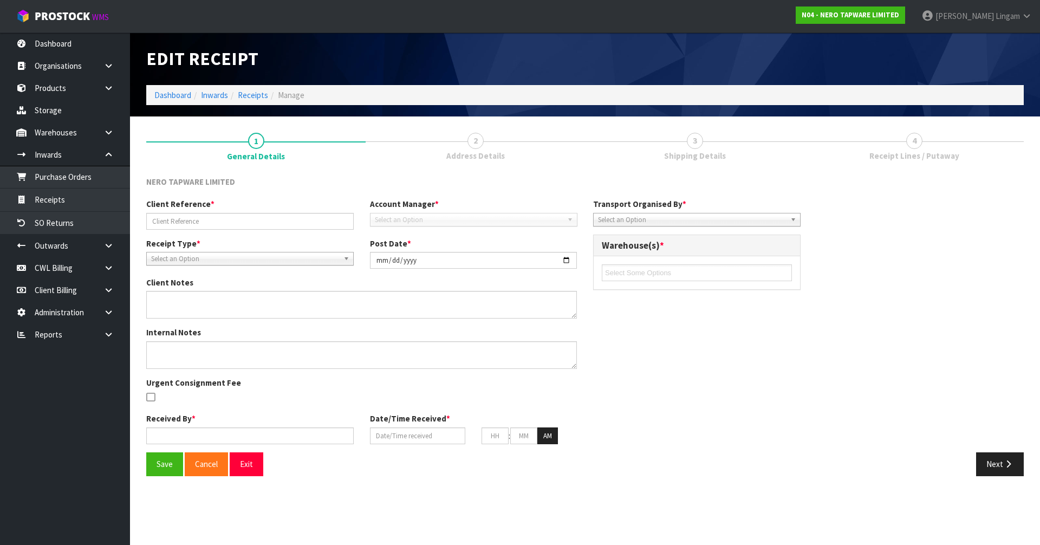
type input "ASSEMBLED HOMESHOW PALLETS"
type input "2025-09-04"
type input "Zachary South"
type input "[DATE]"
type input "04"
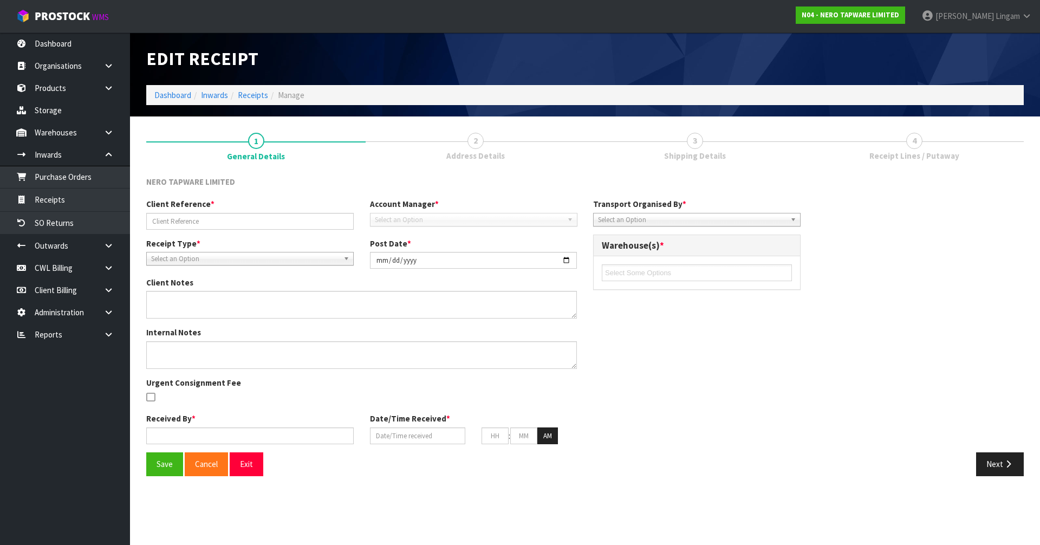
type input "50"
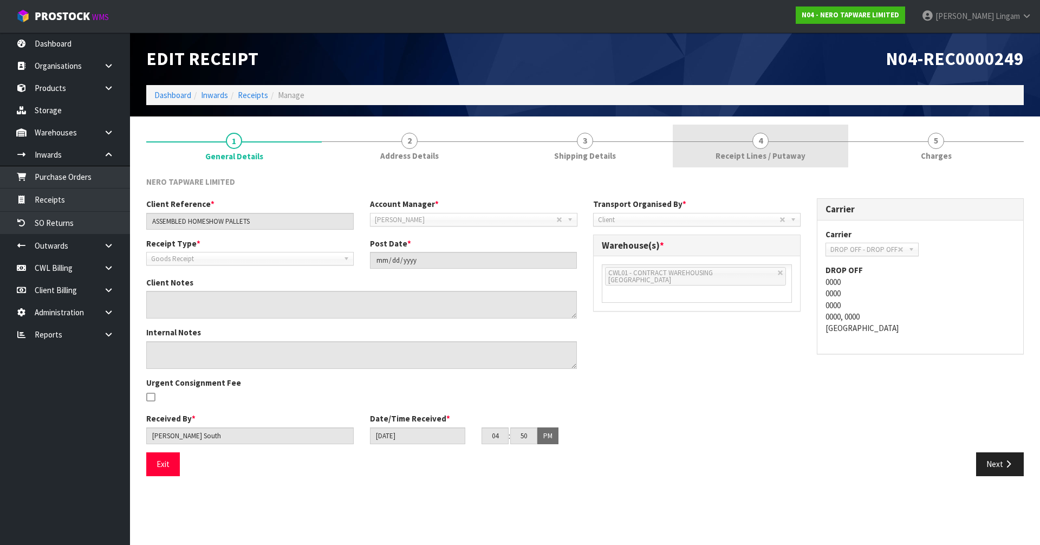
click at [747, 151] on span "Receipt Lines / Putaway" at bounding box center [761, 155] width 90 height 11
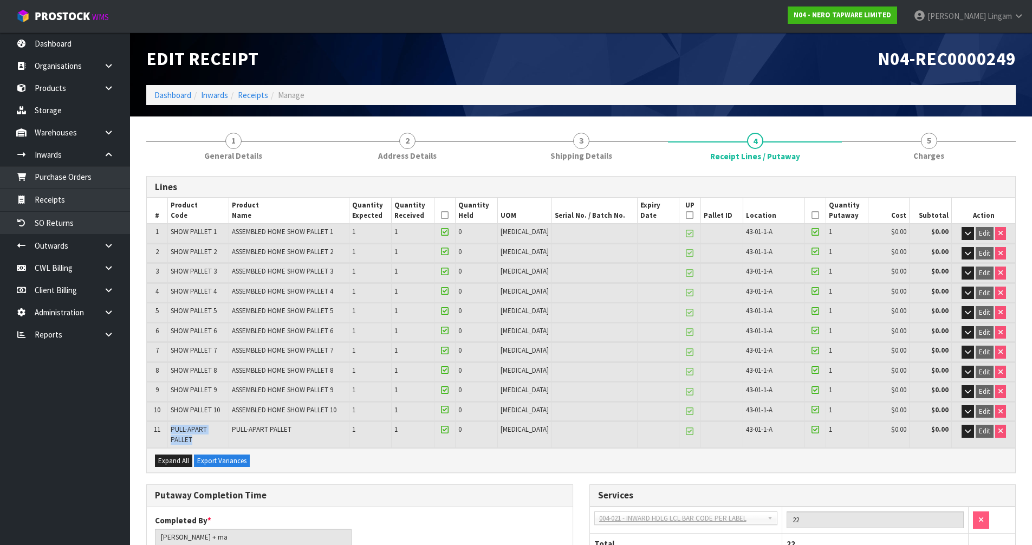
drag, startPoint x: 171, startPoint y: 428, endPoint x: 229, endPoint y: 434, distance: 58.3
click at [207, 434] on span "PULL-APART PALLET" at bounding box center [189, 434] width 36 height 19
copy span "PULL-APART PALLET"
click at [110, 133] on icon at bounding box center [108, 132] width 10 height 8
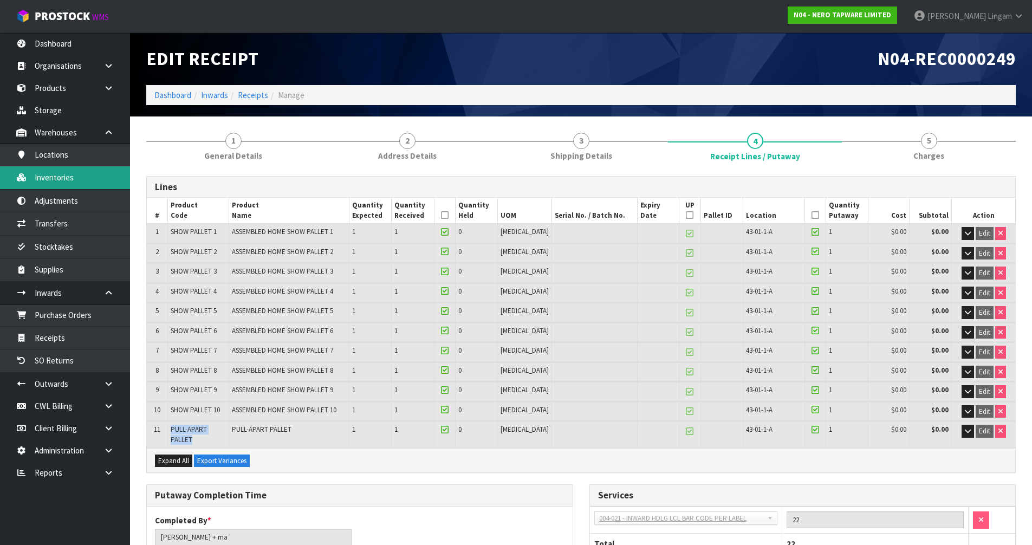
click at [92, 177] on link "Inventories" at bounding box center [65, 177] width 130 height 22
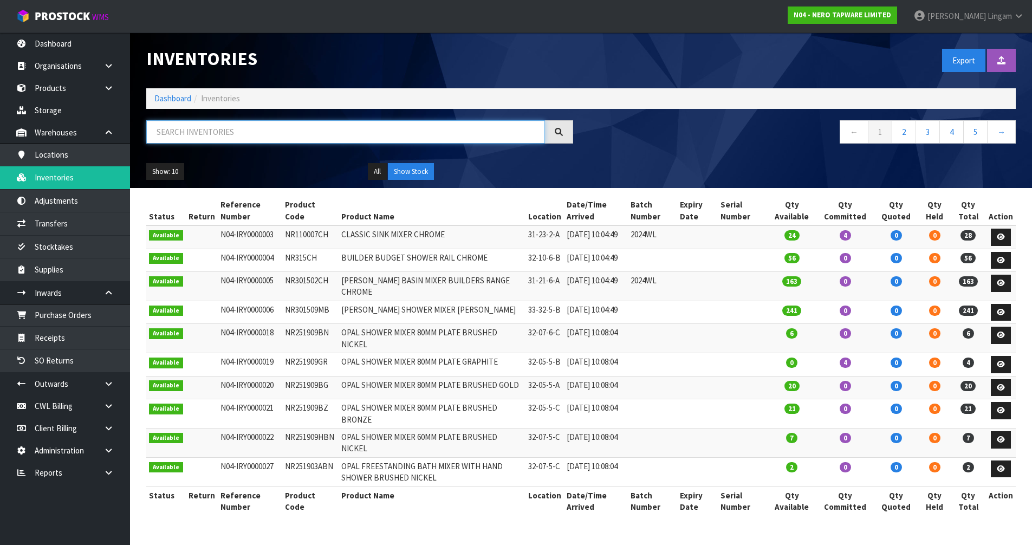
click at [404, 134] on input "text" at bounding box center [345, 131] width 399 height 23
paste input "PULL-APART PALLET"
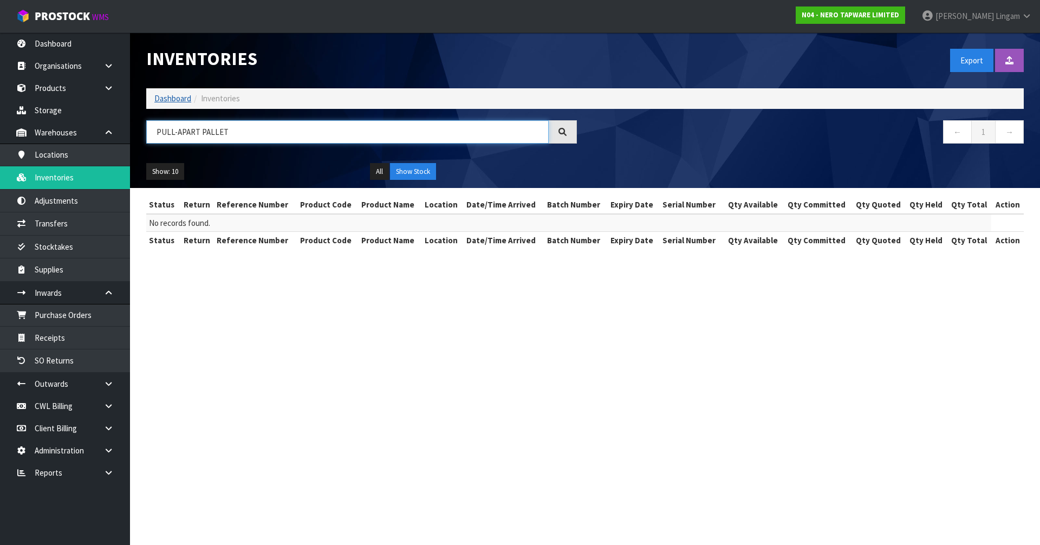
type input "PULL-APART PALLET"
click at [178, 96] on link "Dashboard" at bounding box center [172, 98] width 37 height 10
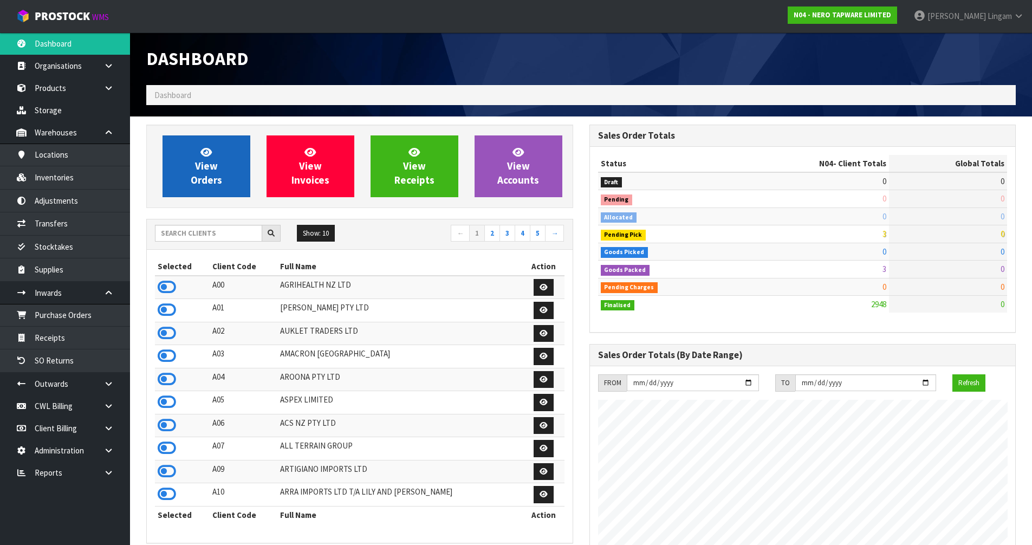
scroll to position [821, 443]
click at [216, 178] on span "View Orders" at bounding box center [206, 166] width 31 height 41
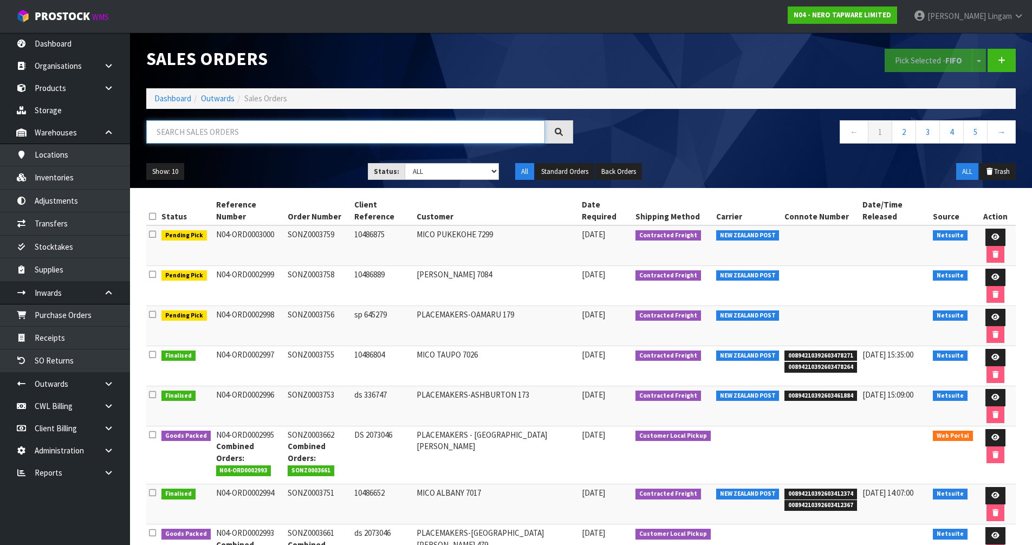
click at [290, 132] on input "text" at bounding box center [345, 131] width 399 height 23
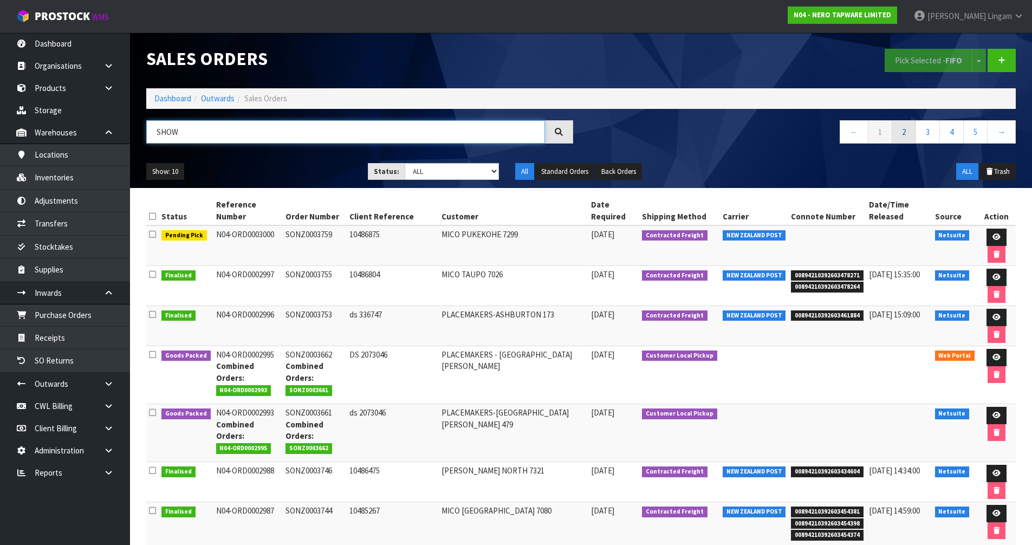
type input "SHOW"
click at [900, 136] on link "2" at bounding box center [904, 131] width 24 height 23
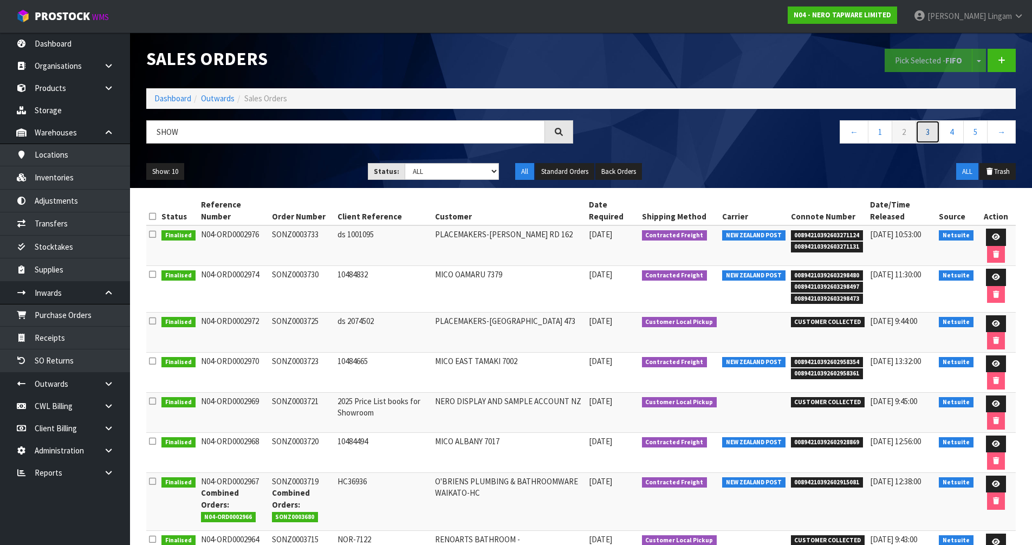
click at [927, 128] on link "3" at bounding box center [927, 131] width 24 height 23
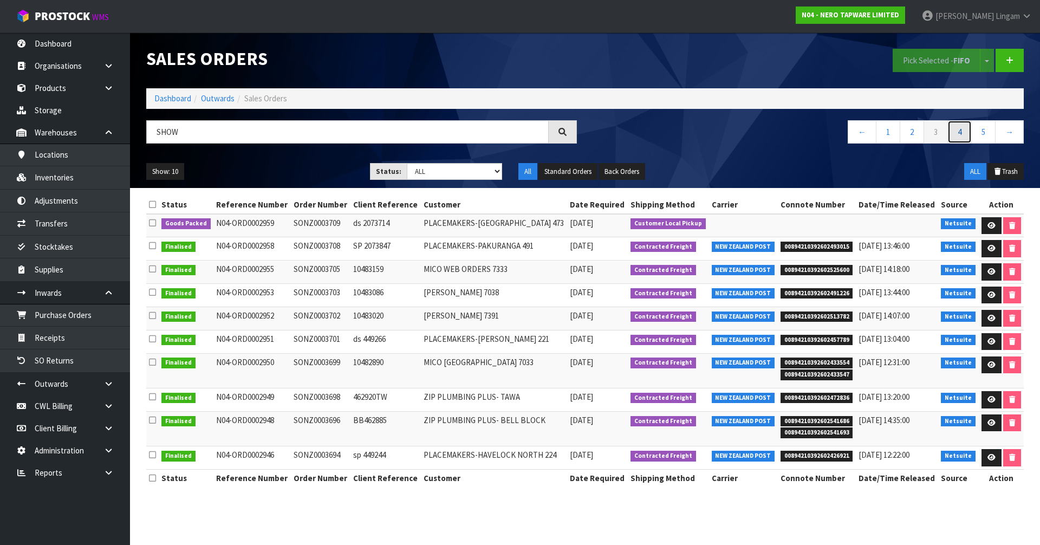
click at [967, 135] on link "4" at bounding box center [959, 131] width 24 height 23
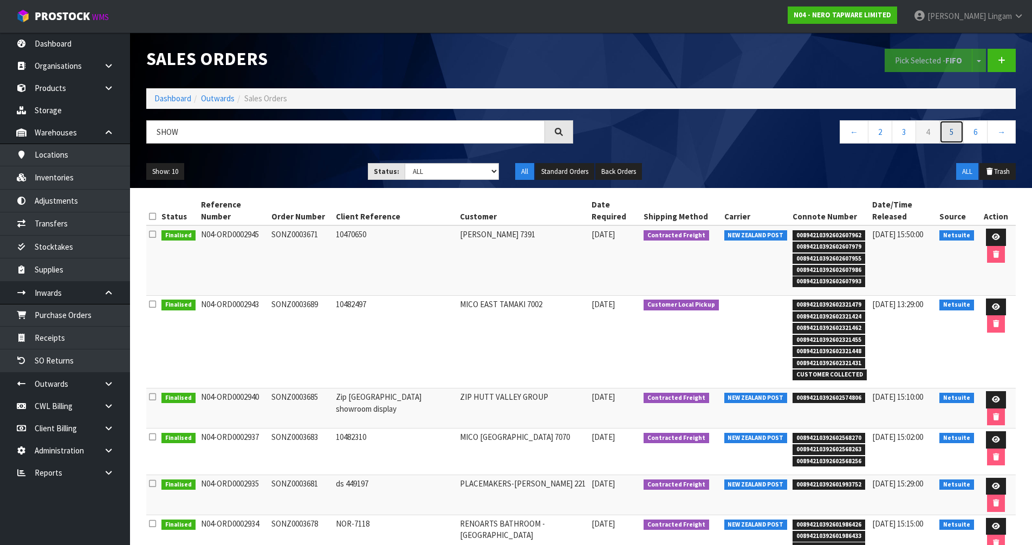
click at [956, 129] on link "5" at bounding box center [951, 131] width 24 height 23
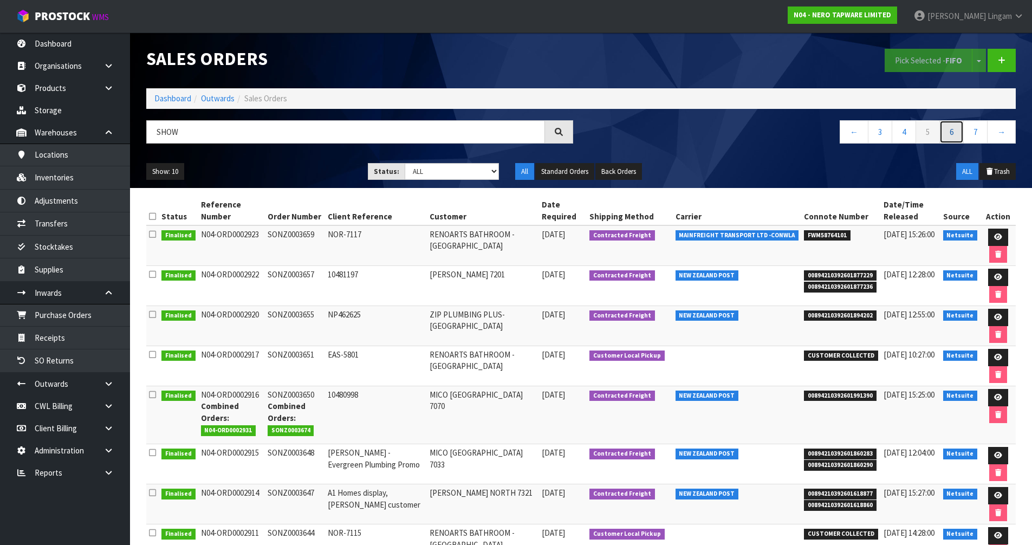
click at [949, 133] on link "6" at bounding box center [951, 131] width 24 height 23
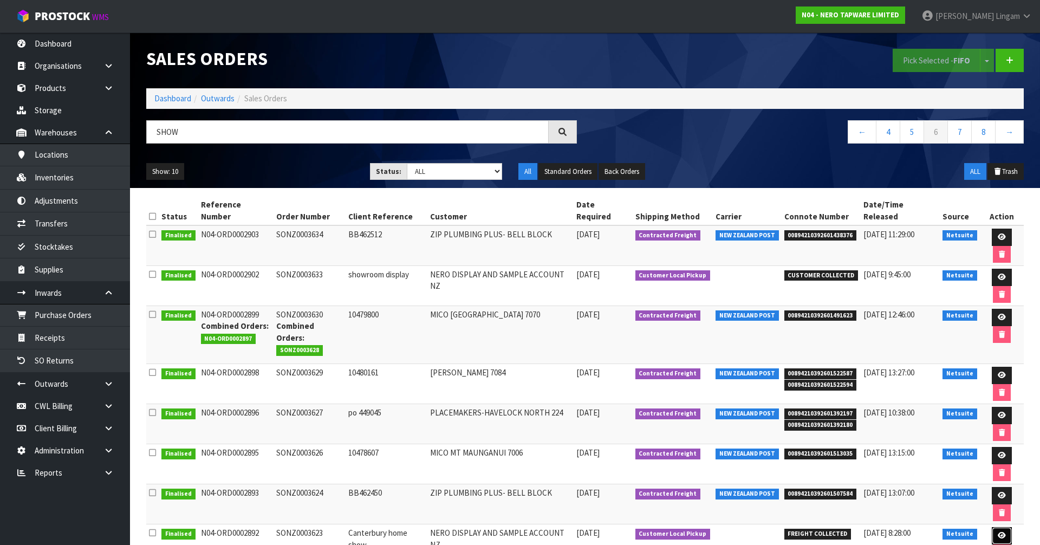
click at [992, 527] on link at bounding box center [1002, 535] width 20 height 17
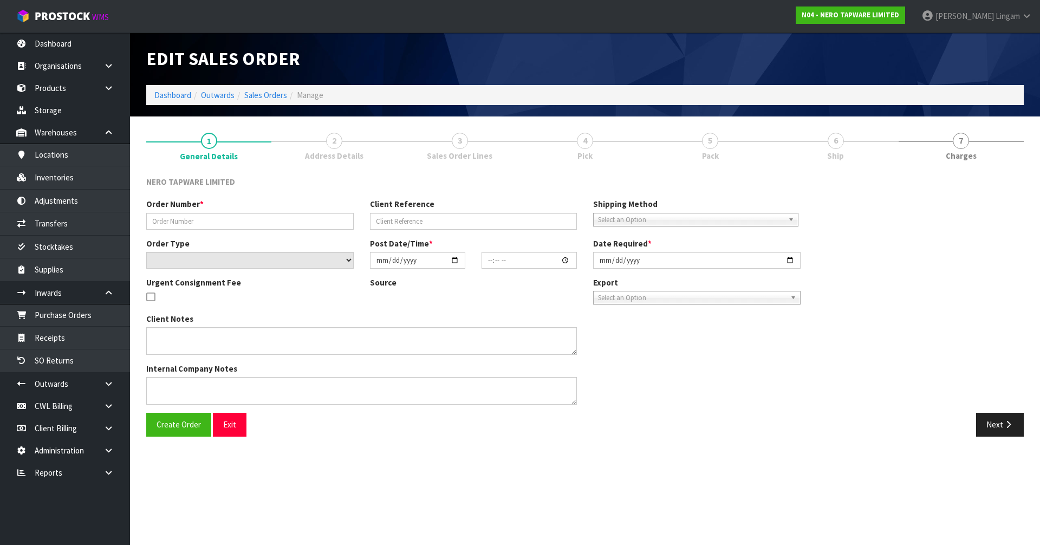
type input "SONZ0003623"
type input "Canterbury home show"
select select "number:0"
type input "2025-09-17"
type input "15:15:04.000"
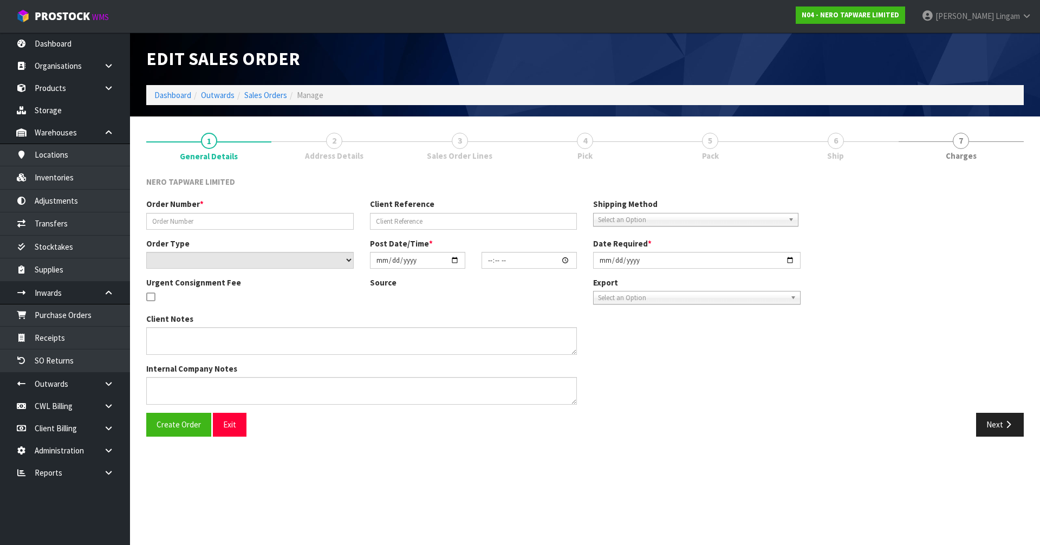
type input "2025-09-17"
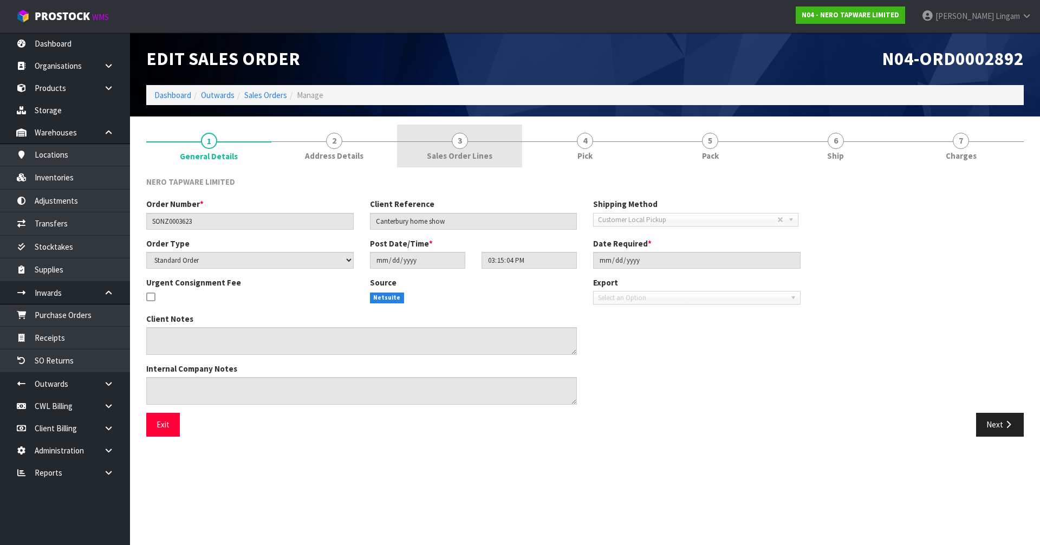
click at [487, 152] on span "Sales Order Lines" at bounding box center [460, 155] width 66 height 11
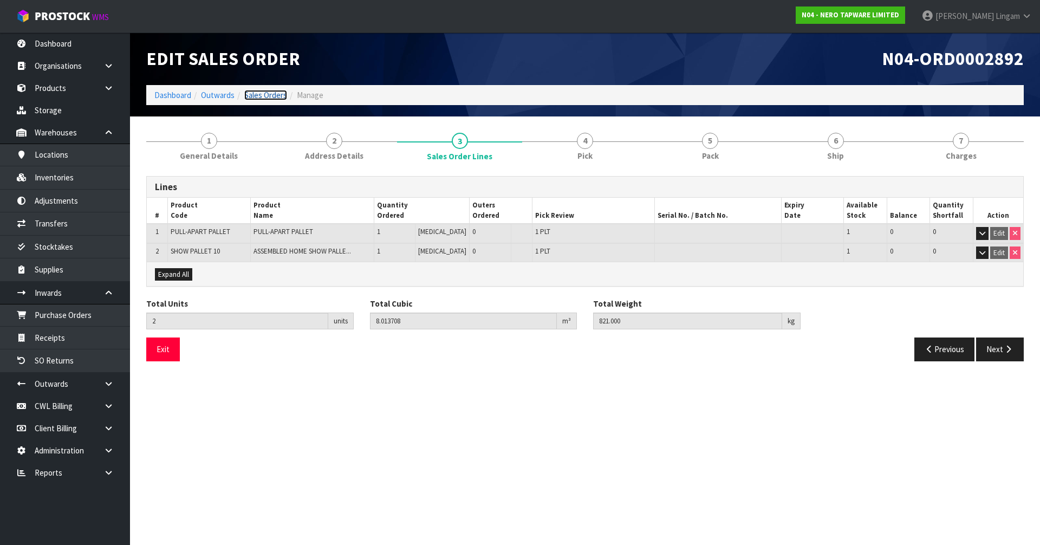
click at [268, 93] on link "Sales Orders" at bounding box center [265, 95] width 43 height 10
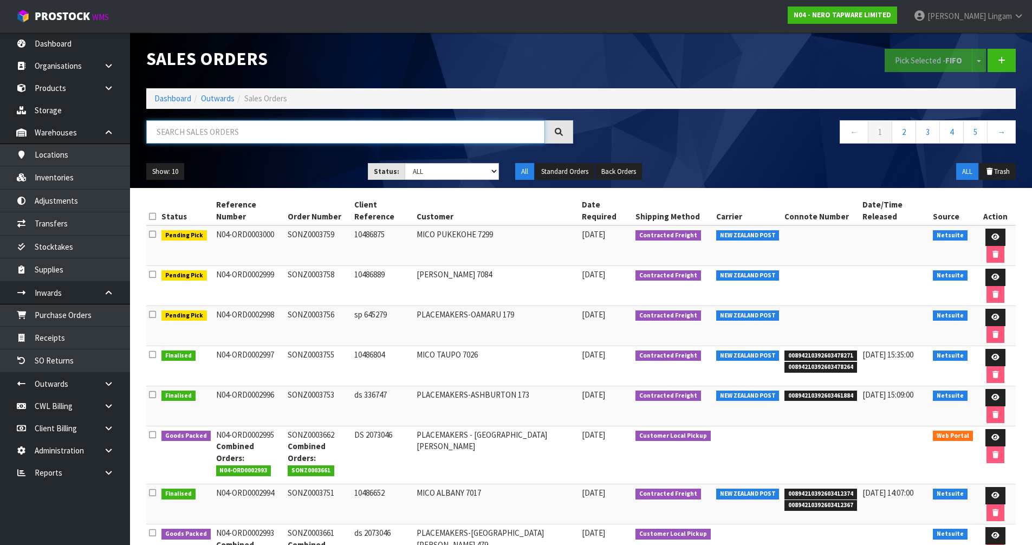
click at [322, 128] on input "text" at bounding box center [345, 131] width 399 height 23
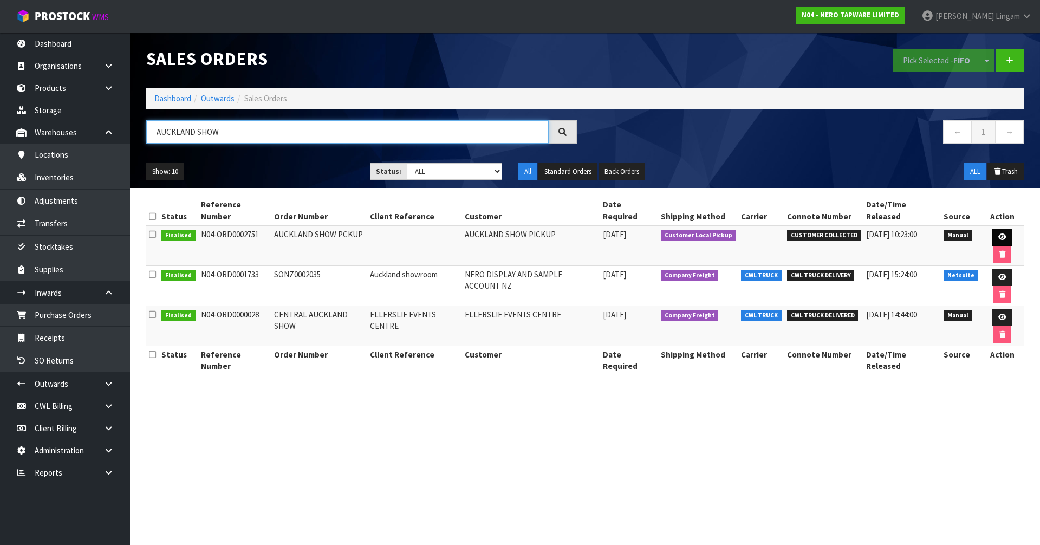
type input "AUCKLAND SHOW"
click at [997, 229] on link at bounding box center [1002, 237] width 20 height 17
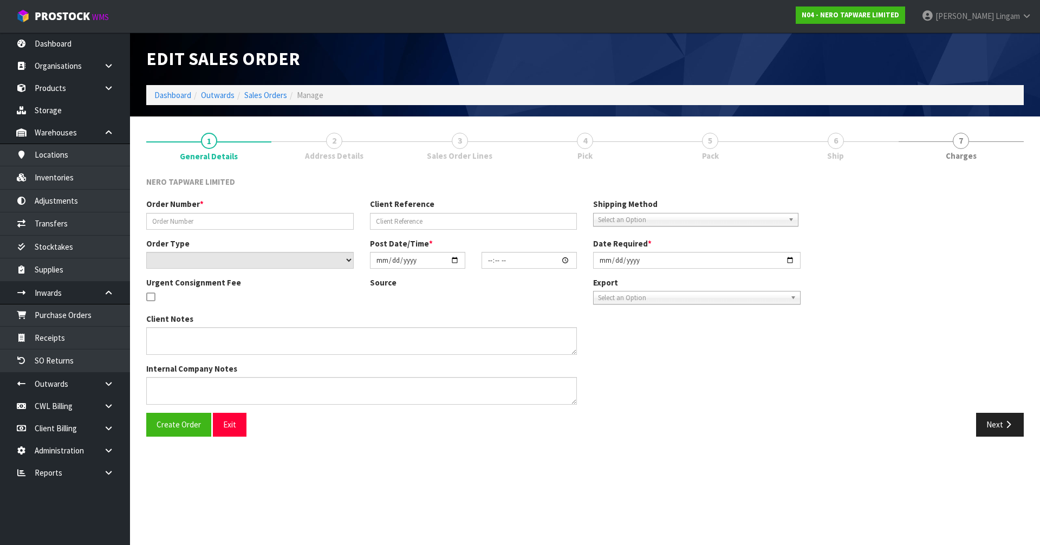
type input "AUCKLAND SHOW PCKUP"
select select "number:0"
type input "2025-09-07"
type input "20:27:00.000"
type input "2025-09-07"
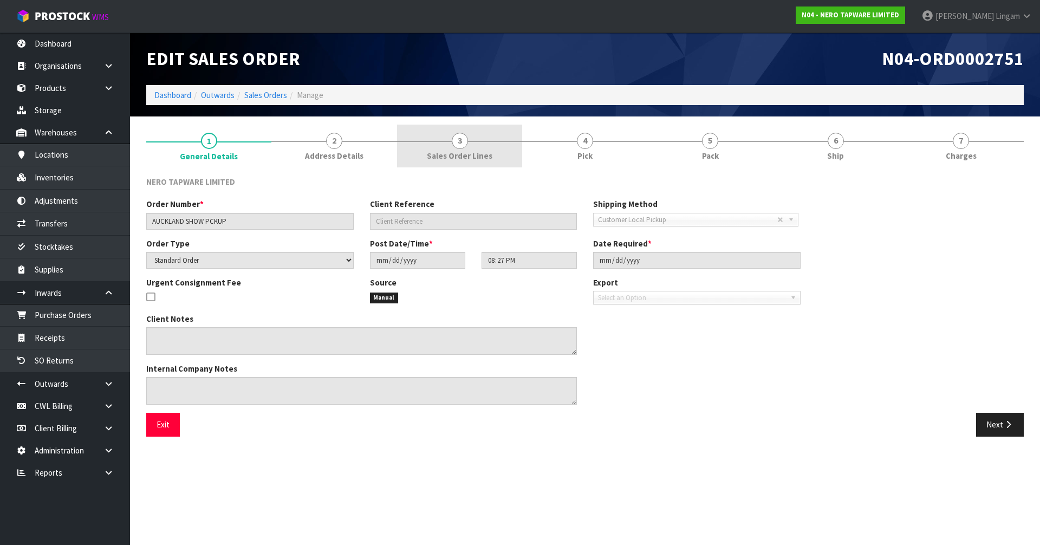
click at [479, 151] on span "Sales Order Lines" at bounding box center [460, 155] width 66 height 11
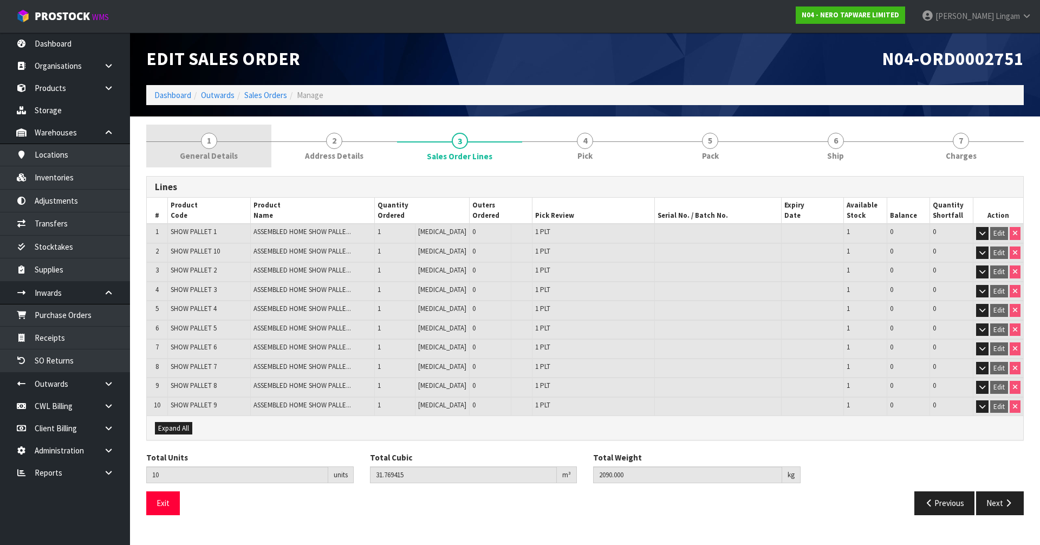
click at [249, 152] on link "1 General Details" at bounding box center [208, 146] width 125 height 43
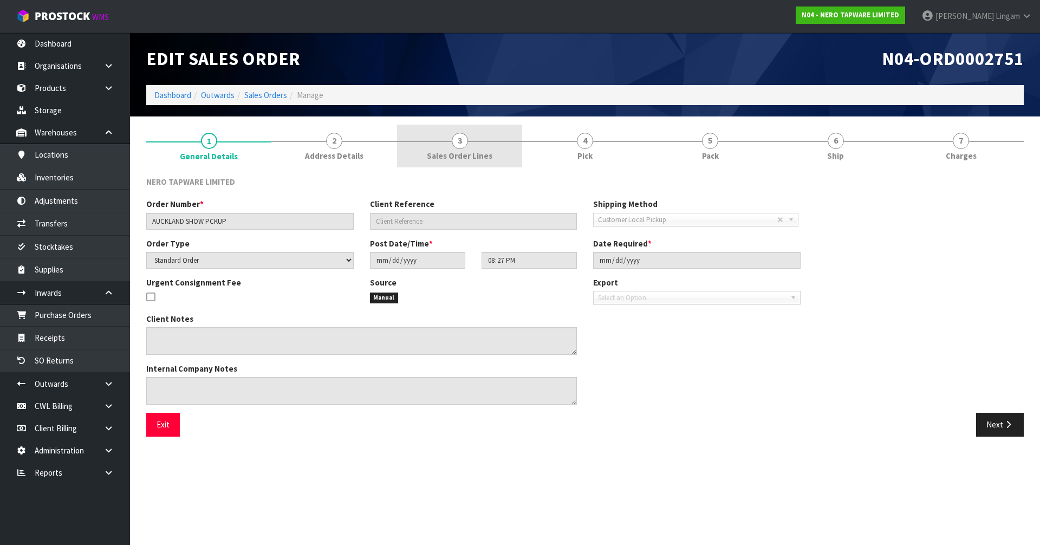
click at [489, 144] on link "3 Sales Order Lines" at bounding box center [459, 146] width 125 height 43
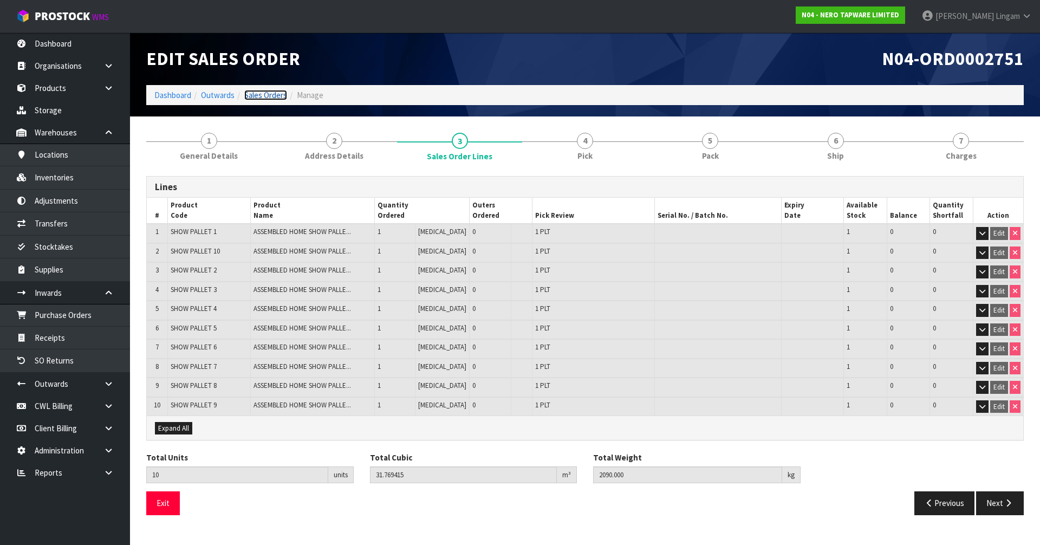
click at [272, 94] on link "Sales Orders" at bounding box center [265, 95] width 43 height 10
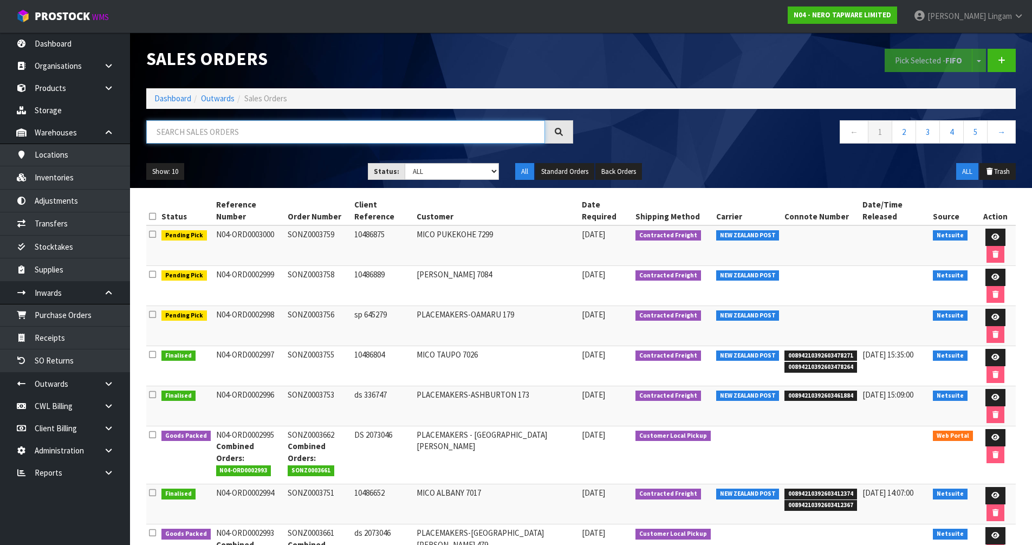
click at [301, 135] on input "text" at bounding box center [345, 131] width 399 height 23
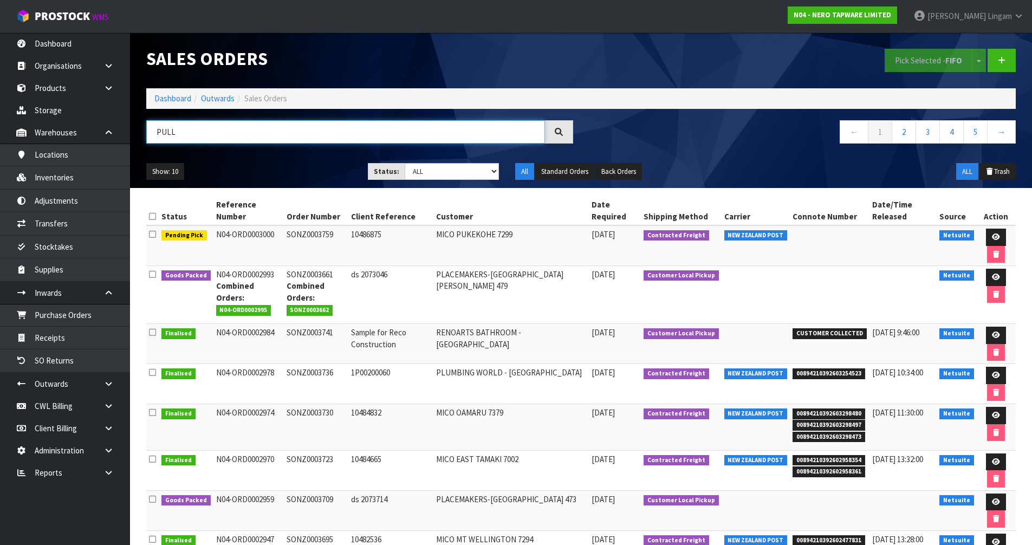
drag, startPoint x: 188, startPoint y: 135, endPoint x: 141, endPoint y: 137, distance: 47.7
click at [141, 137] on div "PULL" at bounding box center [359, 135] width 443 height 31
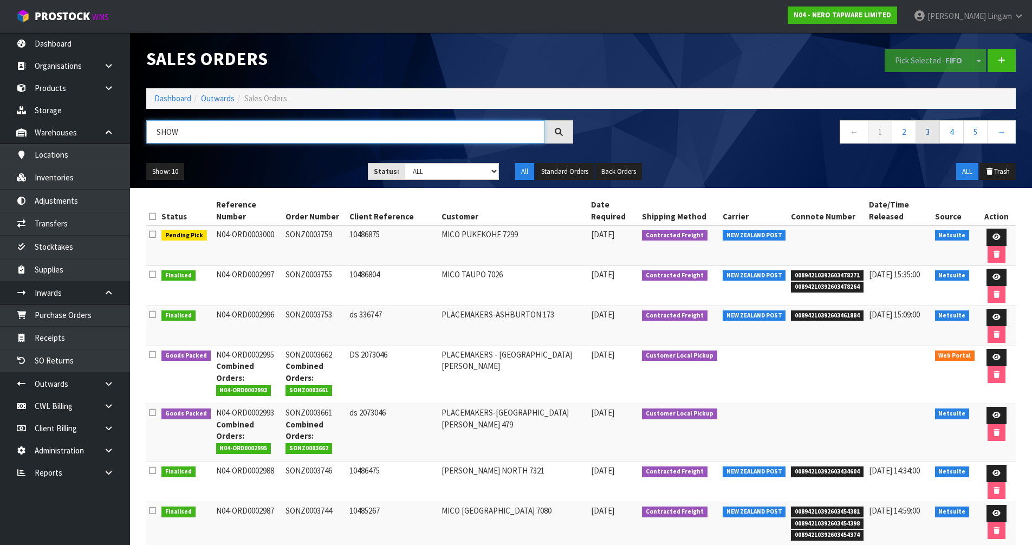
type input "SHOW"
click at [925, 126] on link "3" at bounding box center [927, 131] width 24 height 23
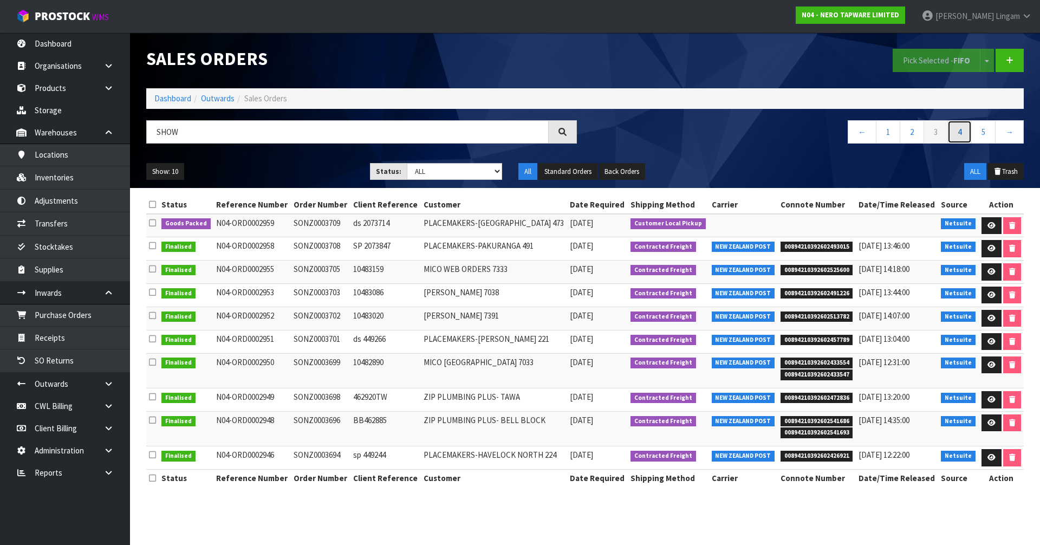
click at [950, 131] on link "4" at bounding box center [959, 131] width 24 height 23
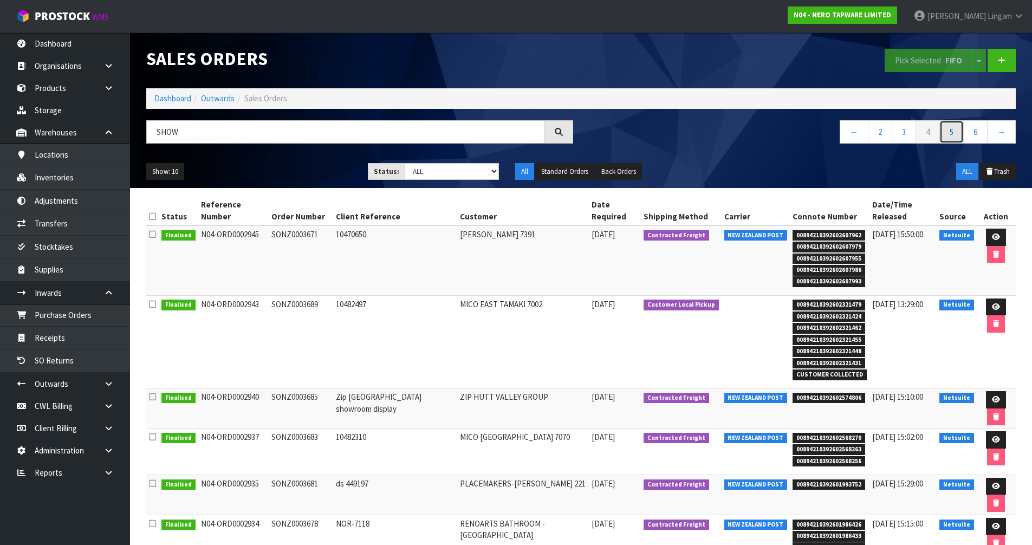
click at [946, 130] on link "5" at bounding box center [951, 131] width 24 height 23
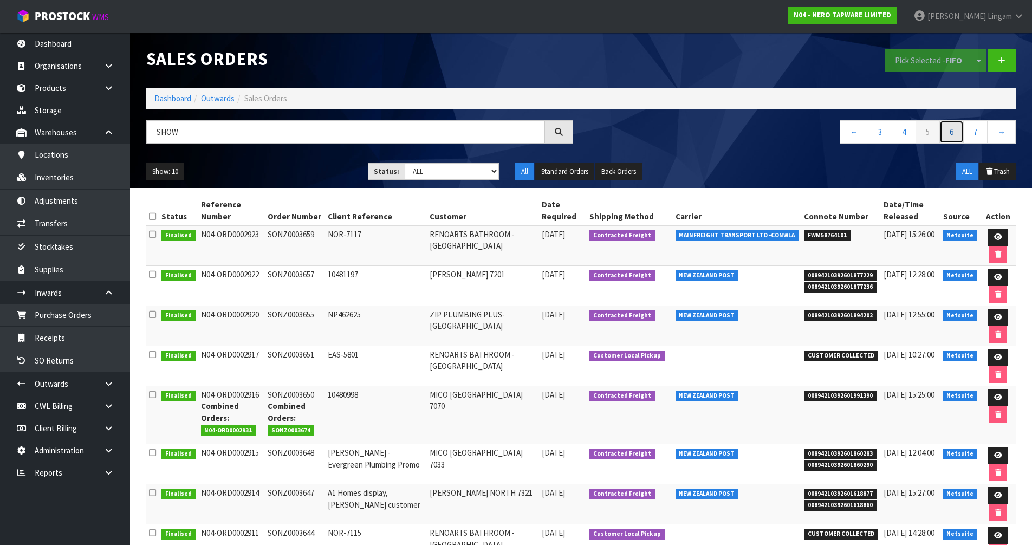
click at [945, 129] on link "6" at bounding box center [951, 131] width 24 height 23
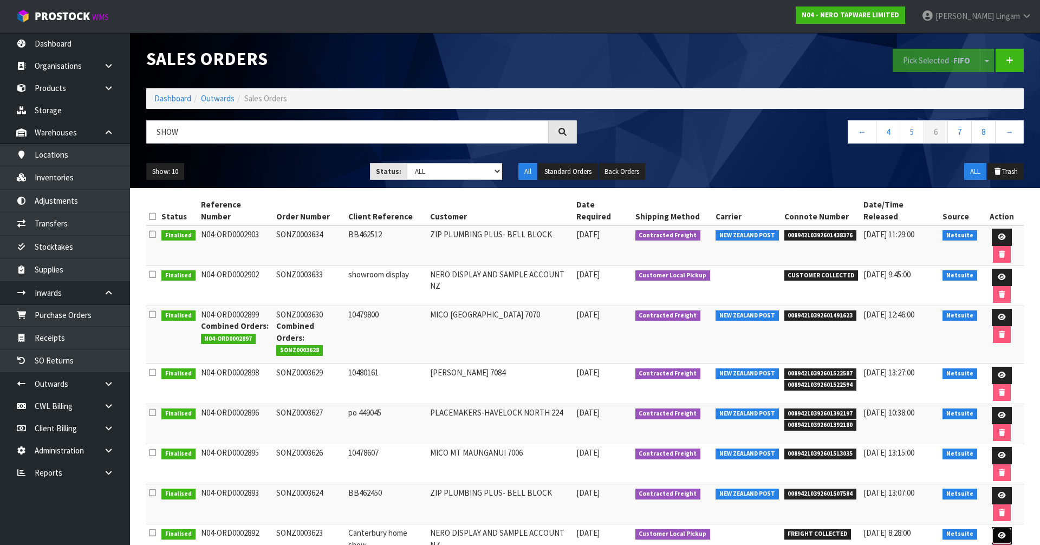
click at [998, 532] on icon at bounding box center [1002, 535] width 8 height 7
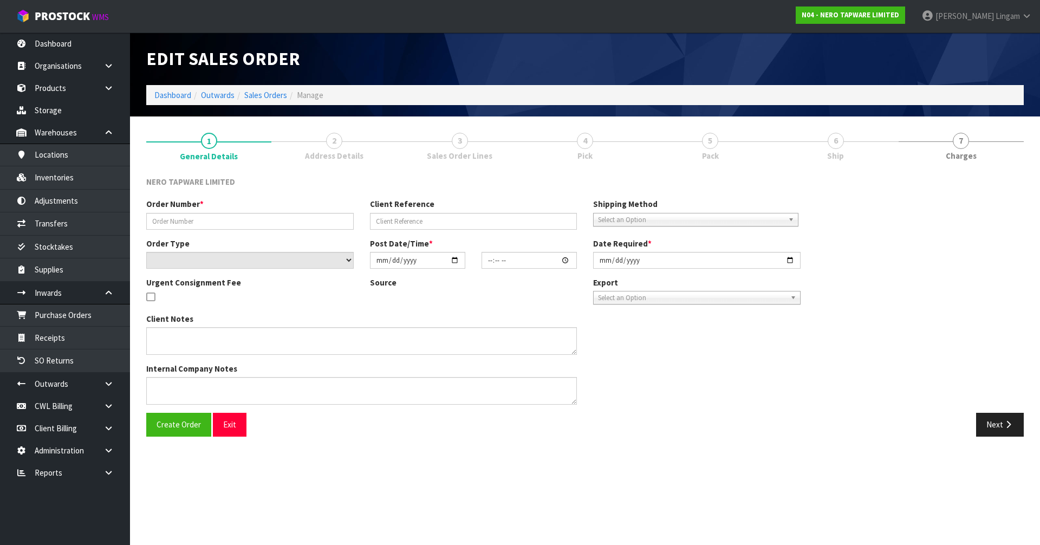
type input "SONZ0003623"
type input "Canterbury home show"
select select "number:0"
type input "2025-09-17"
type input "15:15:04.000"
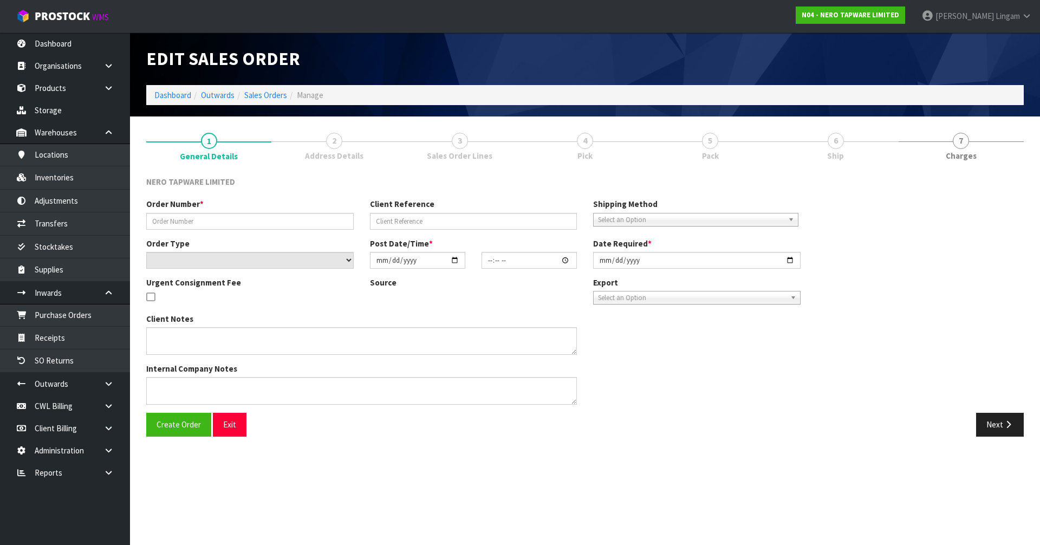
type input "2025-09-17"
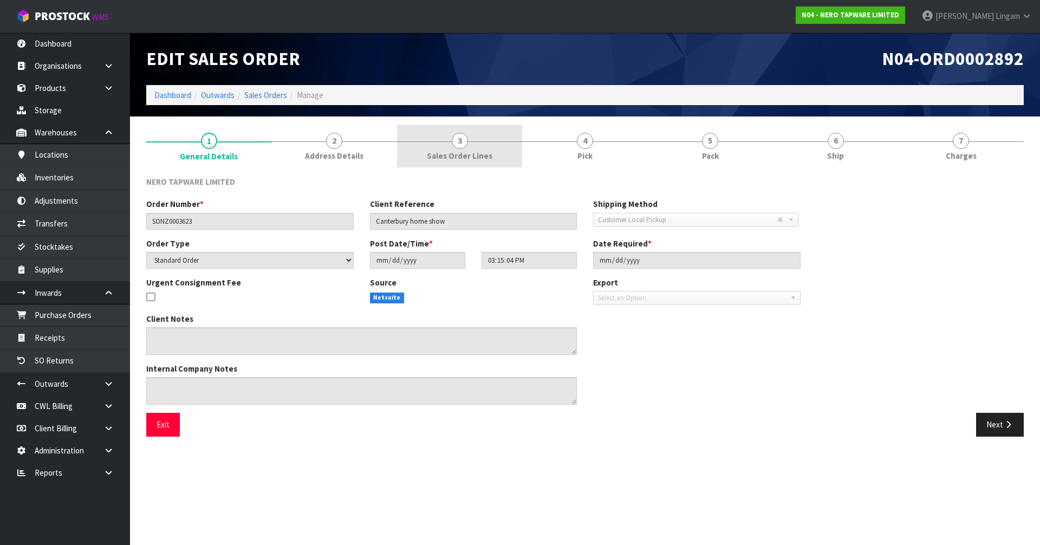
click at [489, 149] on link "3 Sales Order Lines" at bounding box center [459, 146] width 125 height 43
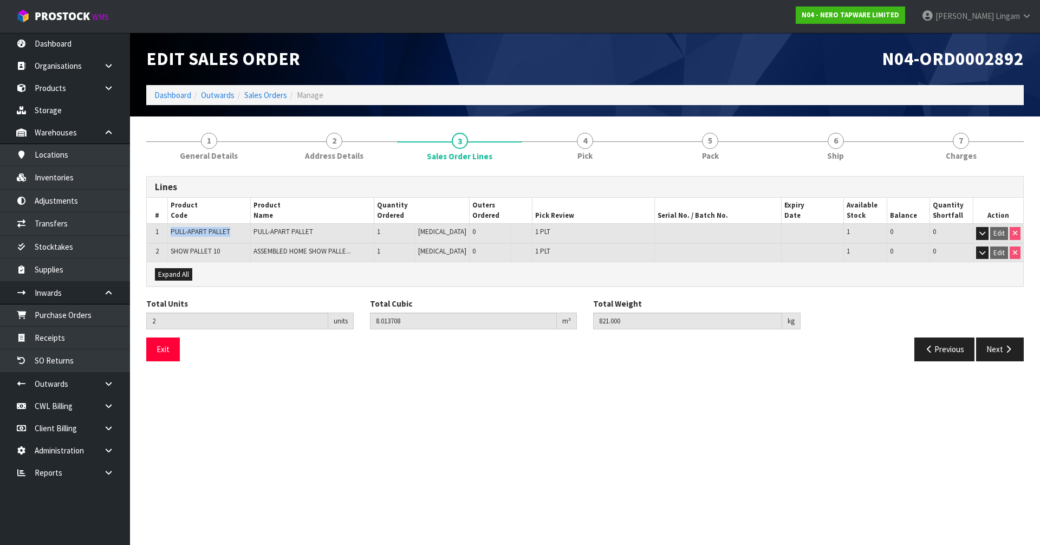
drag, startPoint x: 170, startPoint y: 229, endPoint x: 235, endPoint y: 231, distance: 65.1
click at [235, 231] on td "PULL-APART PALLET" at bounding box center [209, 233] width 83 height 19
copy span "PULL-APART PALLET"
click at [600, 160] on link "4 Pick" at bounding box center [584, 146] width 125 height 43
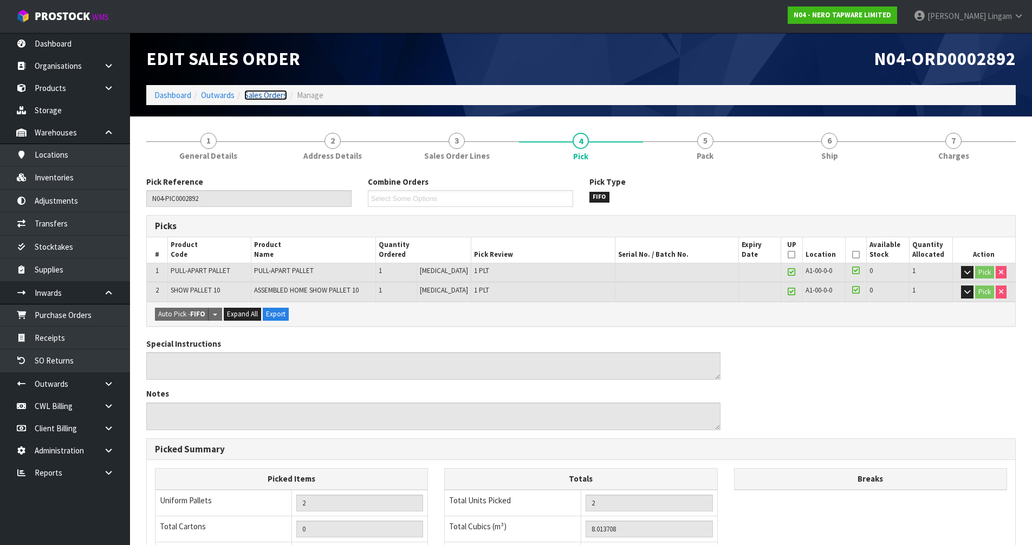
click at [270, 96] on link "Sales Orders" at bounding box center [265, 95] width 43 height 10
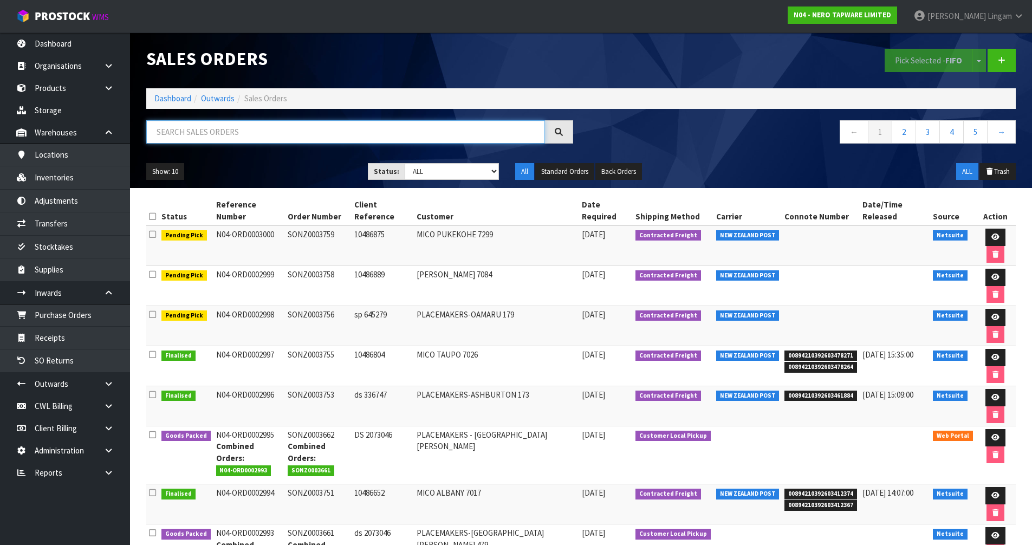
click at [310, 135] on input "text" at bounding box center [345, 131] width 399 height 23
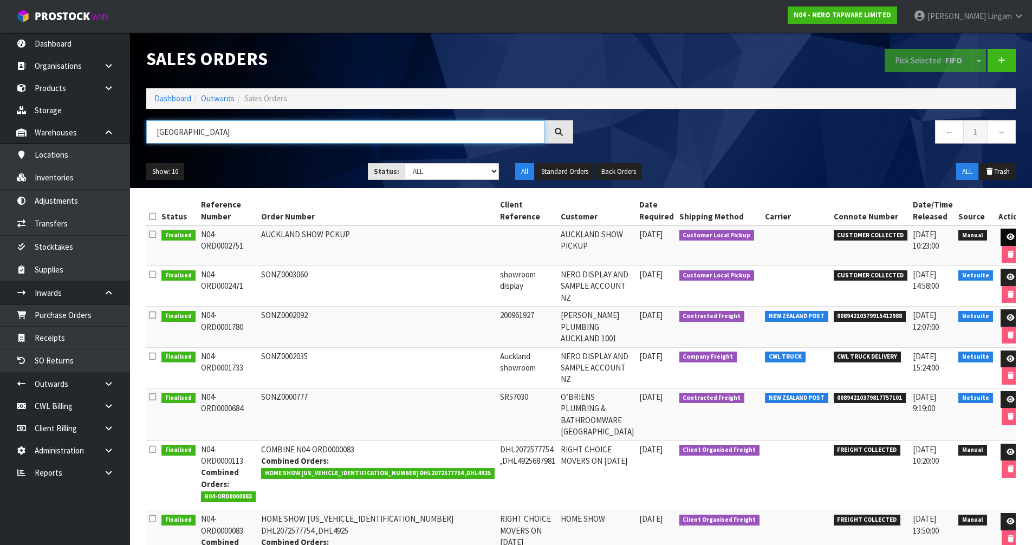
type input "AUCKLAND"
click at [1003, 230] on link at bounding box center [1010, 237] width 20 height 17
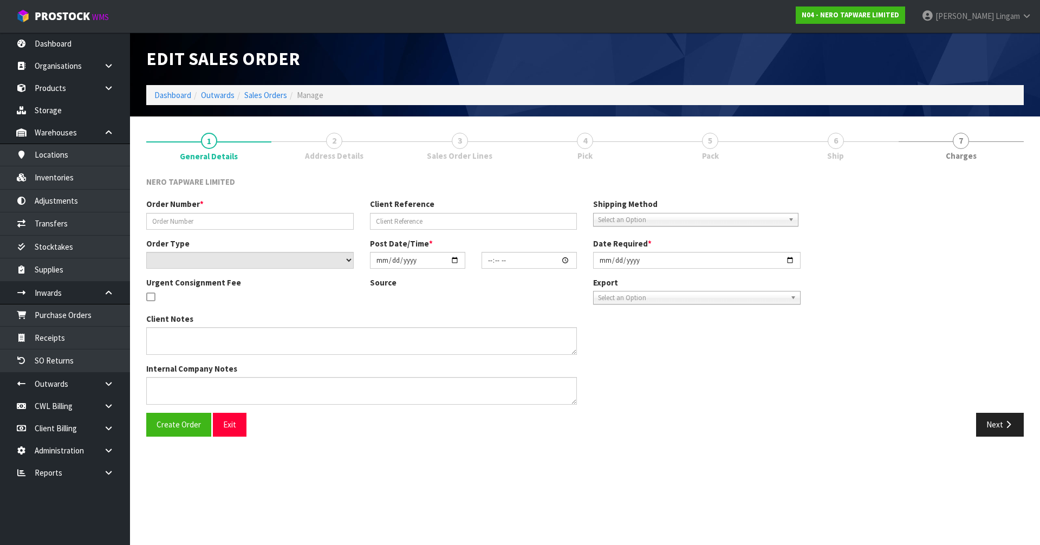
type input "AUCKLAND SHOW PCKUP"
select select "number:0"
type input "2025-09-07"
type input "20:27:00.000"
type input "2025-09-07"
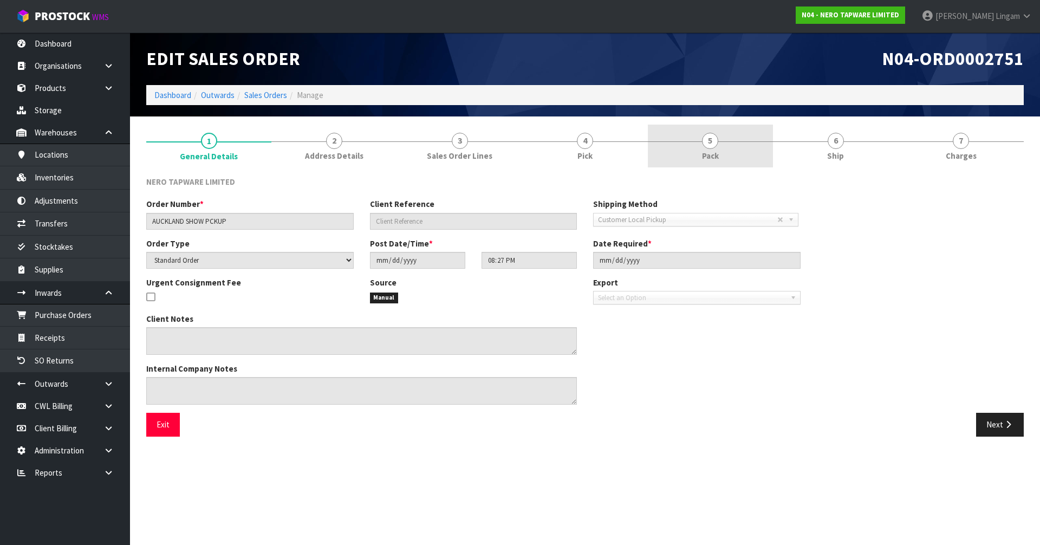
click at [727, 145] on link "5 Pack" at bounding box center [710, 146] width 125 height 43
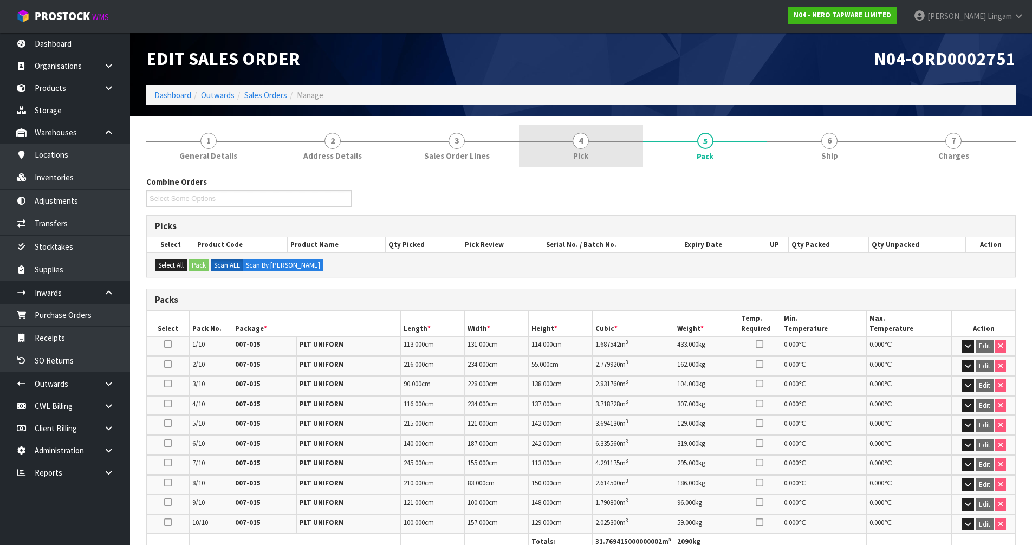
click at [617, 151] on link "4 Pick" at bounding box center [581, 146] width 124 height 43
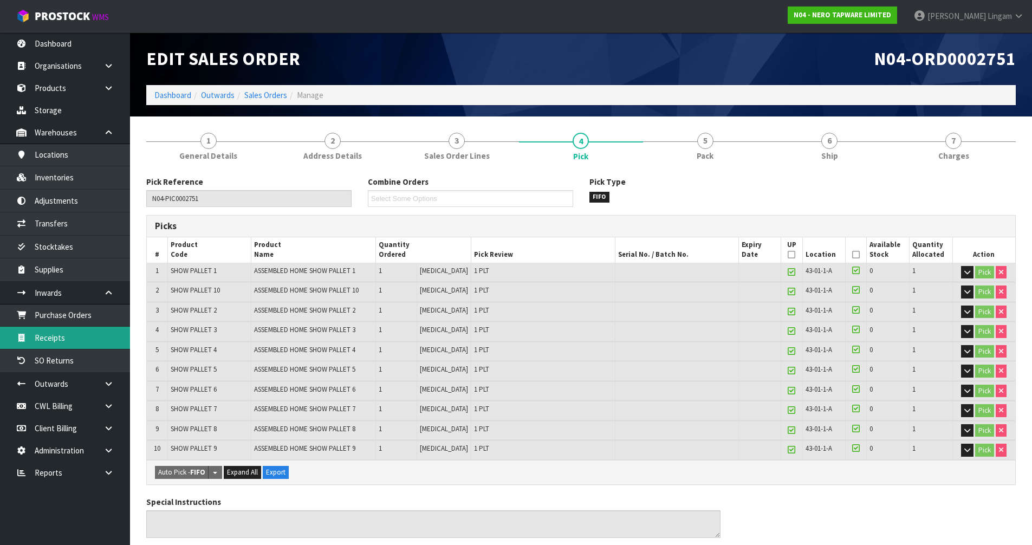
click at [73, 344] on link "Receipts" at bounding box center [65, 338] width 130 height 22
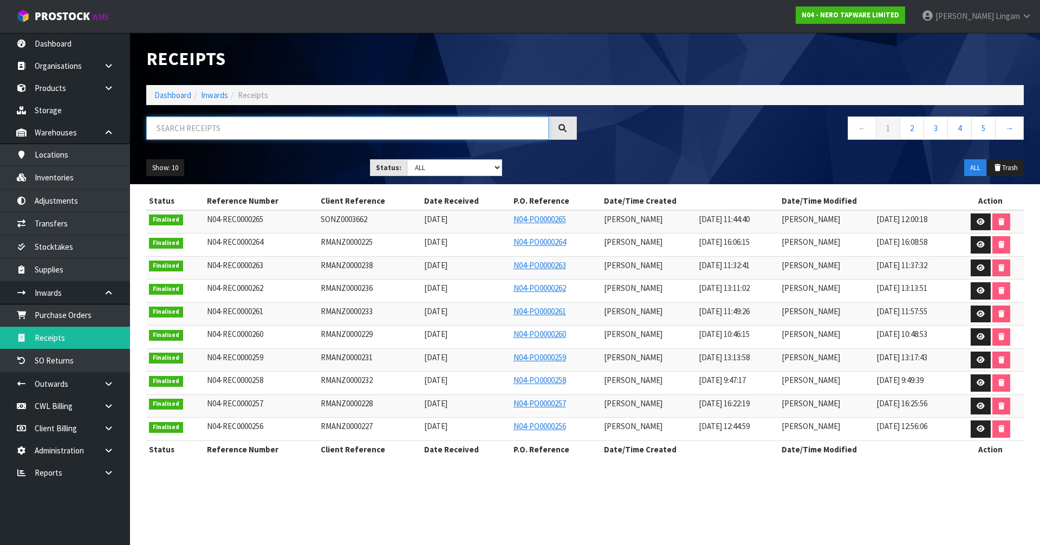
click at [392, 122] on input "text" at bounding box center [347, 127] width 402 height 23
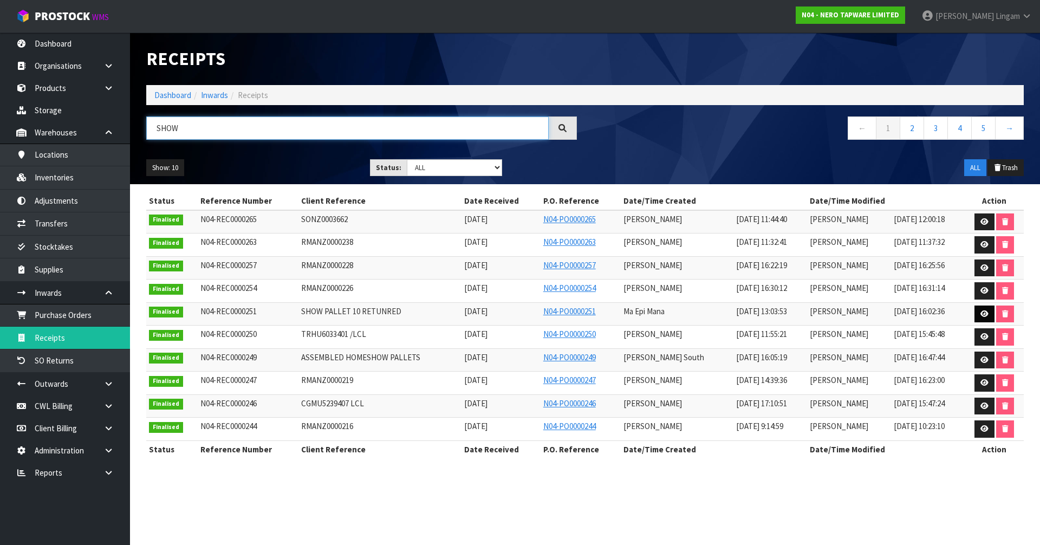
type input "SHOW"
click at [987, 314] on icon at bounding box center [984, 313] width 8 height 7
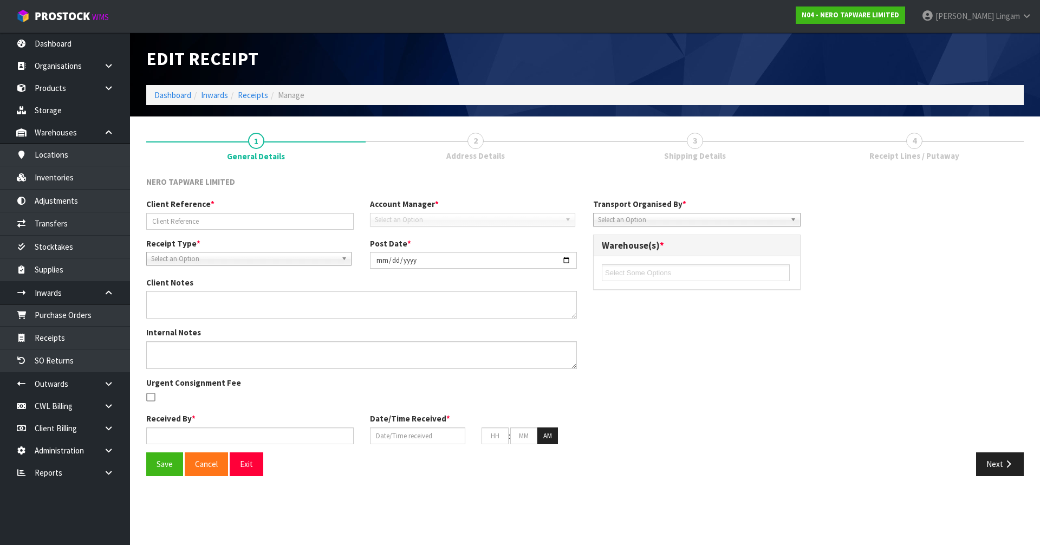
type input "SHOW PALLET 10 RETUNRED"
type input "2025-09-09"
type input "Ma Epi Mana"
type input "08/09/2025"
type input "03"
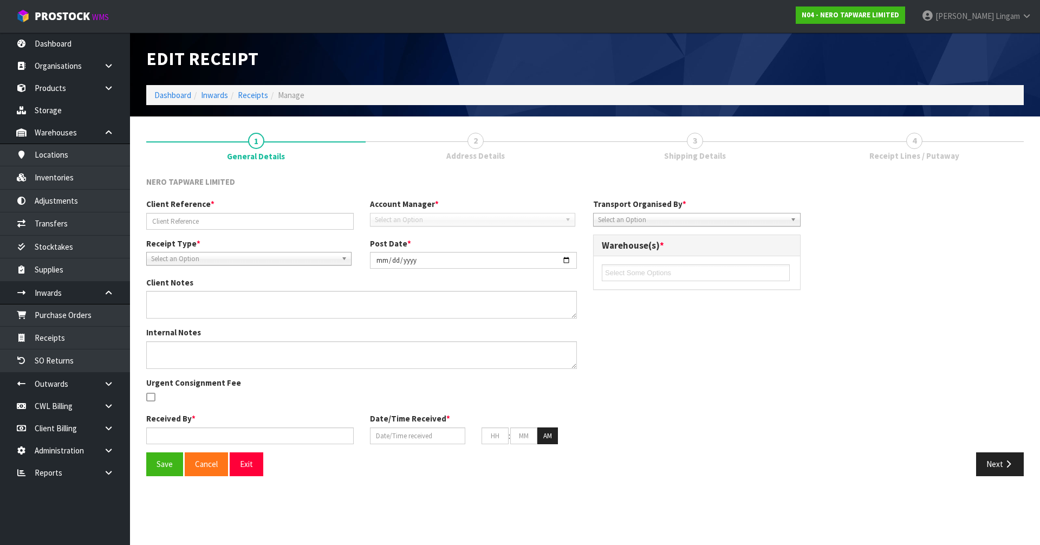
type input "03"
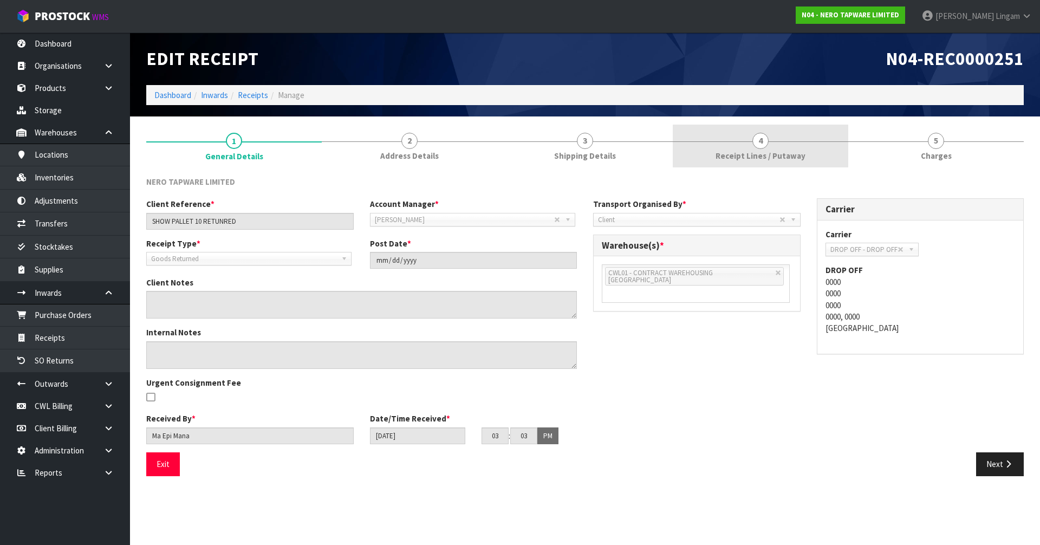
click at [738, 157] on span "Receipt Lines / Putaway" at bounding box center [761, 155] width 90 height 11
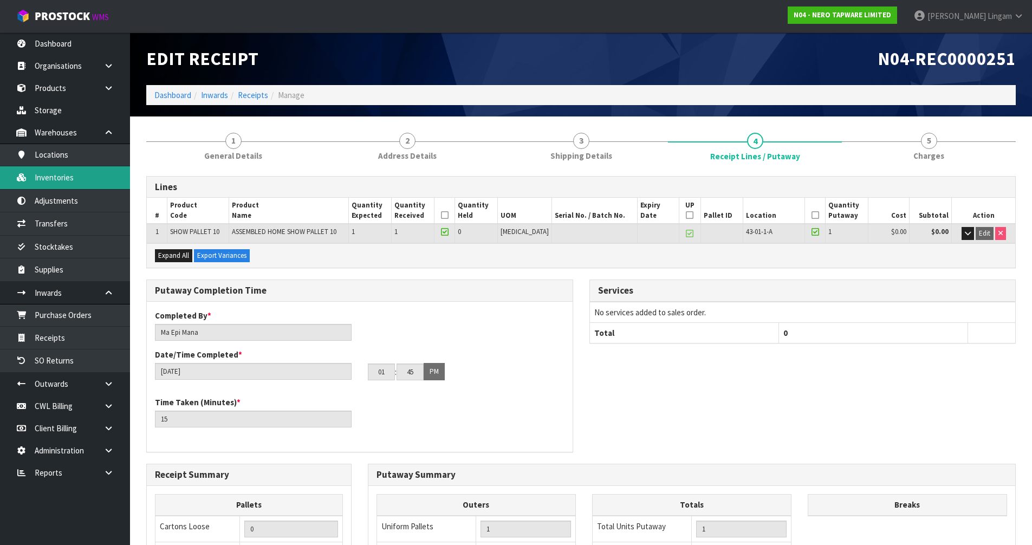
click at [46, 179] on link "Inventories" at bounding box center [65, 177] width 130 height 22
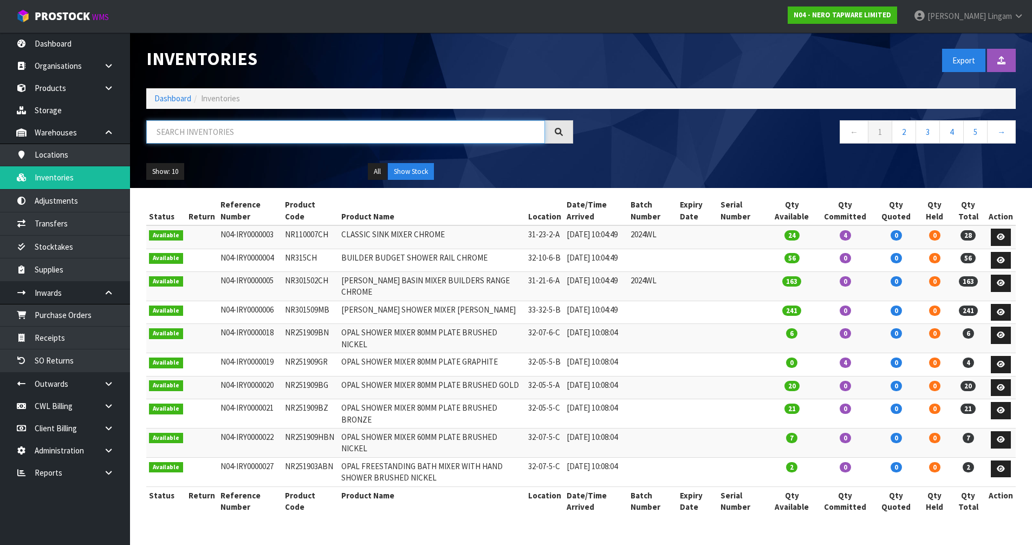
click at [288, 140] on input "text" at bounding box center [345, 131] width 399 height 23
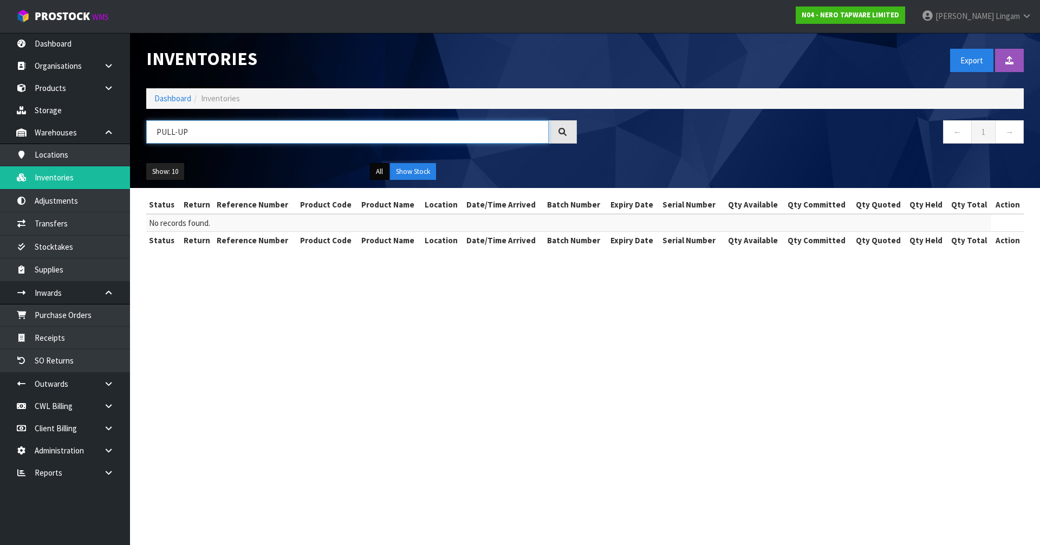
type input "PULL-UP"
click at [380, 176] on button "All" at bounding box center [379, 171] width 19 height 17
click at [160, 95] on link "Dashboard" at bounding box center [172, 98] width 37 height 10
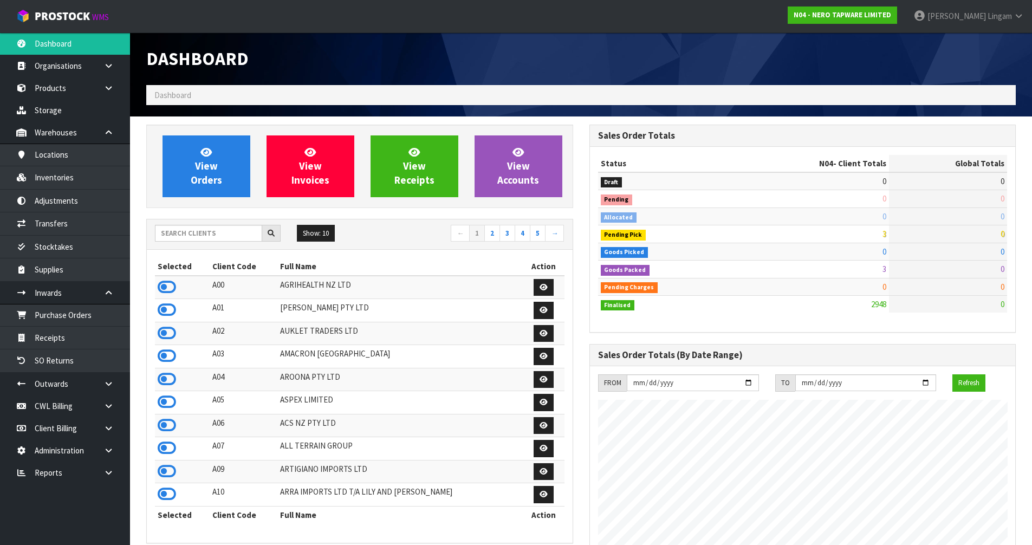
scroll to position [821, 443]
click at [235, 237] on input "text" at bounding box center [208, 233] width 107 height 17
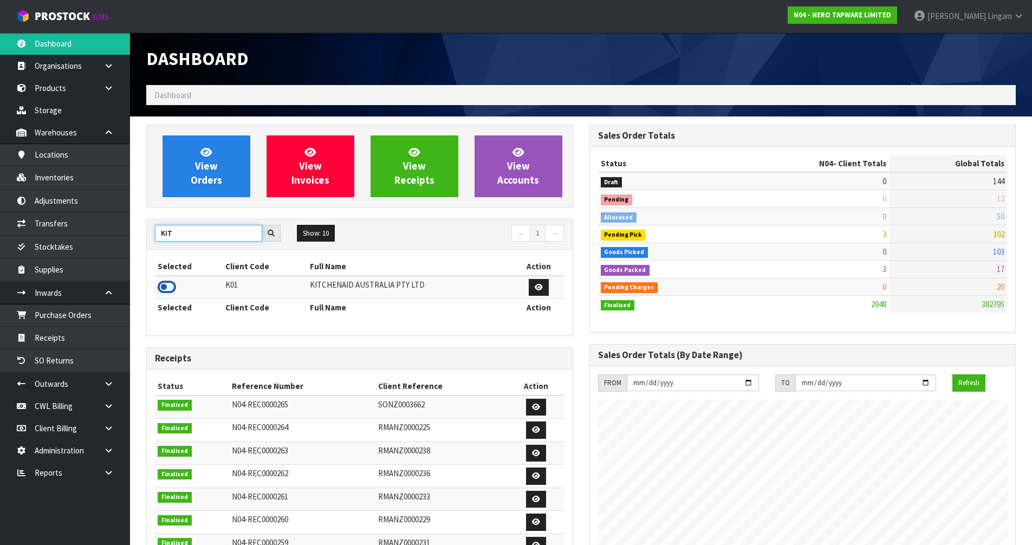
type input "KIT"
click at [164, 283] on icon at bounding box center [167, 287] width 18 height 16
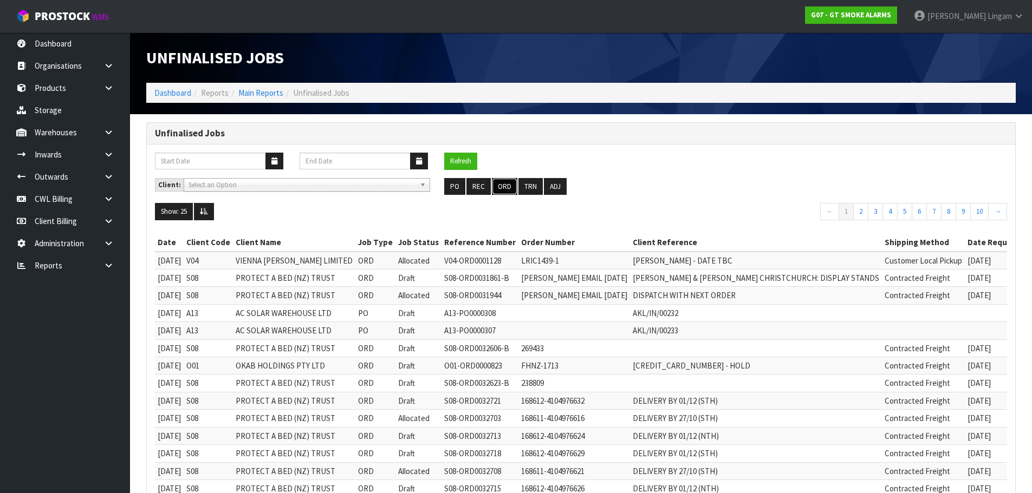
click at [499, 184] on button "ORD" at bounding box center [504, 186] width 25 height 17
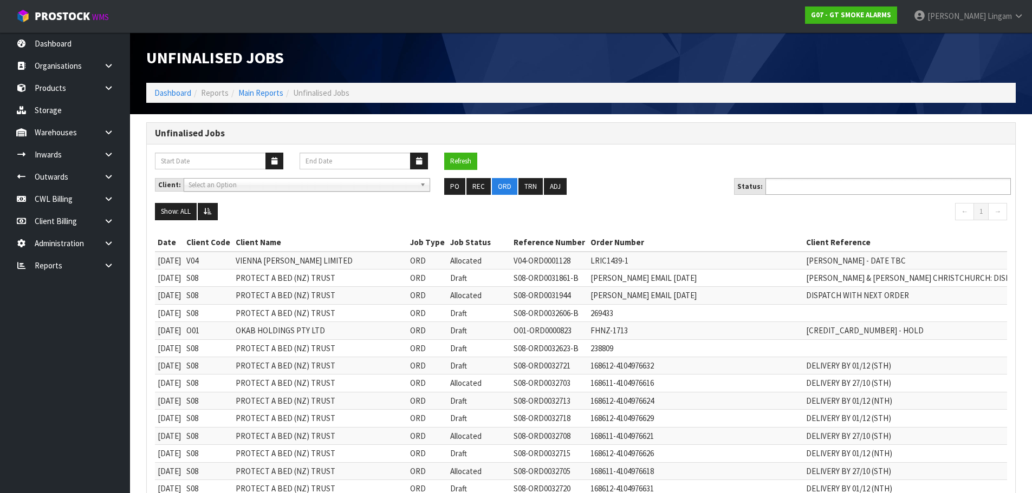
click at [846, 185] on ul at bounding box center [887, 186] width 245 height 17
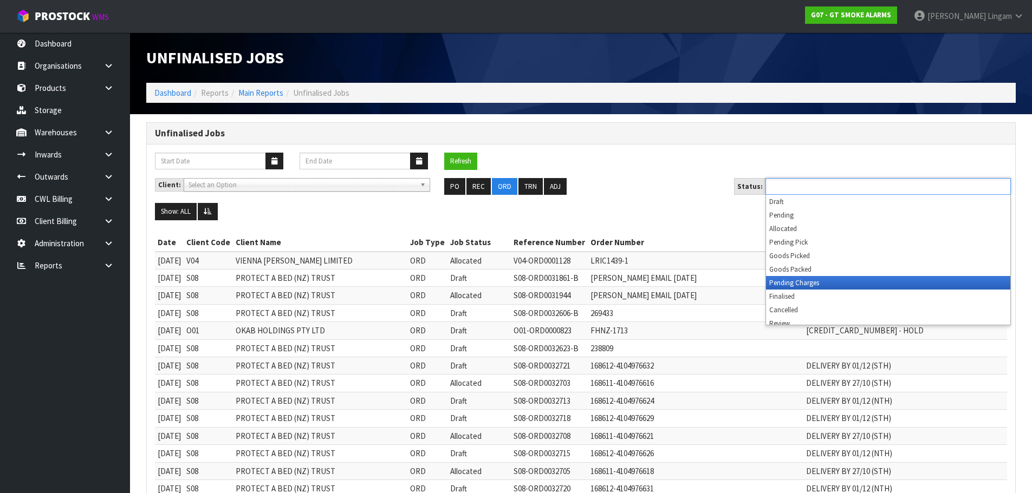
click at [833, 282] on li "Pending Charges" at bounding box center [888, 283] width 244 height 14
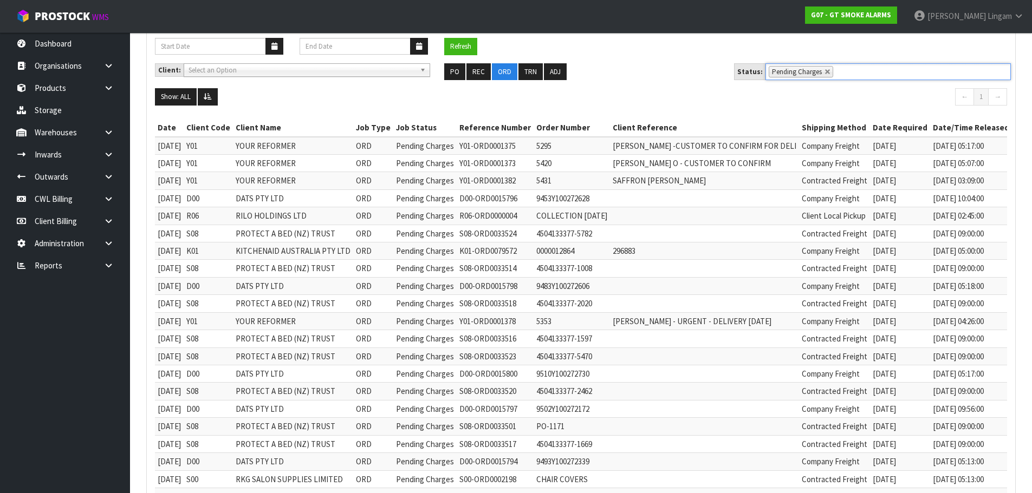
scroll to position [108, 0]
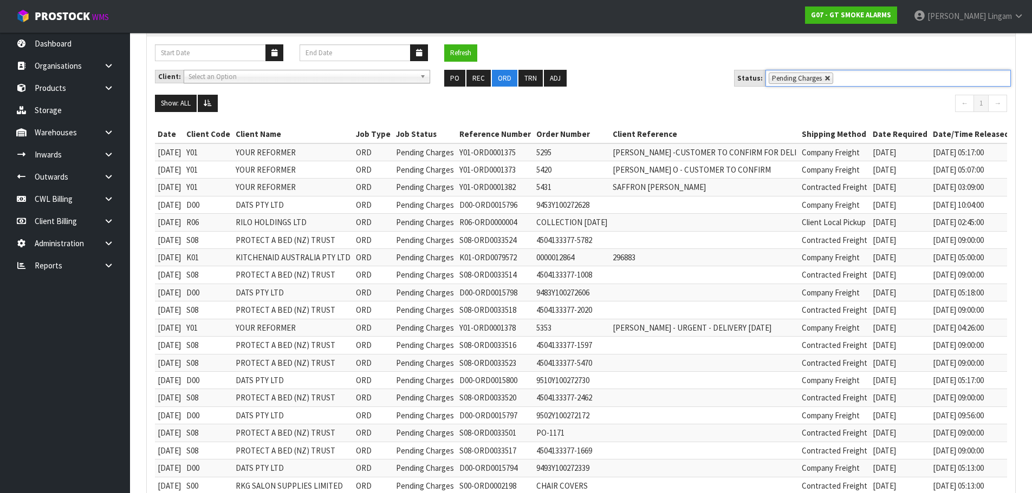
click at [824, 75] on link at bounding box center [827, 78] width 6 height 6
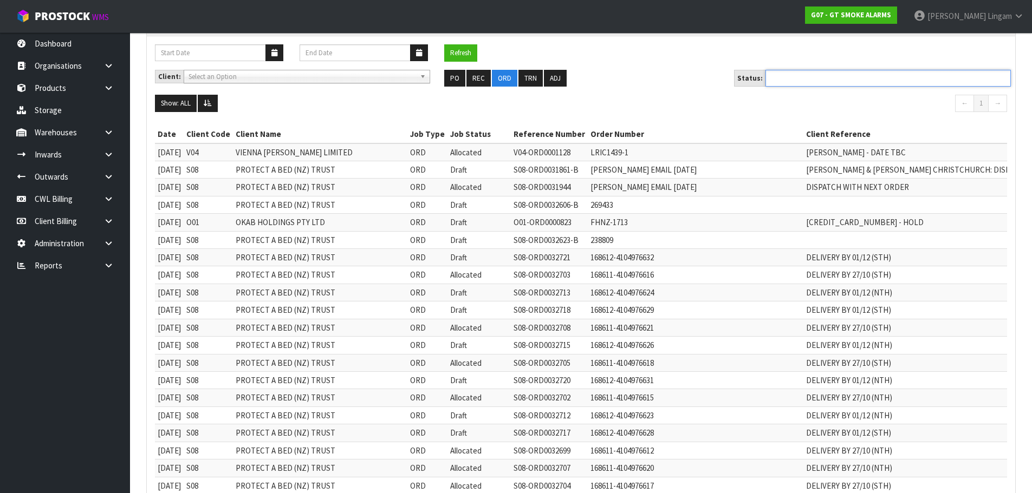
click at [821, 76] on ul at bounding box center [887, 78] width 245 height 17
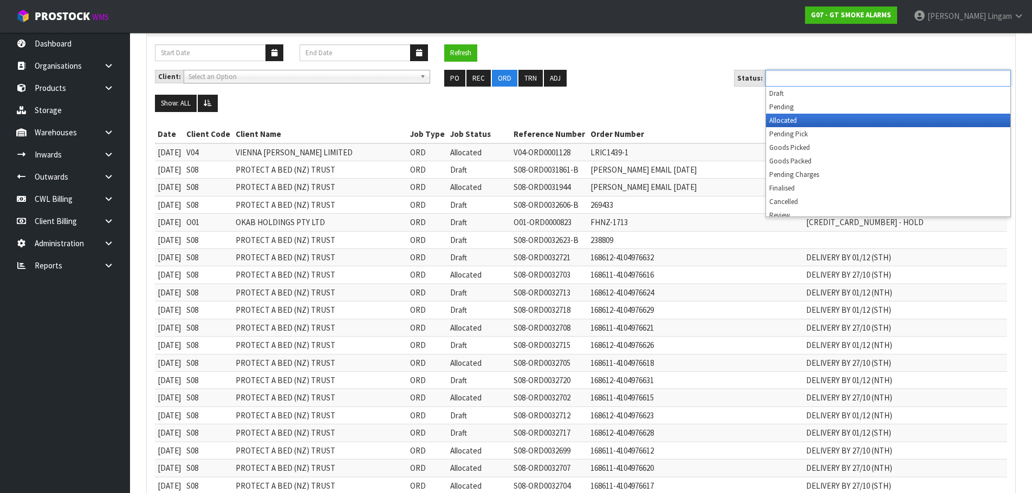
click at [827, 119] on li "Allocated" at bounding box center [888, 121] width 244 height 14
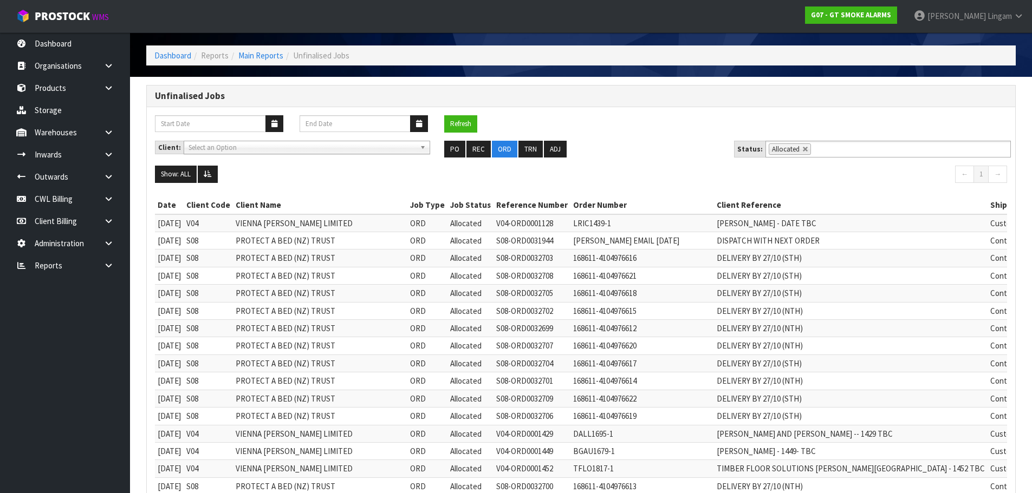
scroll to position [0, 0]
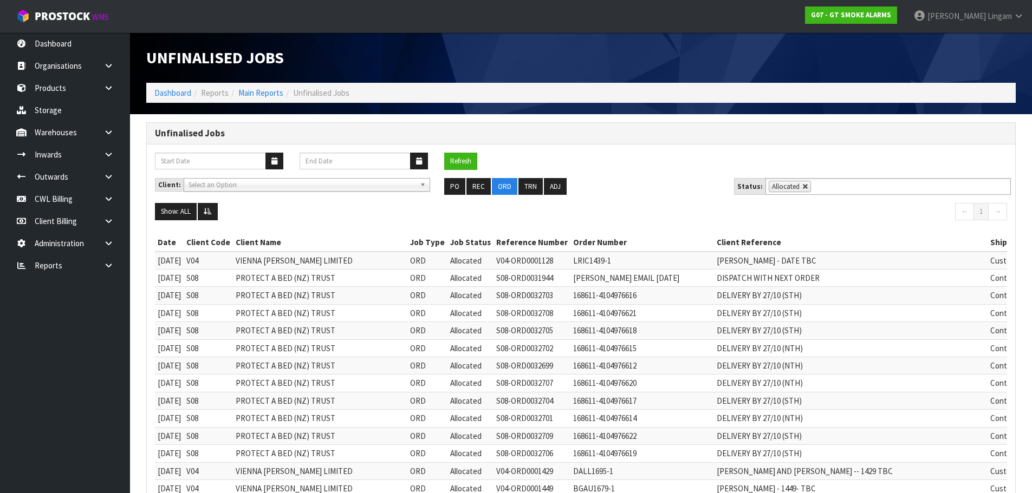
click at [803, 186] on link at bounding box center [805, 187] width 6 height 6
type input "Select Some Options"
